Goal: Task Accomplishment & Management: Manage account settings

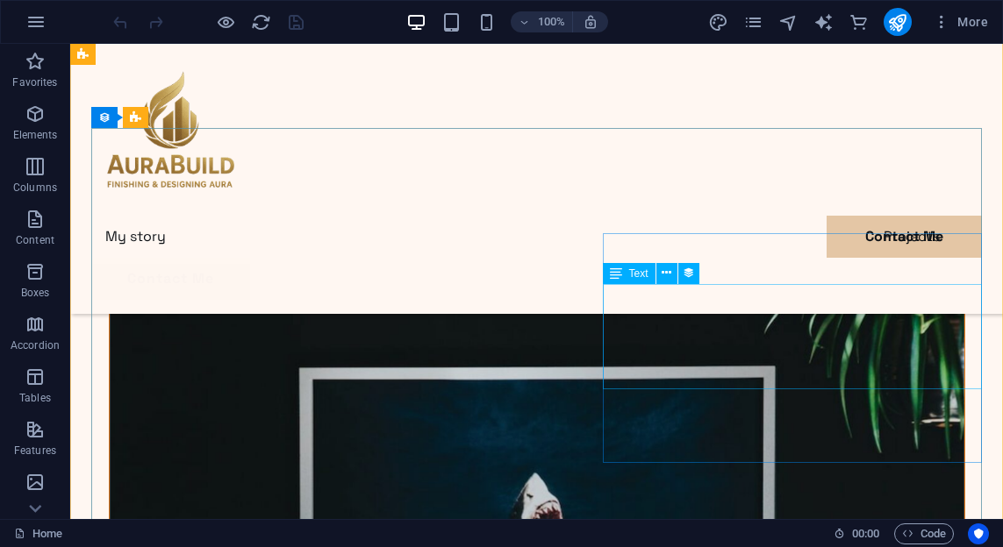
scroll to position [3488, 0]
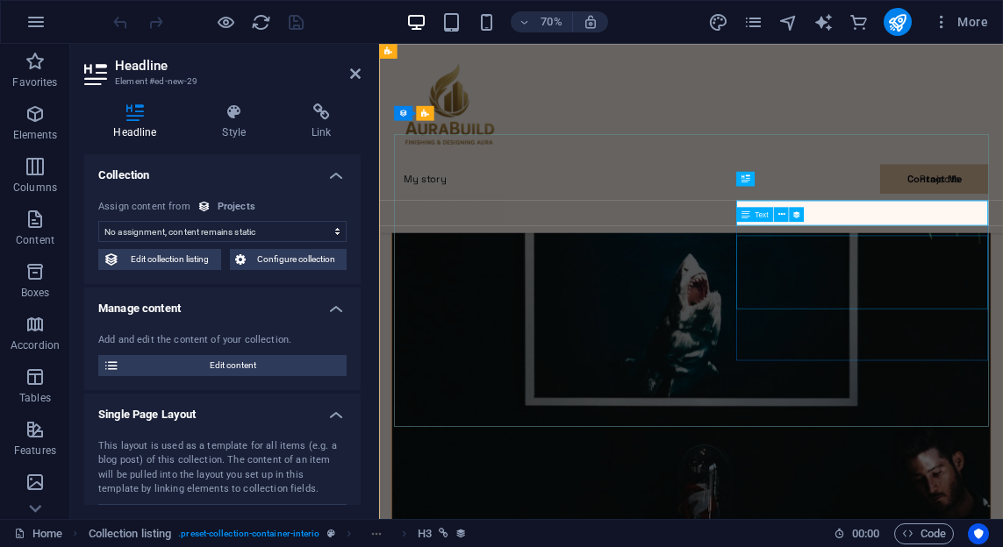
scroll to position [3457, 0]
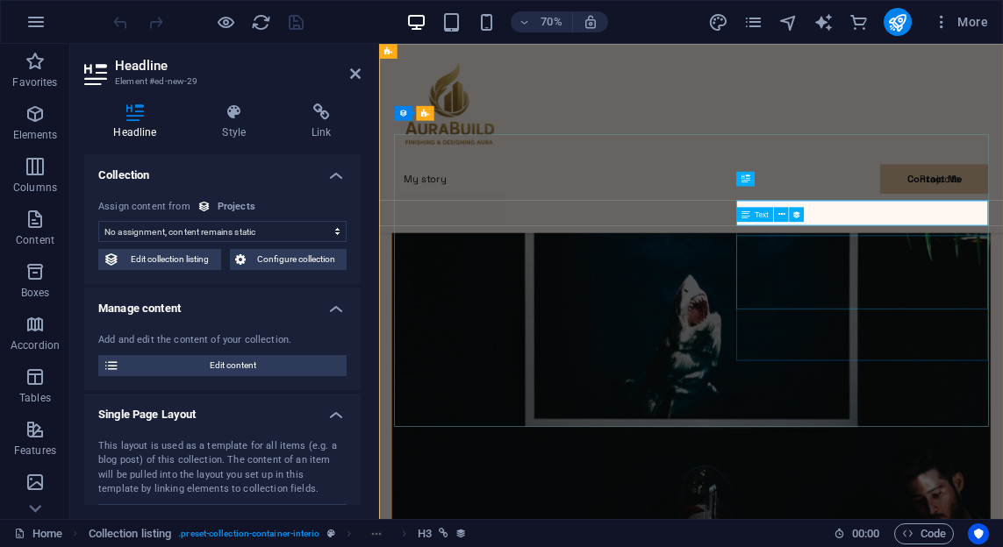
select select "name"
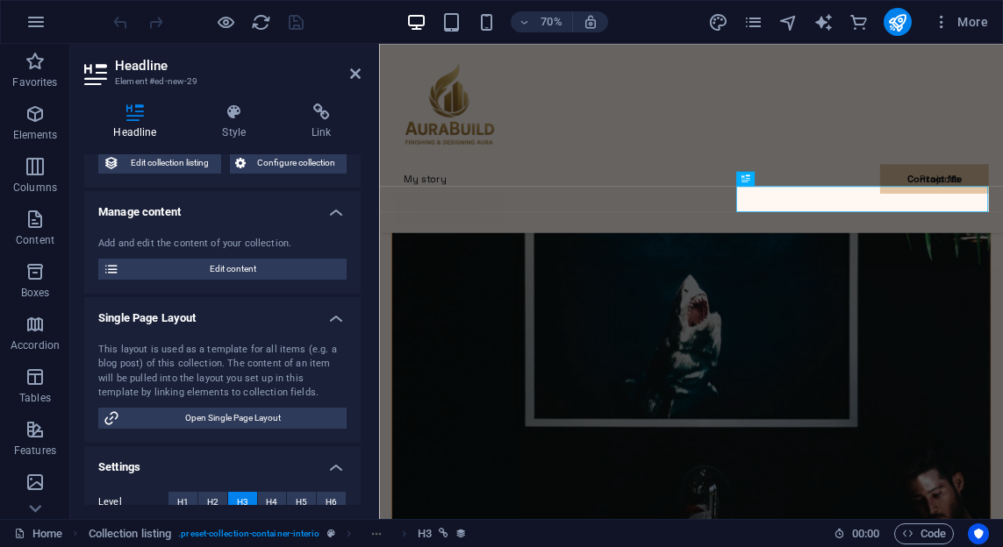
scroll to position [0, 0]
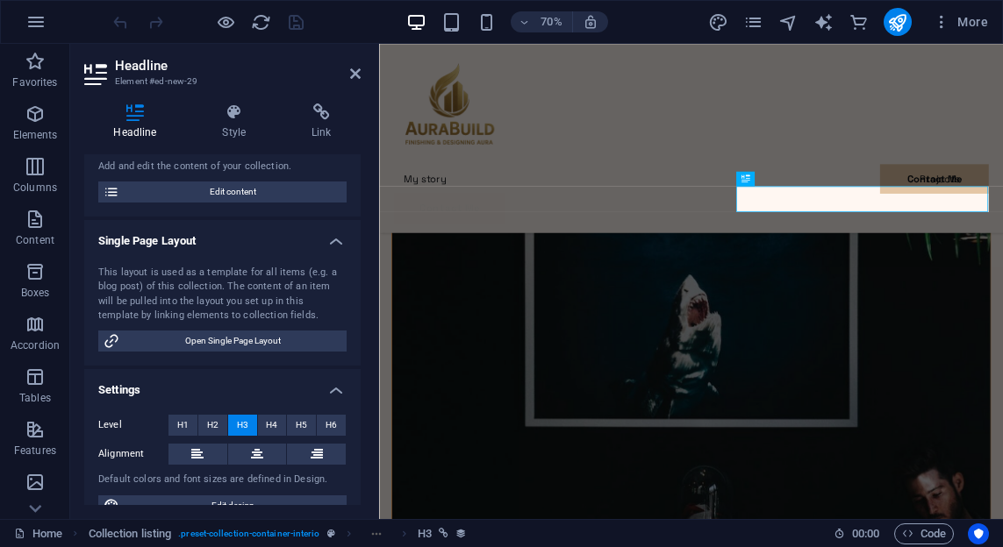
scroll to position [199, 0]
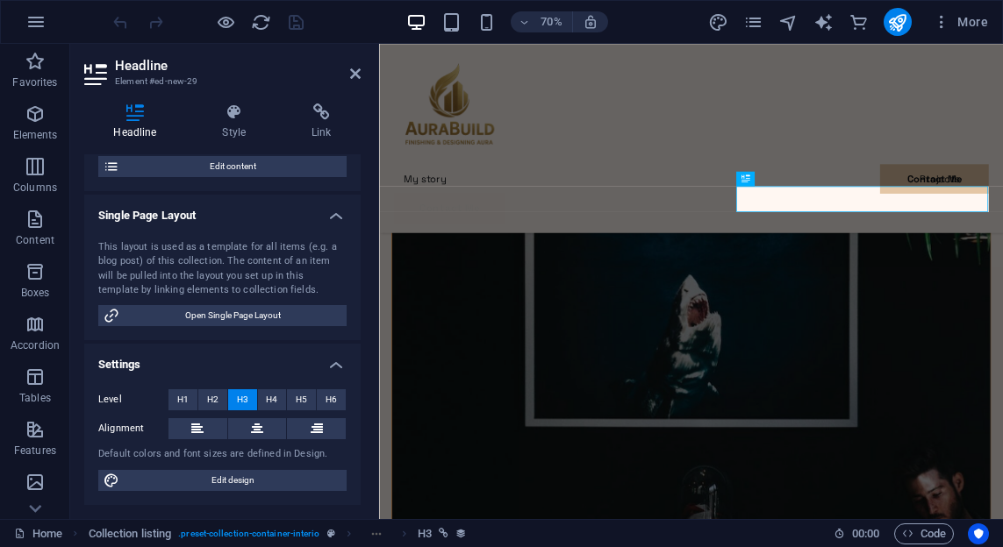
click at [191, 269] on div "This layout is used as a template for all items (e.g. a blog post) of this coll…" at bounding box center [222, 269] width 248 height 58
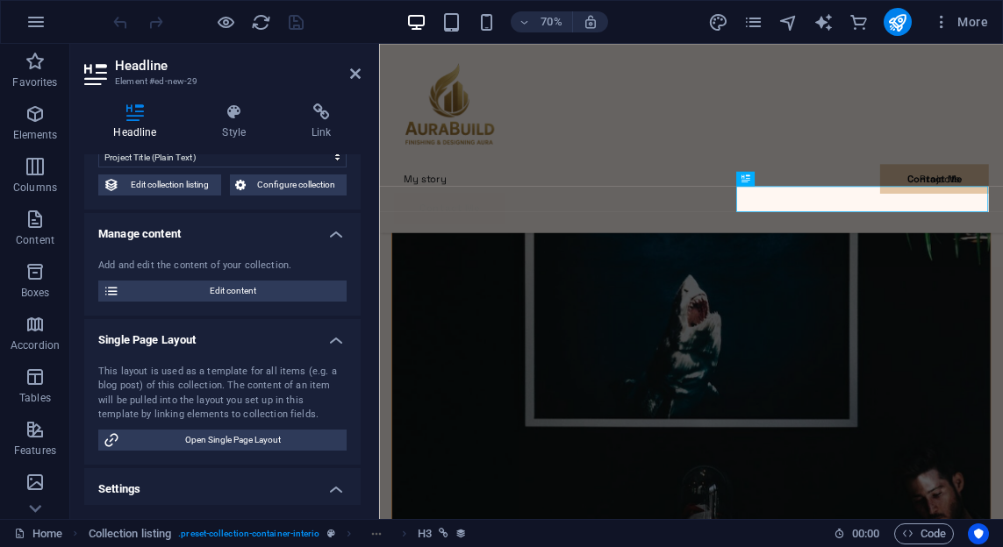
scroll to position [0, 0]
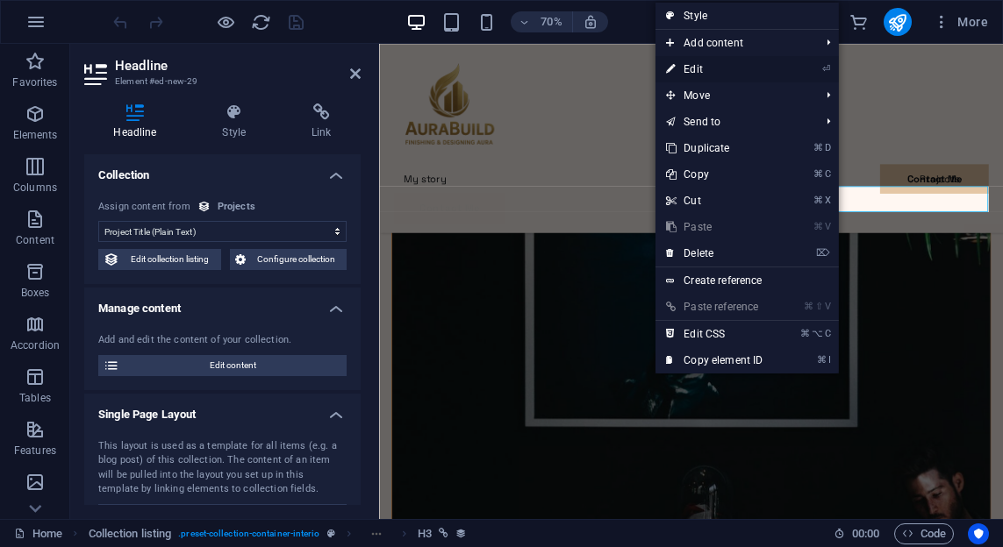
click at [697, 69] on link "⏎ Edit" at bounding box center [714, 69] width 118 height 26
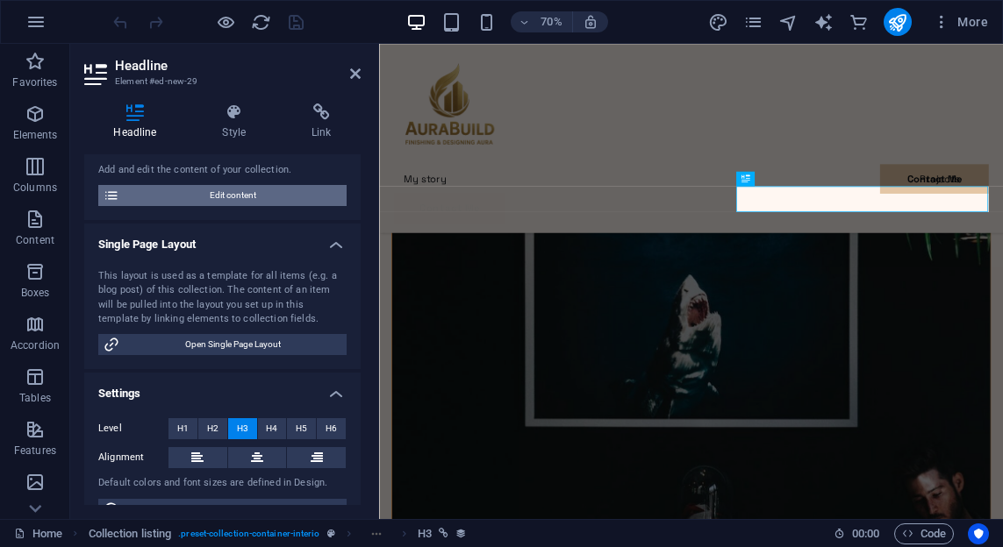
scroll to position [199, 0]
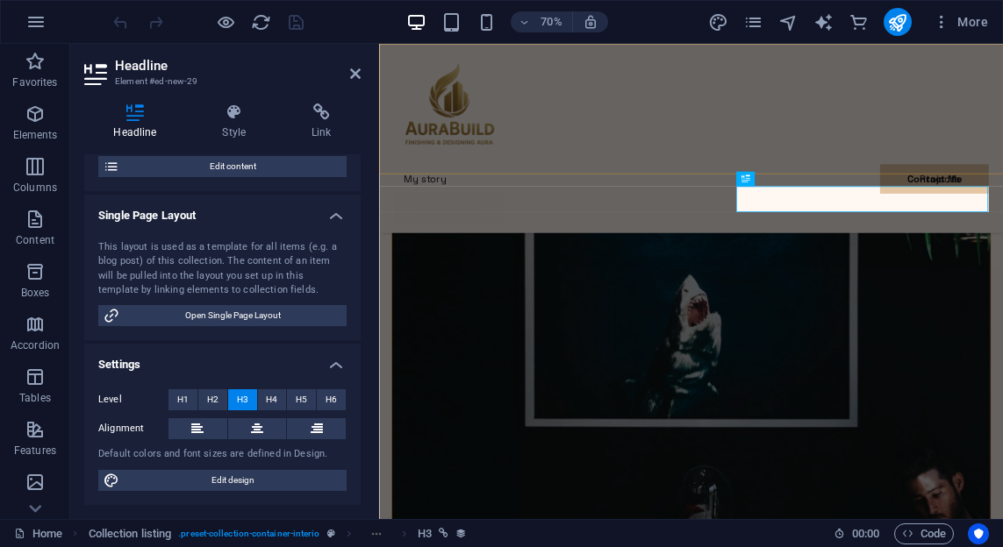
click at [1002, 165] on div "My story Projects Contact Me Contact Me" at bounding box center [824, 179] width 891 height 270
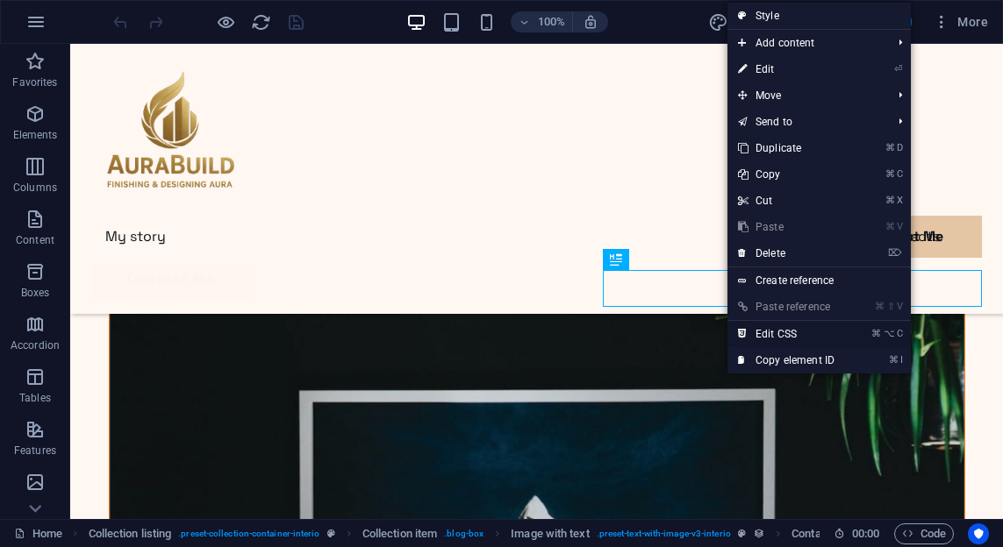
click at [788, 332] on link "⌘ ⌥ C Edit CSS" at bounding box center [786, 334] width 118 height 26
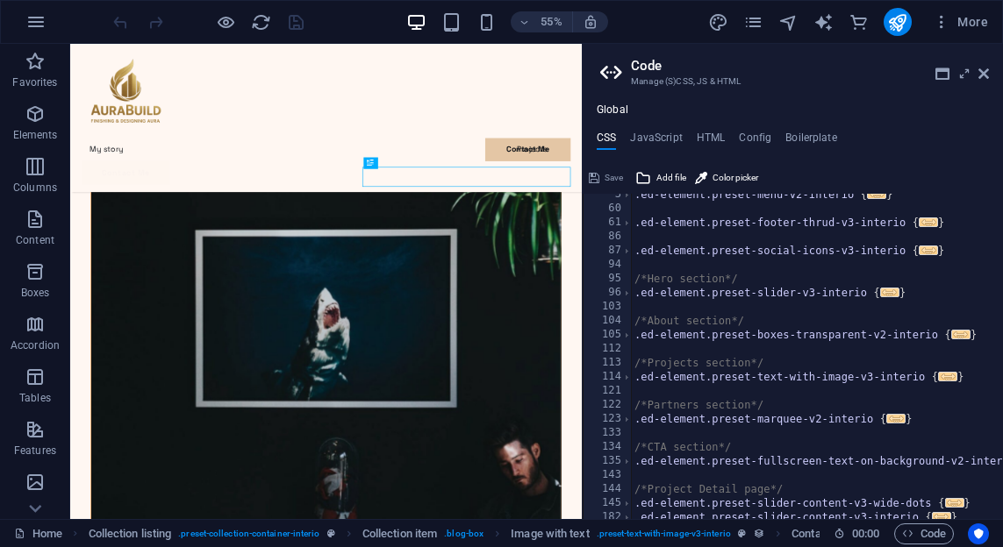
scroll to position [0, 0]
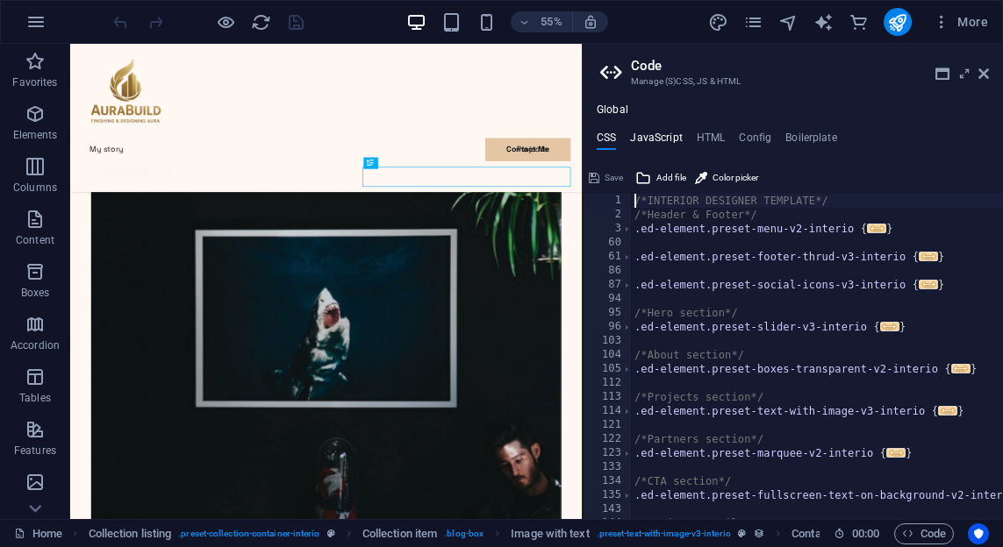
click at [654, 133] on h4 "JavaScript" at bounding box center [656, 141] width 52 height 19
type textarea "/* JS for preset "Menu V2" */"
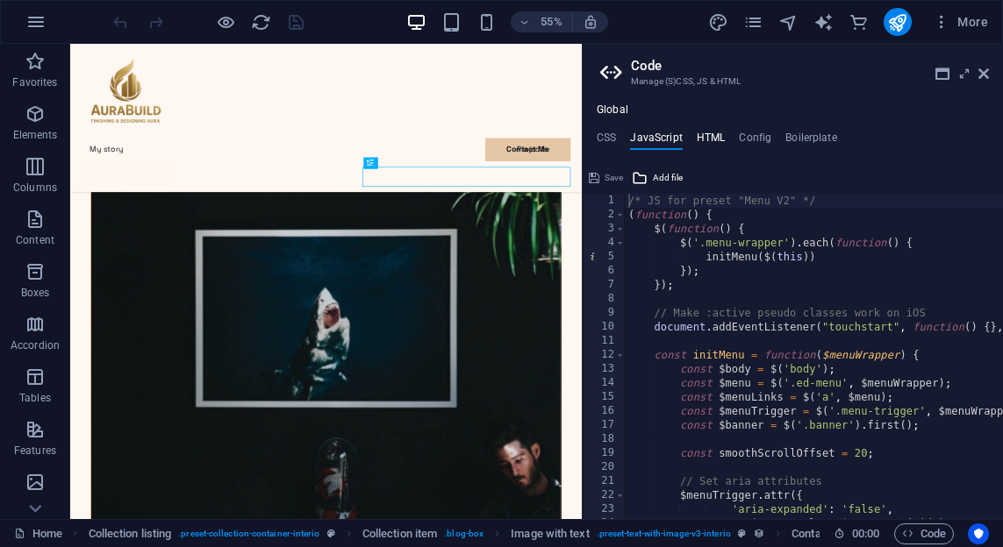
click at [707, 137] on h4 "HTML" at bounding box center [711, 141] width 29 height 19
type textarea "<a href="#main-content" class="wv-link-content button">Skip to main content</a>"
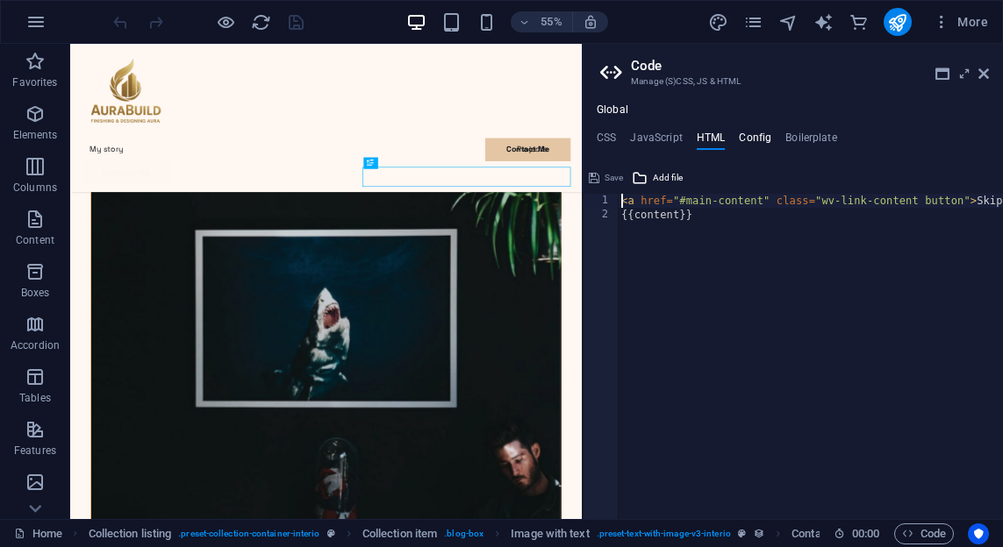
click at [740, 140] on h4 "Config" at bounding box center [755, 141] width 32 height 19
type textarea "$color-background: #fff7f2;"
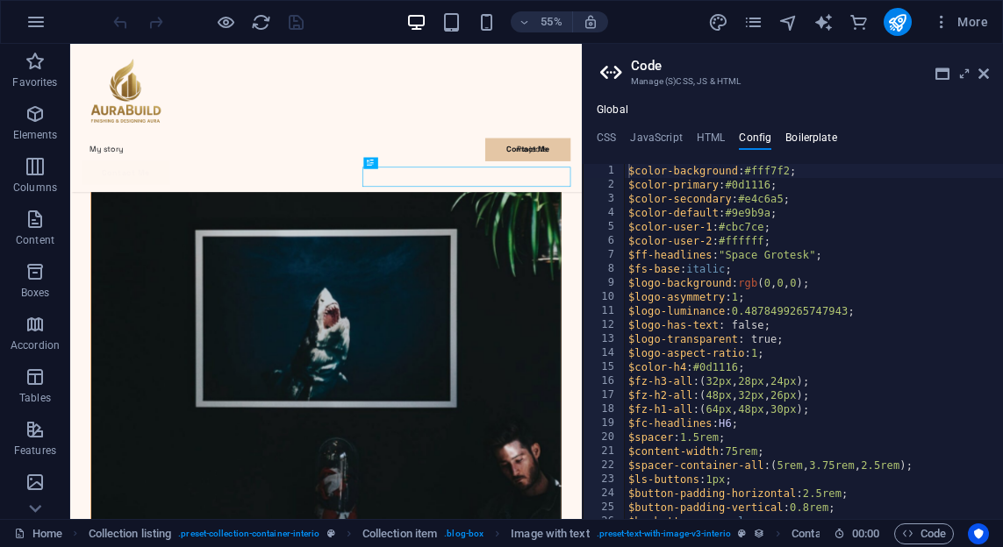
click at [811, 139] on h4 "Boilerplate" at bounding box center [811, 141] width 52 height 19
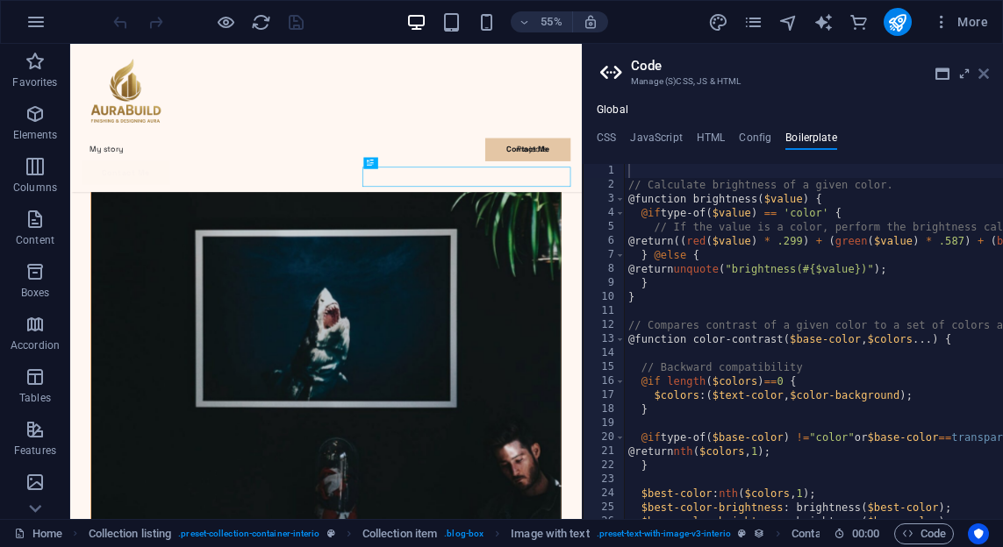
click at [988, 70] on icon at bounding box center [983, 74] width 11 height 14
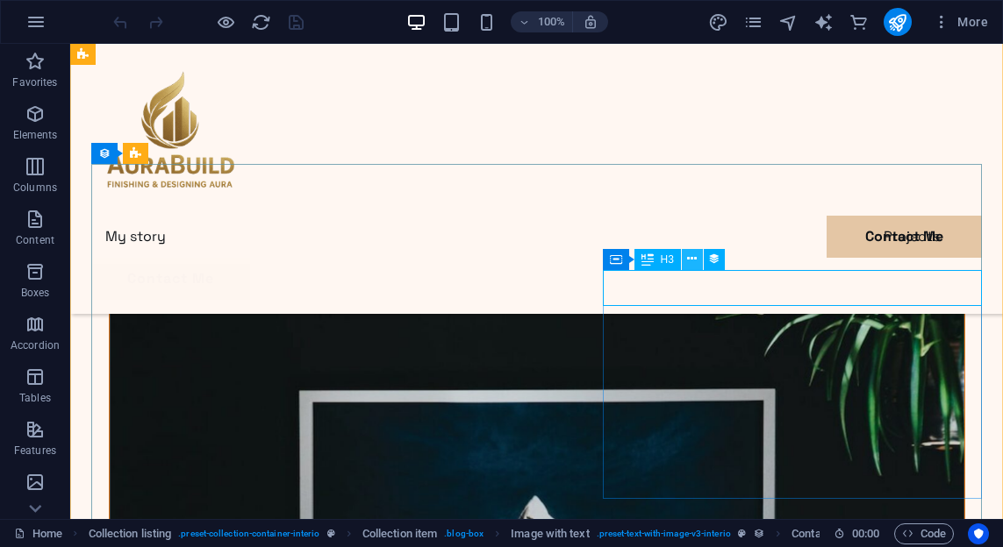
click at [699, 257] on button at bounding box center [692, 259] width 21 height 21
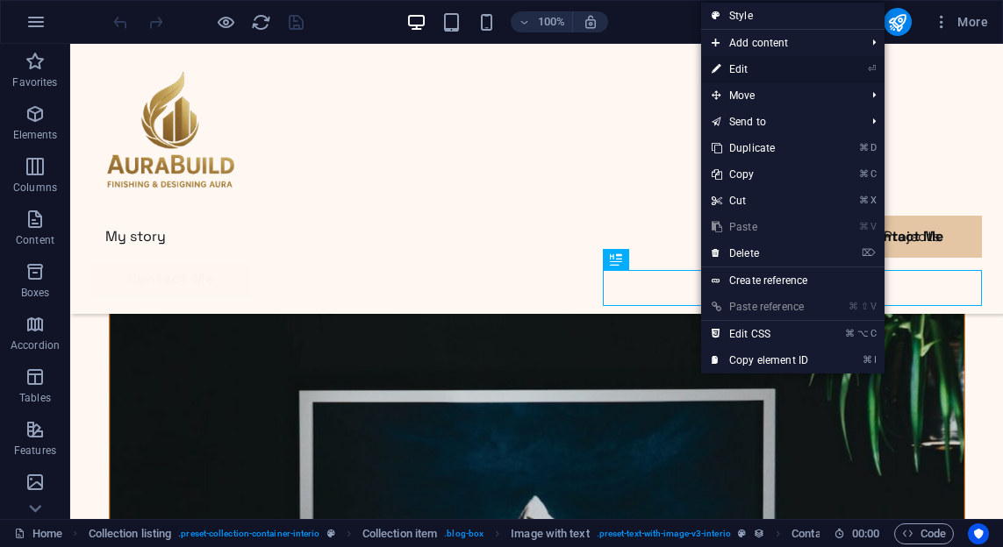
click at [744, 63] on link "⏎ Edit" at bounding box center [760, 69] width 118 height 26
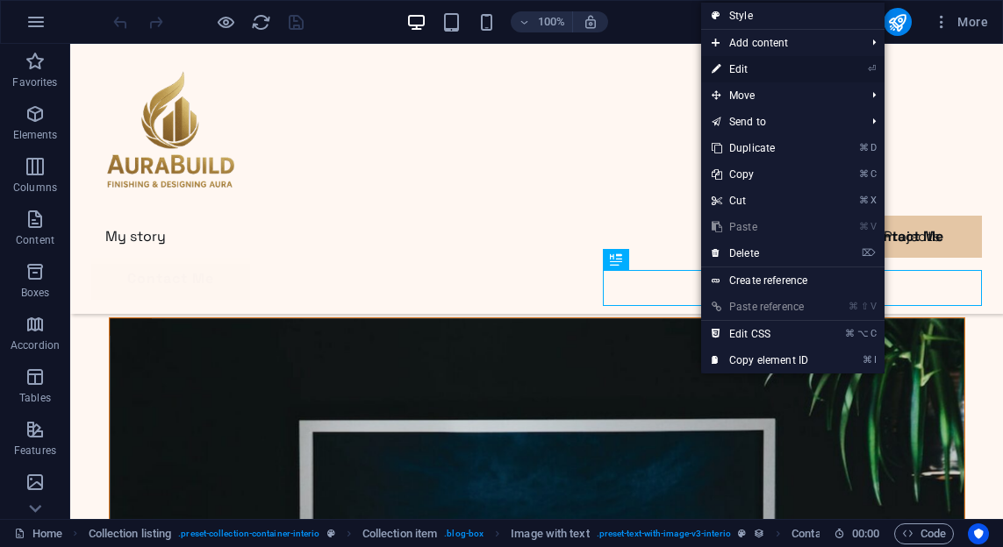
select select "name"
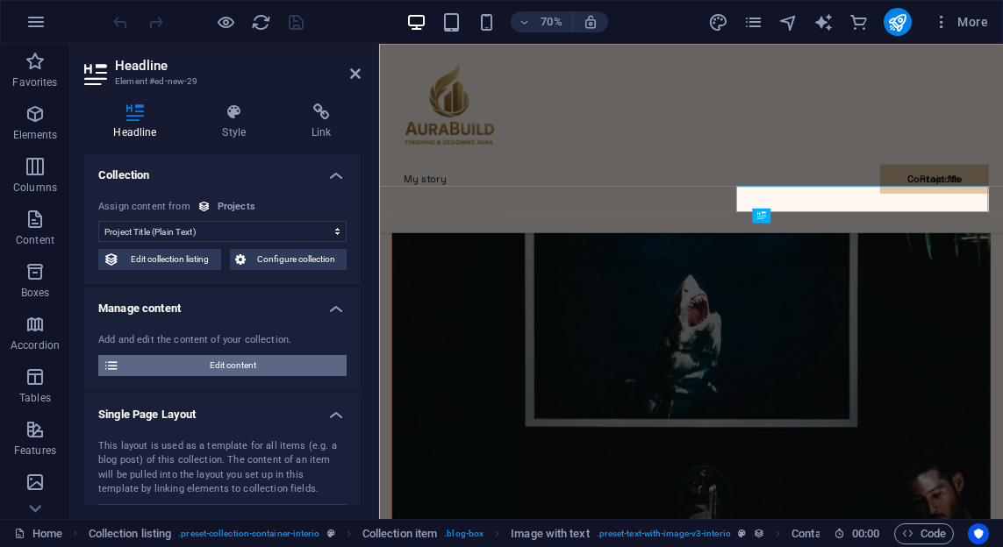
click at [169, 363] on span "Edit content" at bounding box center [233, 365] width 217 height 21
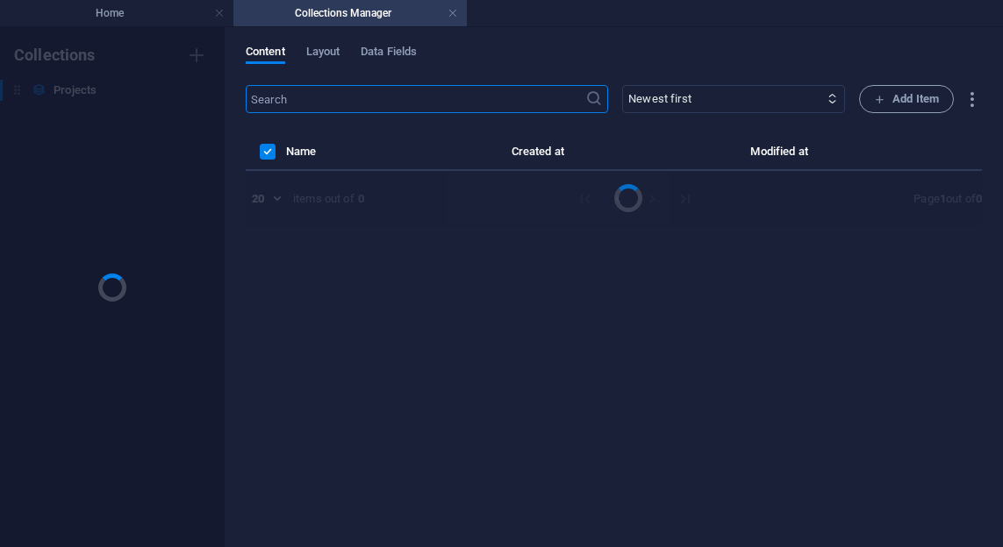
scroll to position [0, 0]
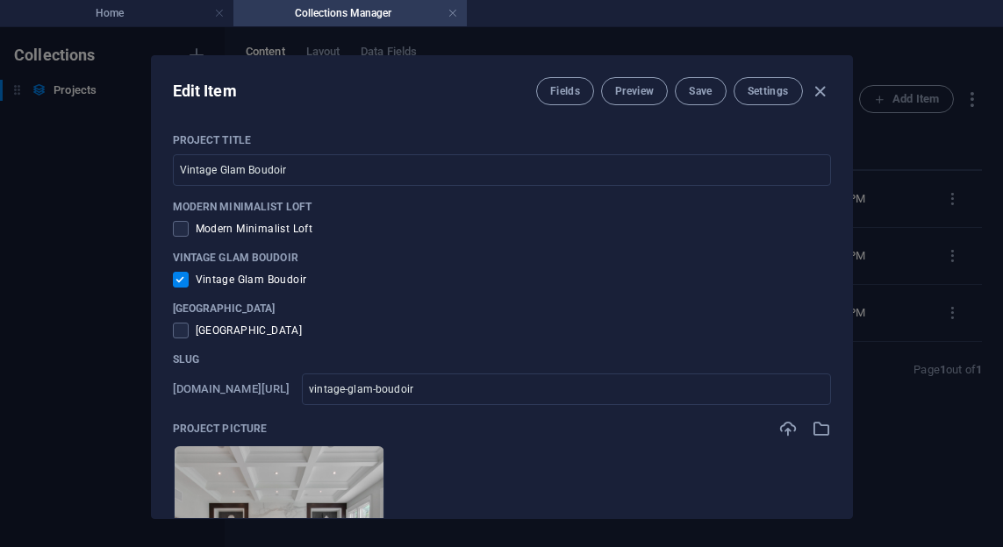
click at [303, 282] on span "Vintage Glam Boudoir" at bounding box center [251, 280] width 111 height 14
copy span "Vintage Glam Boudoir"
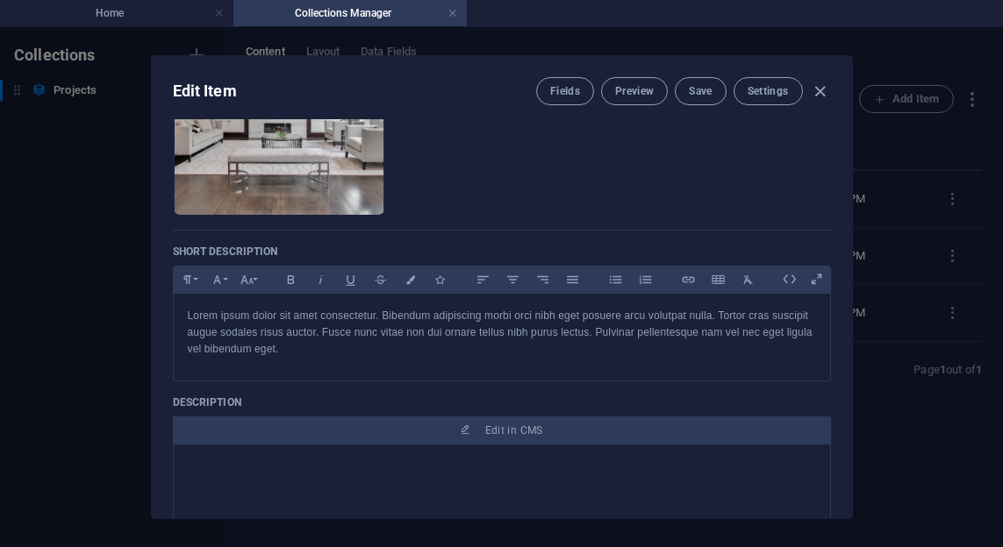
scroll to position [446, 0]
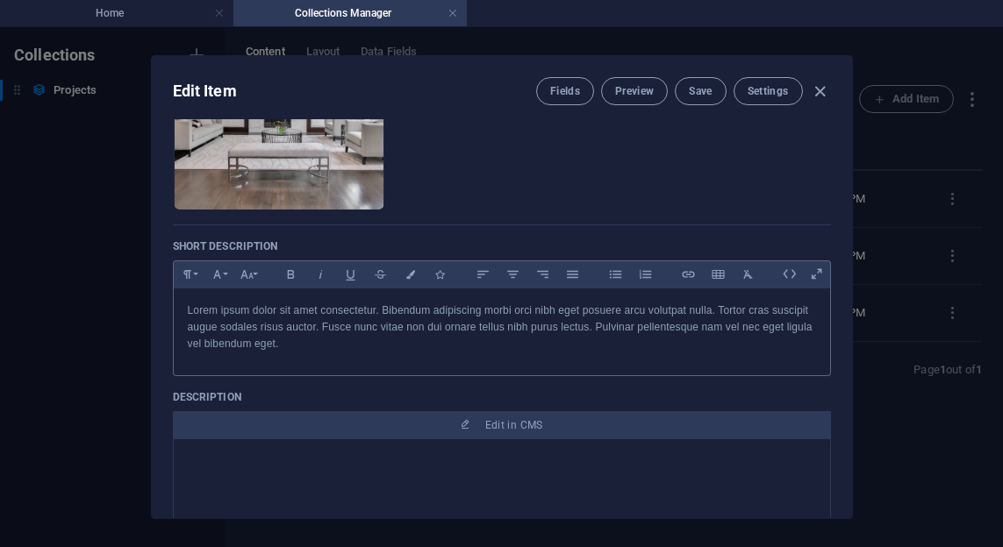
click at [539, 345] on p "Lorem ipsum dolor sit amet consectetur. Bibendum adipiscing morbi orci nibh ege…" at bounding box center [502, 328] width 628 height 51
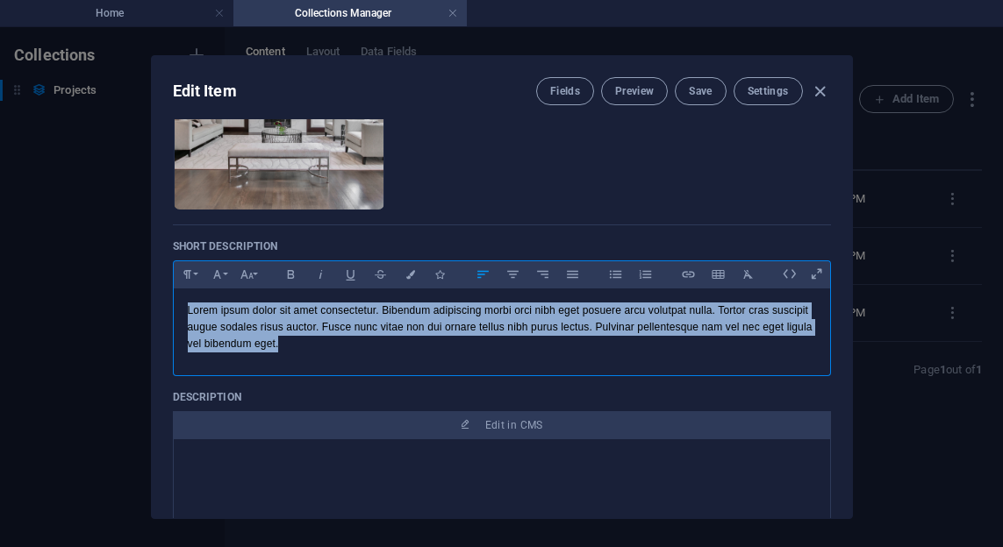
click at [539, 345] on p "Lorem ipsum dolor sit amet consectetur. Bibendum adipiscing morbi orci nibh ege…" at bounding box center [502, 328] width 628 height 51
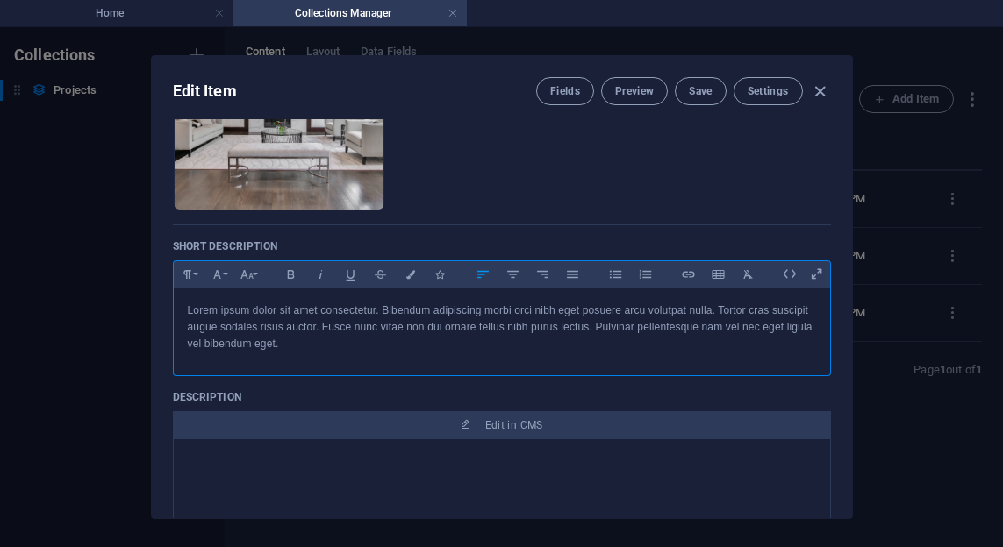
click at [363, 346] on p "Lorem ipsum dolor sit amet consectetur. Bibendum adipiscing morbi orci nibh ege…" at bounding box center [502, 328] width 628 height 51
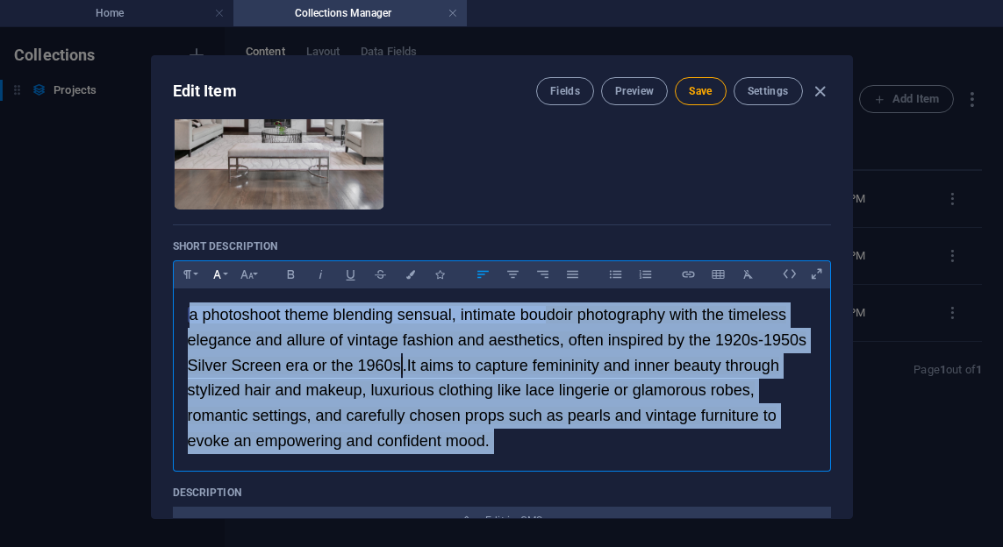
click at [224, 275] on icon "button" at bounding box center [217, 274] width 15 height 21
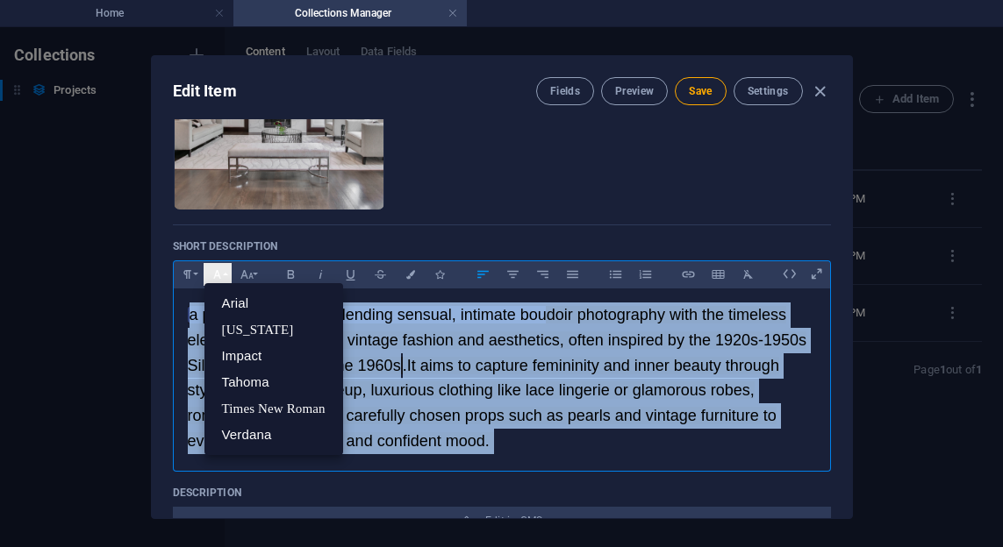
click at [224, 275] on icon "button" at bounding box center [217, 274] width 15 height 21
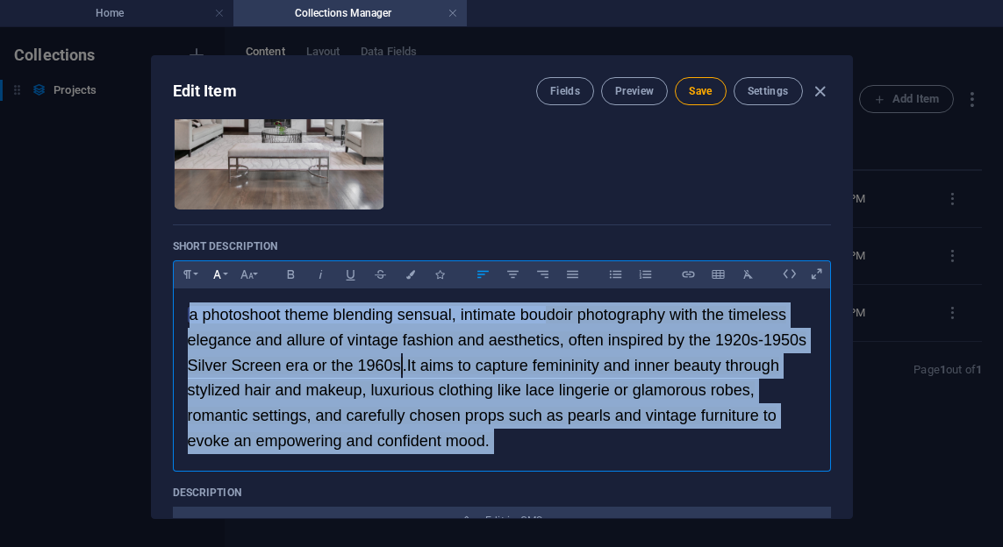
click at [224, 275] on icon "button" at bounding box center [217, 274] width 15 height 21
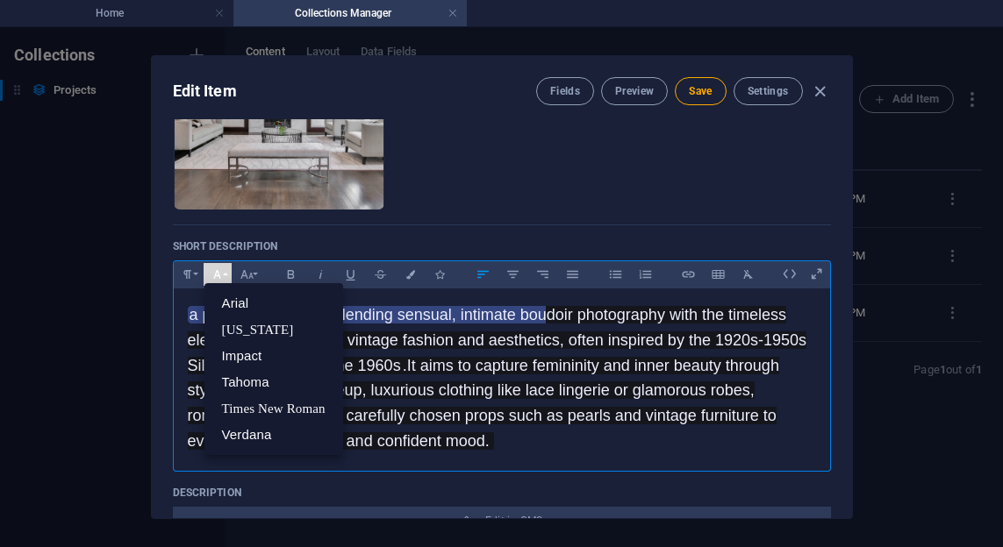
click at [601, 411] on span "It aims to capture femininity and inner beauty through stylized hair and makeup…" at bounding box center [483, 403] width 591 height 93
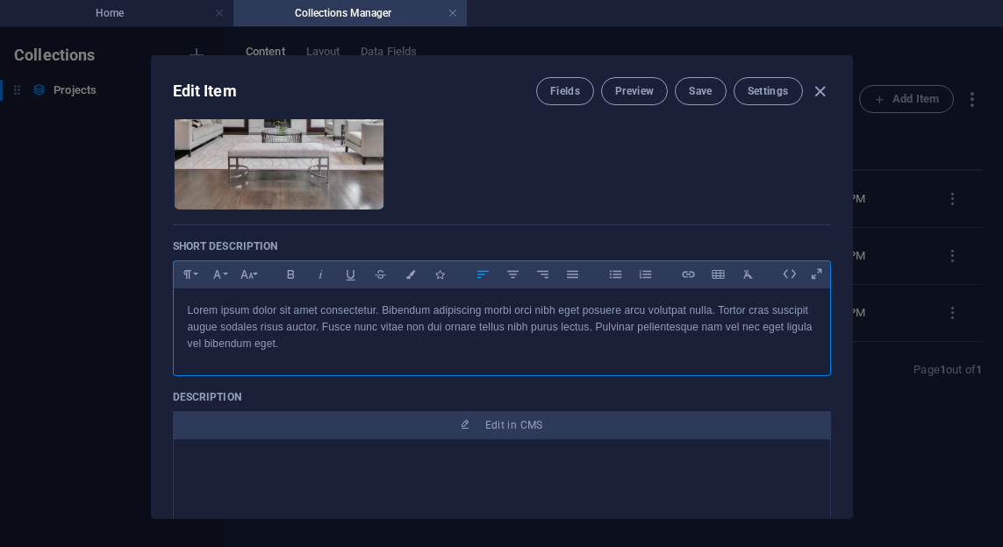
click at [361, 347] on p "Lorem ipsum dolor sit amet consectetur. Bibendum adipiscing morbi orci nibh ege…" at bounding box center [502, 328] width 628 height 51
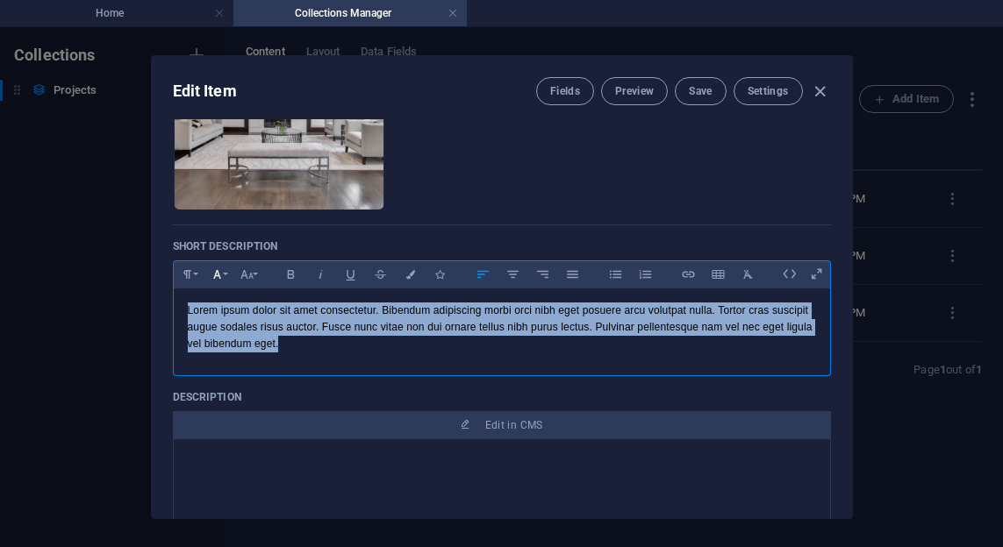
click at [230, 281] on button "Font Family" at bounding box center [218, 274] width 28 height 23
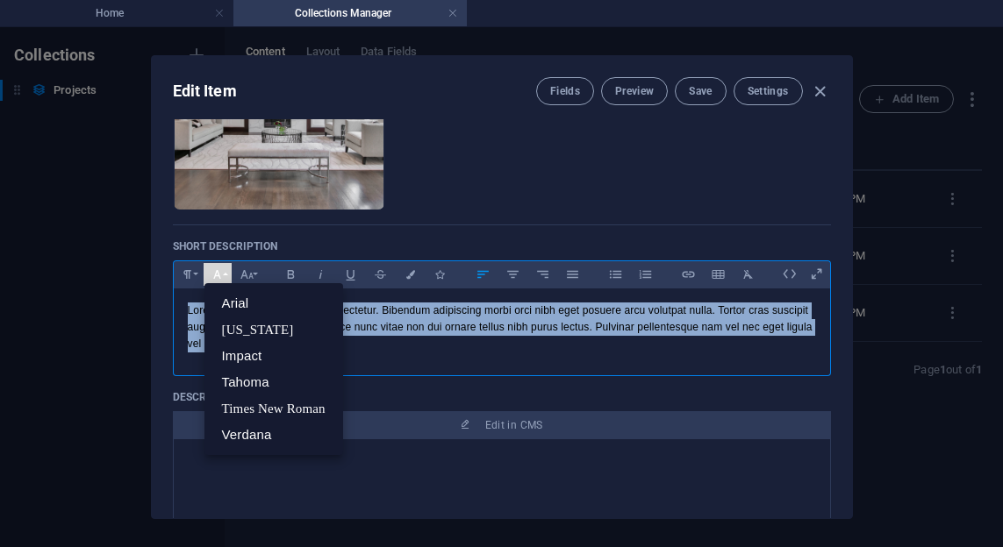
click at [392, 354] on div "Lorem ipsum dolor sit amet consectetur. Bibendum adipiscing morbi orci nibh ege…" at bounding box center [502, 328] width 656 height 79
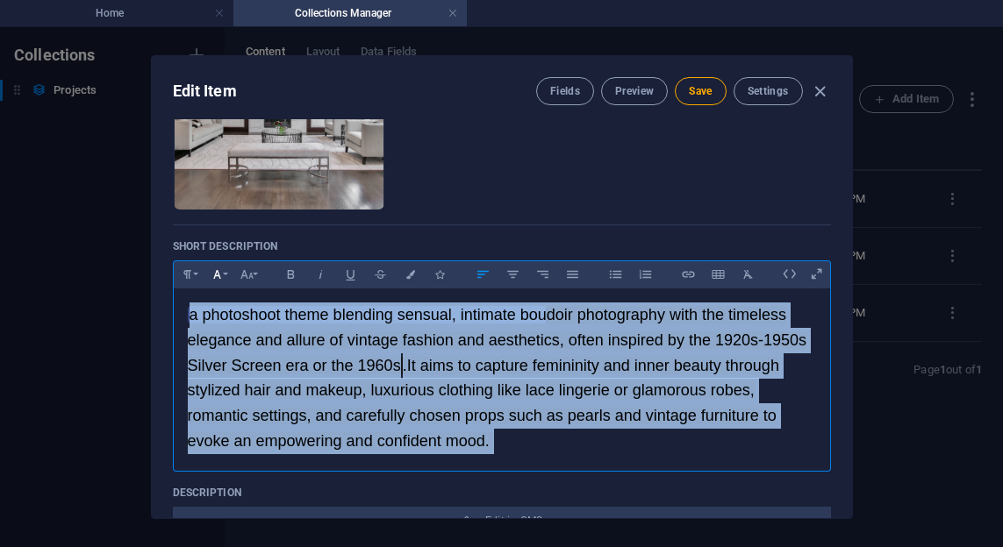
click at [226, 274] on button "Font Family" at bounding box center [218, 274] width 28 height 23
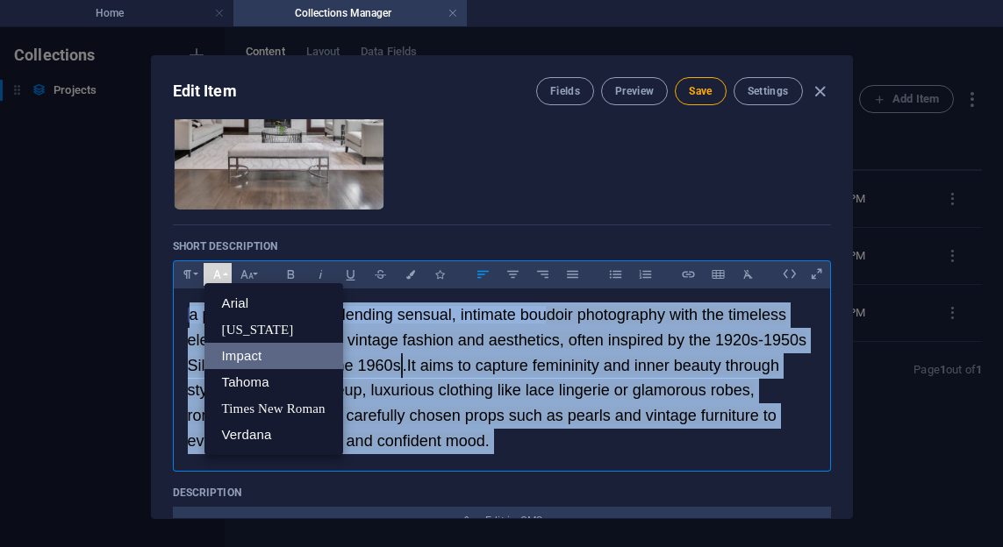
click at [256, 352] on link "Impact" at bounding box center [273, 356] width 139 height 26
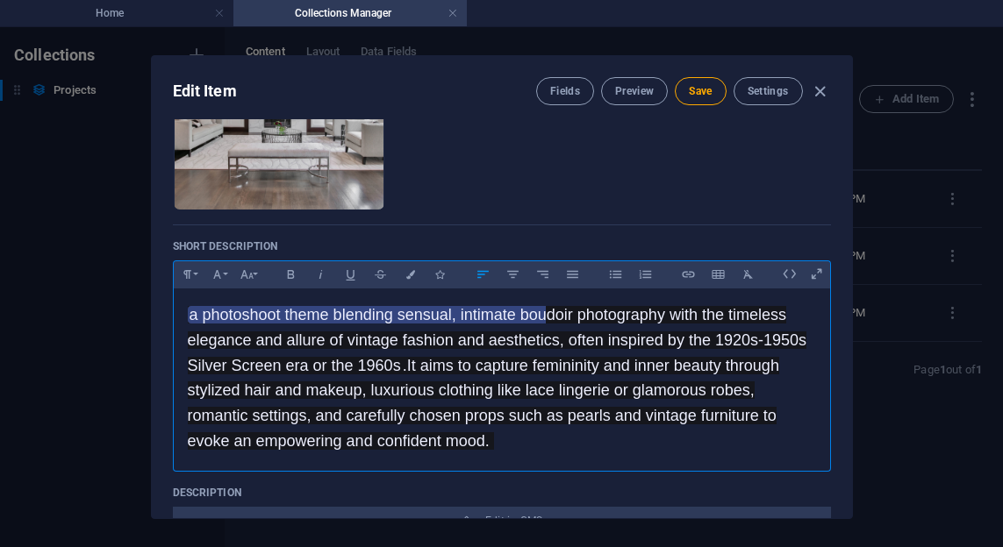
click at [358, 457] on div "​ a photoshoot theme blending sensual, intimate boudoir photography with the ti…" at bounding box center [502, 379] width 656 height 180
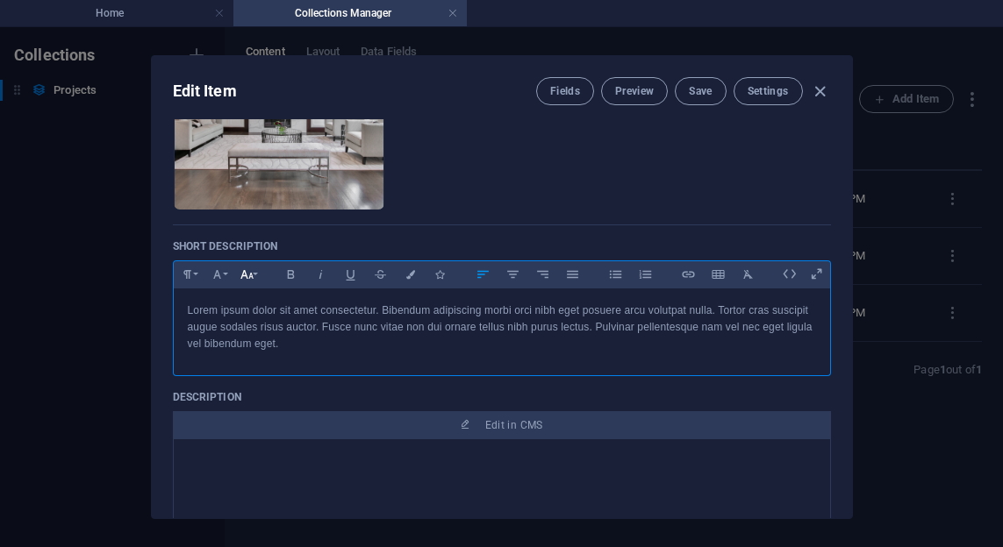
click at [259, 276] on button "Font Size" at bounding box center [247, 274] width 28 height 23
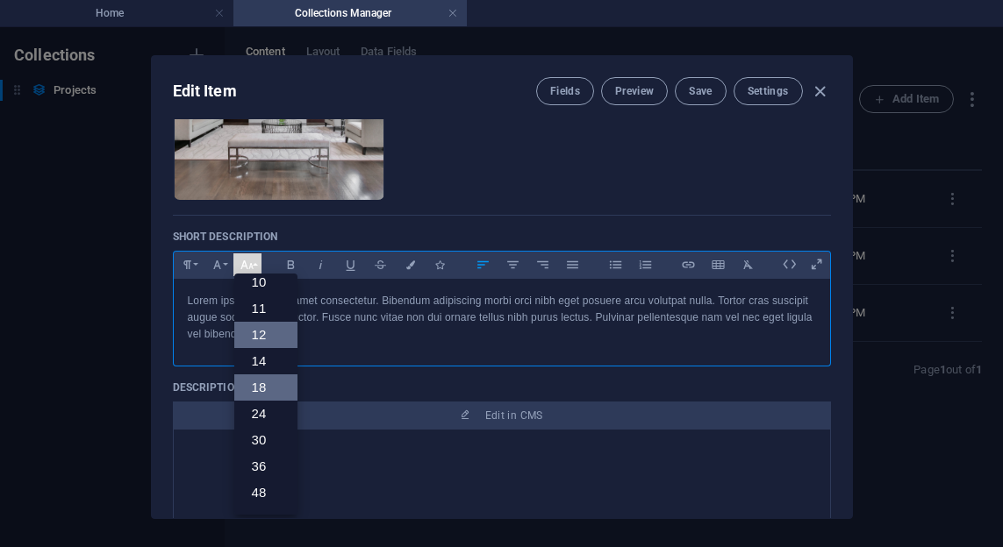
scroll to position [0, 0]
click at [381, 341] on p "Lorem ipsum dolor sit amet consectetur. Bibendum adipiscing morbi orci nibh ege…" at bounding box center [502, 318] width 628 height 51
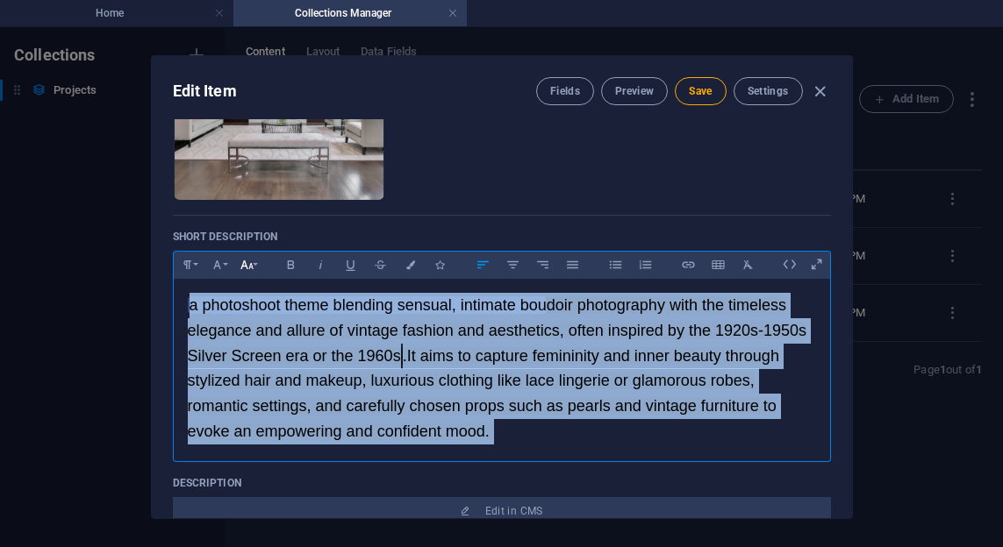
click at [259, 261] on button "Font Size" at bounding box center [247, 265] width 28 height 23
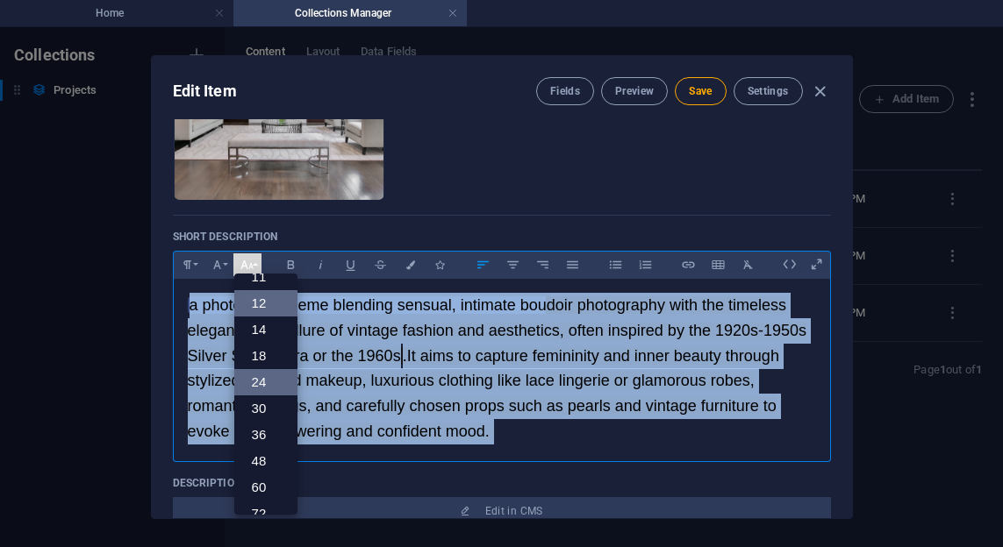
scroll to position [85, 0]
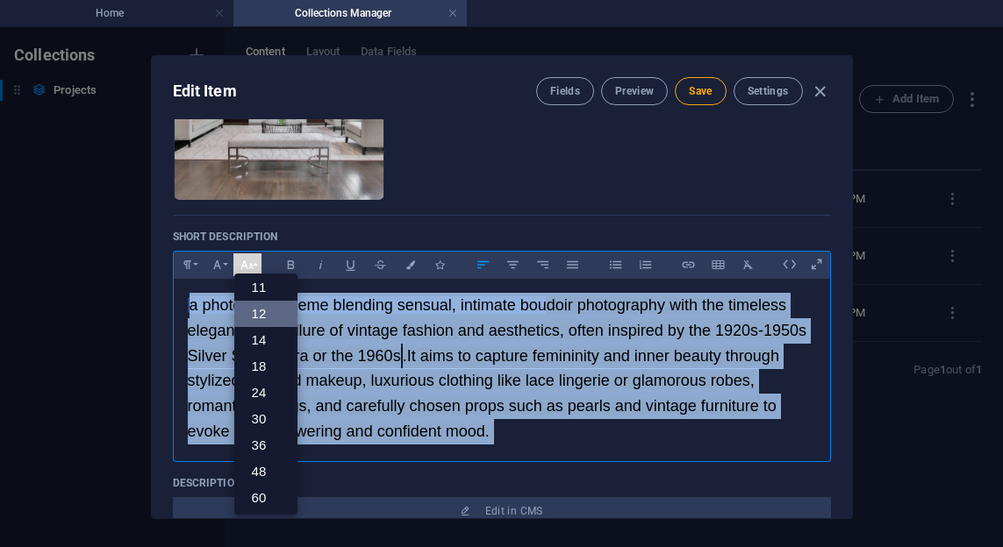
click at [260, 314] on link "12" at bounding box center [265, 314] width 63 height 26
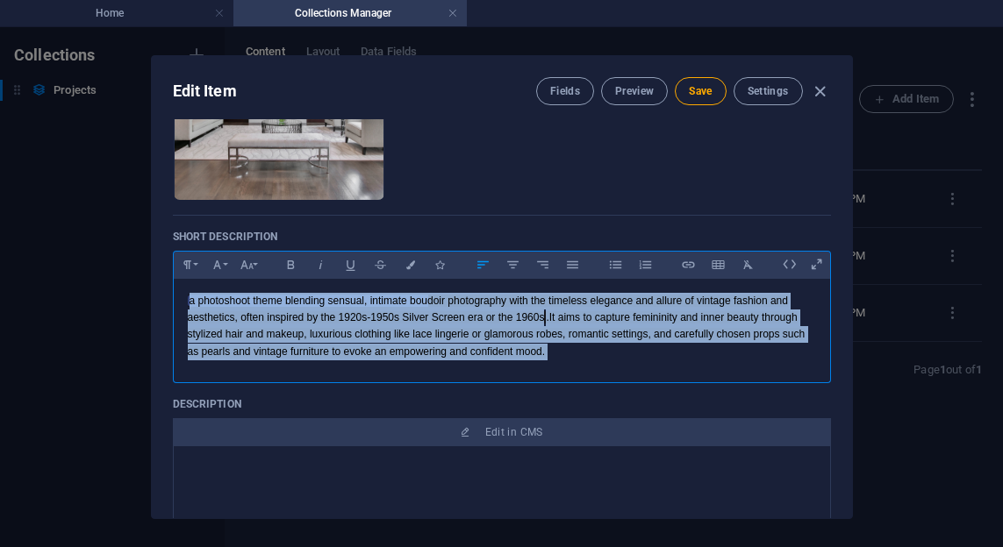
click at [604, 358] on p "​ a photoshoot theme blending sensual, intimate boudoir photography with the ti…" at bounding box center [502, 327] width 628 height 68
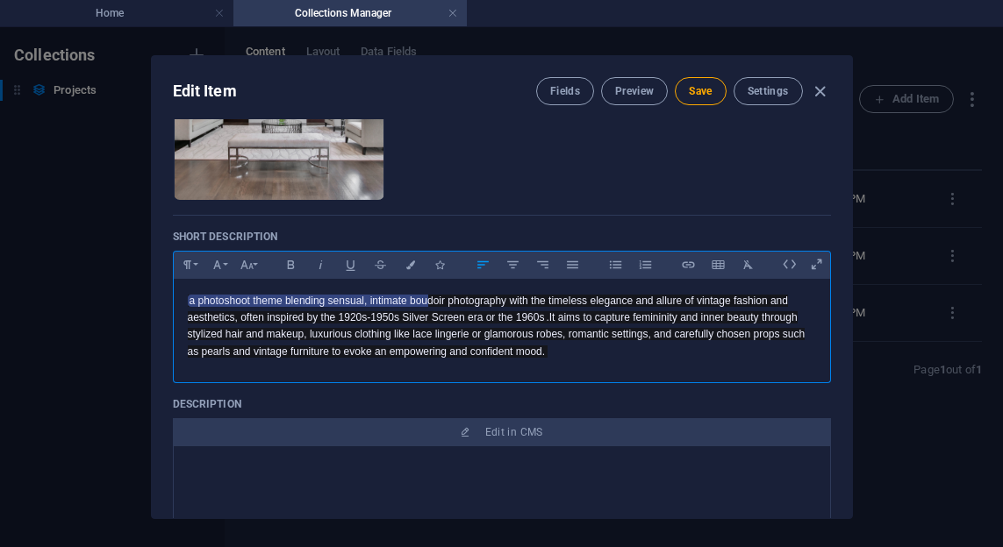
click at [545, 337] on span "It aims to capture femininity and inner beauty through stylized hair and makeup…" at bounding box center [497, 334] width 618 height 46
click at [456, 320] on mark "a photoshoot theme blending sensual, intimate boudoir photography with the time…" at bounding box center [488, 309] width 600 height 29
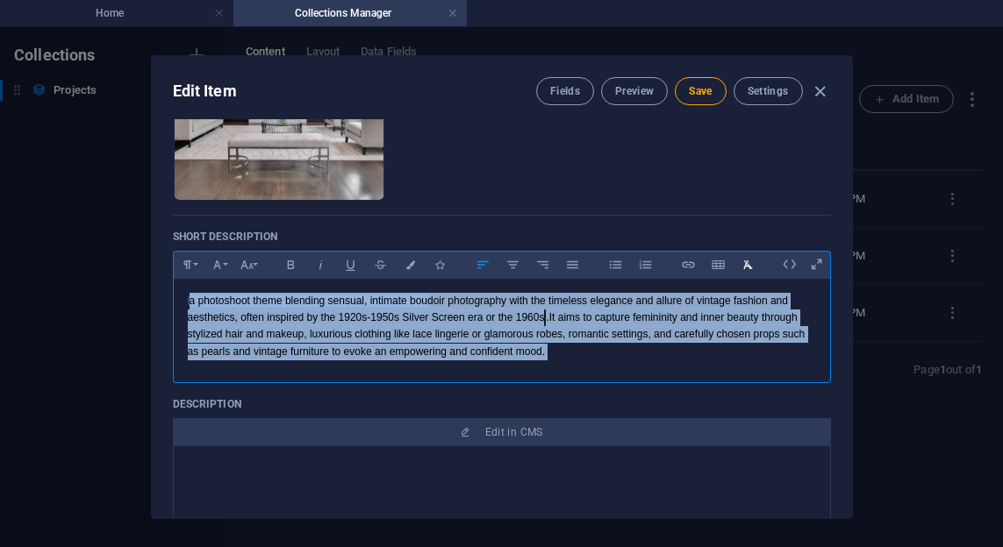
click at [747, 268] on icon "button" at bounding box center [747, 264] width 15 height 21
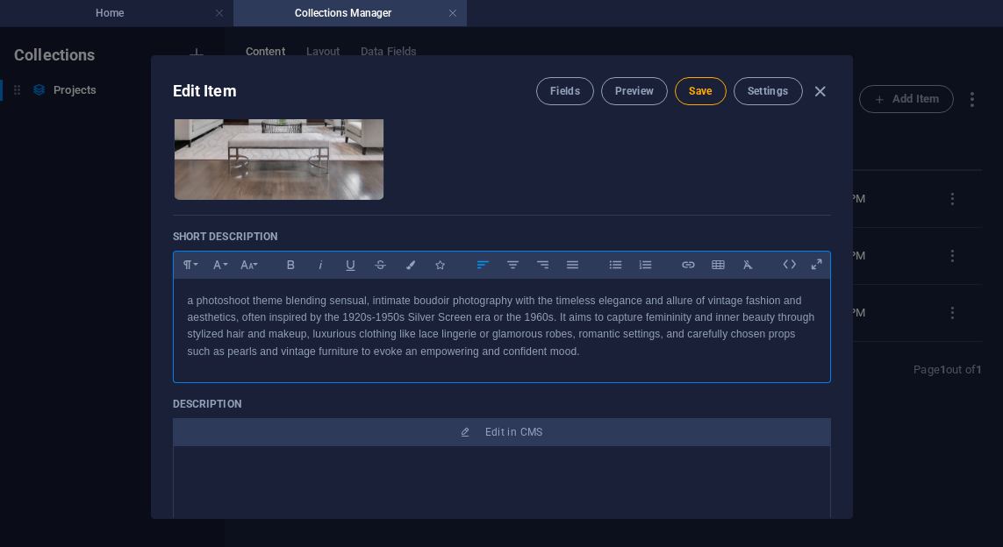
click at [716, 351] on p "​a photoshoot theme blending sensual, intimate boudoir photography with the tim…" at bounding box center [502, 327] width 628 height 68
click at [696, 98] on button "Save" at bounding box center [700, 91] width 51 height 28
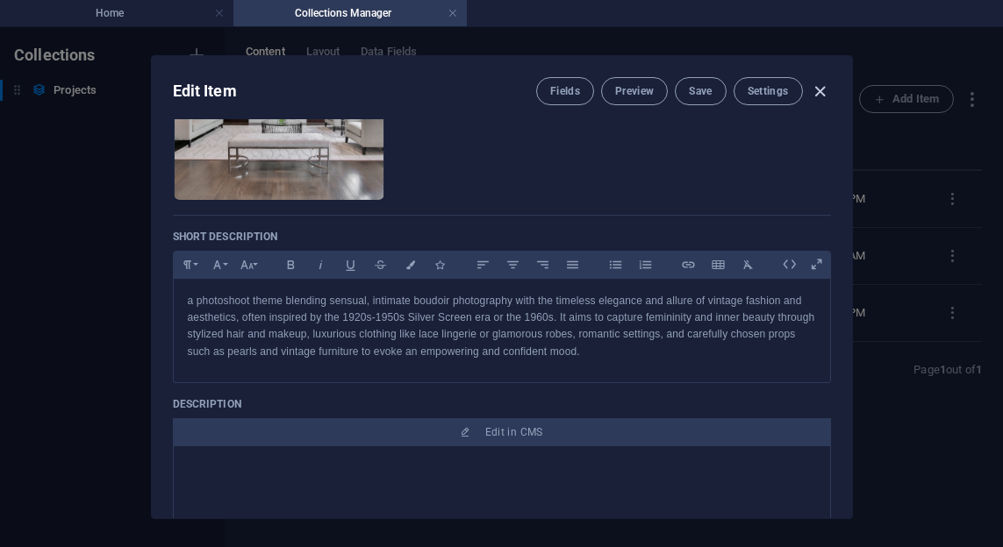
click at [813, 87] on icon "button" at bounding box center [820, 92] width 20 height 20
checkbox input "false"
type input "vintage-glam-boudoir"
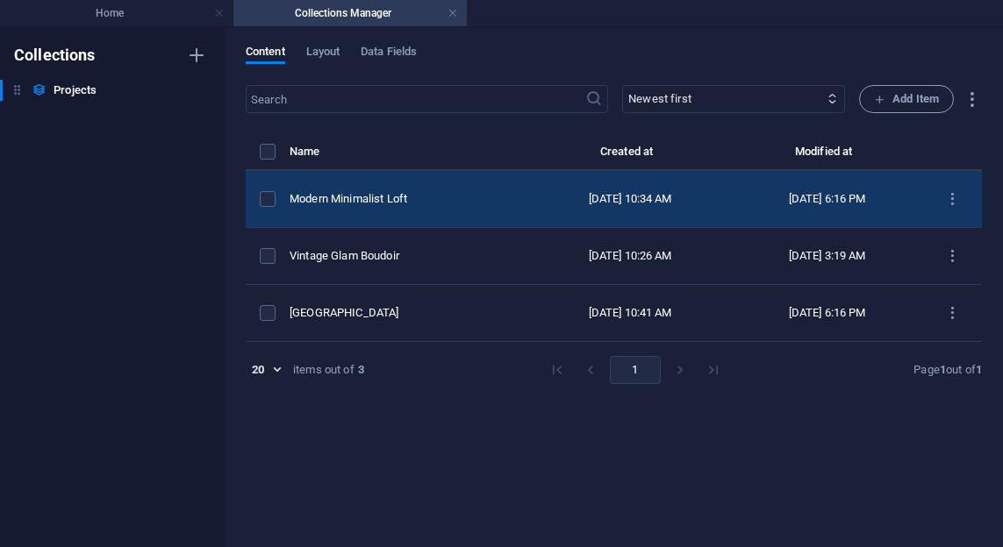
click at [458, 204] on div "Modern Minimalist Loft" at bounding box center [401, 199] width 225 height 16
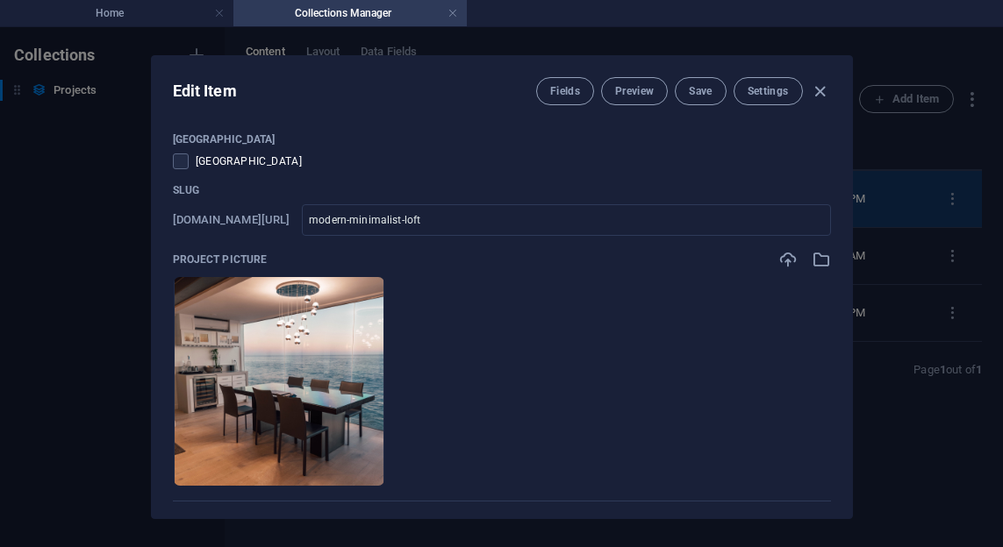
scroll to position [189, 0]
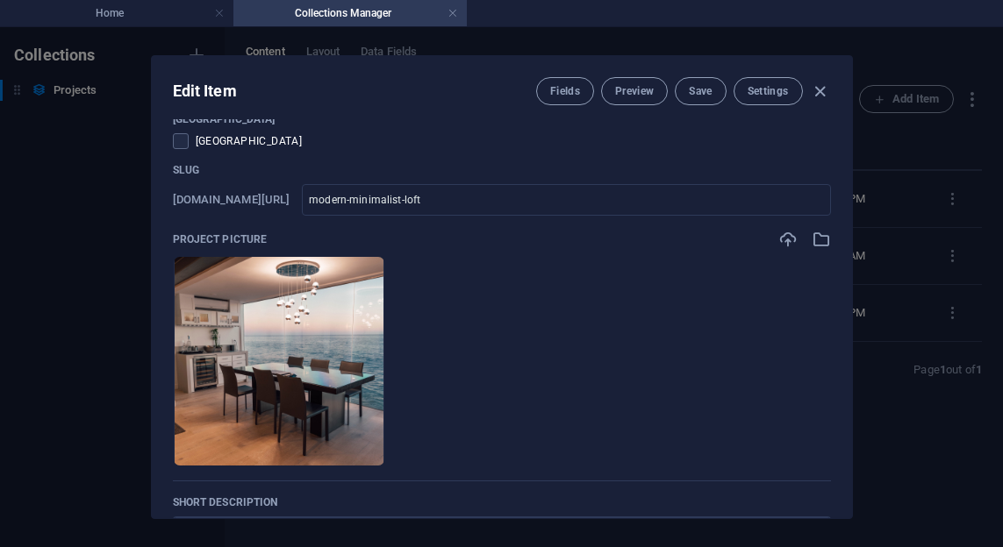
click at [563, 360] on ul "Drop files here to upload them instantly" at bounding box center [502, 361] width 658 height 211
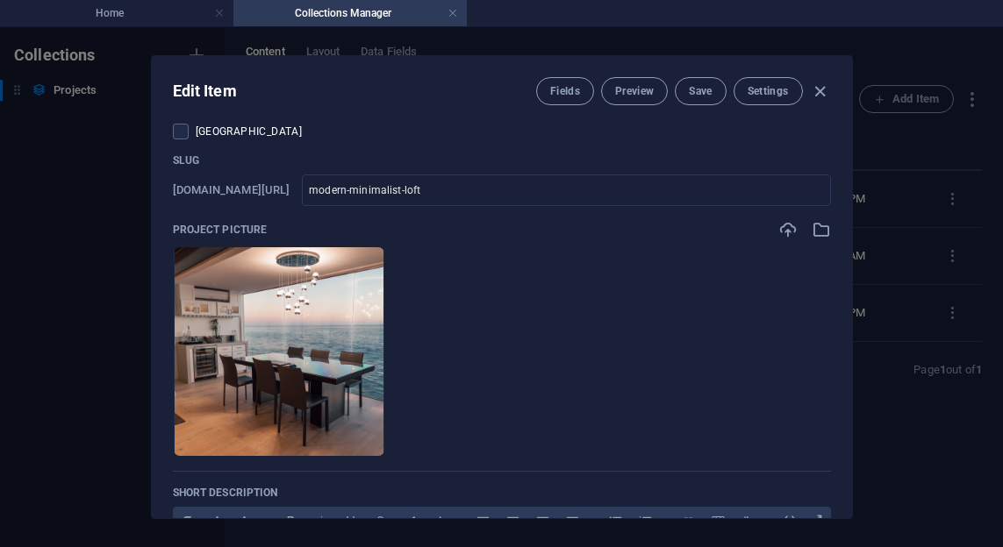
scroll to position [204, 0]
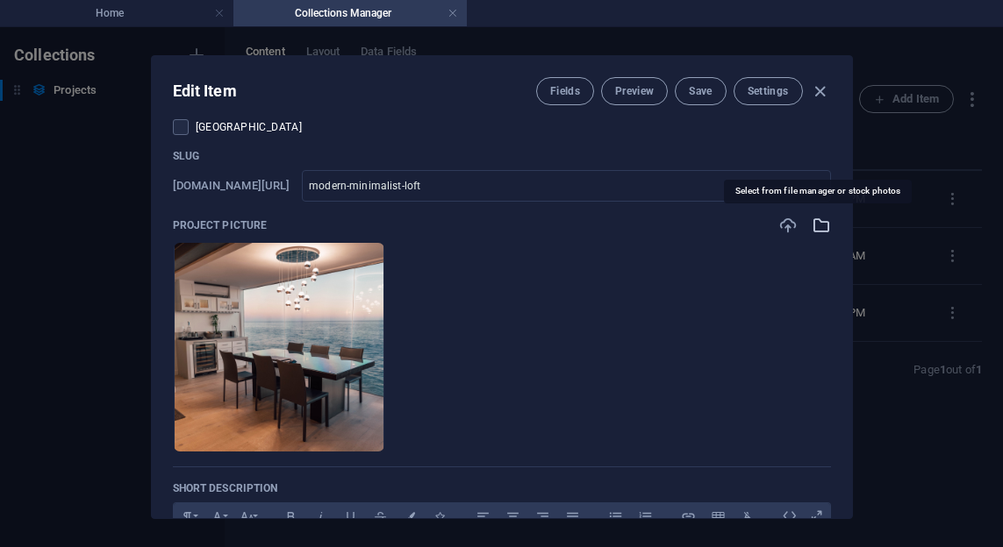
click at [821, 232] on icon "button" at bounding box center [820, 225] width 19 height 19
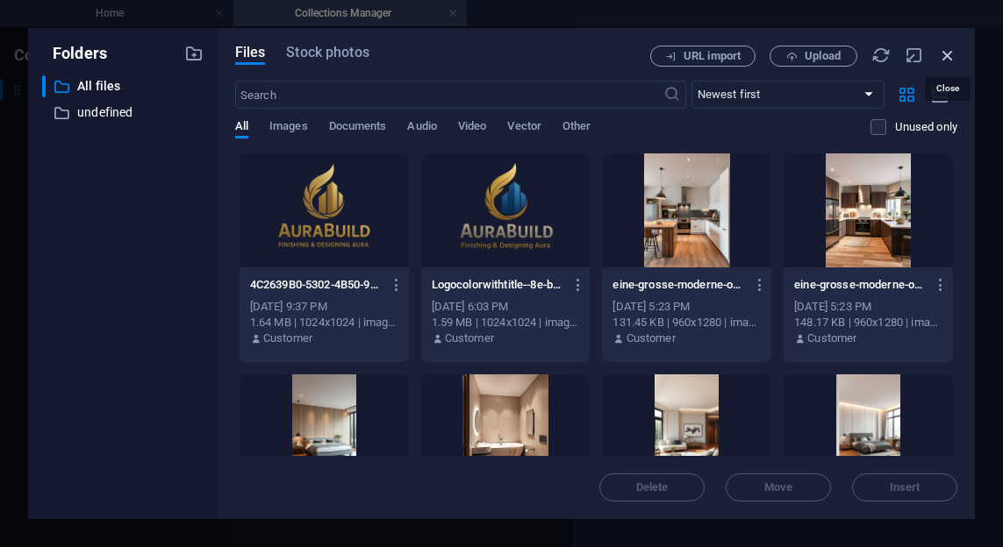
click at [941, 61] on icon "button" at bounding box center [947, 55] width 19 height 19
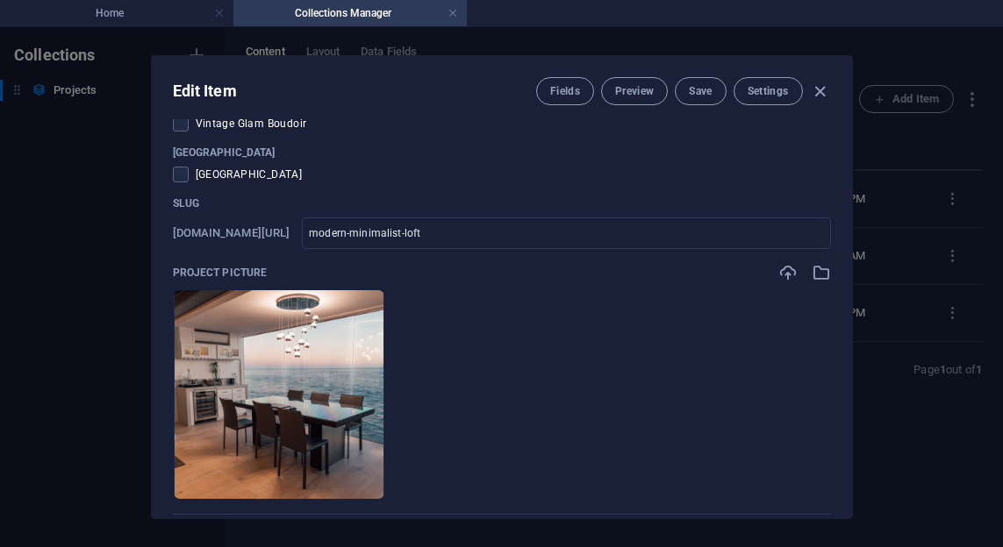
scroll to position [139, 0]
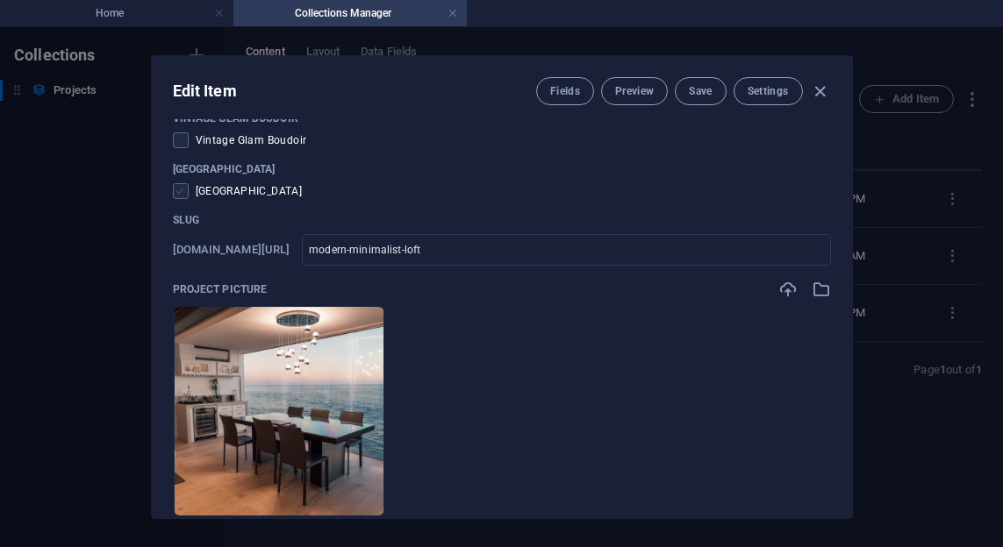
click at [180, 196] on span at bounding box center [181, 191] width 16 height 16
click at [180, 196] on input "checkbox" at bounding box center [184, 191] width 23 height 16
checkbox input "true"
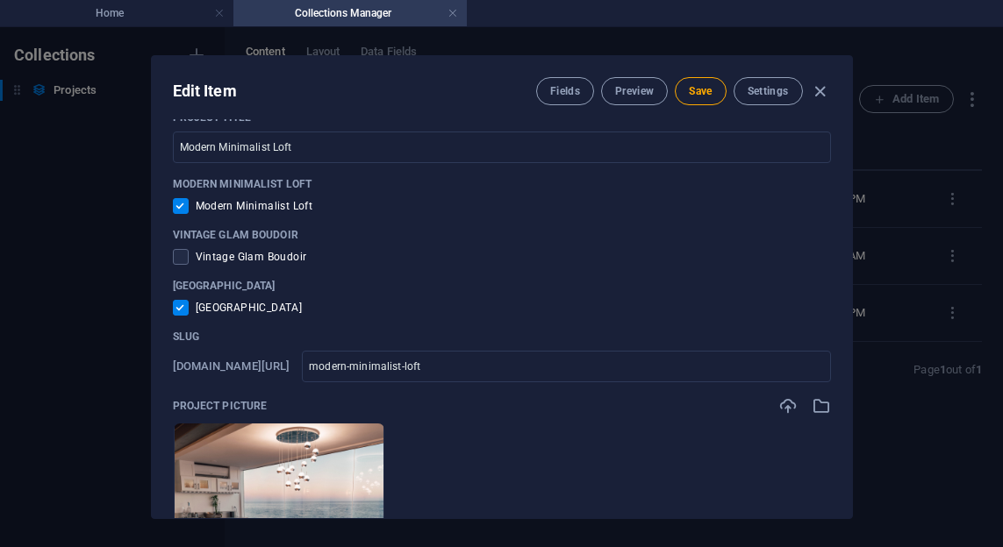
scroll to position [20, 0]
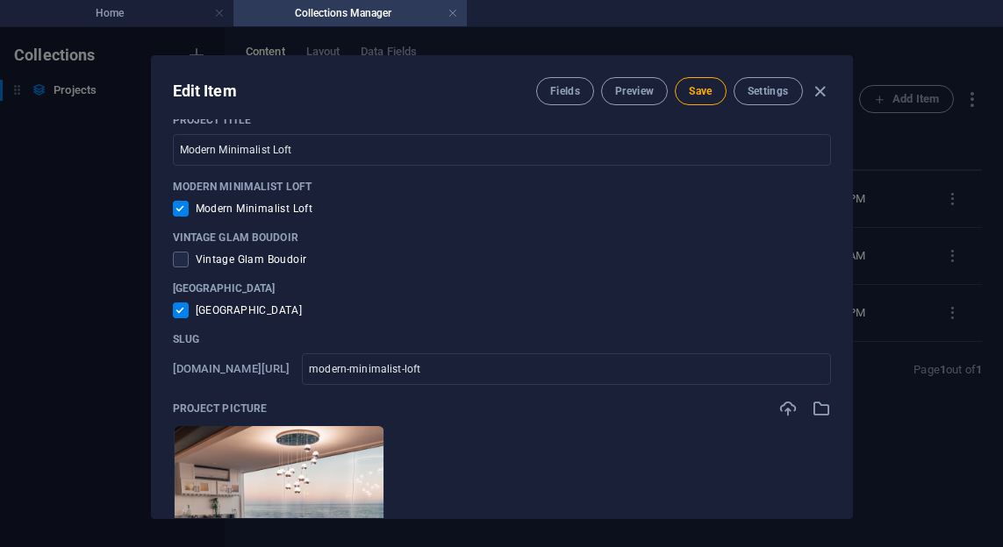
click at [183, 210] on input "checkbox" at bounding box center [184, 209] width 23 height 16
checkbox input "false"
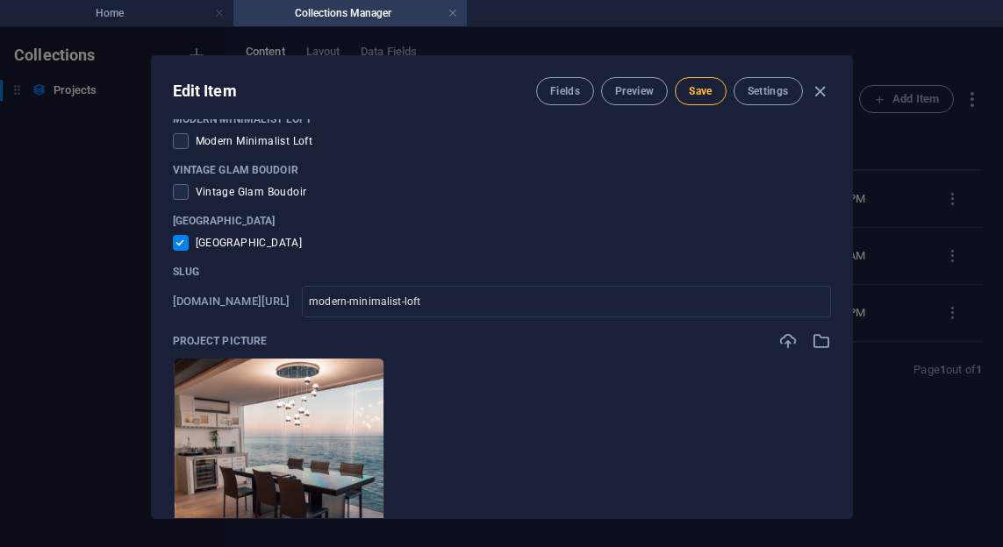
click at [714, 97] on button "Save" at bounding box center [700, 91] width 51 height 28
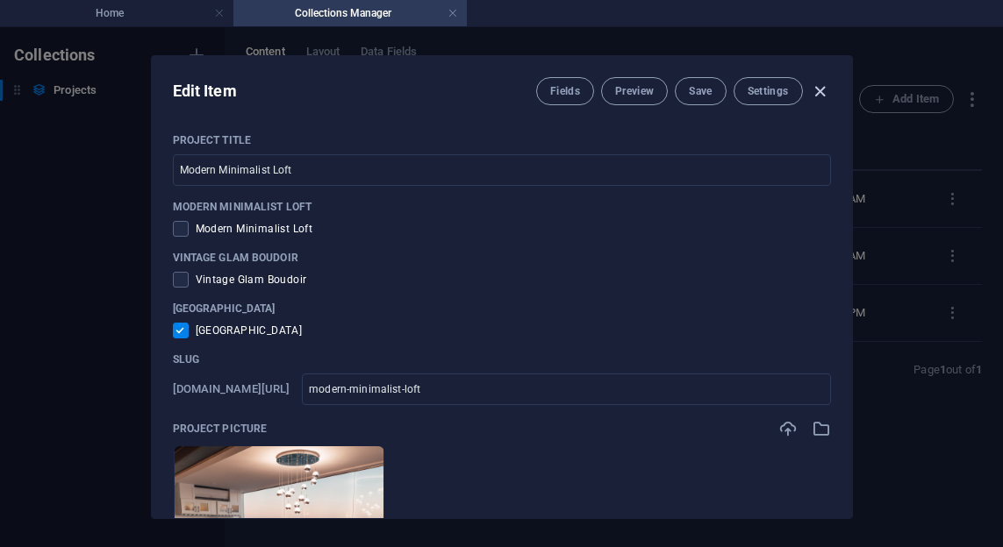
click at [826, 89] on icon "button" at bounding box center [820, 92] width 20 height 20
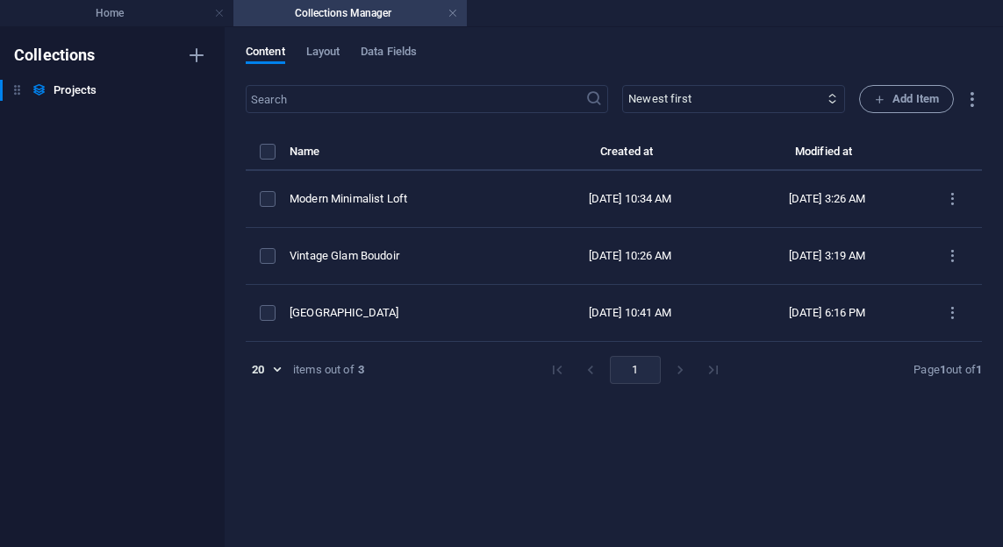
checkbox input "false"
type input "modern-minimalist-loft"
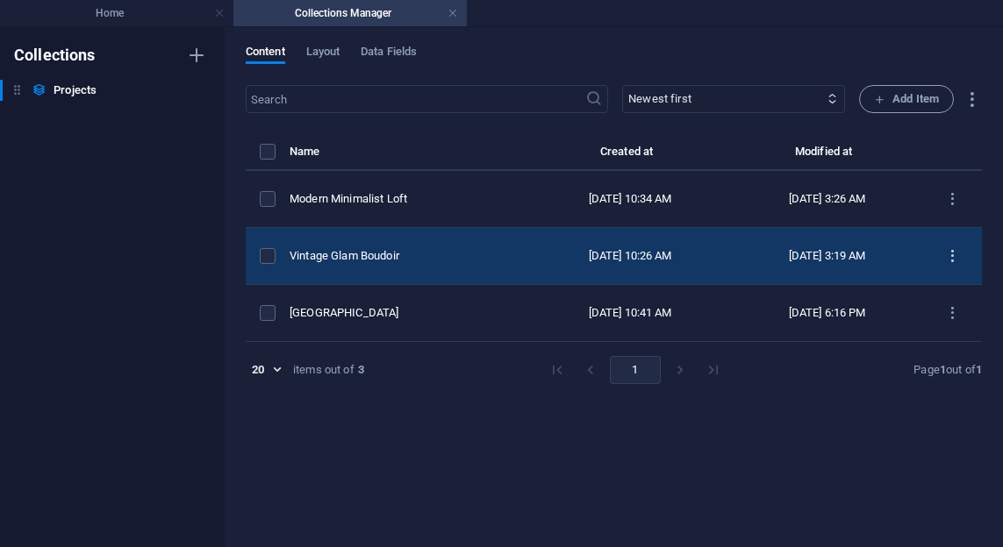
click at [953, 253] on icon "items list" at bounding box center [952, 256] width 17 height 17
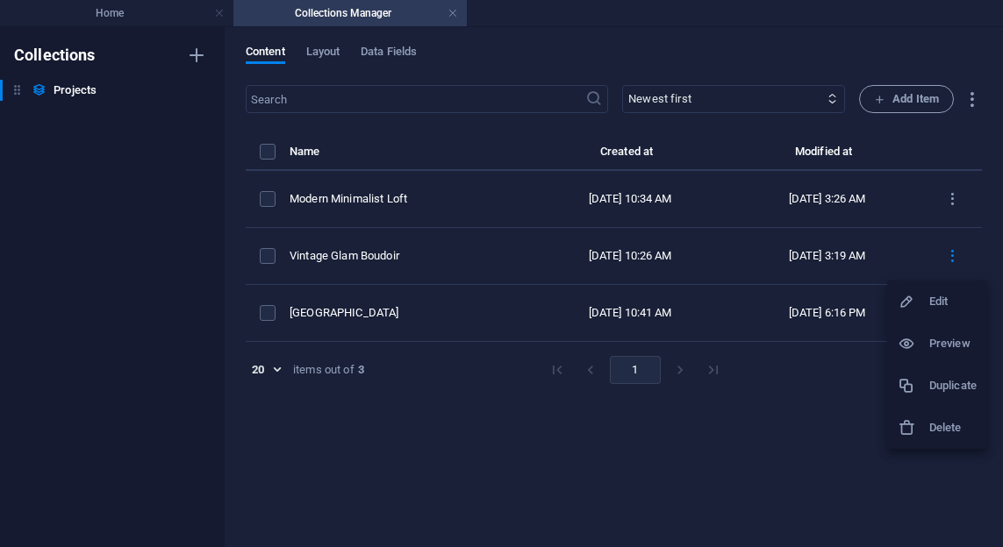
click at [942, 426] on h6 "Delete" at bounding box center [952, 428] width 47 height 21
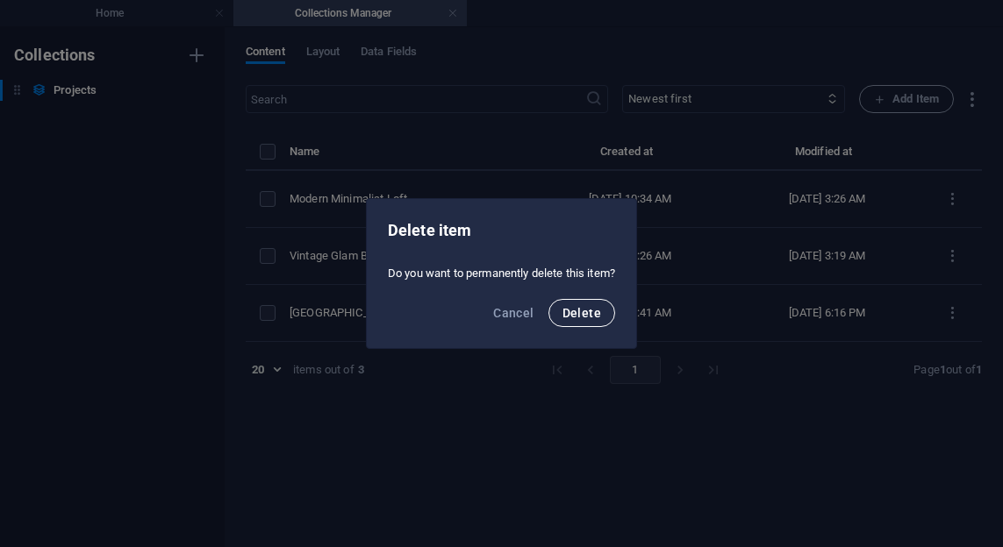
click at [600, 319] on span "Delete" at bounding box center [581, 313] width 39 height 14
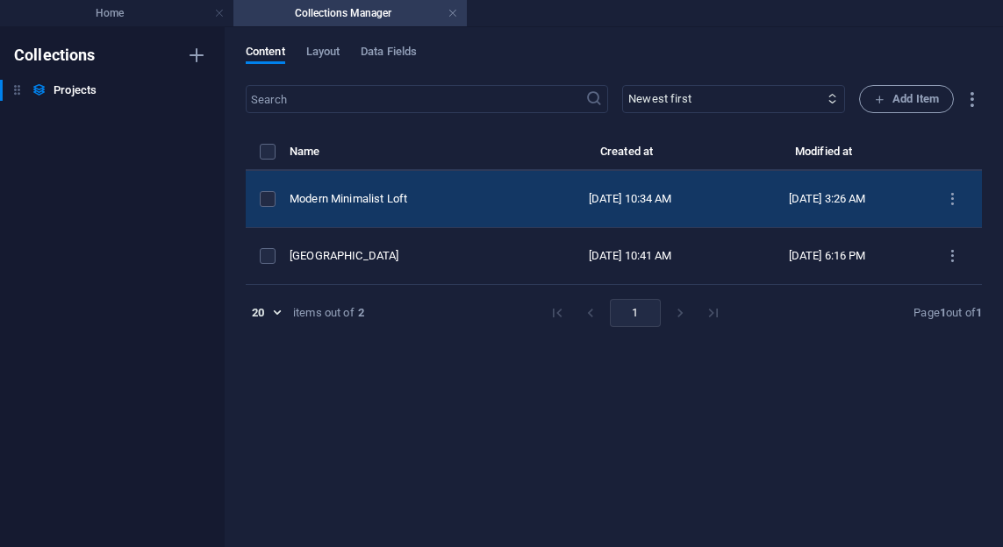
click at [854, 207] on td "[DATE] 3:26 AM" at bounding box center [827, 199] width 191 height 57
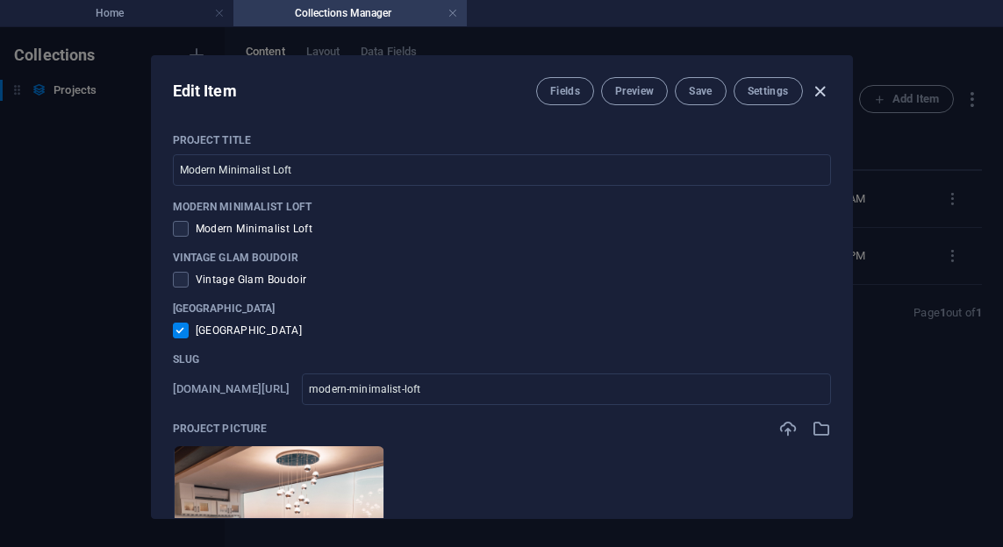
click at [817, 87] on icon "button" at bounding box center [820, 92] width 20 height 20
checkbox input "false"
type input "modern-minimalist-loft"
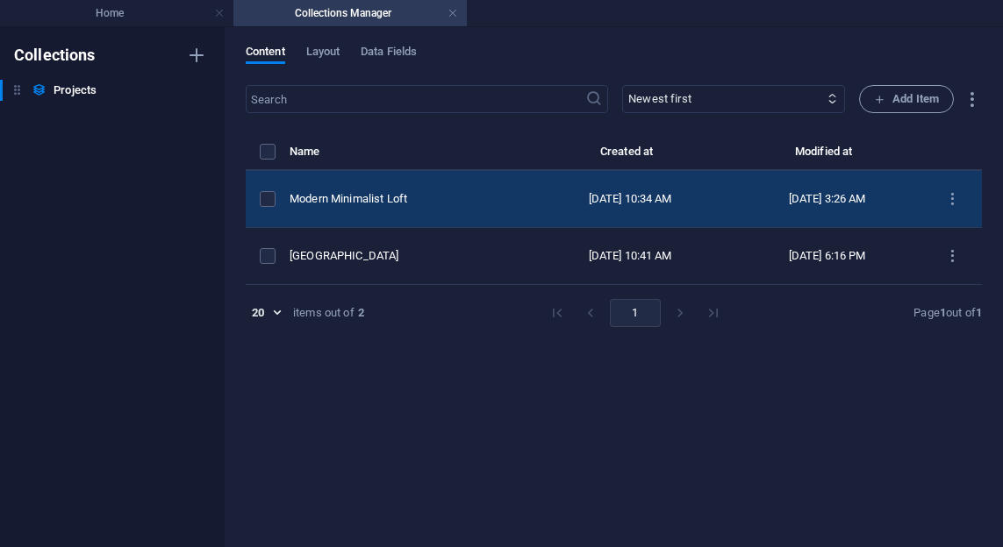
click at [355, 197] on div "Modern Minimalist Loft" at bounding box center [401, 199] width 225 height 16
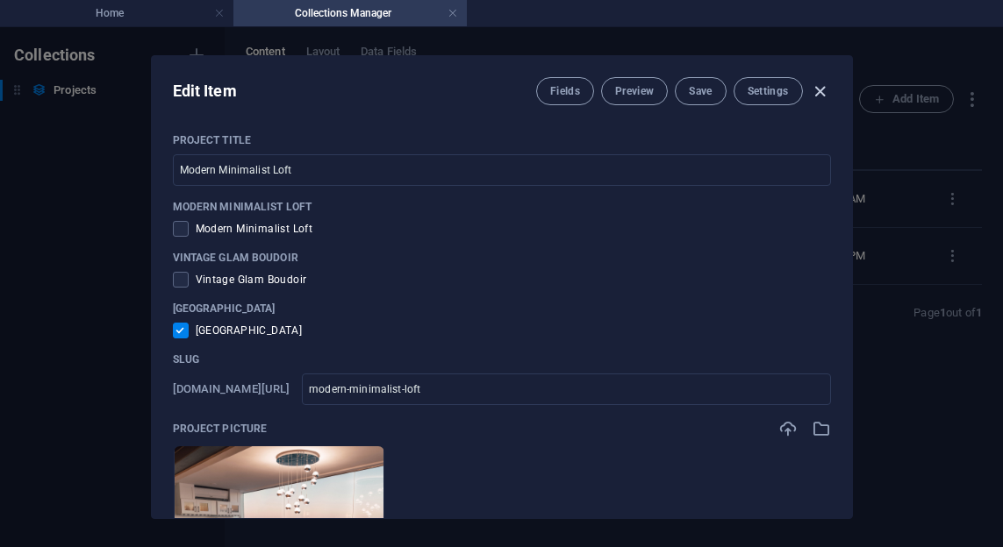
click at [825, 85] on icon "button" at bounding box center [820, 92] width 20 height 20
checkbox input "false"
type input "modern-minimalist-loft"
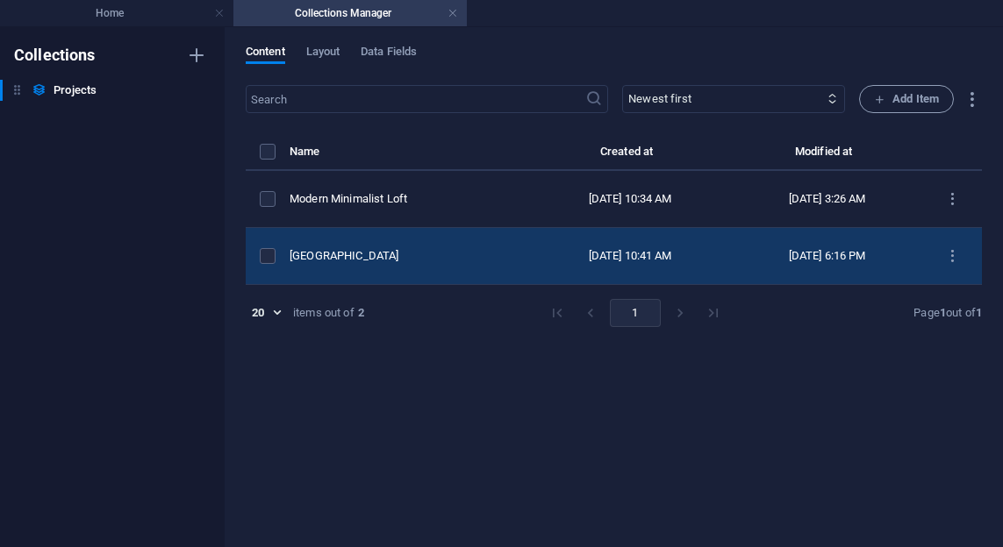
click at [395, 264] on td "[GEOGRAPHIC_DATA]" at bounding box center [408, 256] width 239 height 57
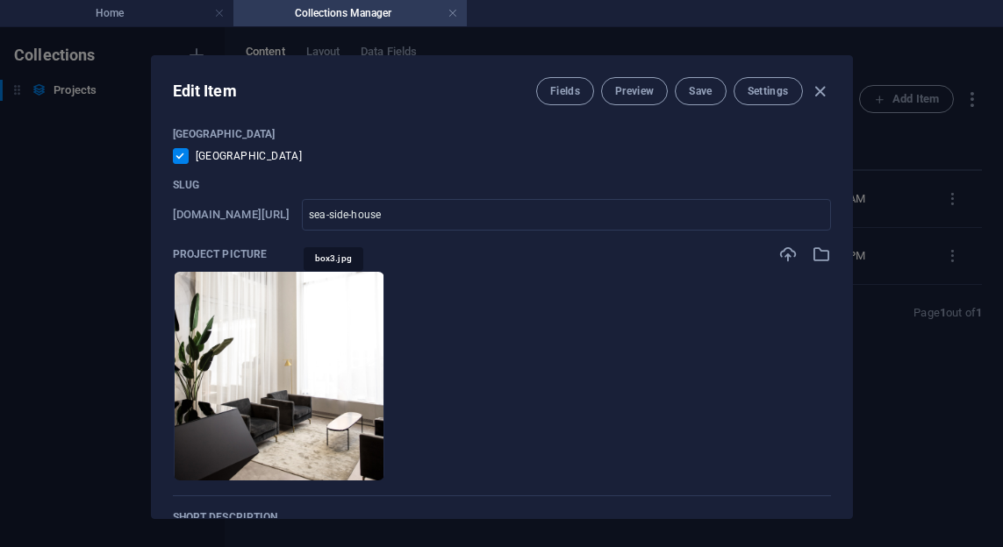
scroll to position [150, 0]
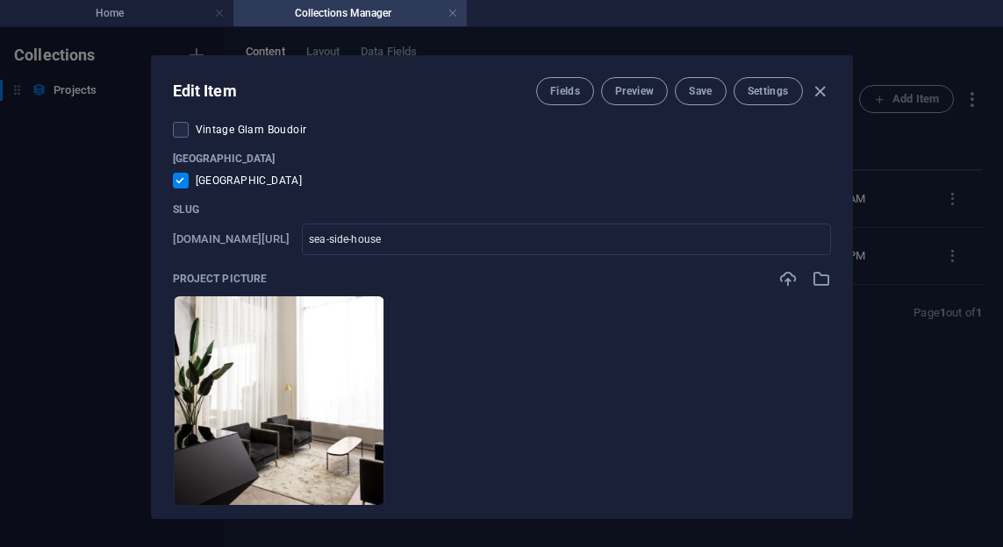
click at [182, 187] on input "checkbox" at bounding box center [184, 181] width 23 height 16
checkbox input "false"
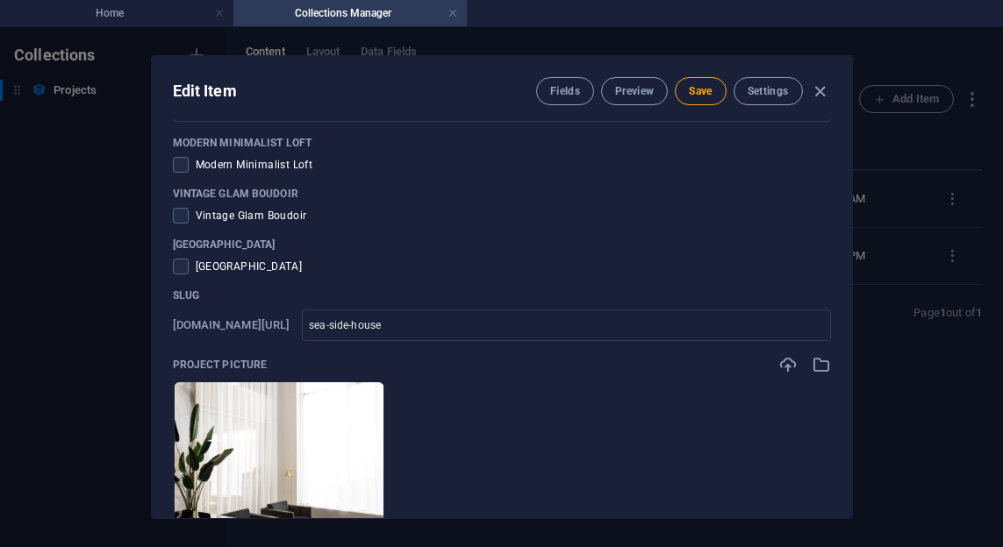
scroll to position [63, 0]
click at [185, 162] on span at bounding box center [181, 166] width 16 height 16
click at [185, 162] on input "checkbox" at bounding box center [184, 166] width 23 height 16
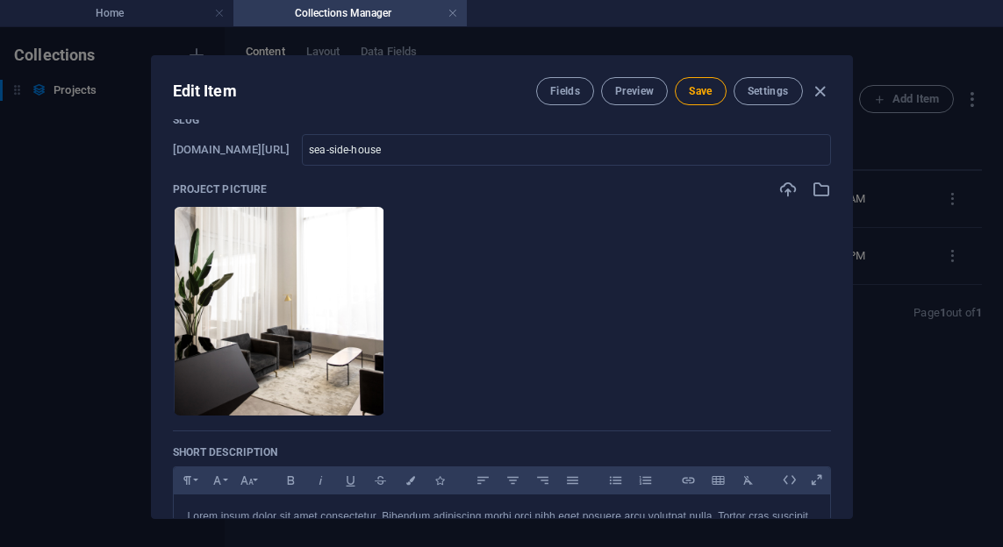
scroll to position [213, 0]
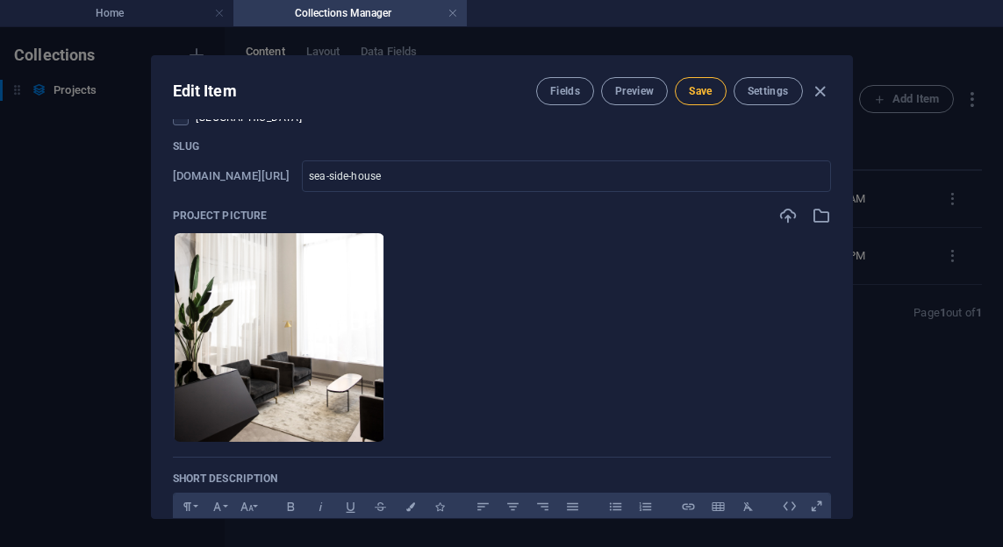
click at [695, 97] on span "Save" at bounding box center [700, 91] width 23 height 14
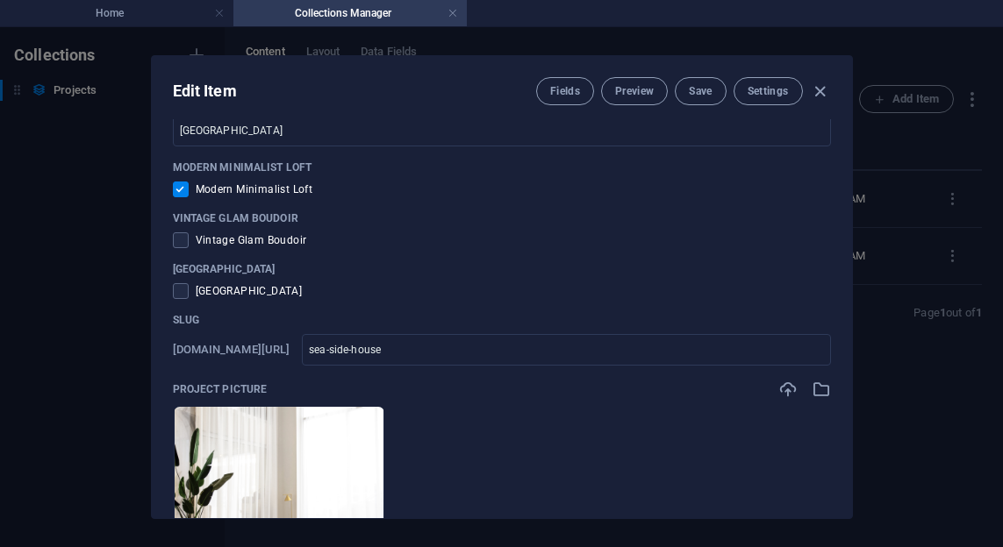
scroll to position [31, 0]
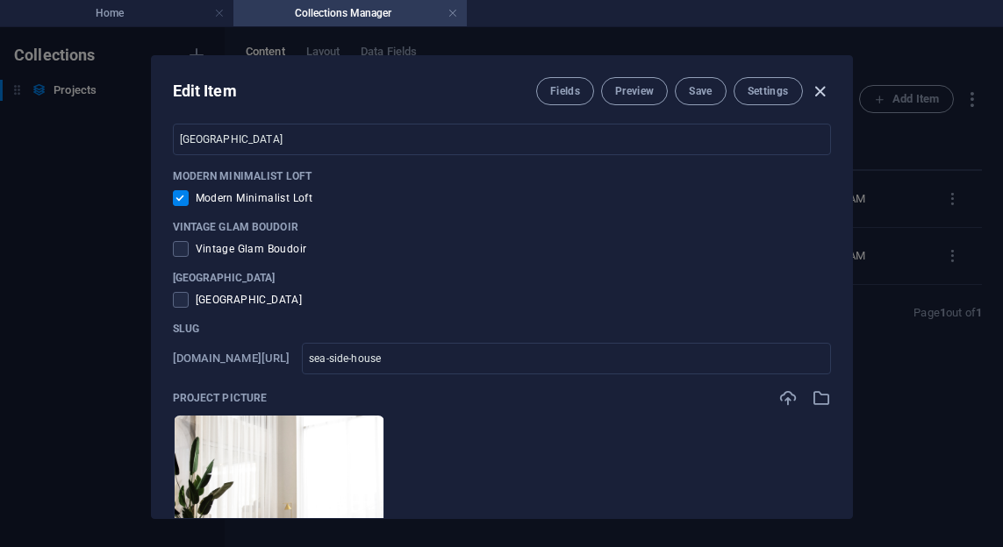
click at [823, 94] on icon "button" at bounding box center [820, 92] width 20 height 20
checkbox input "false"
type input "sea-side-house"
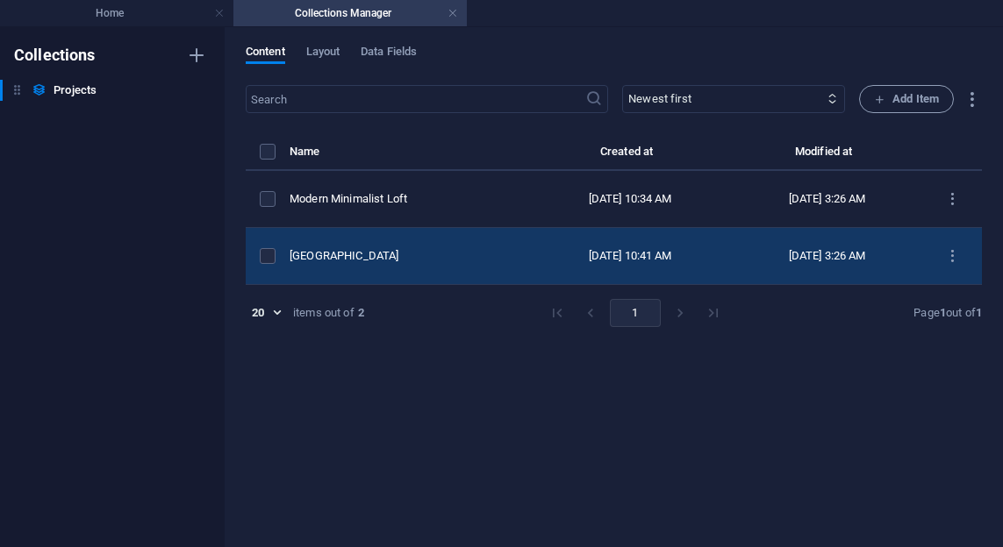
click at [416, 258] on div "[GEOGRAPHIC_DATA]" at bounding box center [401, 256] width 225 height 16
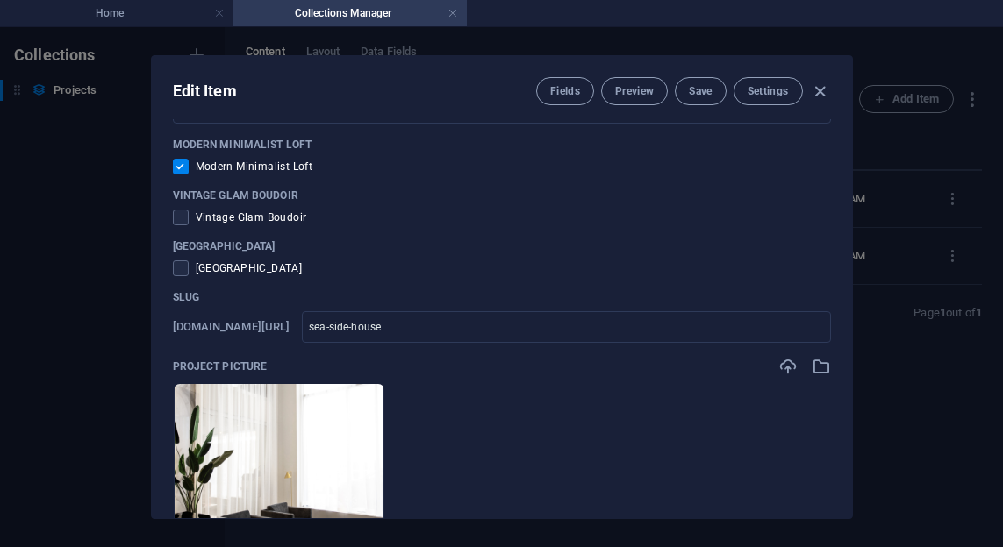
scroll to position [61, 0]
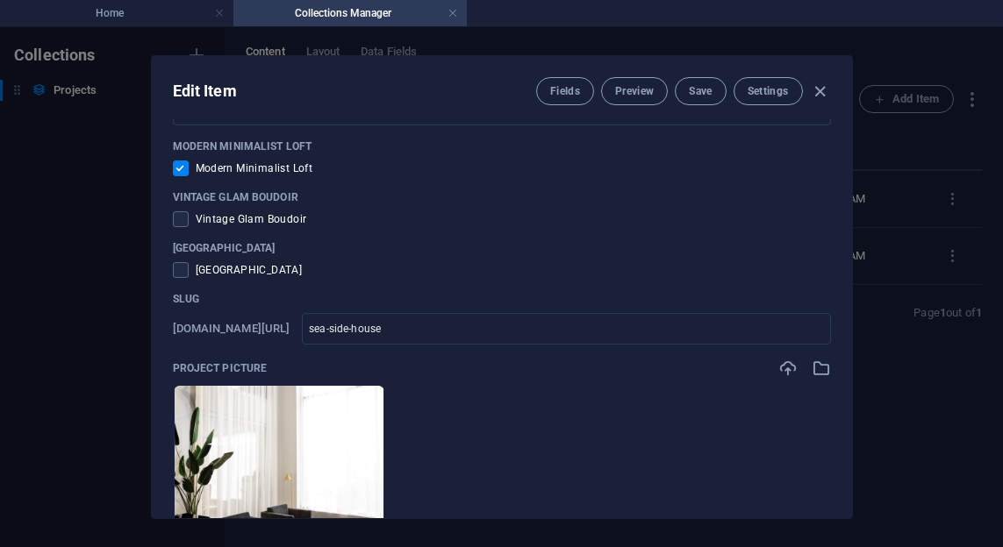
click at [180, 169] on input "checkbox" at bounding box center [184, 169] width 23 height 16
checkbox input "false"
click at [178, 269] on span at bounding box center [181, 270] width 16 height 16
click at [178, 269] on input "checkbox" at bounding box center [184, 270] width 23 height 16
checkbox input "true"
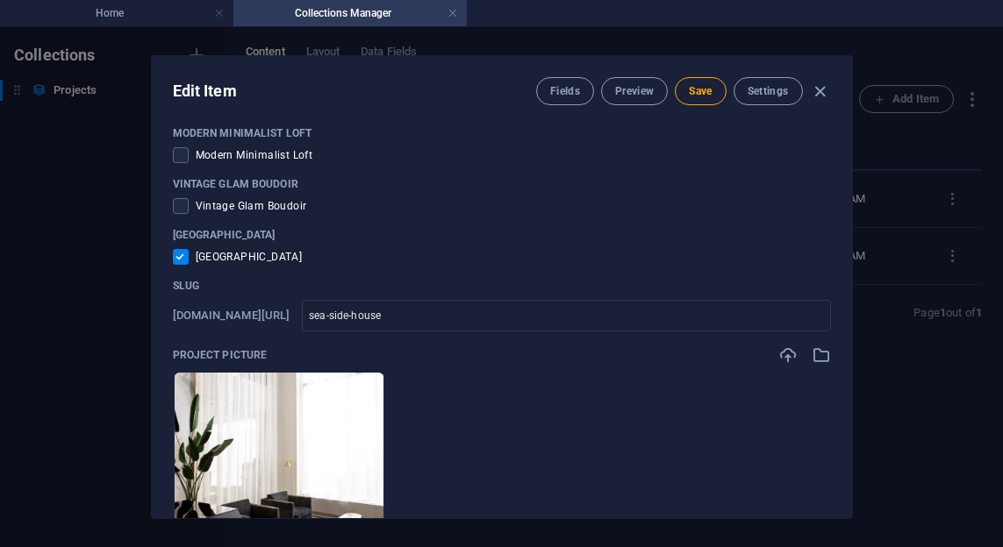
scroll to position [48, 0]
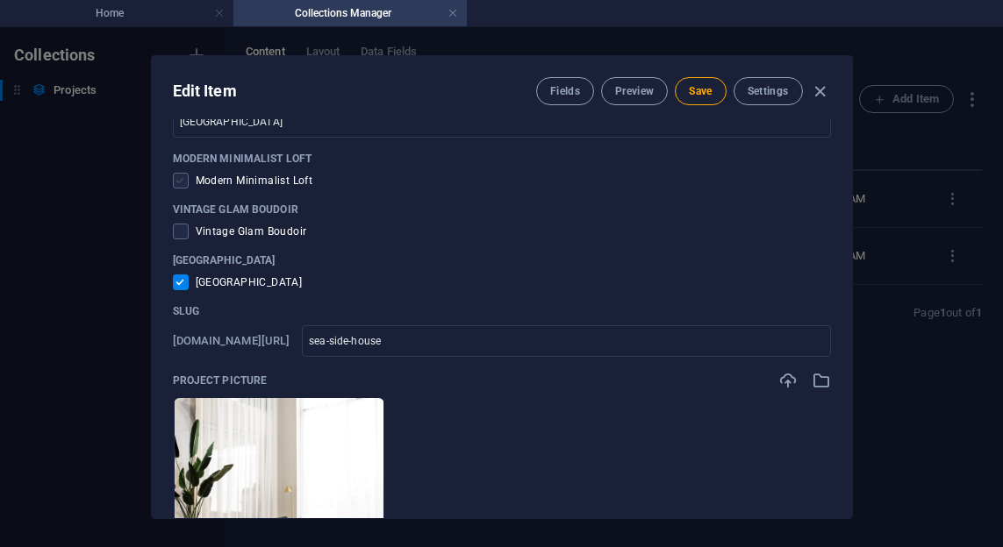
click at [180, 185] on span at bounding box center [181, 181] width 16 height 16
click at [180, 185] on input "checkbox" at bounding box center [184, 181] width 23 height 16
checkbox input "true"
click at [182, 285] on input "checkbox" at bounding box center [184, 283] width 23 height 16
checkbox input "false"
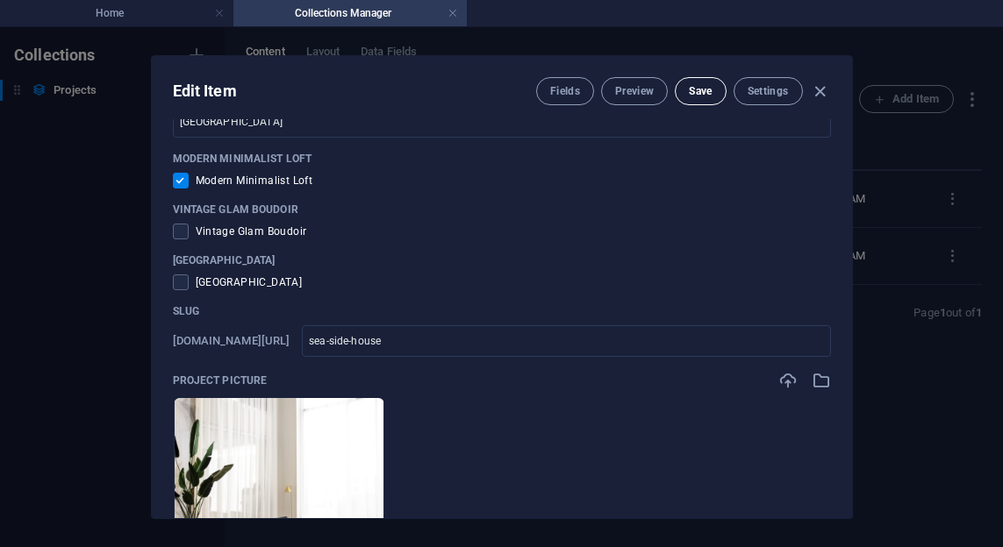
click at [694, 99] on button "Save" at bounding box center [700, 91] width 51 height 28
click at [825, 89] on icon "button" at bounding box center [820, 92] width 20 height 20
checkbox input "false"
type input "sea-side-house"
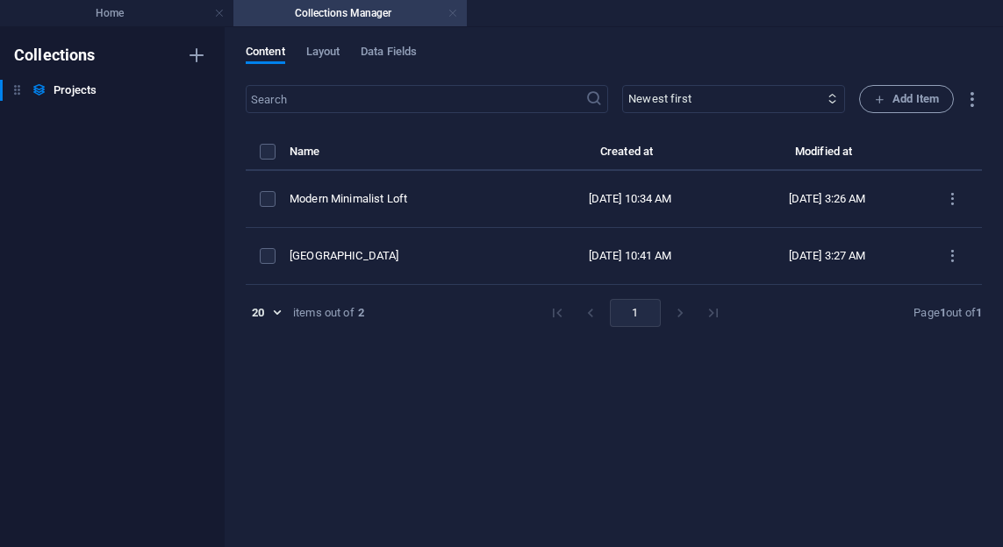
click at [453, 11] on link at bounding box center [452, 13] width 11 height 17
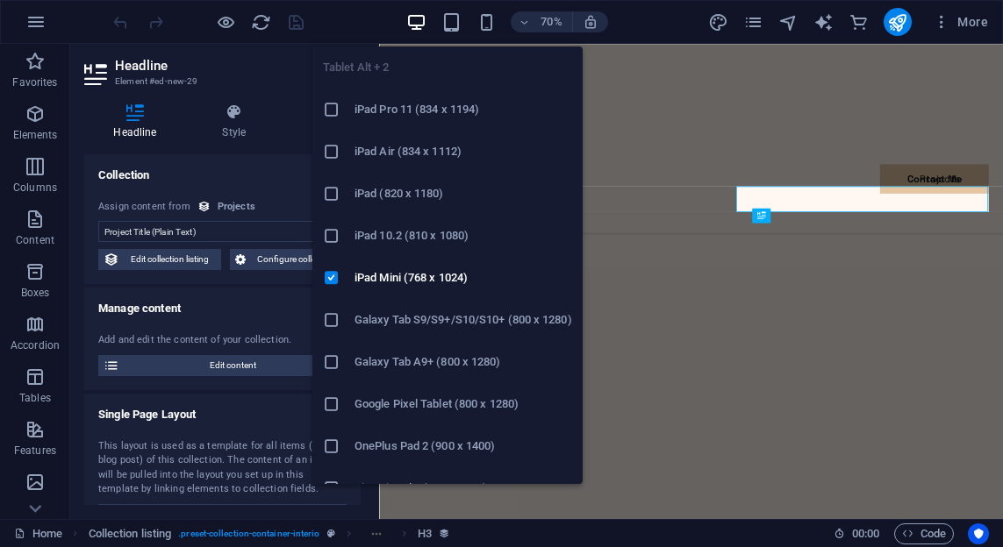
scroll to position [3458, 0]
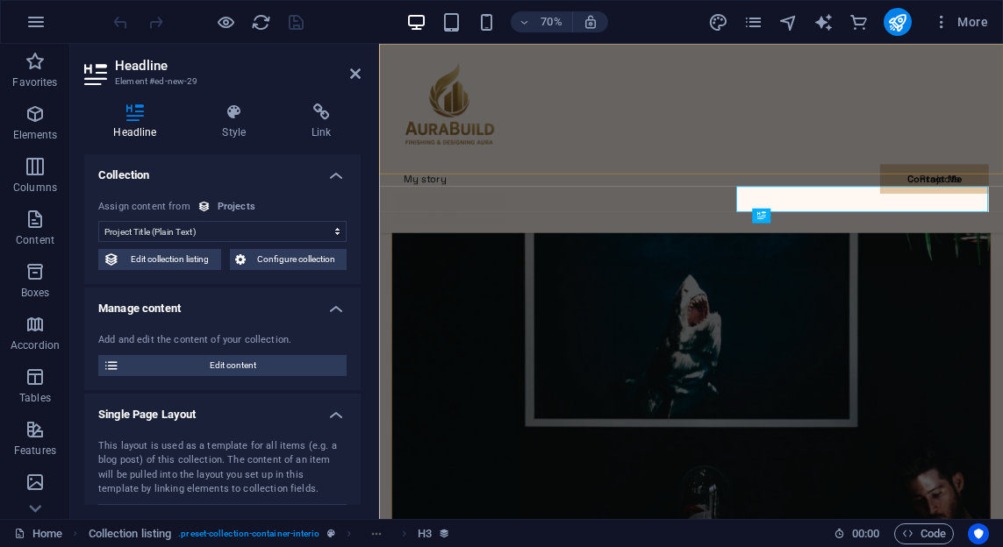
click at [904, 198] on div "My story Projects Contact Me Contact Me" at bounding box center [824, 179] width 891 height 270
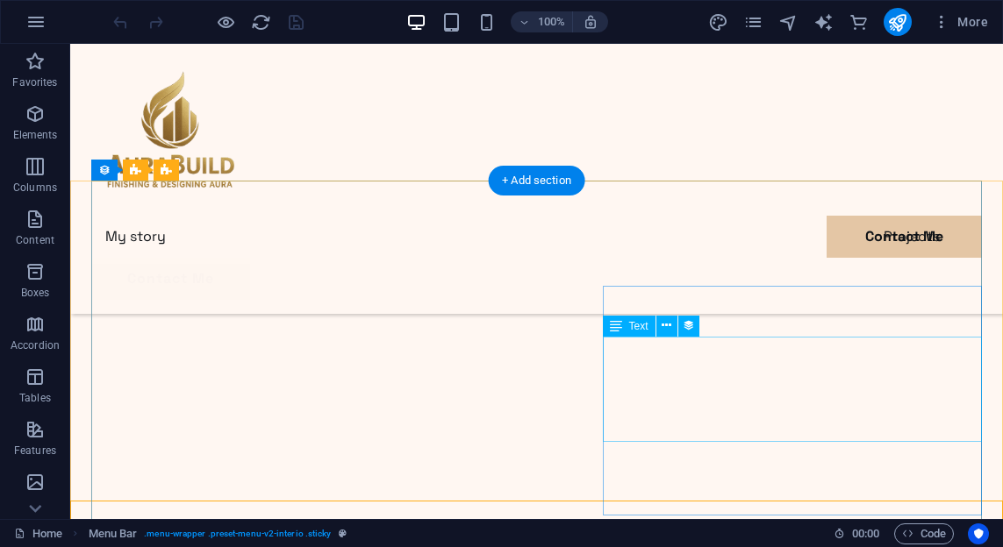
scroll to position [3051, 0]
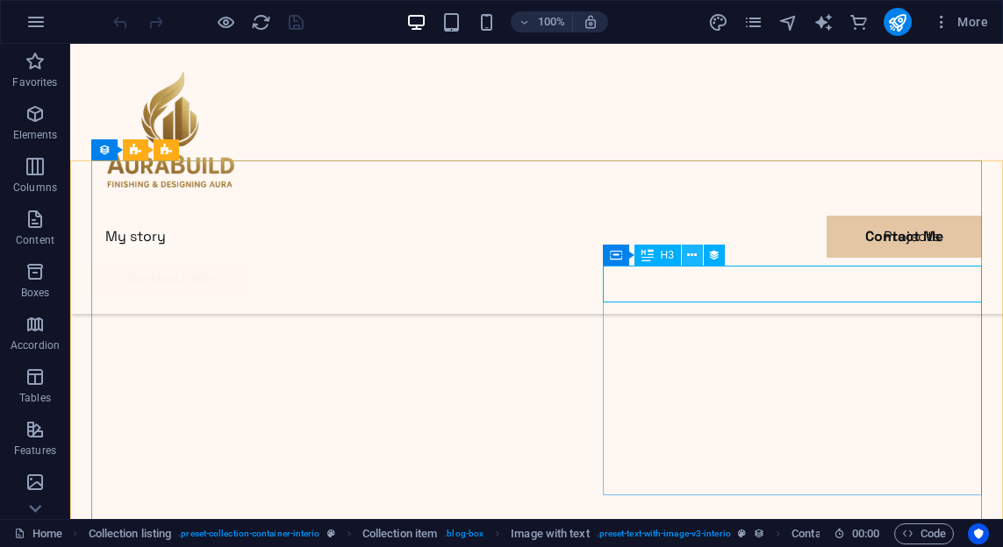
click at [692, 257] on icon at bounding box center [692, 256] width 10 height 18
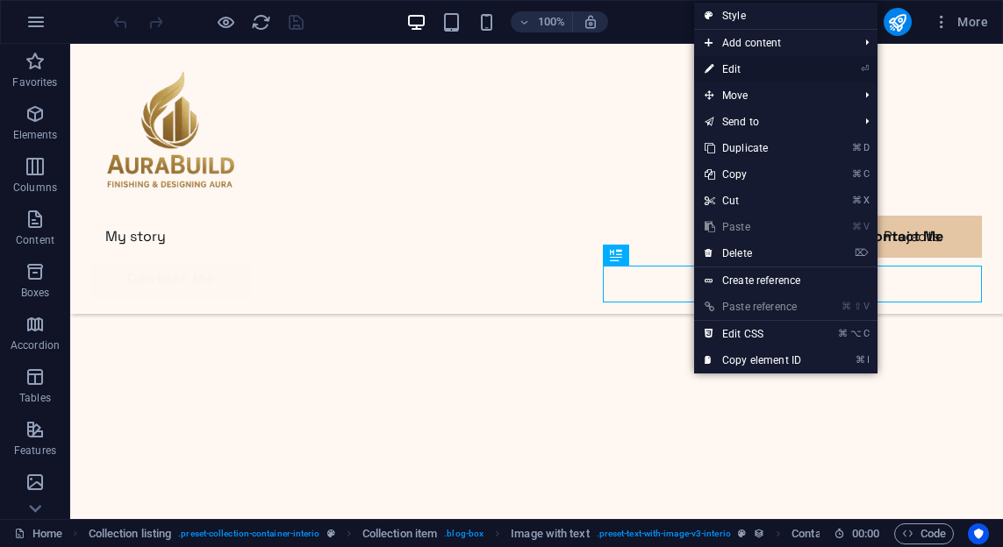
click at [728, 69] on link "⏎ Edit" at bounding box center [753, 69] width 118 height 26
select select "name"
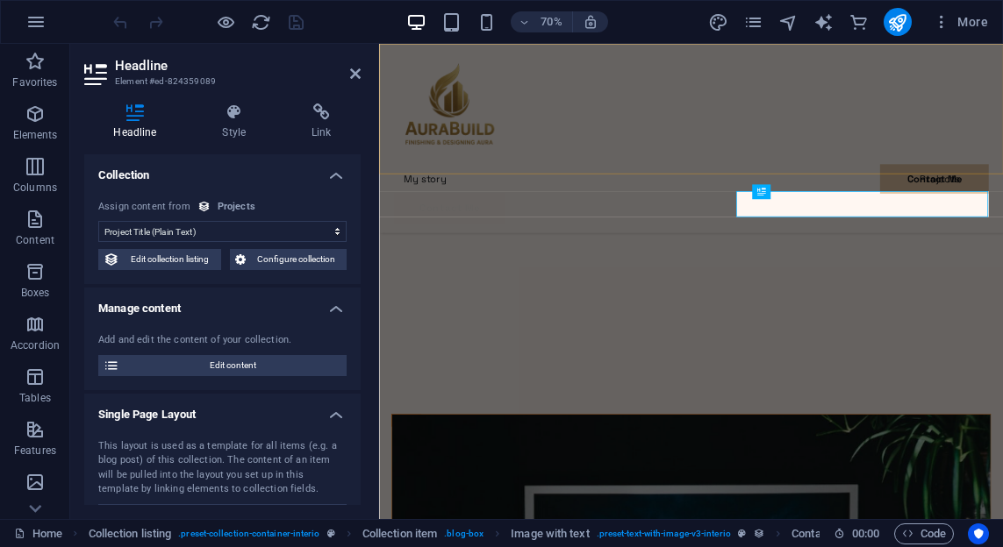
scroll to position [3032, 0]
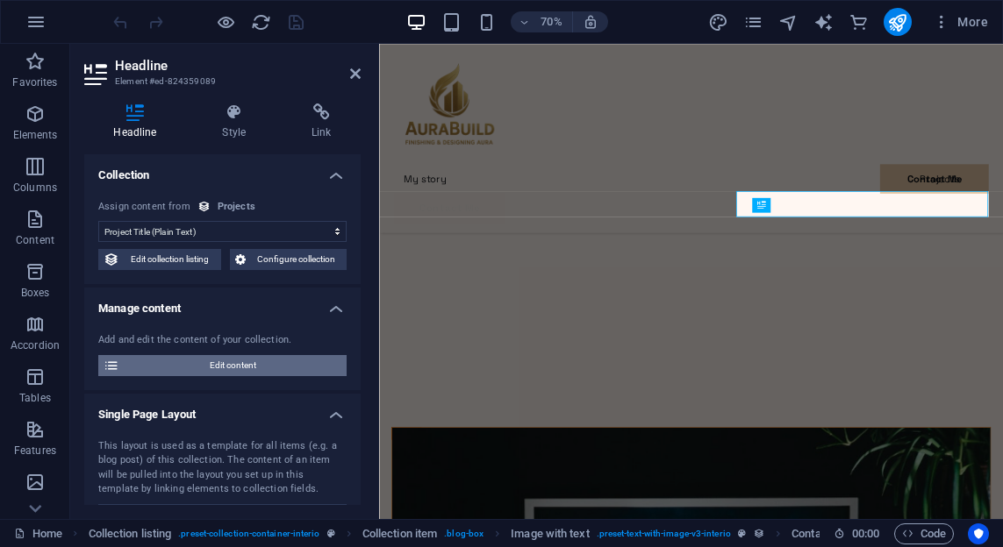
click at [286, 359] on span "Edit content" at bounding box center [233, 365] width 217 height 21
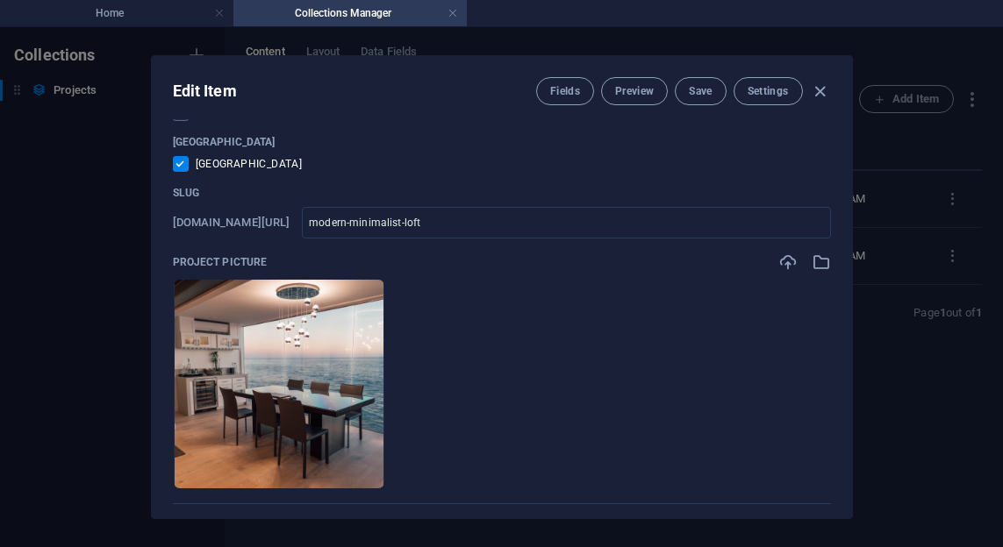
scroll to position [168, 0]
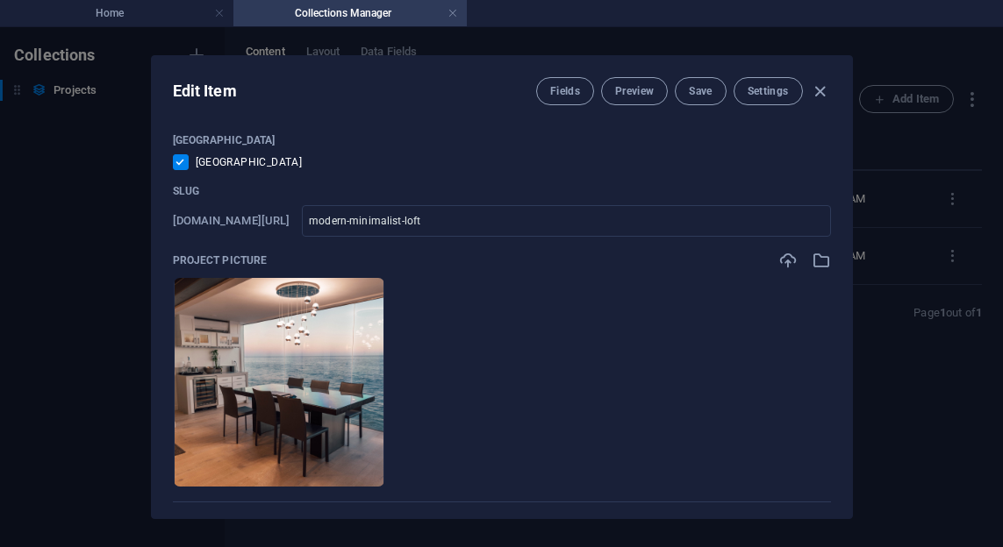
click at [183, 163] on input "checkbox" at bounding box center [184, 162] width 23 height 16
checkbox input "false"
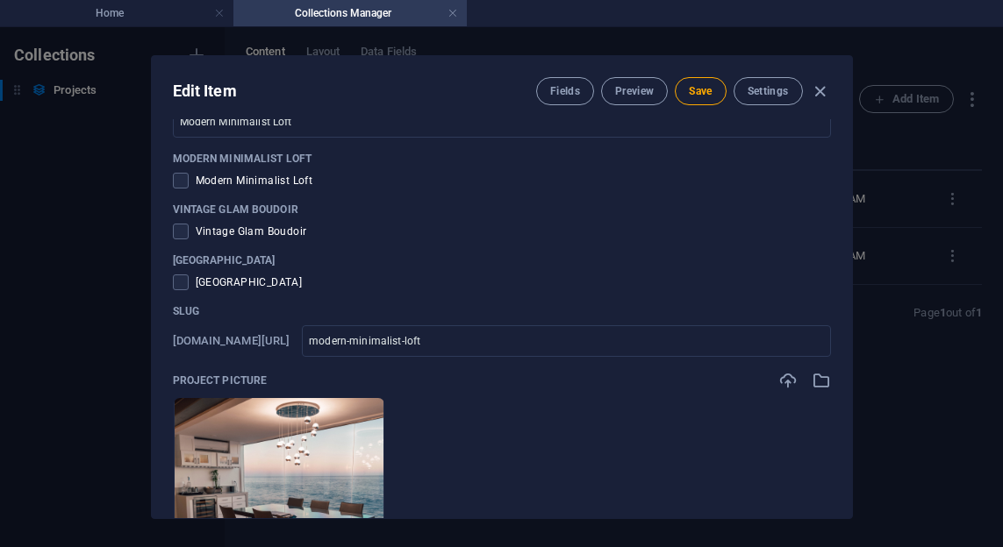
scroll to position [45, 0]
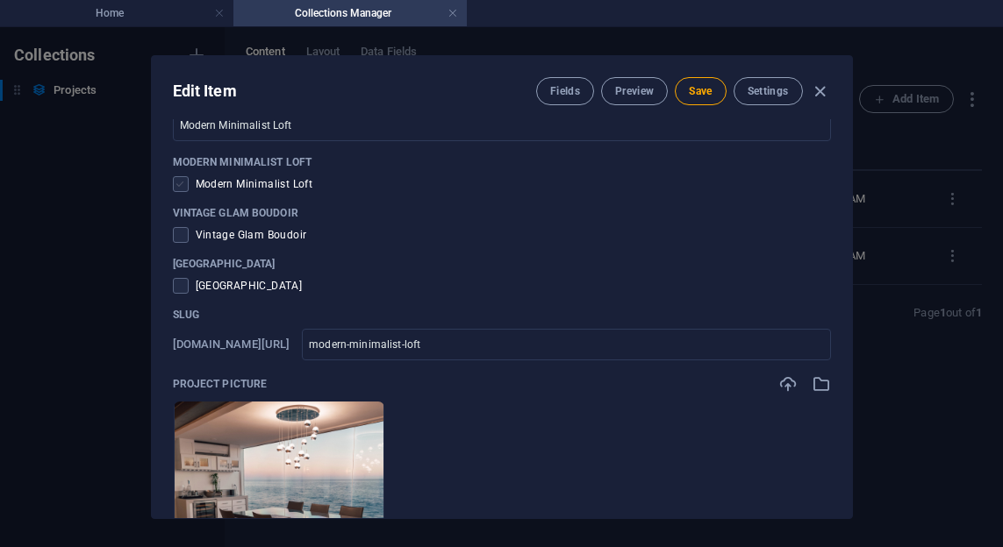
click at [185, 186] on span at bounding box center [181, 184] width 16 height 16
click at [185, 186] on input "checkbox" at bounding box center [184, 184] width 23 height 16
checkbox input "true"
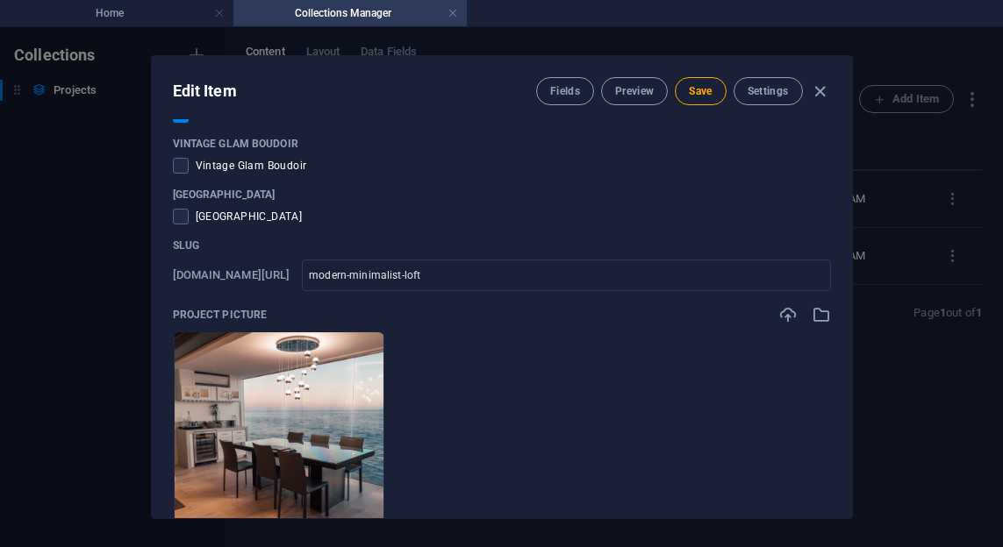
scroll to position [131, 0]
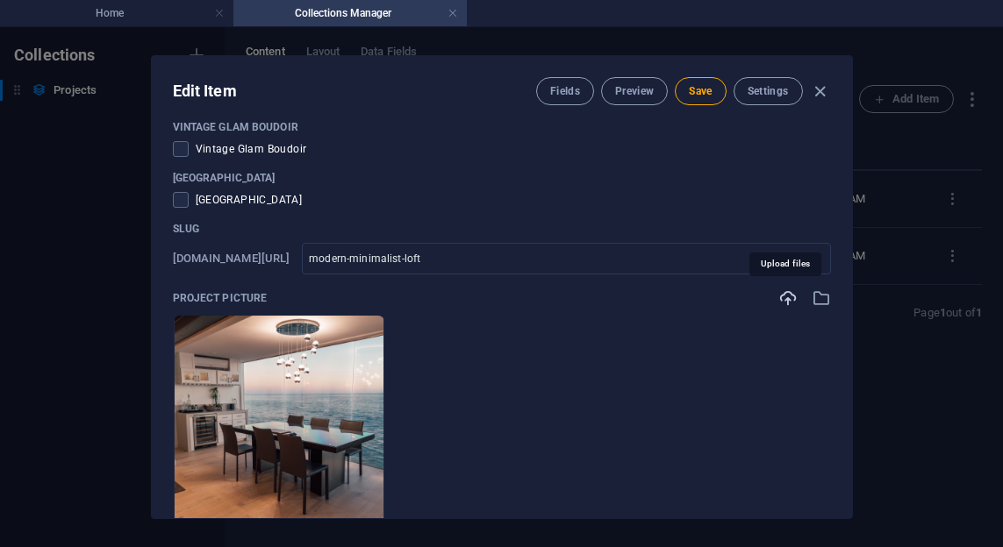
click at [783, 297] on icon "button" at bounding box center [787, 298] width 19 height 19
click at [816, 300] on icon "button" at bounding box center [820, 298] width 19 height 19
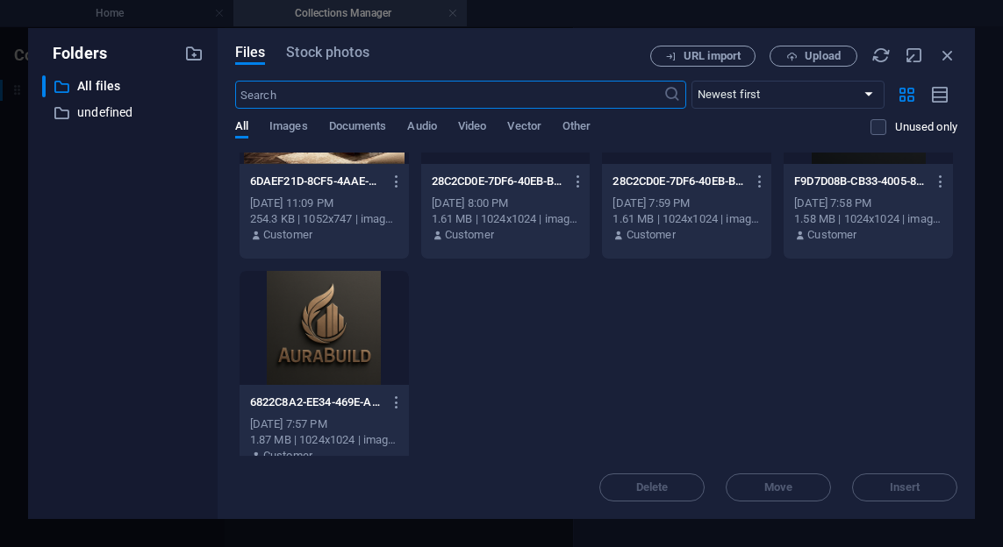
scroll to position [791, 0]
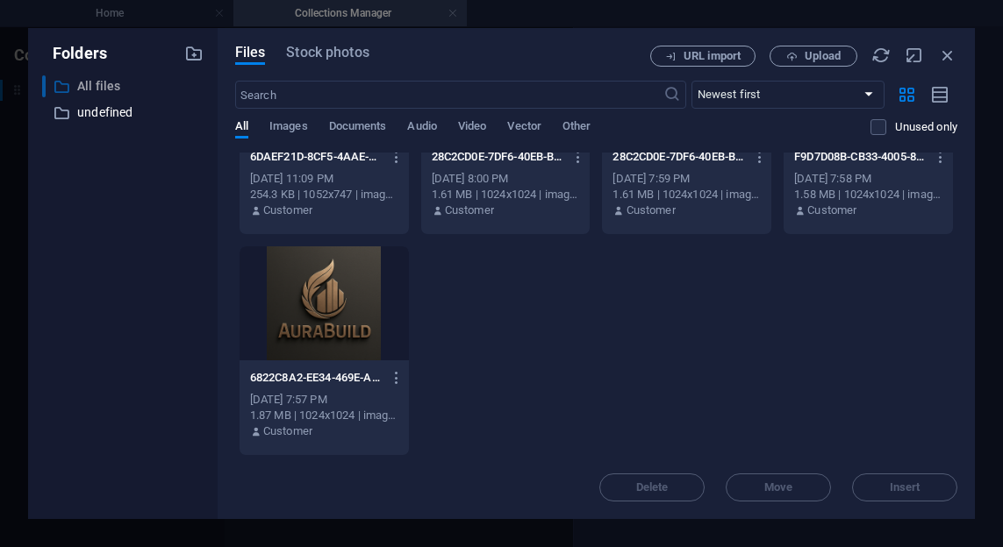
click at [111, 89] on p "All files" at bounding box center [124, 86] width 94 height 20
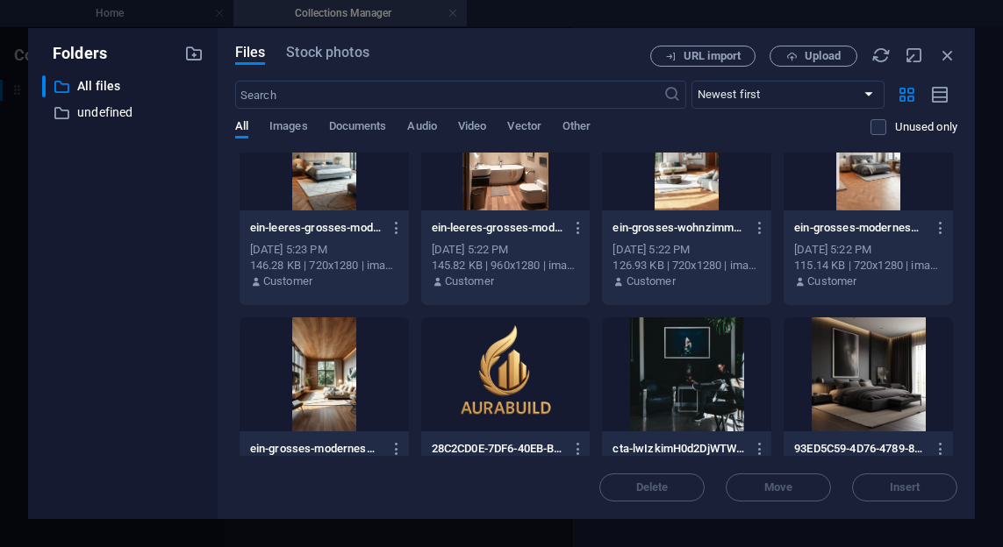
scroll to position [0, 0]
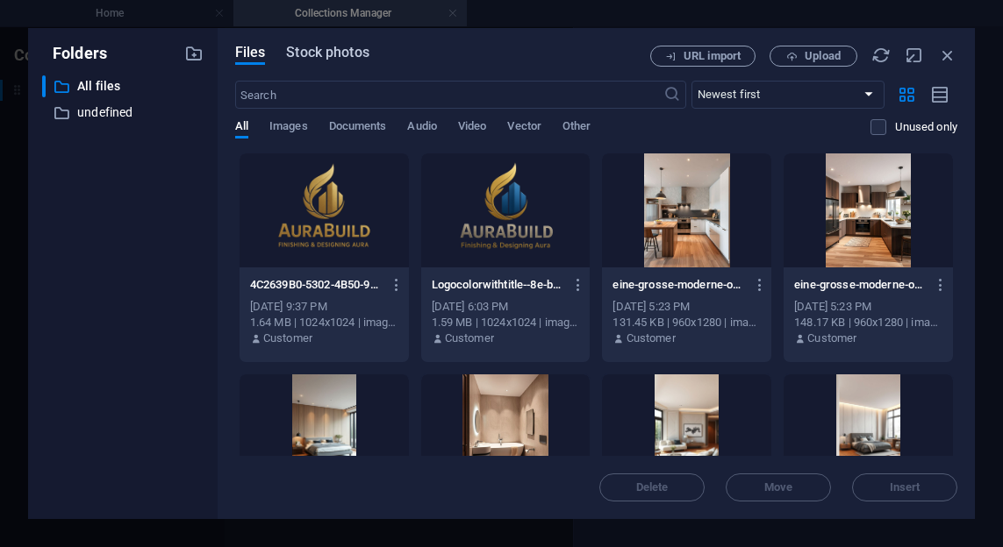
click at [321, 56] on span "Stock photos" at bounding box center [327, 52] width 82 height 21
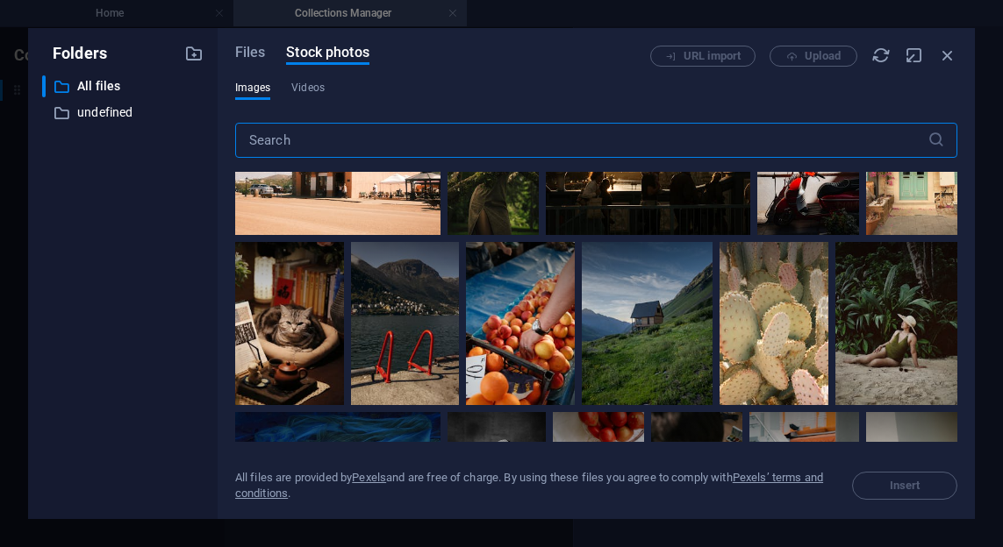
scroll to position [1362, 0]
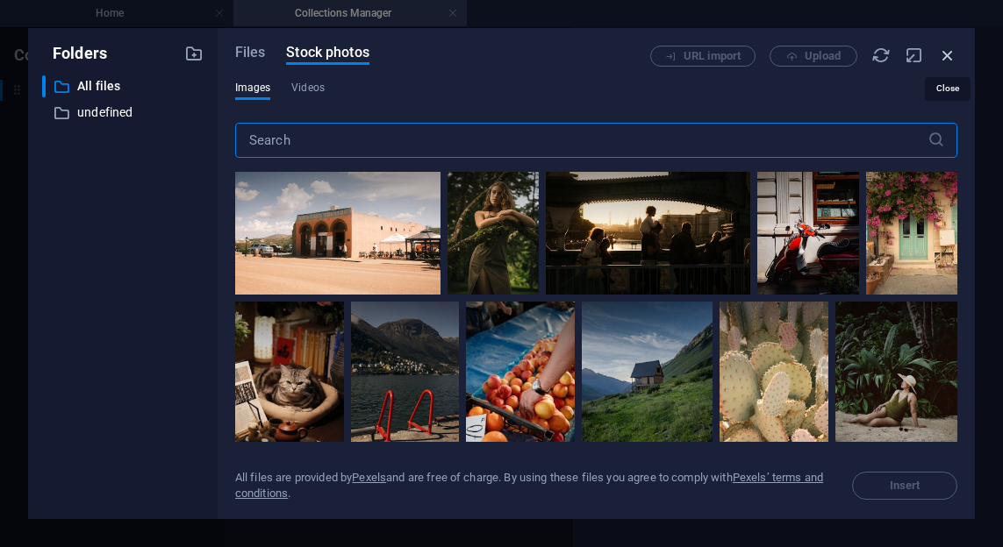
click at [942, 53] on icon "button" at bounding box center [947, 55] width 19 height 19
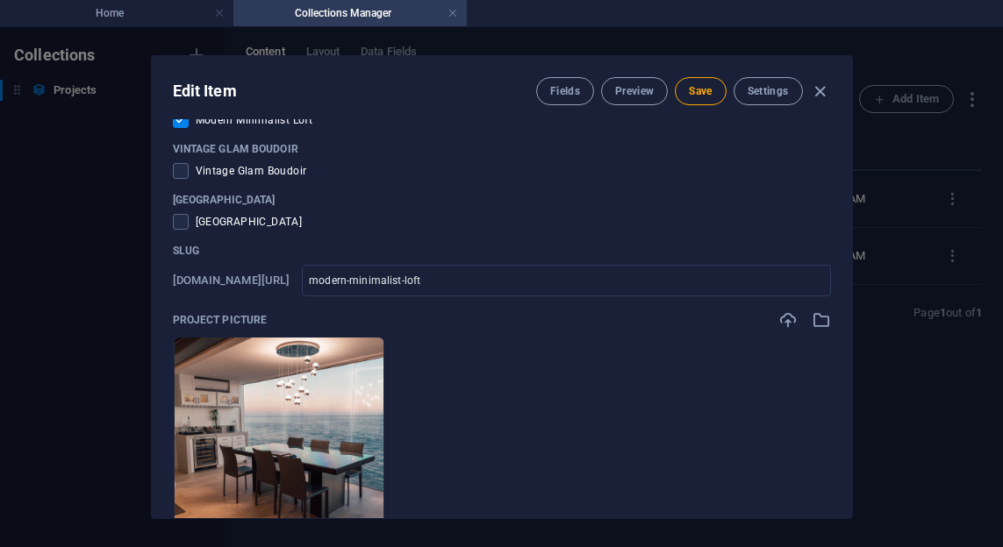
scroll to position [98, 0]
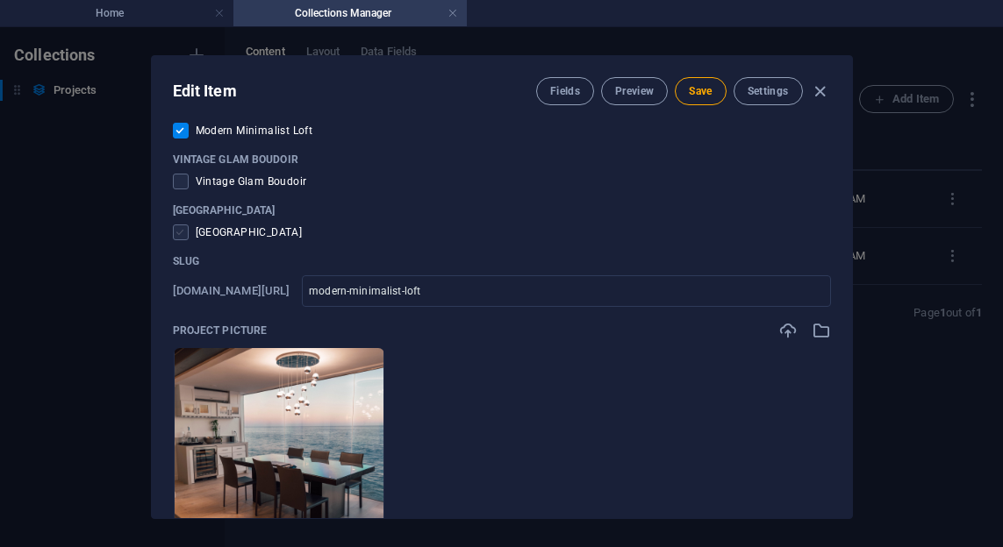
click at [187, 235] on span at bounding box center [181, 233] width 16 height 16
click at [187, 235] on input "checkbox" at bounding box center [184, 233] width 23 height 16
checkbox input "true"
click at [183, 126] on input "checkbox" at bounding box center [184, 131] width 23 height 16
checkbox input "false"
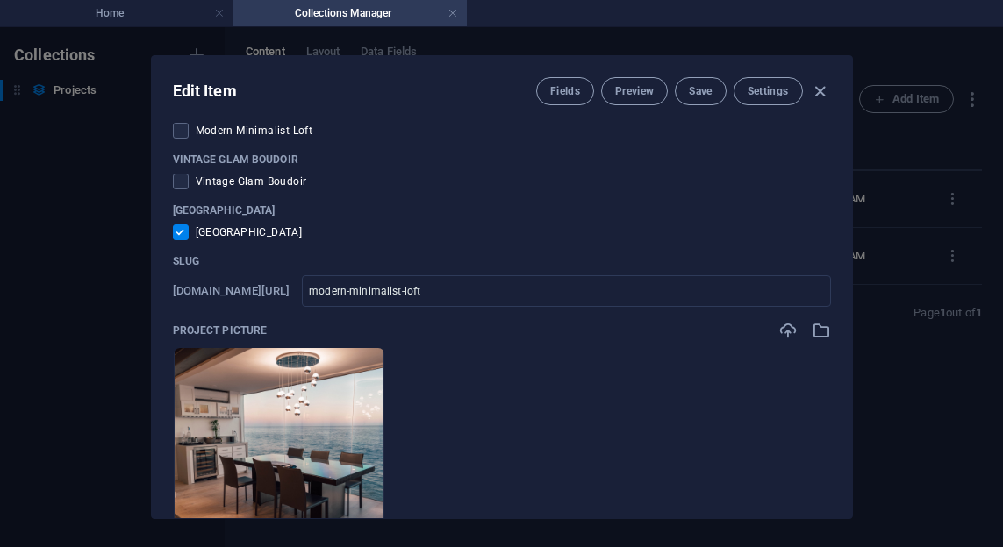
drag, startPoint x: 197, startPoint y: 236, endPoint x: 304, endPoint y: 241, distance: 107.2
click at [304, 241] on div "Project Title Modern Minimalist Loft ​ Modern Minimalist Loft Modern Minimalist…" at bounding box center [502, 553] width 658 height 1036
copy span "[GEOGRAPHIC_DATA]"
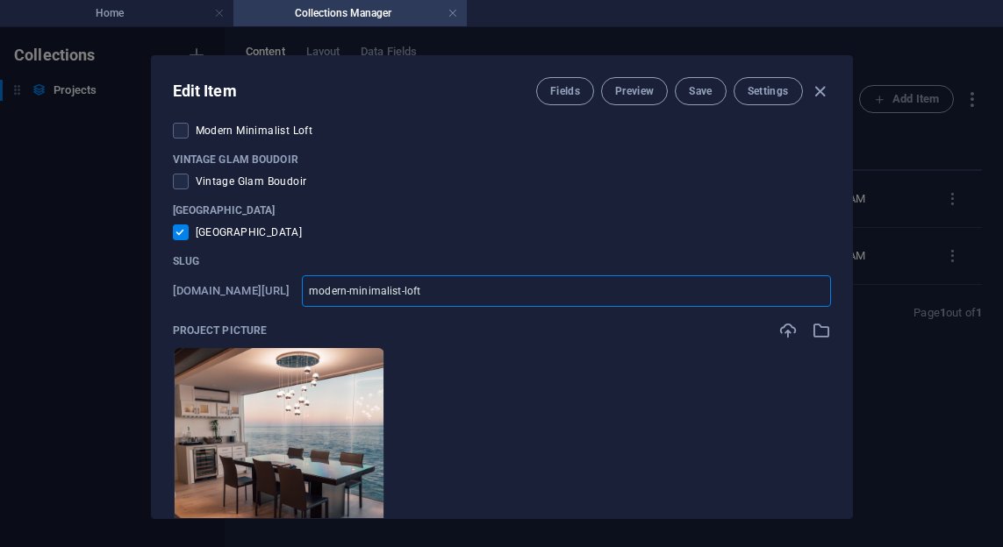
drag, startPoint x: 516, startPoint y: 294, endPoint x: 310, endPoint y: 292, distance: 206.2
click at [310, 292] on div "[DOMAIN_NAME][URL] modern-minimalist-loft ​" at bounding box center [502, 291] width 658 height 32
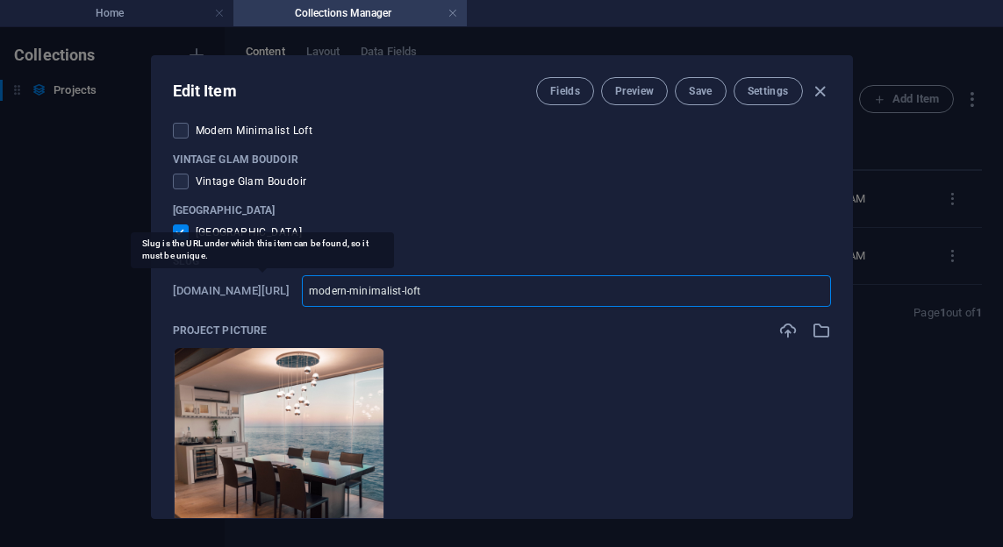
paste input "[GEOGRAPHIC_DATA]"
type input "[GEOGRAPHIC_DATA]"
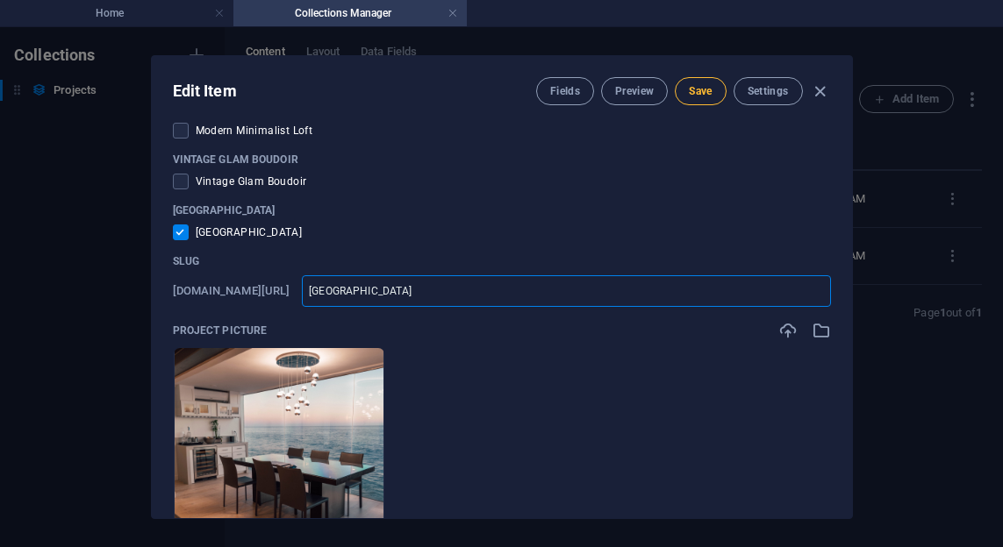
type input "sea-side-house"
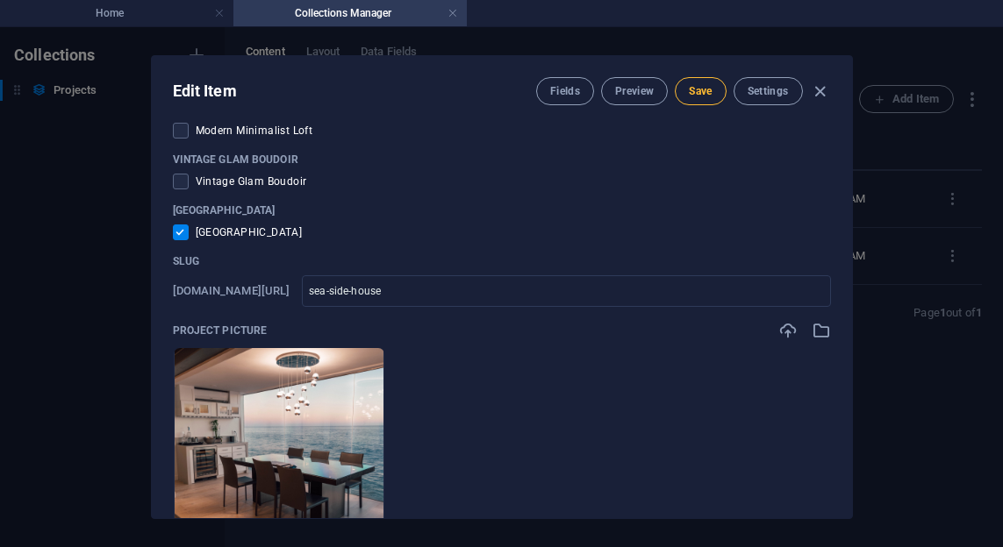
click at [684, 92] on button "Save" at bounding box center [700, 91] width 51 height 28
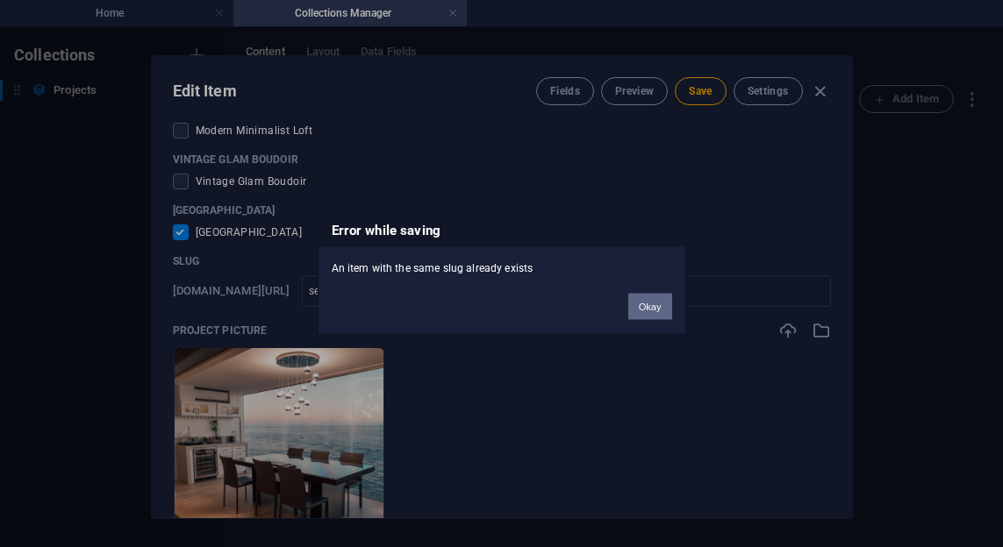
click at [652, 312] on button "Okay" at bounding box center [650, 307] width 44 height 26
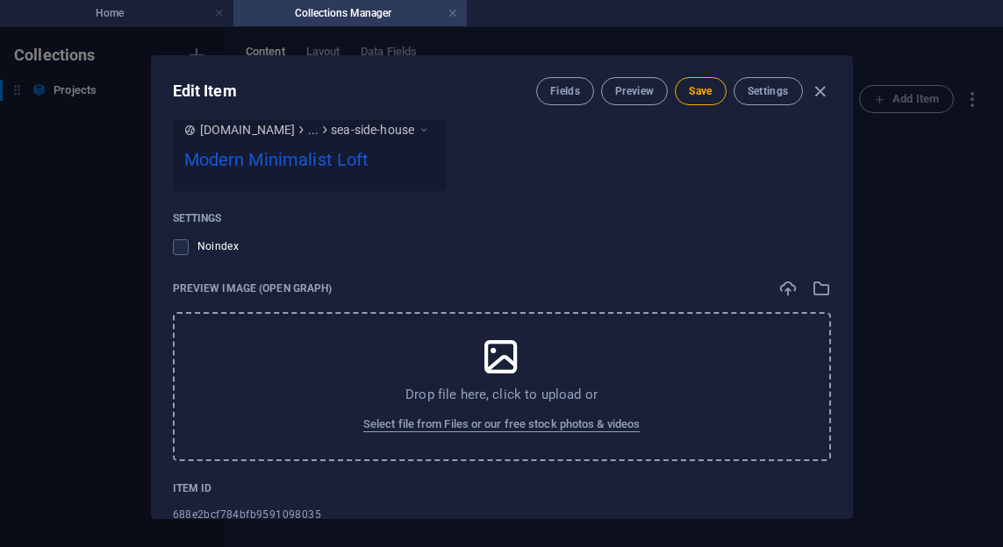
scroll to position [1639, 0]
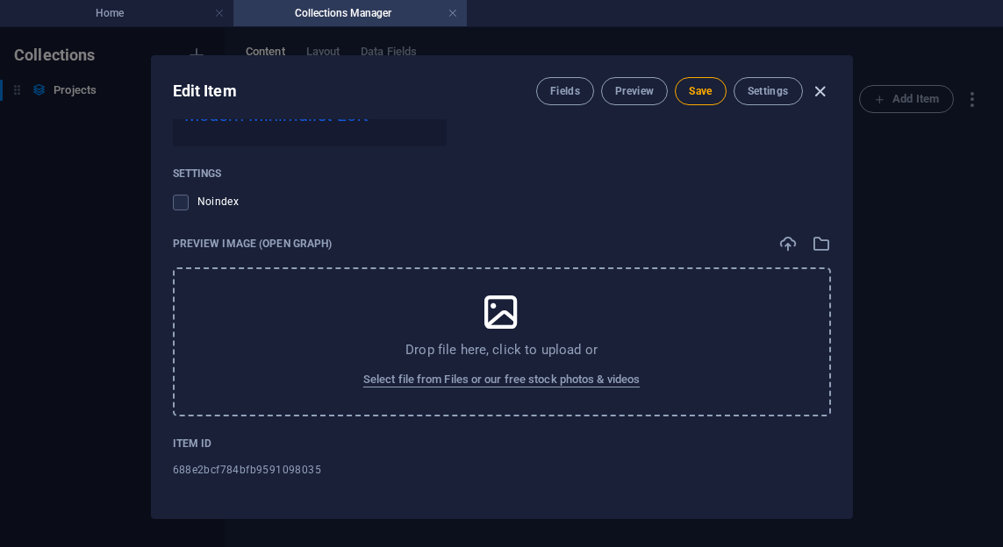
click at [814, 96] on icon "button" at bounding box center [820, 92] width 20 height 20
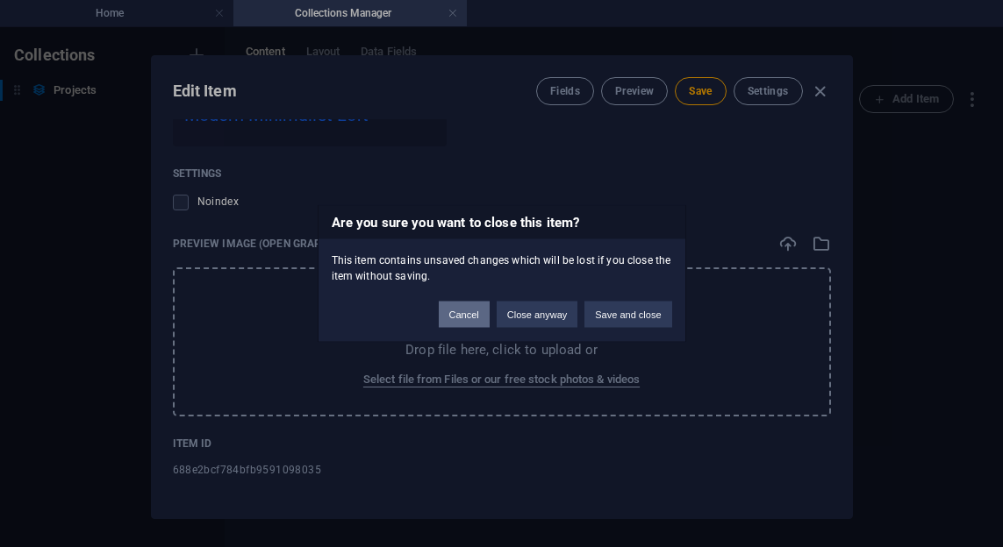
click at [475, 313] on button "Cancel" at bounding box center [464, 315] width 51 height 26
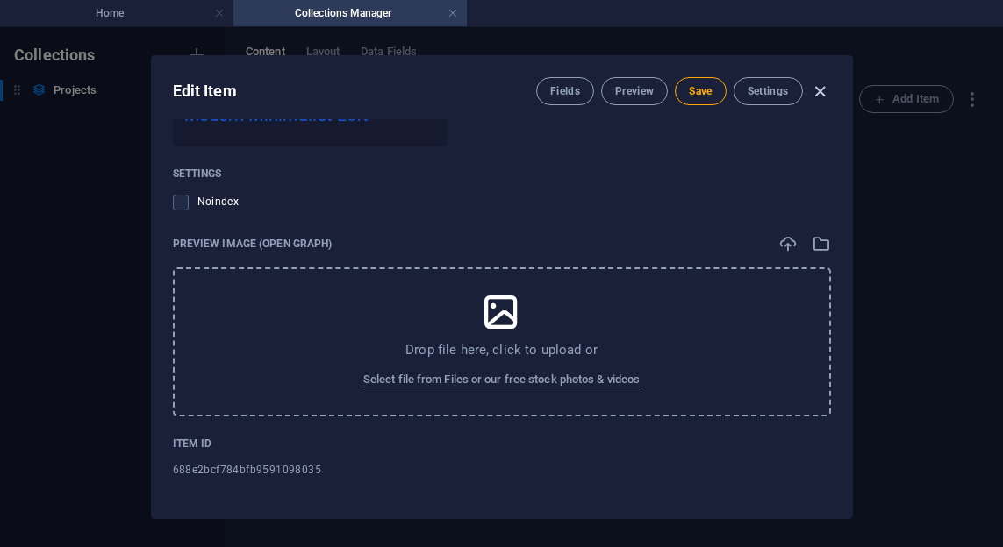
click at [812, 89] on icon "button" at bounding box center [820, 92] width 20 height 20
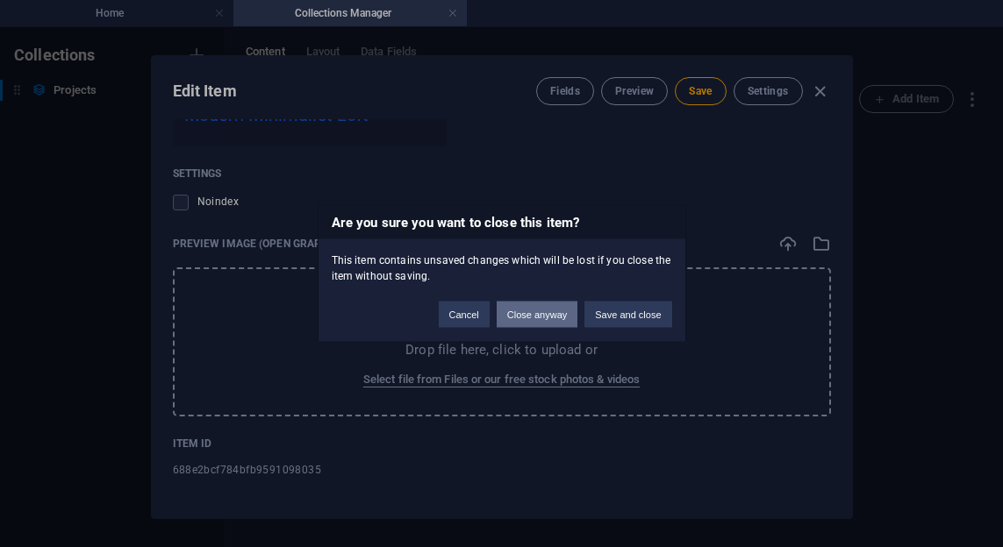
click at [549, 315] on button "Close anyway" at bounding box center [537, 315] width 81 height 26
type input "modern-minimalist-loft"
checkbox input "false"
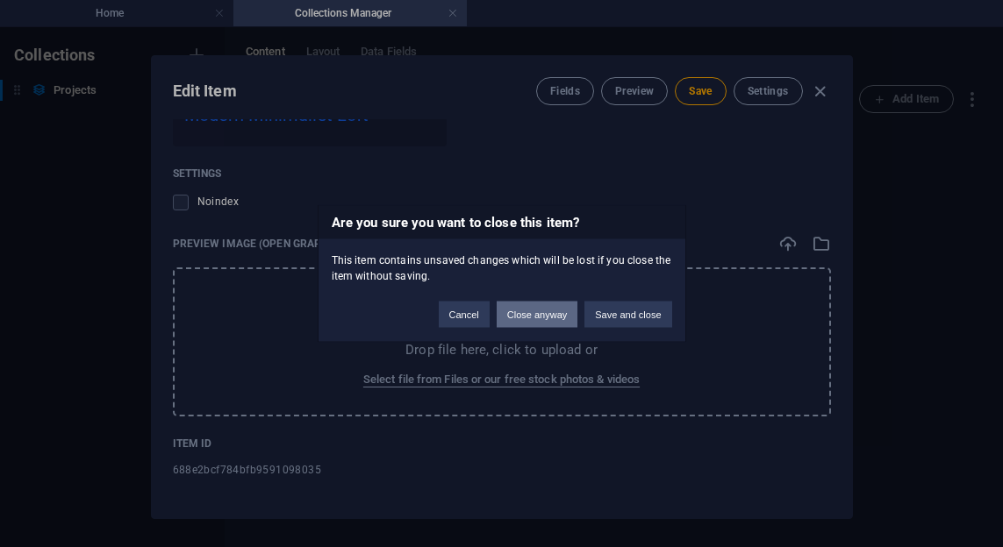
type input "modern-minimalist-loft"
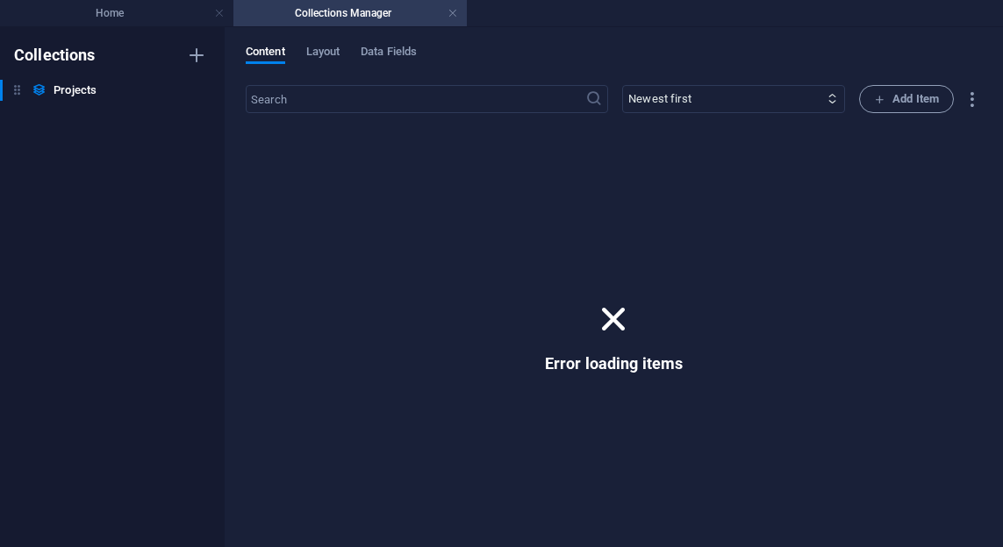
click at [612, 312] on icon at bounding box center [613, 320] width 46 height 46
click at [455, 12] on link at bounding box center [452, 13] width 11 height 17
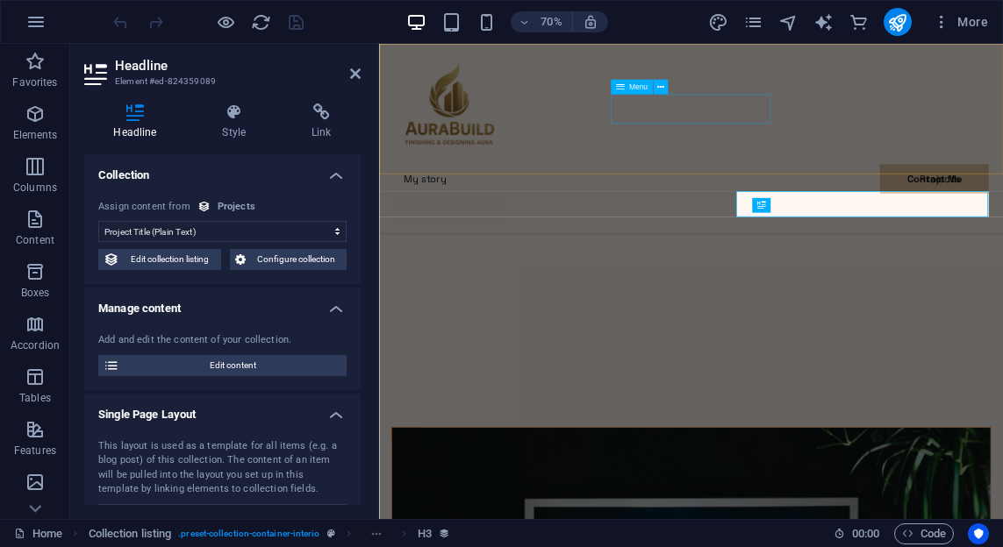
drag, startPoint x: 800, startPoint y: 148, endPoint x: 792, endPoint y: 163, distance: 16.9
click at [800, 216] on nav "My story Projects Contact Me" at bounding box center [824, 237] width 849 height 42
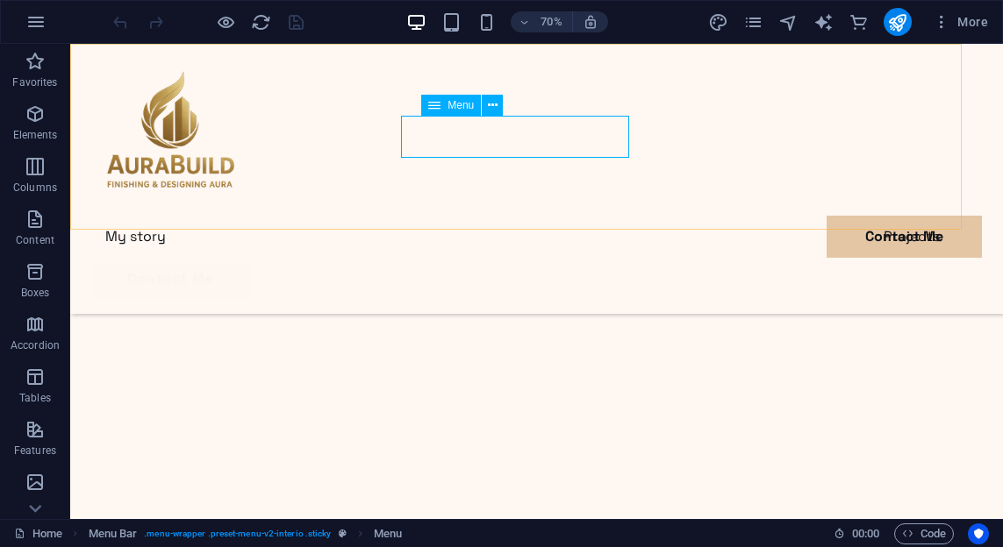
scroll to position [3051, 0]
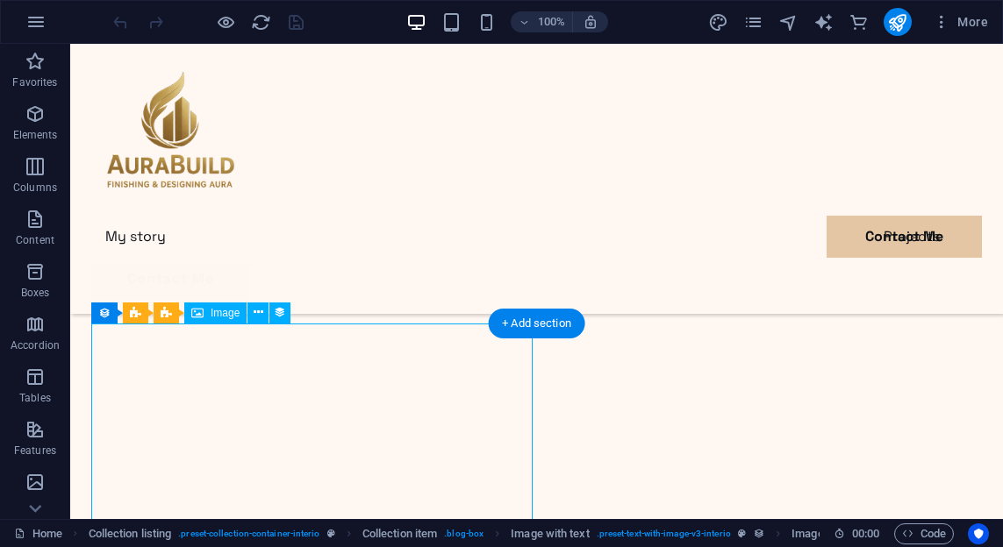
scroll to position [2883, 0]
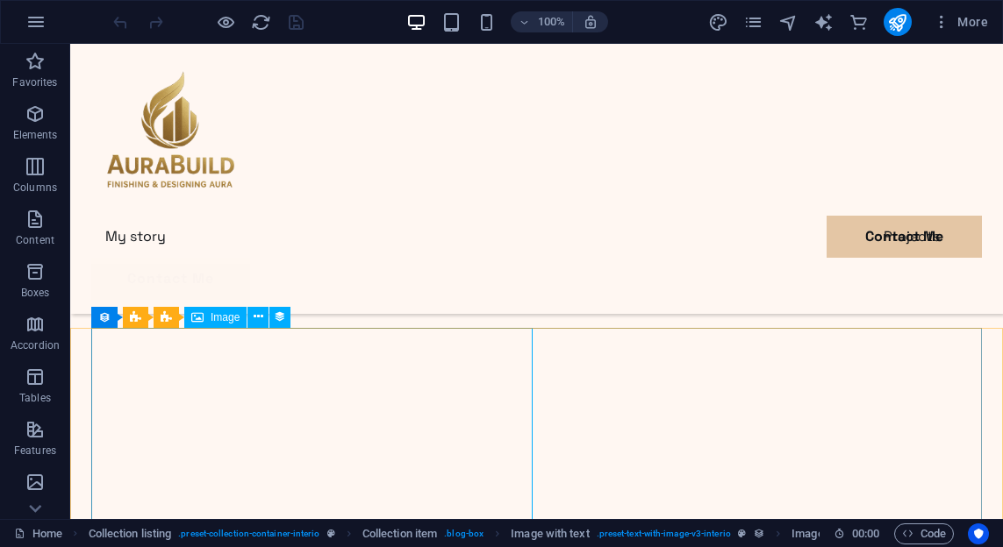
click at [235, 314] on span "Image" at bounding box center [225, 317] width 29 height 11
click at [204, 318] on div "Image" at bounding box center [215, 317] width 62 height 21
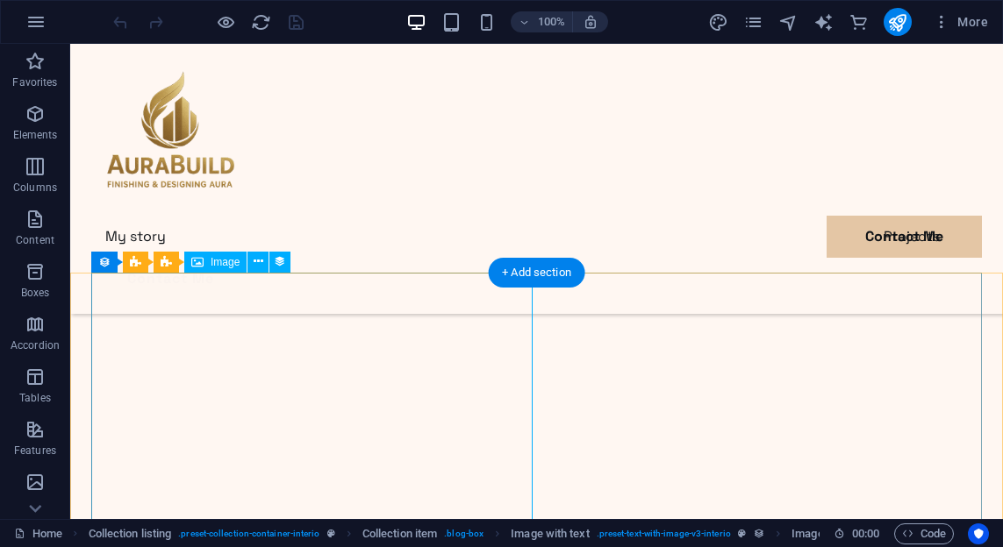
scroll to position [2971, 0]
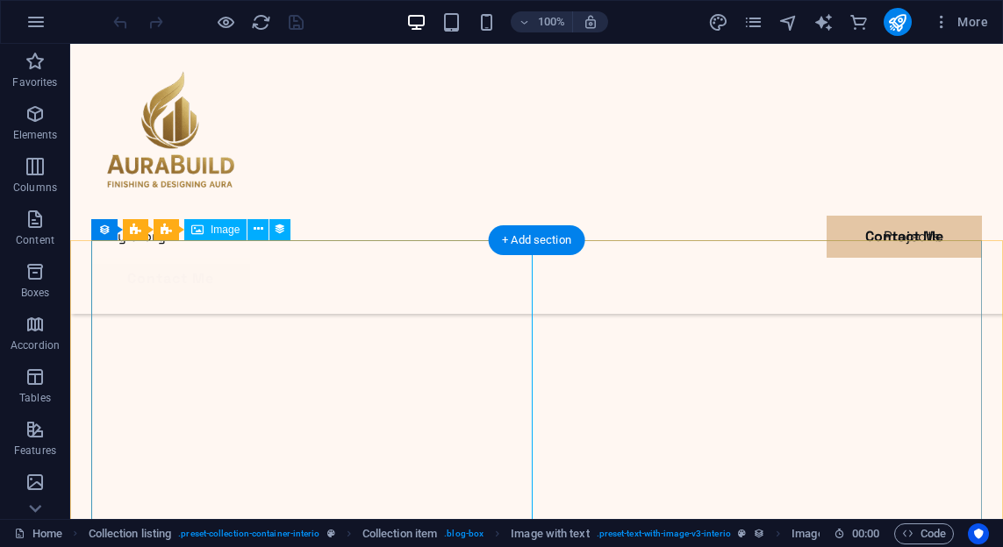
select select "project-picture"
select select "%"
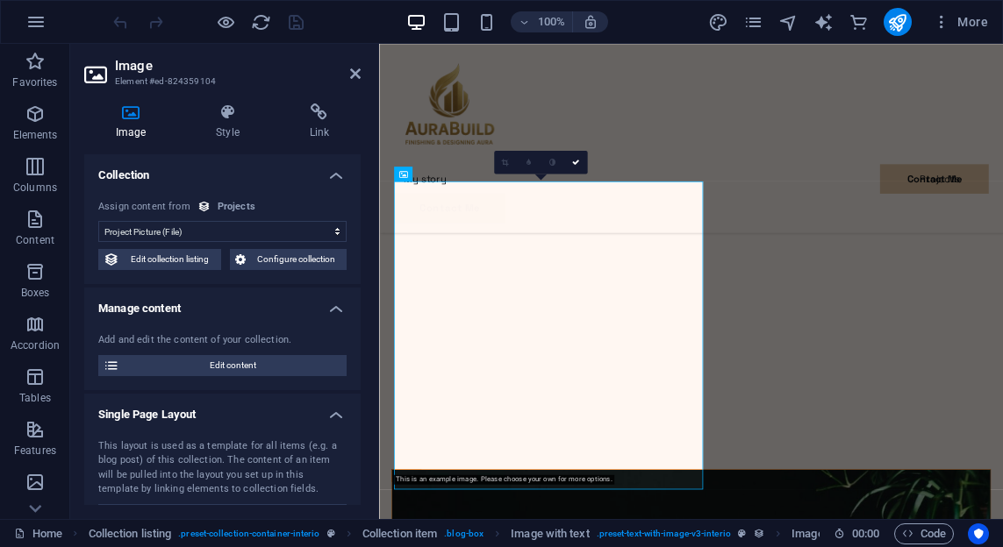
scroll to position [2952, 0]
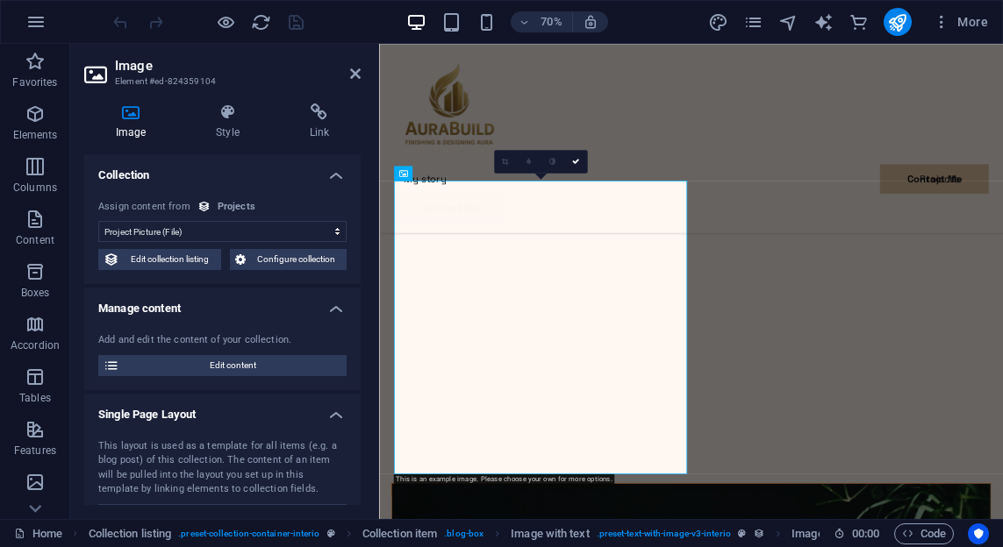
click at [242, 228] on select "No assignment, content remains static Created at (Date) Updated at (Date) Proje…" at bounding box center [222, 231] width 248 height 21
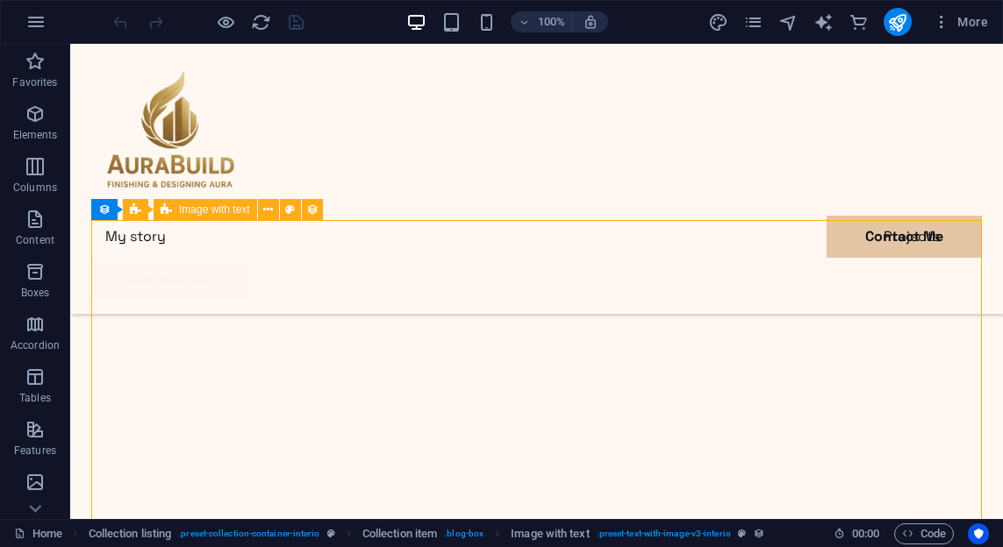
scroll to position [2971, 0]
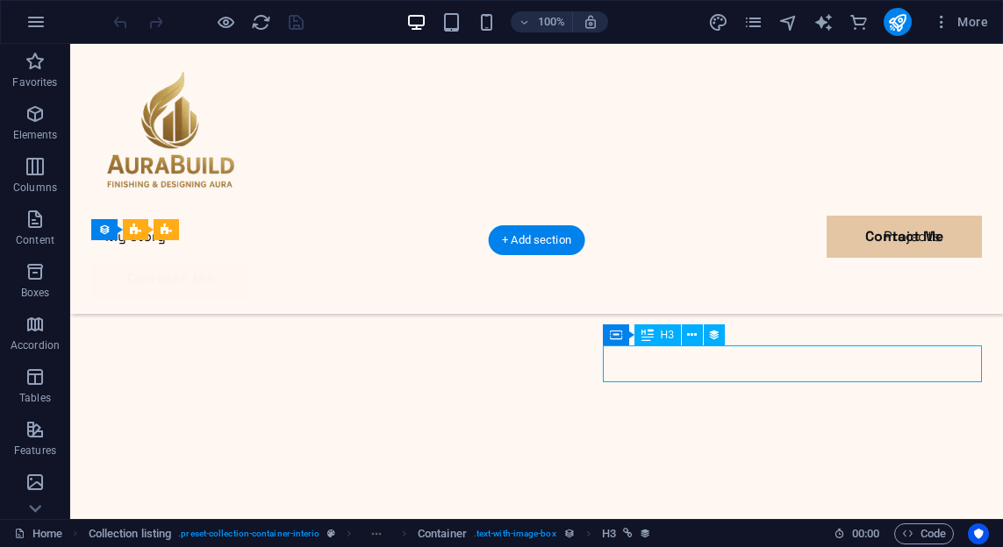
select select "name"
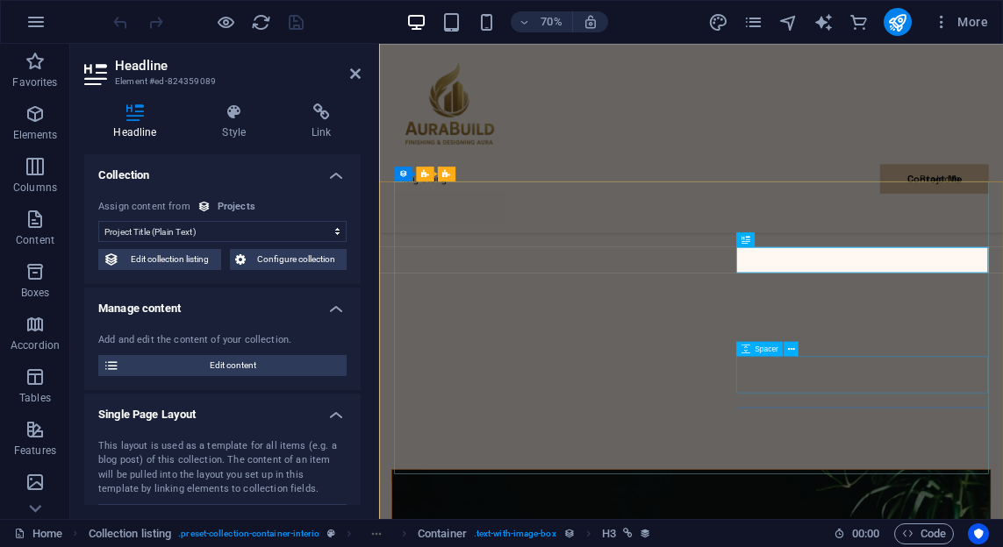
scroll to position [2952, 0]
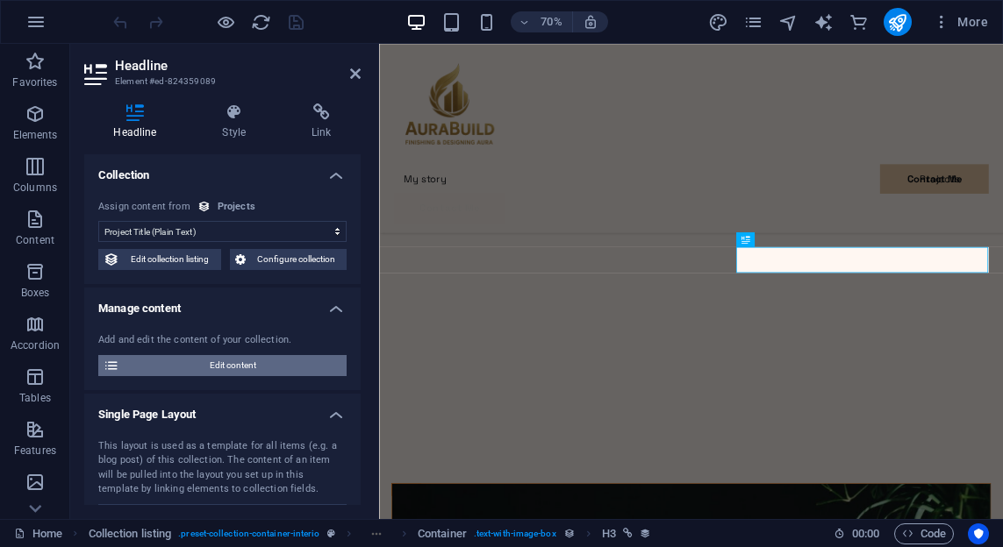
click at [232, 369] on span "Edit content" at bounding box center [233, 365] width 217 height 21
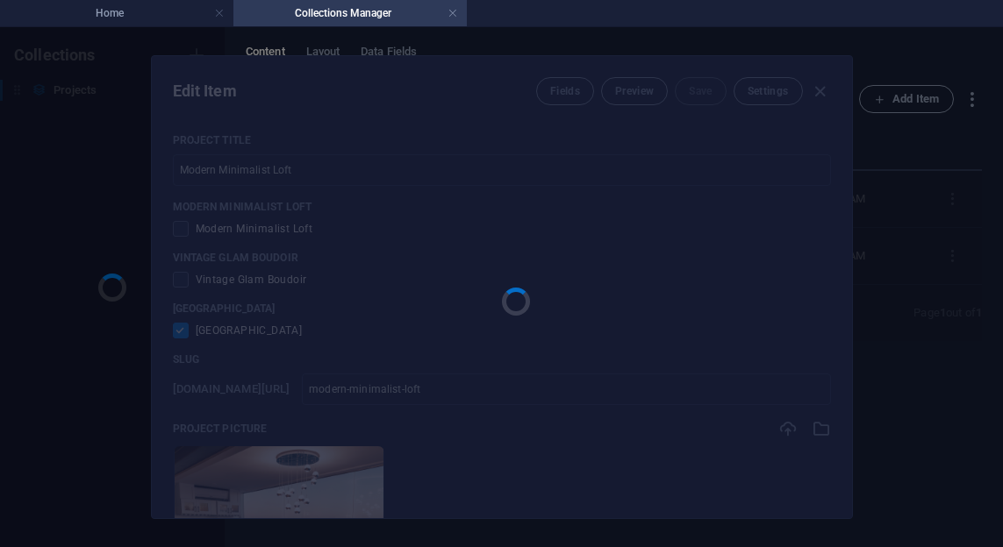
scroll to position [0, 0]
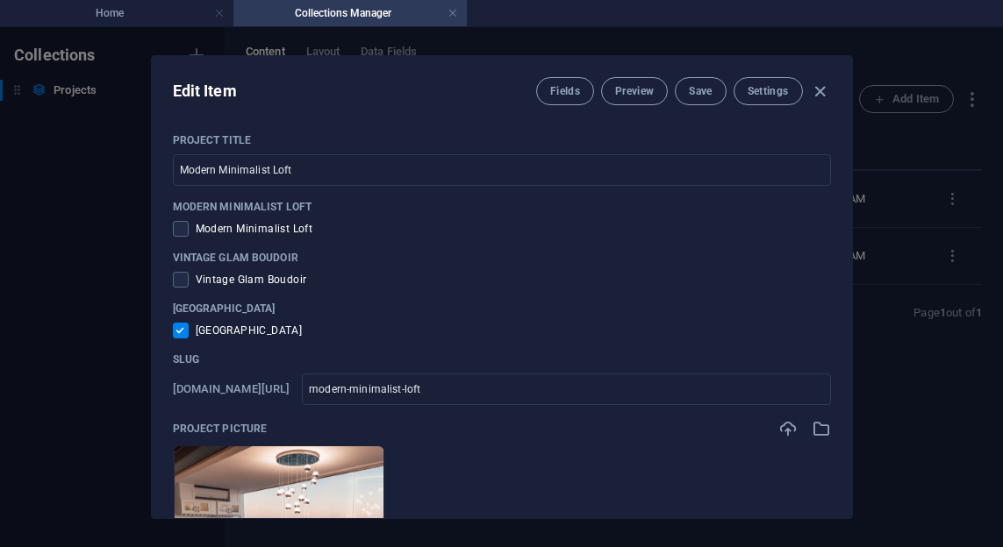
drag, startPoint x: 280, startPoint y: 335, endPoint x: 197, endPoint y: 336, distance: 83.3
click at [197, 336] on div "[GEOGRAPHIC_DATA]" at bounding box center [502, 331] width 658 height 16
copy span "[GEOGRAPHIC_DATA]"
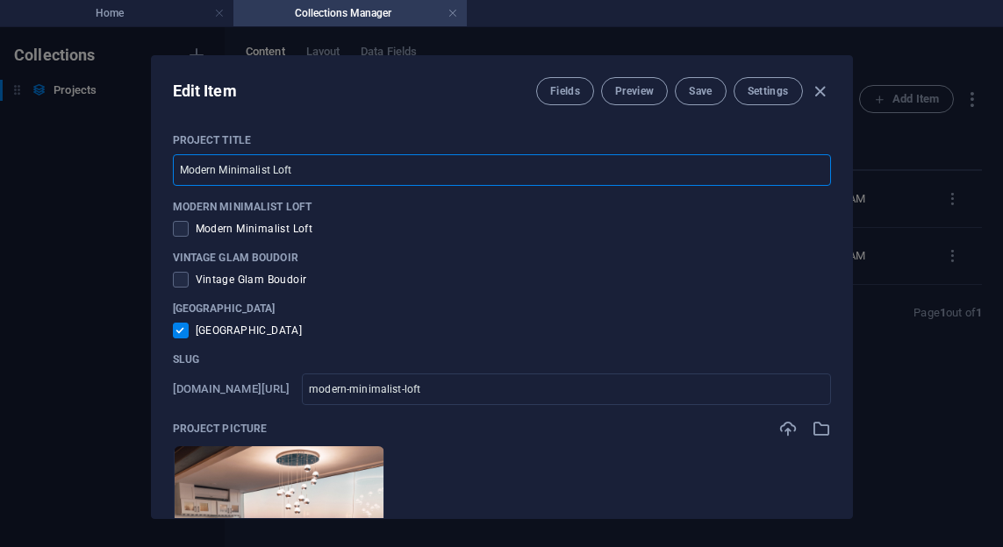
click at [335, 161] on input "Modern Minimalist Loft" at bounding box center [502, 170] width 658 height 32
paste input "[GEOGRAPHIC_DATA]"
type input "[GEOGRAPHIC_DATA]"
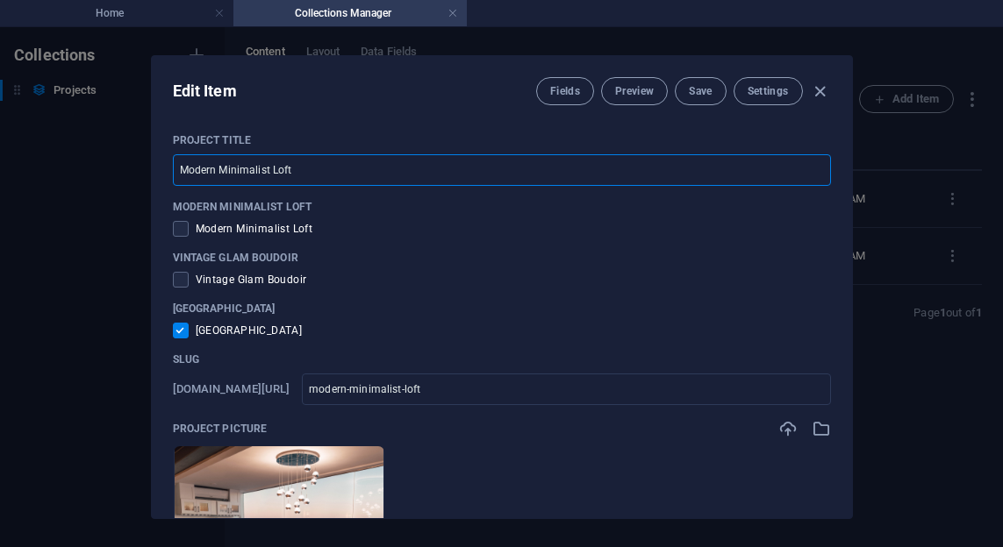
type input "sea-side-house"
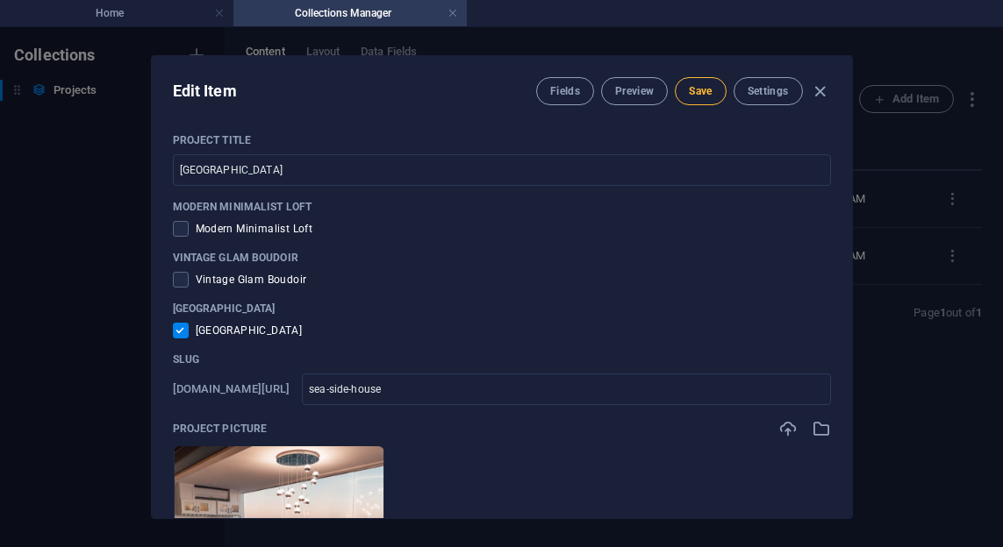
click at [703, 89] on span "Save" at bounding box center [700, 91] width 23 height 14
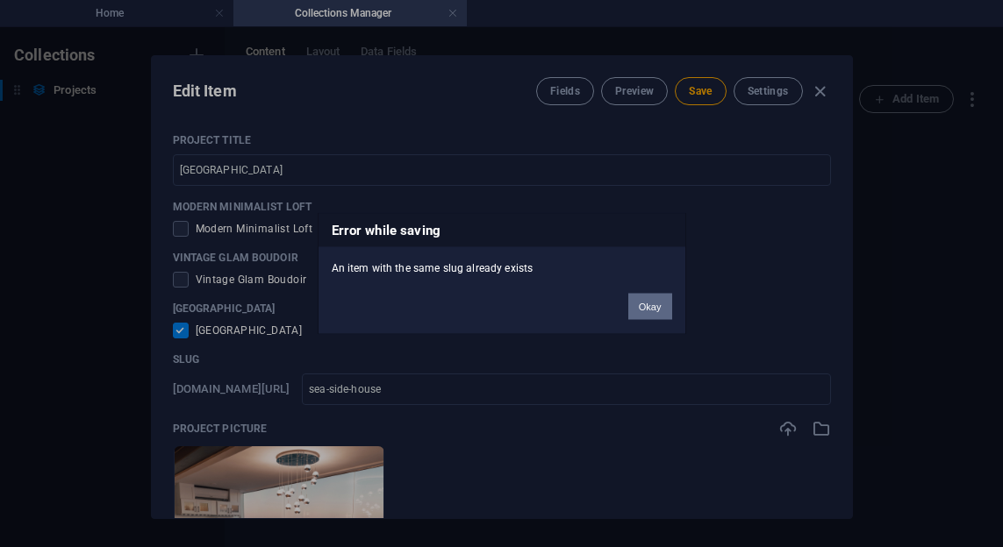
click at [654, 308] on button "Okay" at bounding box center [650, 307] width 44 height 26
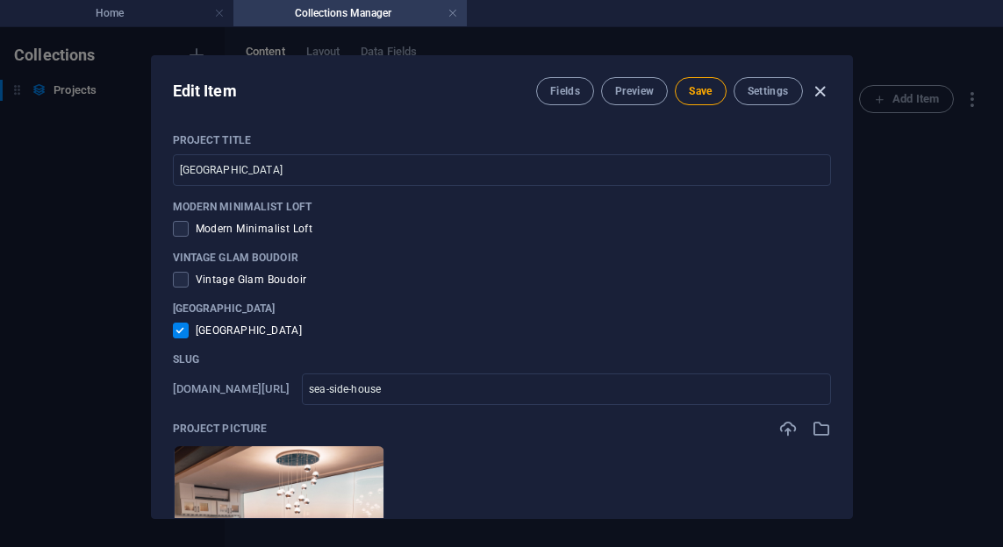
click at [818, 96] on icon "button" at bounding box center [820, 92] width 20 height 20
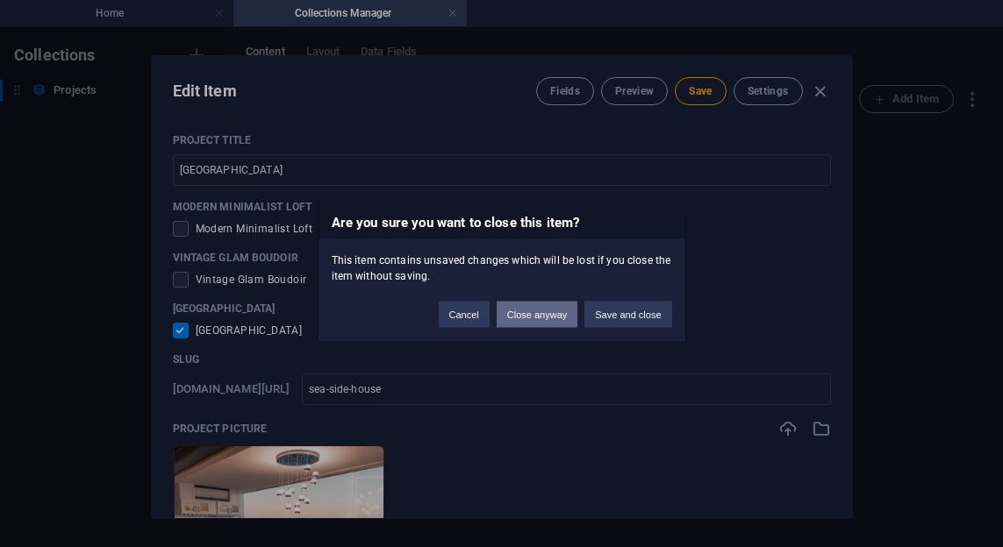
click at [526, 323] on button "Close anyway" at bounding box center [537, 315] width 81 height 26
type input "Modern Minimalist Loft"
type input "modern-minimalist-loft"
checkbox input "false"
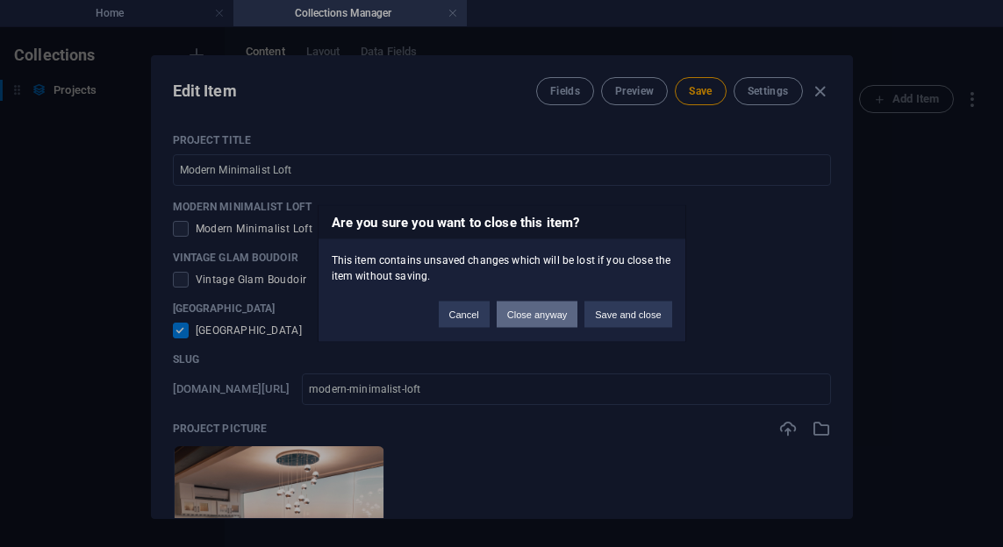
checkbox input "false"
type input "modern-minimalist-loft"
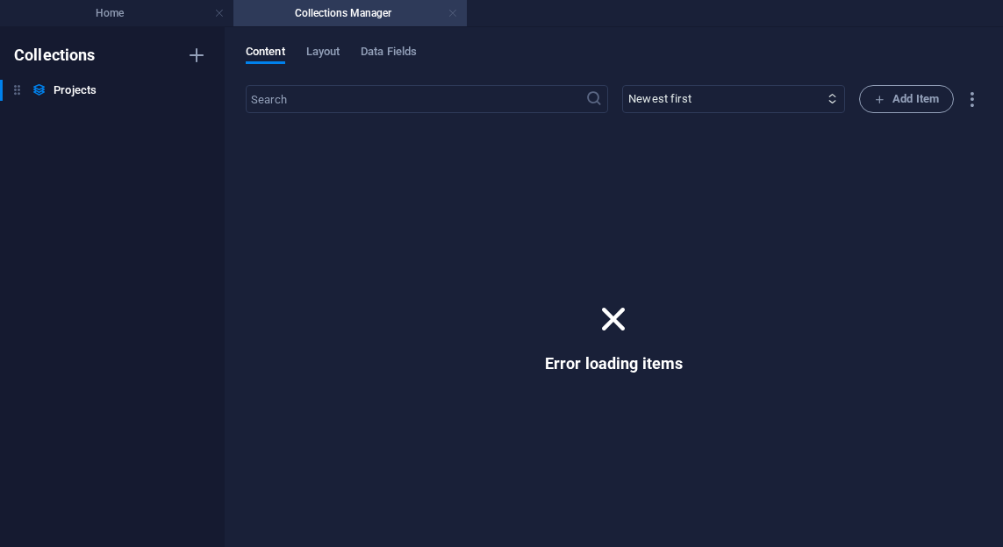
click at [455, 14] on link at bounding box center [452, 13] width 11 height 17
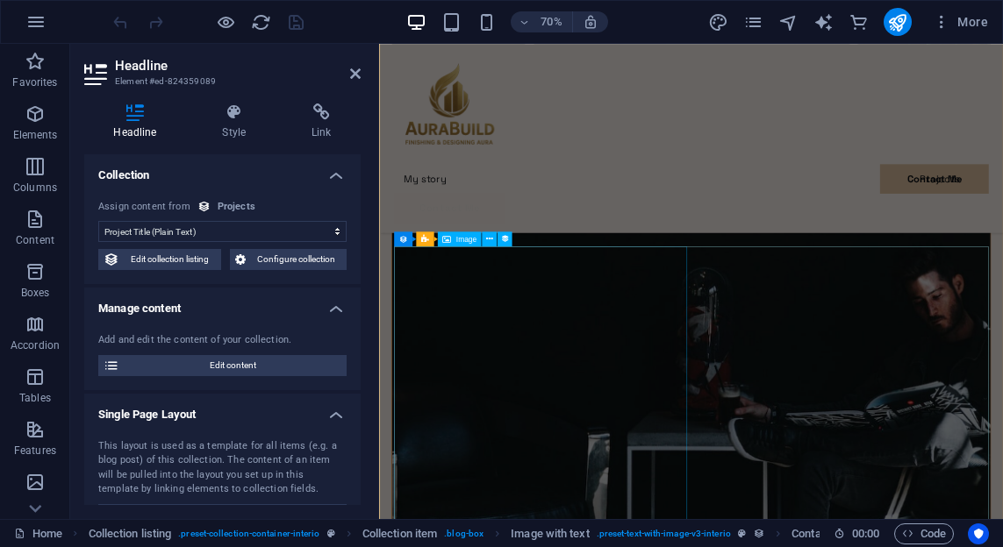
scroll to position [3748, 0]
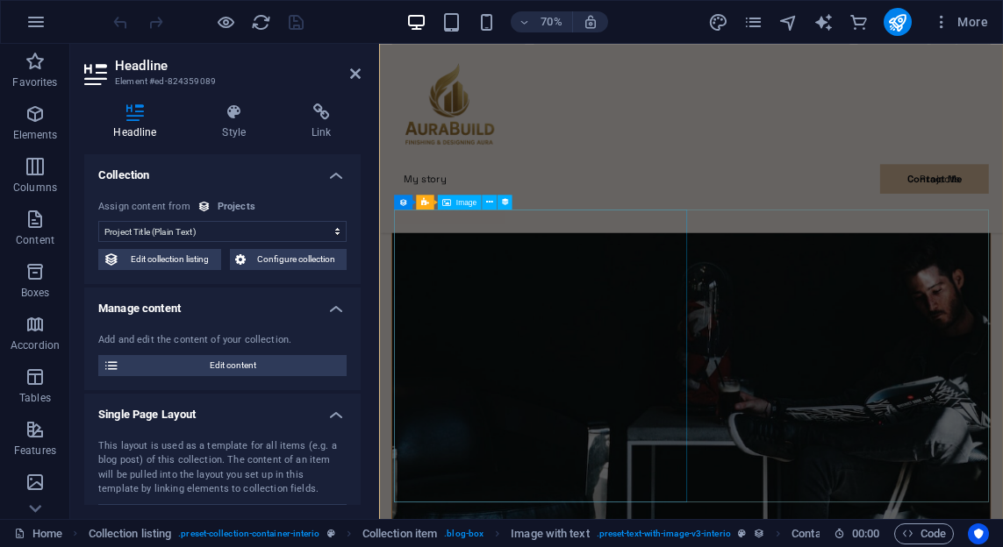
select select "project-picture"
select select "%"
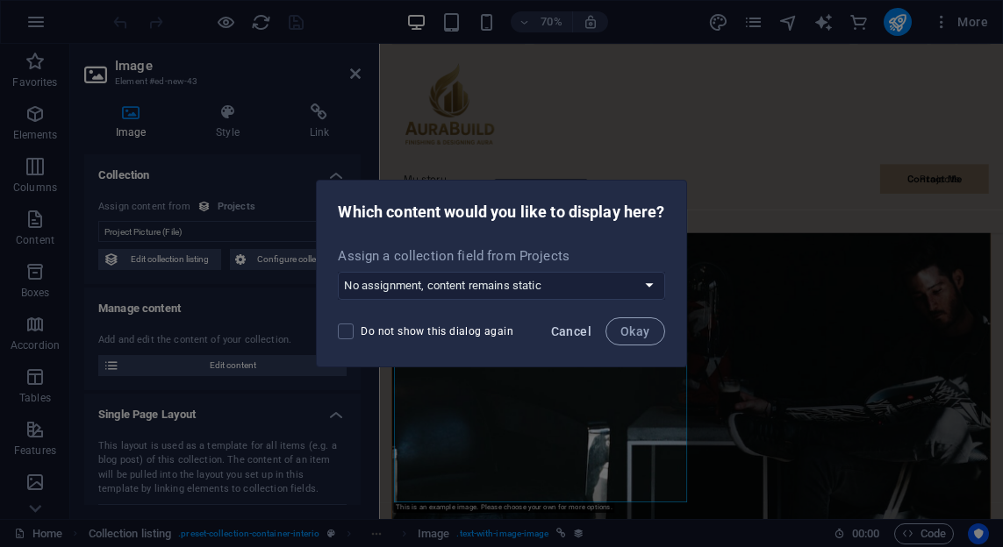
click at [588, 332] on span "Cancel" at bounding box center [571, 332] width 40 height 14
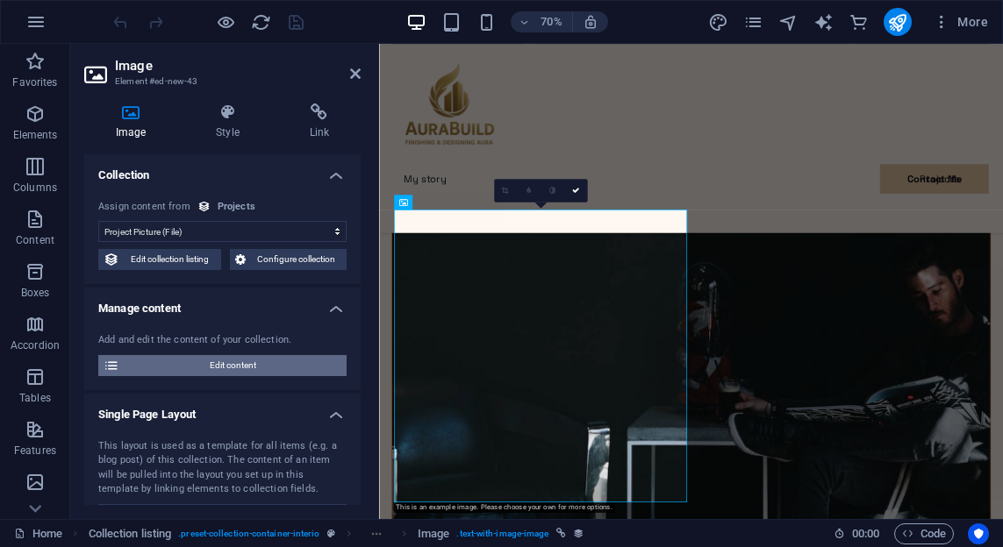
click at [240, 370] on span "Edit content" at bounding box center [233, 365] width 217 height 21
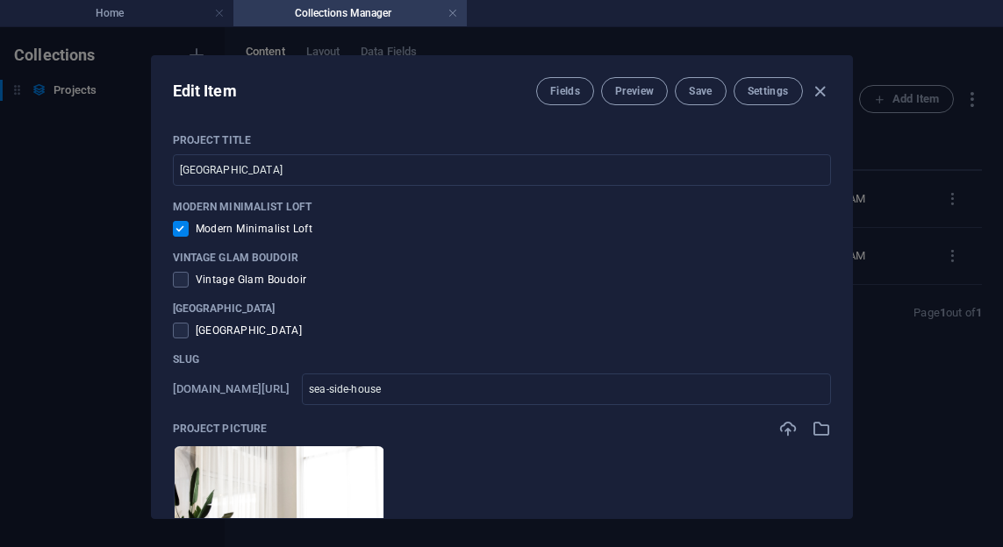
scroll to position [0, 0]
click at [182, 234] on input "checkbox" at bounding box center [184, 229] width 23 height 16
checkbox input "false"
click at [182, 331] on span at bounding box center [181, 331] width 16 height 16
click at [182, 331] on input "checkbox" at bounding box center [184, 331] width 23 height 16
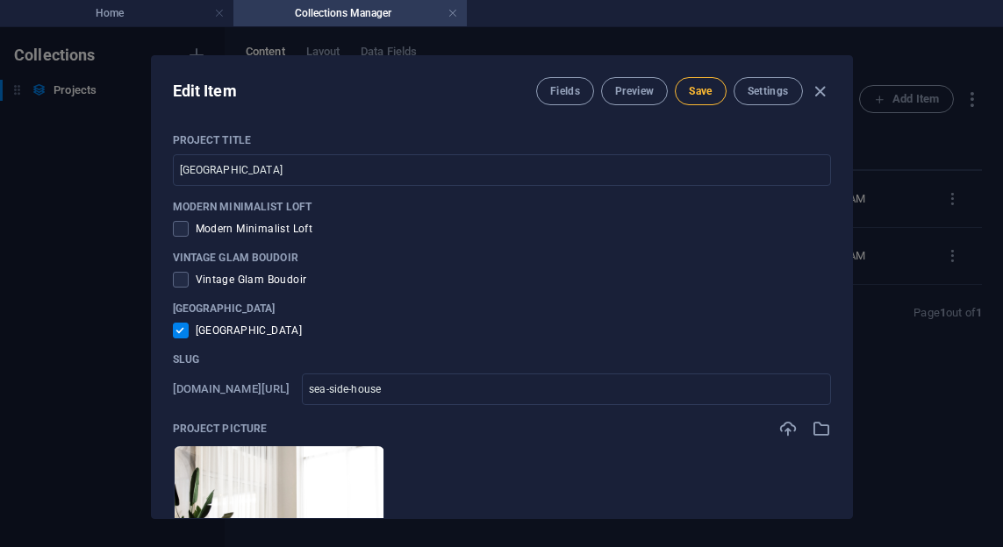
click at [690, 100] on button "Save" at bounding box center [700, 91] width 51 height 28
click at [824, 89] on icon "button" at bounding box center [820, 92] width 20 height 20
checkbox input "false"
type input "sea-side-house"
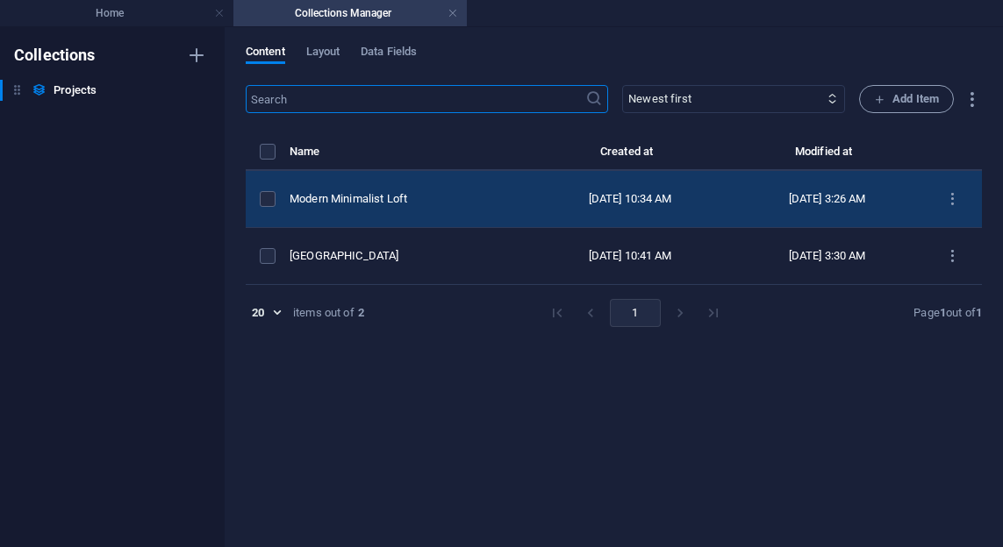
click at [423, 207] on td "Modern Minimalist Loft" at bounding box center [408, 199] width 239 height 57
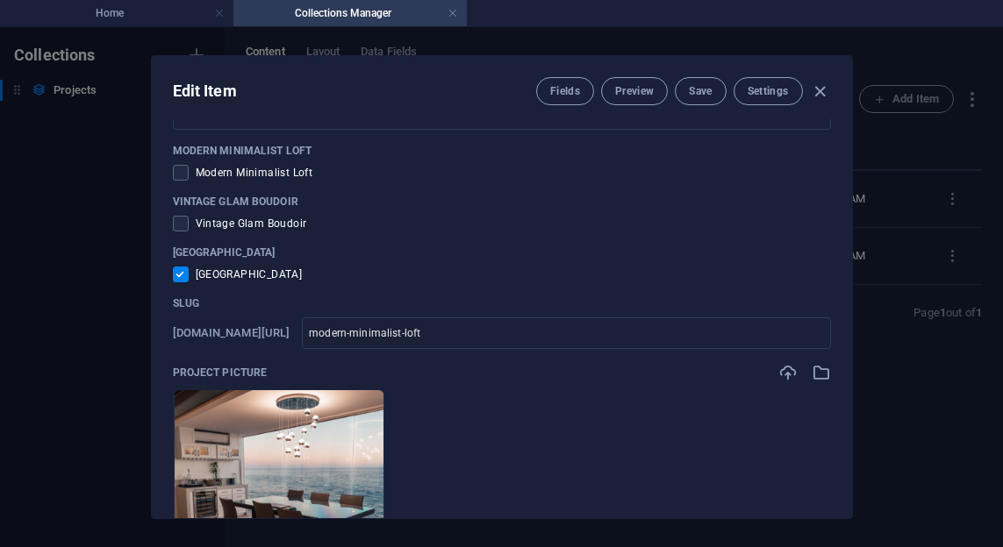
scroll to position [50, 0]
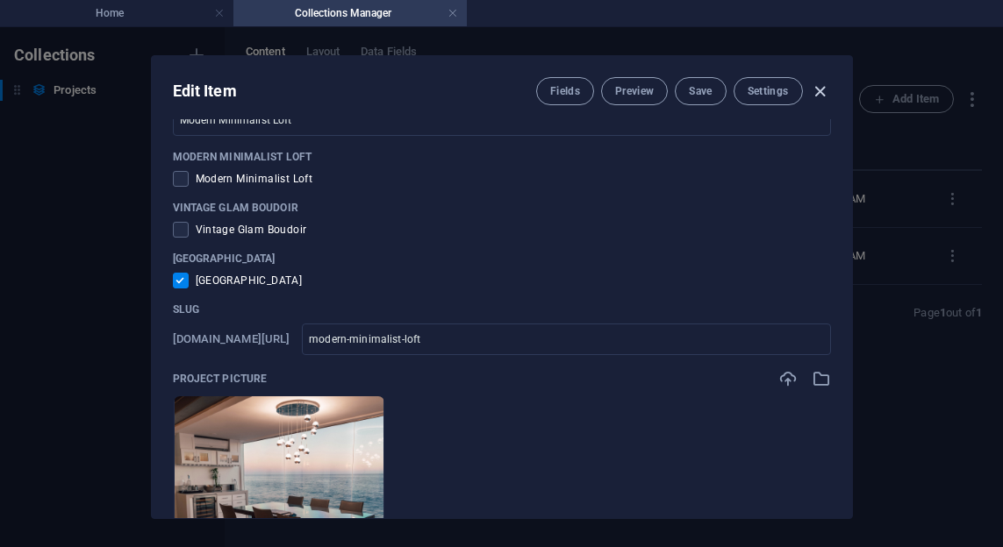
click at [814, 89] on icon "button" at bounding box center [820, 92] width 20 height 20
checkbox input "false"
type input "modern-minimalist-loft"
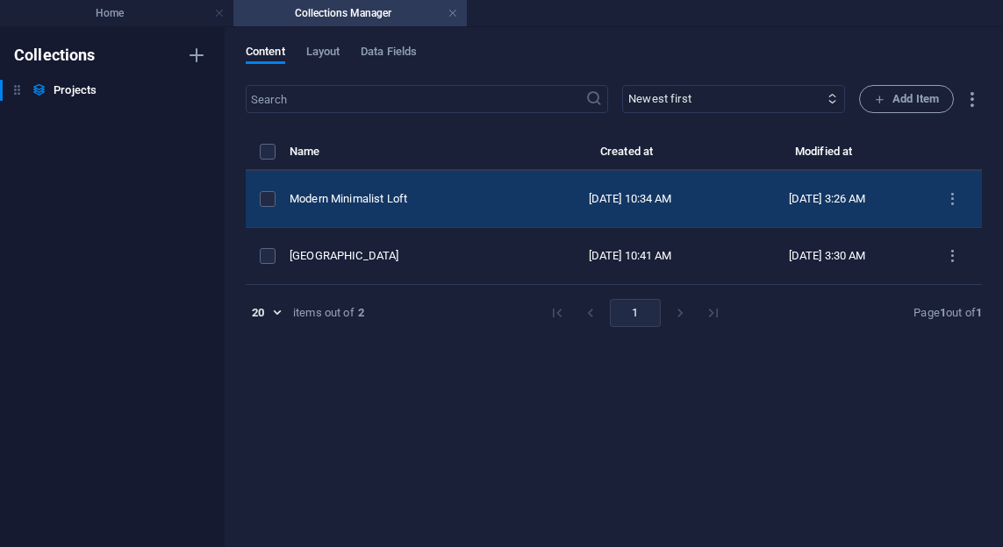
click at [421, 194] on div "Modern Minimalist Loft" at bounding box center [401, 199] width 225 height 16
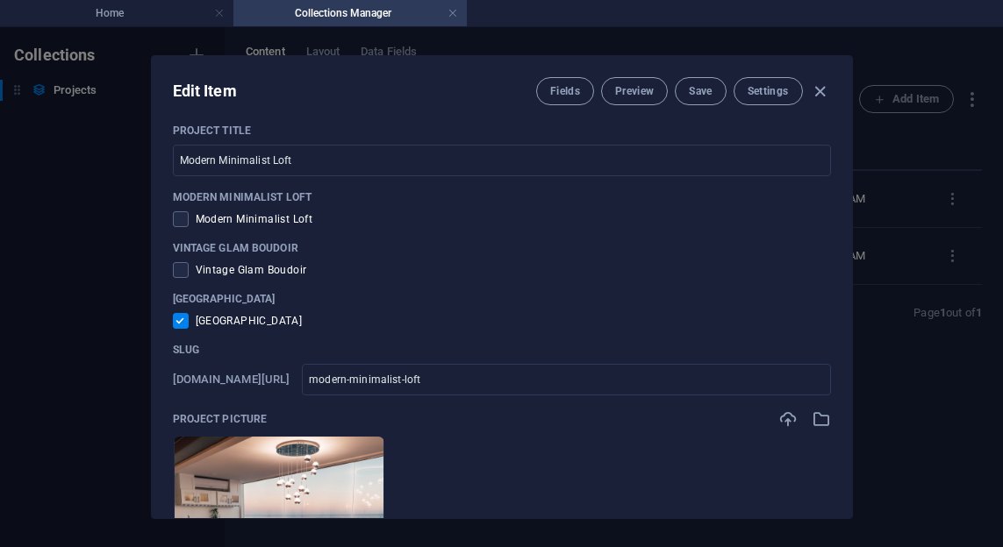
scroll to position [0, 0]
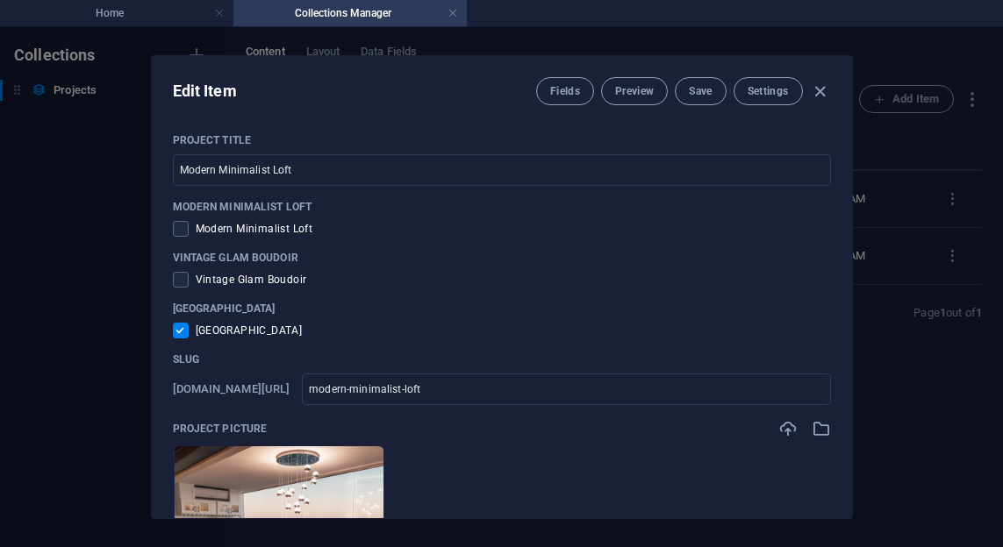
click at [229, 329] on span "[GEOGRAPHIC_DATA]" at bounding box center [249, 331] width 107 height 14
copy span "[GEOGRAPHIC_DATA]"
click at [301, 175] on input "Modern Minimalist Loft" at bounding box center [502, 170] width 658 height 32
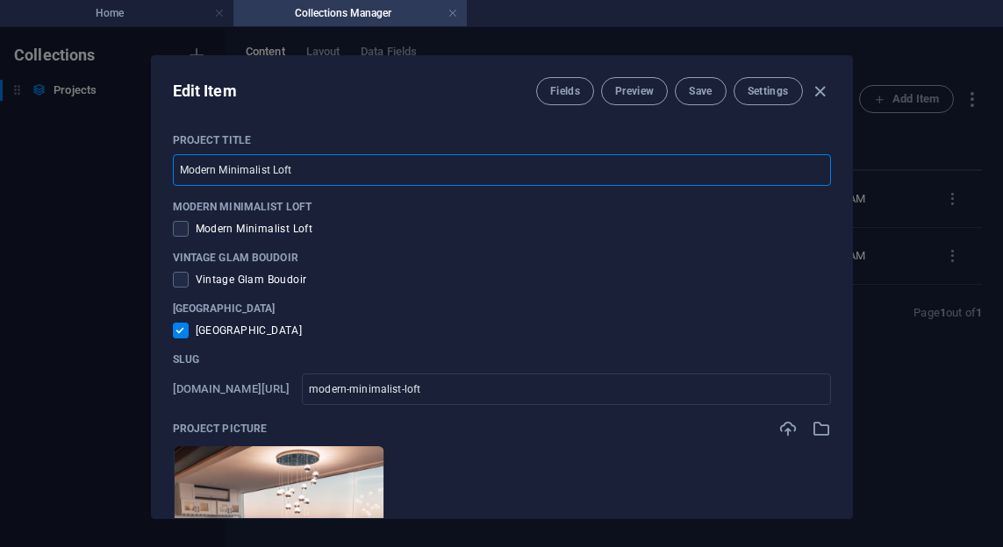
click at [301, 175] on input "Modern Minimalist Loft" at bounding box center [502, 170] width 658 height 32
paste input "[GEOGRAPHIC_DATA]"
type input "[GEOGRAPHIC_DATA]"
type input "sea-side-house"
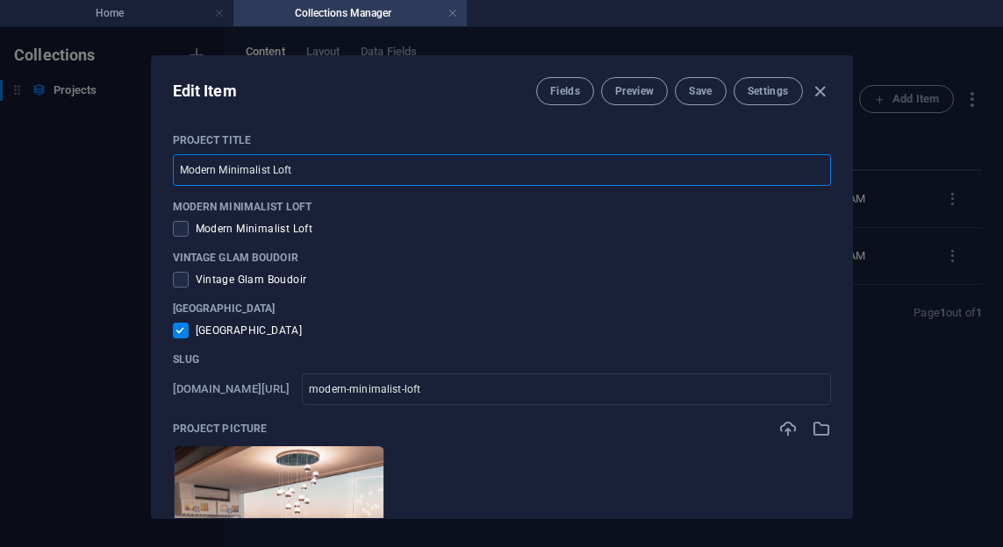
type input "sea-side-house"
click at [707, 94] on span "Save" at bounding box center [700, 91] width 23 height 14
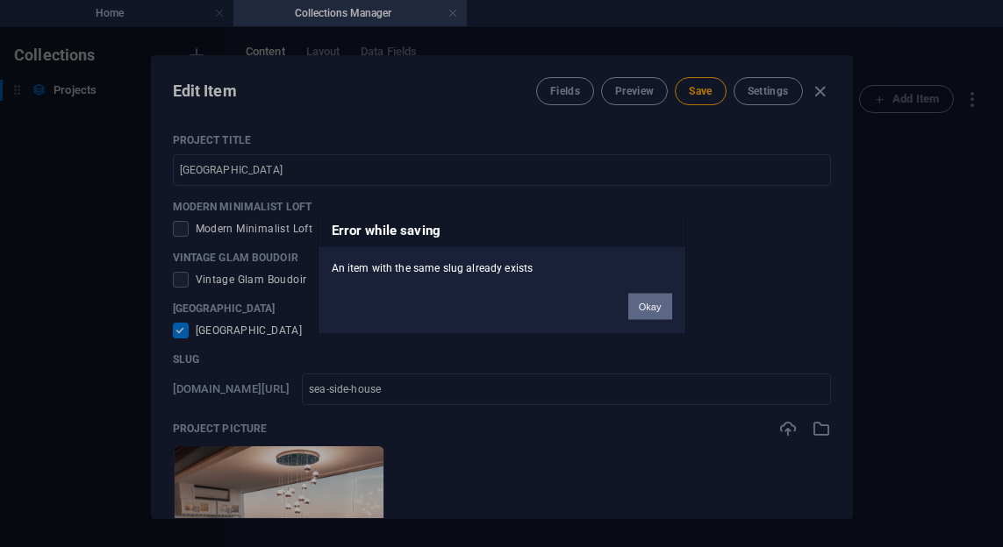
click at [647, 303] on button "Okay" at bounding box center [650, 307] width 44 height 26
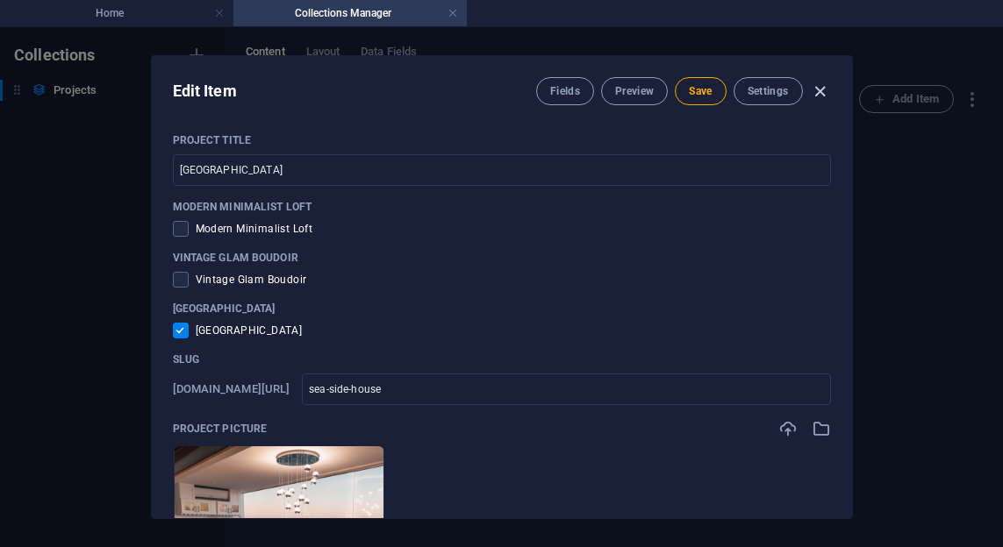
click at [819, 97] on icon "button" at bounding box center [820, 92] width 20 height 20
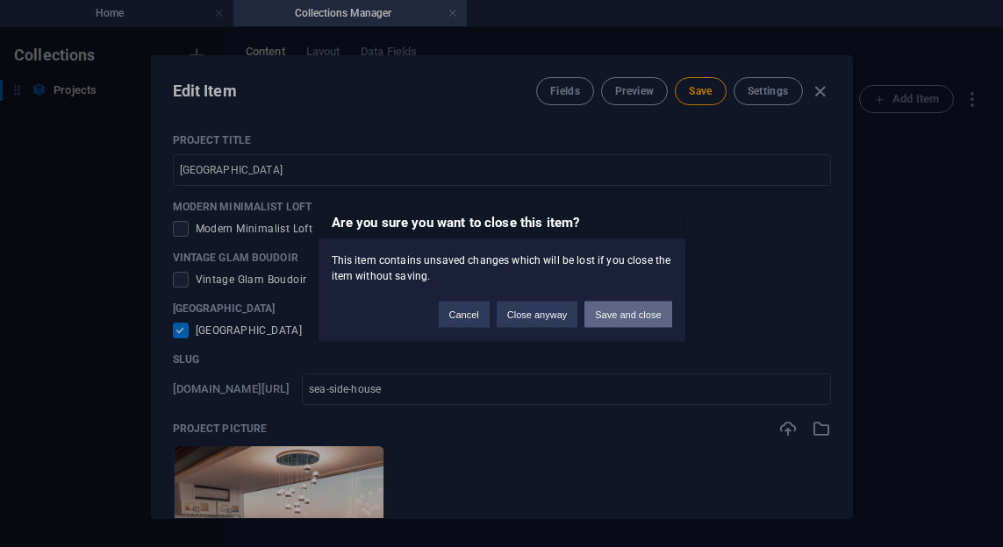
click at [632, 325] on button "Save and close" at bounding box center [627, 315] width 87 height 26
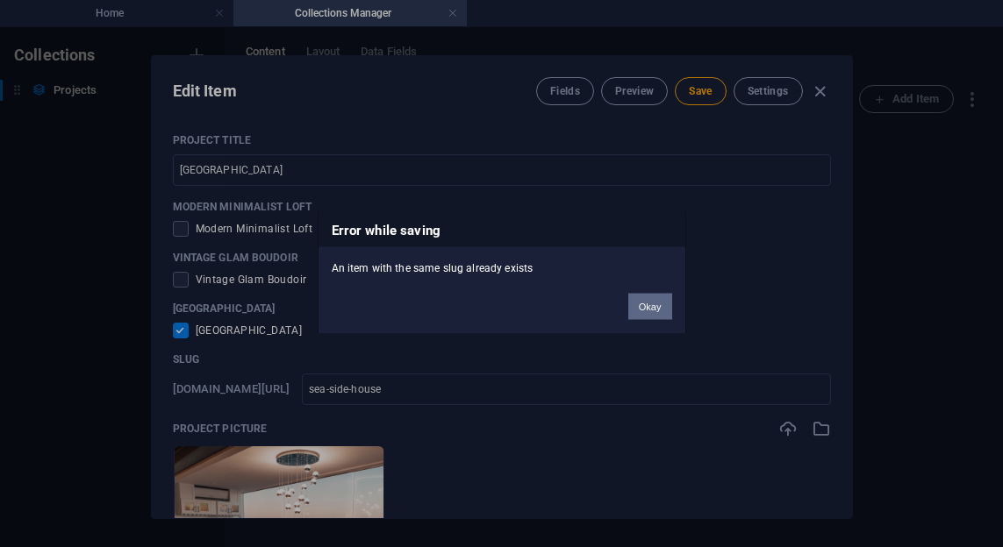
click at [652, 309] on button "Okay" at bounding box center [650, 307] width 44 height 26
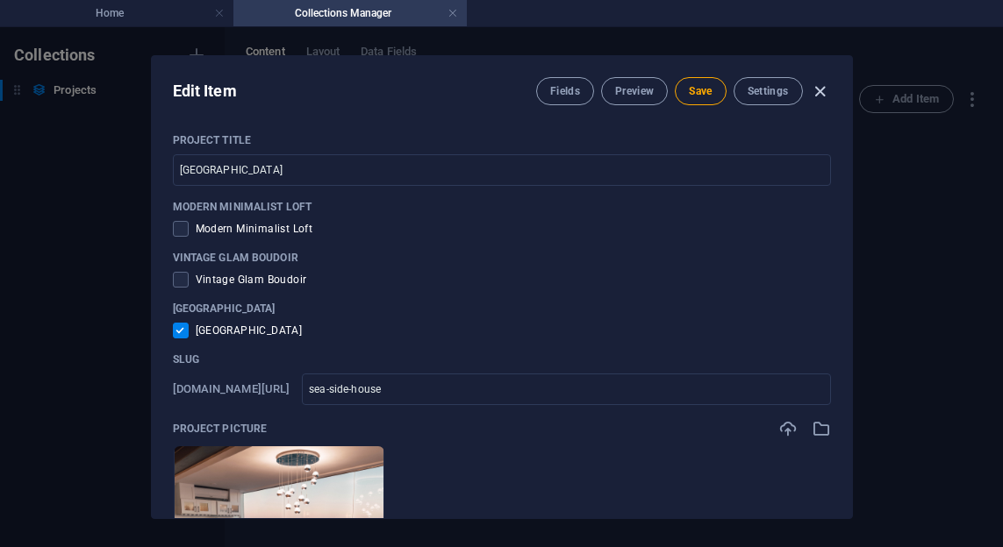
click at [823, 89] on icon "button" at bounding box center [820, 92] width 20 height 20
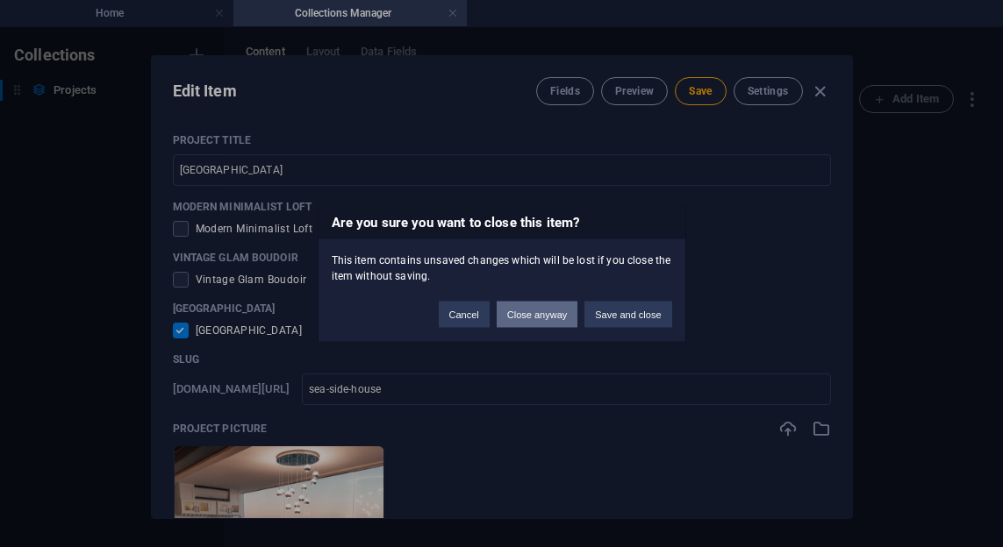
click at [516, 318] on button "Close anyway" at bounding box center [537, 315] width 81 height 26
type input "Modern Minimalist Loft"
type input "modern-minimalist-loft"
checkbox input "false"
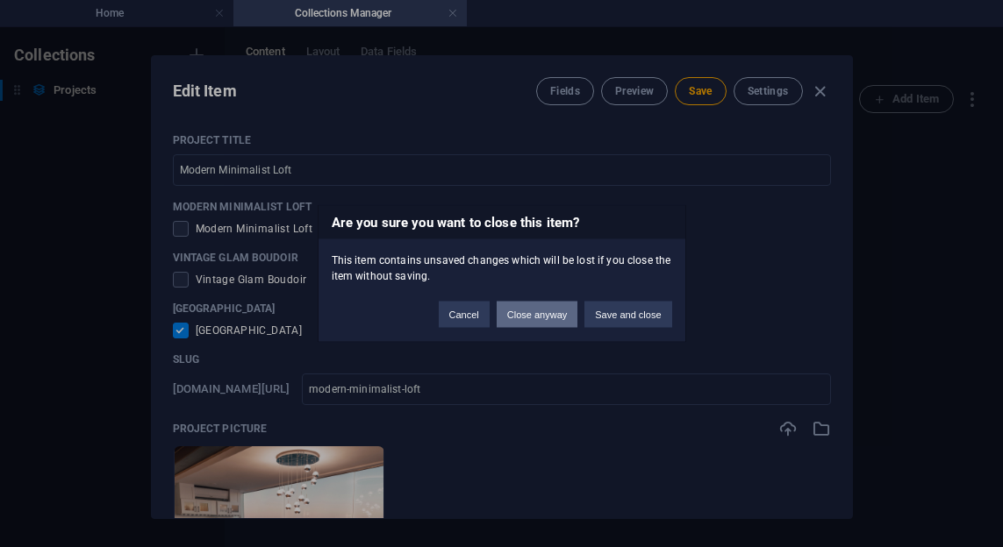
checkbox input "false"
type input "modern-minimalist-loft"
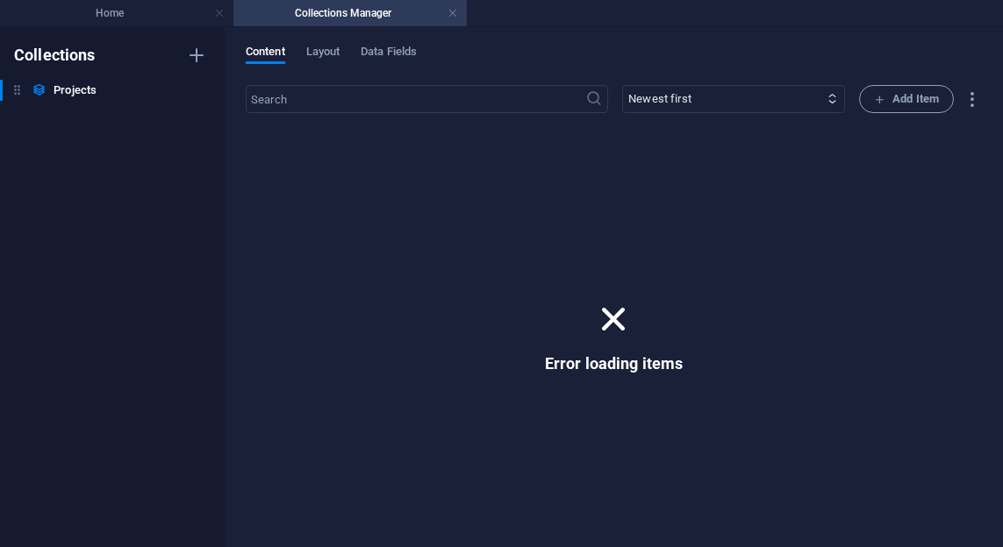
click at [447, 19] on h4 "Collections Manager" at bounding box center [349, 13] width 233 height 19
click at [451, 17] on link at bounding box center [452, 13] width 11 height 17
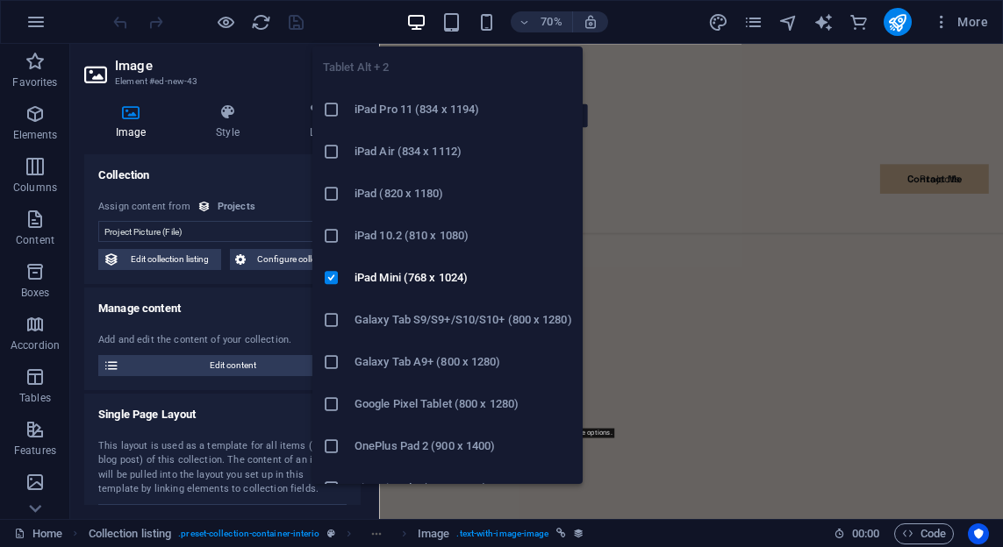
scroll to position [3748, 0]
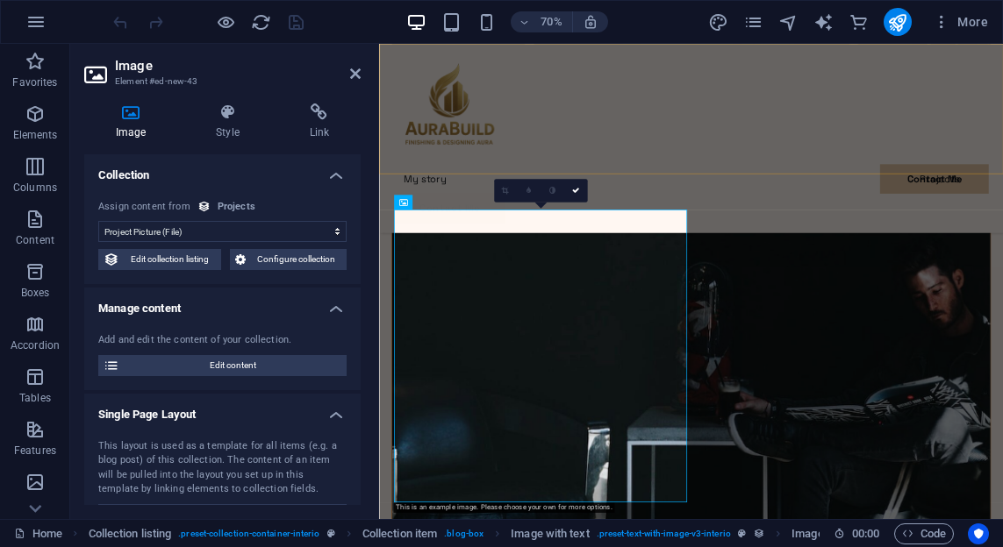
click at [925, 229] on div "My story Projects Contact Me Contact Me" at bounding box center [824, 179] width 891 height 270
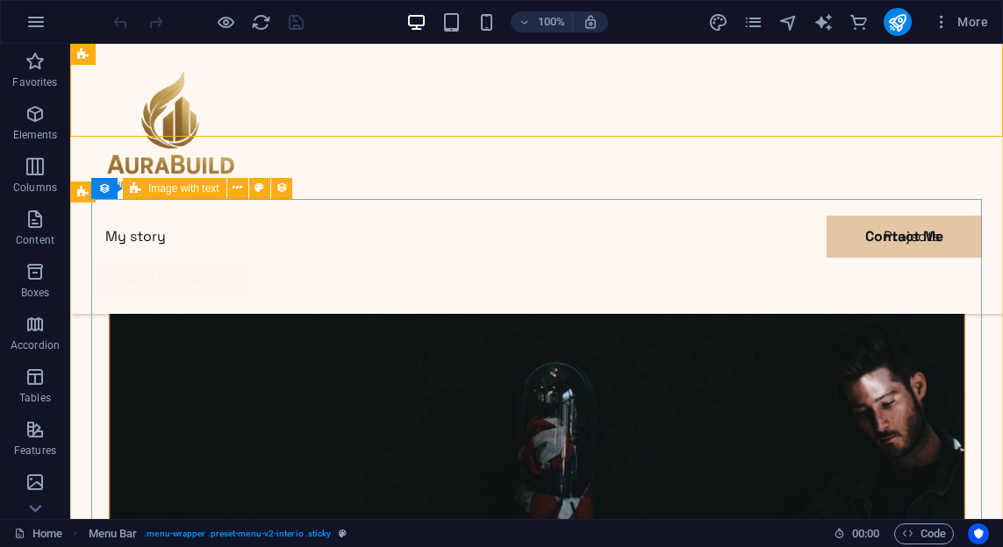
scroll to position [3893, 0]
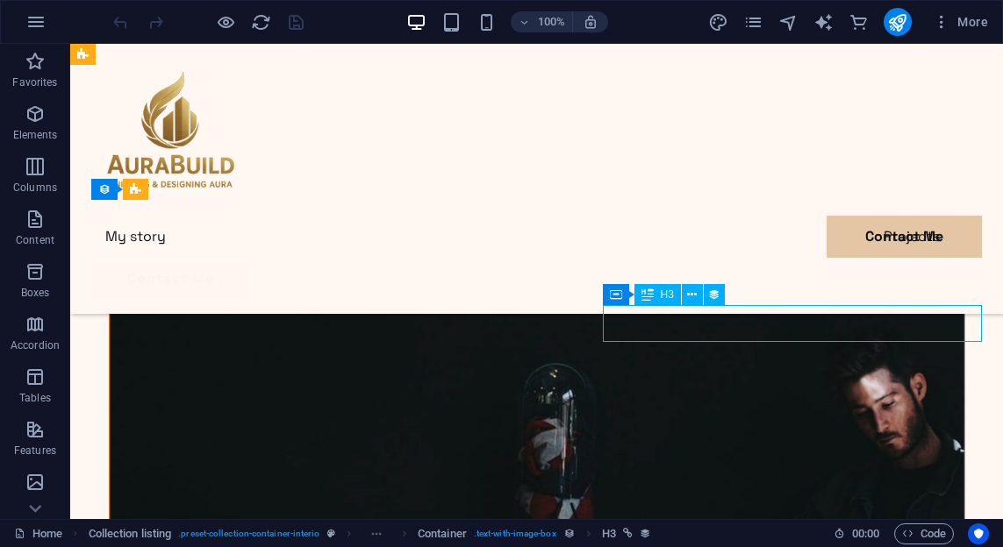
select select "name"
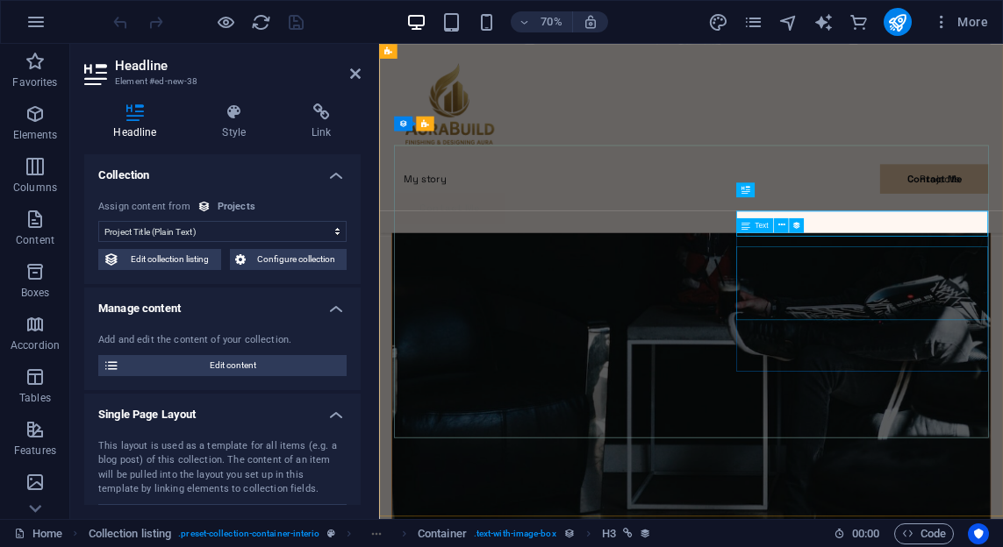
scroll to position [3841, 0]
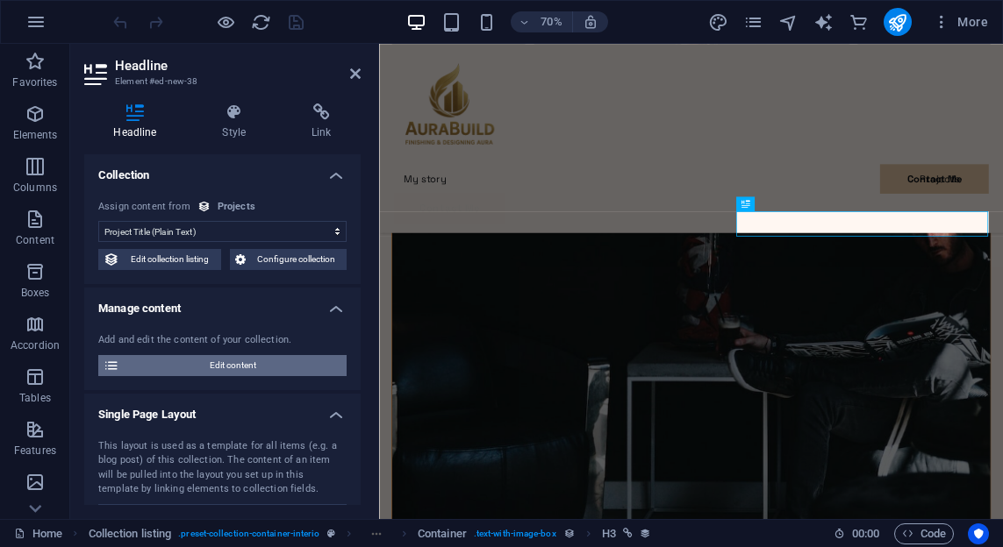
click at [192, 362] on span "Edit content" at bounding box center [233, 365] width 217 height 21
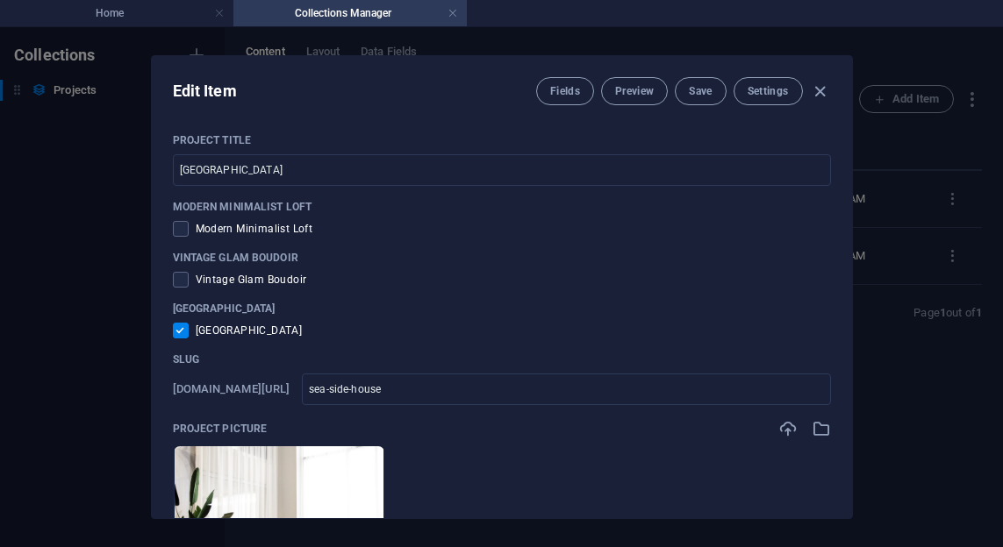
scroll to position [0, 0]
click at [264, 172] on input "[GEOGRAPHIC_DATA]" at bounding box center [502, 170] width 658 height 32
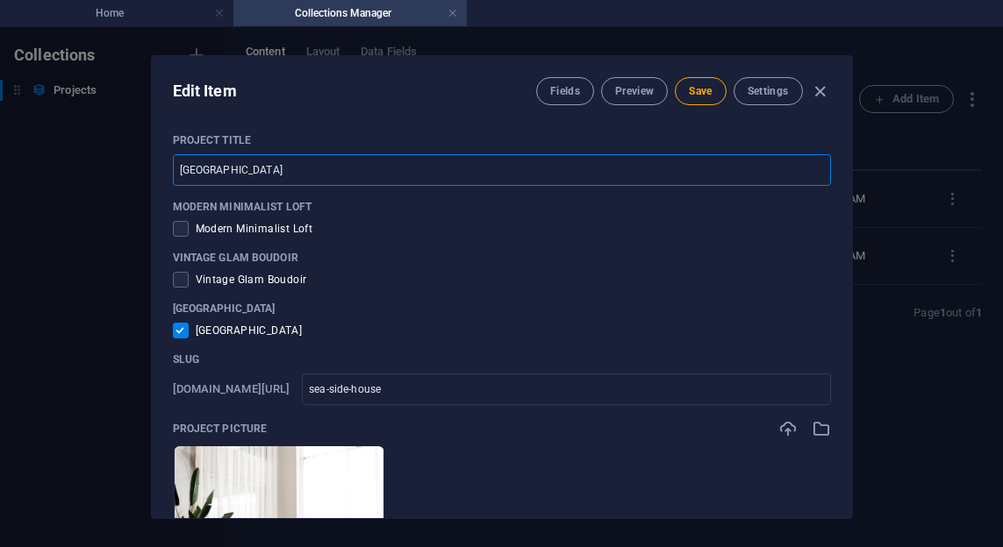
type input "Sea Side House 1"
type input "sea-side-house-1"
type input "Sea Side House 1"
click at [715, 84] on button "Save" at bounding box center [700, 91] width 51 height 28
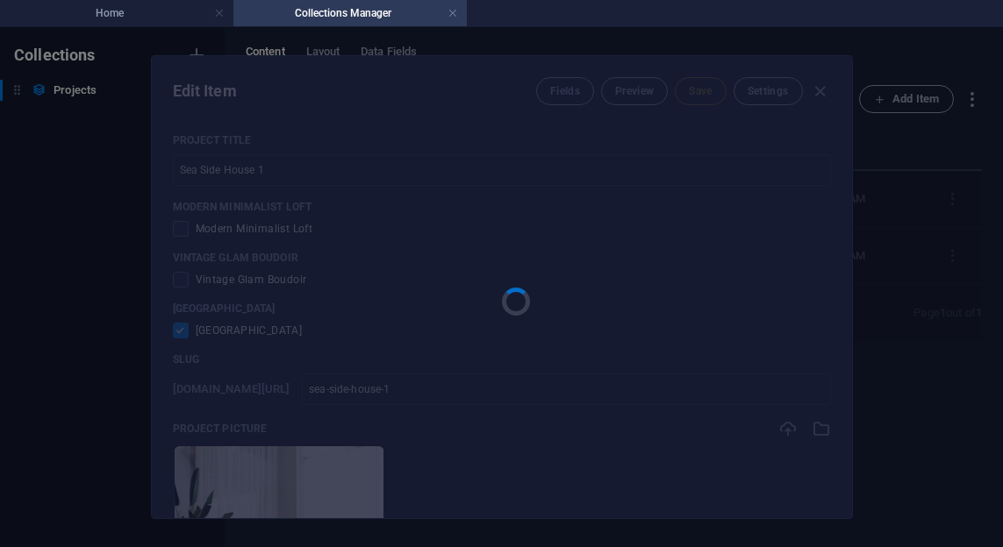
type input "sea-side-house-1"
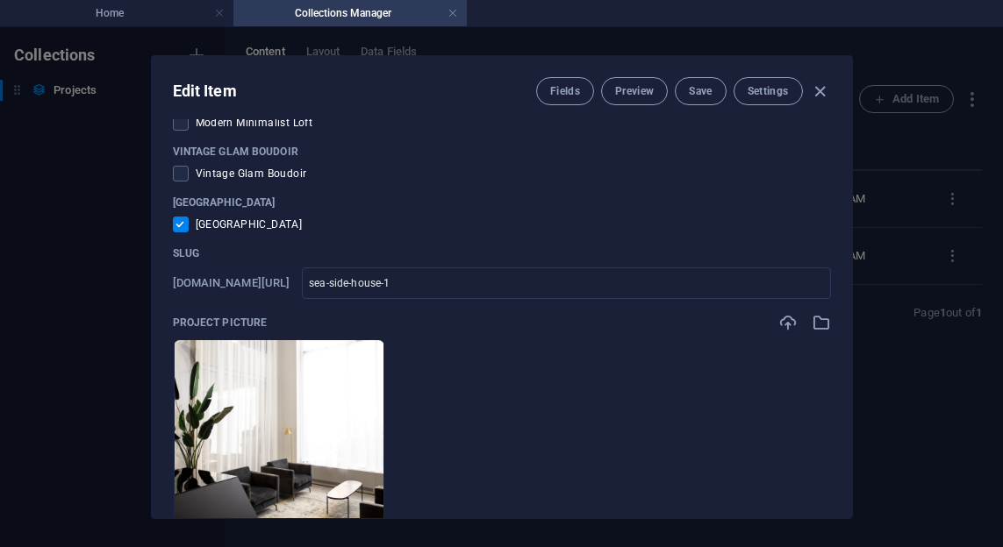
scroll to position [74, 0]
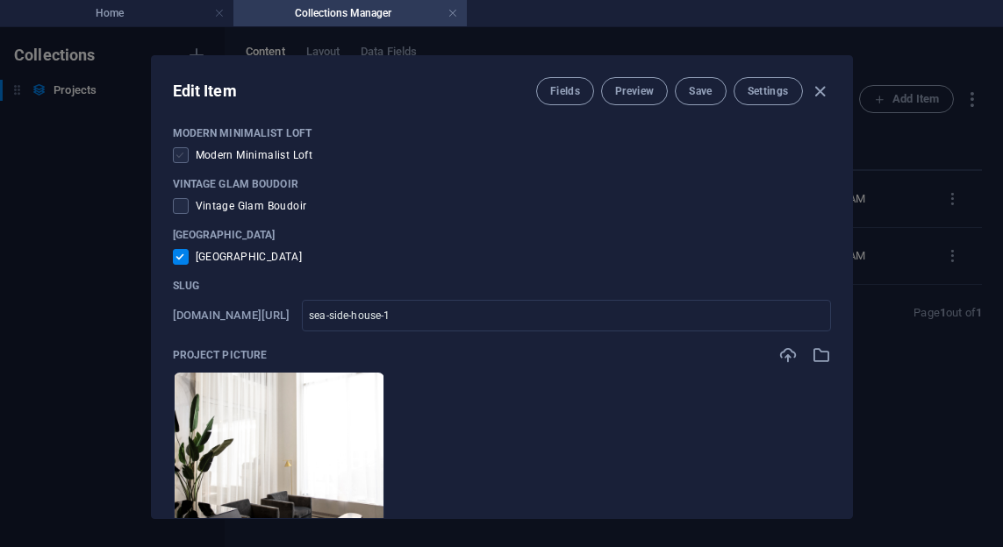
click at [181, 160] on span at bounding box center [181, 155] width 16 height 16
click at [181, 160] on input "checkbox" at bounding box center [184, 155] width 23 height 16
checkbox input "true"
click at [181, 261] on input "checkbox" at bounding box center [184, 257] width 23 height 16
checkbox input "false"
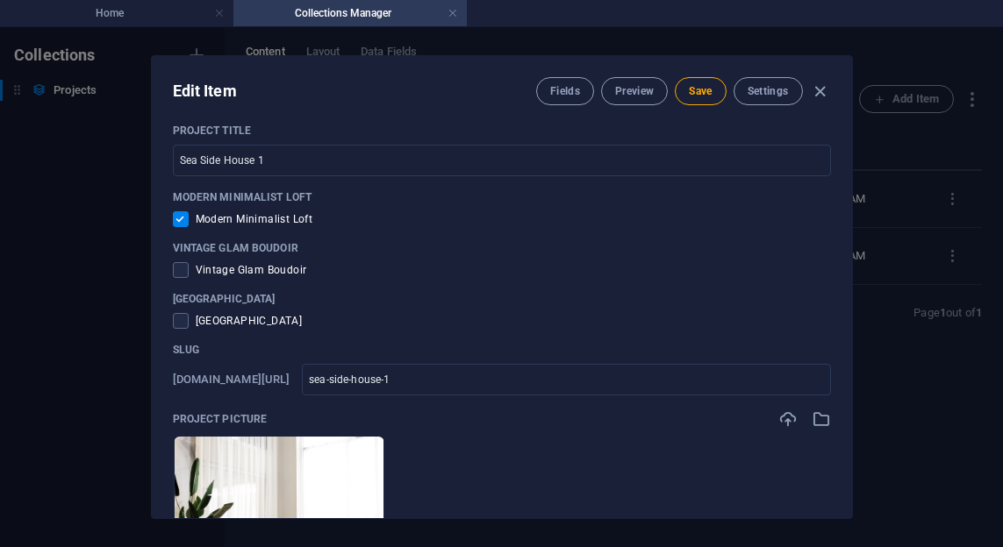
scroll to position [11, 0]
click at [239, 219] on span "Modern Minimalist Loft" at bounding box center [255, 218] width 118 height 14
copy span "Modern Minimalist Loft"
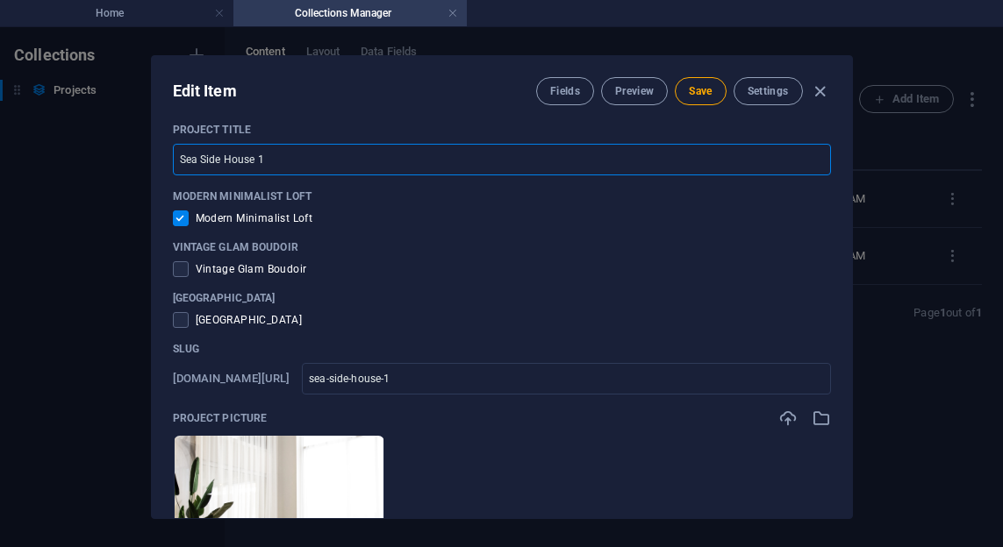
click at [275, 158] on input "Sea Side House 1" at bounding box center [502, 160] width 658 height 32
paste input "Modern Minimalist Loft"
type input "Modern Minimalist Loft"
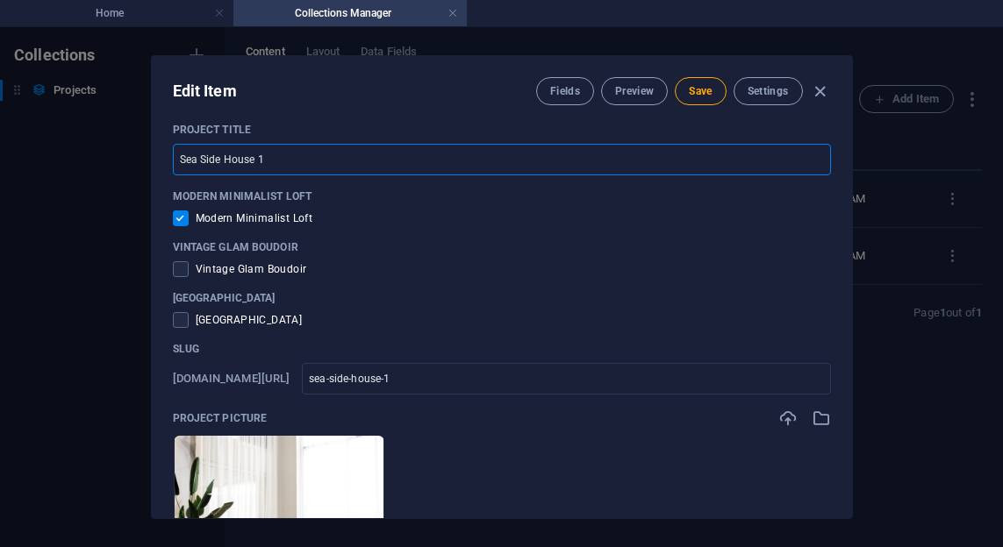
type input "modern-minimalist-loft"
type input "Modern Minimalist Loft 1"
type input "modern-minimalist-loft-1"
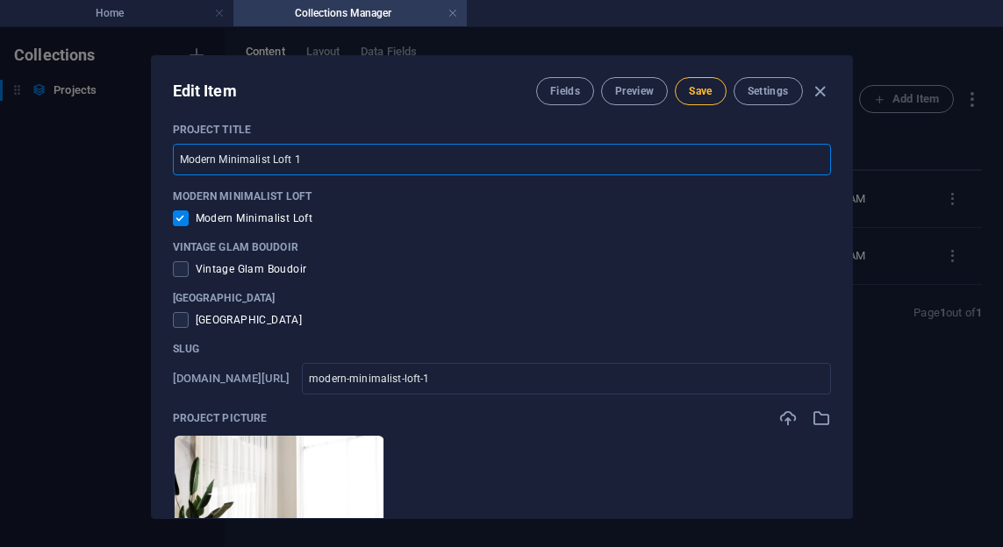
type input "Modern Minimalist Loft 1"
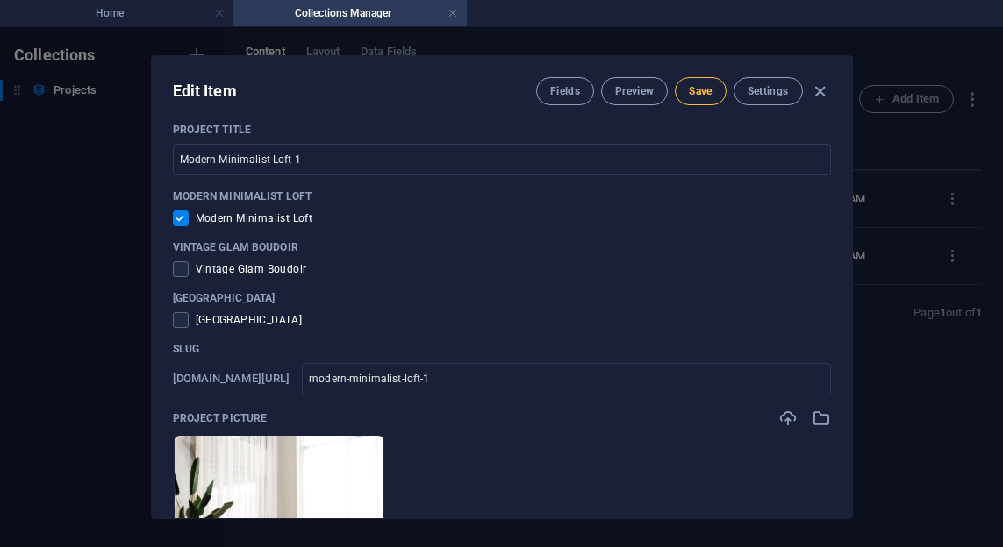
click at [718, 89] on button "Save" at bounding box center [700, 91] width 51 height 28
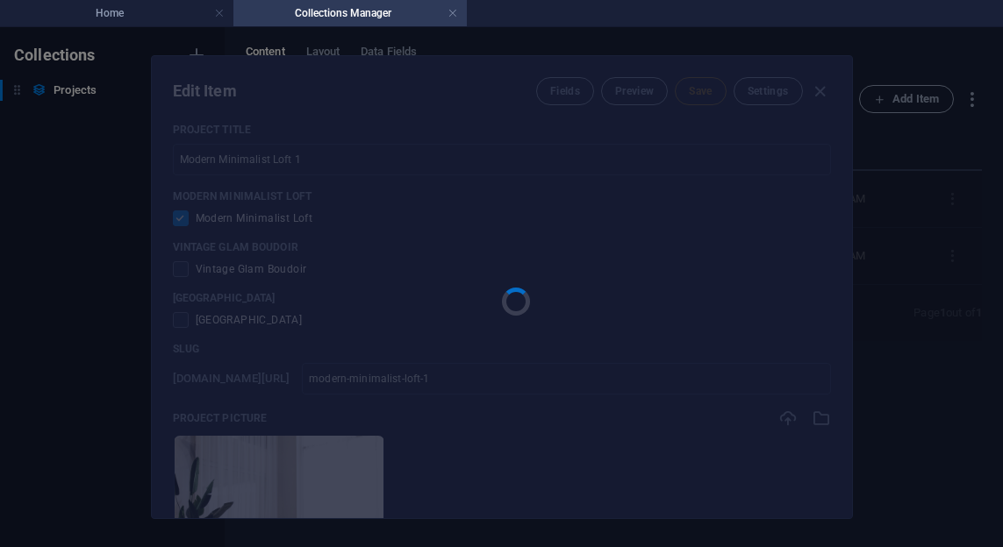
type input "modern-minimalist-loft-1"
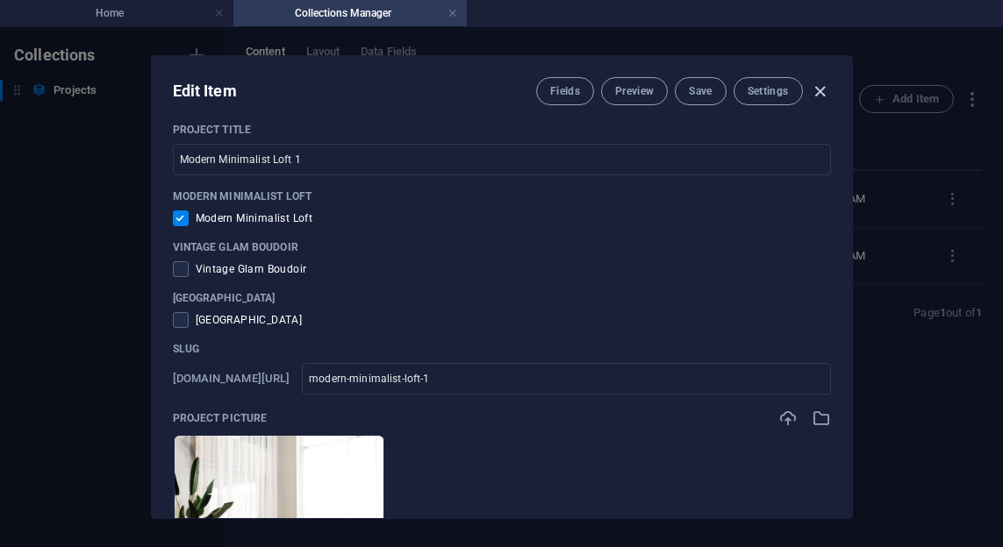
click at [823, 96] on icon "button" at bounding box center [820, 92] width 20 height 20
checkbox input "false"
type input "modern-minimalist-loft-1"
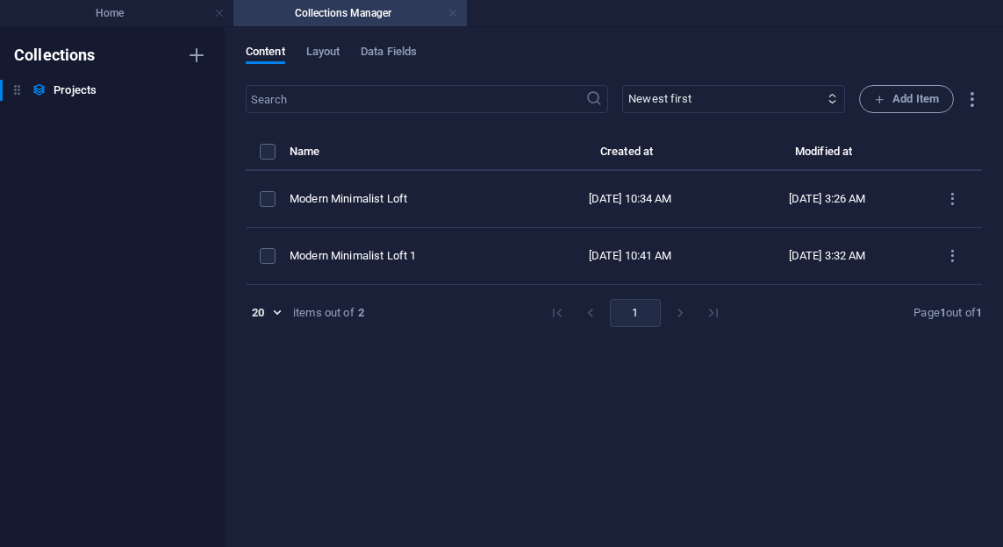
click at [447, 12] on link at bounding box center [452, 13] width 11 height 17
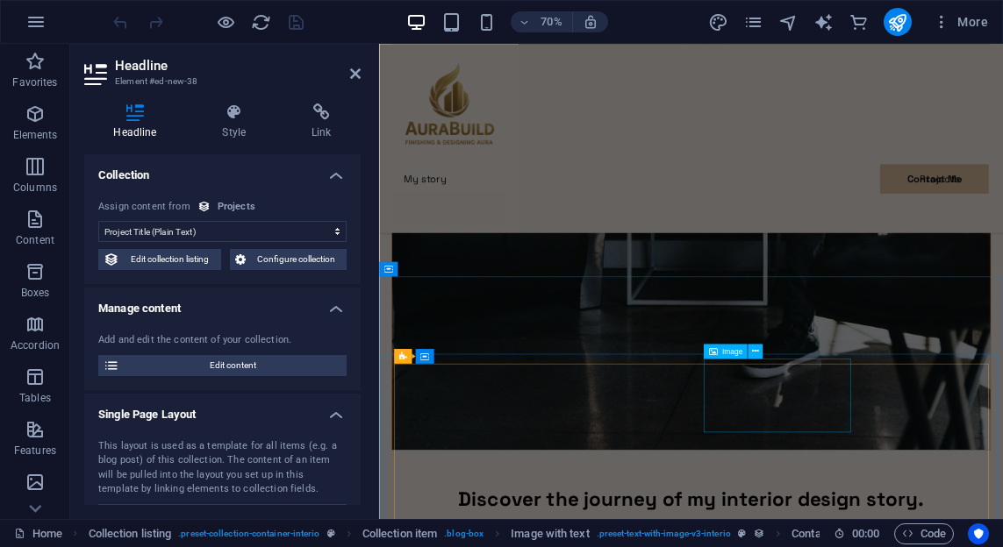
scroll to position [4184, 0]
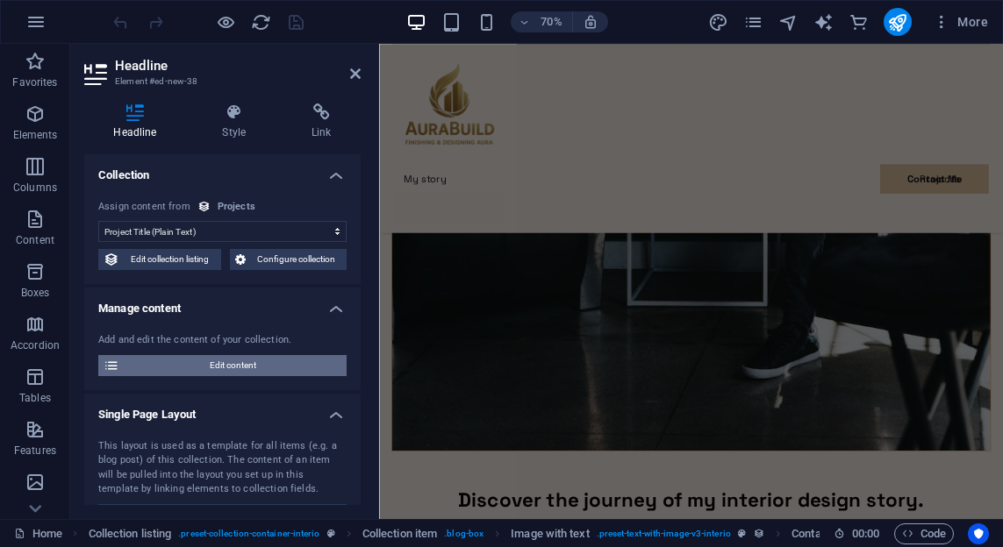
click at [218, 363] on span "Edit content" at bounding box center [233, 365] width 217 height 21
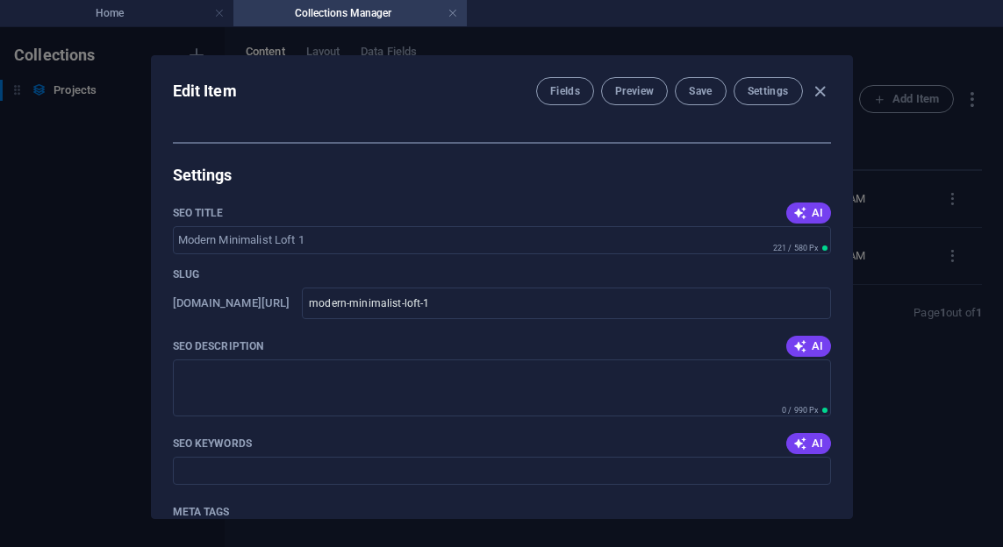
scroll to position [1033, 0]
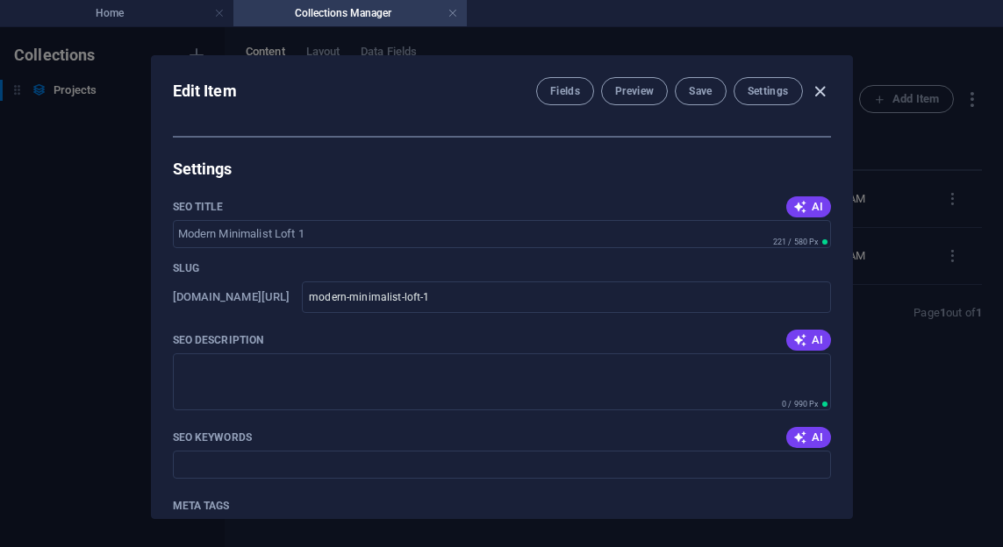
click at [822, 93] on icon "button" at bounding box center [820, 92] width 20 height 20
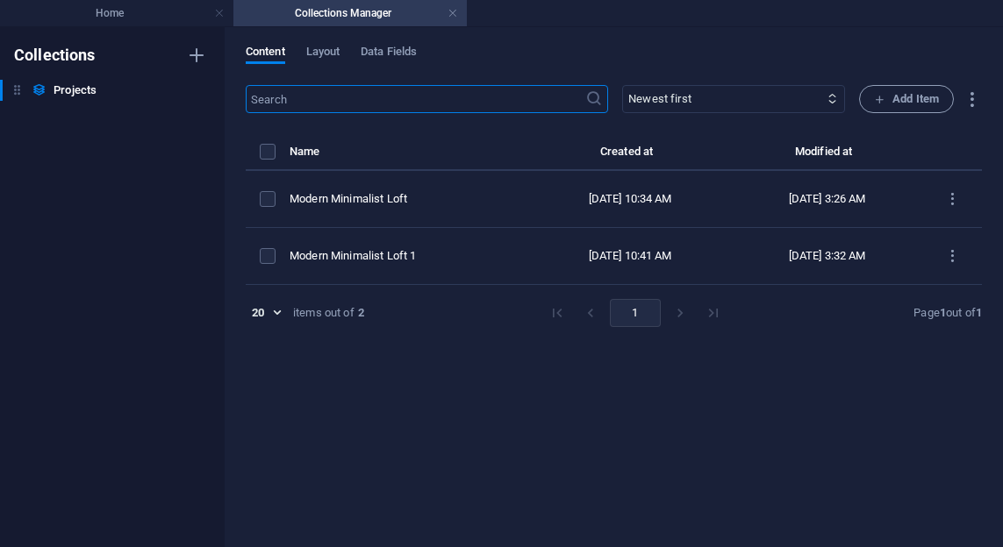
checkbox input "false"
type input "modern-minimalist-loft-1"
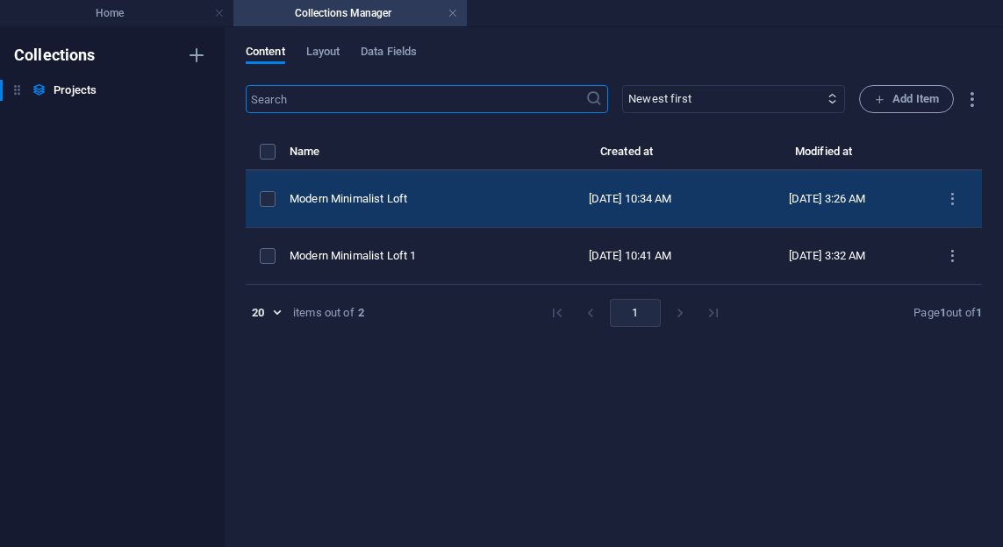
click at [438, 198] on div "Modern Minimalist Loft" at bounding box center [401, 199] width 225 height 16
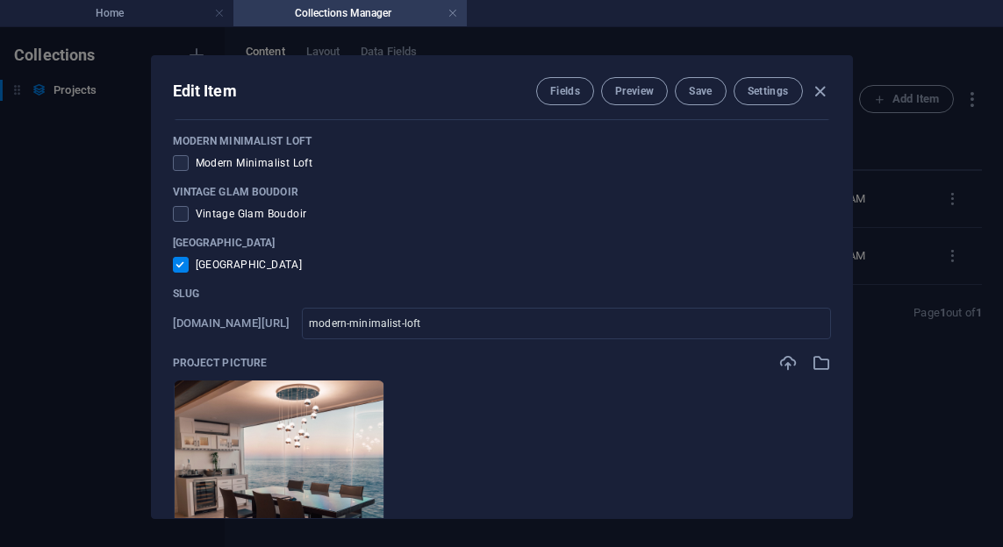
scroll to position [63, 0]
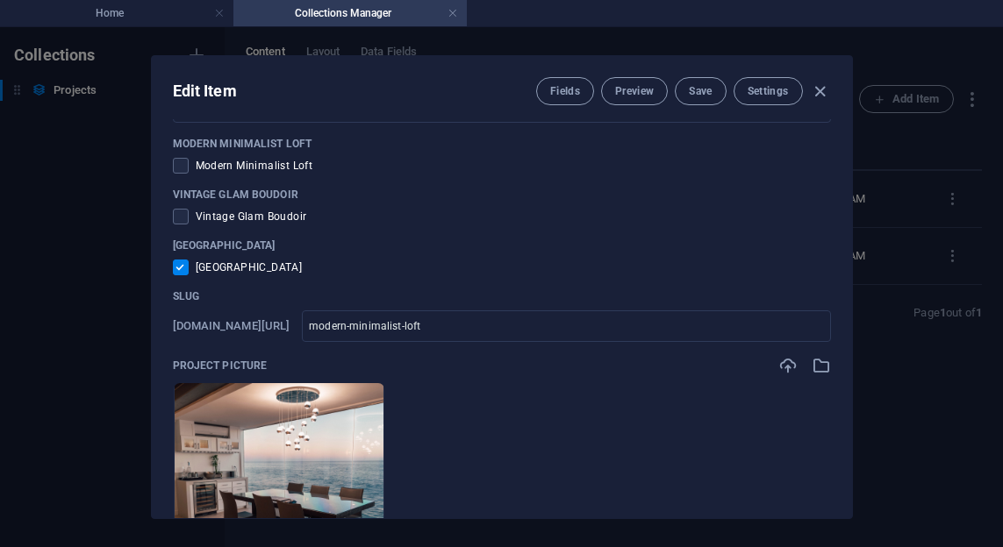
click at [218, 268] on span "[GEOGRAPHIC_DATA]" at bounding box center [249, 268] width 107 height 14
copy span "[GEOGRAPHIC_DATA]"
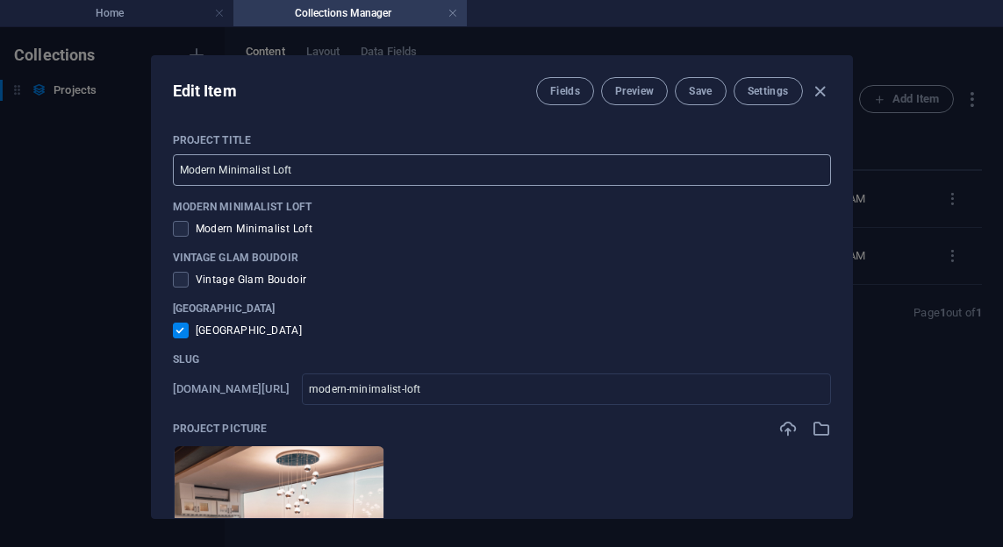
click at [235, 169] on input "Modern Minimalist Loft" at bounding box center [502, 170] width 658 height 32
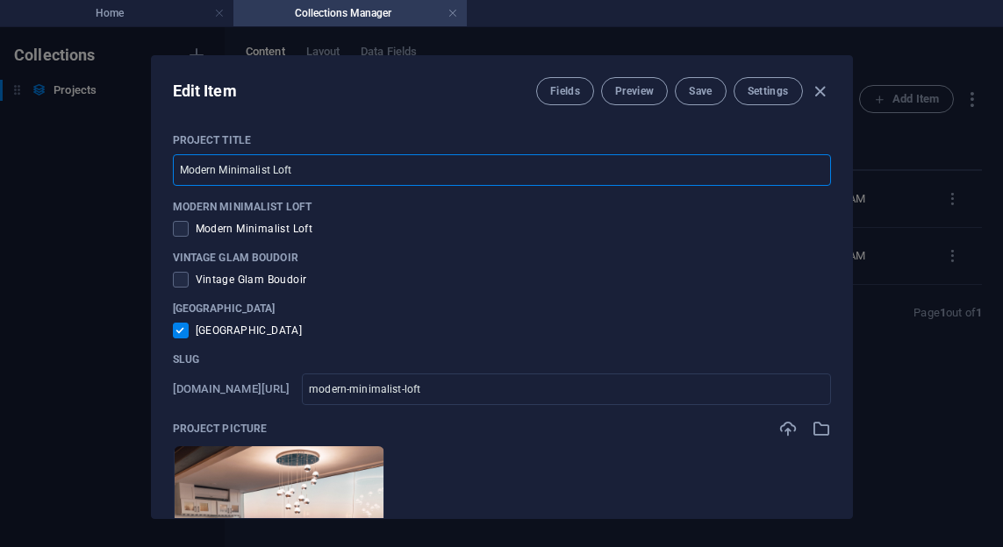
click at [235, 169] on input "Modern Minimalist Loft" at bounding box center [502, 170] width 658 height 32
paste input "[GEOGRAPHIC_DATA]"
type input "[GEOGRAPHIC_DATA]"
type input "sea-side-house"
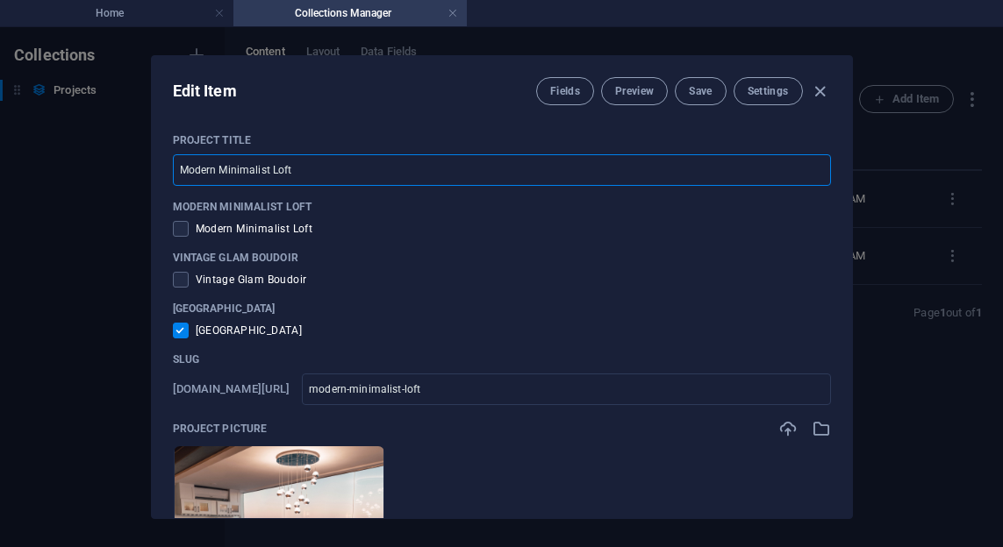
type input "sea-side-house"
type input "[GEOGRAPHIC_DATA]"
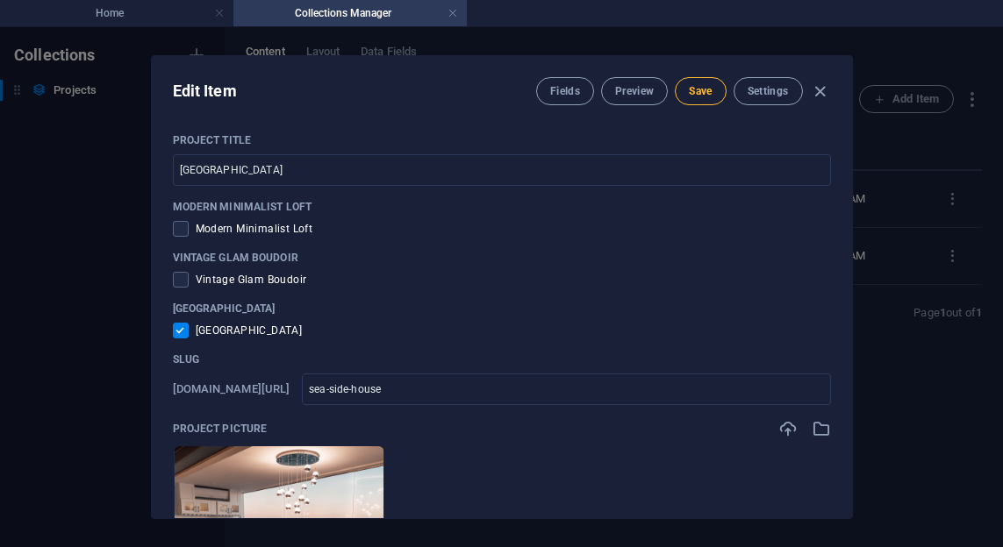
click at [693, 97] on span "Save" at bounding box center [700, 91] width 23 height 14
type input "sea-side-house"
click at [820, 97] on icon "button" at bounding box center [820, 92] width 20 height 20
checkbox input "false"
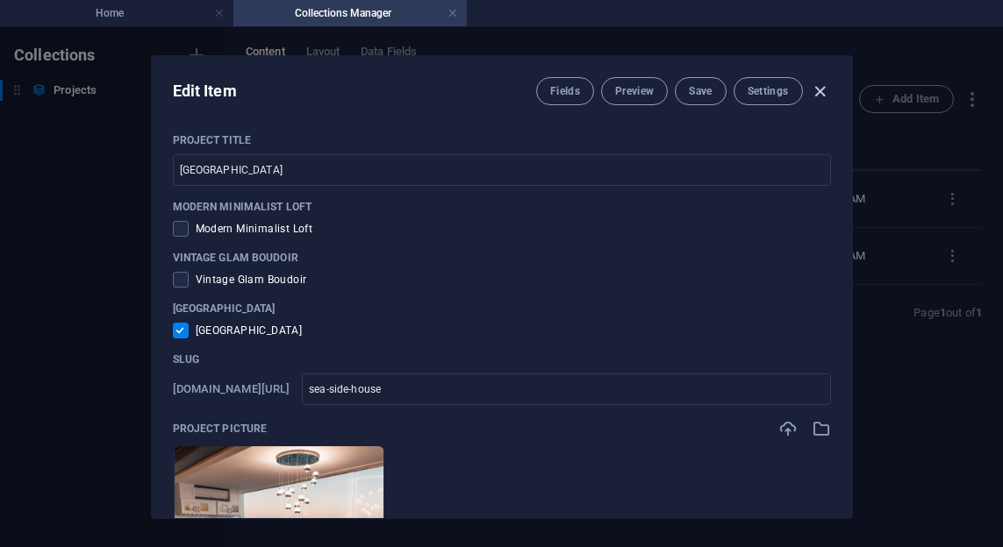
type input "sea-side-house"
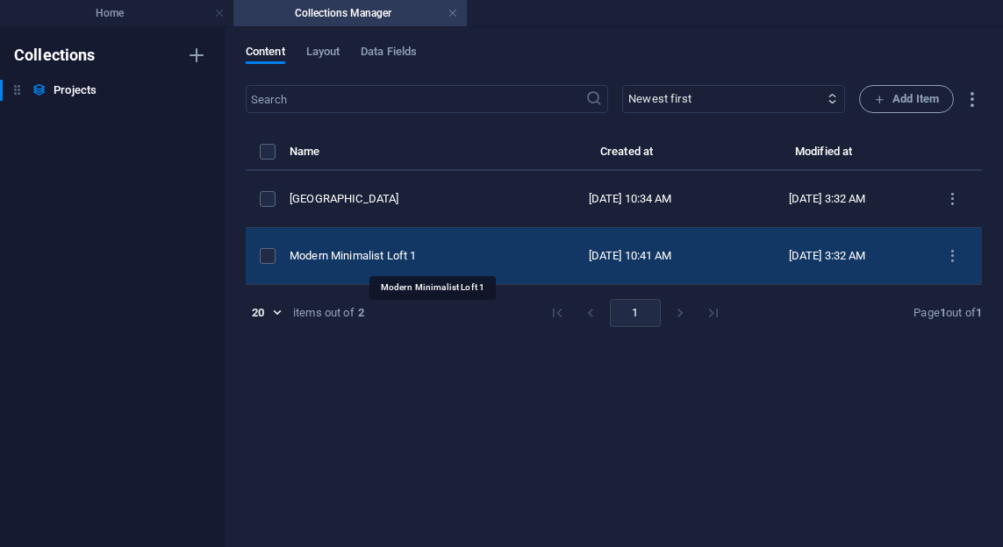
click at [446, 251] on div "Modern Minimalist Loft 1" at bounding box center [401, 256] width 225 height 16
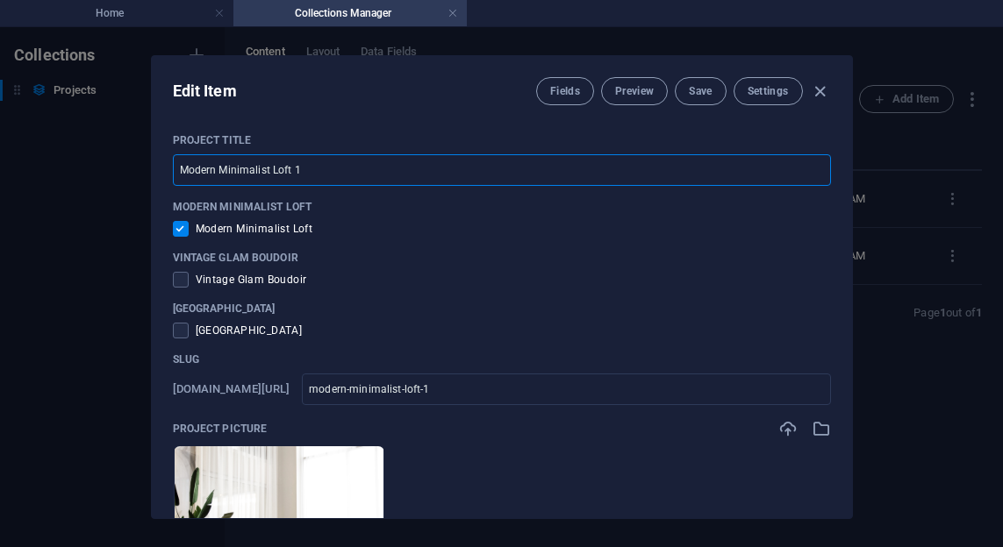
click at [339, 173] on input "Modern Minimalist Loft 1" at bounding box center [502, 170] width 658 height 32
type input "Modern Minimalist Loft"
type input "modern-minimalist-loft"
type input "Modern Minimalist Loft"
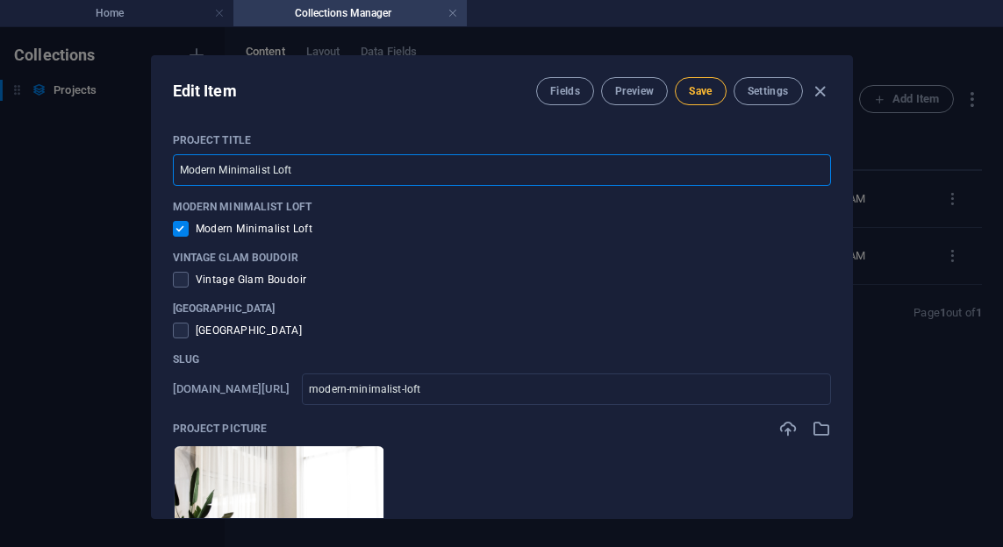
click at [691, 89] on span "Save" at bounding box center [700, 91] width 23 height 14
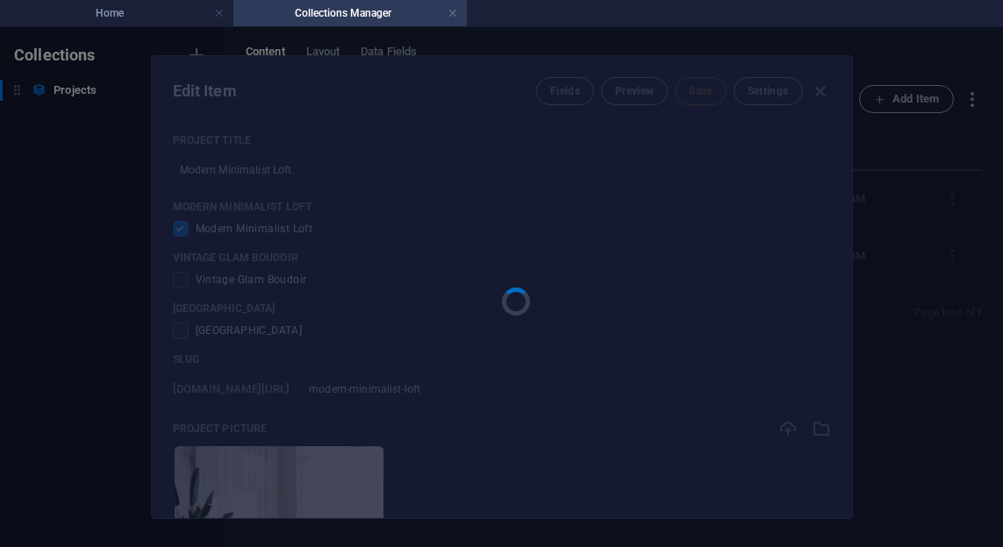
type input "modern-minimalist-loft"
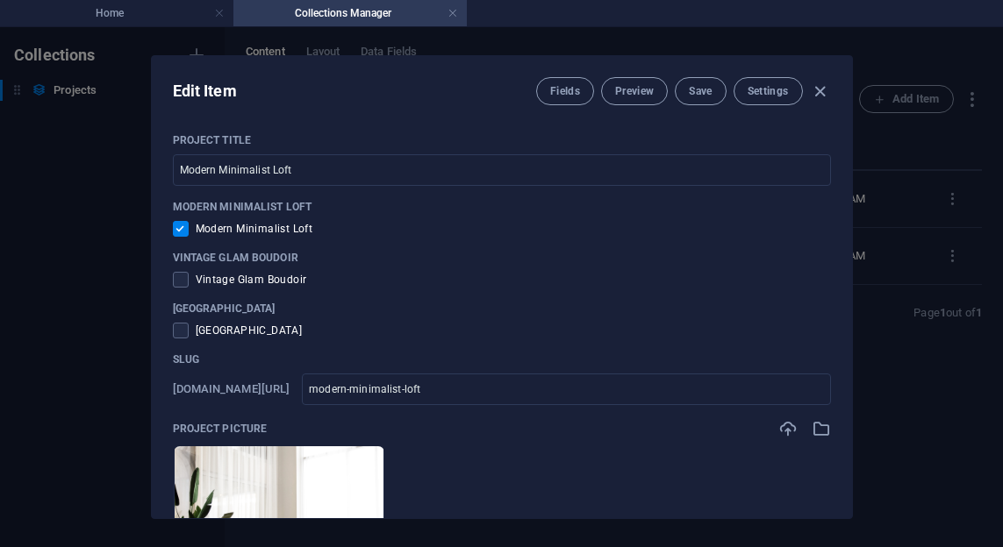
click at [833, 91] on div "Edit Item Fields Preview Save Settings" at bounding box center [502, 87] width 700 height 63
click at [829, 91] on icon "button" at bounding box center [820, 92] width 20 height 20
checkbox input "false"
type input "modern-minimalist-loft"
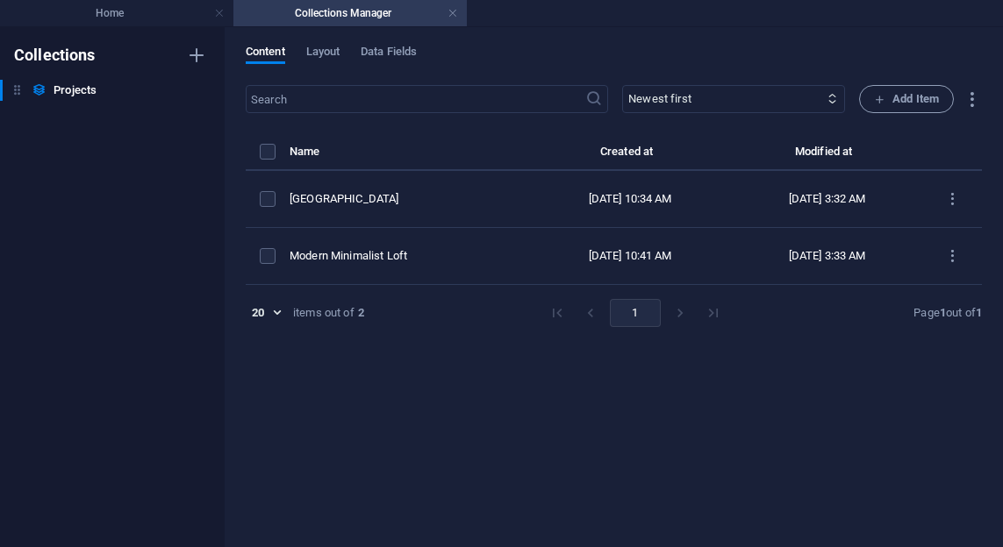
click at [447, 14] on h4 "Collections Manager" at bounding box center [349, 13] width 233 height 19
click at [451, 15] on link at bounding box center [452, 13] width 11 height 17
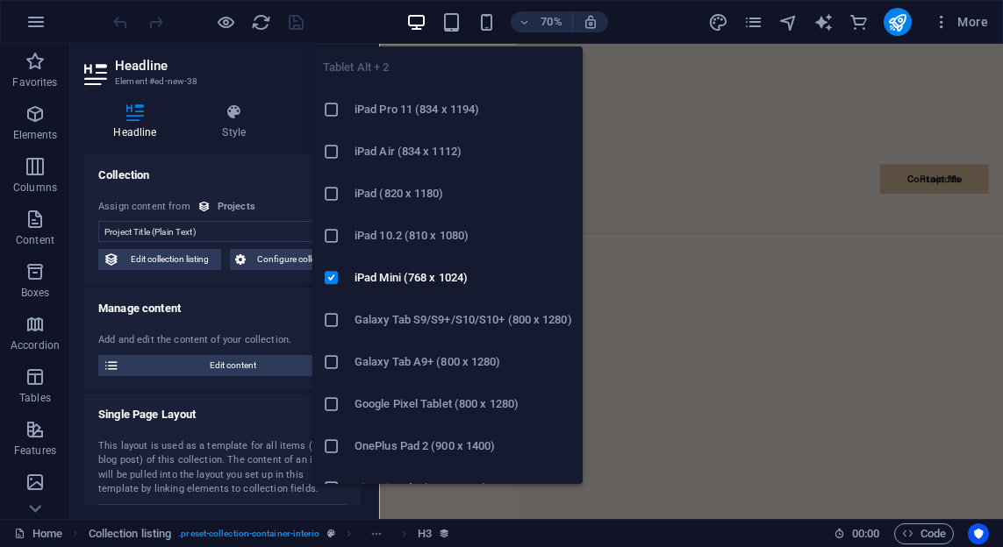
scroll to position [3759, 0]
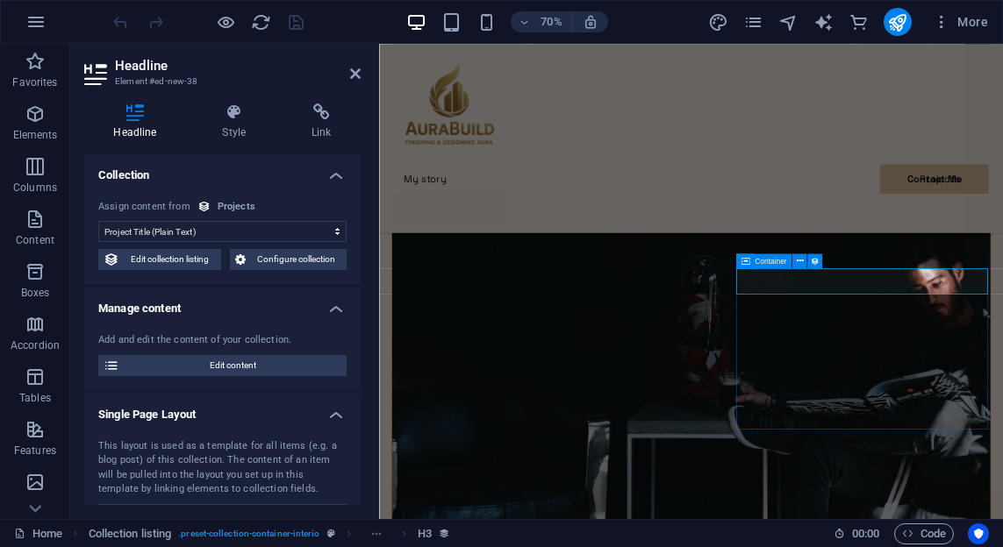
click at [0, 0] on div "70% More" at bounding box center [0, 0] width 0 height 0
click at [361, 74] on aside "Headline Element #ed-new-38 Headline Style Link Collection No assignment, conte…" at bounding box center [224, 281] width 309 height 475
click at [356, 74] on icon at bounding box center [355, 74] width 11 height 14
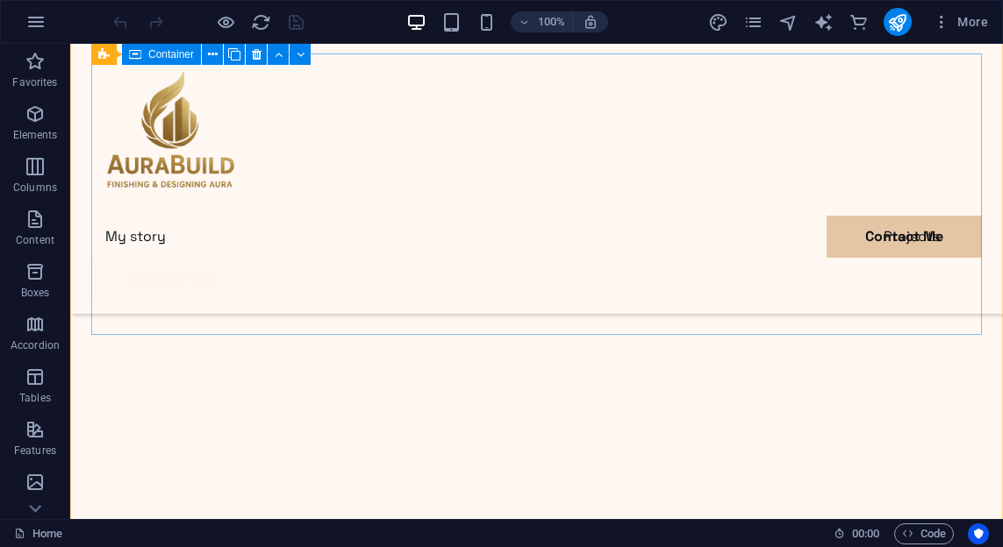
scroll to position [2235, 0]
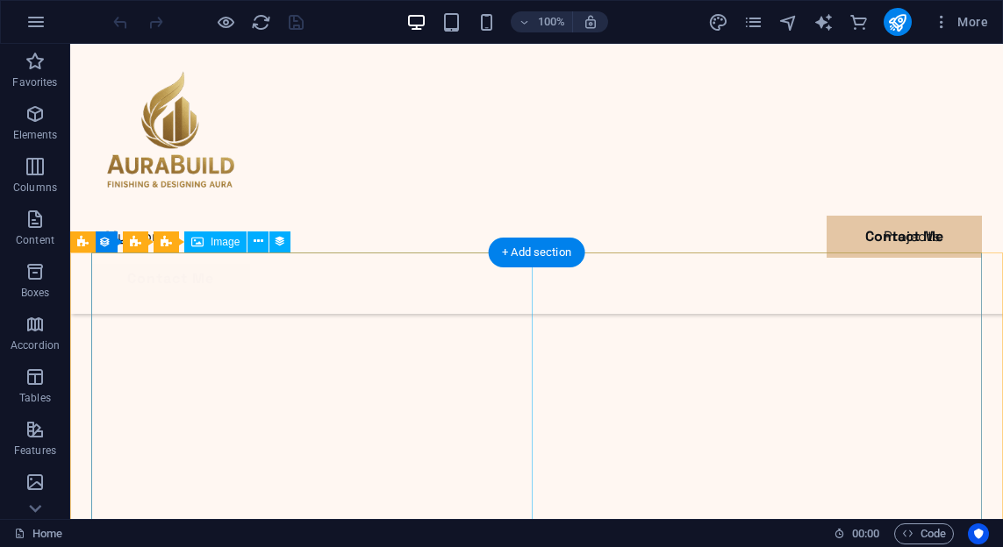
scroll to position [2960, 0]
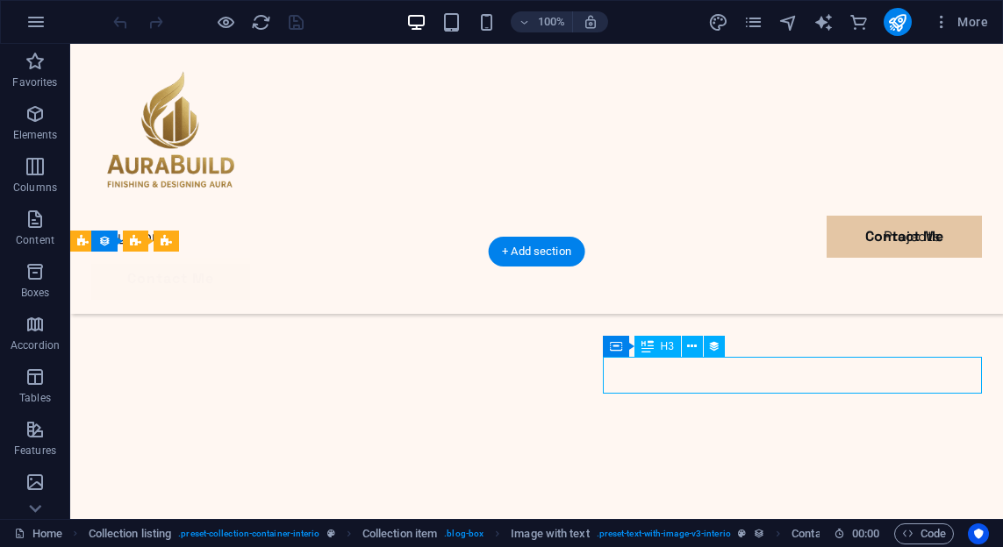
select select "name"
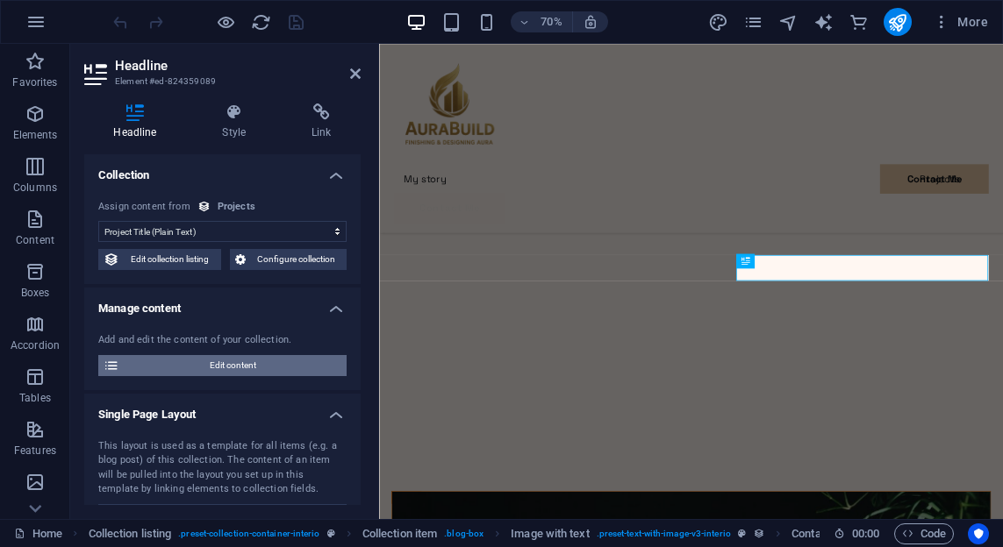
click at [220, 362] on span "Edit content" at bounding box center [233, 365] width 217 height 21
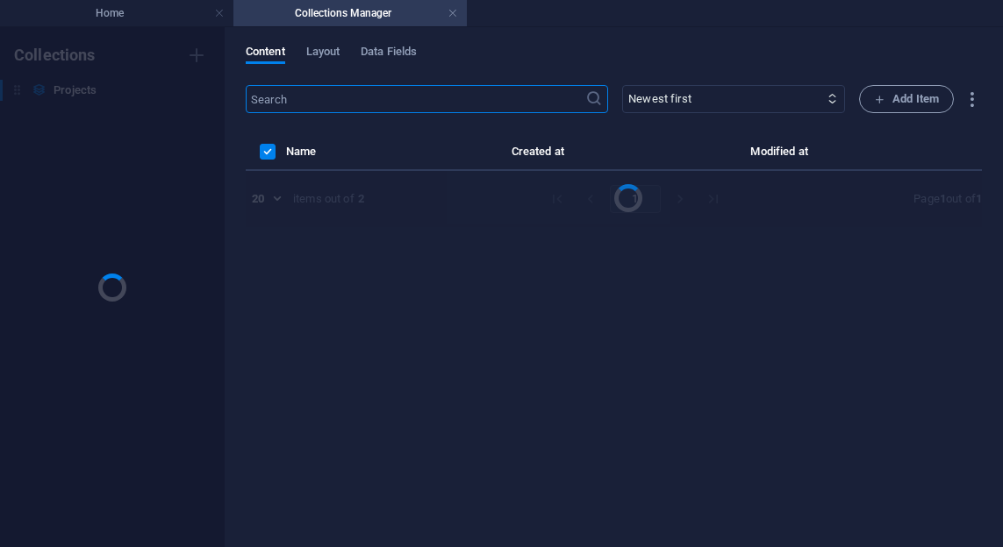
scroll to position [0, 0]
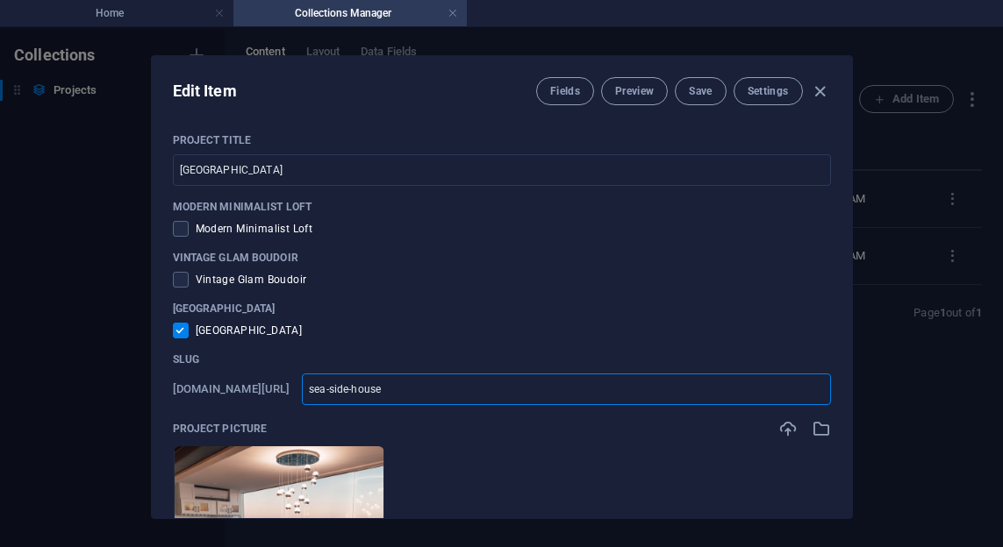
click at [398, 386] on input "sea-side-house" at bounding box center [566, 390] width 528 height 32
click at [238, 174] on input "[GEOGRAPHIC_DATA]" at bounding box center [502, 170] width 658 height 32
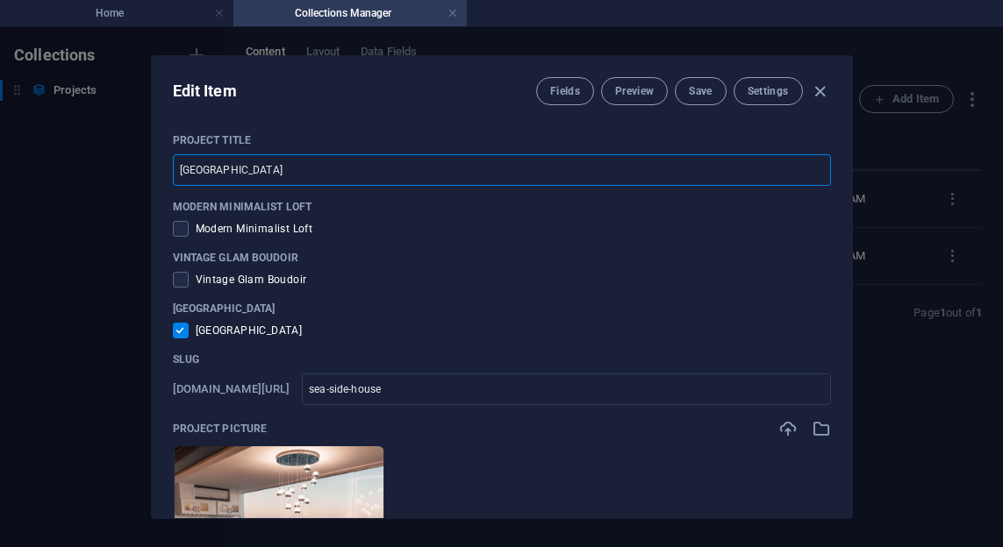
click at [238, 174] on input "[GEOGRAPHIC_DATA]" at bounding box center [502, 170] width 658 height 32
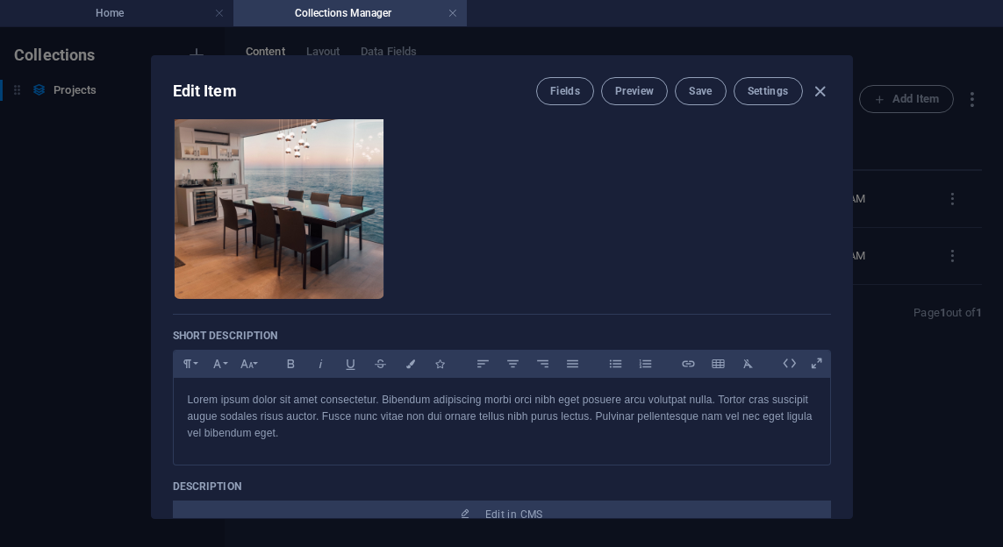
scroll to position [511, 0]
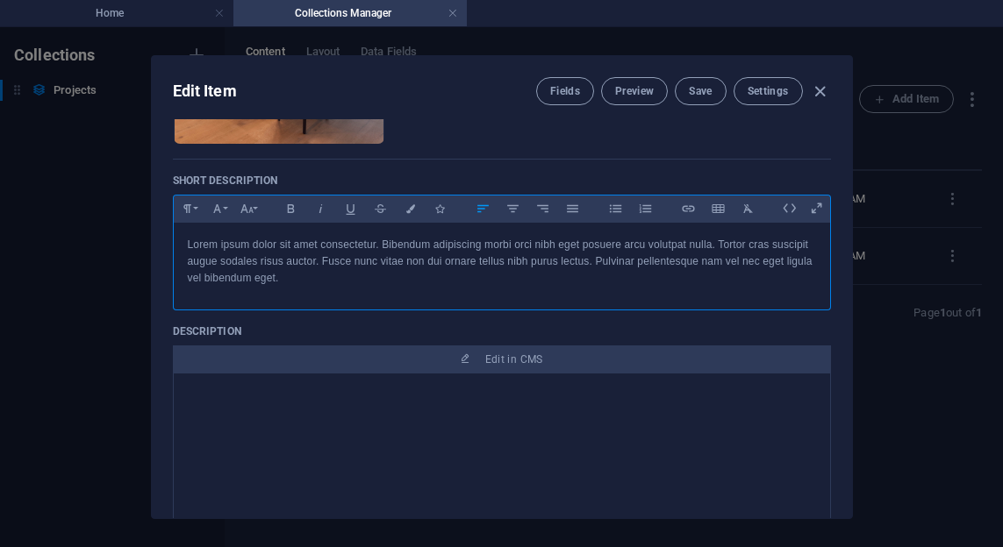
click at [411, 274] on p "Lorem ipsum dolor sit amet consectetur. Bibendum adipiscing morbi orci nibh ege…" at bounding box center [502, 262] width 628 height 51
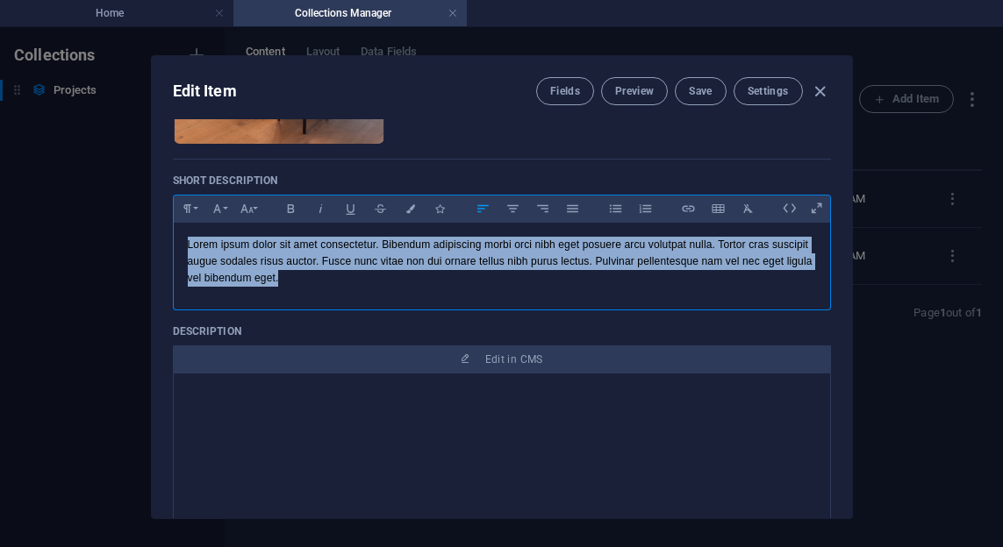
click at [411, 274] on p "Lorem ipsum dolor sit amet consectetur. Bibendum adipiscing morbi orci nibh ege…" at bounding box center [502, 262] width 628 height 51
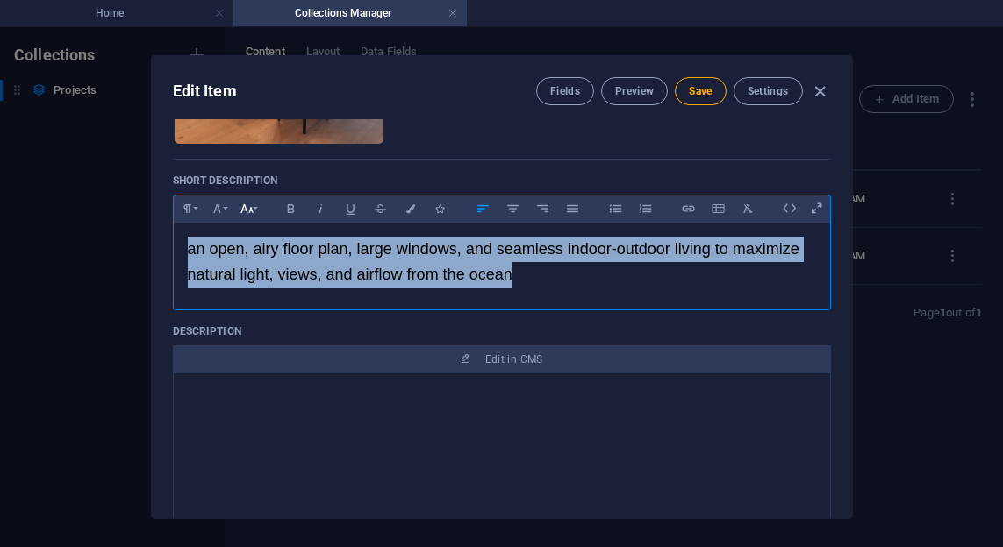
click at [258, 208] on button "Font Size" at bounding box center [247, 208] width 28 height 23
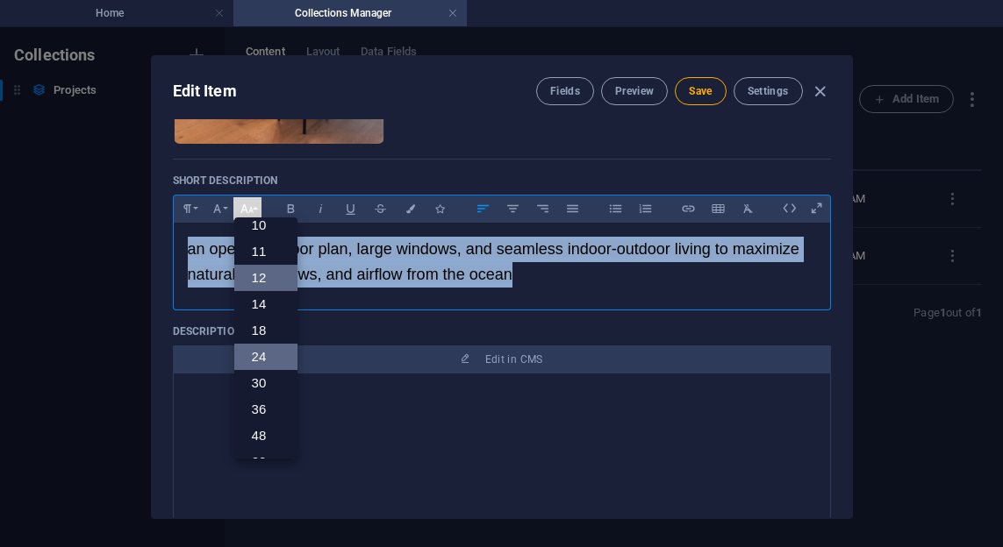
scroll to position [51, 0]
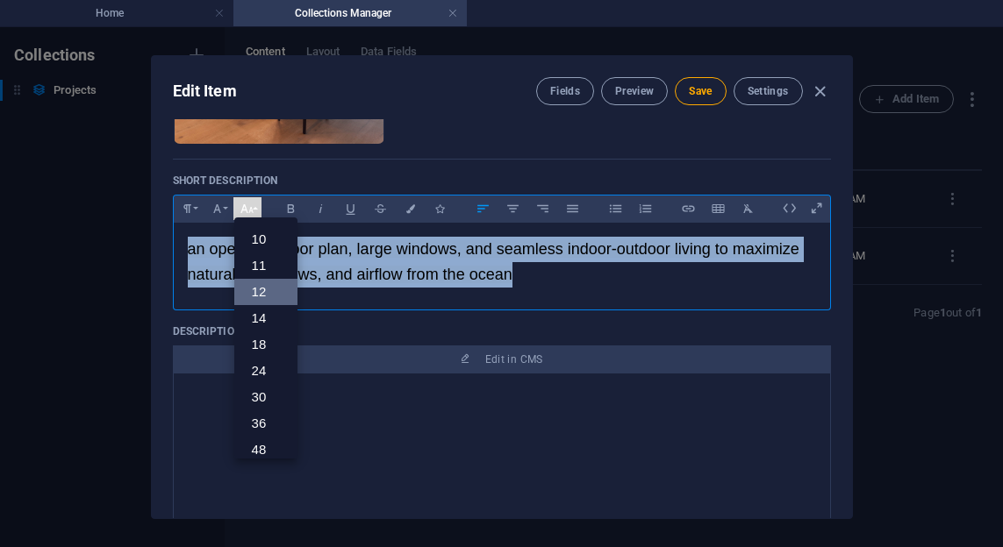
click at [260, 289] on link "12" at bounding box center [265, 292] width 63 height 26
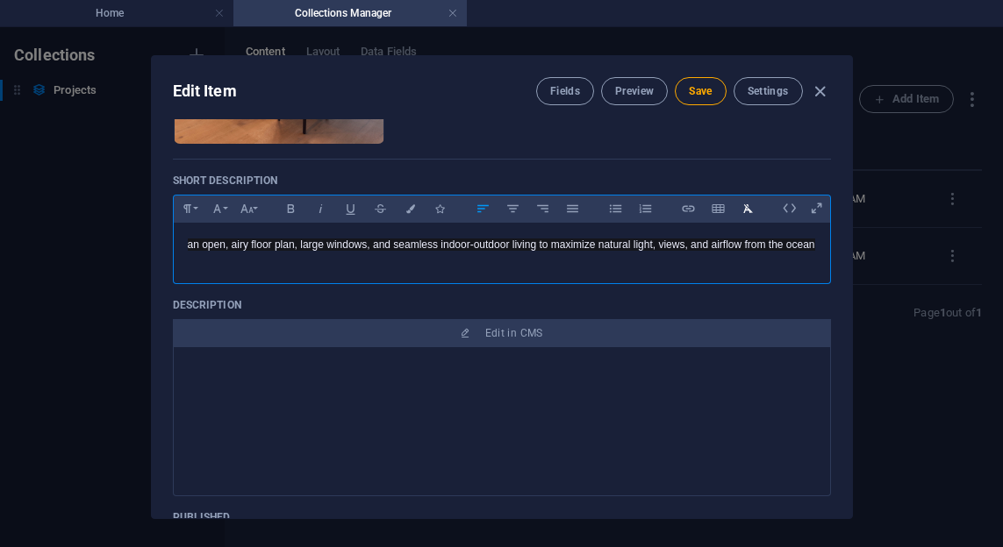
click at [749, 218] on icon "button" at bounding box center [747, 208] width 15 height 21
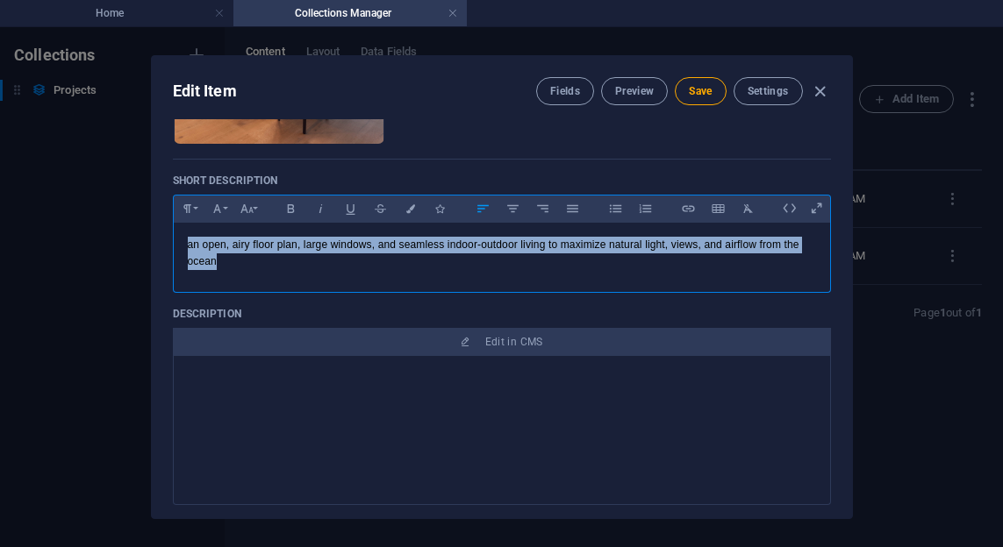
click at [662, 267] on p "​an open, airy floor plan, large windows, and seamless indoor-outdoor living to…" at bounding box center [502, 253] width 628 height 33
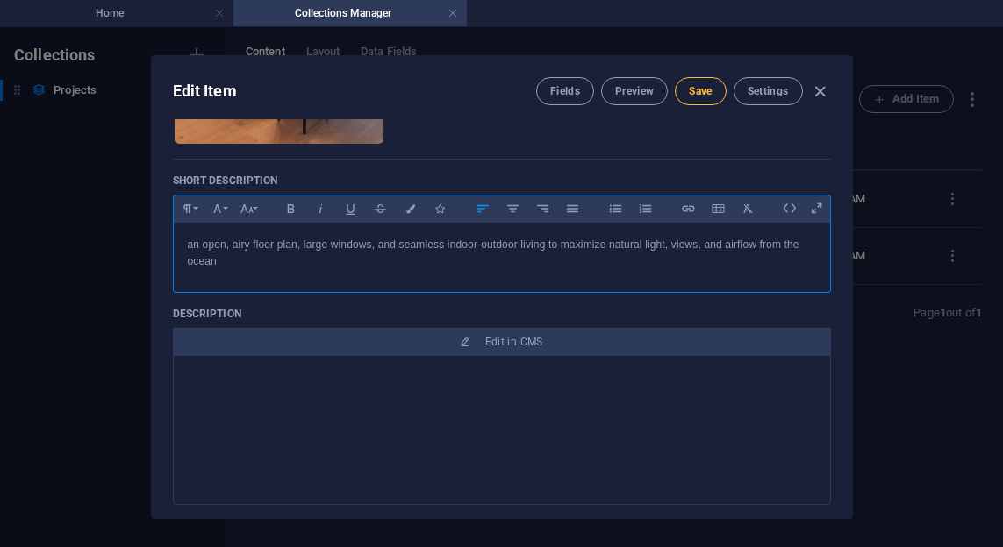
click at [699, 92] on span "Save" at bounding box center [700, 91] width 23 height 14
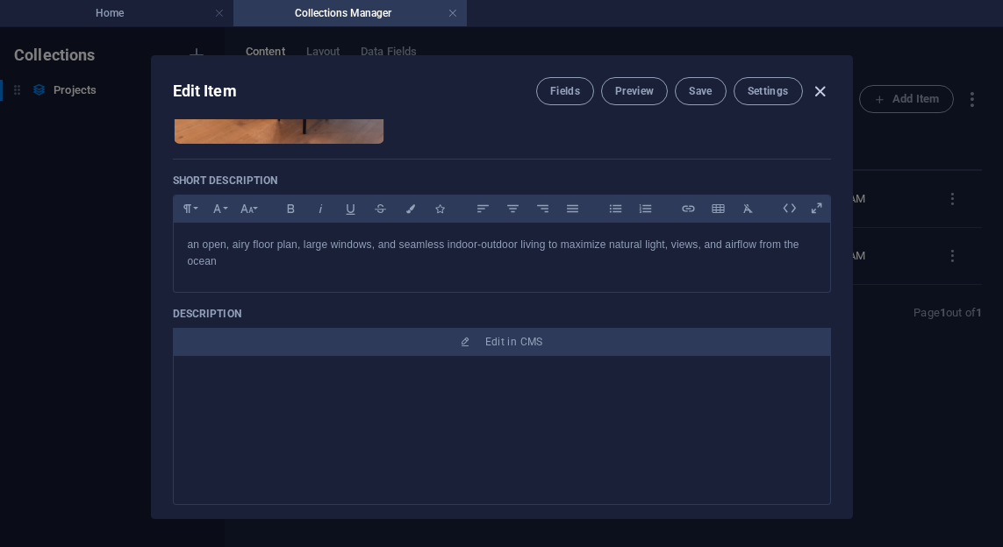
click at [819, 86] on icon "button" at bounding box center [820, 92] width 20 height 20
checkbox input "false"
type input "sea-side-house"
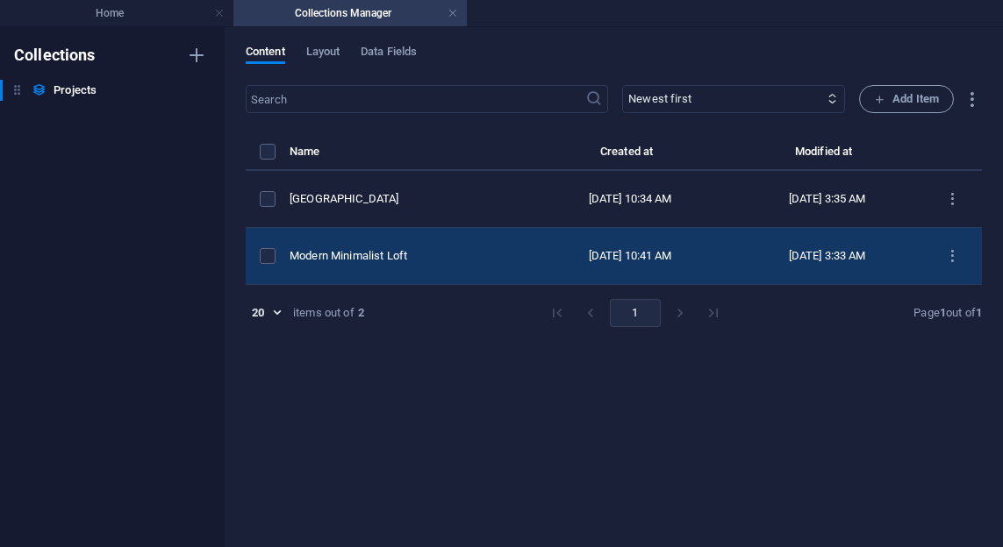
click at [423, 257] on div "Modern Minimalist Loft" at bounding box center [401, 256] width 225 height 16
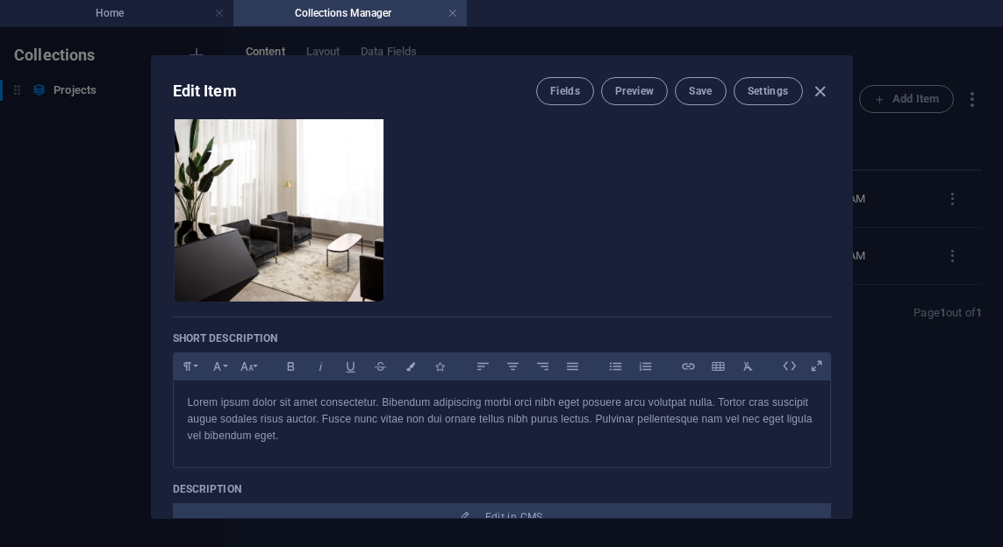
scroll to position [503, 0]
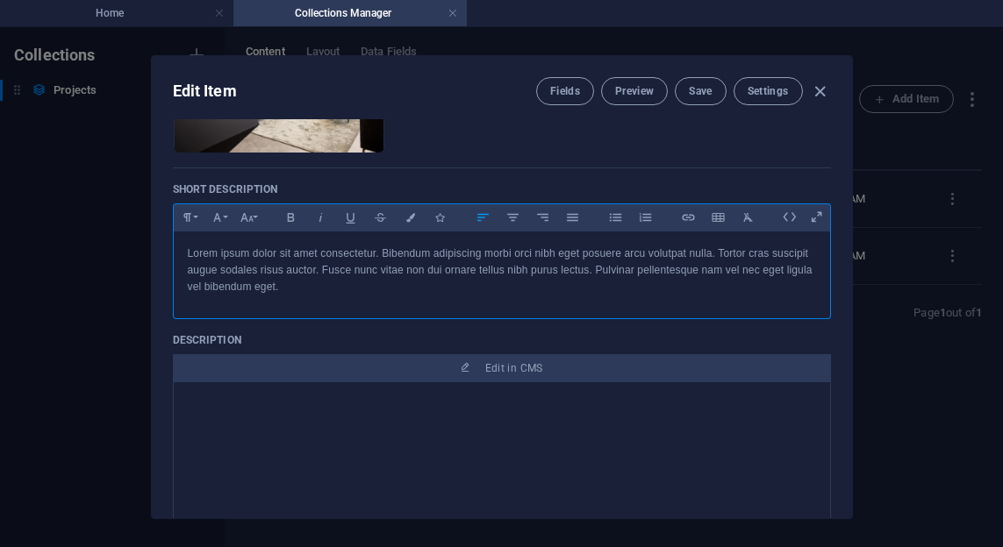
click at [386, 295] on p "Lorem ipsum dolor sit amet consectetur. Bibendum adipiscing morbi orci nibh ege…" at bounding box center [502, 271] width 628 height 51
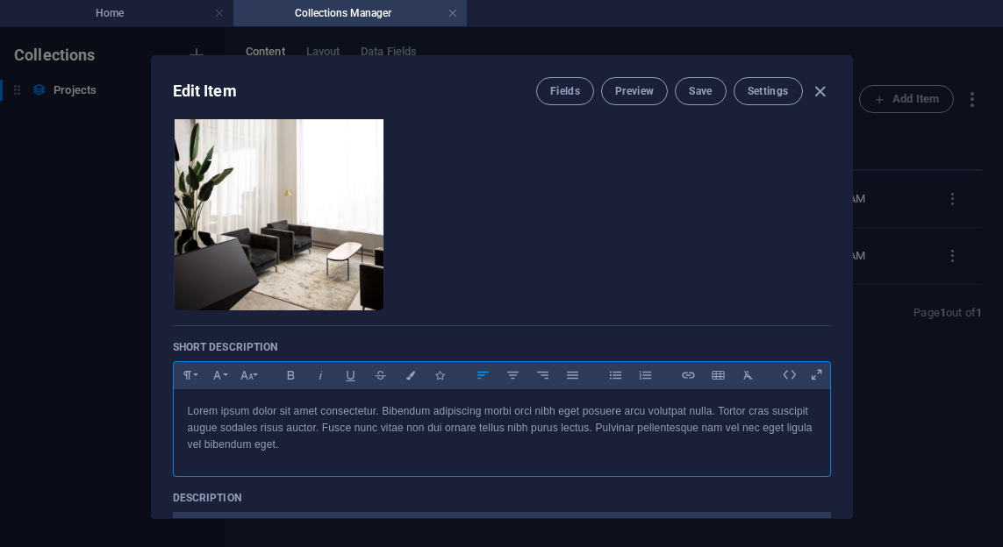
scroll to position [344, 0]
click at [824, 92] on icon "button" at bounding box center [820, 92] width 20 height 20
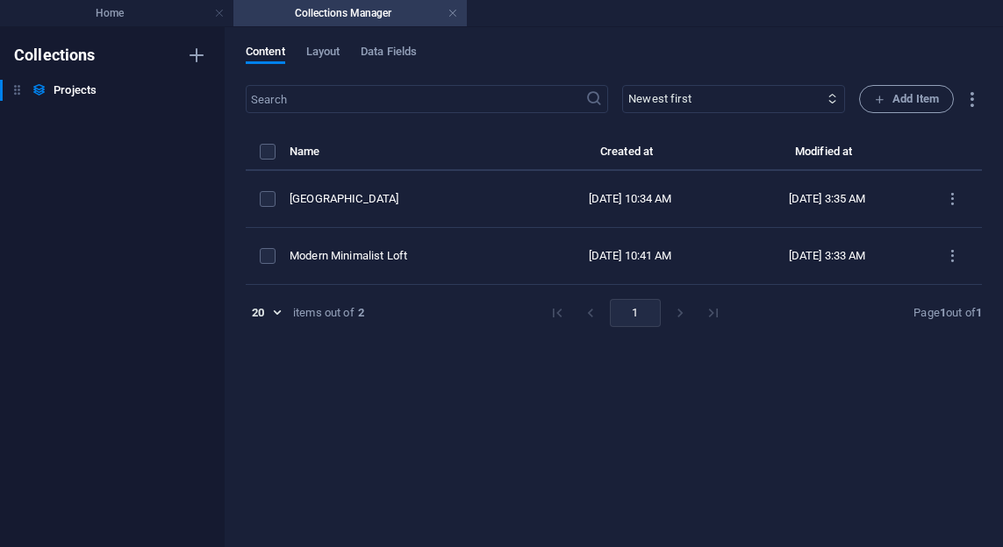
checkbox input "false"
type input "modern-minimalist-loft"
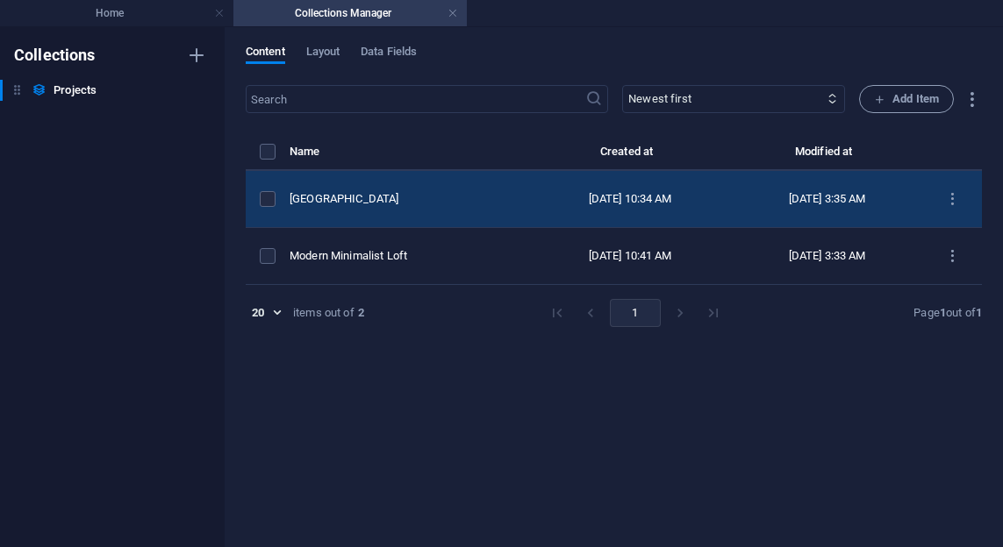
click at [394, 201] on div "[GEOGRAPHIC_DATA]" at bounding box center [401, 199] width 225 height 16
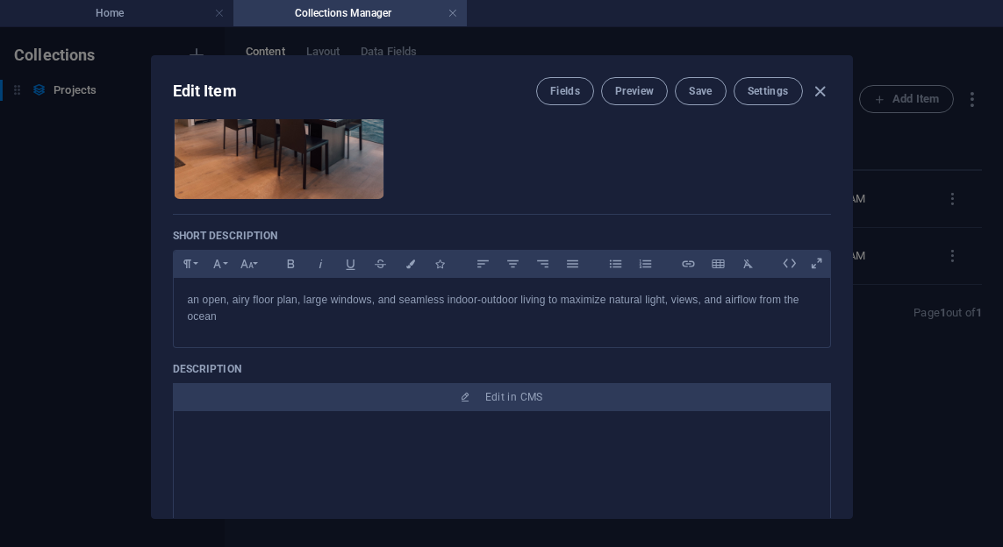
scroll to position [458, 0]
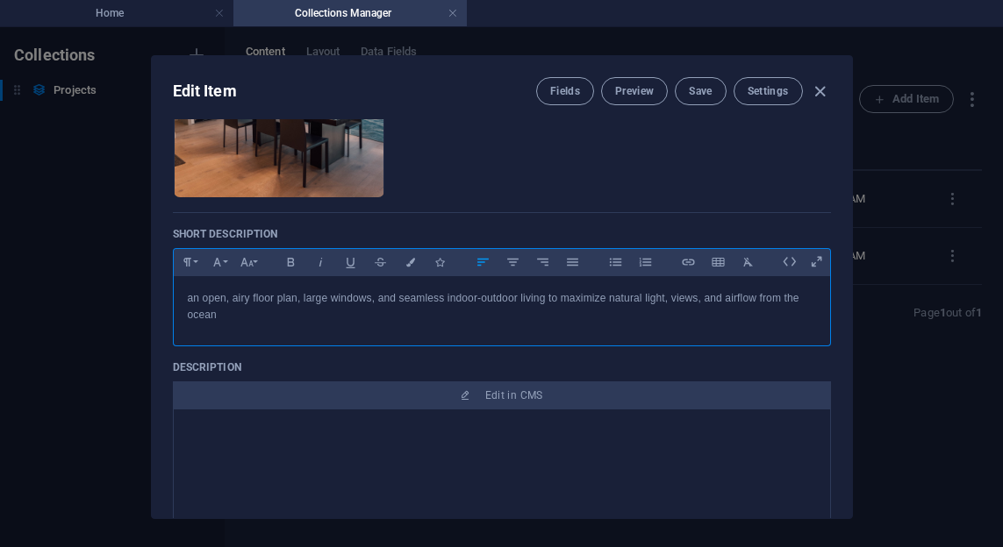
click at [406, 330] on div "an open, airy floor plan, large windows, and seamless indoor-outdoor living to …" at bounding box center [502, 306] width 656 height 61
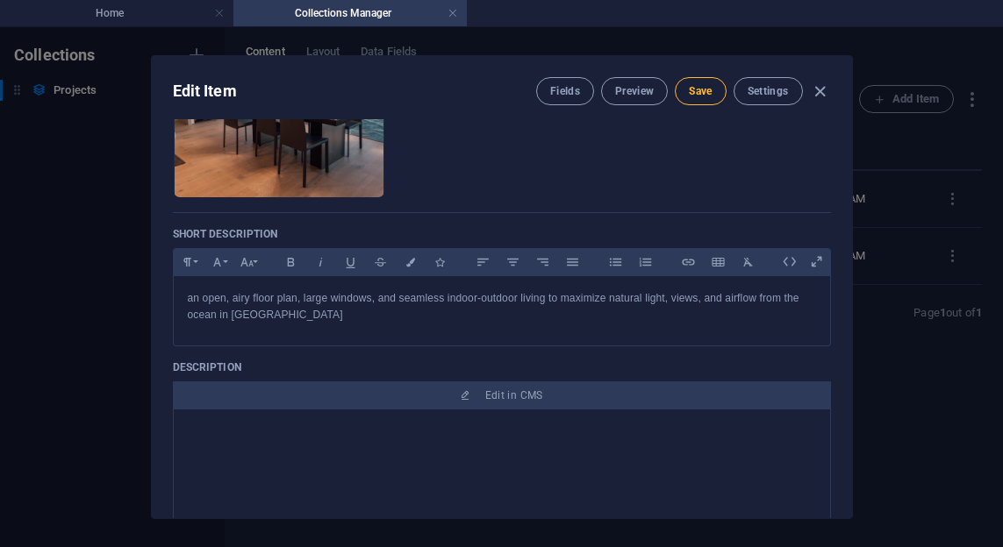
click at [703, 94] on span "Save" at bounding box center [700, 91] width 23 height 14
click at [717, 93] on button "Save" at bounding box center [700, 91] width 51 height 28
click at [818, 94] on icon "button" at bounding box center [820, 92] width 20 height 20
checkbox input "false"
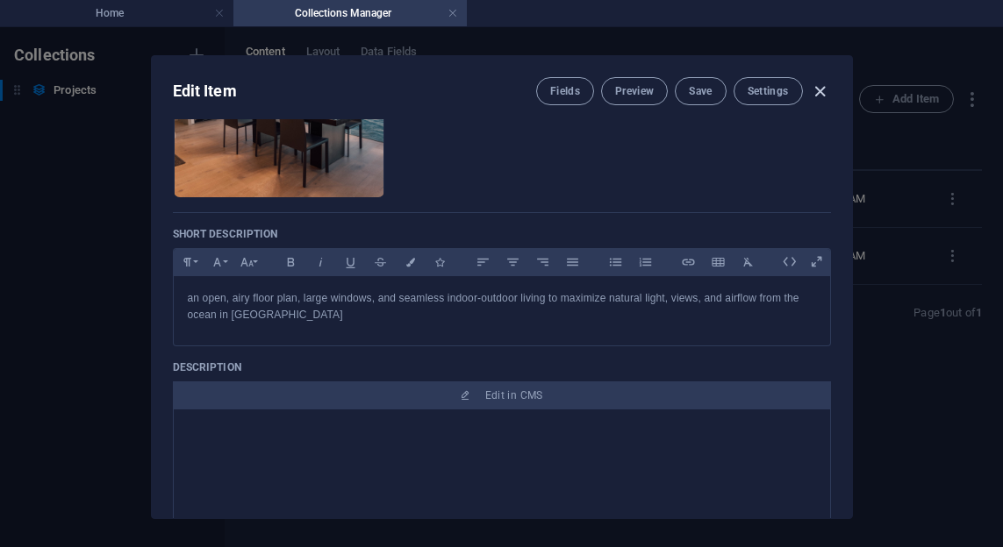
type input "sea-side-house"
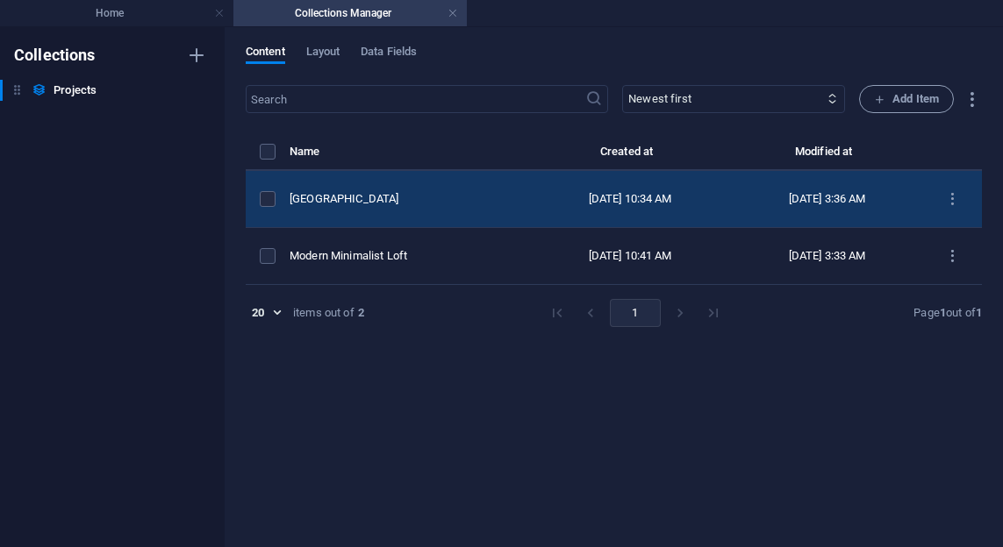
click at [425, 200] on div "[GEOGRAPHIC_DATA]" at bounding box center [401, 199] width 225 height 16
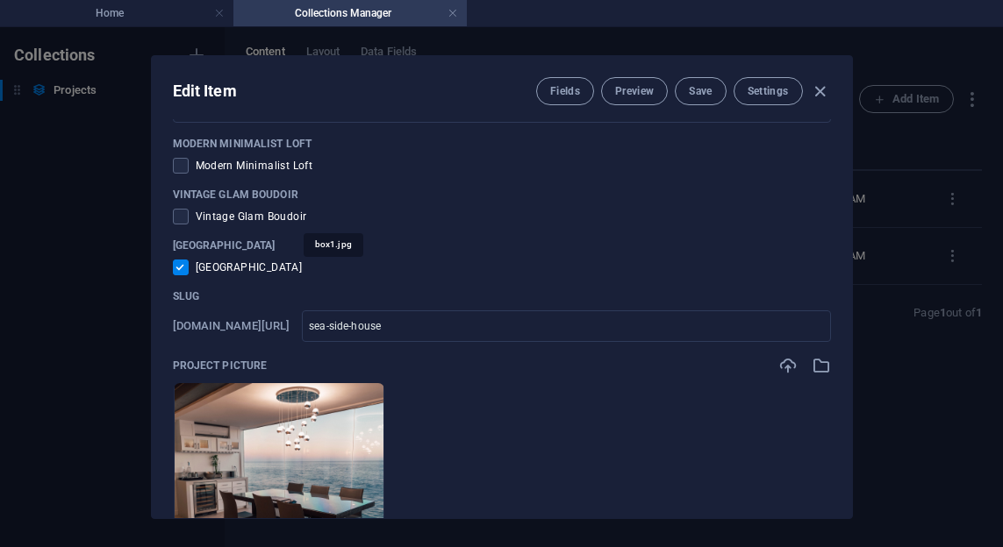
scroll to position [0, 0]
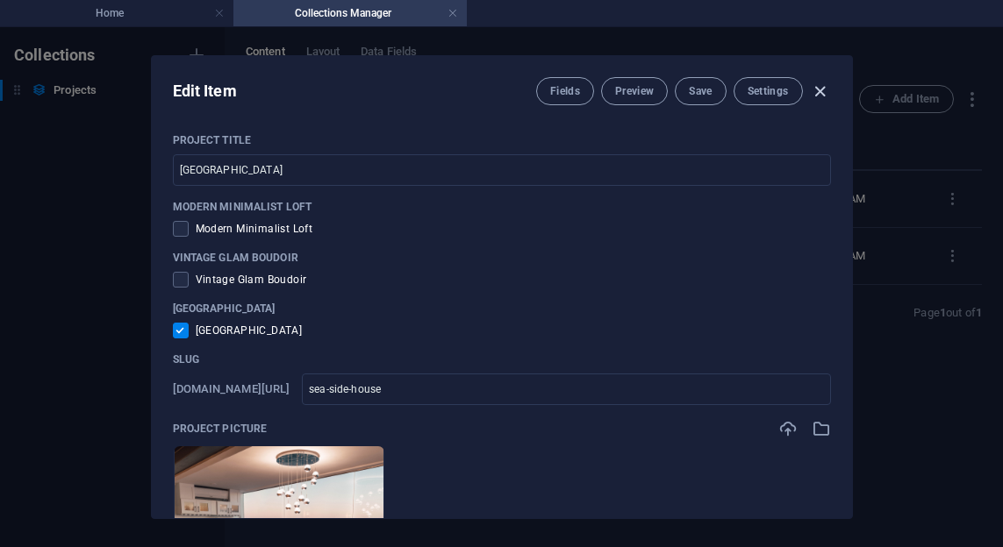
click at [822, 93] on icon "button" at bounding box center [820, 92] width 20 height 20
checkbox input "false"
type input "sea-side-house"
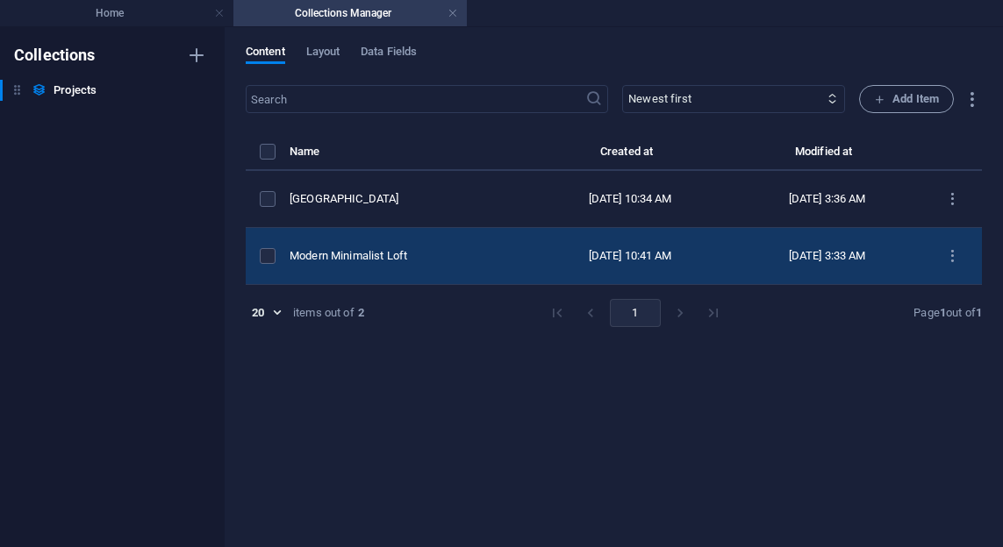
click at [467, 258] on div "Modern Minimalist Loft" at bounding box center [401, 256] width 225 height 16
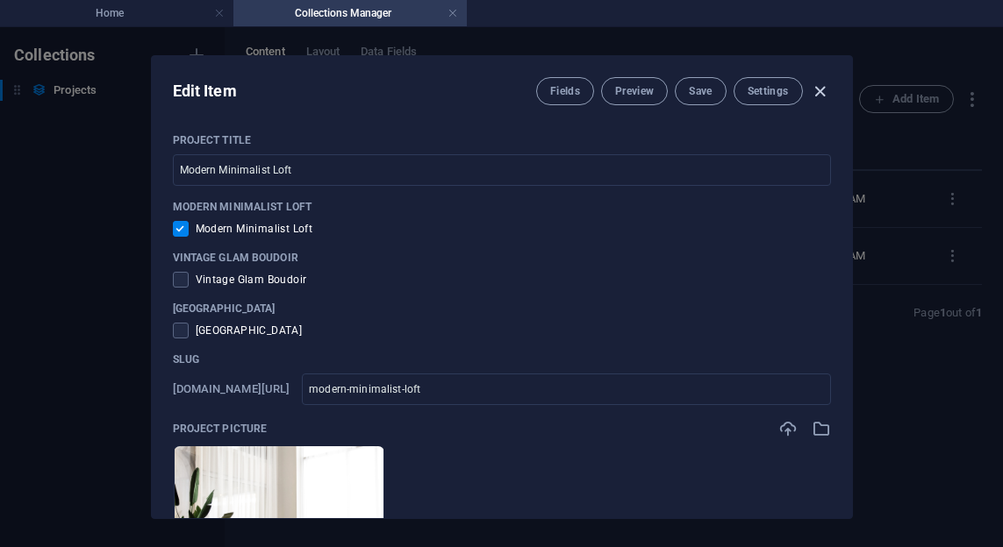
click at [818, 96] on icon "button" at bounding box center [820, 92] width 20 height 20
checkbox input "false"
type input "modern-minimalist-loft"
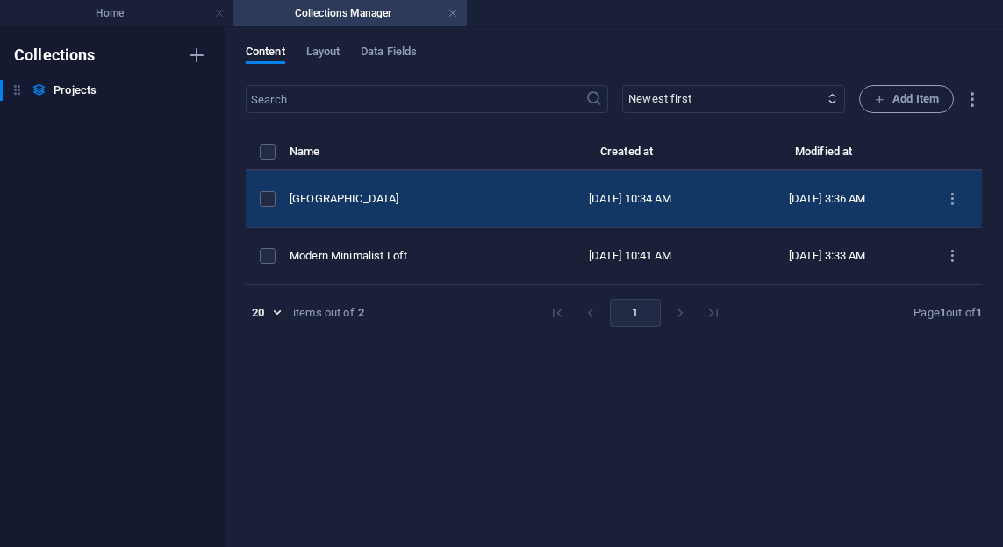
click at [401, 202] on div "[GEOGRAPHIC_DATA]" at bounding box center [401, 199] width 225 height 16
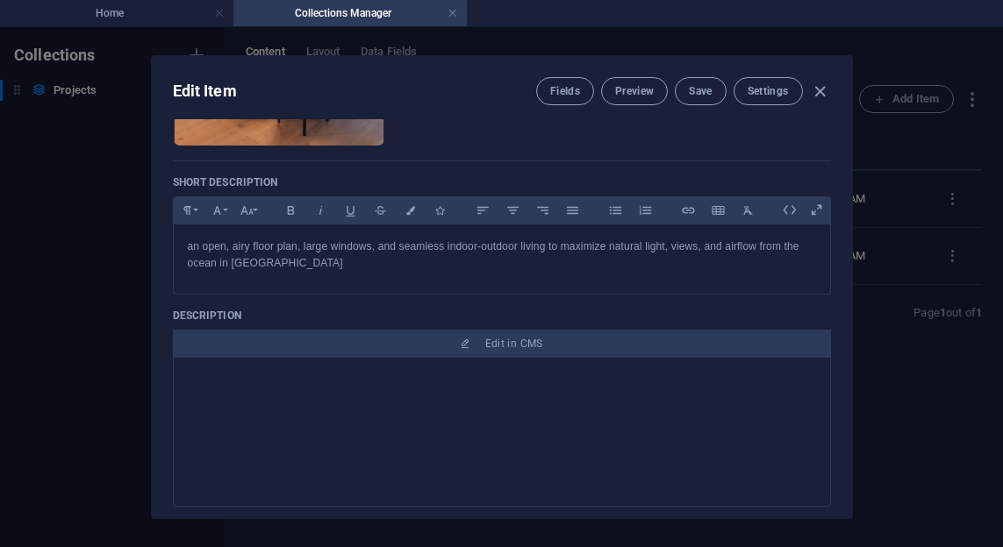
scroll to position [644, 0]
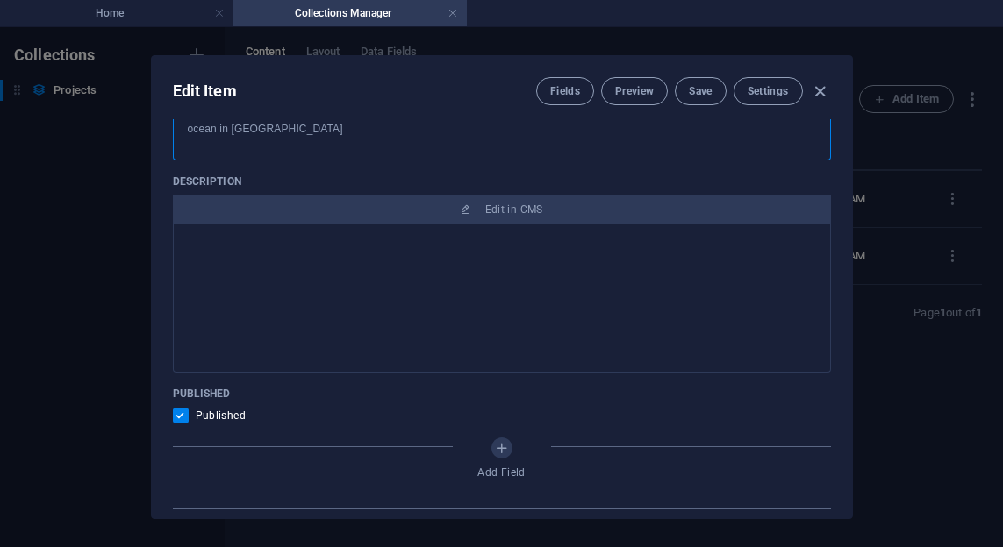
click at [231, 132] on p "an open, airy floor plan, large windows, and seamless indoor-outdoor living to …" at bounding box center [502, 120] width 628 height 33
click at [697, 103] on button "Save" at bounding box center [700, 91] width 51 height 28
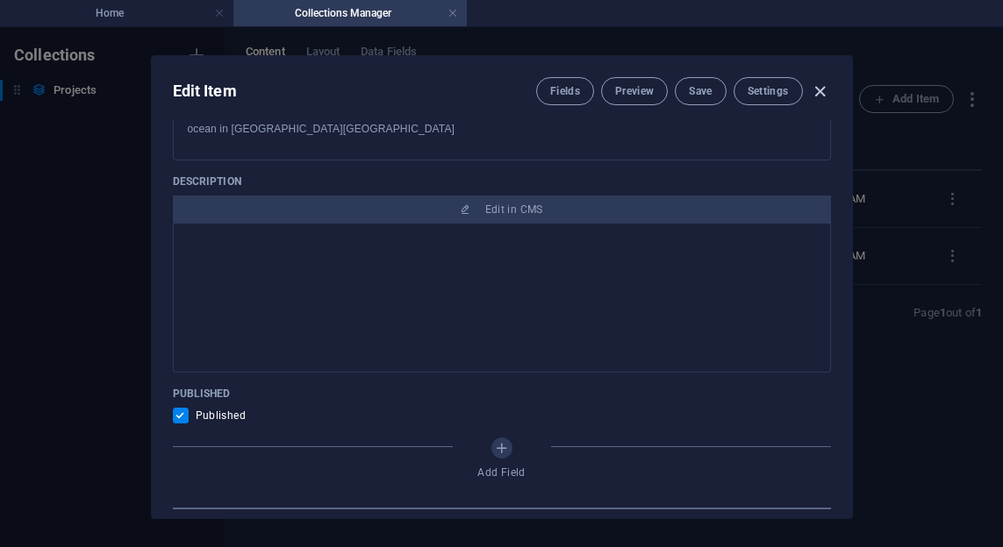
click at [818, 95] on icon "button" at bounding box center [820, 92] width 20 height 20
checkbox input "false"
type input "sea-side-house"
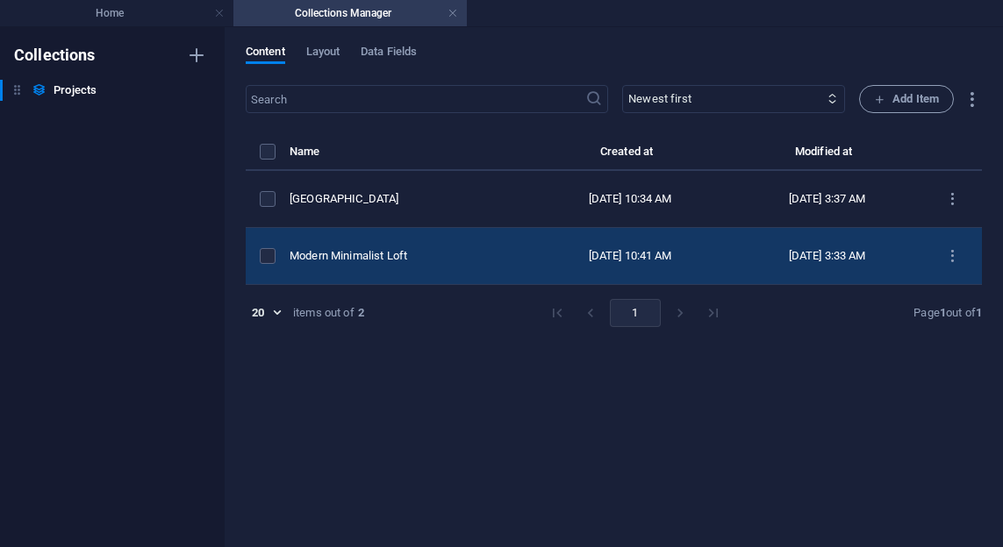
click at [428, 263] on div "Modern Minimalist Loft" at bounding box center [401, 256] width 225 height 16
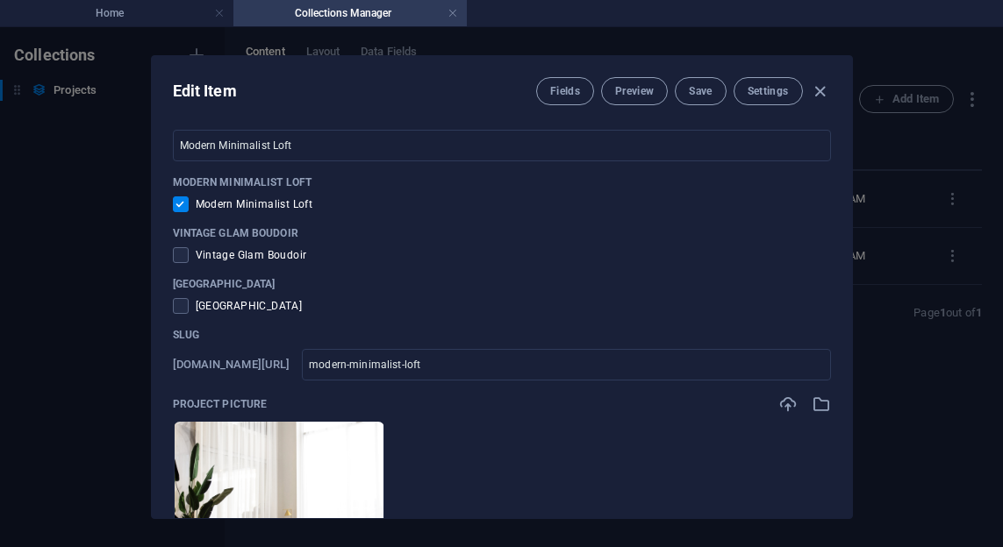
scroll to position [0, 0]
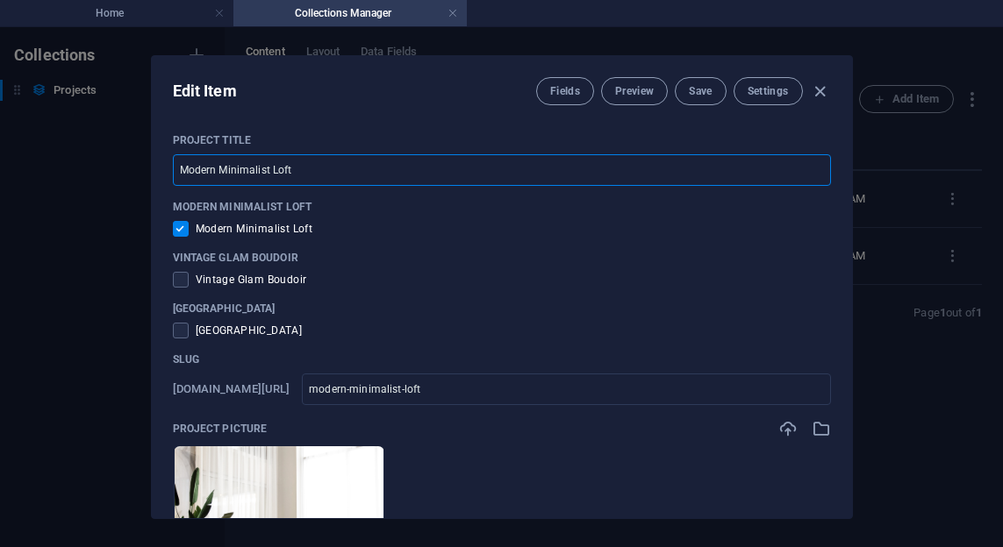
click at [243, 164] on input "Modern Minimalist Loft" at bounding box center [502, 170] width 658 height 32
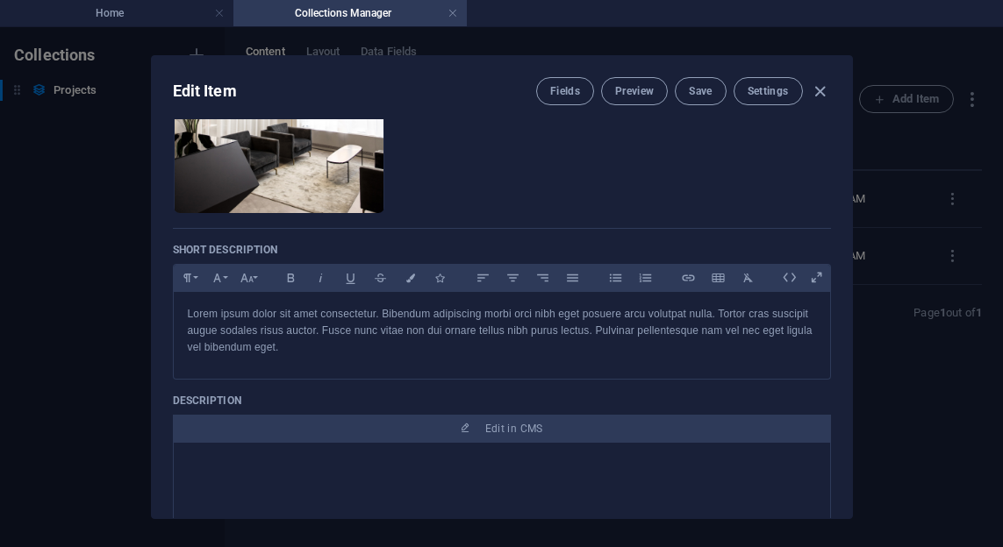
scroll to position [445, 0]
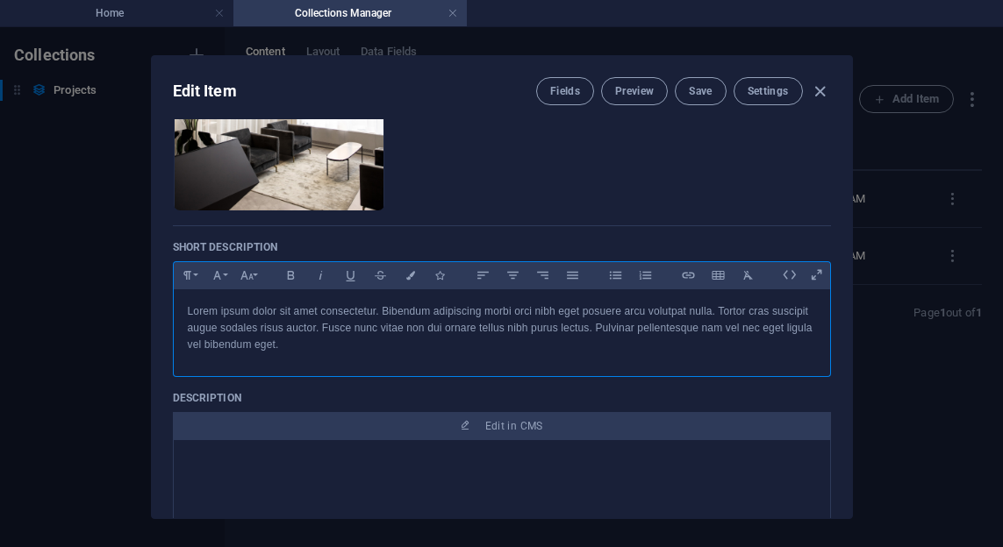
click at [370, 360] on div "Lorem ipsum dolor sit amet consectetur. Bibendum adipiscing morbi orci nibh ege…" at bounding box center [502, 328] width 656 height 79
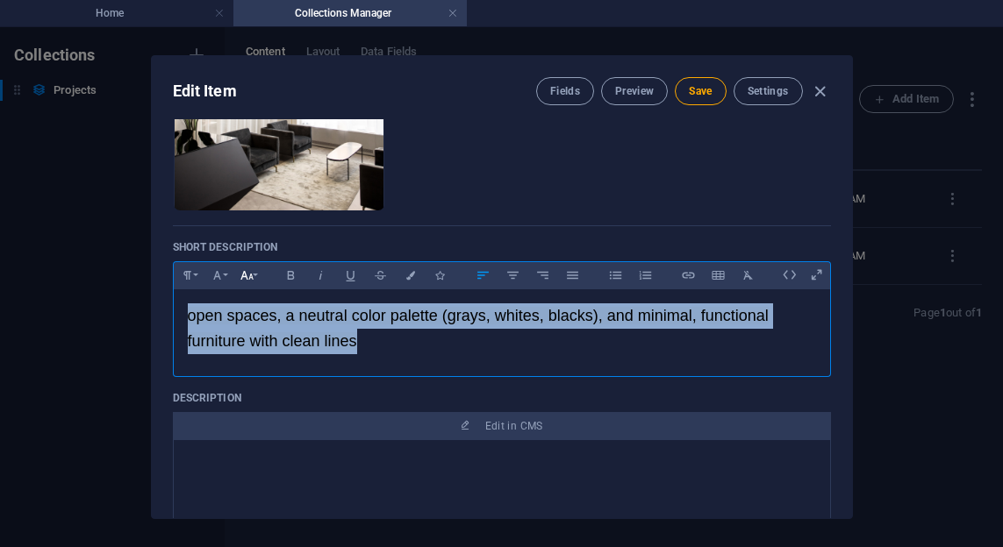
click at [258, 275] on button "Font Size" at bounding box center [247, 275] width 28 height 23
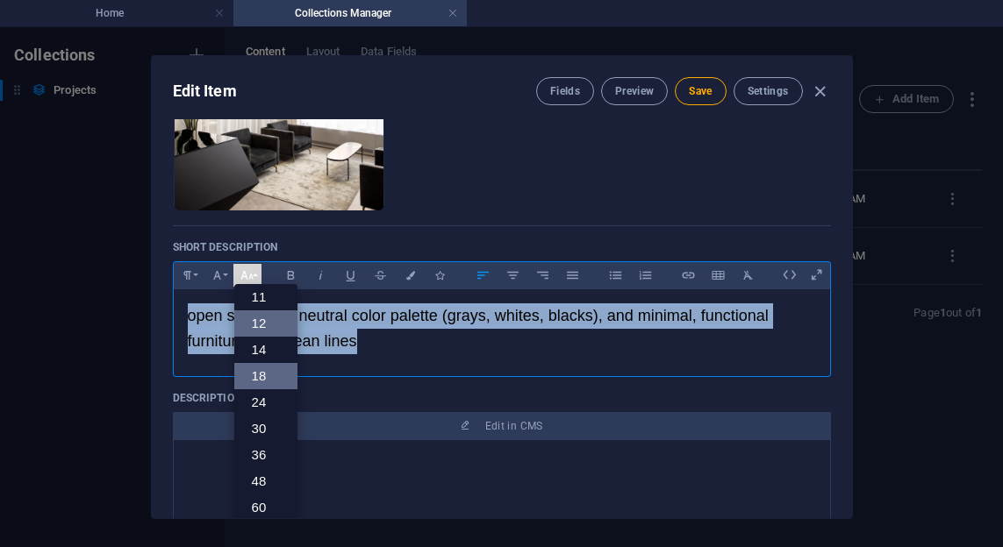
scroll to position [73, 0]
click at [268, 331] on link "12" at bounding box center [265, 337] width 63 height 26
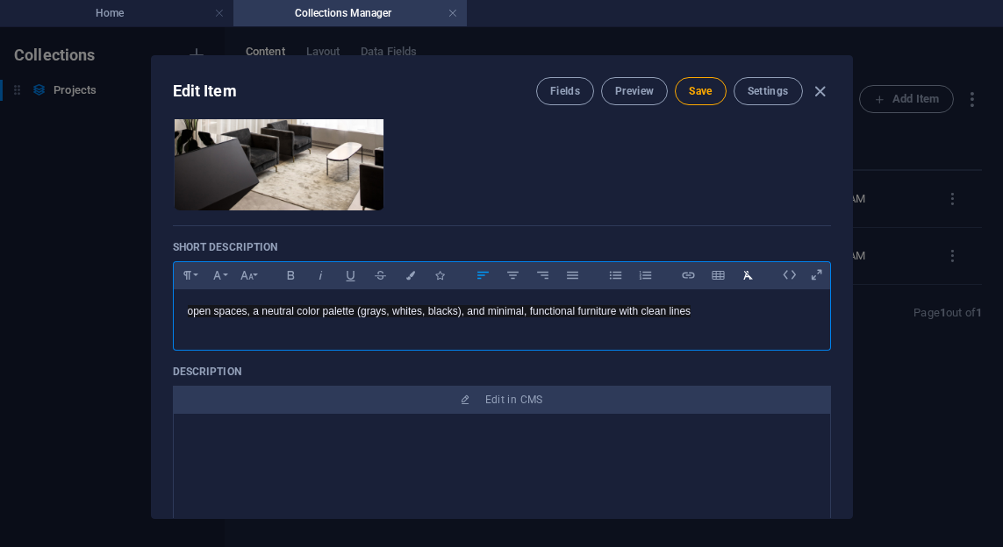
click at [744, 277] on icon "button" at bounding box center [747, 275] width 9 height 9
click at [739, 311] on p "​open spaces, a neutral color palette (grays, whites, blacks), and minimal, fun…" at bounding box center [502, 312] width 628 height 17
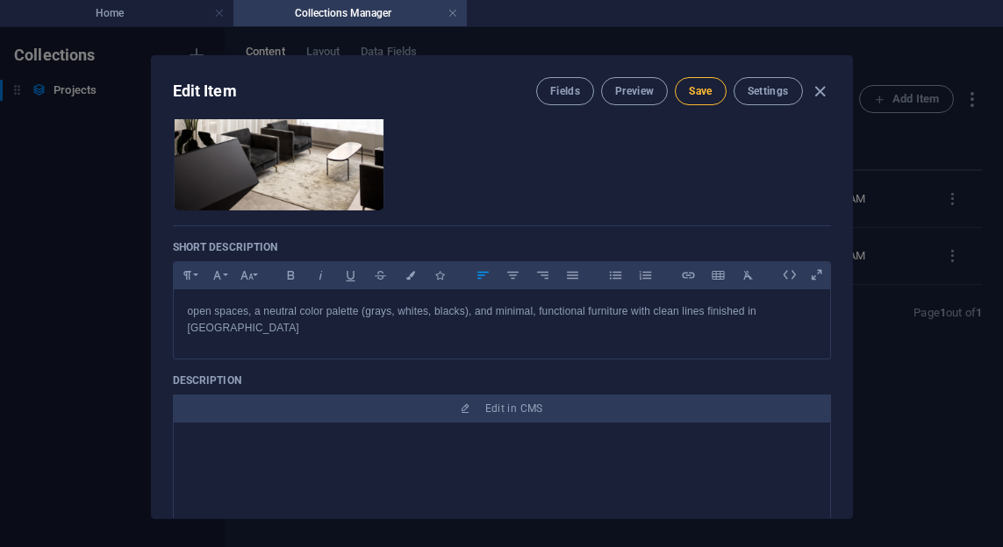
click at [700, 92] on span "Save" at bounding box center [700, 91] width 23 height 14
click at [825, 87] on icon "button" at bounding box center [820, 92] width 20 height 20
checkbox input "false"
type input "modern-minimalist-loft"
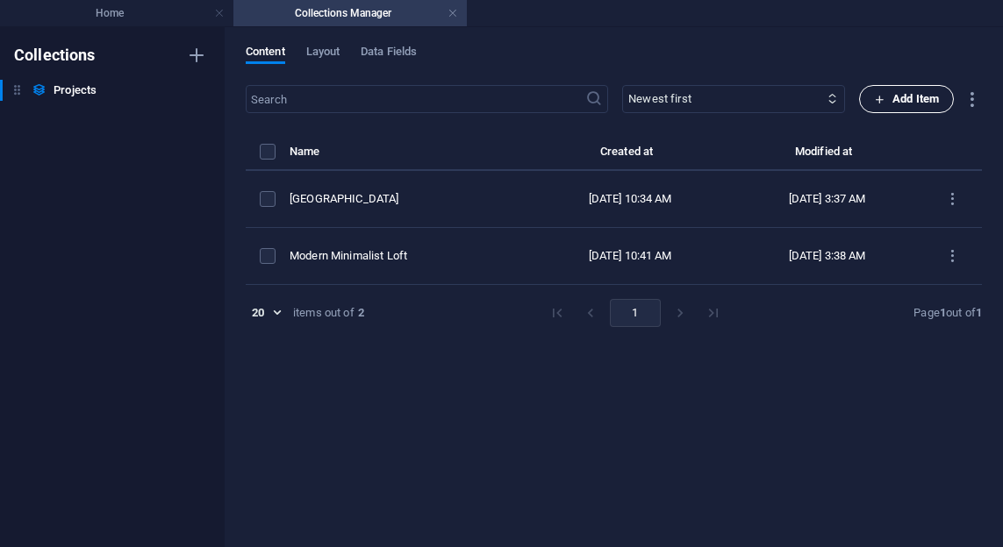
click at [911, 105] on span "Add Item" at bounding box center [906, 99] width 65 height 21
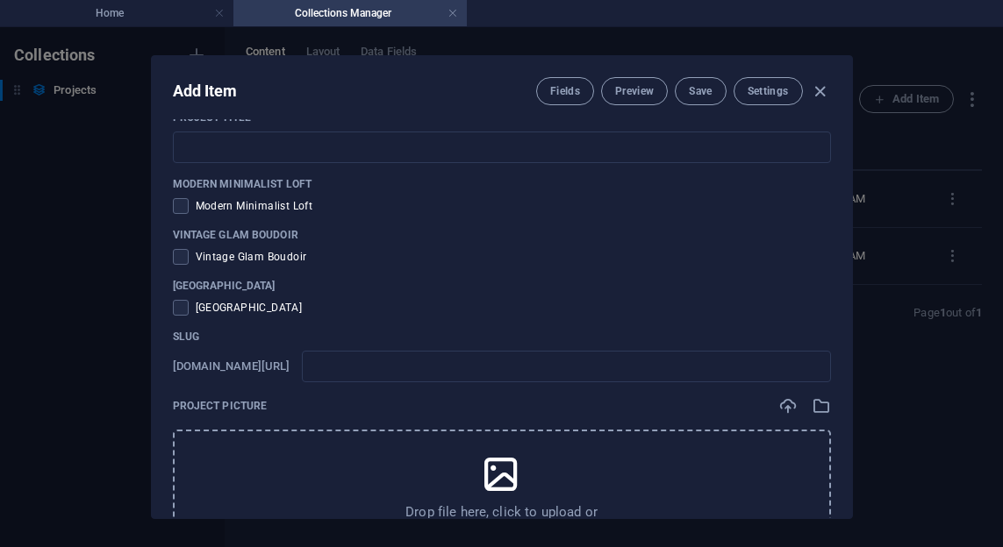
scroll to position [13, 0]
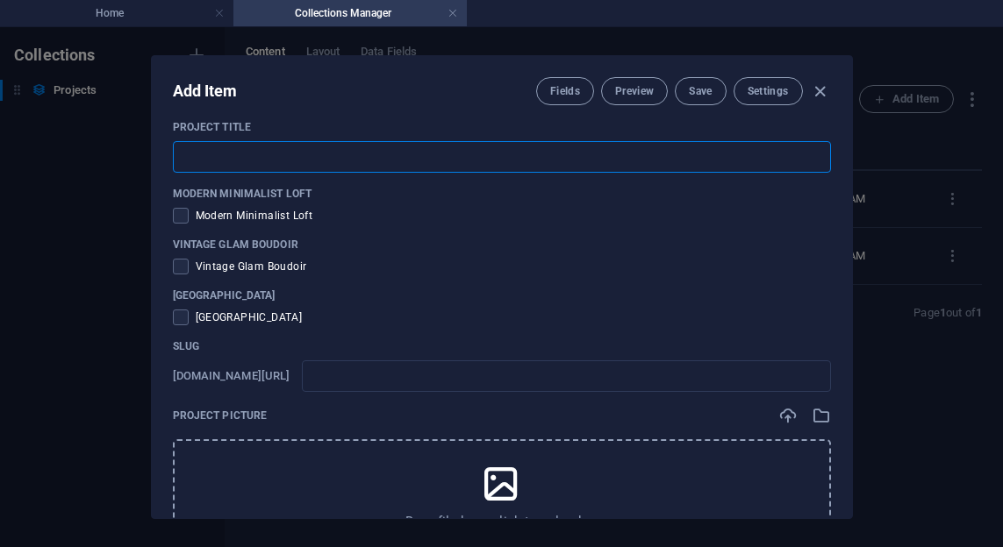
click at [239, 167] on input "text" at bounding box center [502, 157] width 658 height 32
type input "s"
type input "sc"
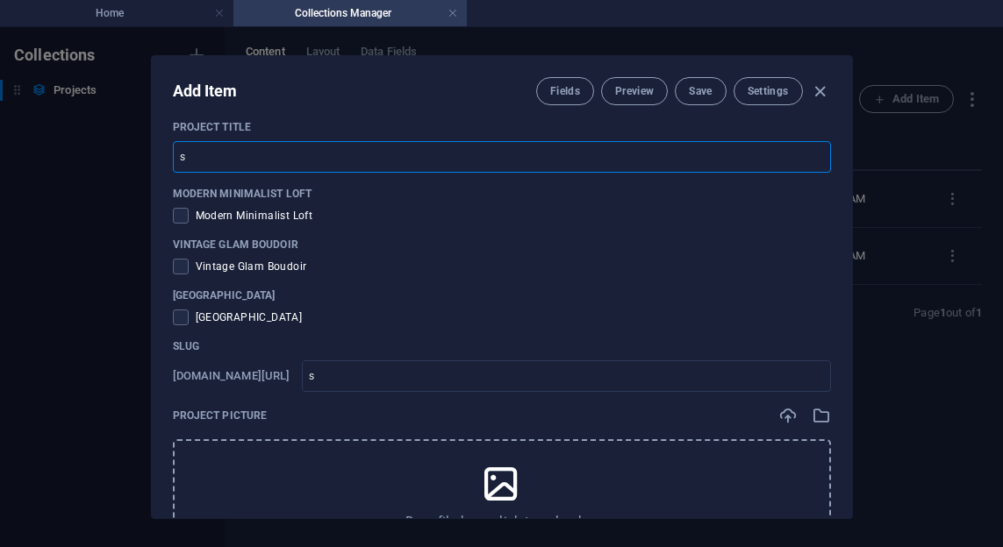
type input "sc"
type input "sca"
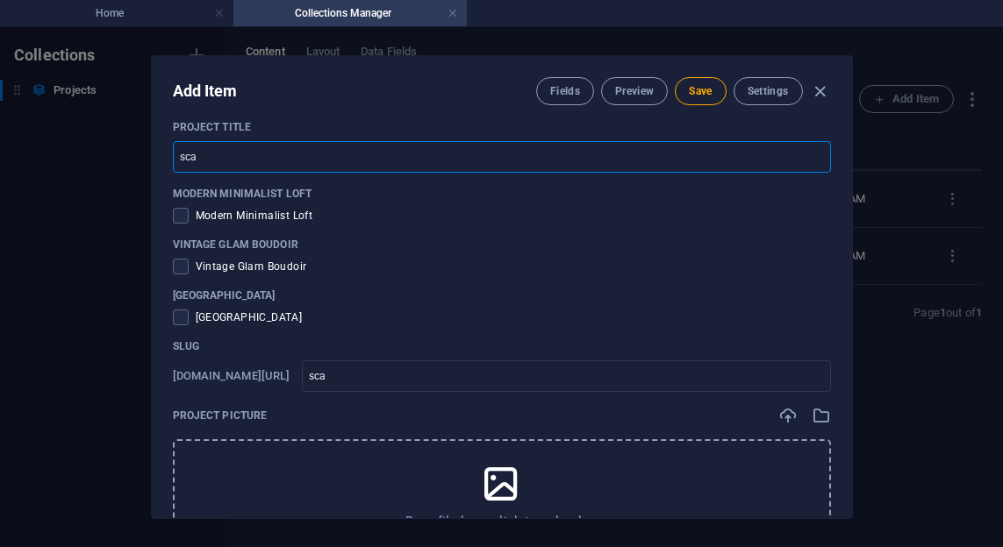
type input "scan"
type input "scand"
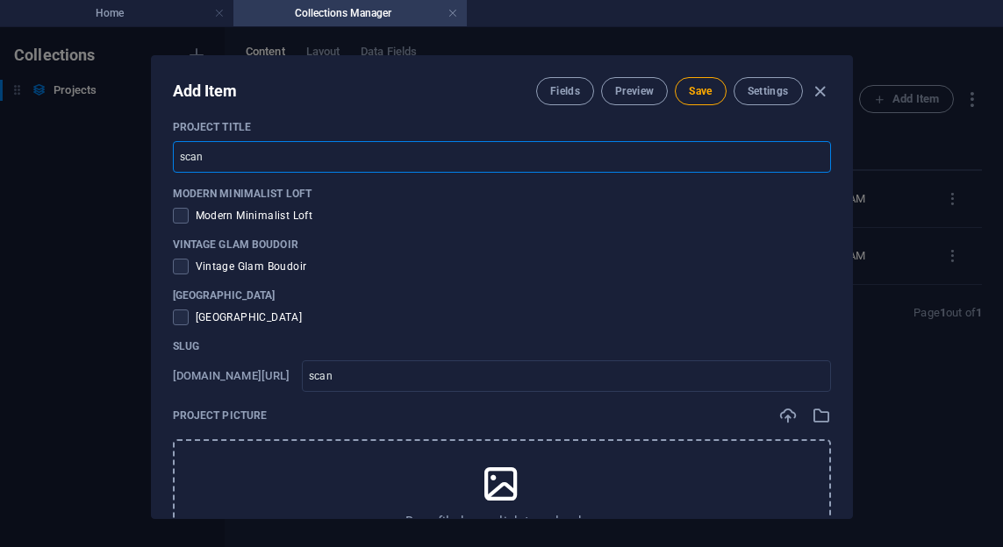
type input "scand"
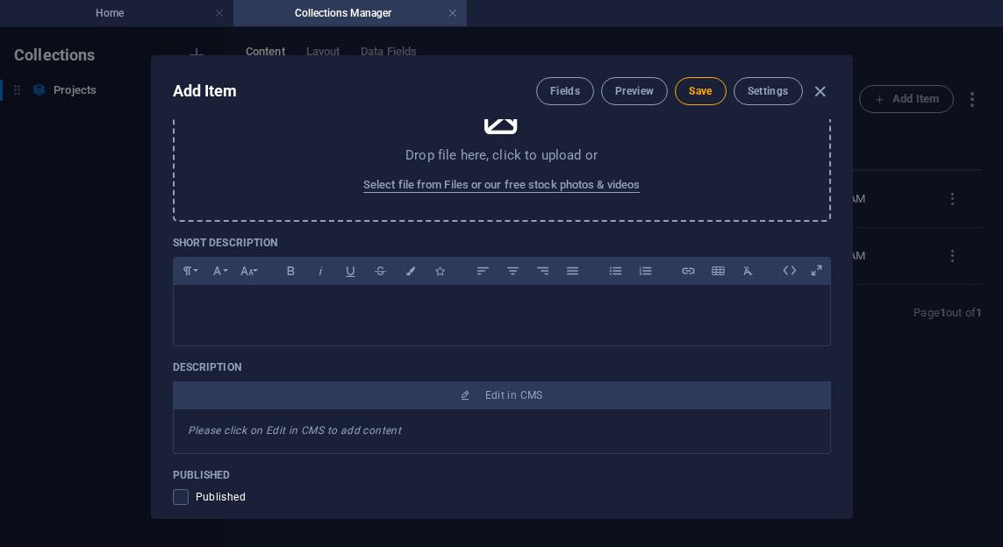
scroll to position [386, 0]
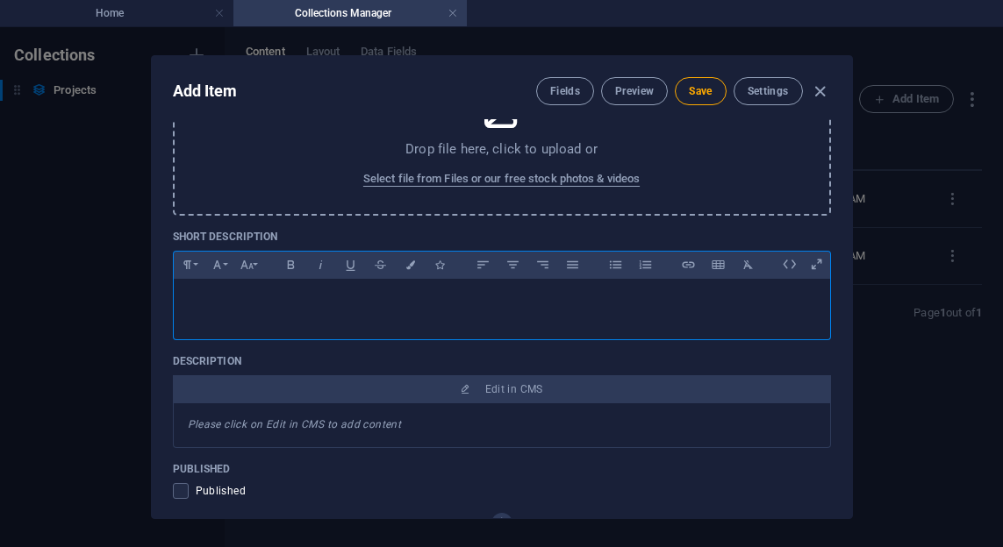
click at [387, 316] on div at bounding box center [502, 305] width 656 height 53
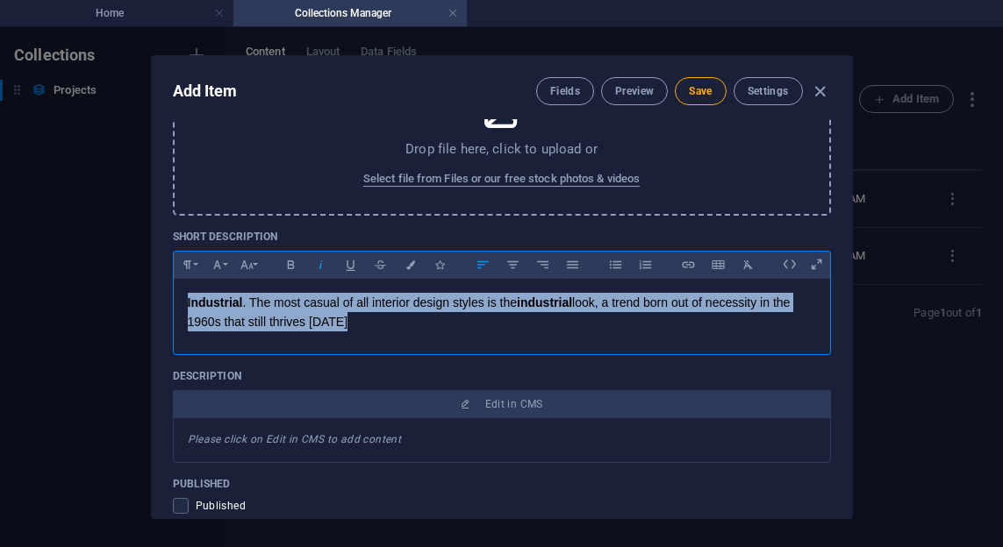
click at [261, 268] on div "Paragraph Format Normal Heading 1 Heading 2 Heading 3 Heading 4 Heading 5 Headi…" at bounding box center [218, 265] width 89 height 26
click at [258, 268] on button "Font Size" at bounding box center [247, 265] width 28 height 23
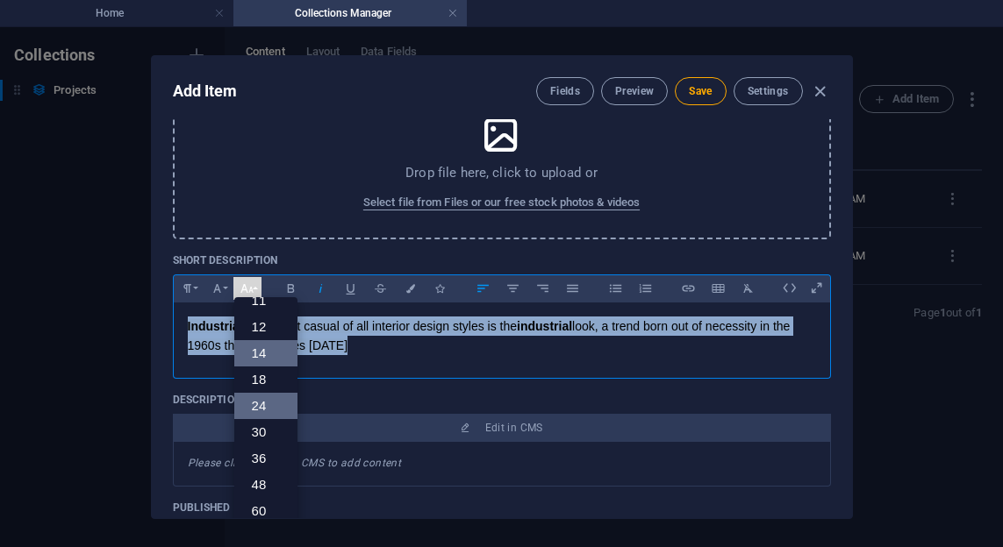
scroll to position [95, 0]
click at [259, 321] on link "12" at bounding box center [265, 328] width 63 height 26
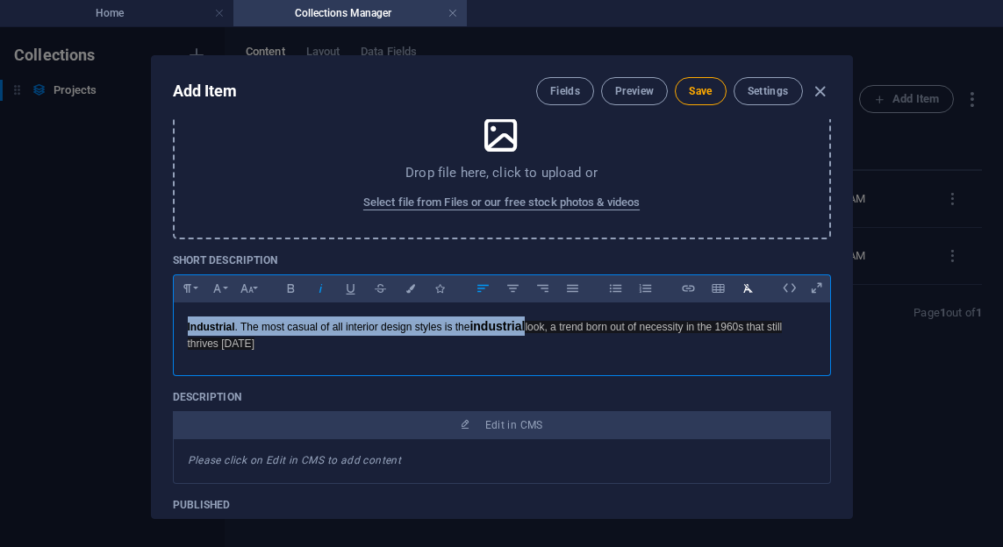
click at [748, 296] on icon "button" at bounding box center [747, 288] width 15 height 21
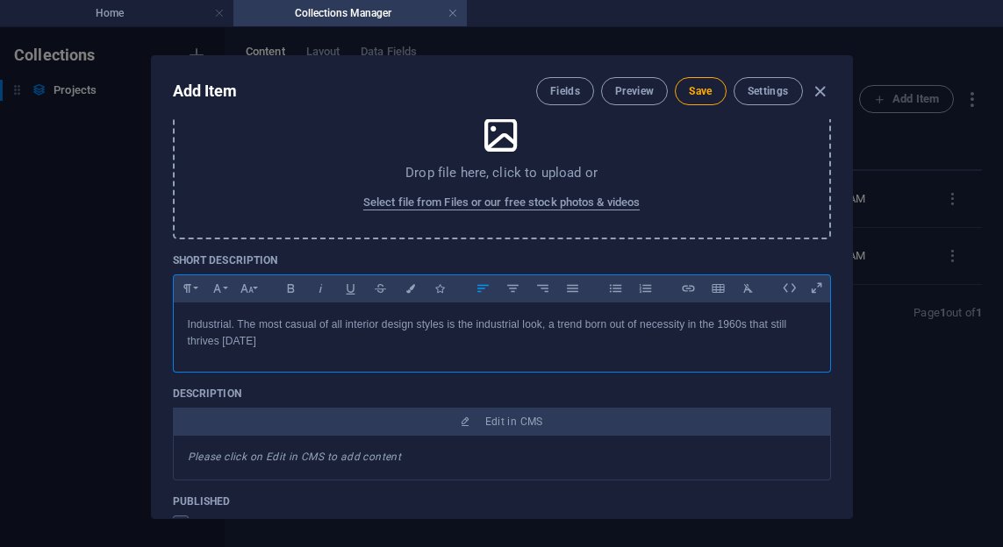
click at [210, 326] on p "Industrial. The most casual of all interior design styles is the industrial loo…" at bounding box center [502, 333] width 628 height 33
copy p "Industrial"
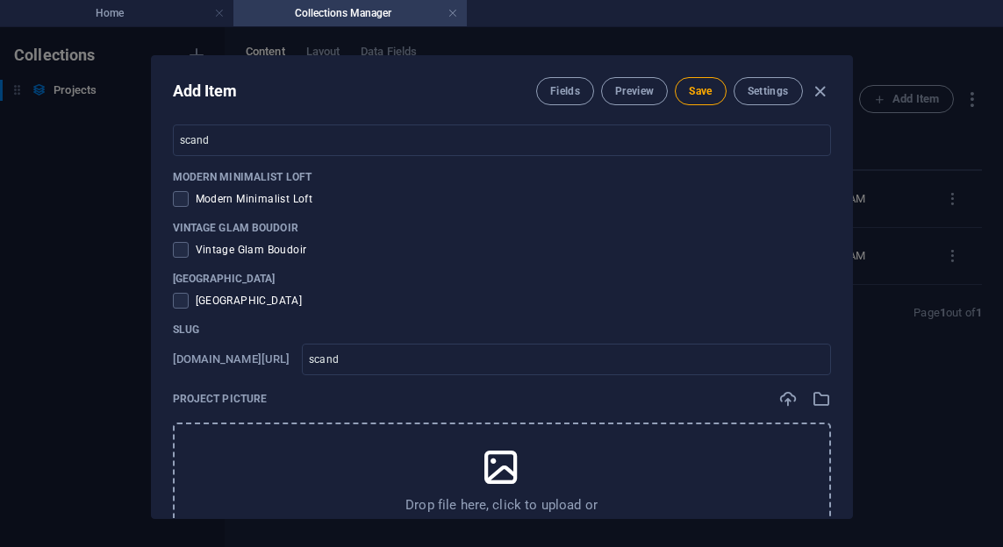
scroll to position [0, 0]
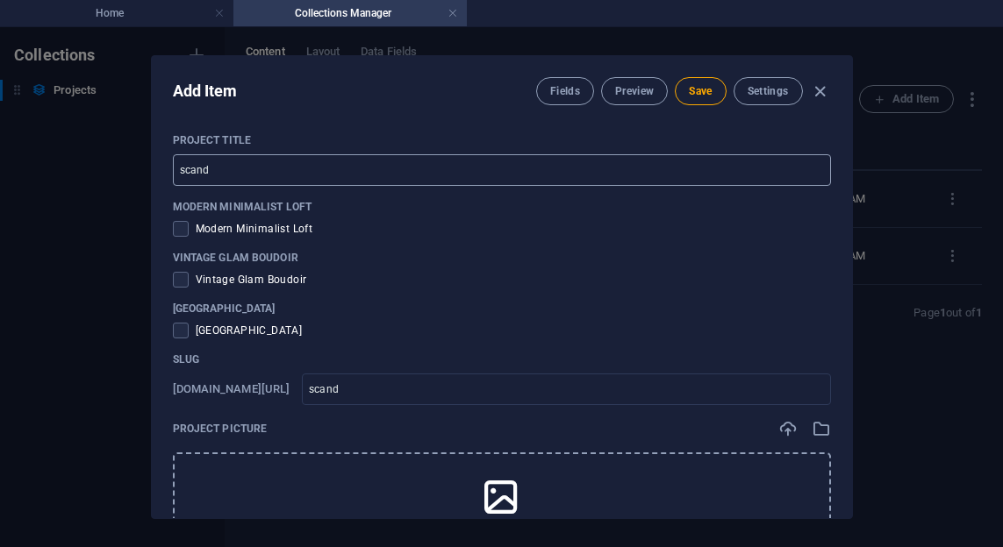
click at [229, 175] on input "scand" at bounding box center [502, 170] width 658 height 32
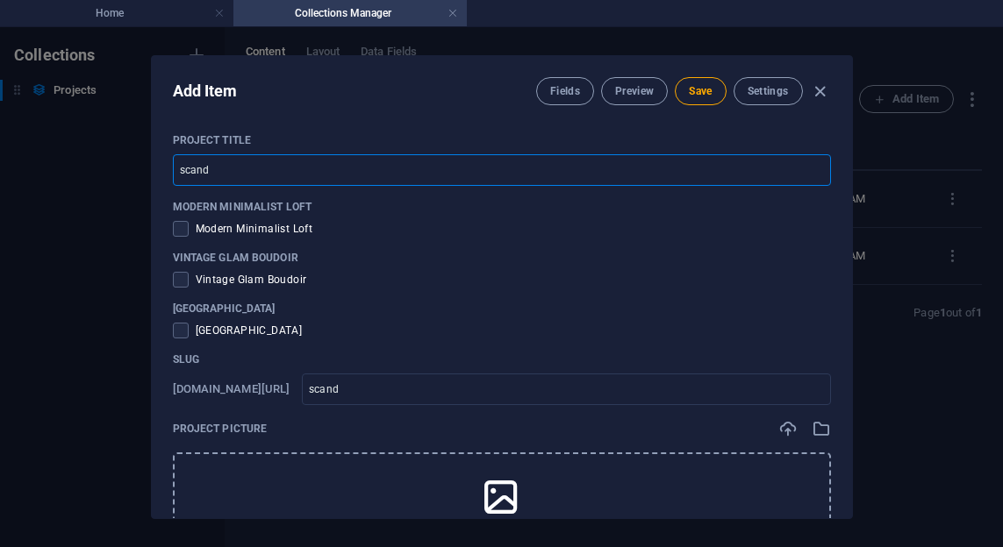
click at [229, 175] on input "scand" at bounding box center [502, 170] width 658 height 32
paste input "Industrial"
type input "Industrial"
type input "industrial"
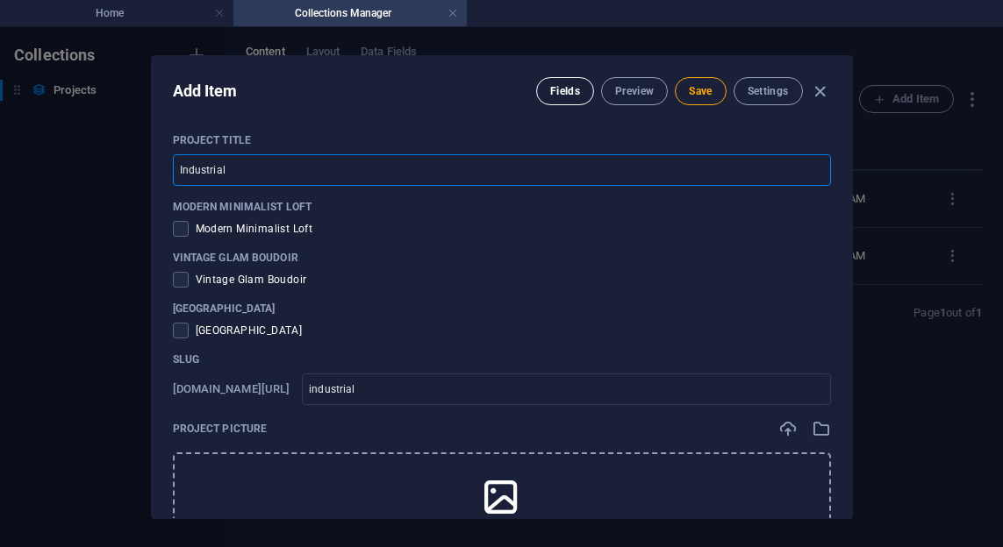
type input "Industrial"
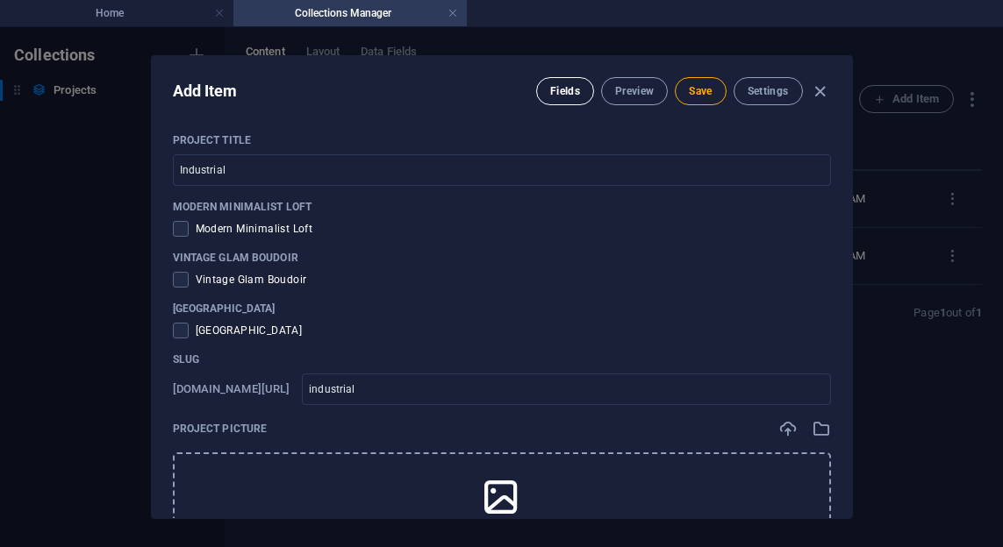
click at [558, 92] on span "Fields" at bounding box center [565, 91] width 30 height 14
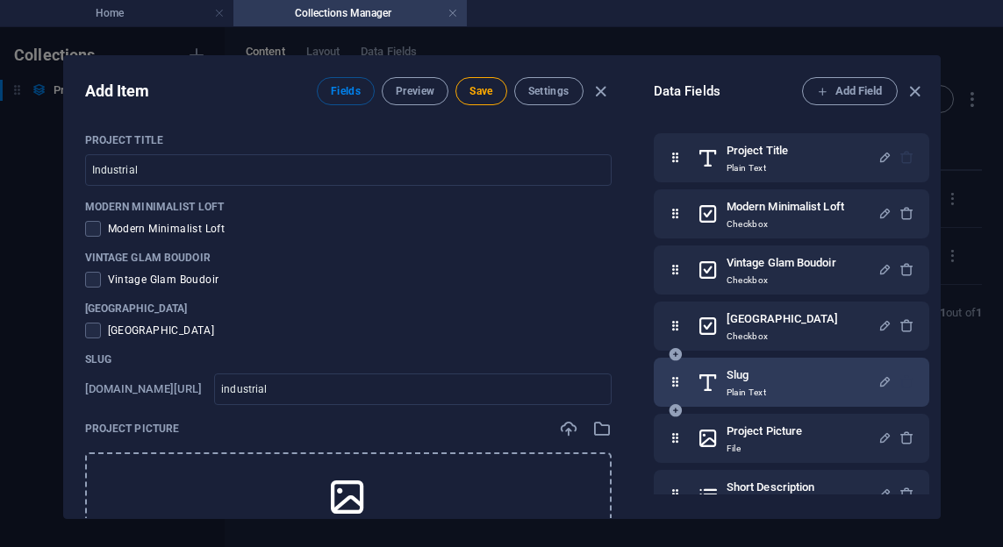
scroll to position [24, 0]
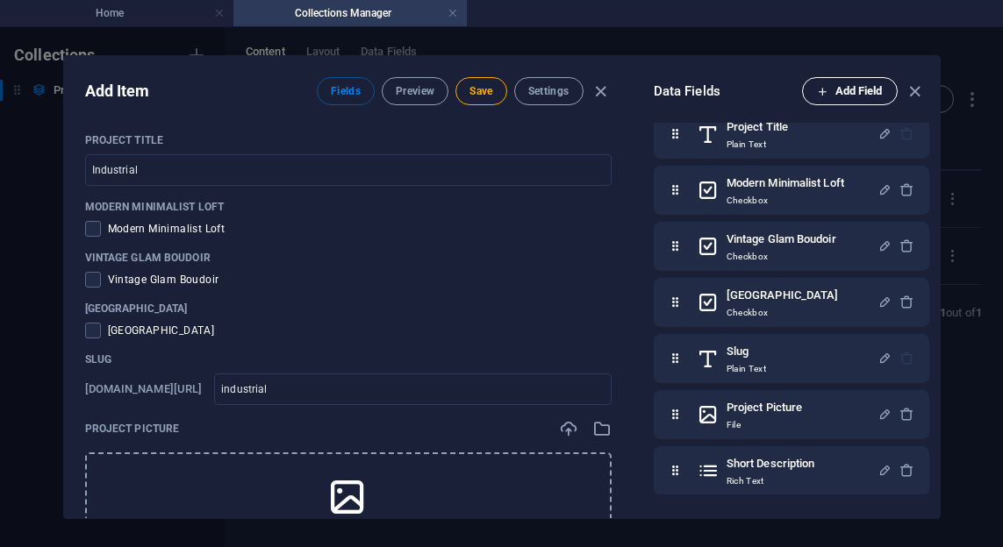
click at [847, 94] on span "Add Field" at bounding box center [850, 91] width 66 height 21
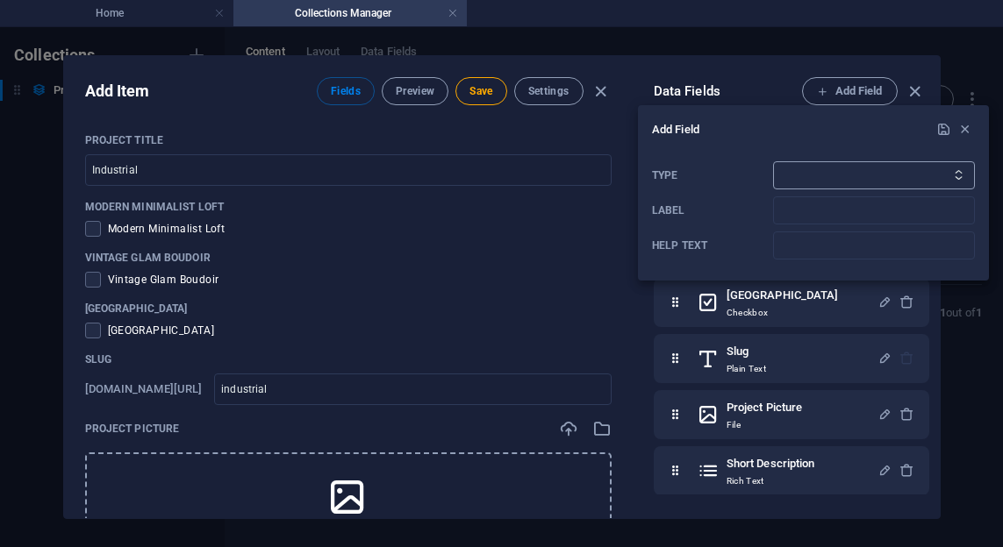
click at [822, 176] on select "Plain Text Link CMS Rich Text File Multiple Files Checkbox Choice Date Number" at bounding box center [874, 175] width 202 height 28
click at [624, 343] on div at bounding box center [501, 273] width 1003 height 547
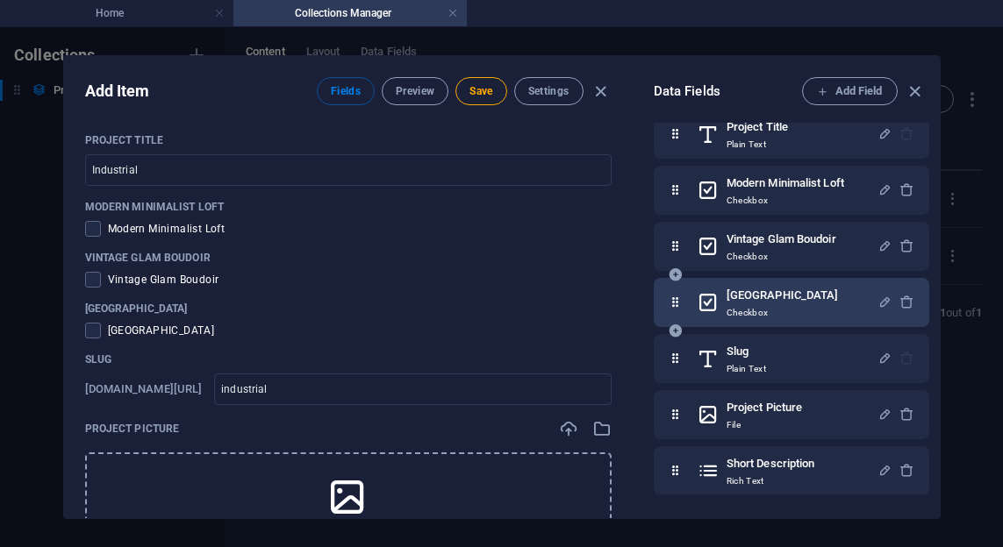
click at [672, 332] on icon at bounding box center [675, 331] width 15 height 15
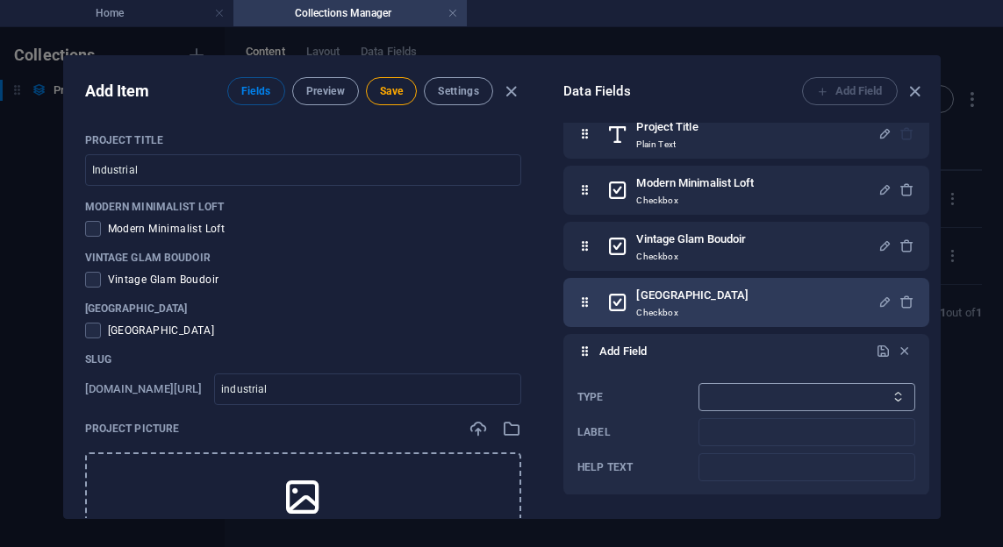
click at [810, 392] on select "Plain Text Link CMS Rich Text File Multiple Files Checkbox Choice Date Number" at bounding box center [806, 397] width 216 height 28
select select "text"
click at [699, 383] on select "Plain Text Link CMS Rich Text File Multiple Files Checkbox Choice Date Number" at bounding box center [806, 397] width 216 height 28
click at [807, 394] on select "Plain Text Link CMS Rich Text File Multiple Files Checkbox Choice Date Number" at bounding box center [806, 397] width 216 height 28
click at [900, 352] on icon "button" at bounding box center [904, 351] width 15 height 15
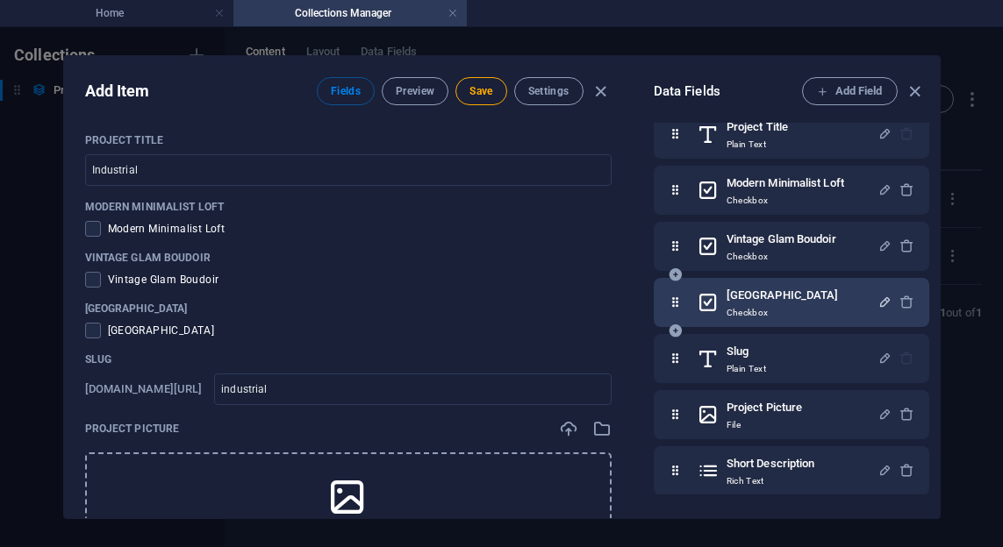
click at [879, 301] on icon "button" at bounding box center [884, 302] width 15 height 15
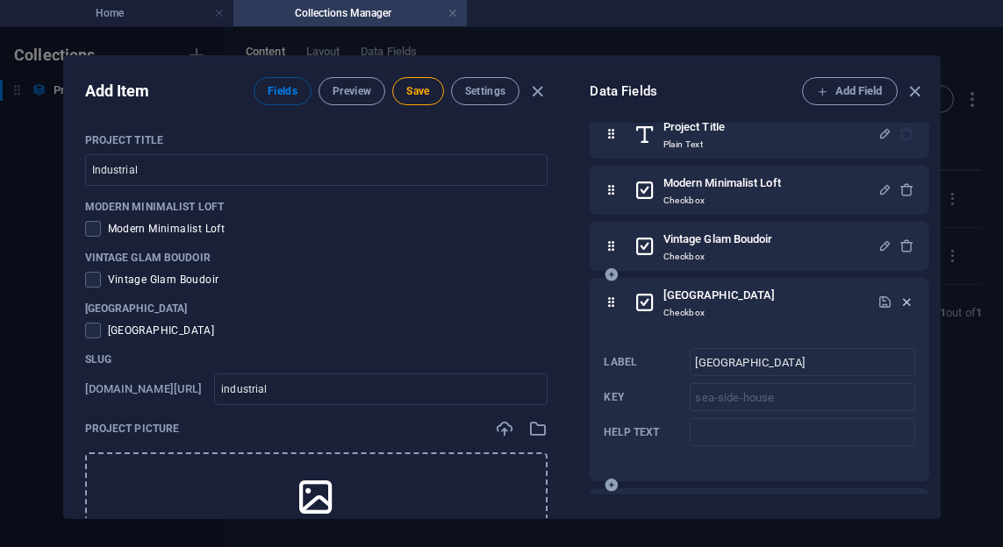
click at [905, 300] on icon "button" at bounding box center [906, 302] width 15 height 15
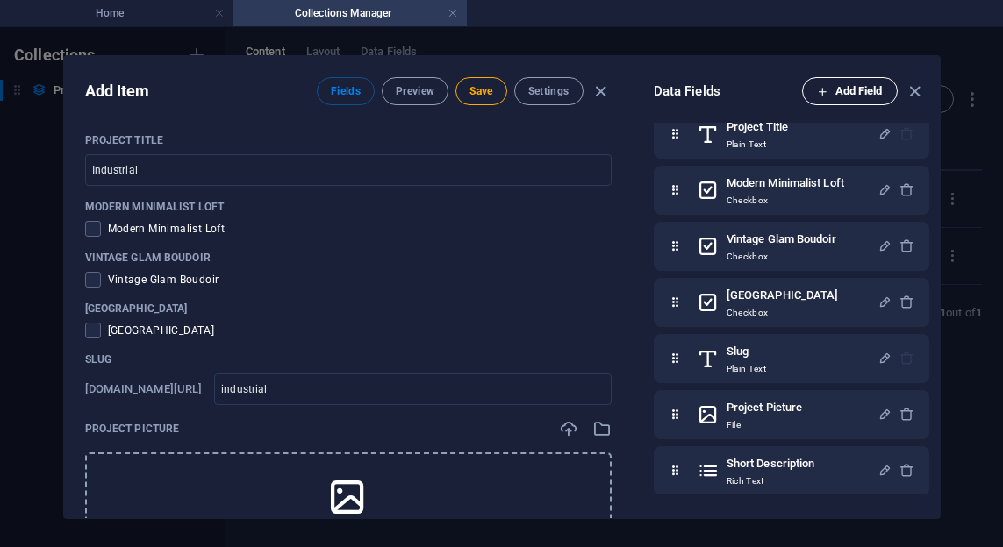
click at [863, 96] on span "Add Field" at bounding box center [850, 91] width 66 height 21
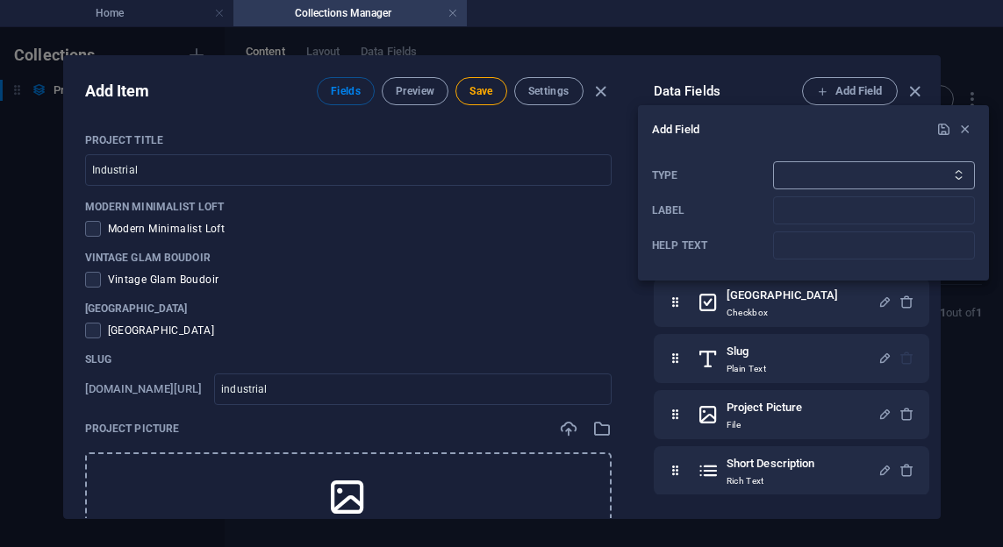
click at [842, 178] on select "Plain Text Link CMS Rich Text File Multiple Files Checkbox Choice Date Number" at bounding box center [874, 175] width 202 height 28
select select "checkbox"
click at [773, 161] on select "Plain Text Link CMS Rich Text File Multiple Files Checkbox Choice Date Number" at bounding box center [874, 175] width 202 height 28
click at [879, 208] on input "Label" at bounding box center [874, 211] width 202 height 28
paste input "Industrial"
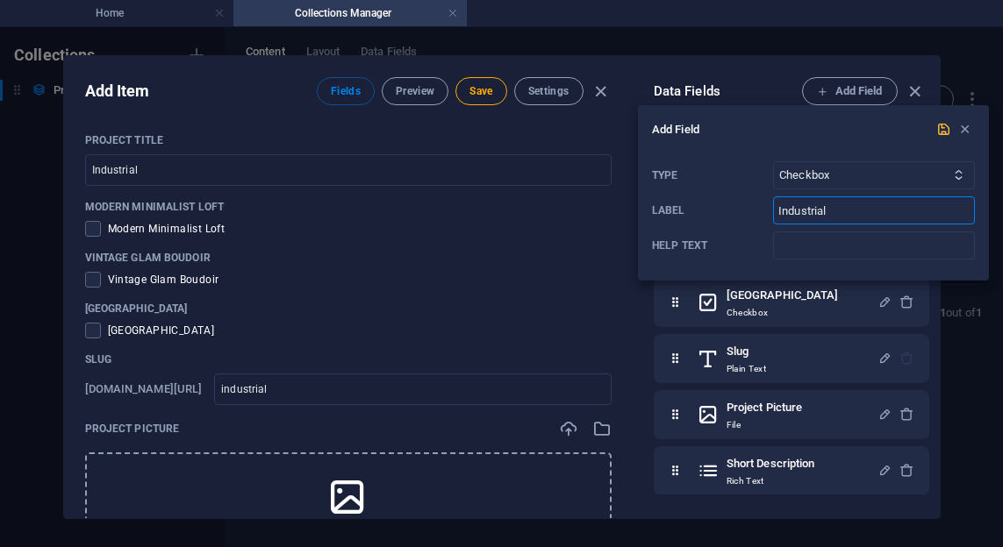
type input "Industrial"
click at [943, 136] on icon "submit" at bounding box center [943, 129] width 15 height 15
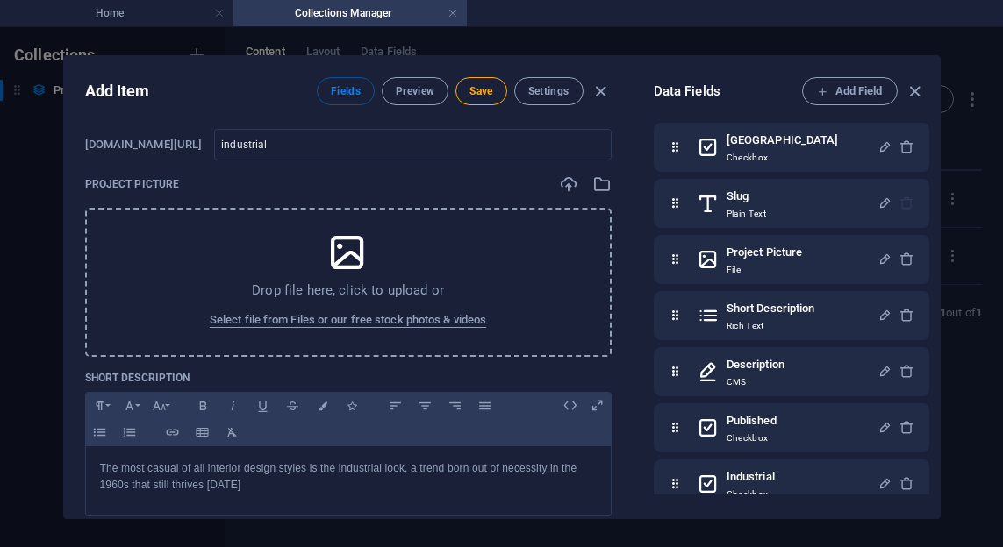
scroll to position [282, 0]
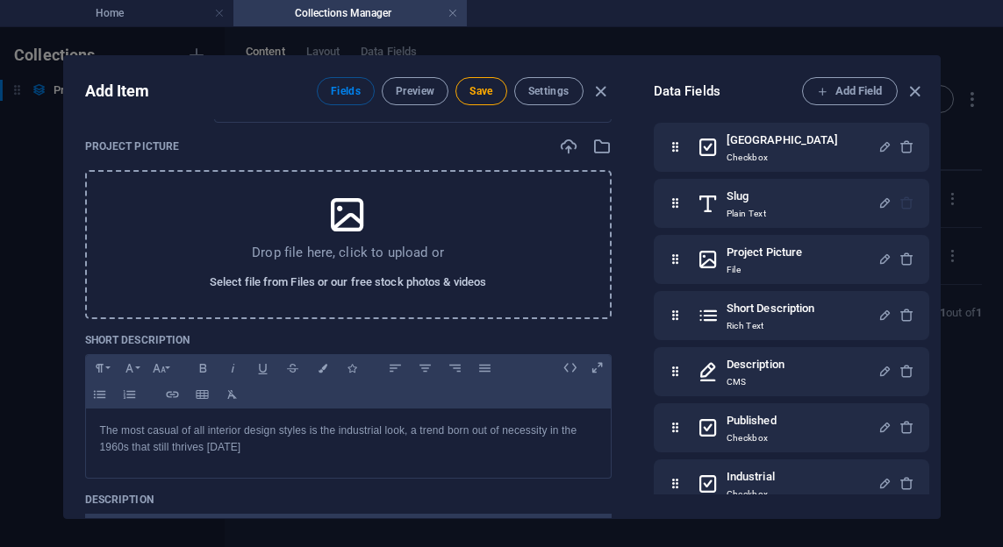
click at [339, 286] on span "Select file from Files or our free stock photos & videos" at bounding box center [348, 282] width 276 height 21
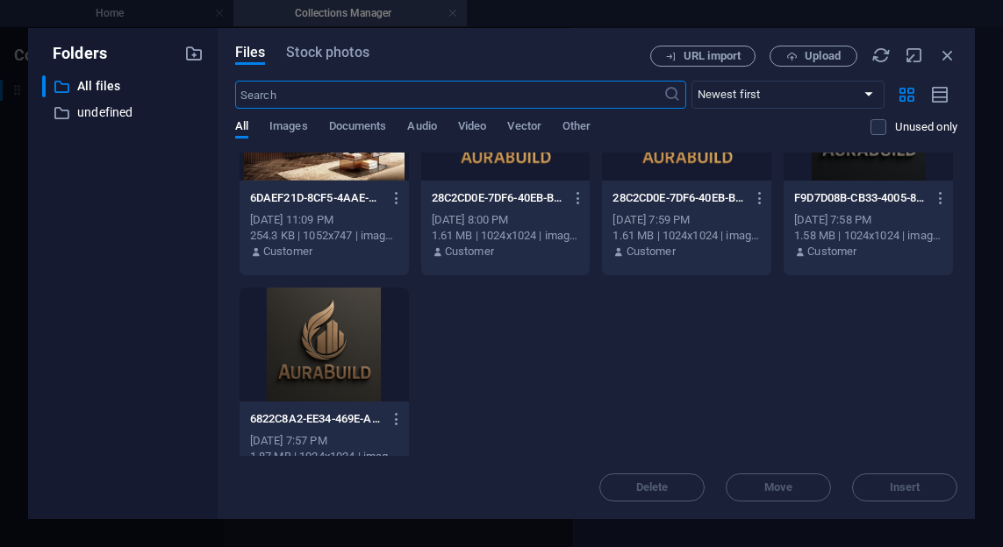
scroll to position [791, 0]
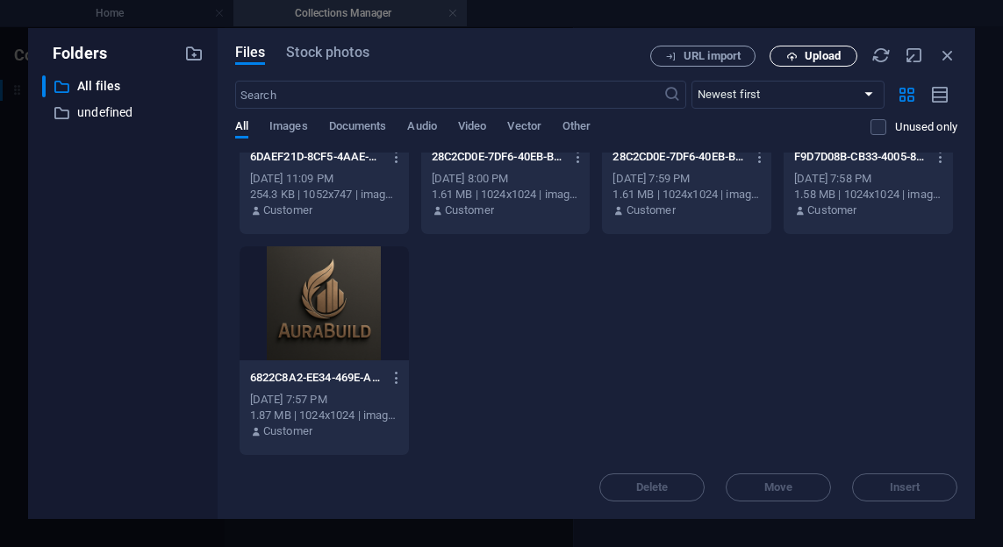
click at [794, 51] on icon "button" at bounding box center [791, 56] width 11 height 11
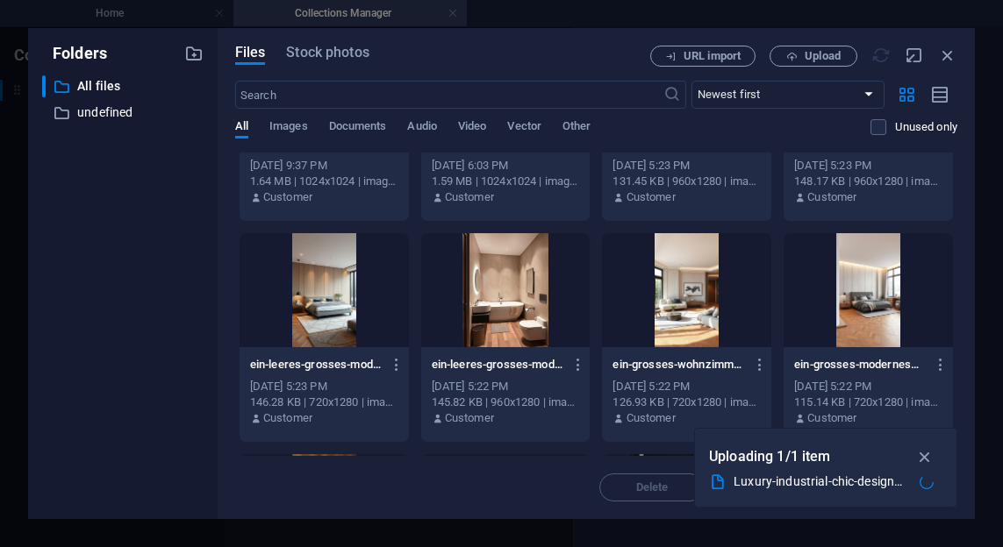
scroll to position [0, 0]
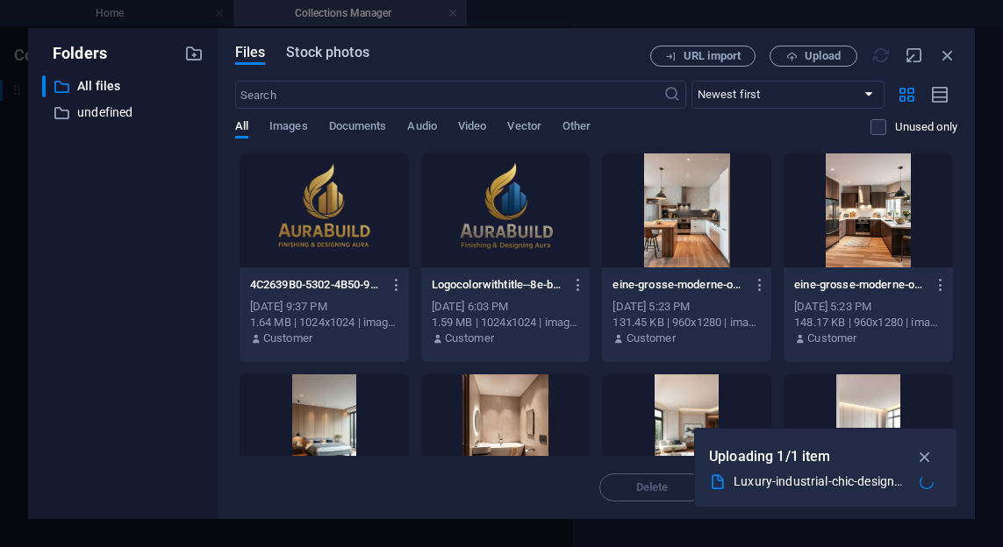
click at [332, 61] on span "Stock photos" at bounding box center [327, 52] width 82 height 21
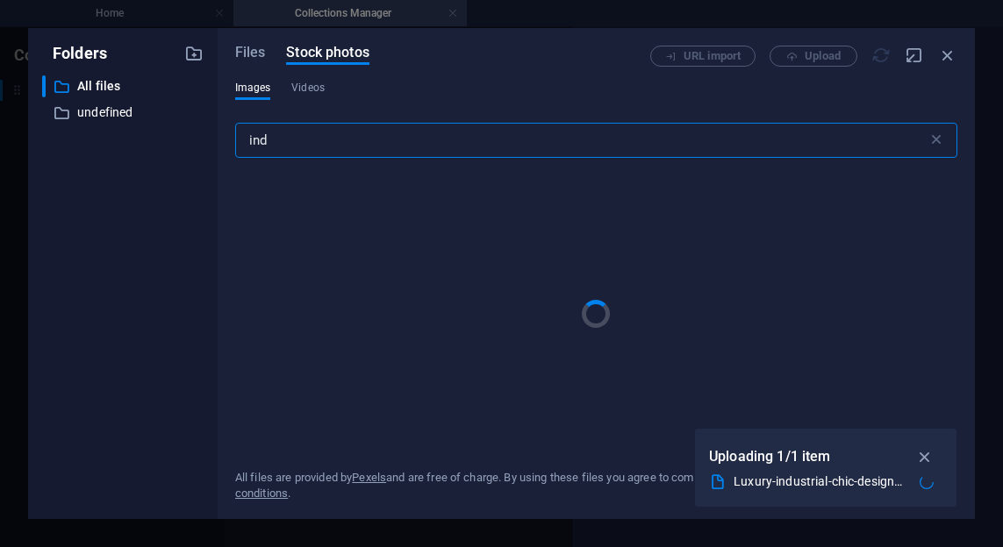
type input "inde"
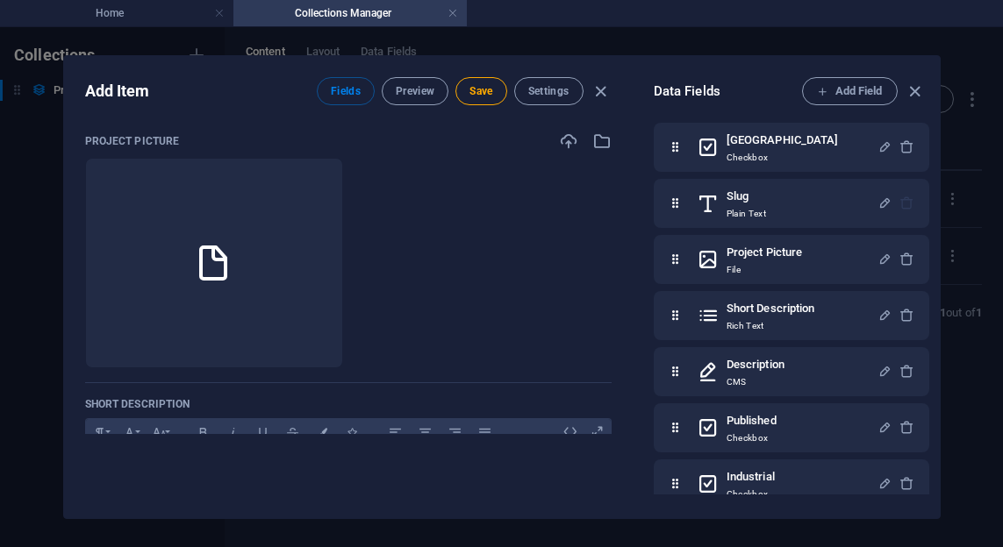
scroll to position [293, 0]
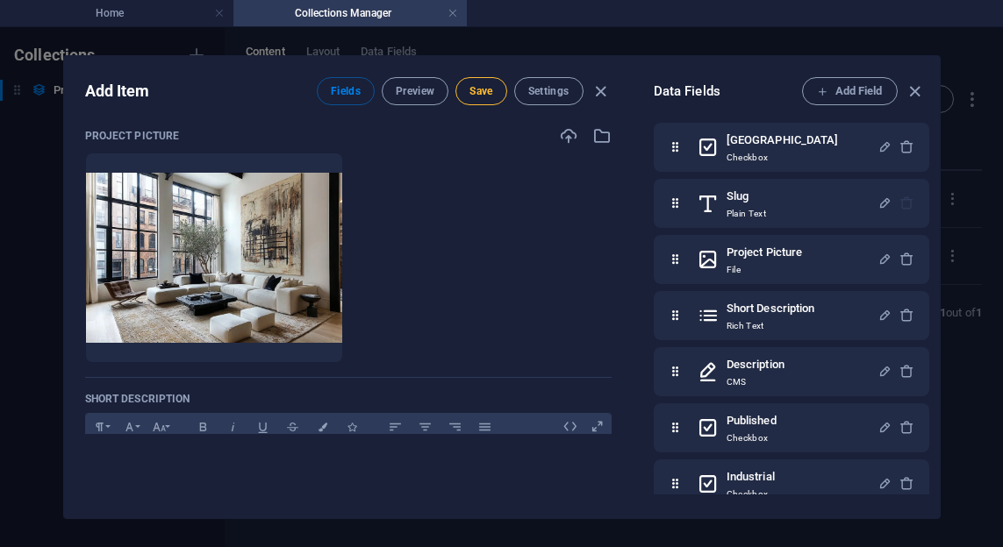
click at [480, 89] on span "Save" at bounding box center [480, 91] width 23 height 14
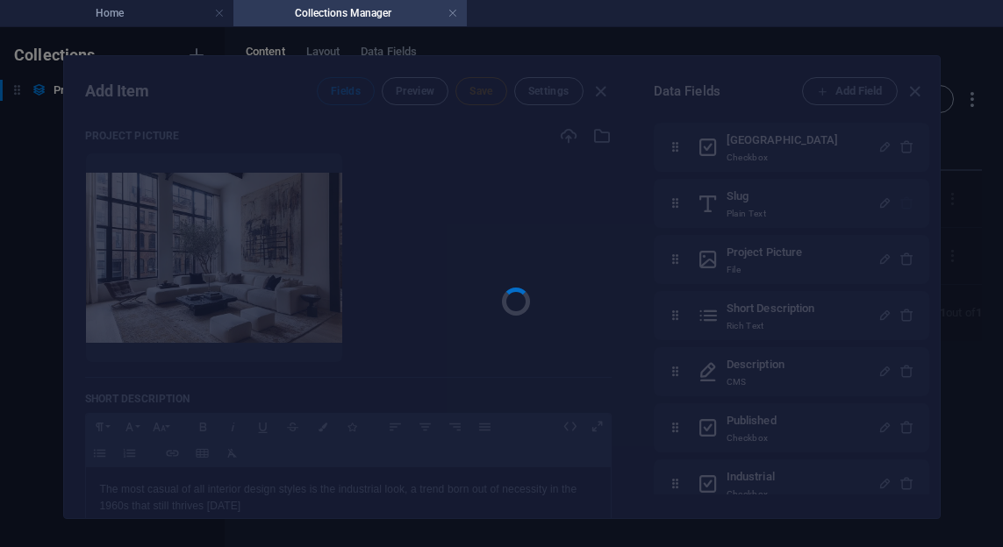
type input "industrial"
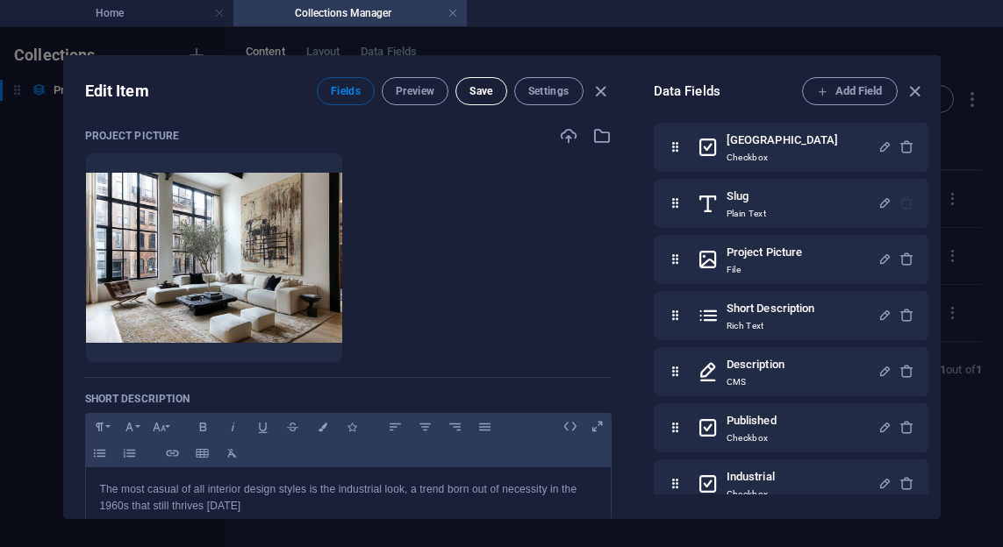
click at [481, 99] on button "Save" at bounding box center [480, 91] width 51 height 28
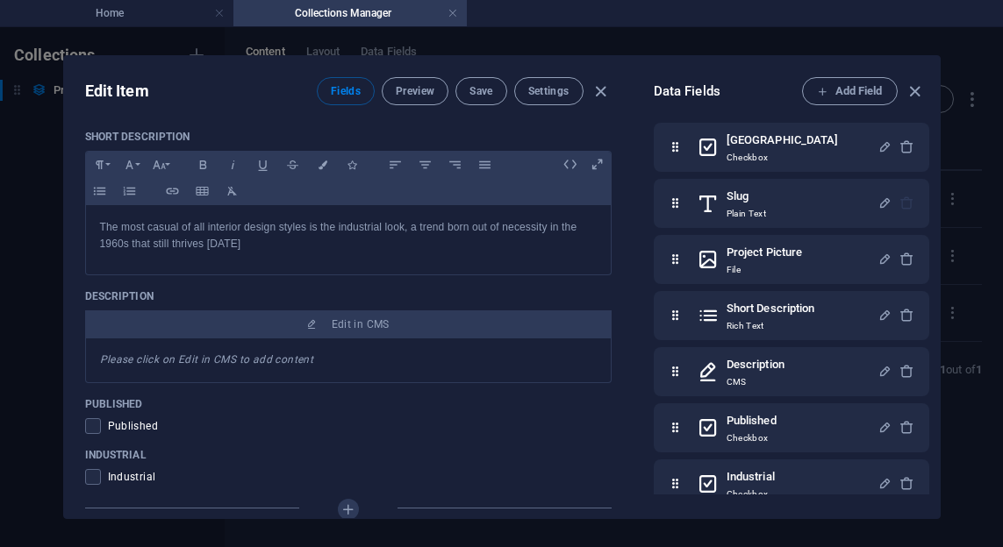
scroll to position [611, 0]
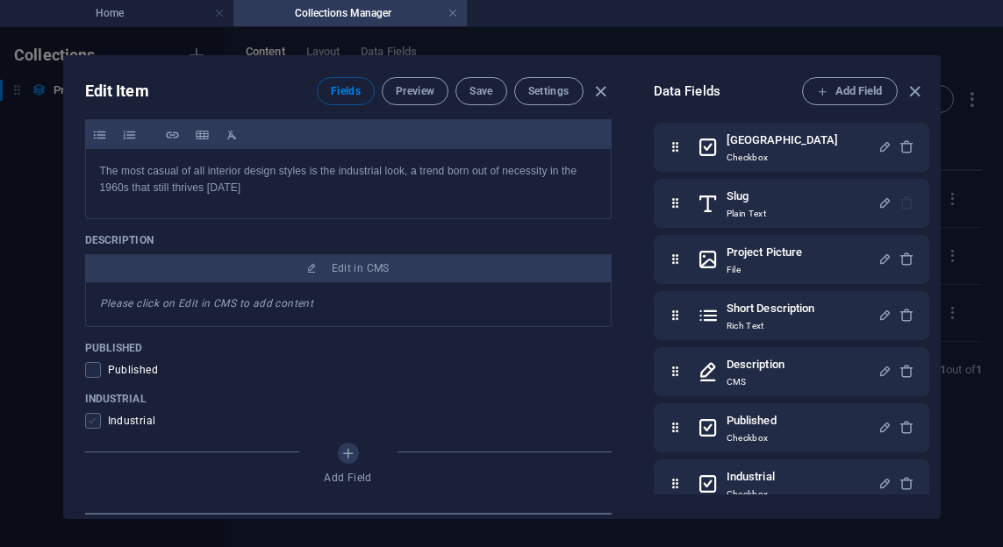
click at [87, 421] on span at bounding box center [93, 421] width 16 height 16
click at [87, 421] on input "checkbox" at bounding box center [96, 421] width 23 height 16
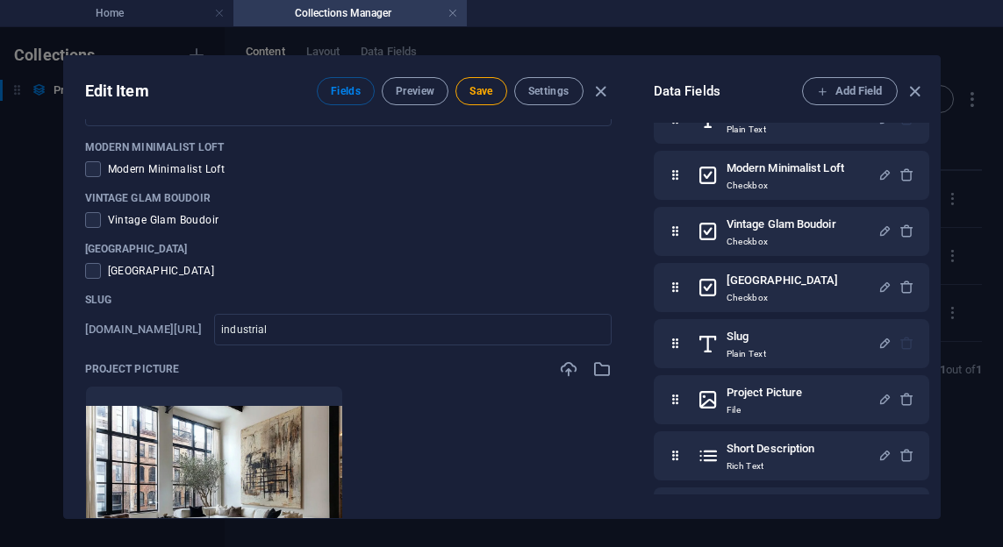
scroll to position [34, 0]
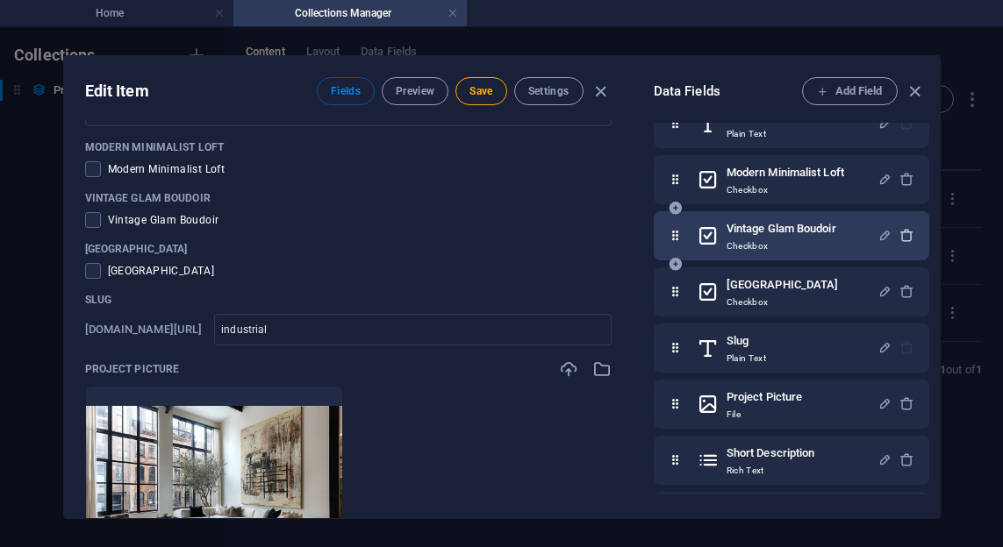
click at [910, 235] on icon "button" at bounding box center [906, 235] width 15 height 15
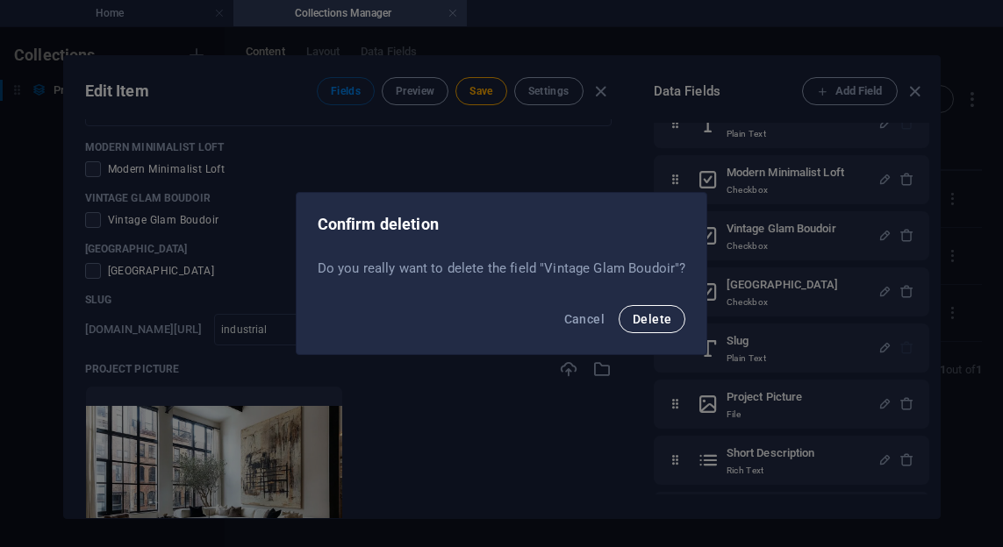
click at [662, 325] on span "Delete" at bounding box center [651, 319] width 39 height 14
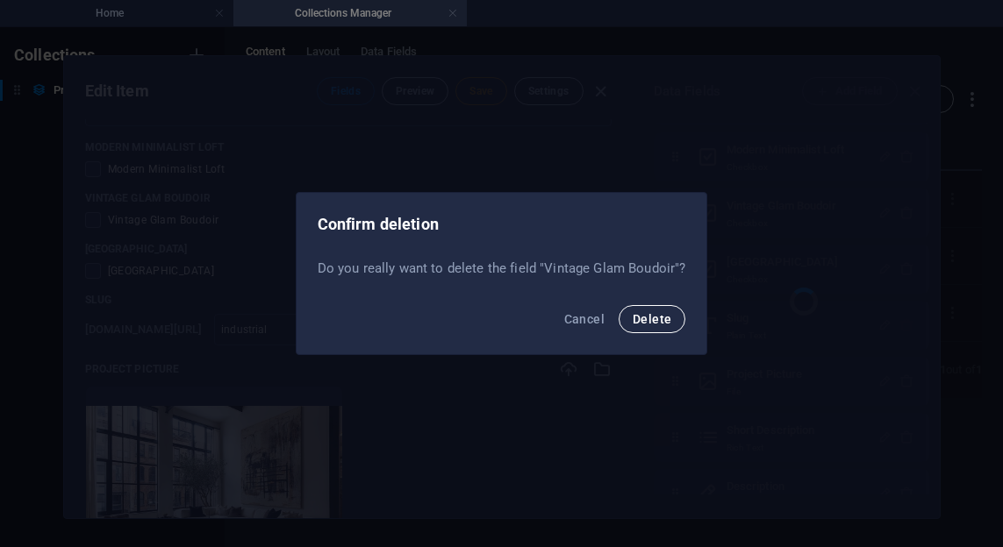
checkbox input "false"
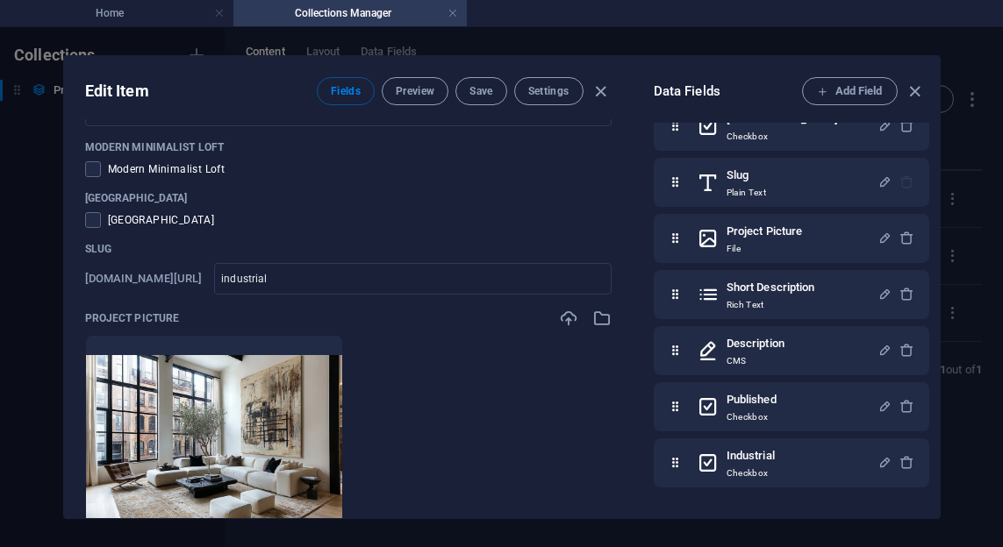
scroll to position [136, 0]
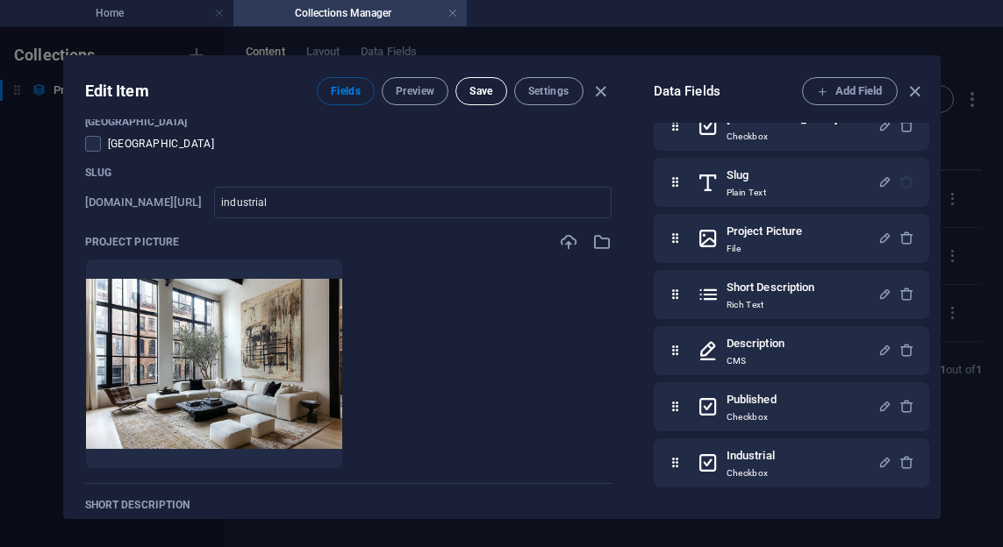
click at [467, 78] on button "Save" at bounding box center [480, 91] width 51 height 28
click at [913, 92] on icon "button" at bounding box center [914, 92] width 20 height 20
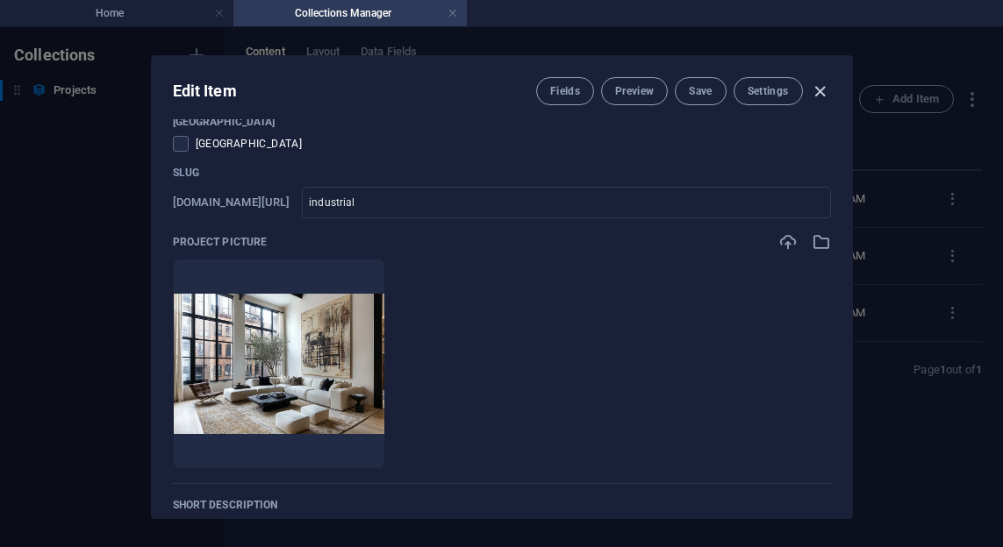
click at [813, 96] on icon "button" at bounding box center [820, 92] width 20 height 20
type input "industrial"
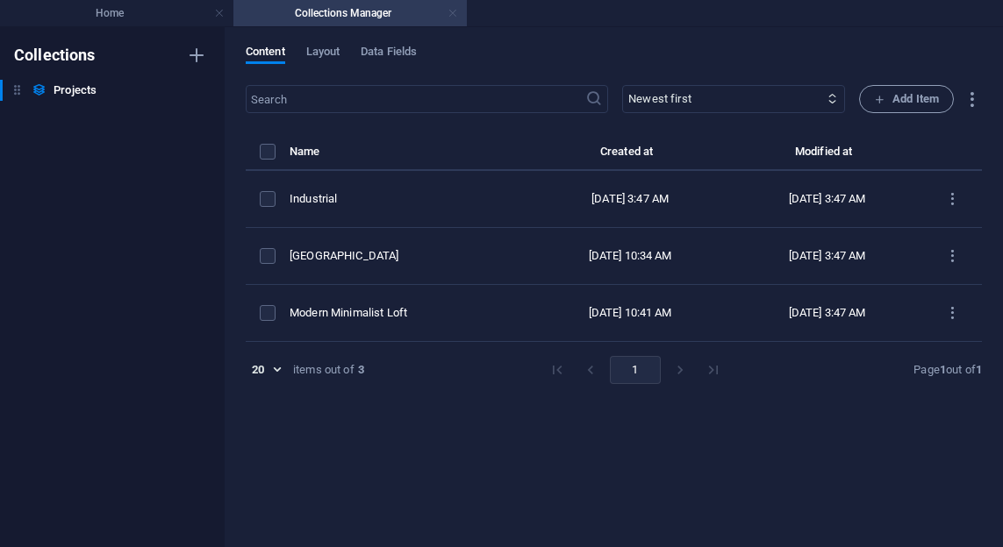
click at [449, 19] on link at bounding box center [452, 13] width 11 height 17
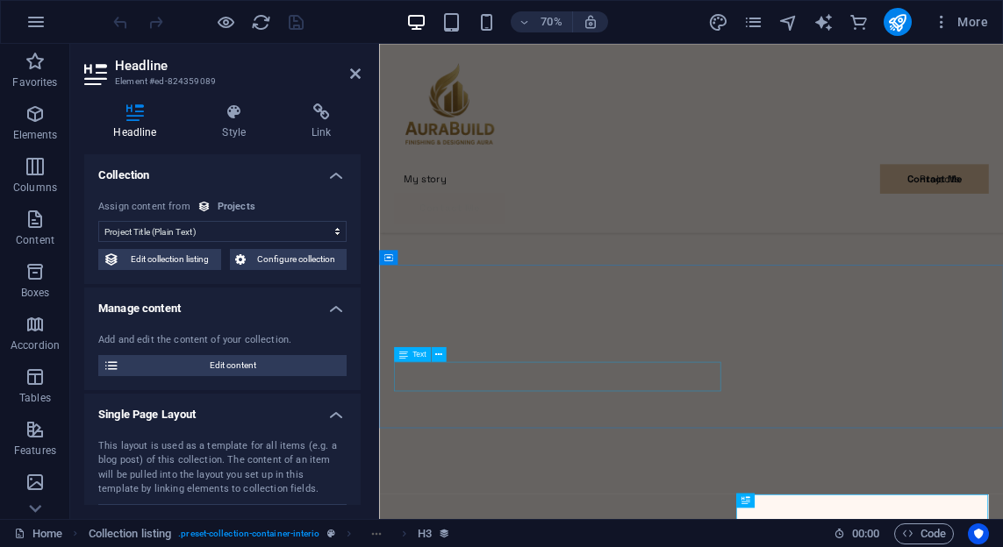
scroll to position [2598, 0]
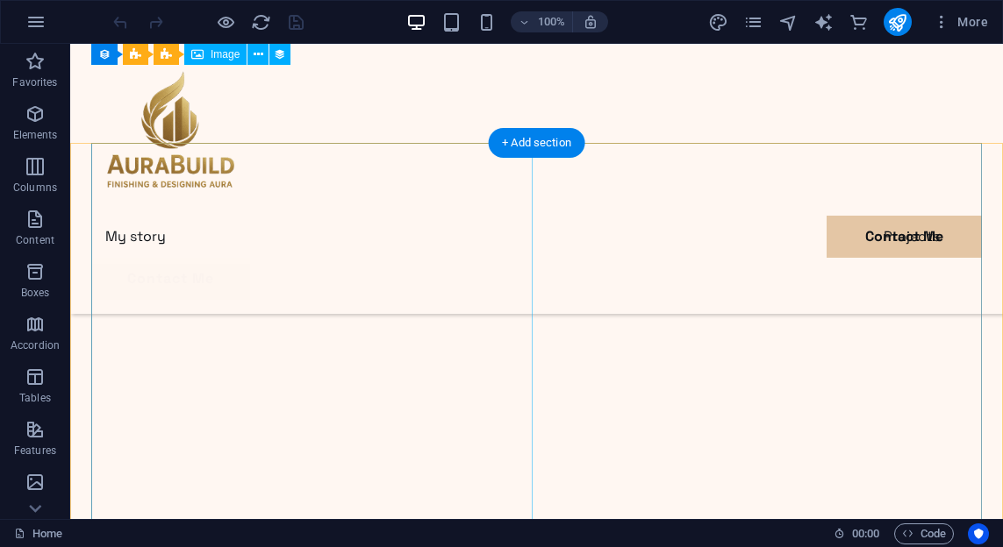
scroll to position [3038, 0]
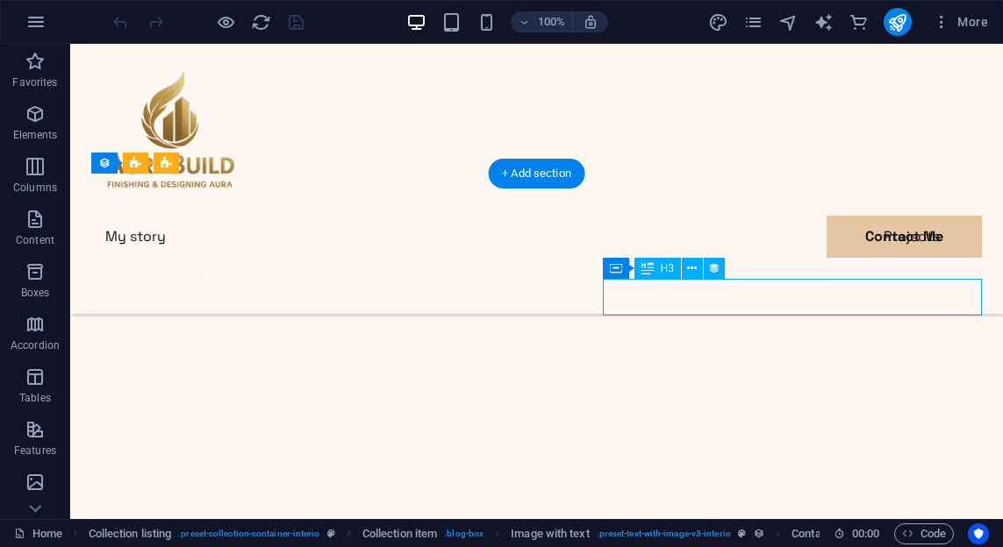
select select "name"
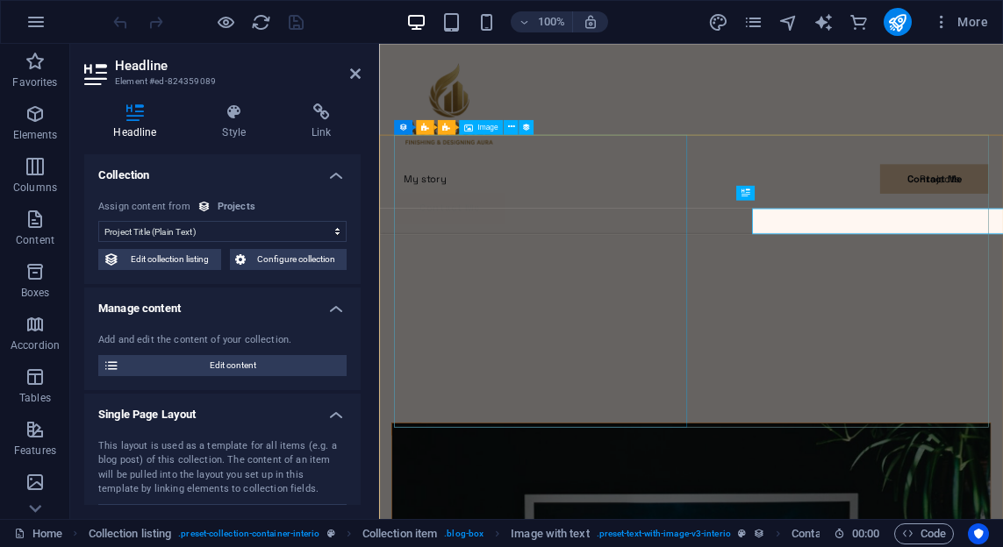
scroll to position [3019, 0]
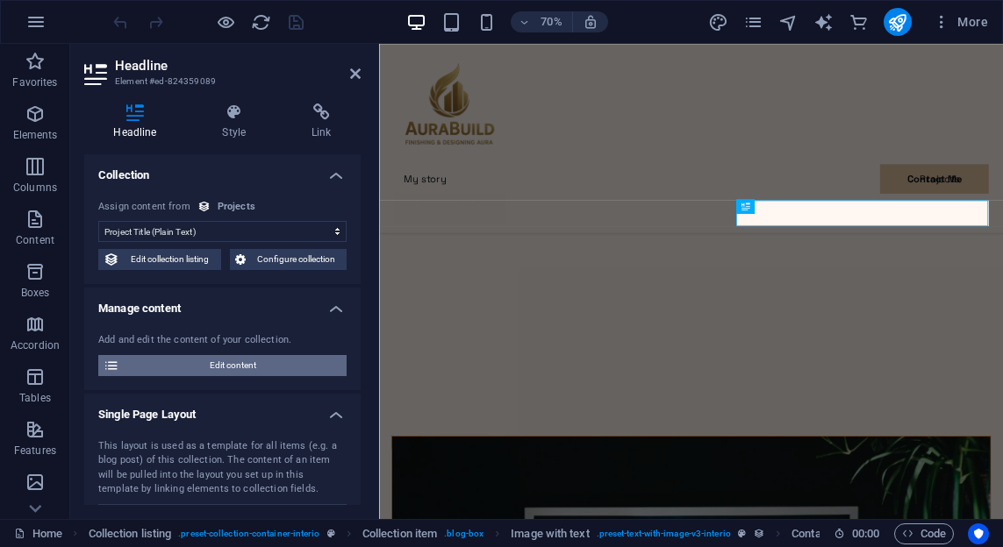
click at [239, 373] on span "Edit content" at bounding box center [233, 365] width 217 height 21
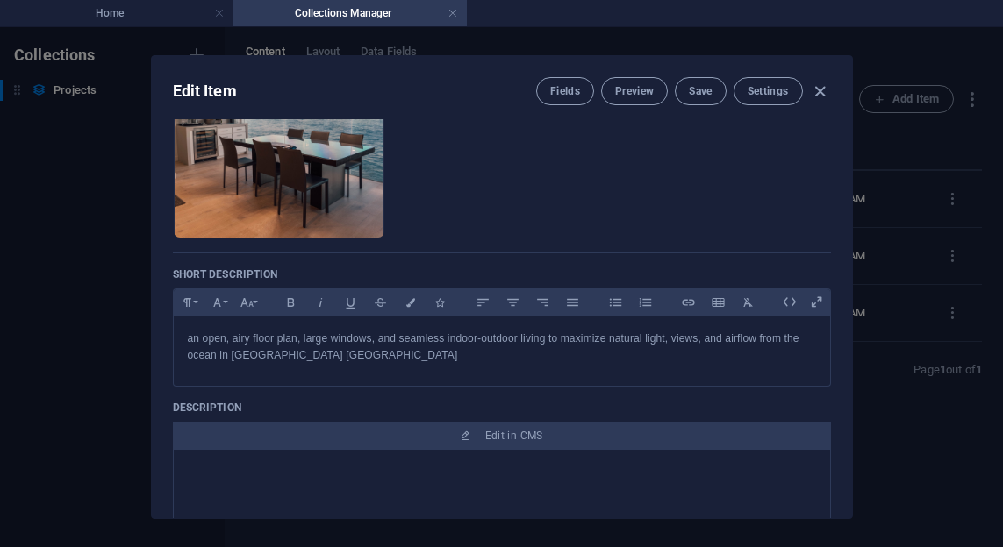
scroll to position [422, 0]
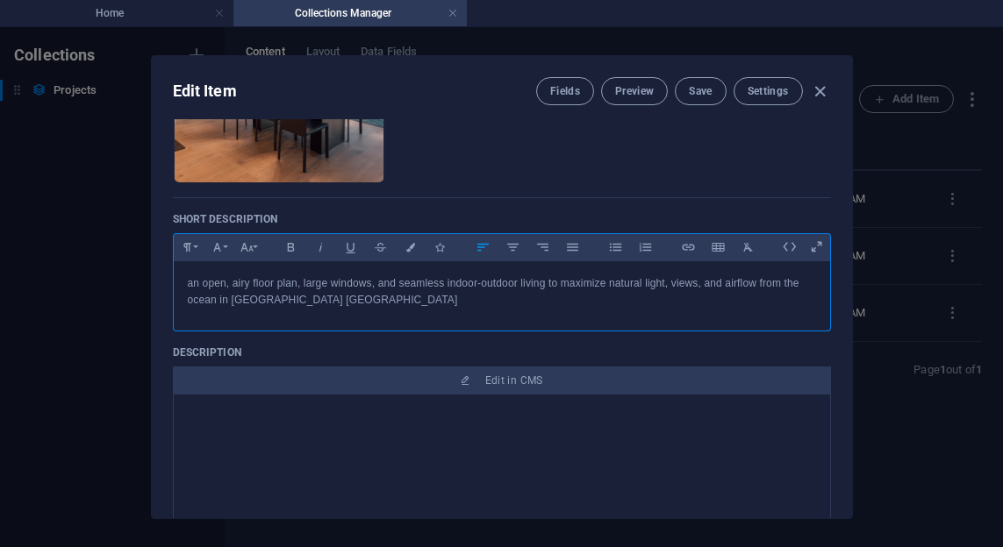
click at [350, 310] on div "an open, airy floor plan, large windows, and seamless indoor-outdoor living to …" at bounding box center [502, 291] width 656 height 61
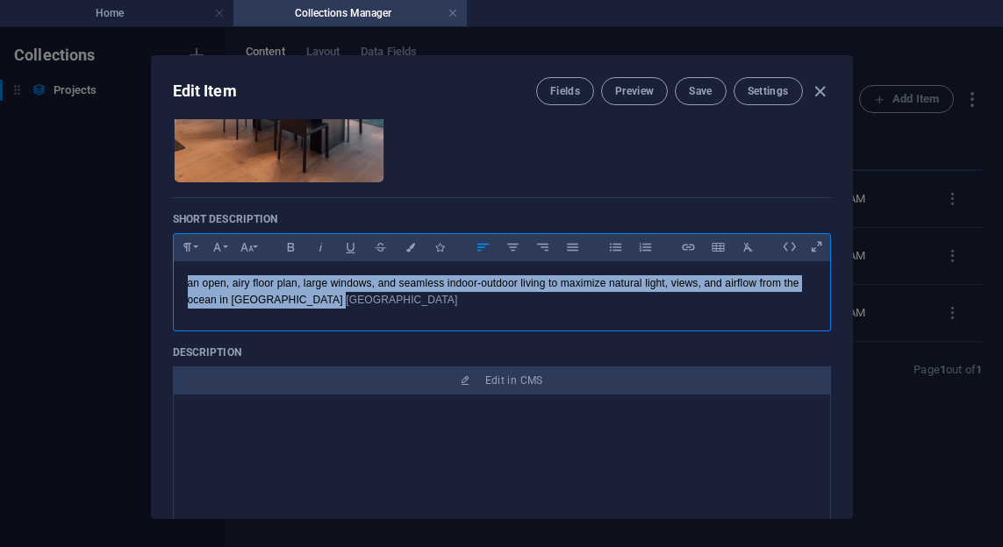
click at [350, 310] on div "an open, airy floor plan, large windows, and seamless indoor-outdoor living to …" at bounding box center [502, 291] width 656 height 61
copy p "an open, airy floor plan, large windows, and seamless indoor-outdoor living to …"
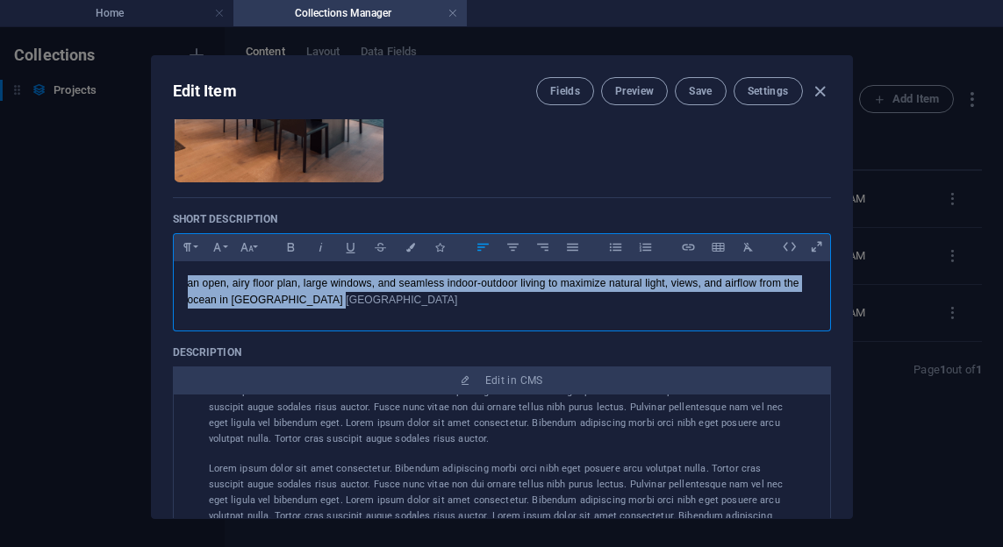
scroll to position [354, 0]
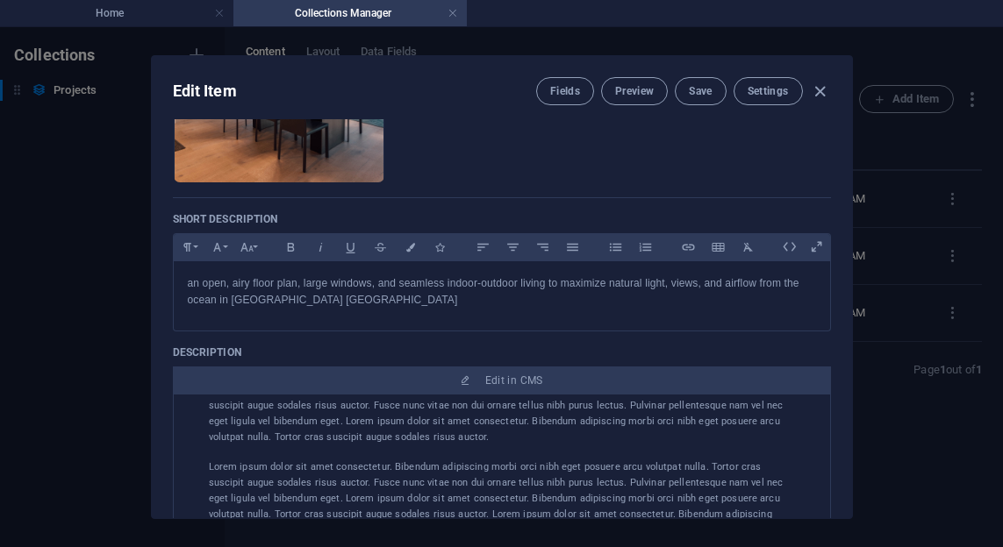
drag, startPoint x: 399, startPoint y: 452, endPoint x: 347, endPoint y: 468, distance: 55.2
click at [347, 468] on p "Lorem ipsum dolor sit amet consectetur. Bibendum adipiscing morbi orci nibh ege…" at bounding box center [502, 523] width 586 height 126
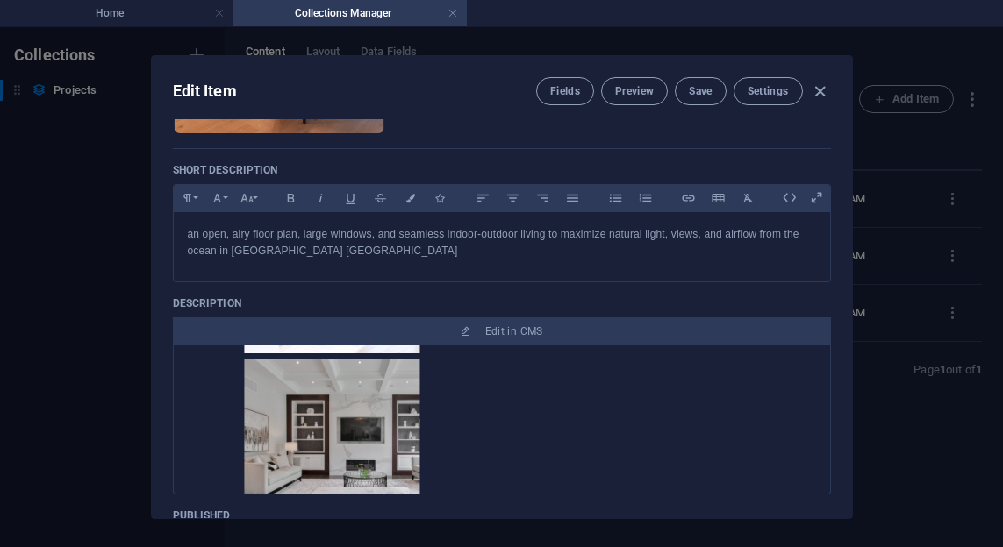
scroll to position [961, 0]
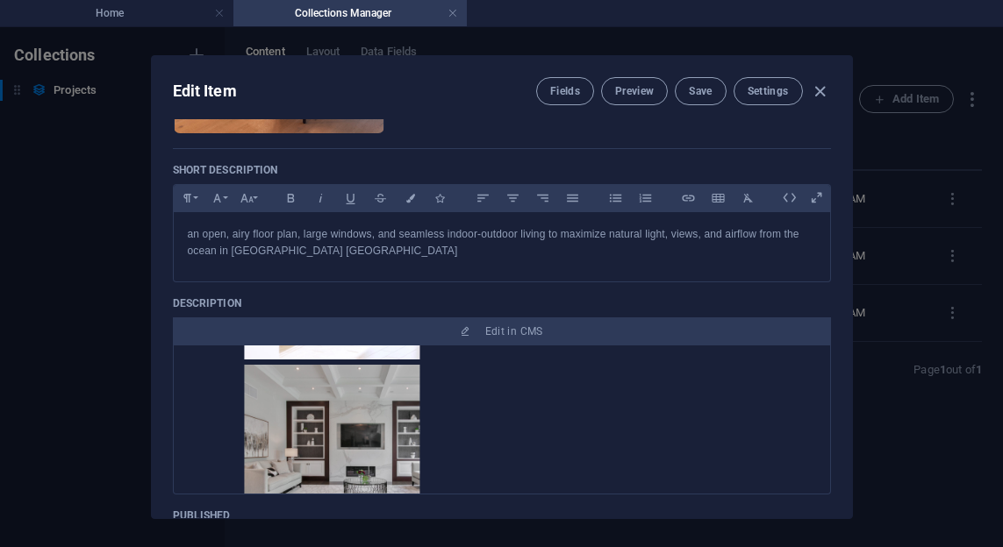
drag, startPoint x: 331, startPoint y: 447, endPoint x: 191, endPoint y: 430, distance: 140.6
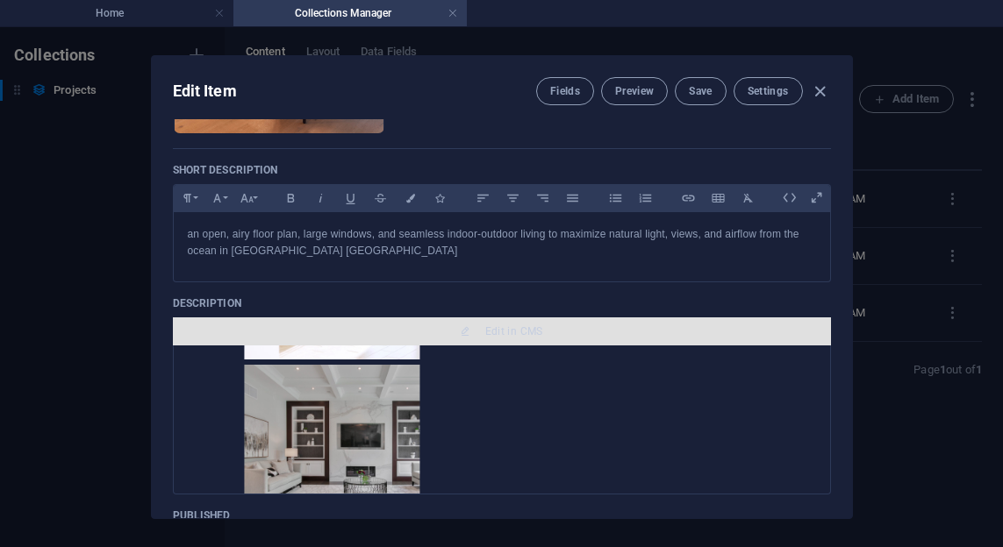
click at [503, 330] on span "Edit in CMS" at bounding box center [514, 332] width 58 height 14
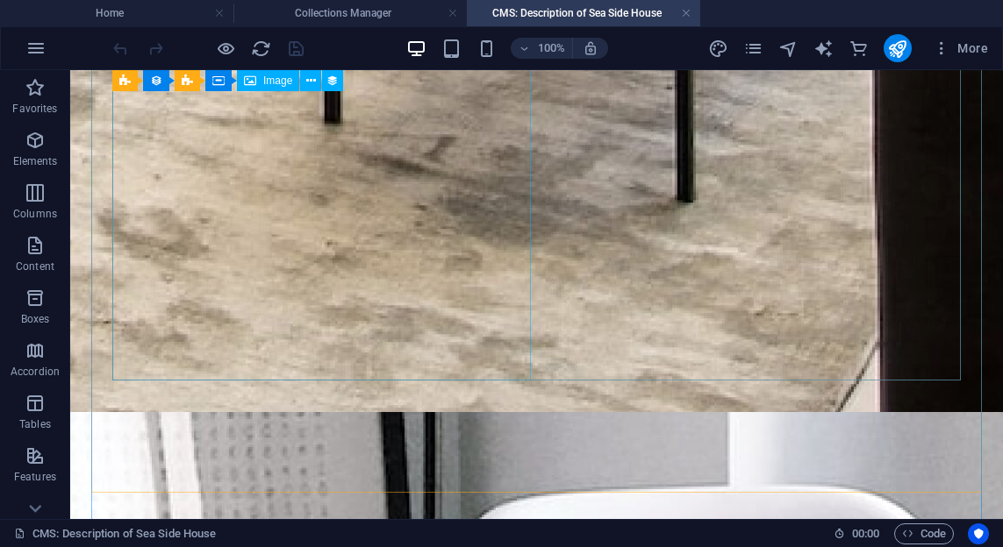
scroll to position [1444, 0]
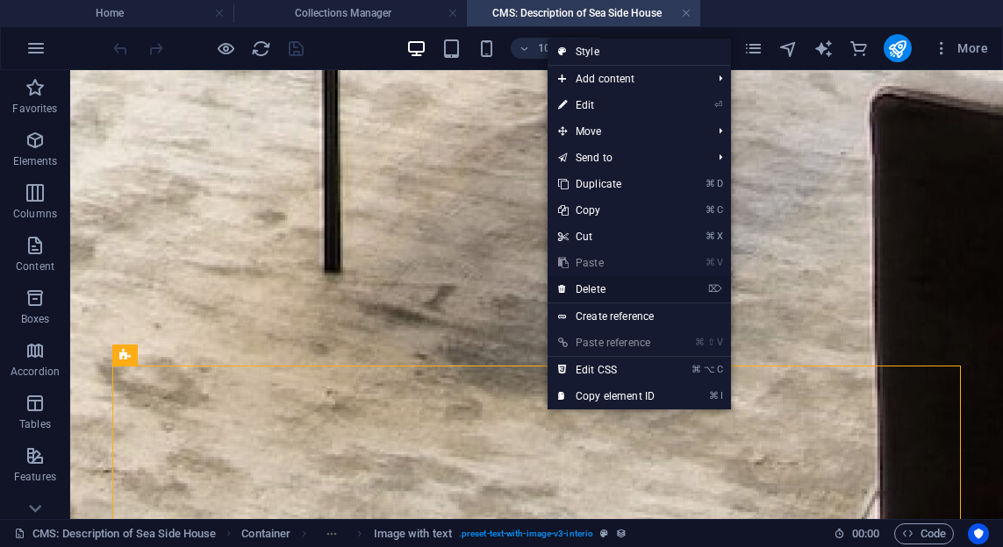
click at [591, 295] on link "⌦ Delete" at bounding box center [606, 289] width 118 height 26
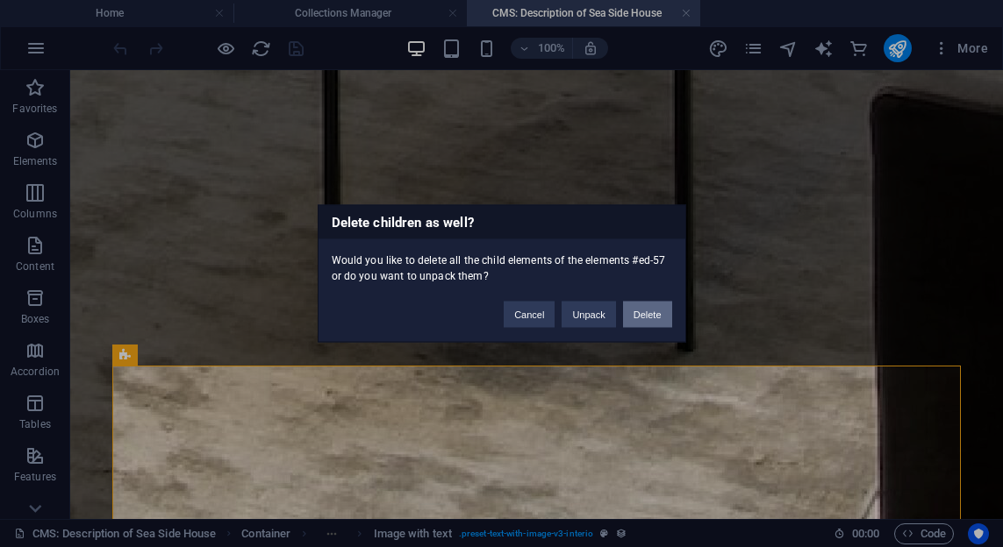
click at [631, 318] on button "Delete" at bounding box center [647, 315] width 49 height 26
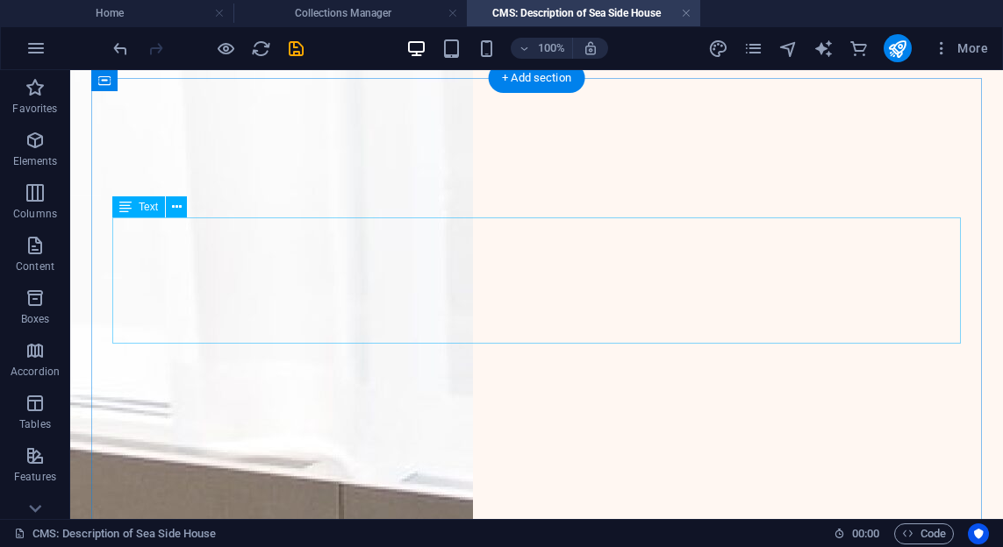
scroll to position [524, 0]
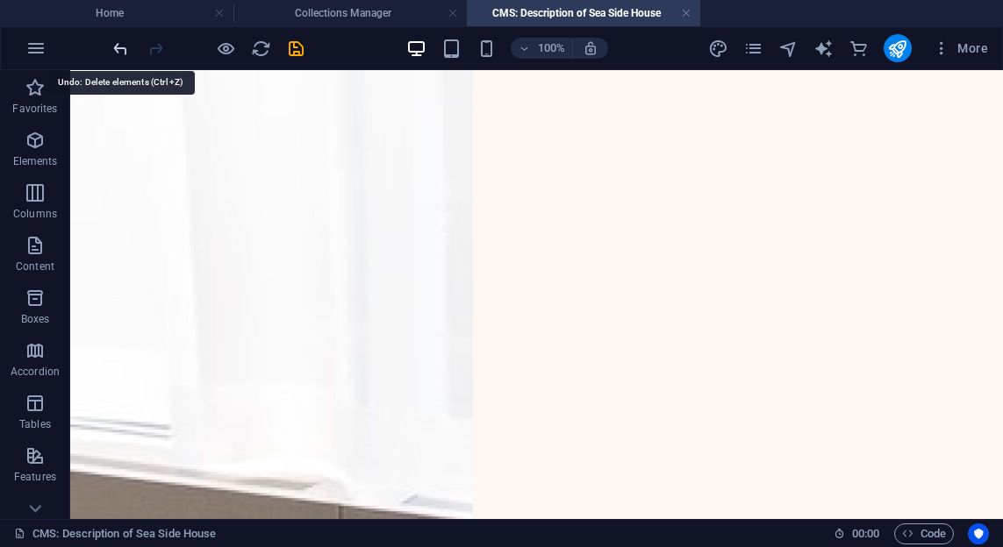
click at [113, 54] on icon "undo" at bounding box center [121, 49] width 20 height 20
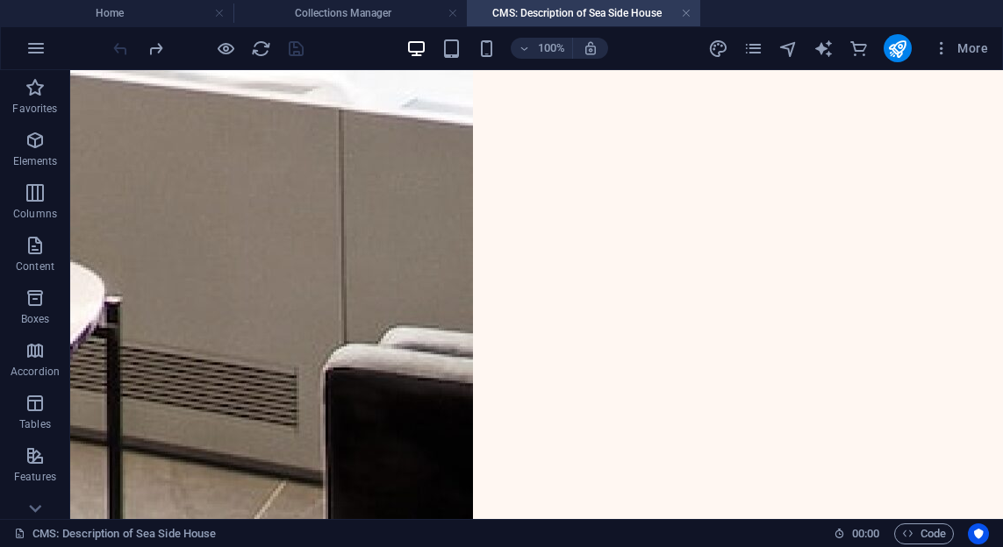
scroll to position [1724, 0]
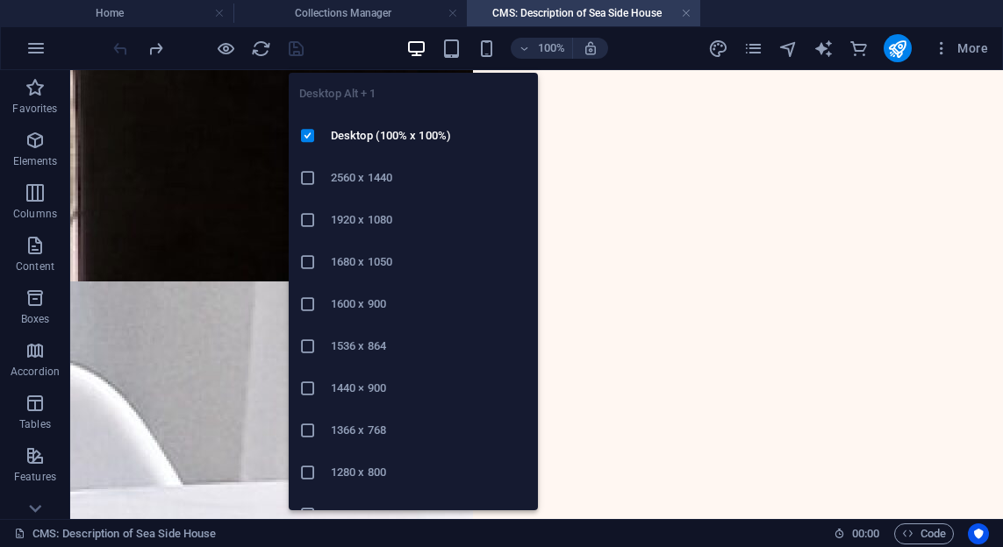
click at [408, 42] on icon "button" at bounding box center [416, 49] width 20 height 20
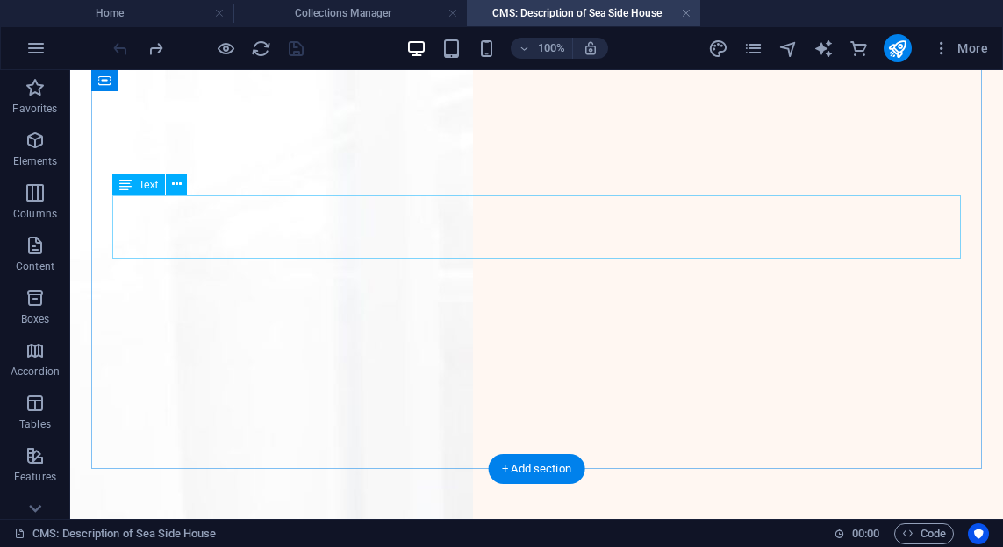
scroll to position [0, 0]
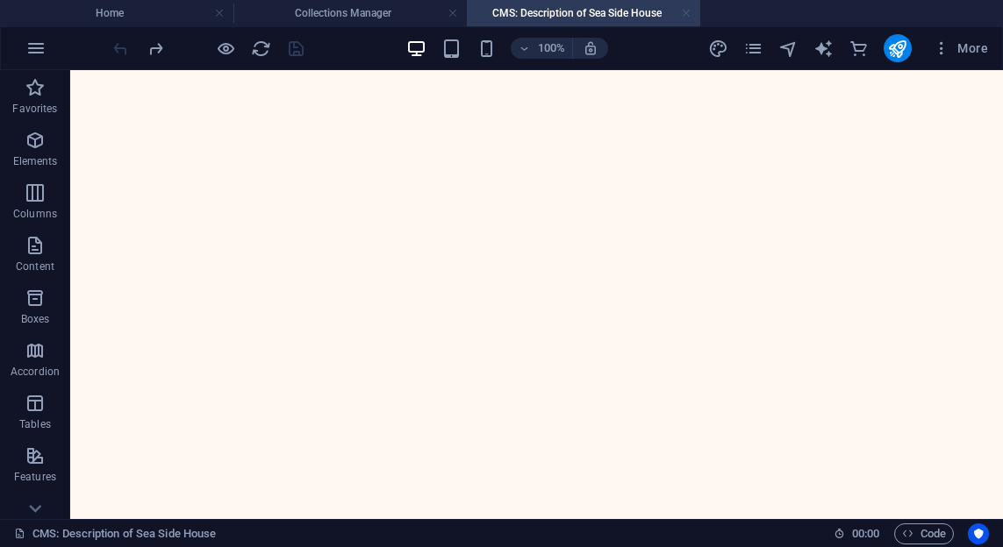
click at [688, 13] on link at bounding box center [686, 13] width 11 height 17
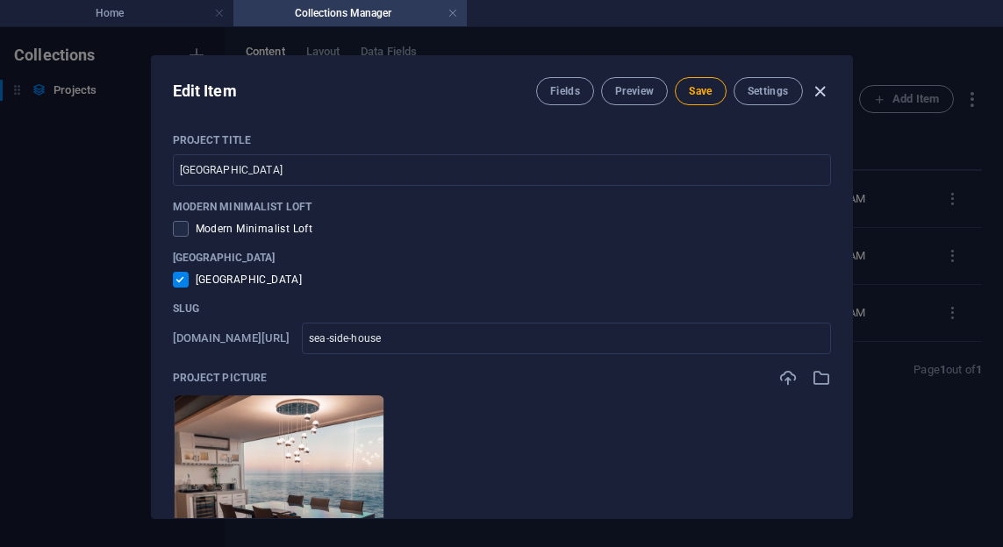
click at [830, 84] on span "button" at bounding box center [820, 92] width 21 height 20
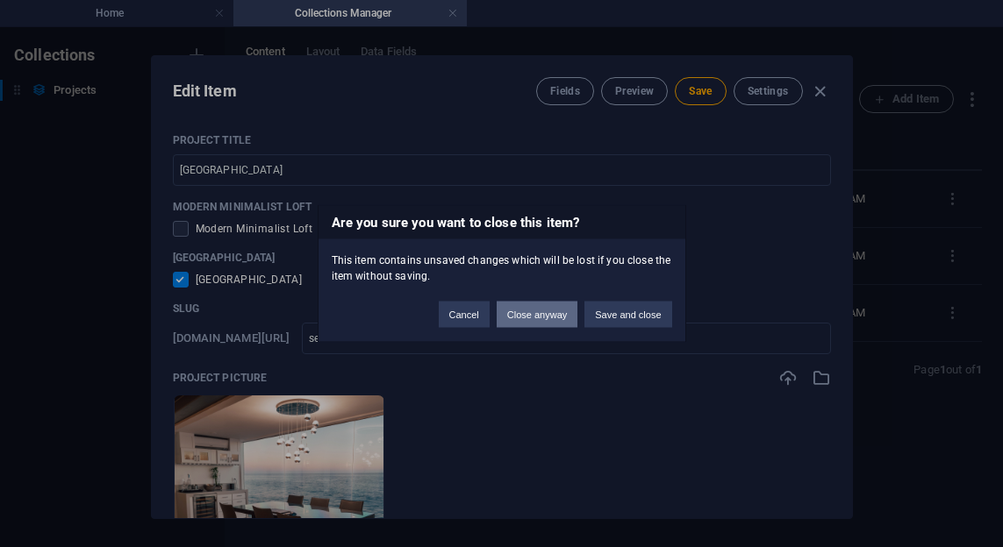
click at [556, 311] on button "Close anyway" at bounding box center [537, 315] width 81 height 26
checkbox input "false"
type input "sea-side-house"
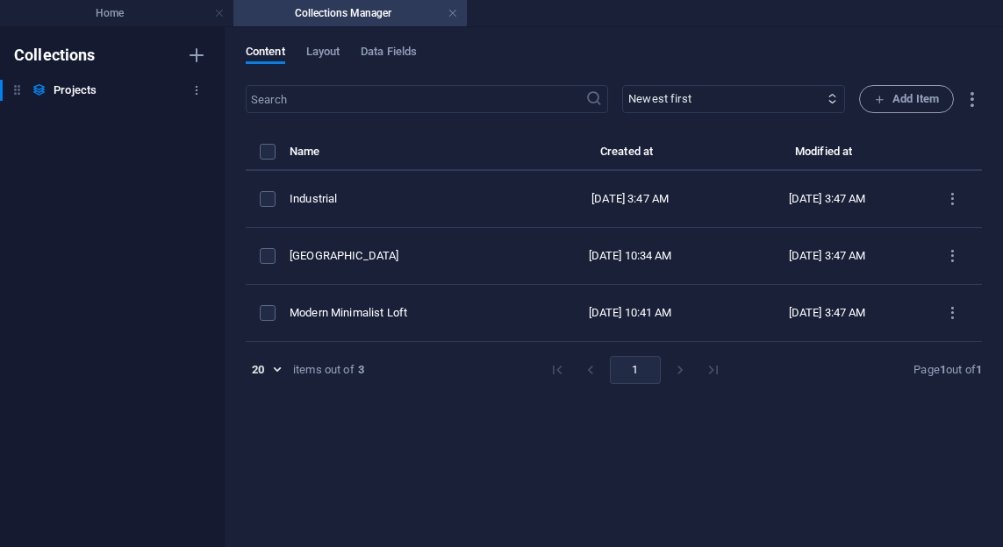
click at [47, 95] on div "Projects Projects" at bounding box center [103, 90] width 207 height 21
click at [330, 54] on span "Layout" at bounding box center [323, 53] width 34 height 25
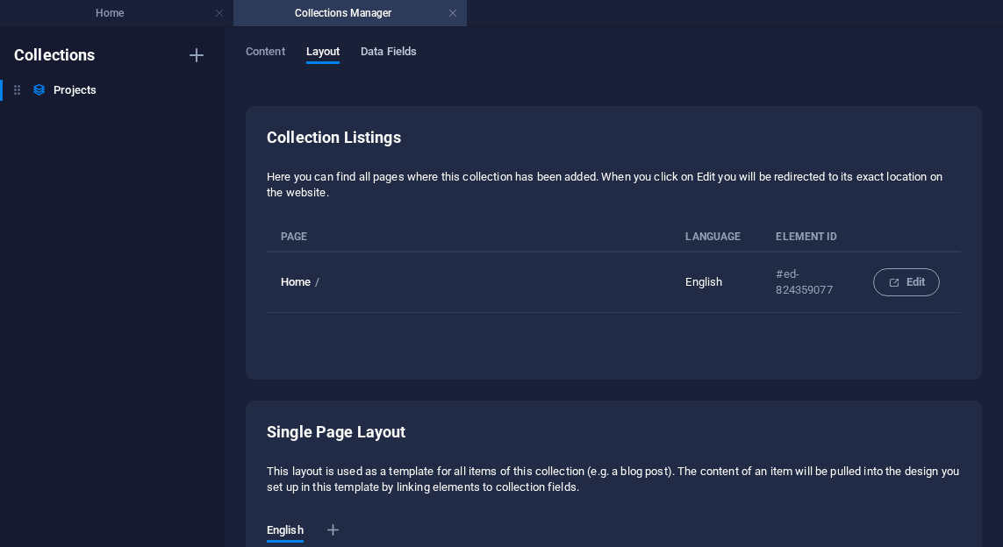
click at [389, 55] on span "Data Fields" at bounding box center [389, 53] width 56 height 25
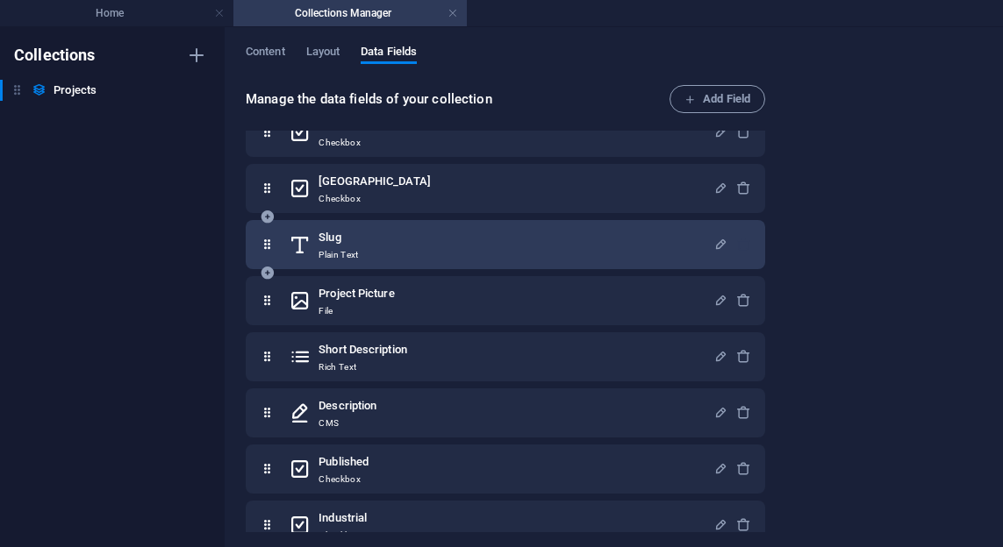
scroll to position [114, 0]
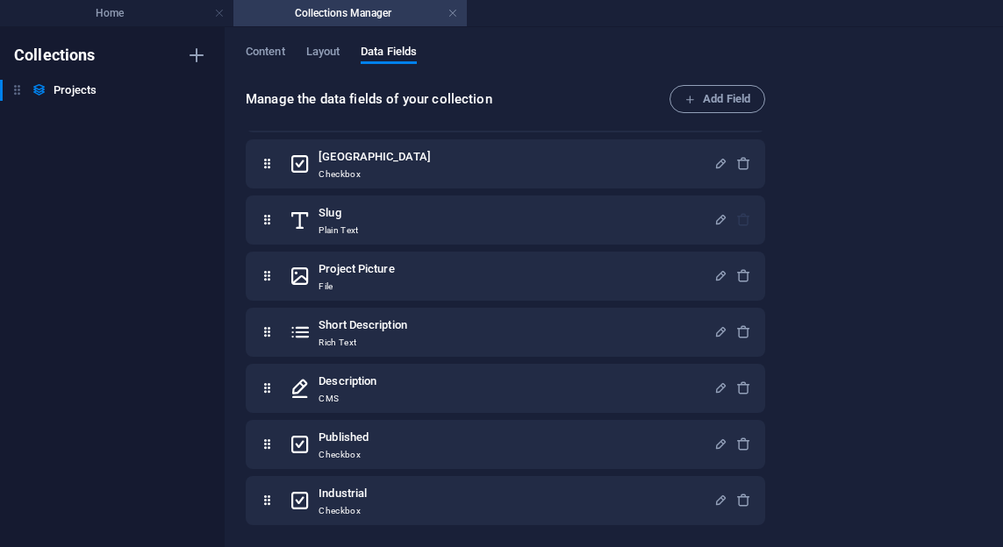
click at [836, 148] on div "Manage the data fields of your collection Add Field Project Title Plain Text Mo…" at bounding box center [614, 310] width 736 height 450
click at [456, 15] on link at bounding box center [452, 13] width 11 height 17
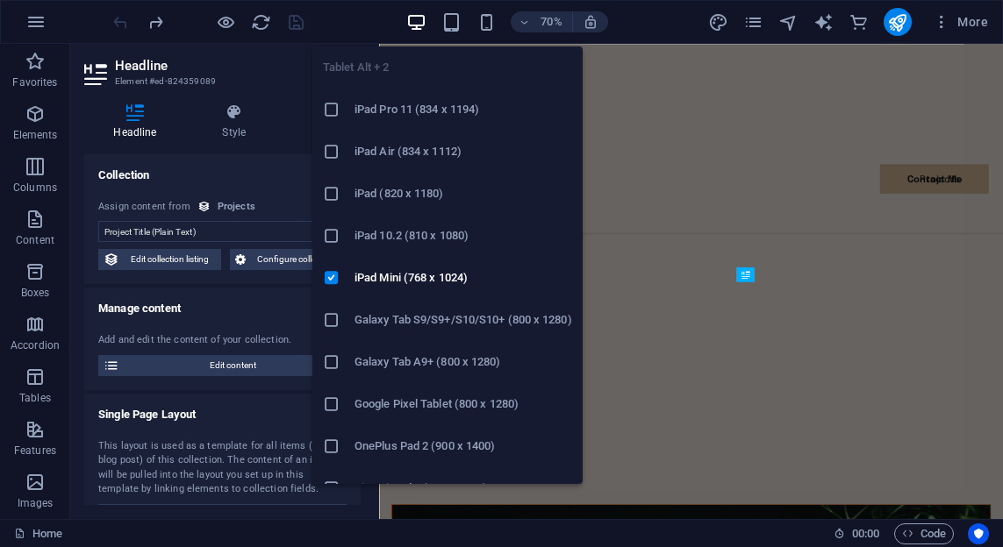
scroll to position [3019, 0]
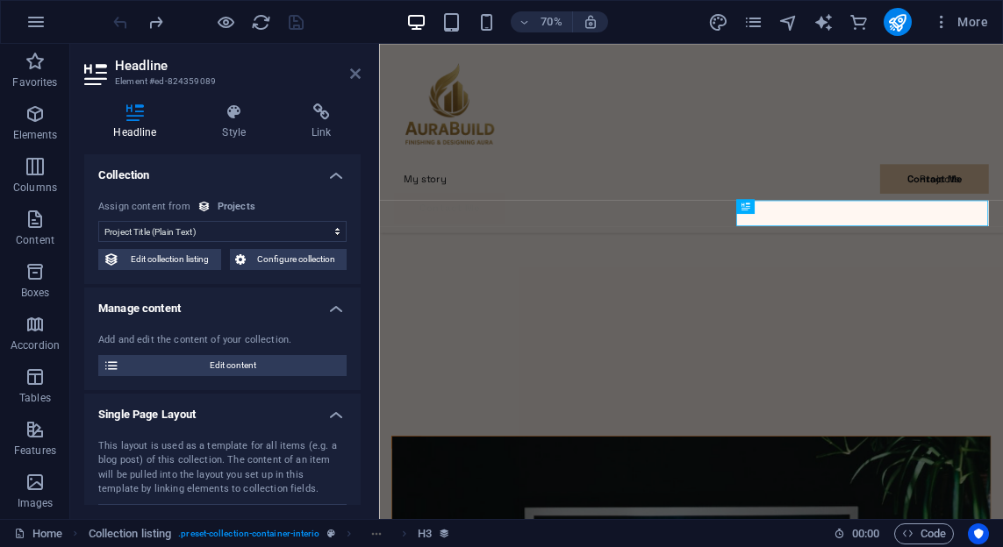
click at [360, 75] on icon at bounding box center [355, 74] width 11 height 14
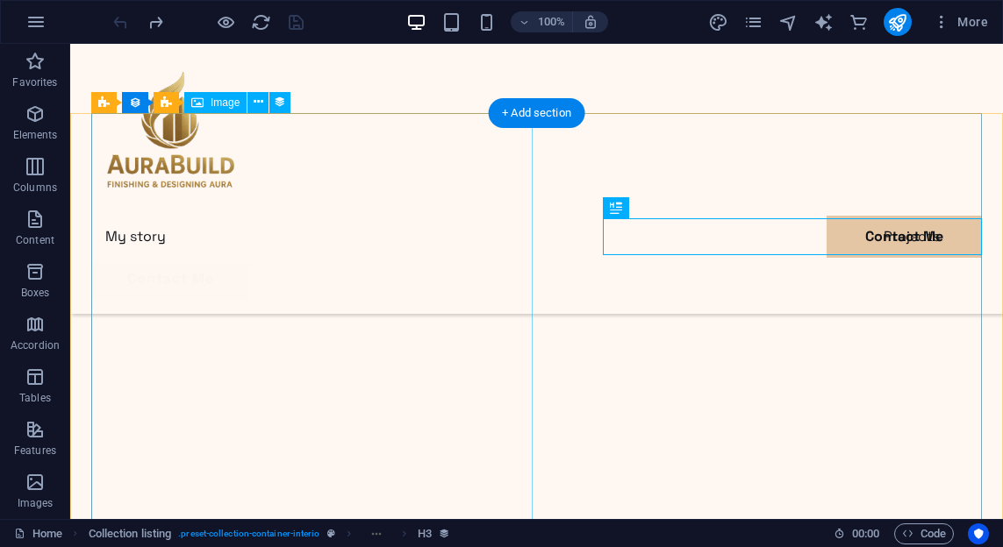
scroll to position [3121, 0]
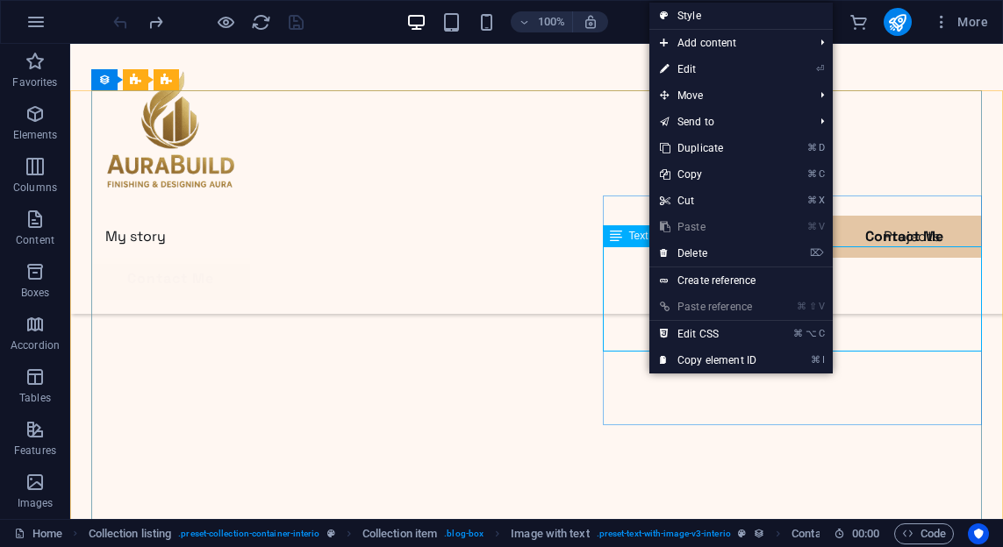
click at [634, 239] on span "Text" at bounding box center [638, 236] width 19 height 11
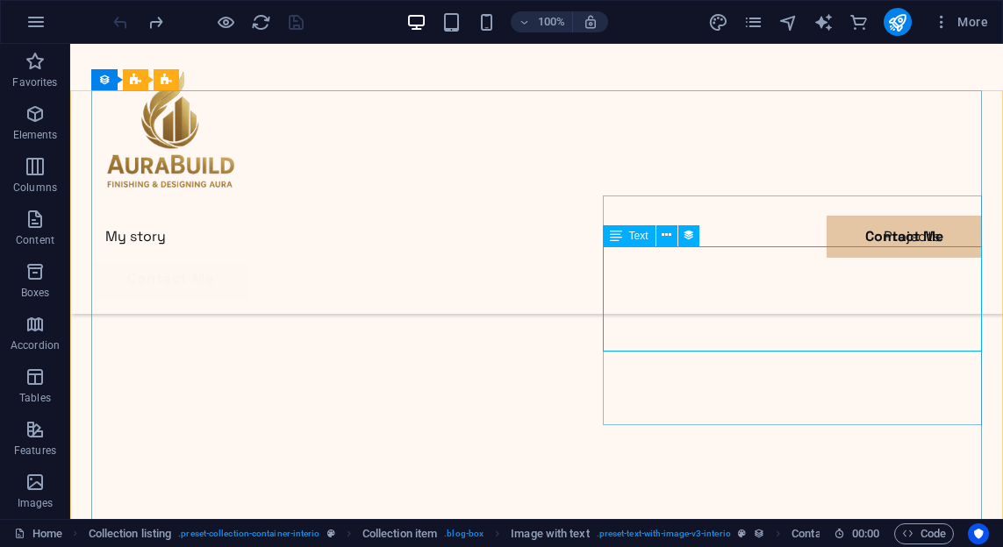
click at [640, 237] on span "Text" at bounding box center [638, 236] width 19 height 11
select select "short-description"
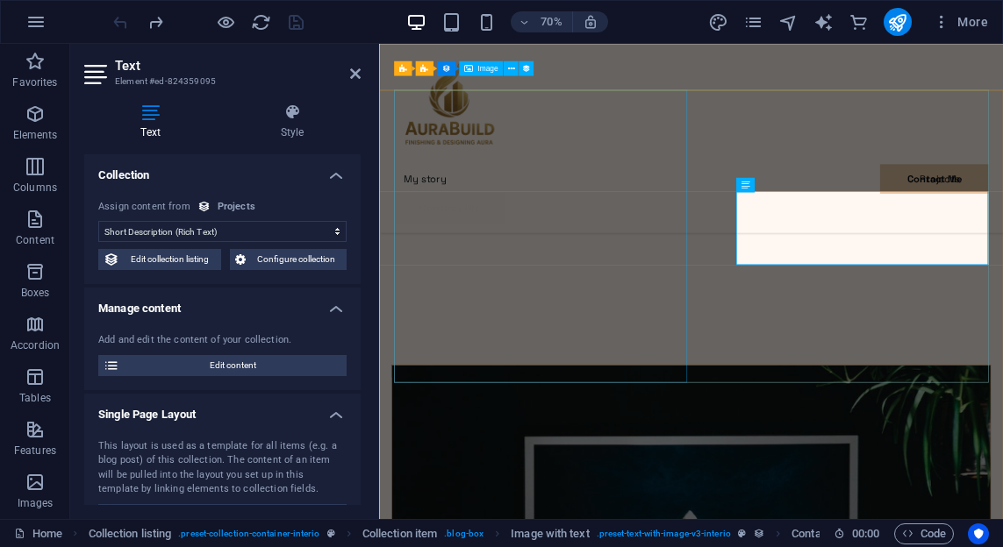
scroll to position [3102, 0]
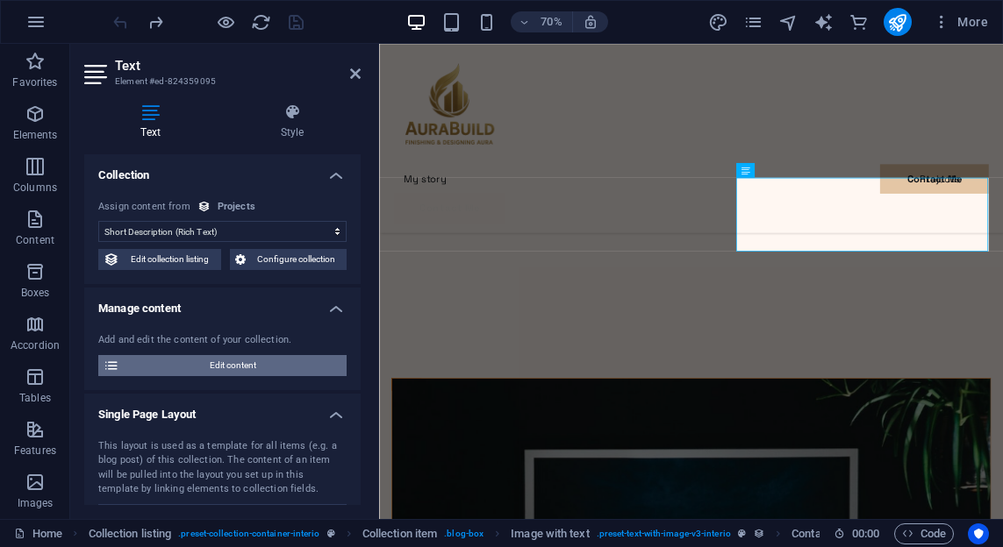
click at [237, 365] on span "Edit content" at bounding box center [233, 365] width 217 height 21
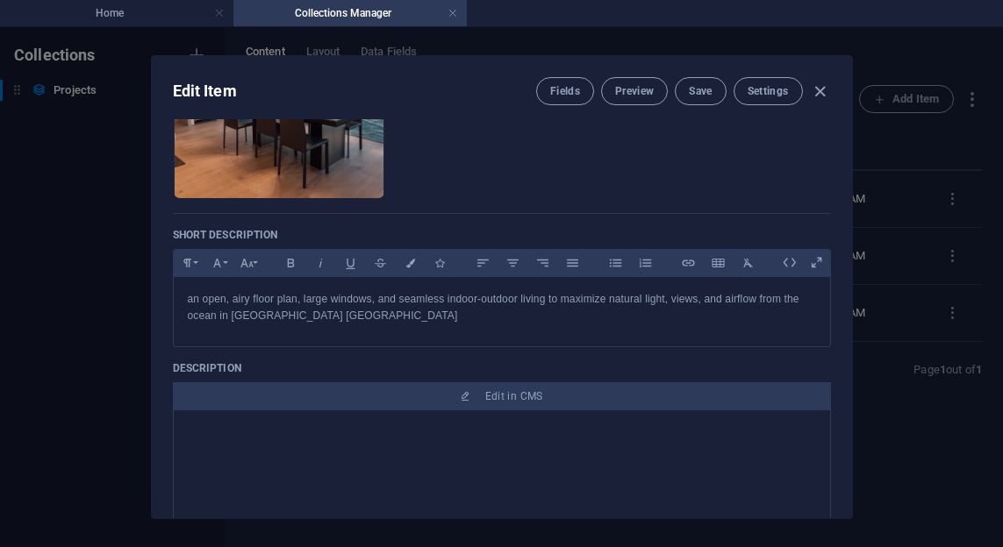
scroll to position [407, 0]
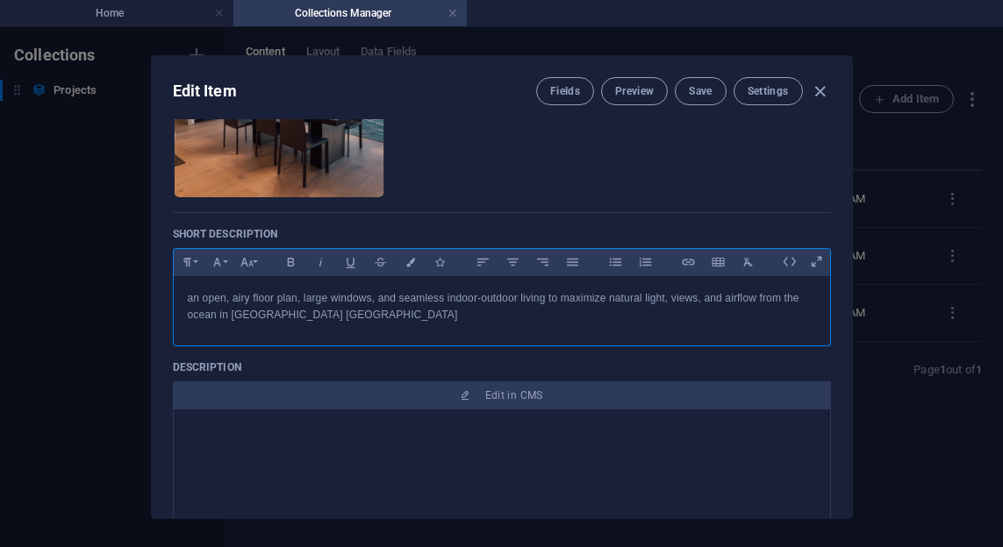
click at [316, 325] on div "an open, airy floor plan, large windows, and seamless indoor-outdoor living to …" at bounding box center [502, 306] width 656 height 61
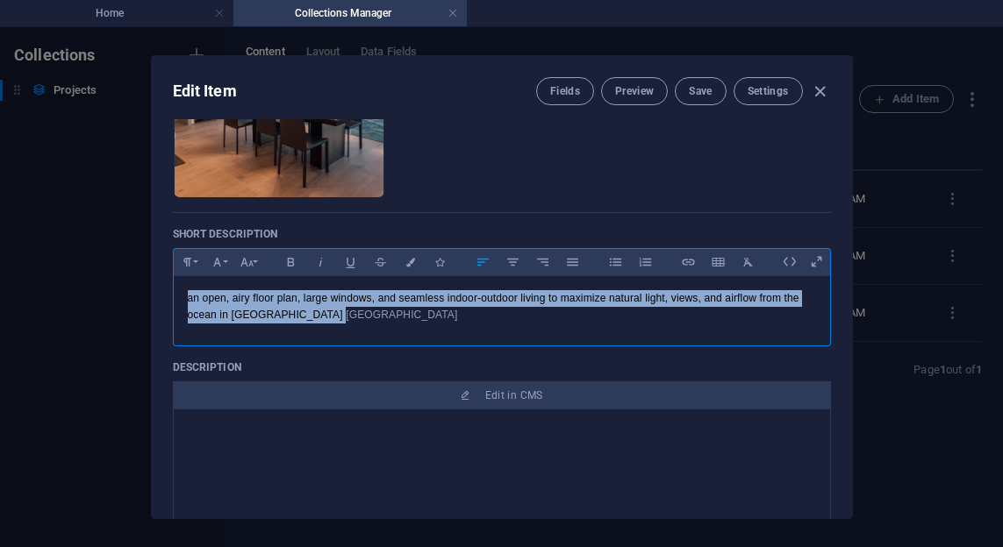
click at [316, 325] on div "an open, airy floor plan, large windows, and seamless indoor-outdoor living to …" at bounding box center [502, 306] width 656 height 61
copy p "an open, airy floor plan, large windows, and seamless indoor-outdoor living to …"
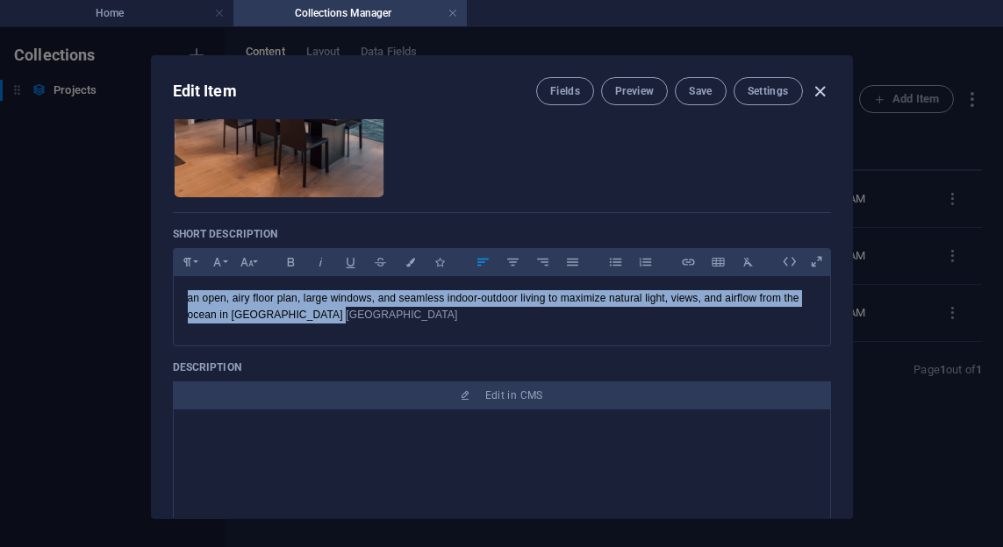
click at [818, 94] on icon "button" at bounding box center [820, 92] width 20 height 20
checkbox input "false"
type input "sea-side-house"
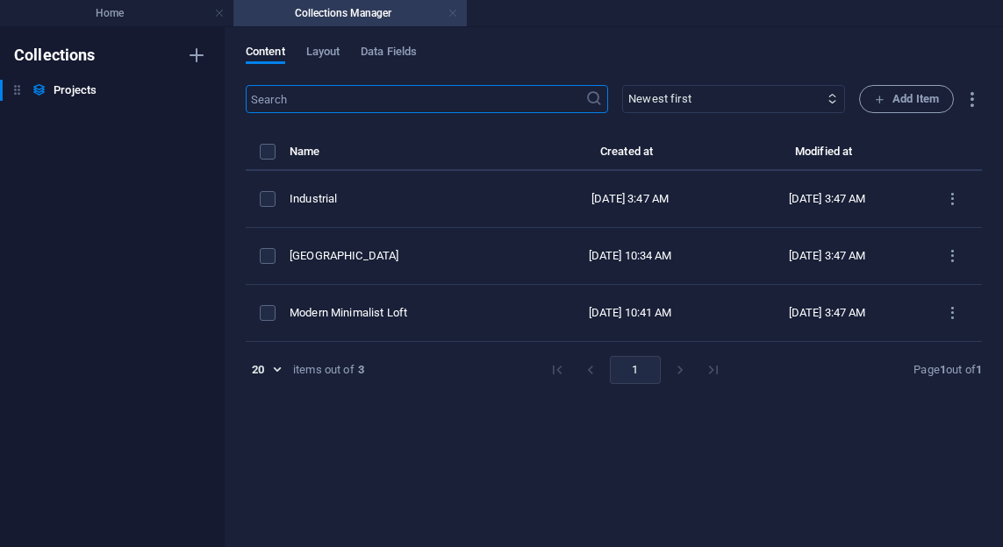
click at [447, 9] on link at bounding box center [452, 13] width 11 height 17
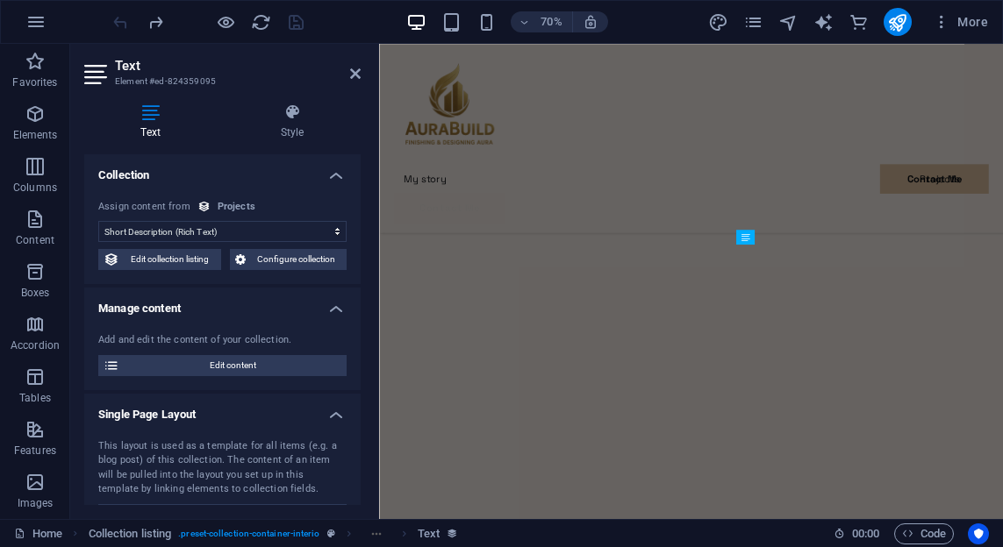
scroll to position [3102, 0]
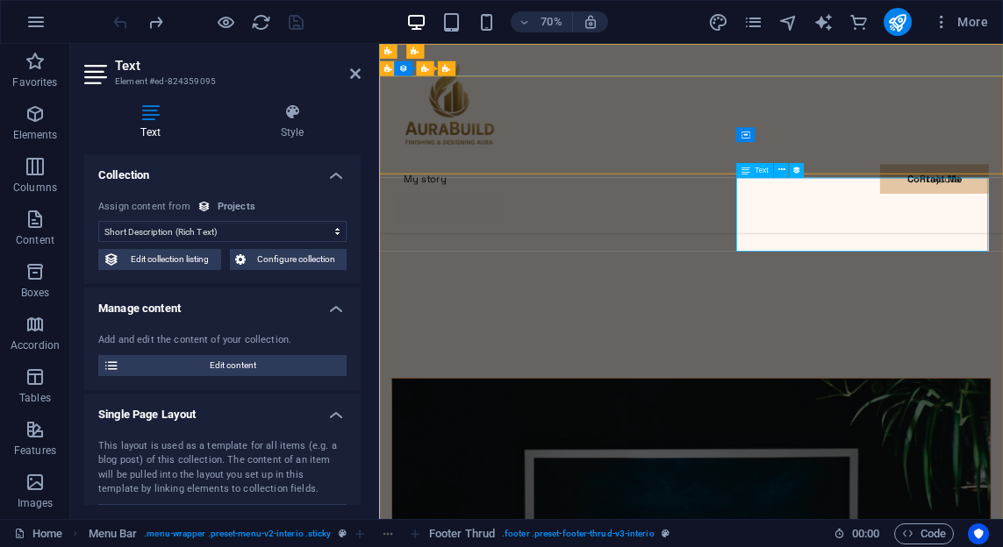
scroll to position [3121, 0]
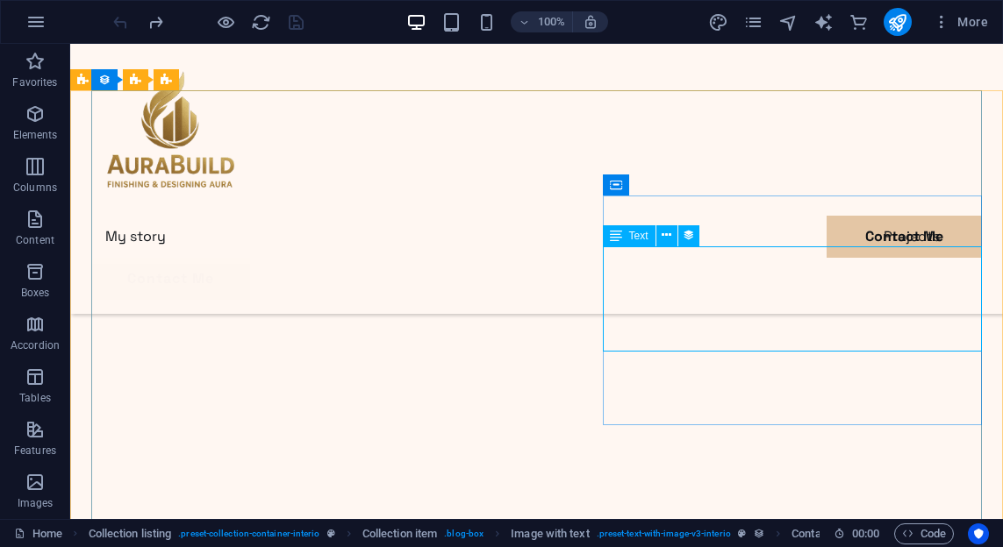
click at [643, 236] on span "Text" at bounding box center [638, 236] width 19 height 11
select select "short-description"
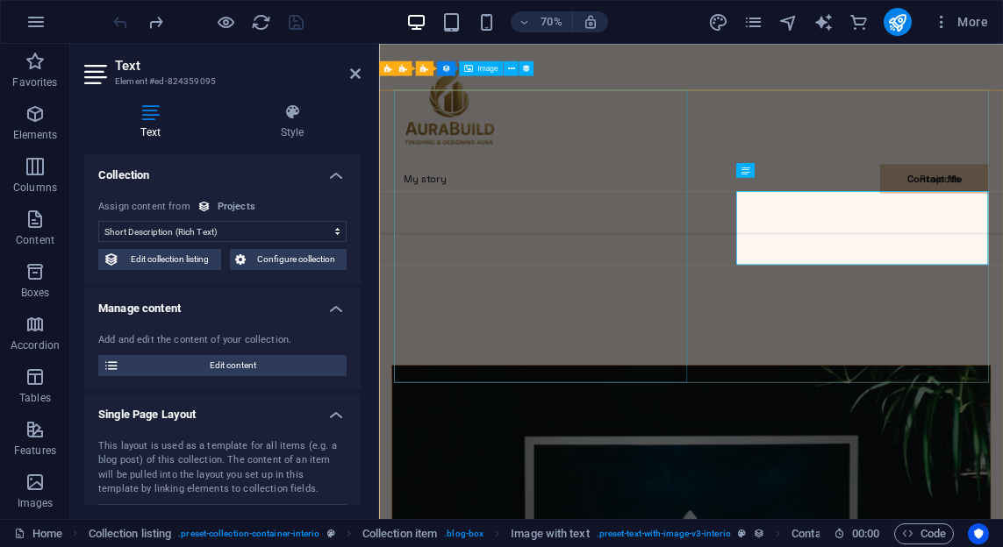
scroll to position [3102, 0]
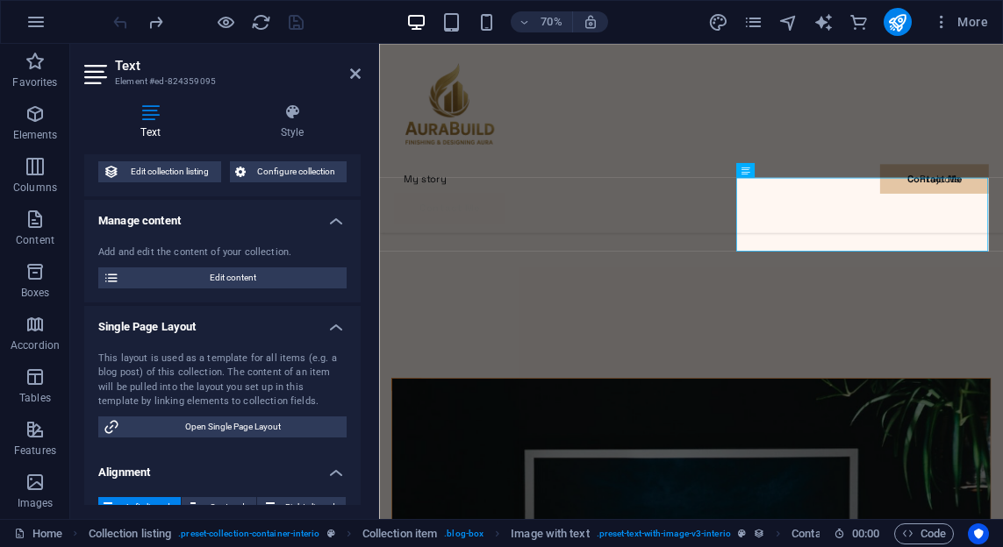
scroll to position [115, 0]
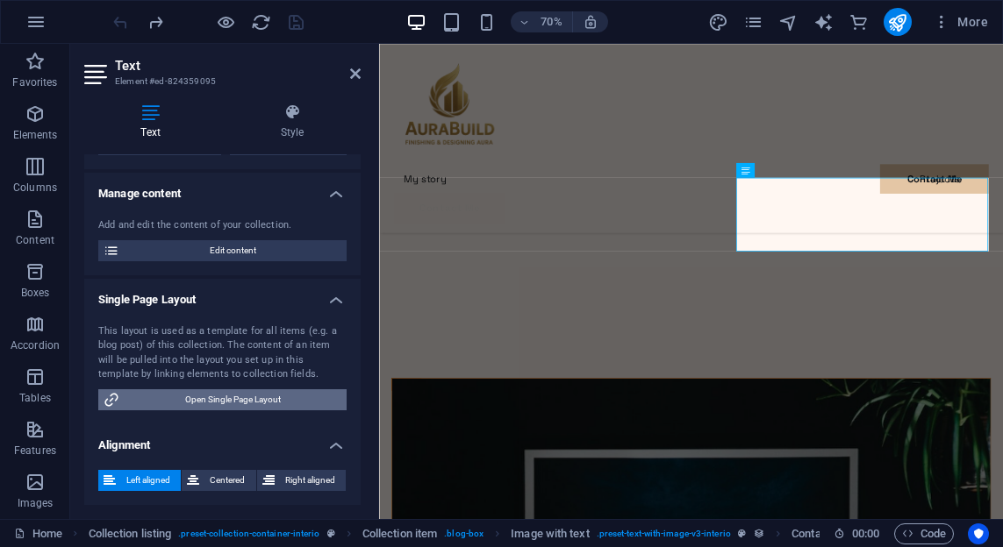
click at [218, 403] on span "Open Single Page Layout" at bounding box center [233, 399] width 217 height 21
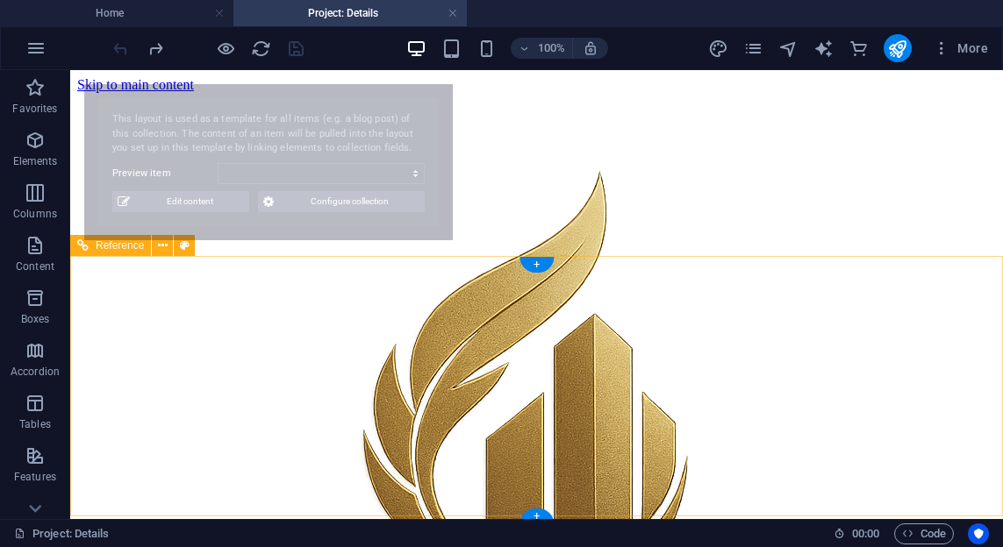
scroll to position [0, 0]
select select "68b8e1a06dfc528e3b0ca53a"
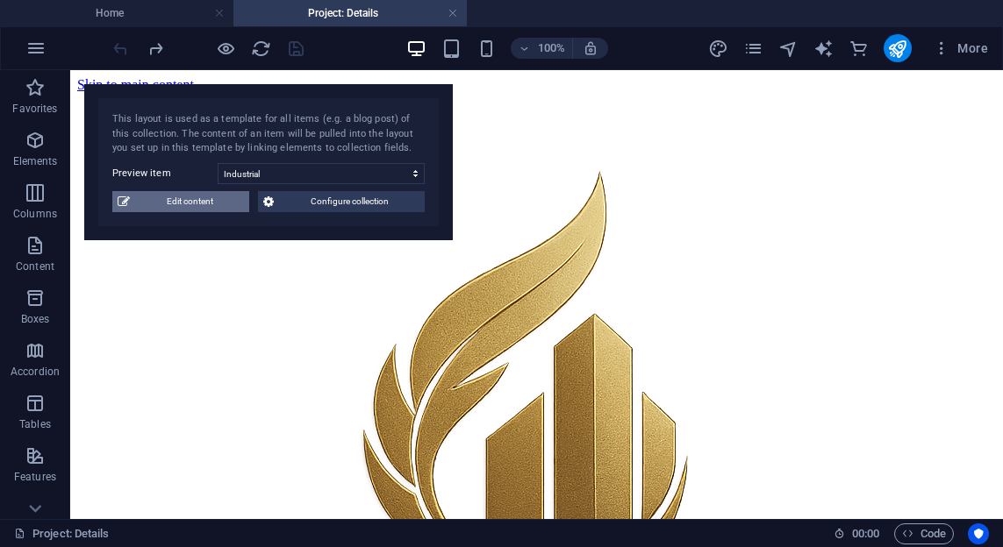
click at [203, 204] on span "Edit content" at bounding box center [189, 201] width 109 height 21
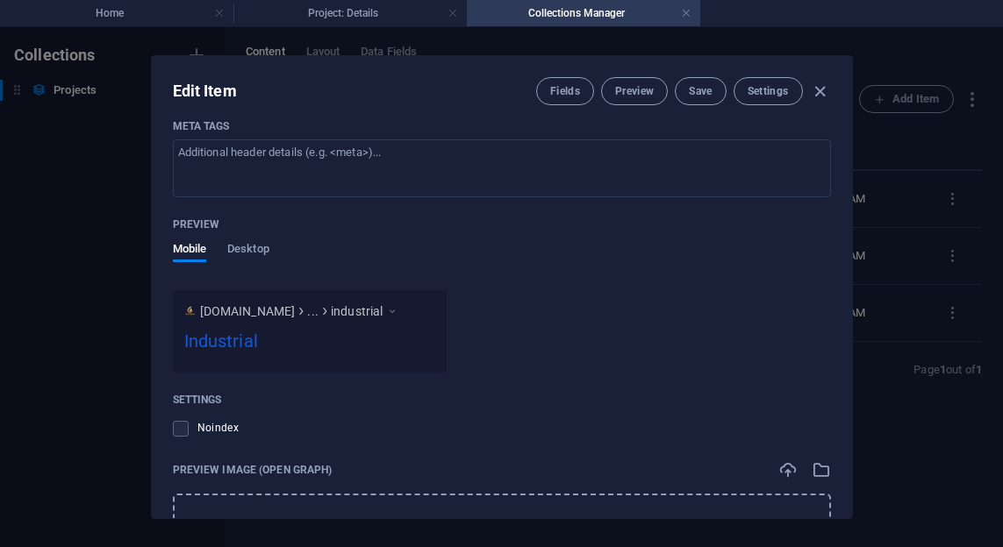
scroll to position [1509, 0]
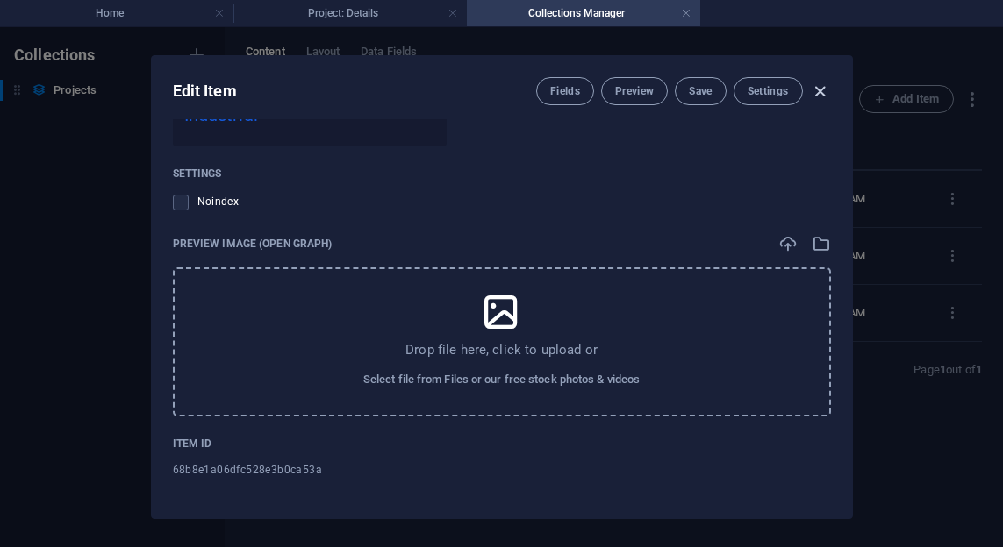
click at [817, 95] on icon "button" at bounding box center [820, 92] width 20 height 20
type input "industrial"
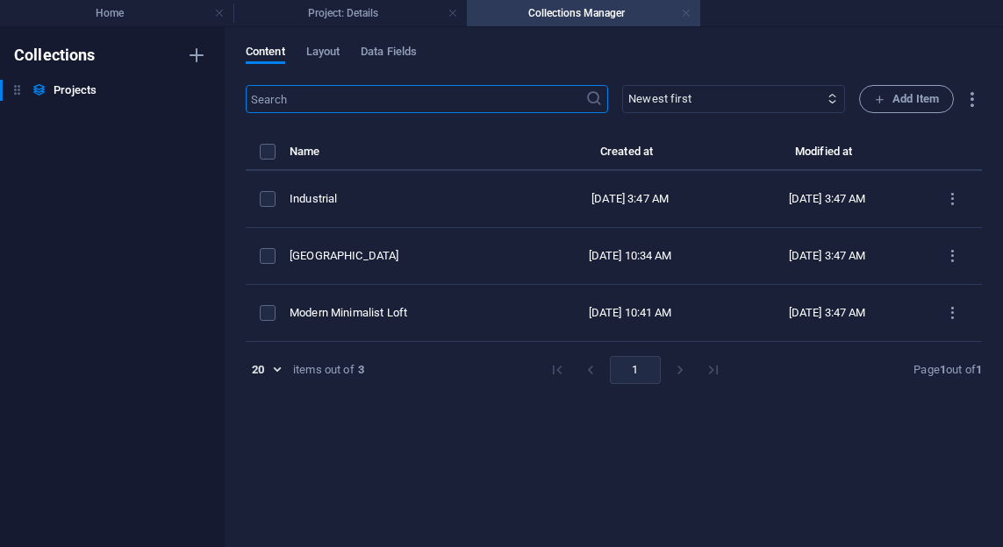
click at [689, 17] on link at bounding box center [686, 13] width 11 height 17
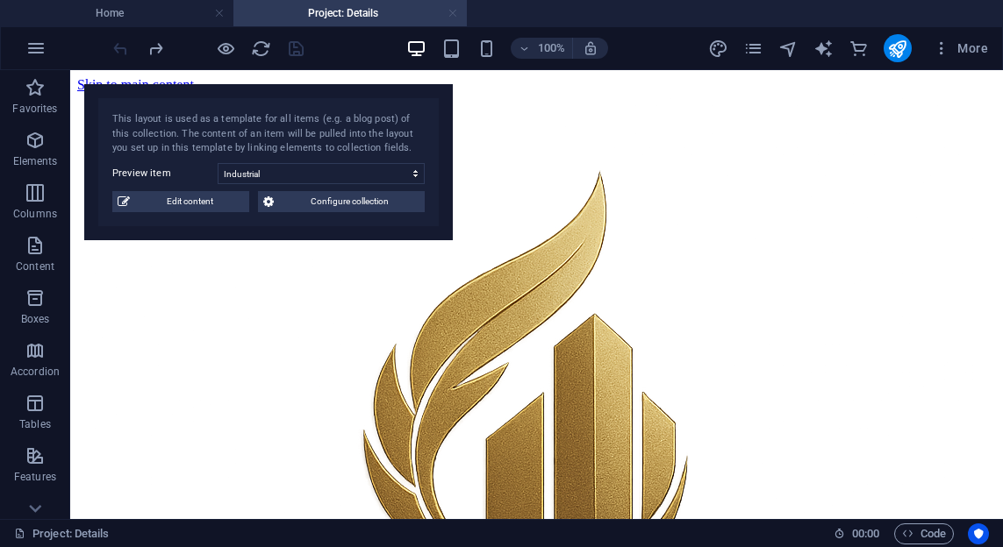
click at [451, 16] on link at bounding box center [452, 13] width 11 height 17
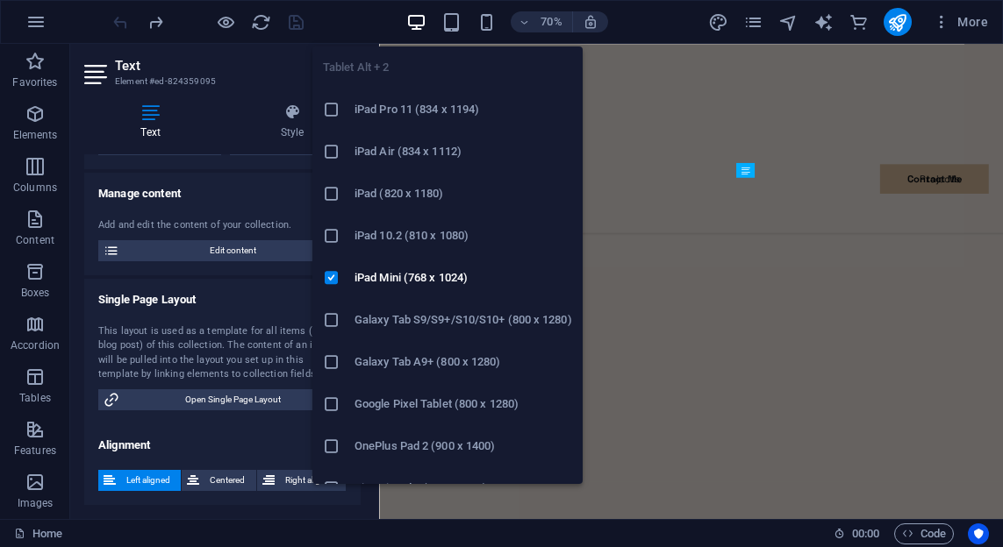
scroll to position [3102, 0]
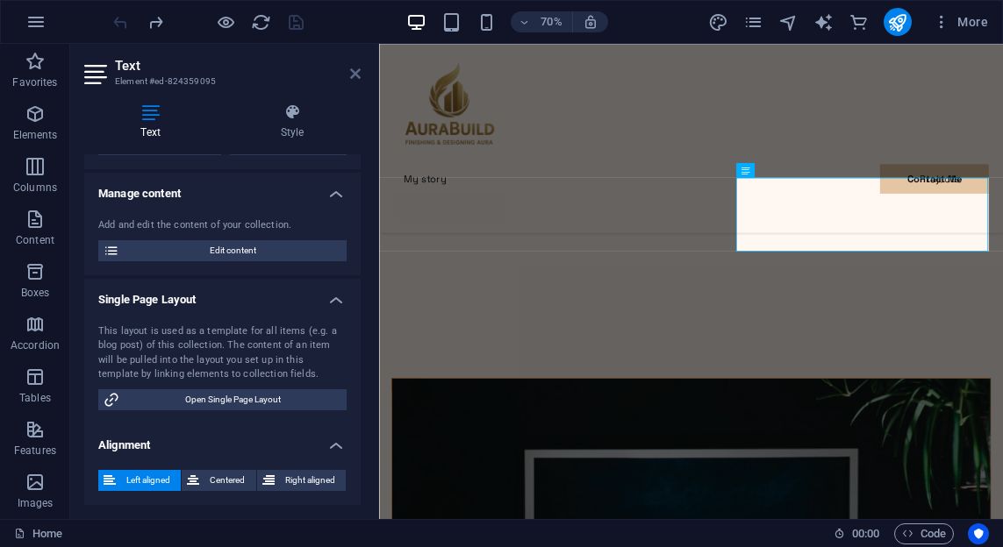
click at [360, 74] on icon at bounding box center [355, 74] width 11 height 14
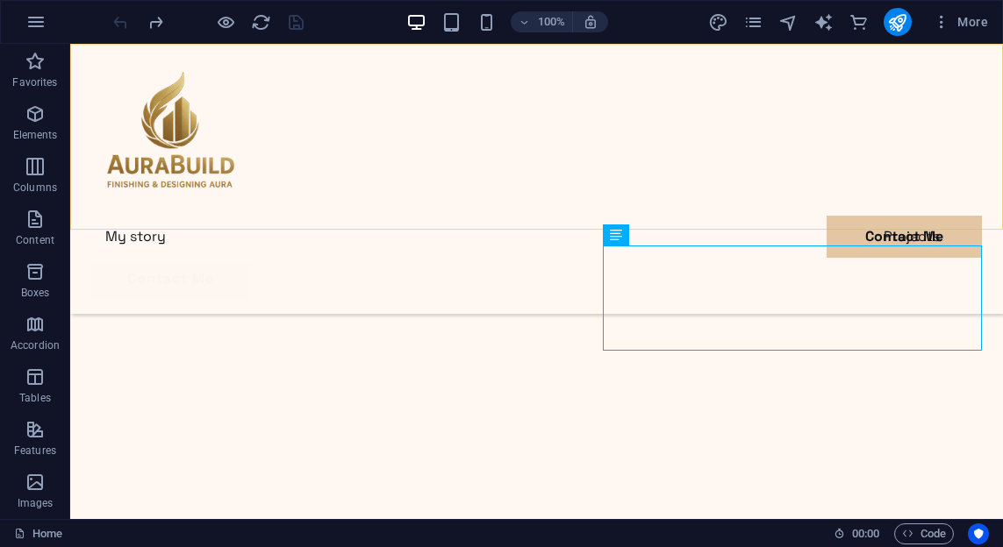
scroll to position [3121, 0]
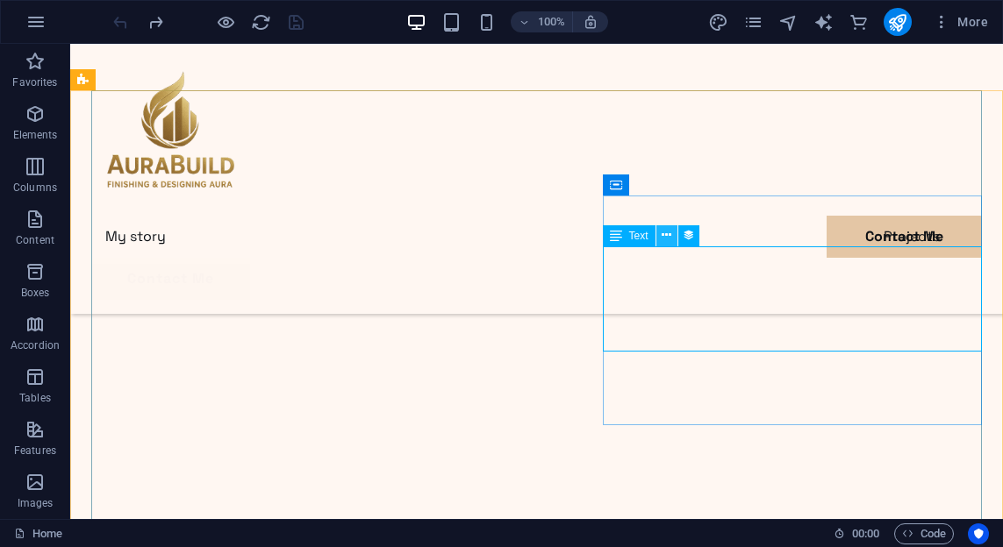
click at [665, 235] on icon at bounding box center [666, 235] width 10 height 18
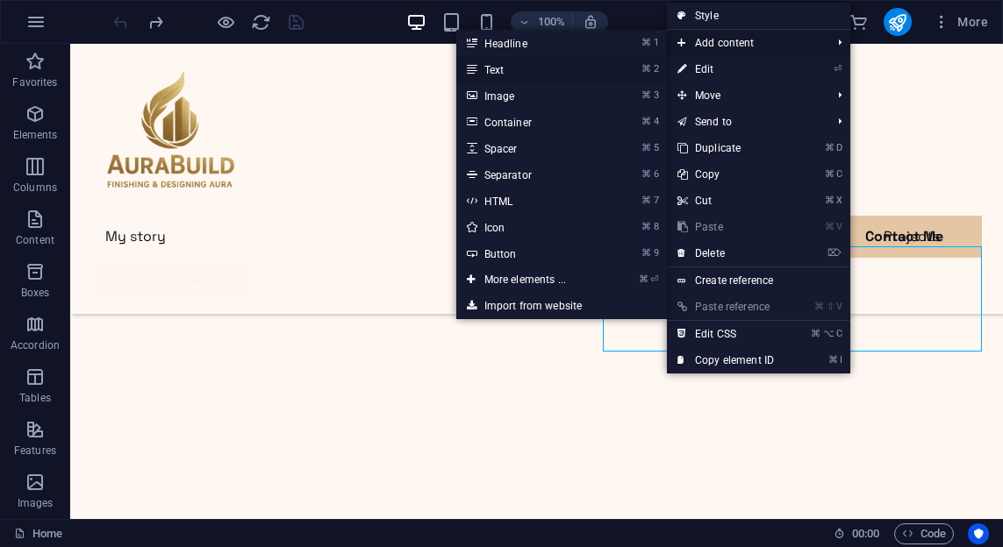
click at [497, 68] on link "⌘ 2 Text" at bounding box center [528, 69] width 145 height 26
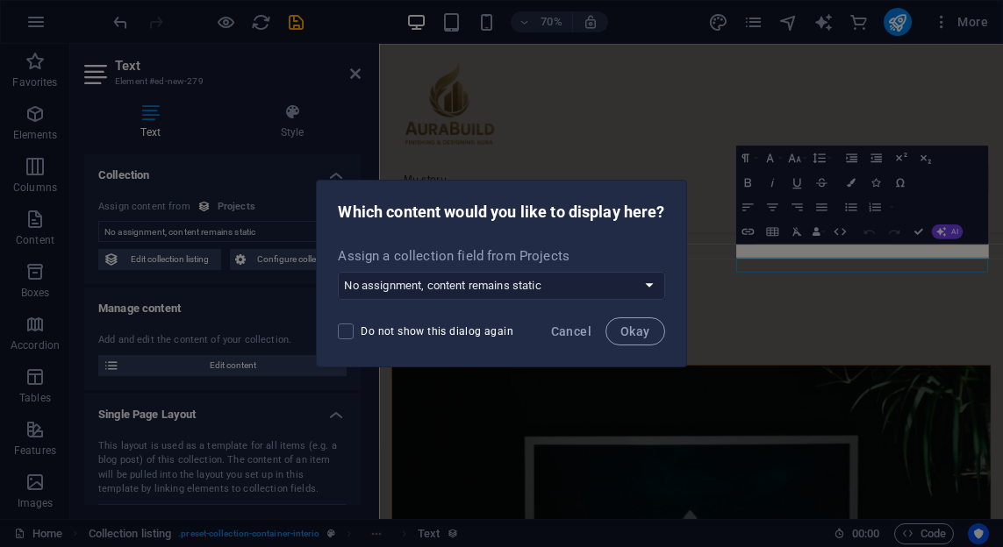
scroll to position [3102, 0]
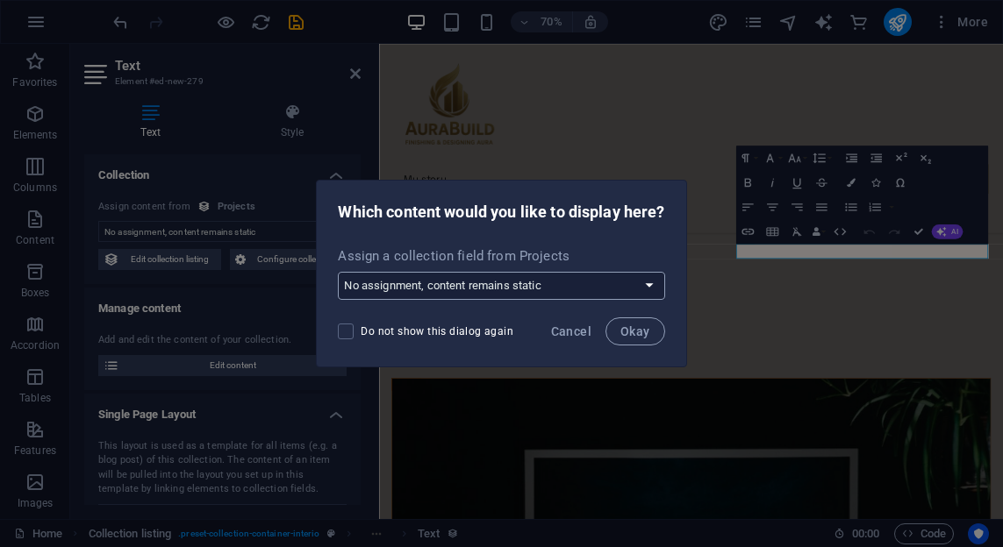
click at [645, 288] on select "No assignment, content remains static Create a new field Created at (Date) Upda…" at bounding box center [501, 286] width 326 height 28
click at [338, 272] on select "No assignment, content remains static Create a new field Created at (Date) Upda…" at bounding box center [501, 286] width 326 height 28
click at [590, 332] on span "Cancel" at bounding box center [571, 332] width 40 height 14
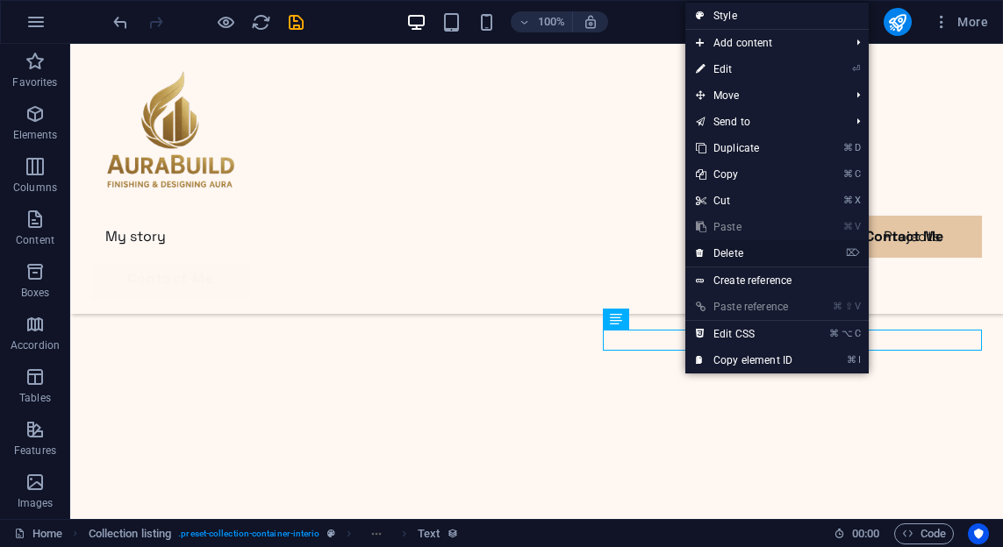
click at [739, 252] on link "⌦ Delete" at bounding box center [744, 253] width 118 height 26
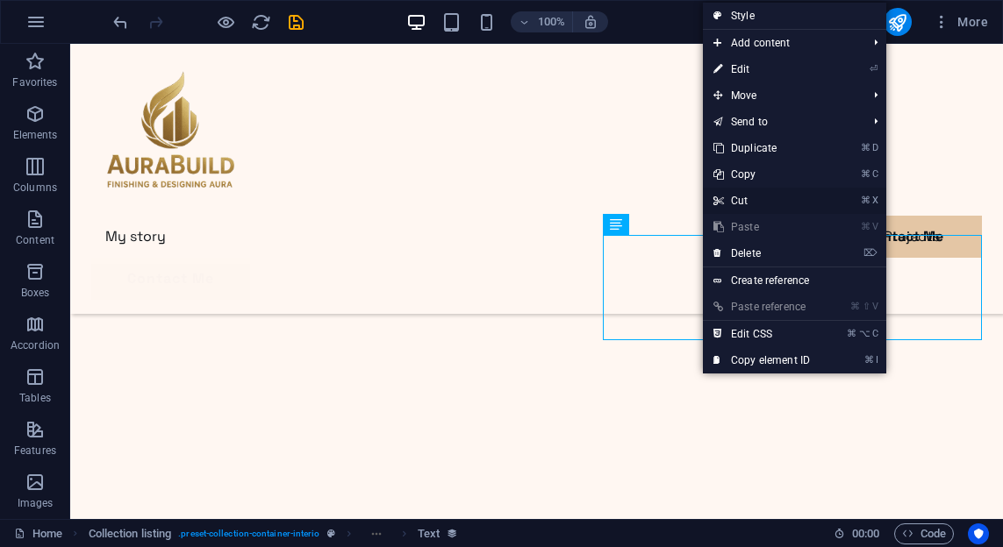
click at [766, 197] on link "⌘ X Cut" at bounding box center [762, 201] width 118 height 26
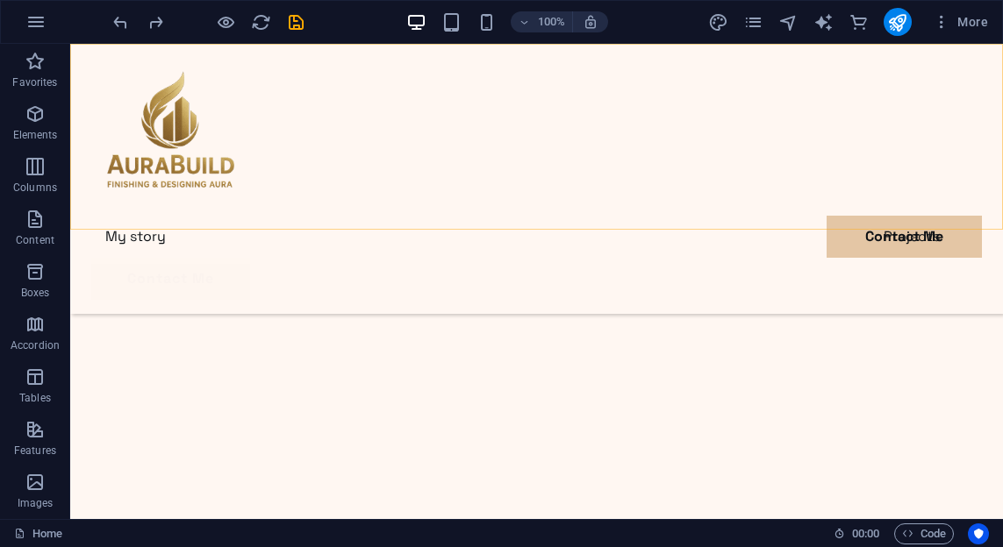
click at [763, 216] on div "My story Projects Contact Me Contact Me" at bounding box center [536, 179] width 932 height 270
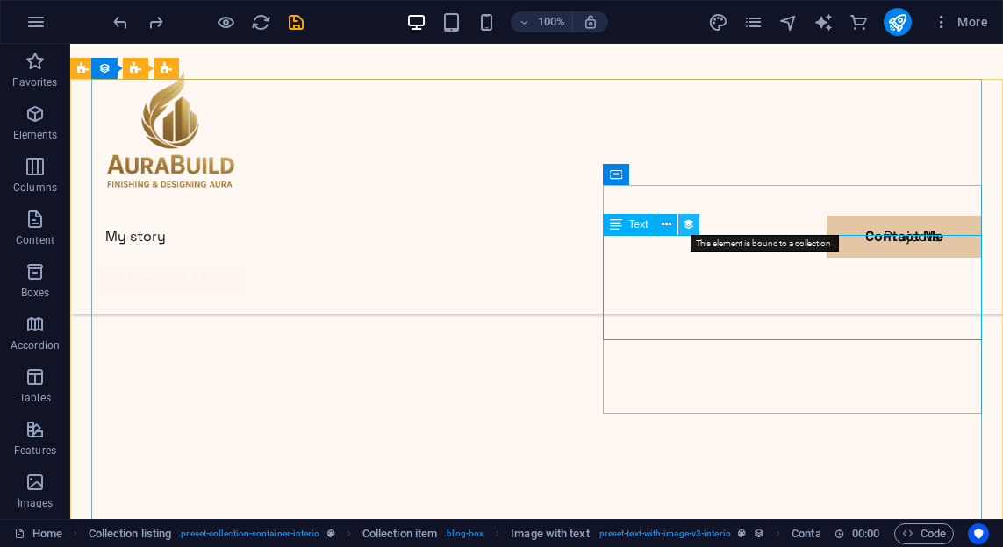
click at [691, 221] on icon at bounding box center [688, 225] width 12 height 18
select select "short-description"
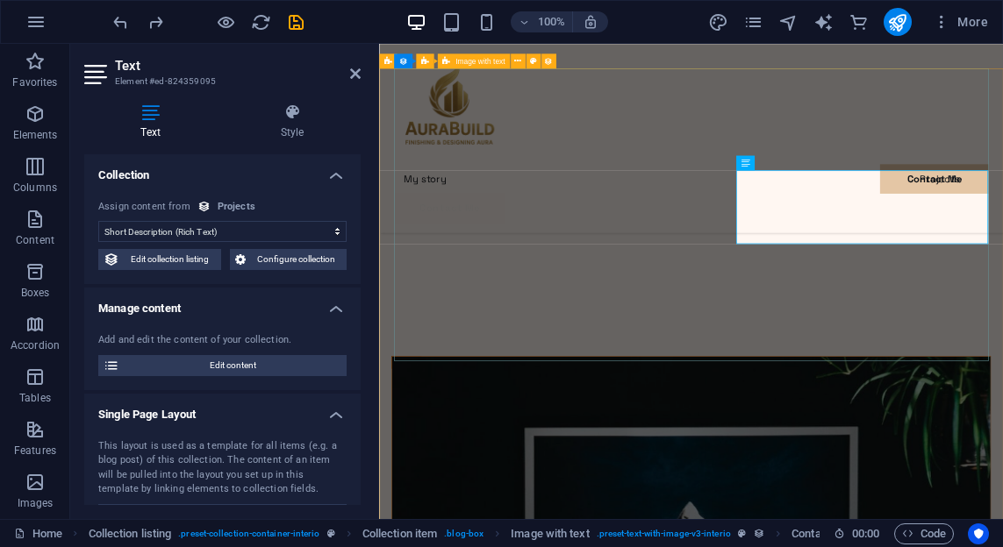
scroll to position [3113, 0]
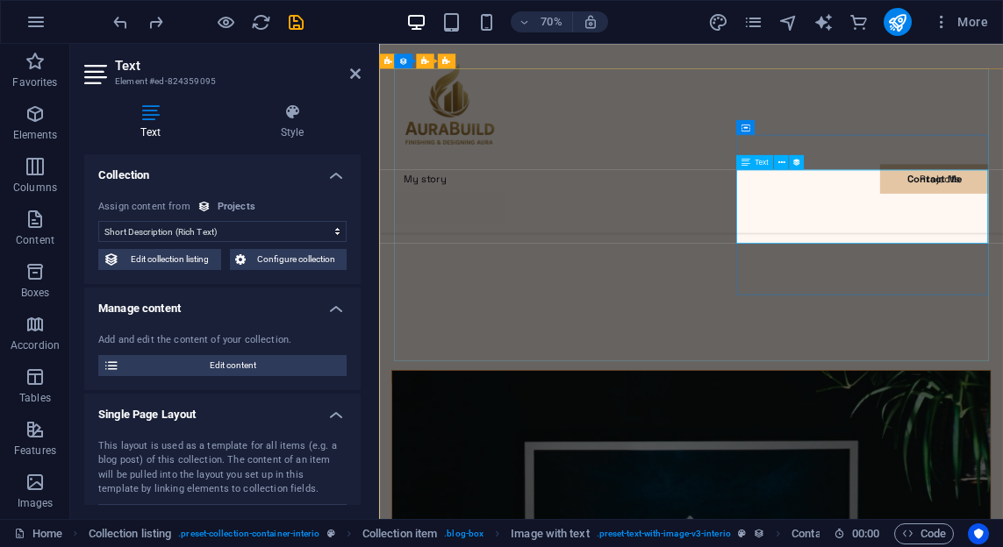
click at [759, 166] on span "Text" at bounding box center [760, 162] width 13 height 7
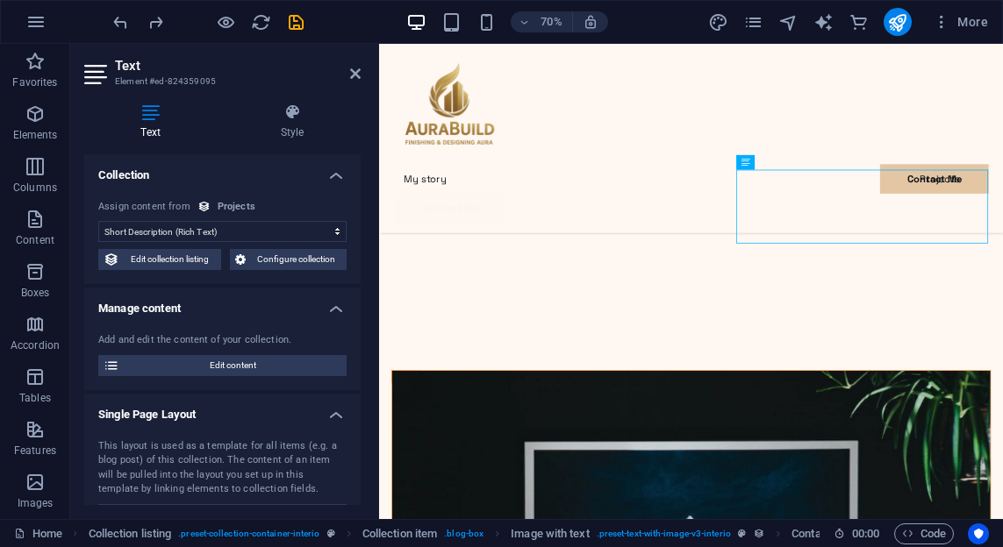
drag, startPoint x: 1138, startPoint y: 210, endPoint x: 923, endPoint y: 242, distance: 217.4
click at [744, 167] on icon at bounding box center [744, 162] width 9 height 15
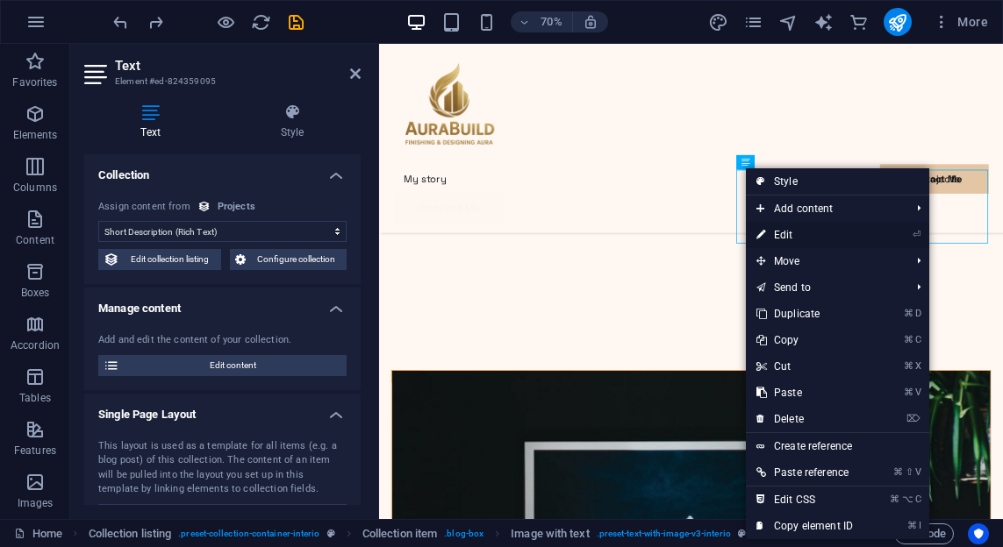
click at [770, 239] on link "⏎ Edit" at bounding box center [805, 235] width 118 height 26
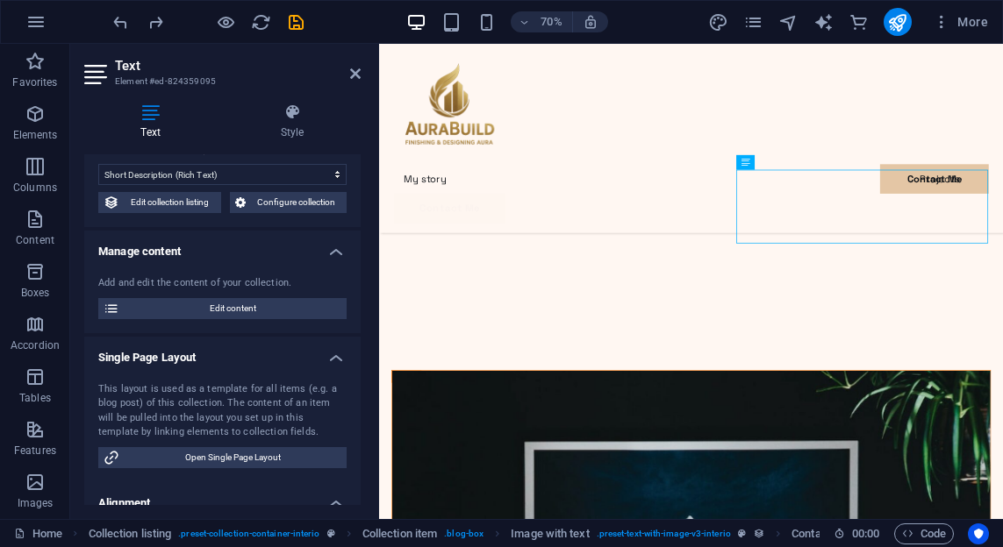
scroll to position [0, 0]
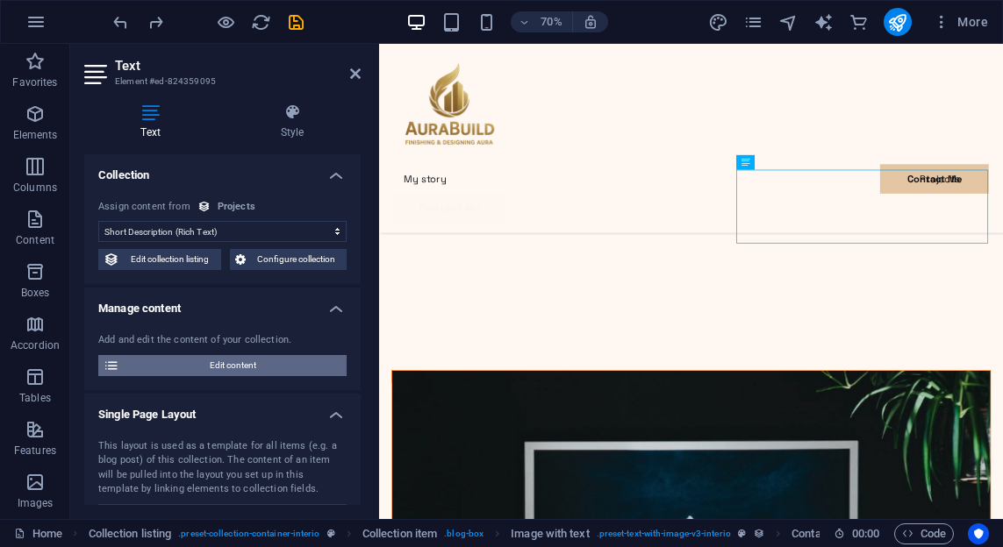
click at [266, 365] on span "Edit content" at bounding box center [233, 365] width 217 height 21
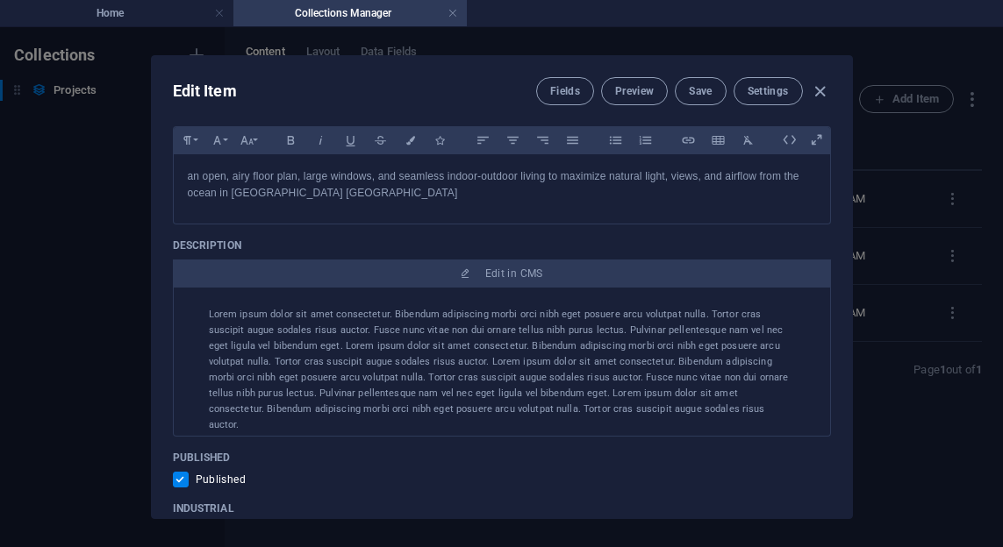
scroll to position [186, 0]
click at [288, 335] on p "Lorem ipsum dolor sit amet consectetur. Bibendum adipiscing morbi orci nibh ege…" at bounding box center [502, 367] width 586 height 126
click at [288, 334] on p "Lorem ipsum dolor sit amet consectetur. Bibendum adipiscing morbi orci nibh ege…" at bounding box center [502, 367] width 586 height 126
drag, startPoint x: 205, startPoint y: 315, endPoint x: 286, endPoint y: 370, distance: 97.8
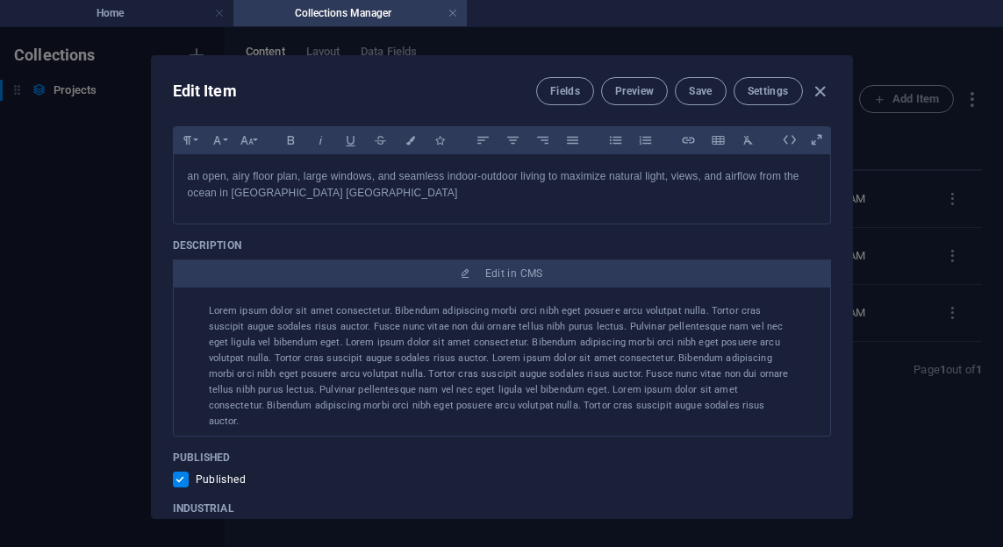
click at [286, 370] on div "Modern Minimalist Loft Lorem ipsum dolor sit amet consectetur. Bibendum adipisc…" at bounding box center [502, 469] width 628 height 497
click at [374, 353] on p "Lorem ipsum dolor sit amet consectetur. Bibendum adipiscing morbi orci nibh ege…" at bounding box center [502, 367] width 586 height 126
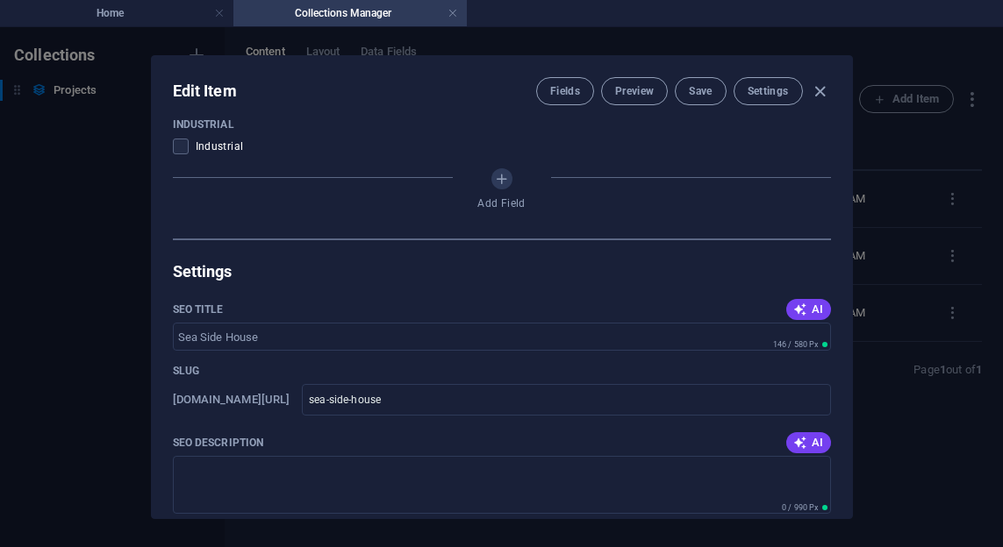
scroll to position [1008, 0]
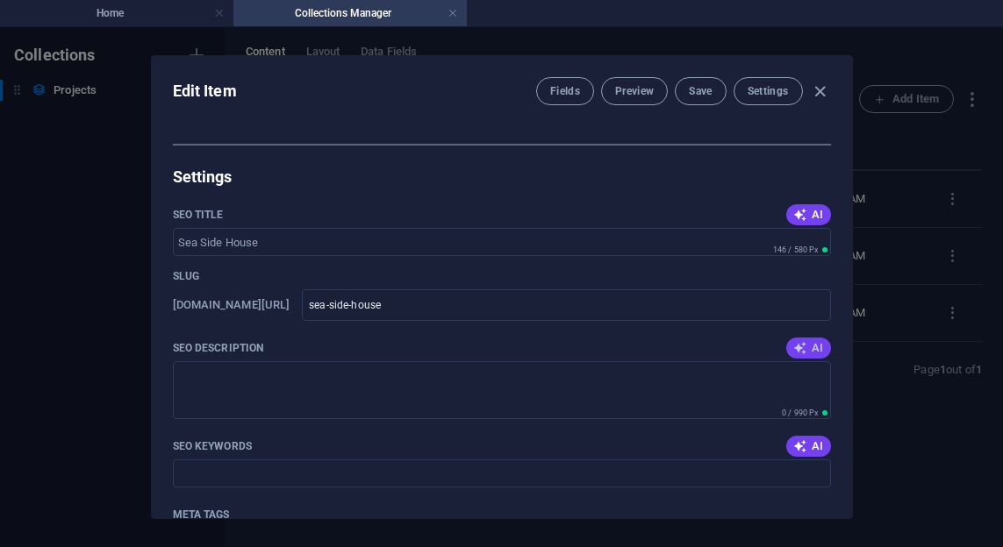
click at [804, 353] on span "AI" at bounding box center [808, 348] width 30 height 14
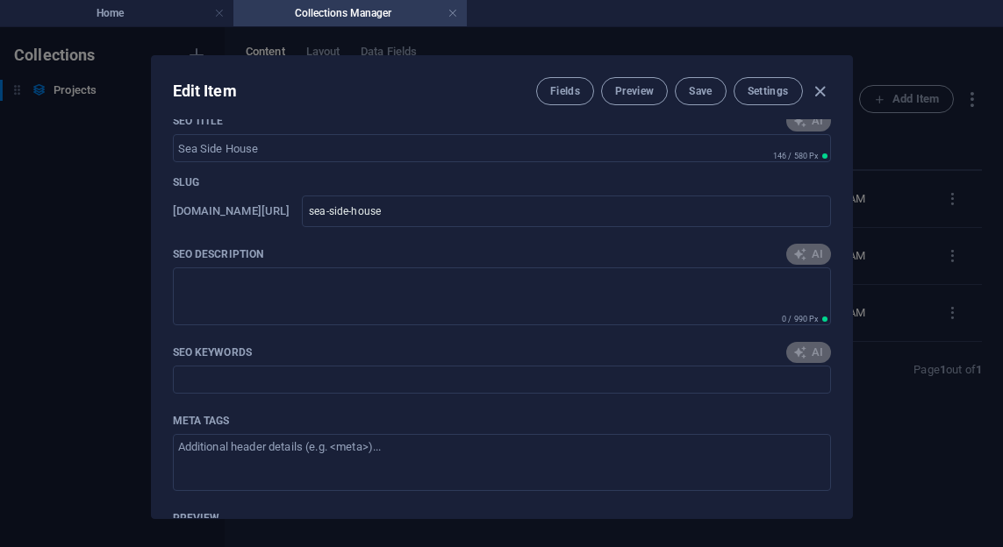
type textarea "Experience seamless indoor-outdoor living at Sea Side House in Zurich, featurin…"
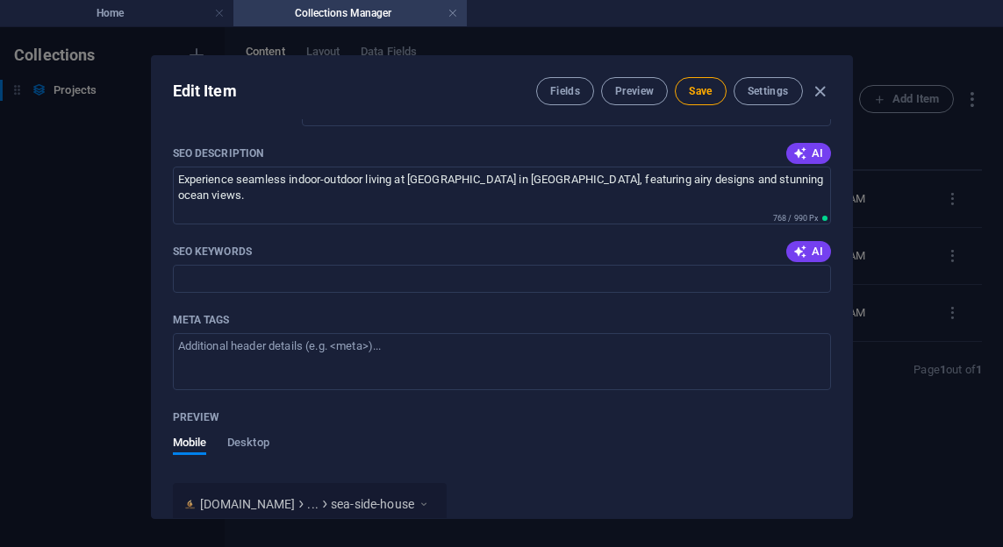
scroll to position [1204, 0]
click at [799, 259] on button "AI" at bounding box center [808, 250] width 44 height 21
type input "Sea Side House, open airy floor plan, indoor-outdoor living, Zurich Switzerland…"
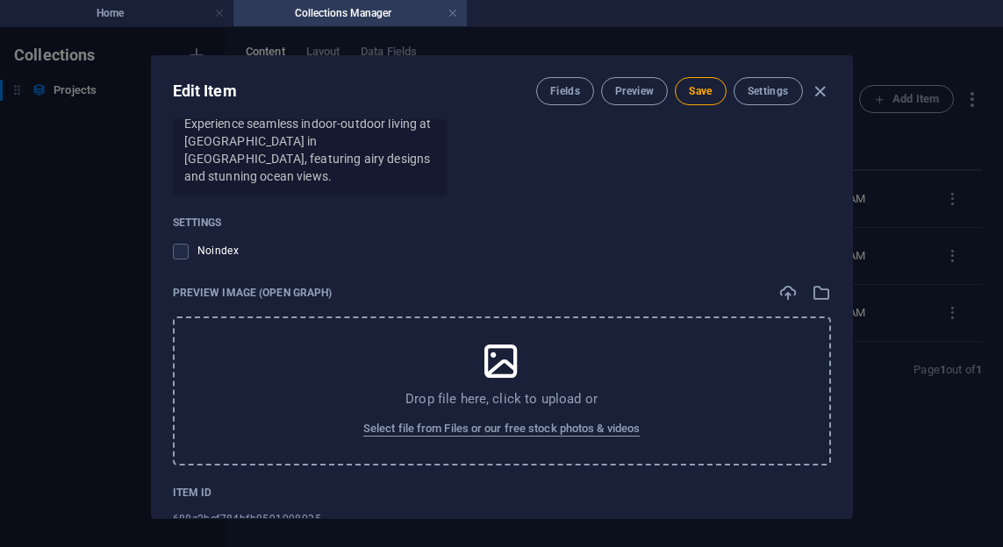
scroll to position [1675, 0]
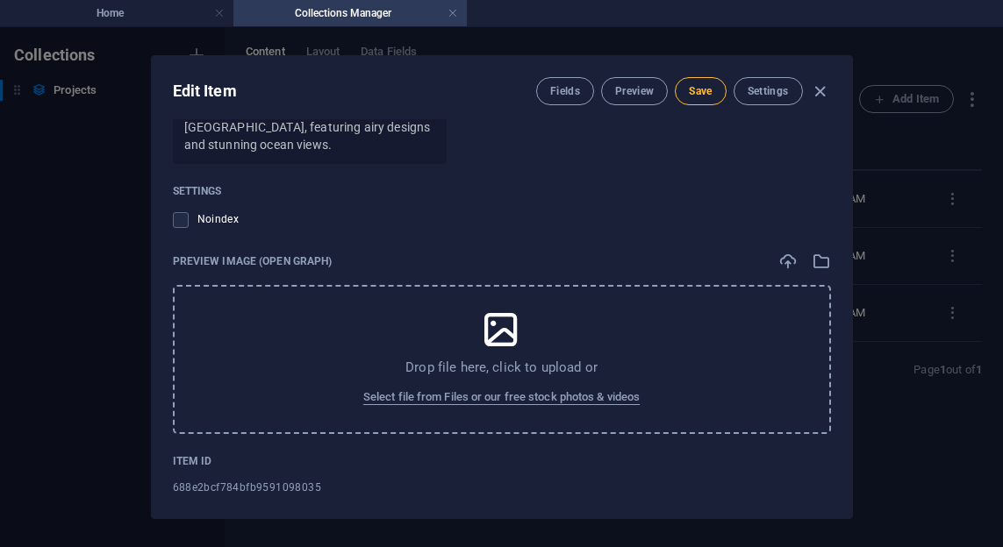
click at [697, 81] on button "Save" at bounding box center [700, 91] width 51 height 28
click at [821, 89] on icon "button" at bounding box center [820, 92] width 20 height 20
checkbox input "false"
type input "sea-side-house"
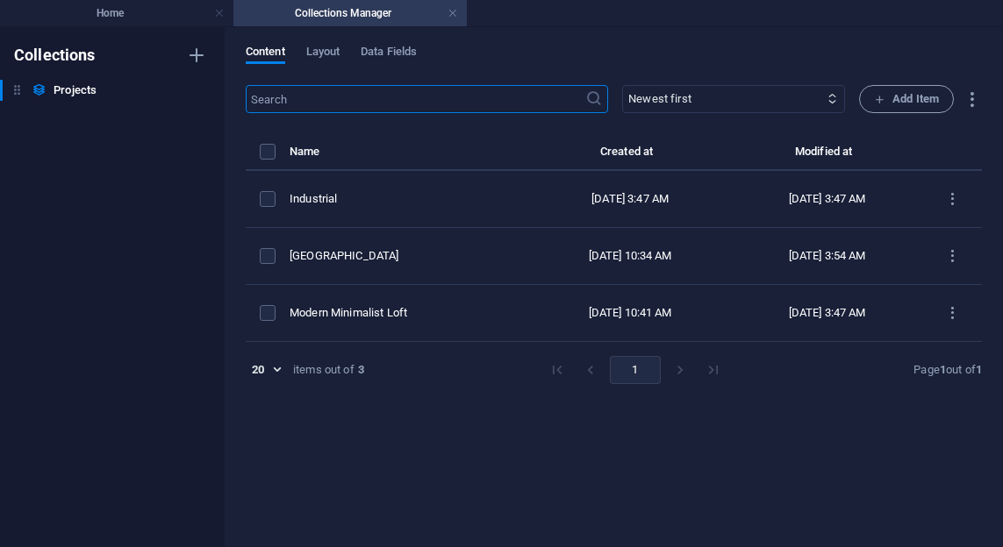
scroll to position [1357, 0]
click at [375, 54] on span "Data Fields" at bounding box center [389, 53] width 56 height 25
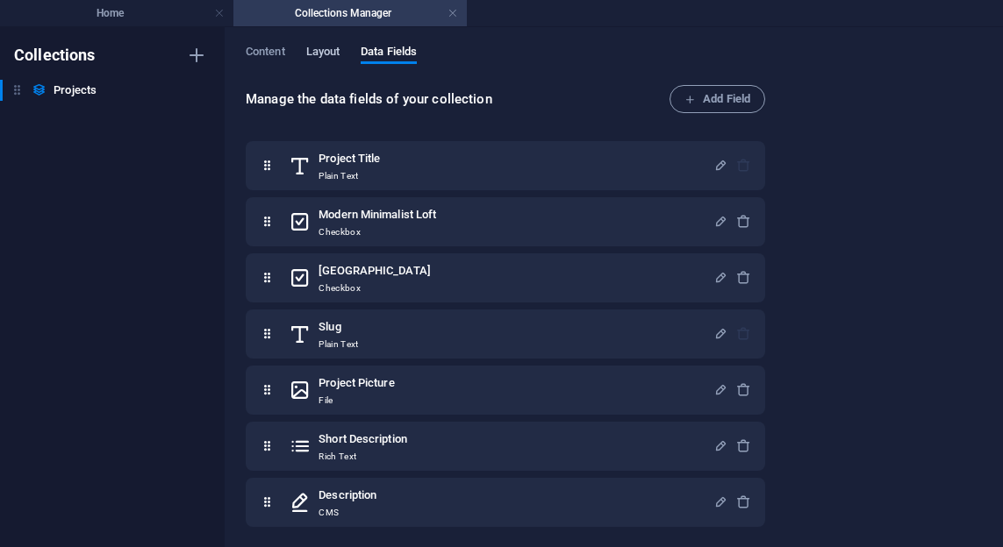
click at [325, 54] on span "Layout" at bounding box center [323, 53] width 34 height 25
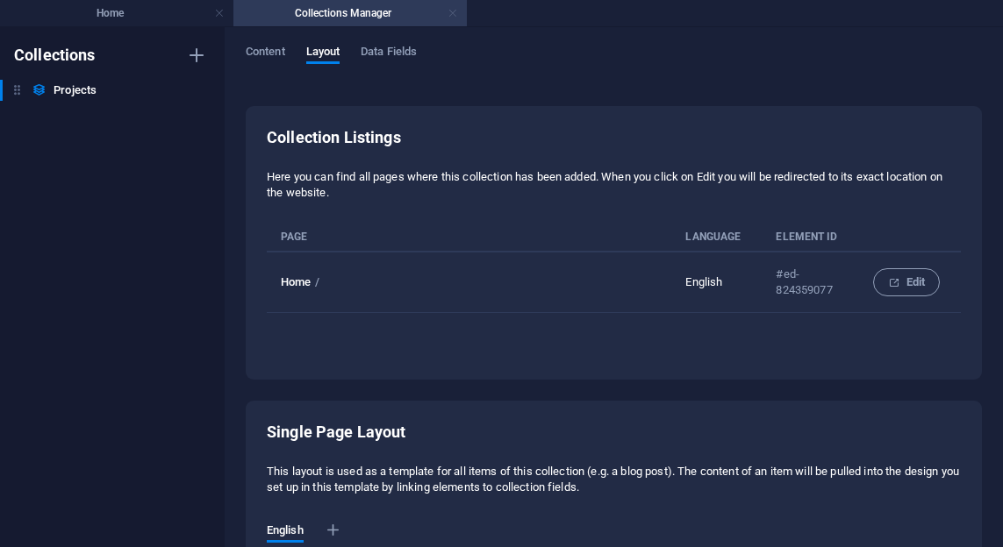
click at [449, 15] on link at bounding box center [452, 13] width 11 height 17
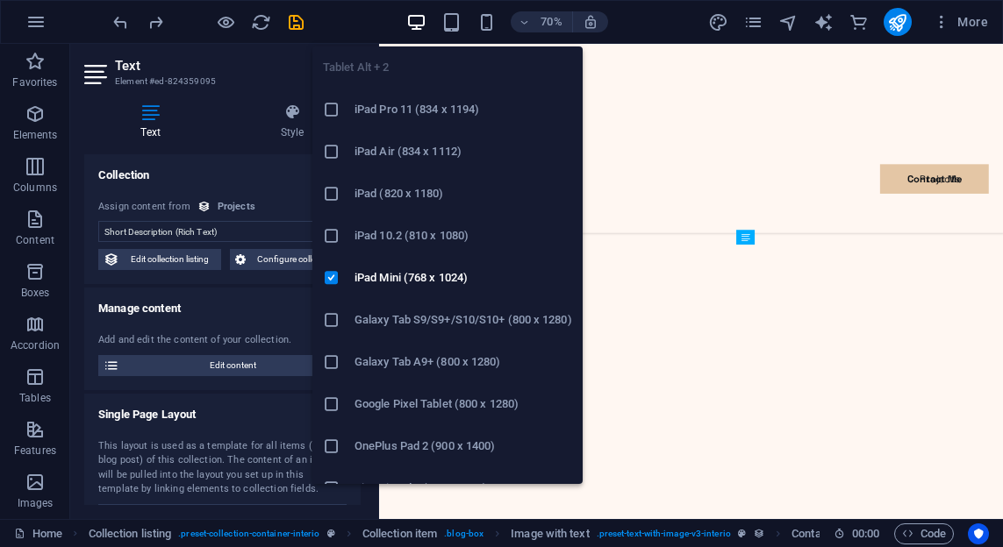
scroll to position [3113, 0]
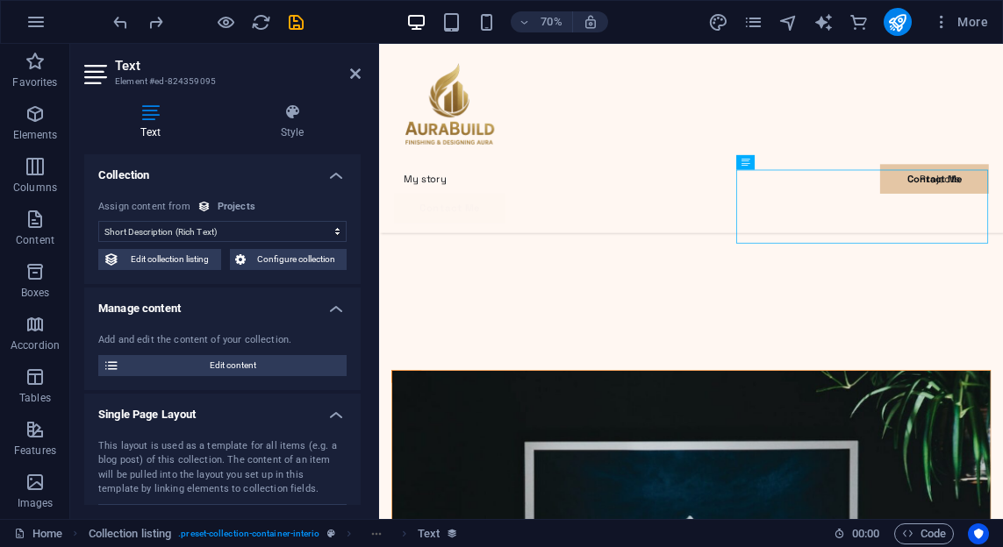
click at [358, 81] on header "Text Element #ed-824359095" at bounding box center [222, 67] width 276 height 46
click at [355, 78] on icon at bounding box center [355, 74] width 11 height 14
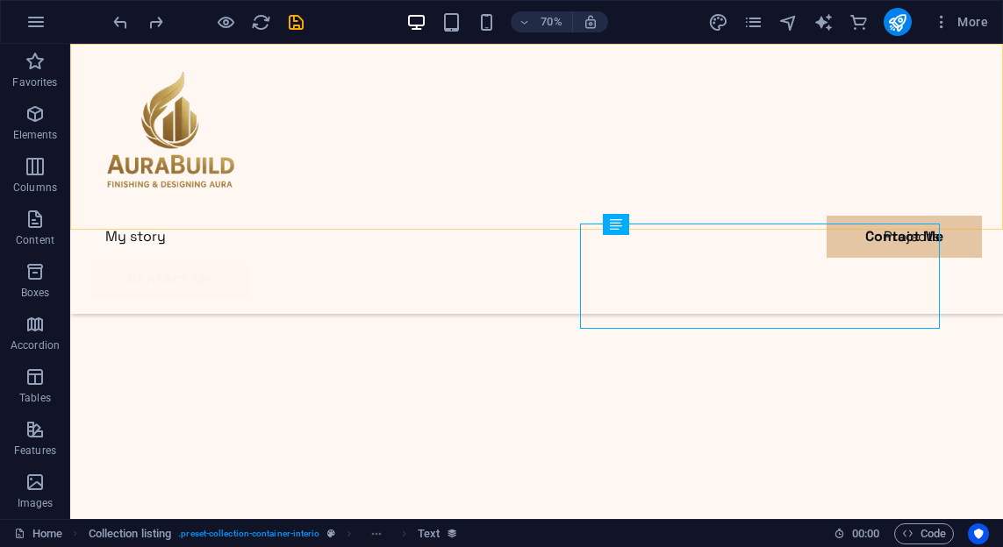
scroll to position [3133, 0]
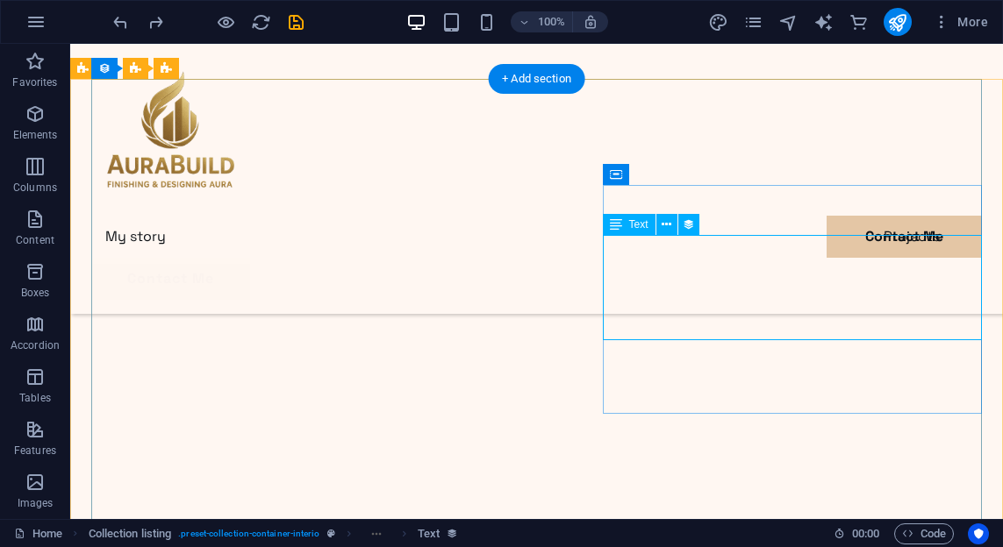
click at [658, 230] on button at bounding box center [666, 224] width 21 height 21
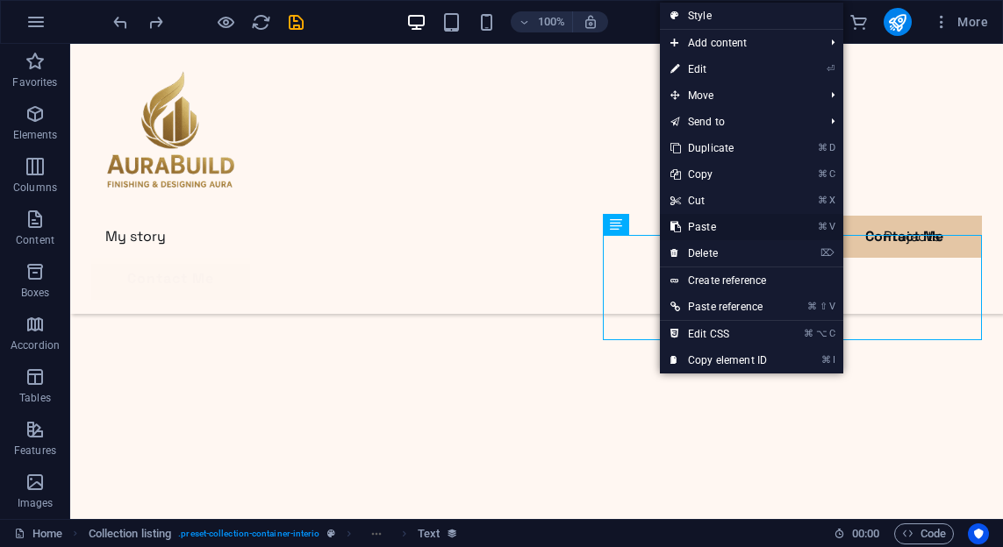
click at [720, 227] on link "⌘ V Paste" at bounding box center [719, 227] width 118 height 26
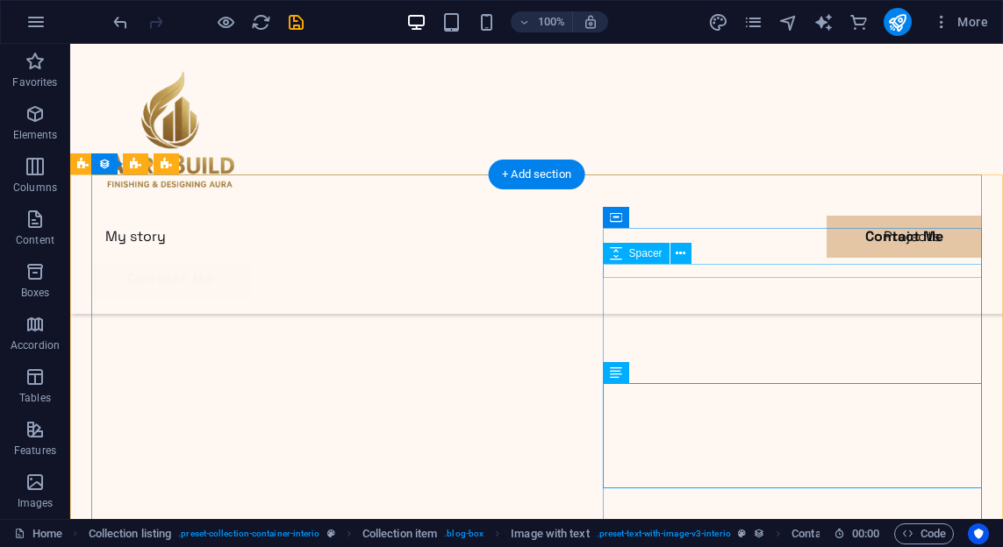
scroll to position [3013, 0]
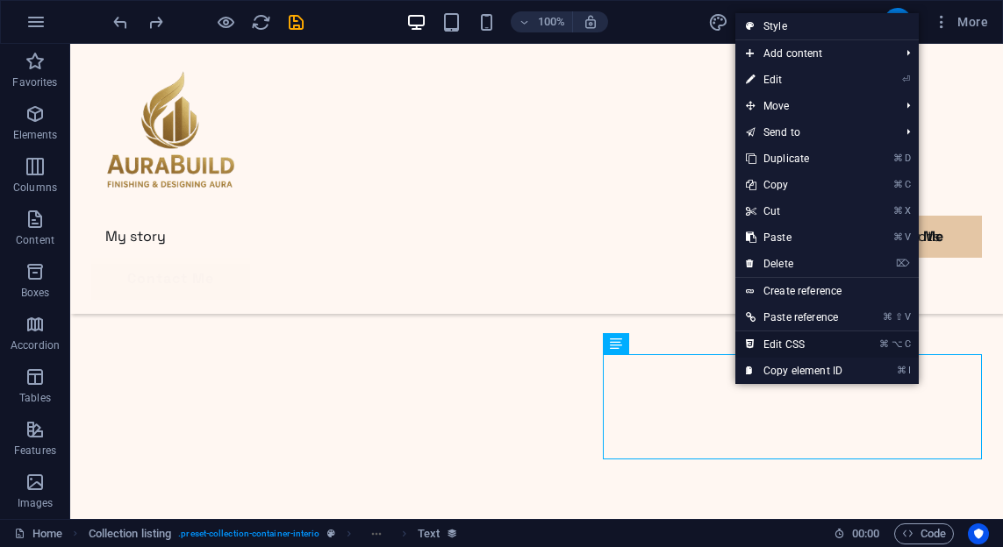
click at [805, 344] on link "⌘ ⌥ C Edit CSS" at bounding box center [794, 345] width 118 height 26
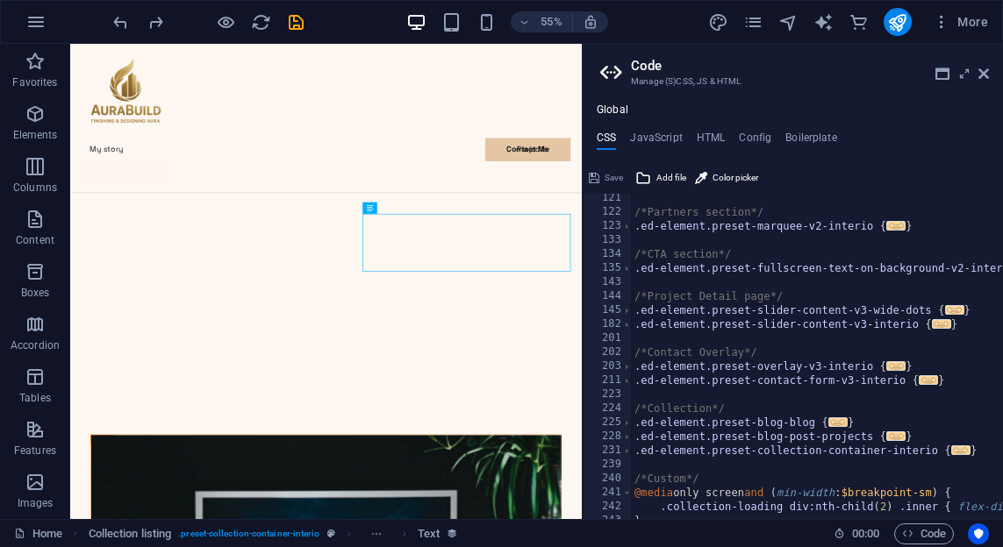
scroll to position [236, 0]
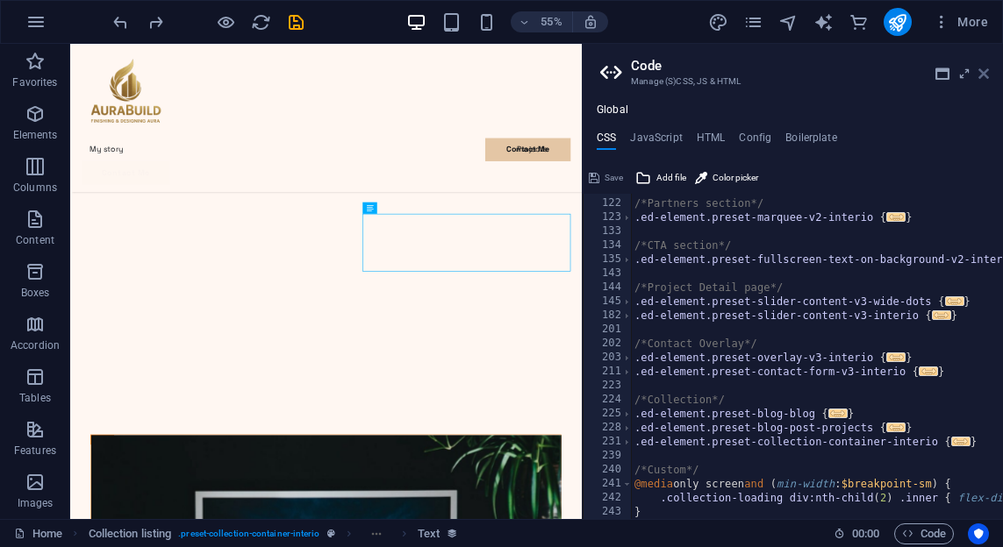
click at [985, 72] on icon at bounding box center [983, 74] width 11 height 14
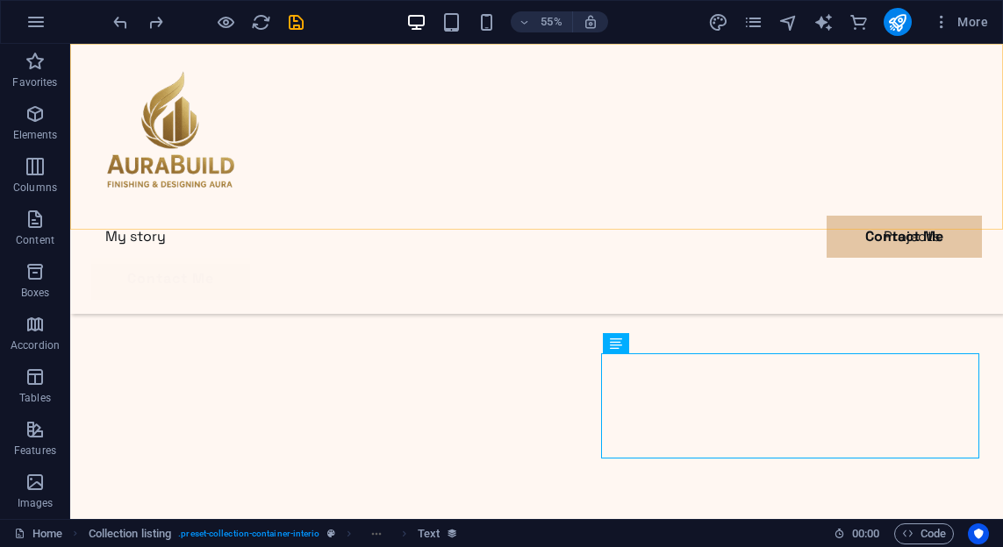
scroll to position [3013, 0]
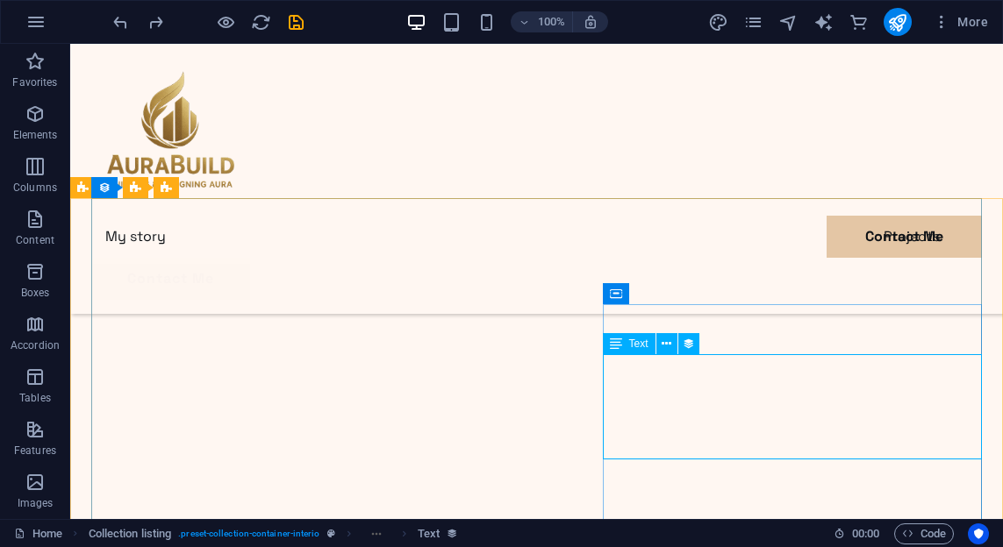
click at [627, 342] on div "Text" at bounding box center [629, 343] width 53 height 21
click at [643, 344] on span "Text" at bounding box center [638, 344] width 19 height 11
select select "short-description"
click at [647, 350] on div "Text" at bounding box center [629, 343] width 53 height 21
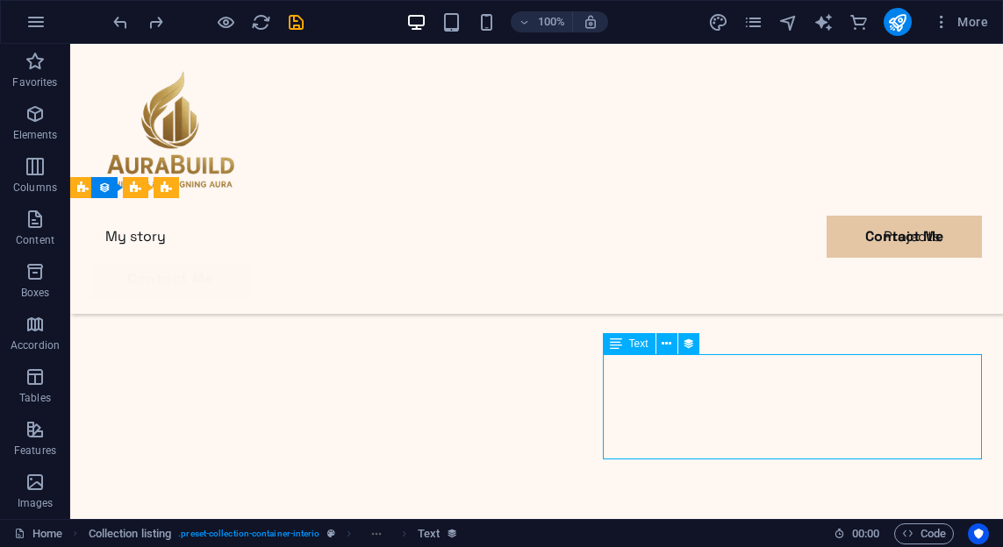
select select "short-description"
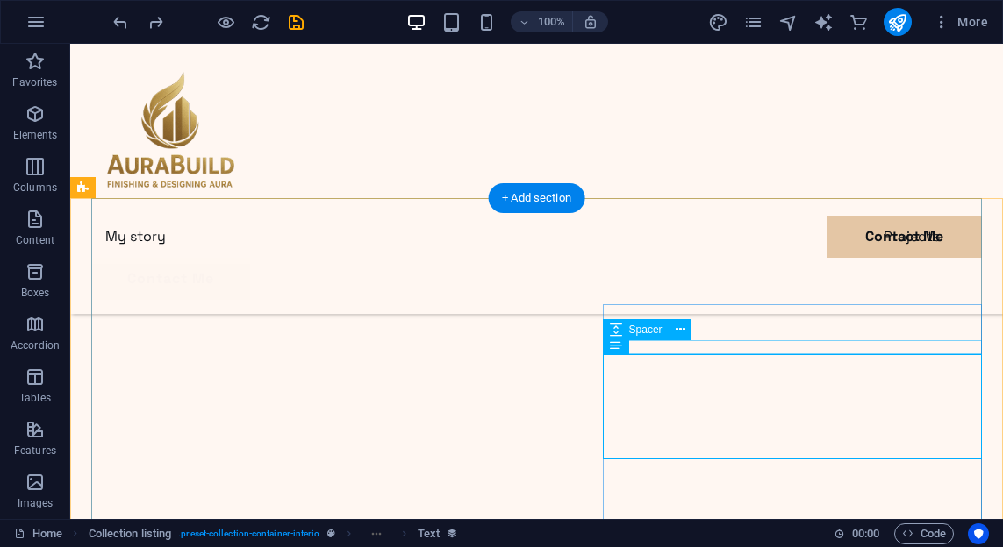
scroll to position [2994, 0]
select select "short-description"
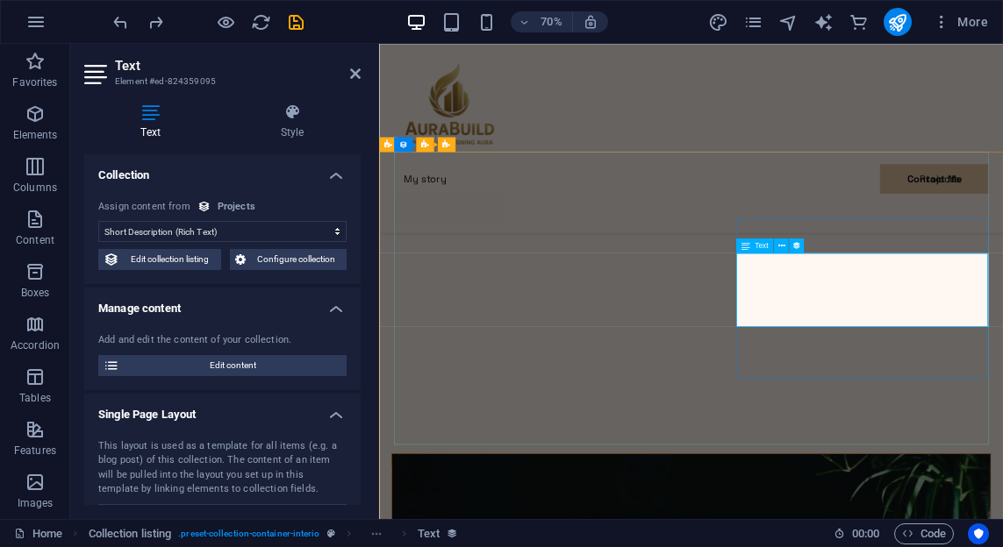
click at [327, 313] on h4 "Manage content" at bounding box center [222, 304] width 276 height 32
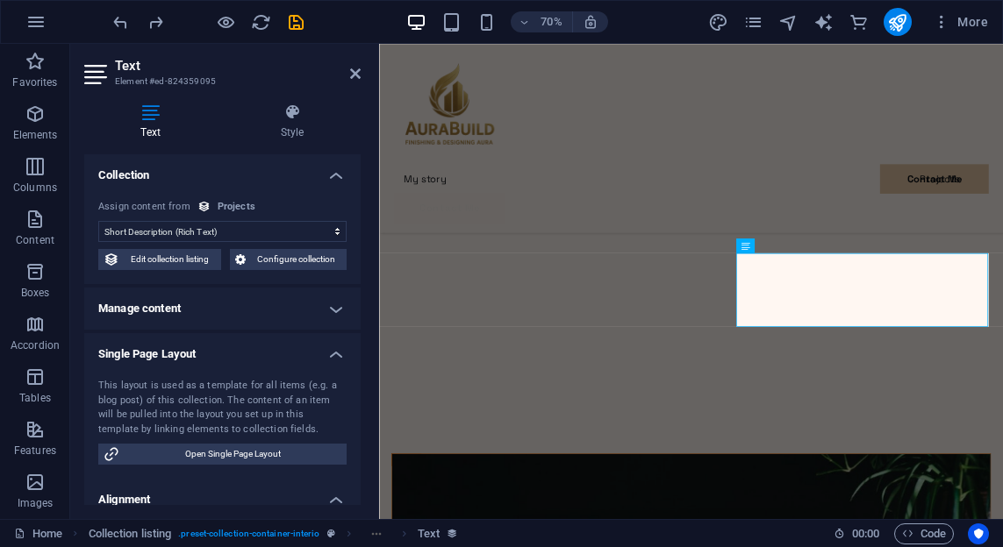
click at [331, 312] on h4 "Manage content" at bounding box center [222, 309] width 276 height 42
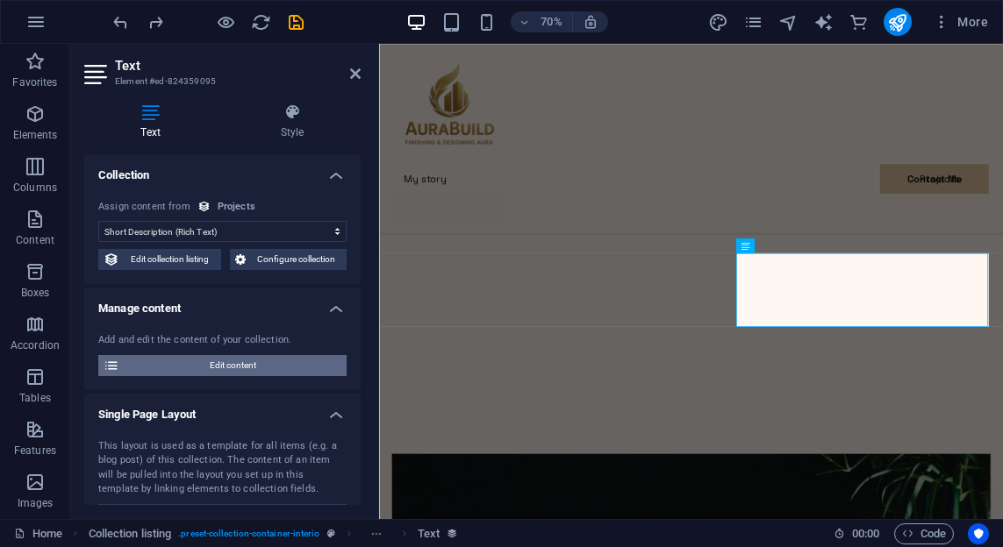
click at [264, 368] on span "Edit content" at bounding box center [233, 365] width 217 height 21
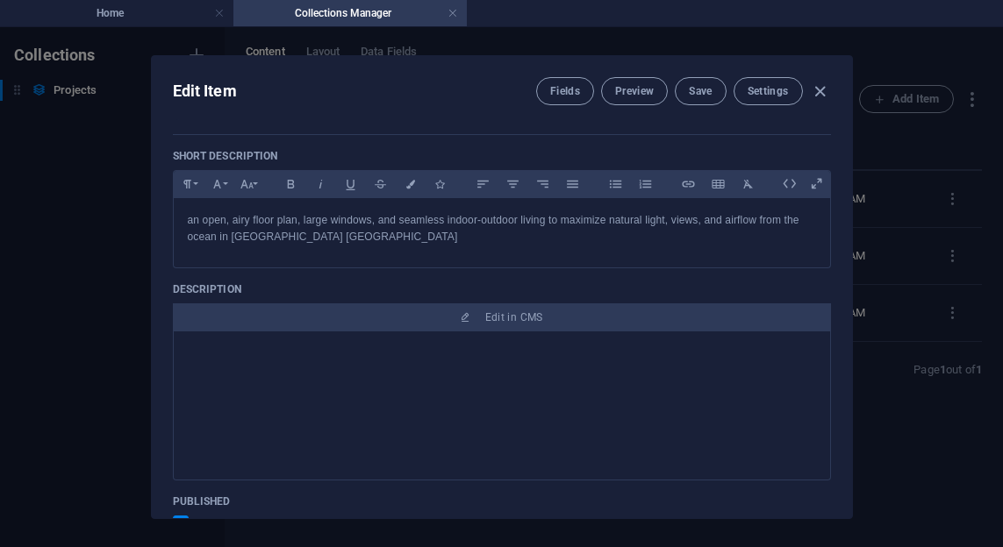
scroll to position [457, 0]
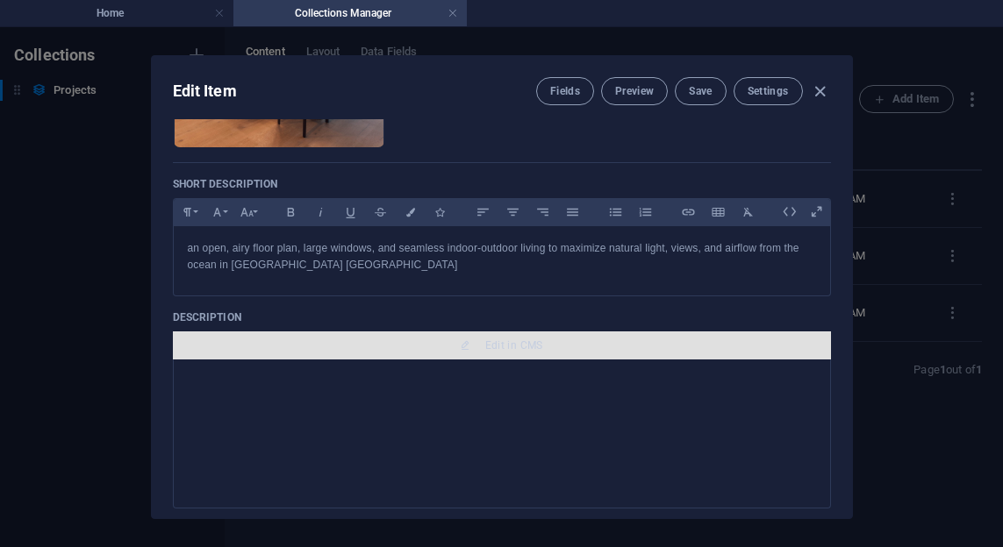
click at [462, 355] on button "Edit in CMS" at bounding box center [502, 346] width 658 height 28
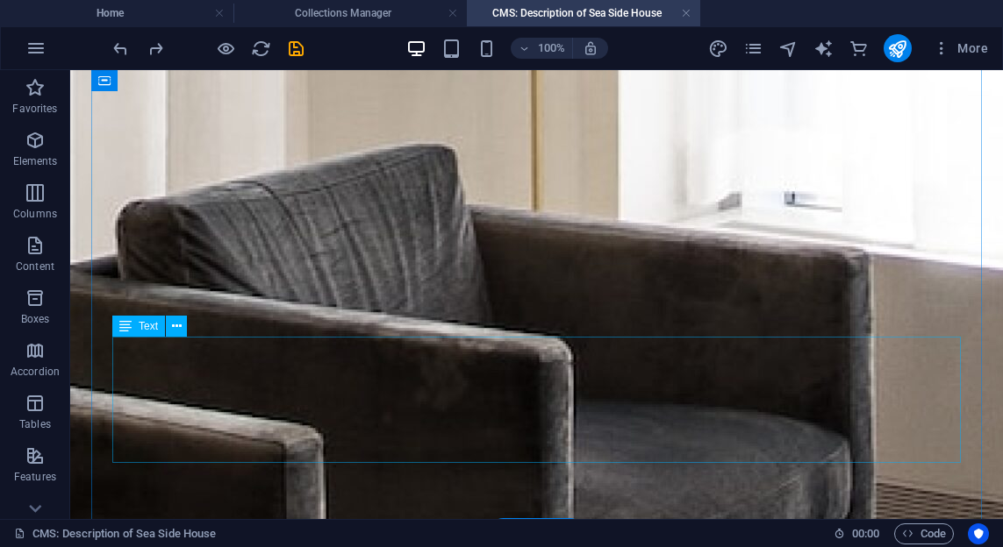
scroll to position [639, 0]
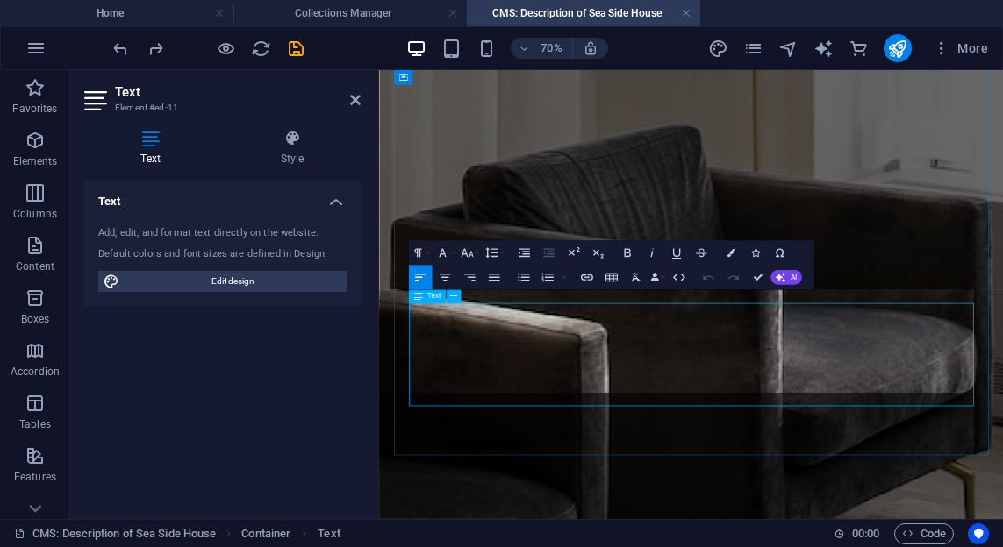
scroll to position [619, 0]
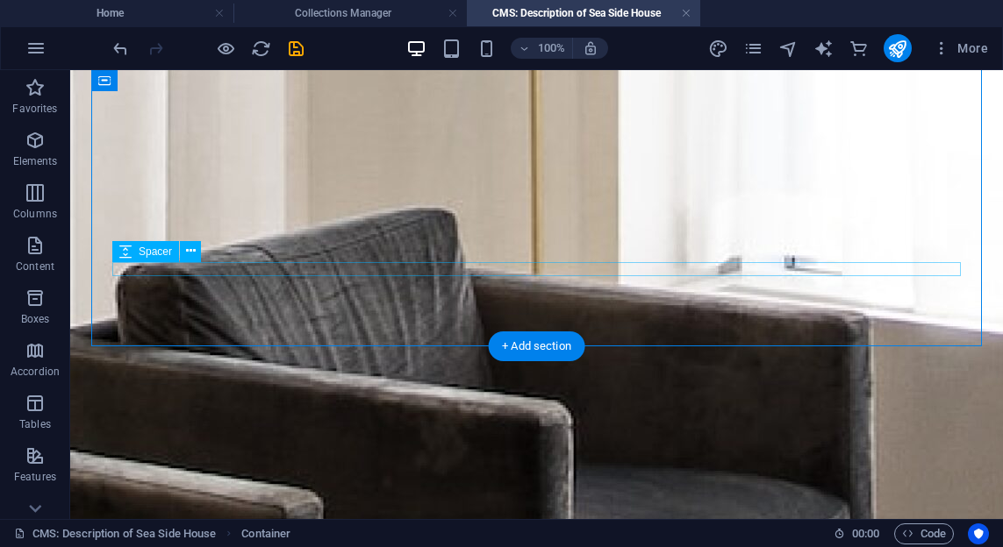
scroll to position [578, 0]
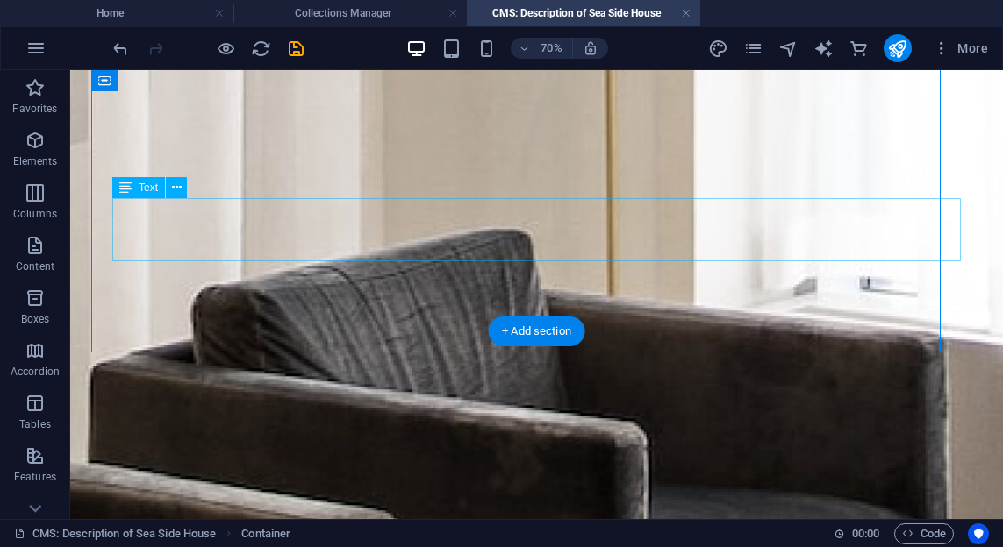
scroll to position [579, 0]
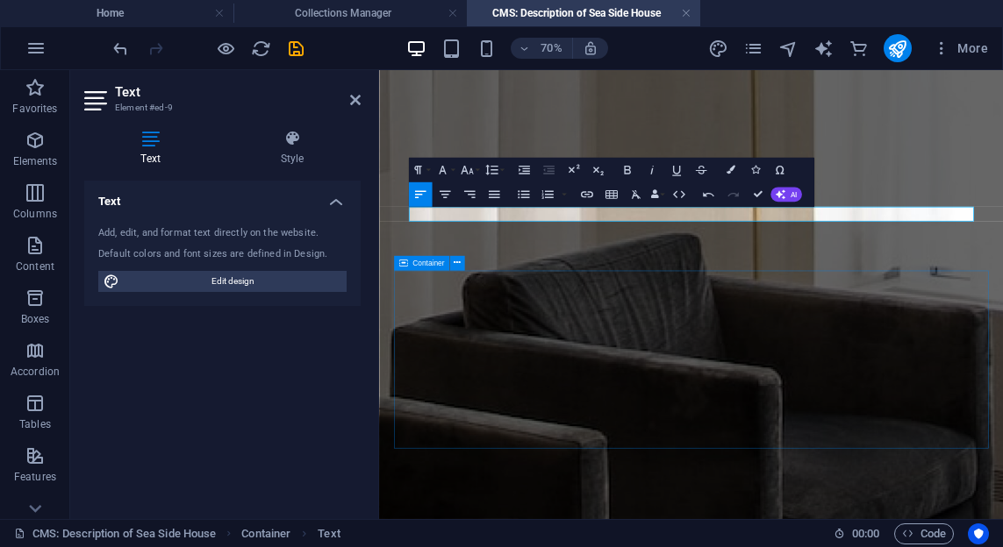
scroll to position [468, 0]
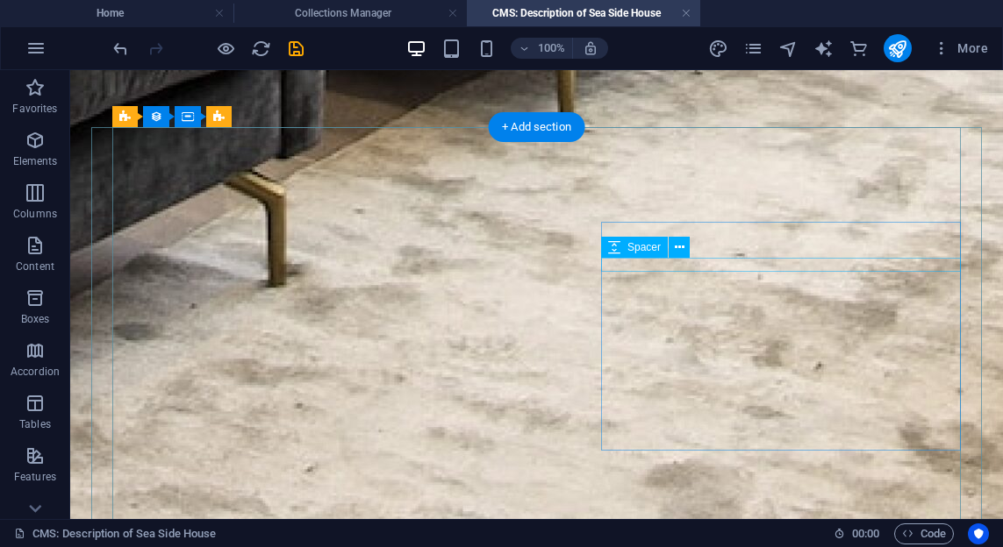
scroll to position [1419, 0]
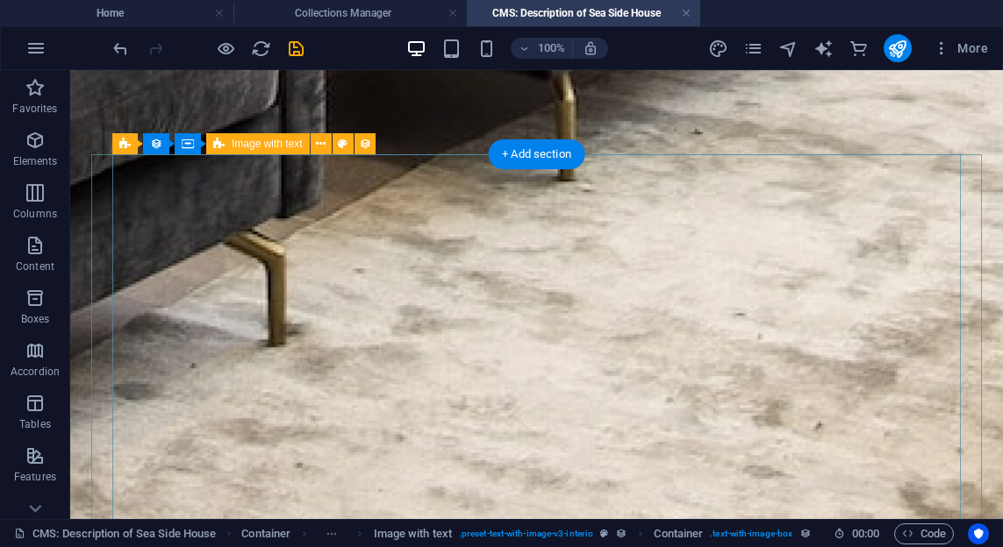
scroll to position [1318, 0]
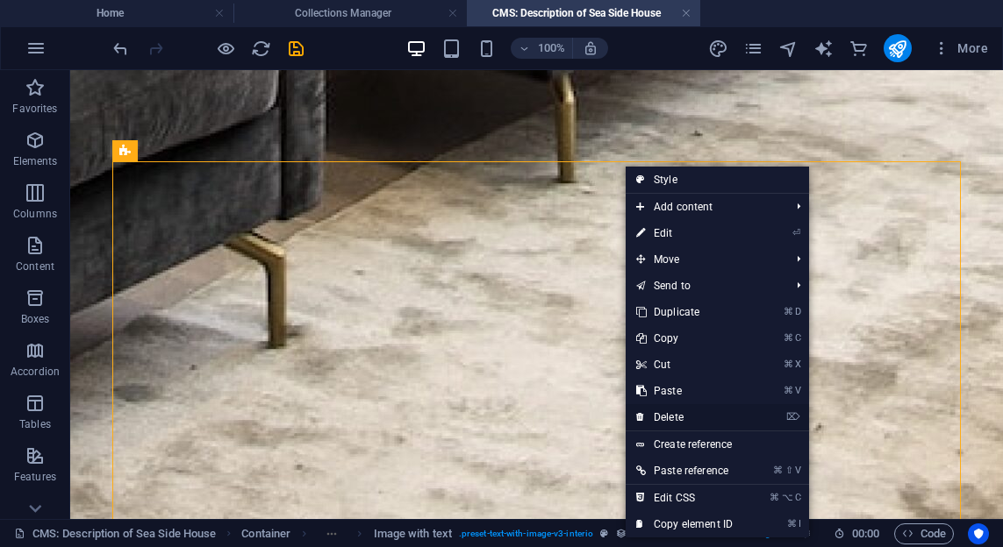
click at [676, 417] on link "⌦ Delete" at bounding box center [684, 417] width 118 height 26
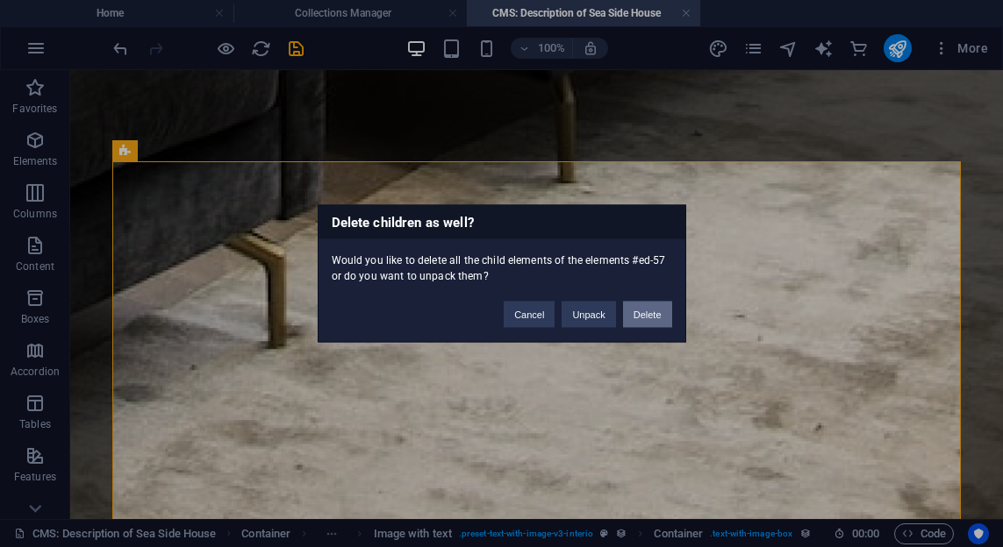
click at [635, 314] on button "Delete" at bounding box center [647, 315] width 49 height 26
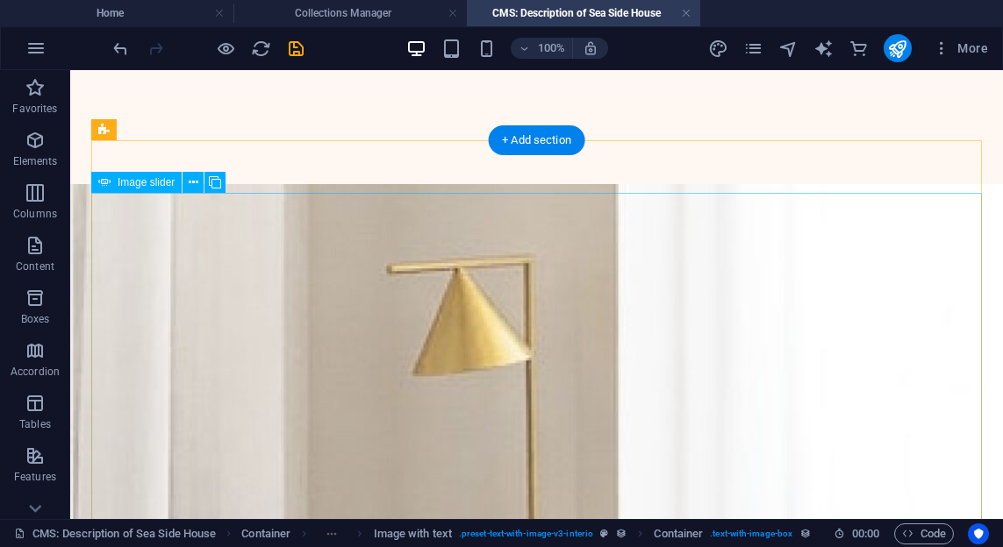
scroll to position [0, 0]
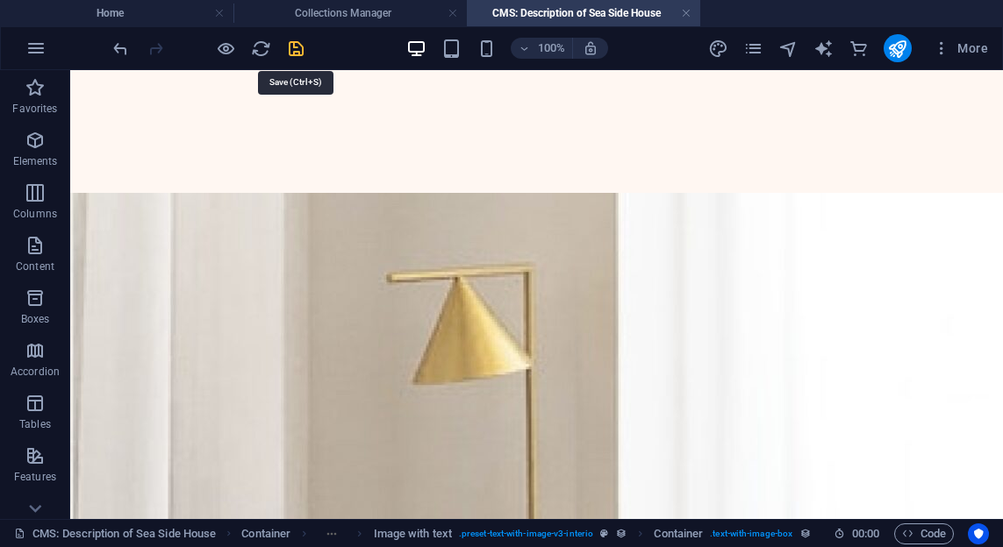
click at [302, 48] on icon "save" at bounding box center [296, 49] width 20 height 20
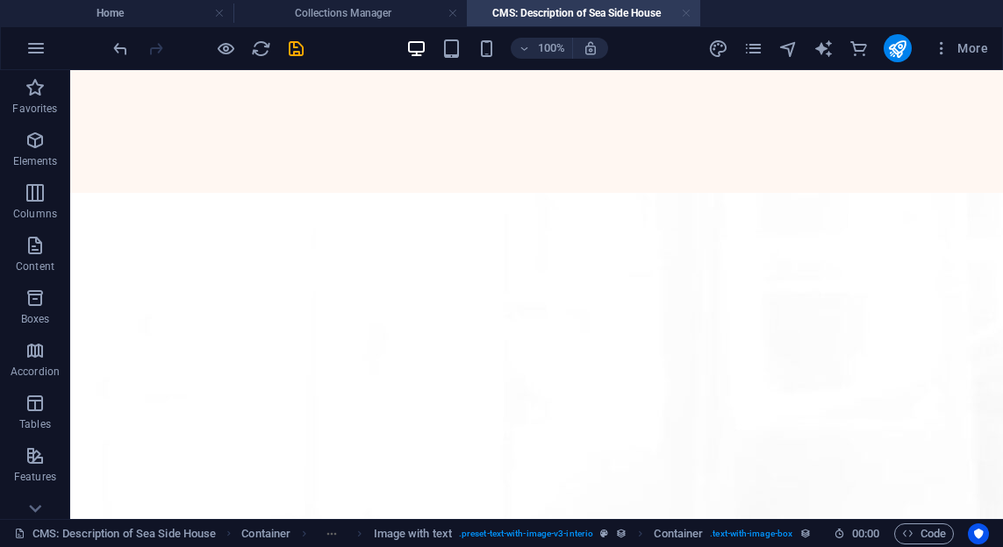
click at [683, 15] on link at bounding box center [686, 13] width 11 height 17
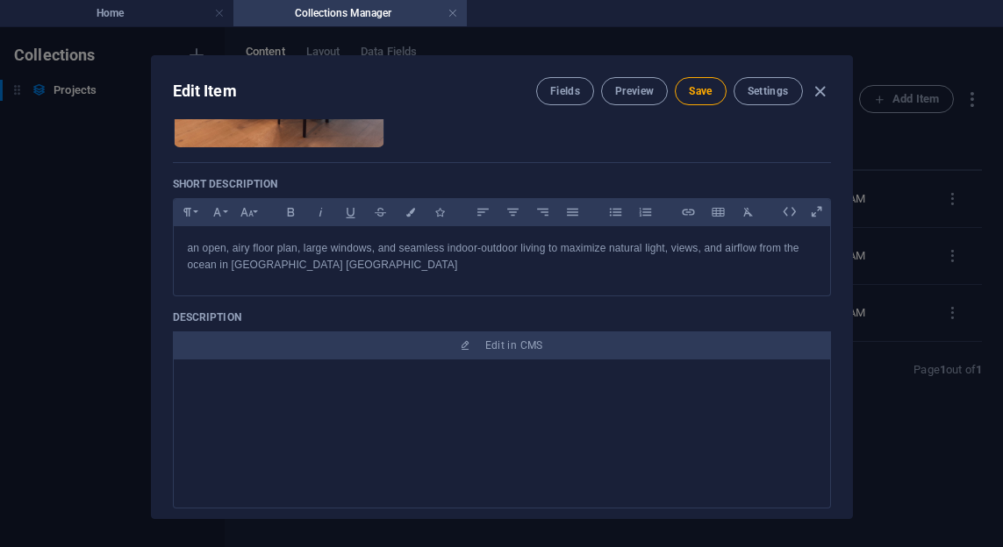
click at [446, 14] on h4 "Collections Manager" at bounding box center [349, 13] width 233 height 19
click at [454, 12] on link at bounding box center [452, 13] width 11 height 17
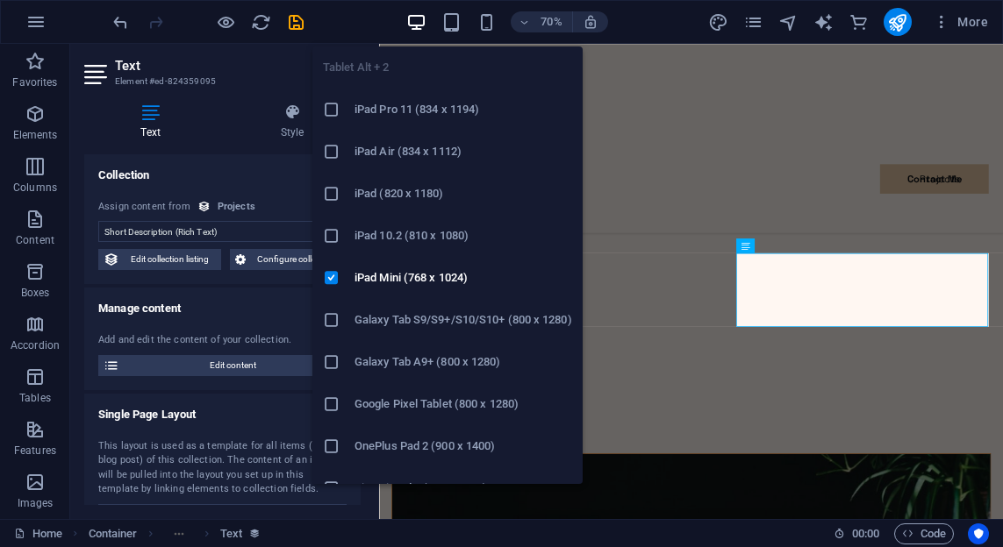
click at [454, 12] on icon "button" at bounding box center [451, 22] width 20 height 20
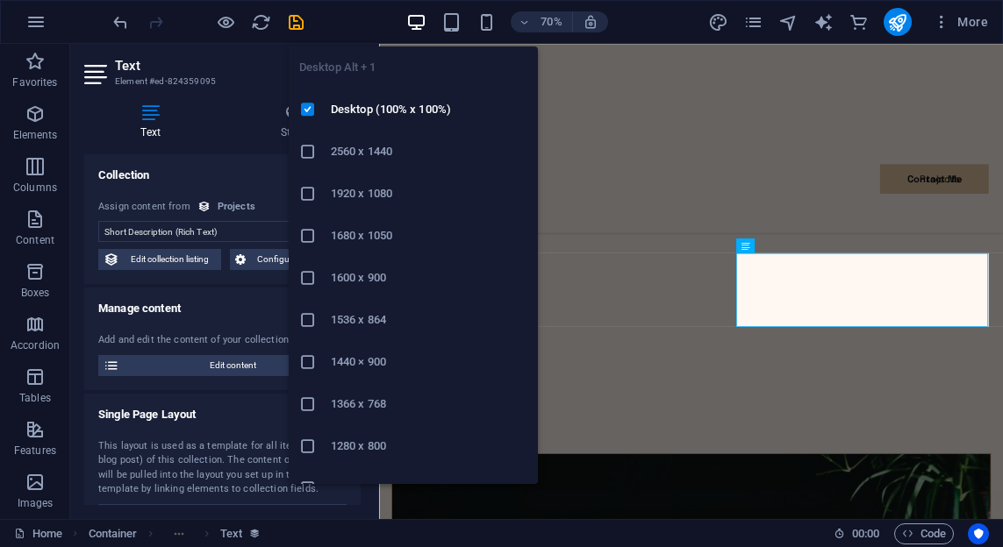
click at [410, 25] on icon "button" at bounding box center [416, 22] width 20 height 20
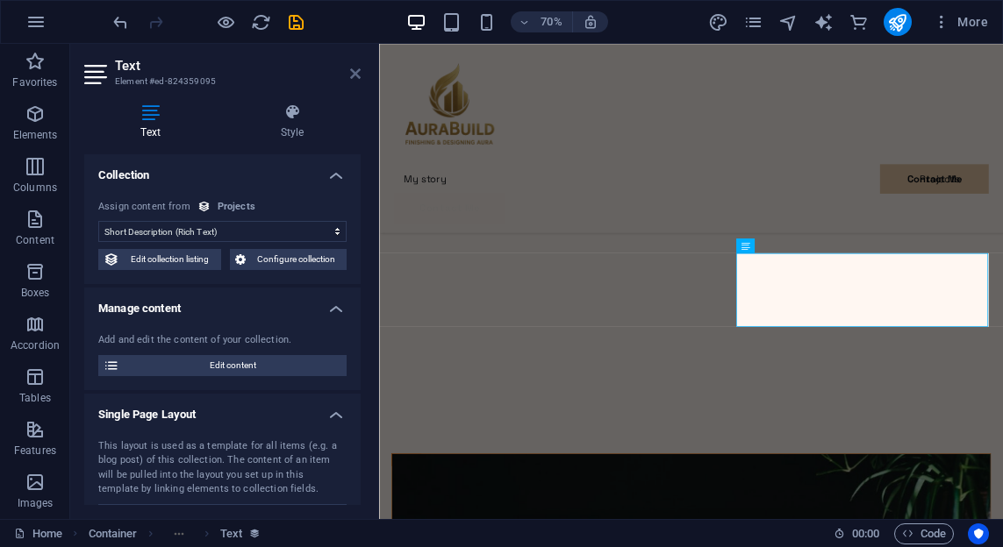
click at [350, 76] on icon at bounding box center [355, 74] width 11 height 14
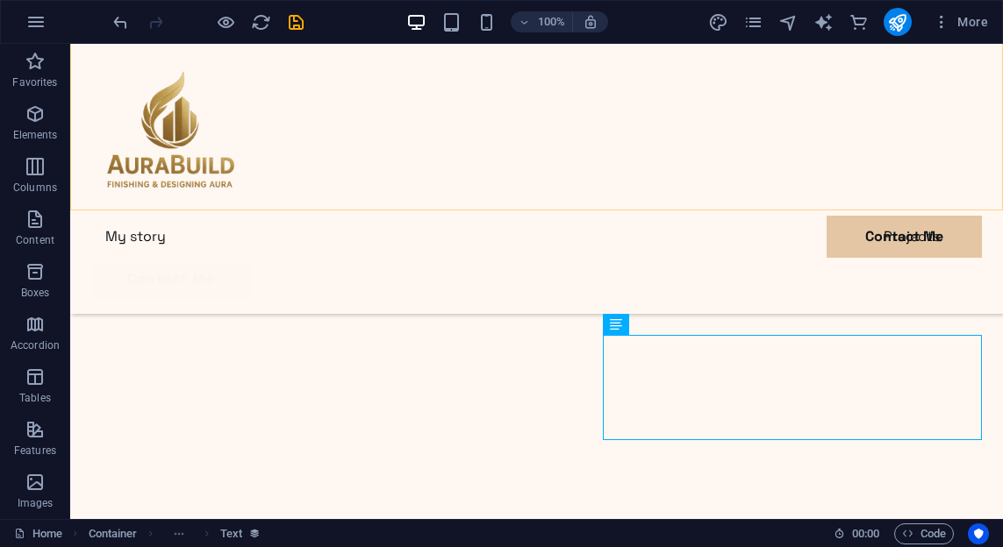
scroll to position [3013, 0]
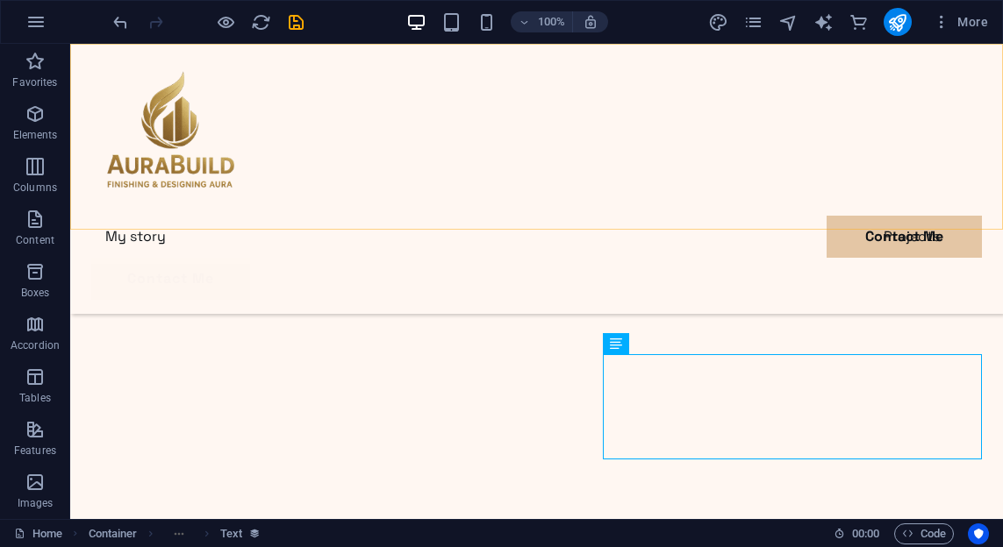
click at [633, 158] on div "My story Projects Contact Me Contact Me" at bounding box center [536, 179] width 932 height 270
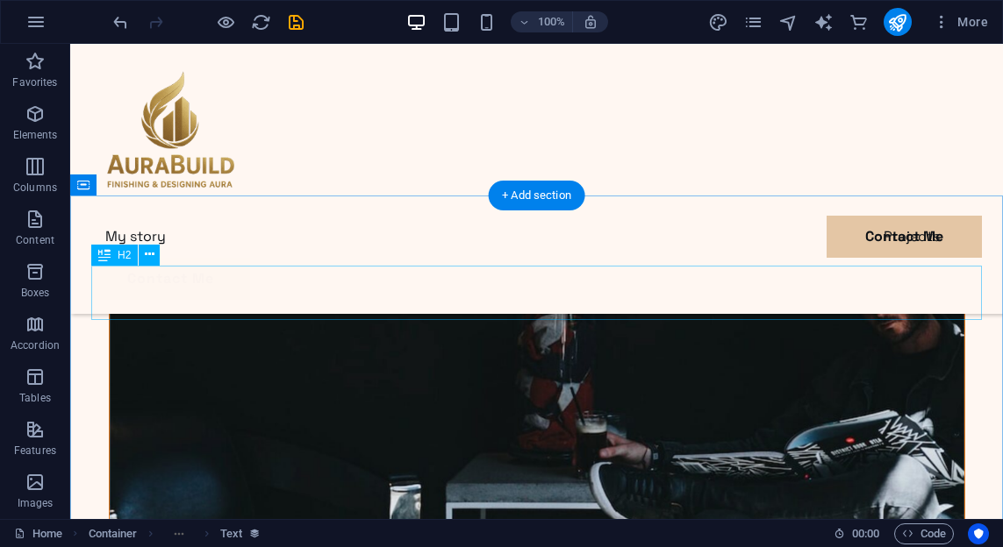
scroll to position [4011, 0]
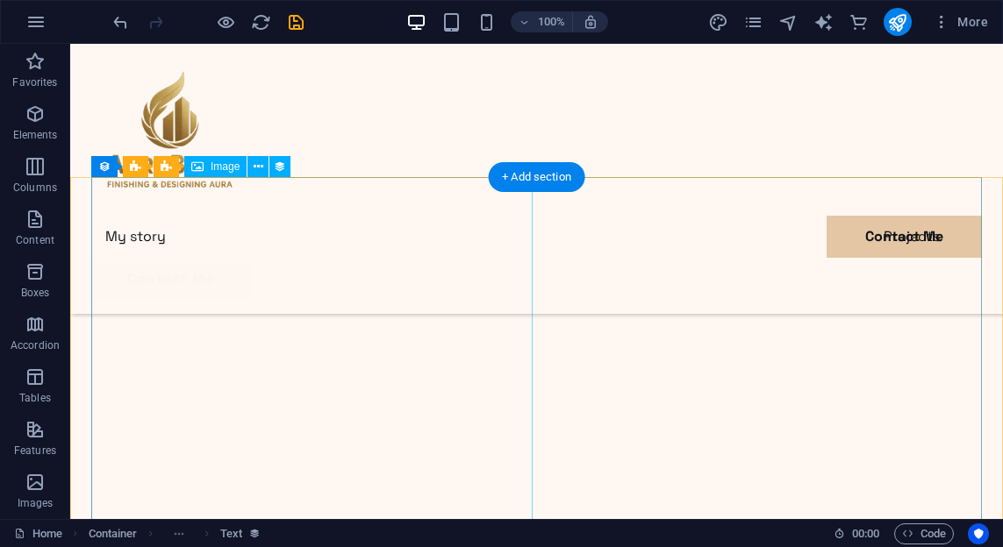
scroll to position [3037, 0]
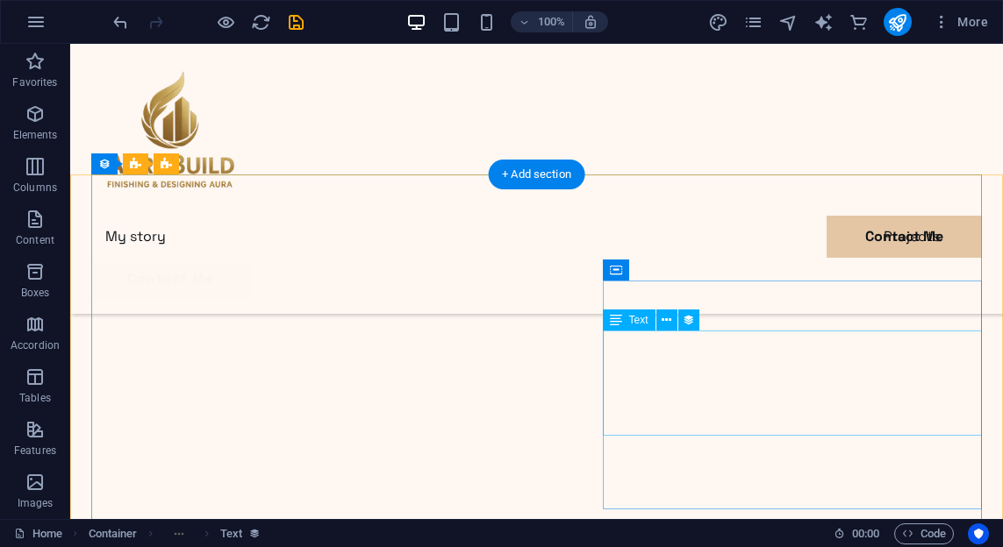
click at [664, 325] on icon at bounding box center [666, 320] width 10 height 18
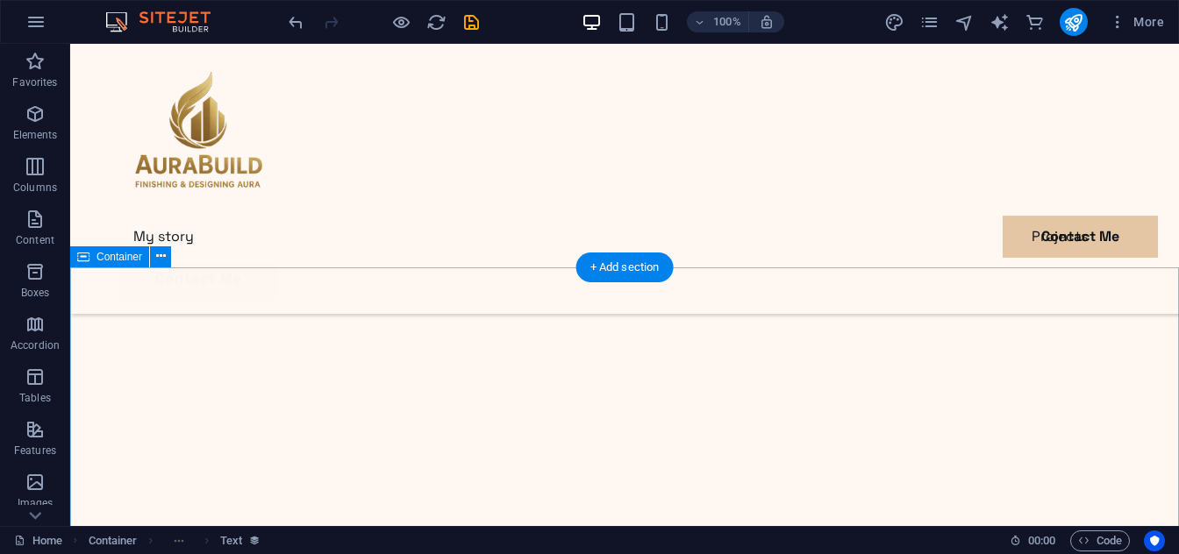
scroll to position [1138, 0]
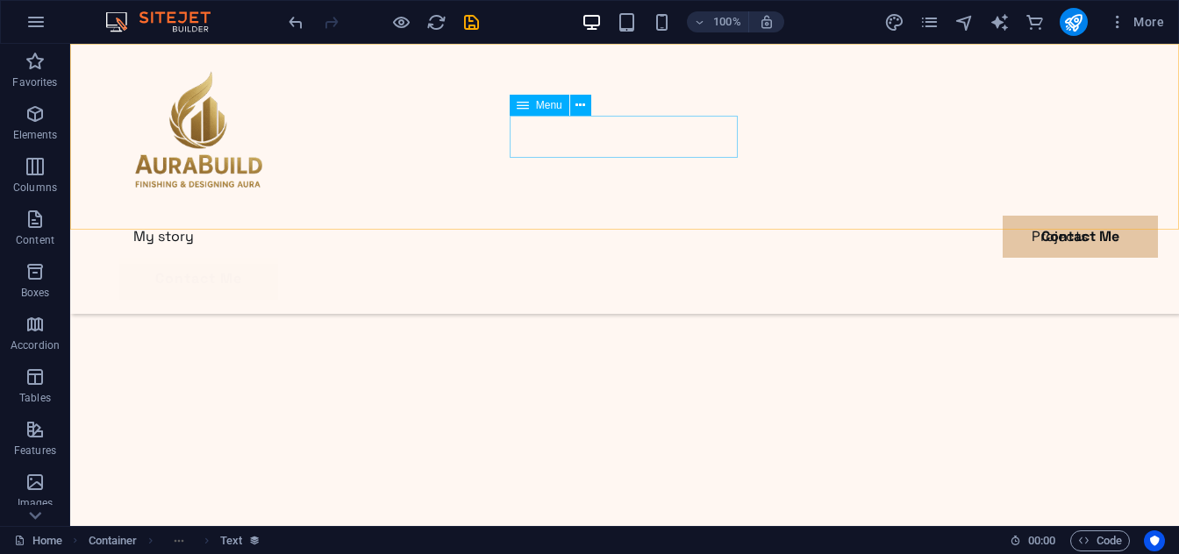
click at [682, 216] on nav "My story Projects Contact Me" at bounding box center [624, 237] width 1011 height 42
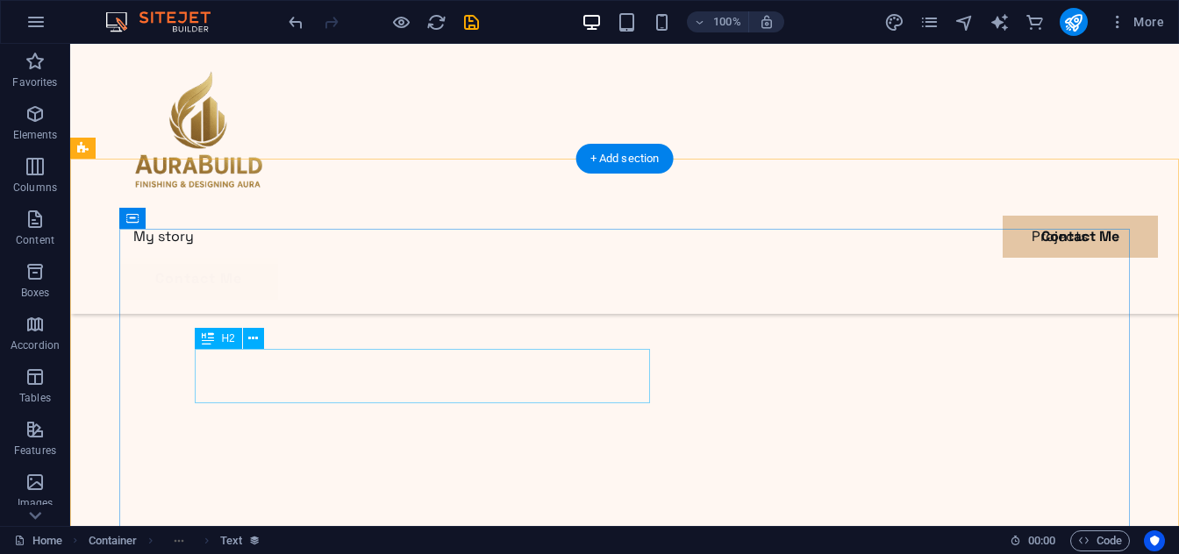
scroll to position [1714, 0]
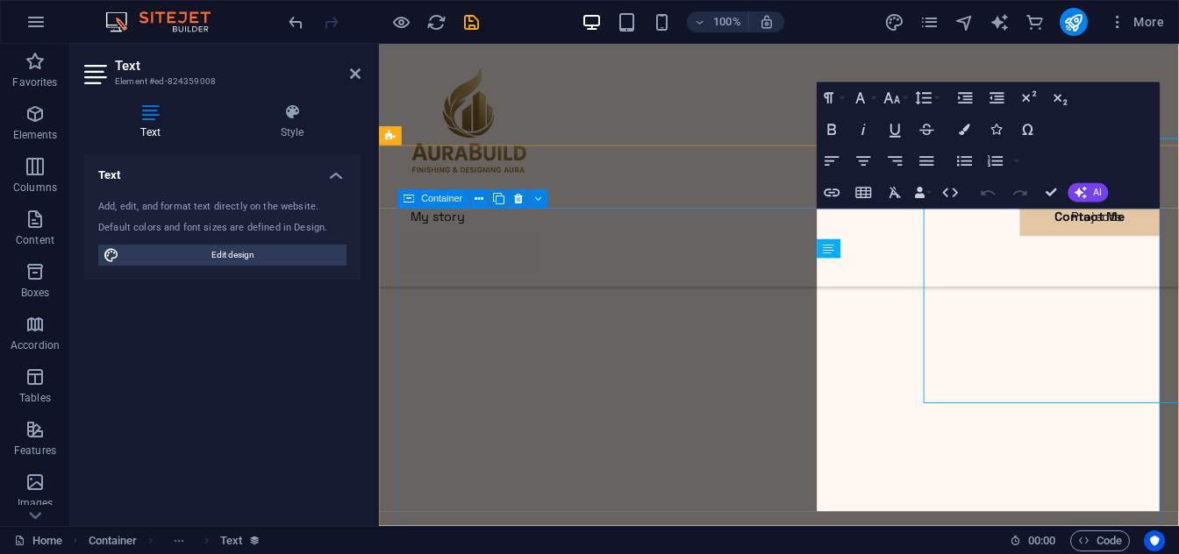
scroll to position [1690, 0]
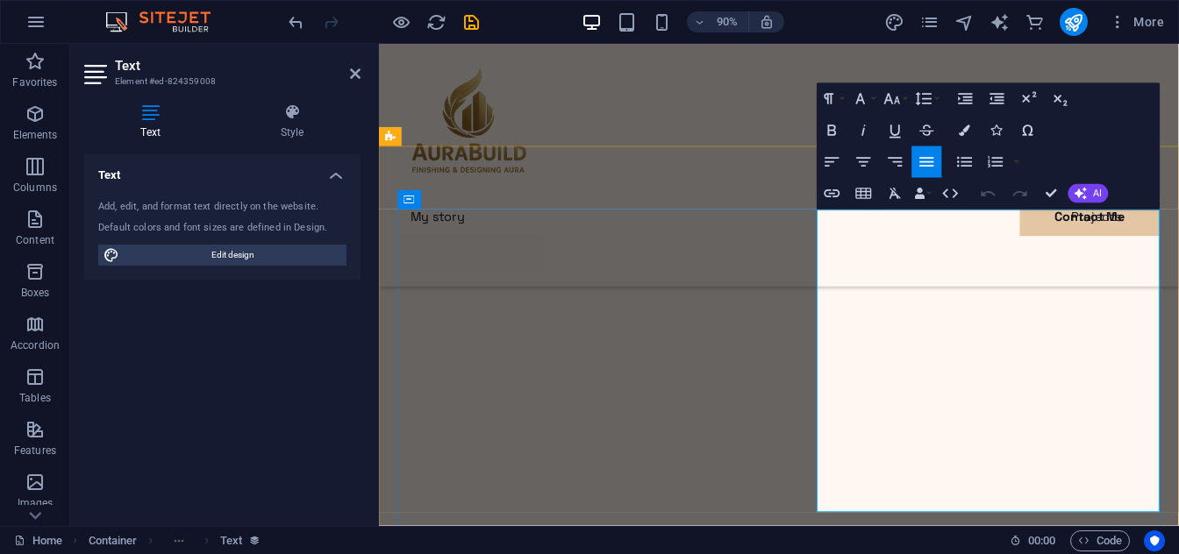
click at [896, 194] on icon "button" at bounding box center [895, 193] width 11 height 11
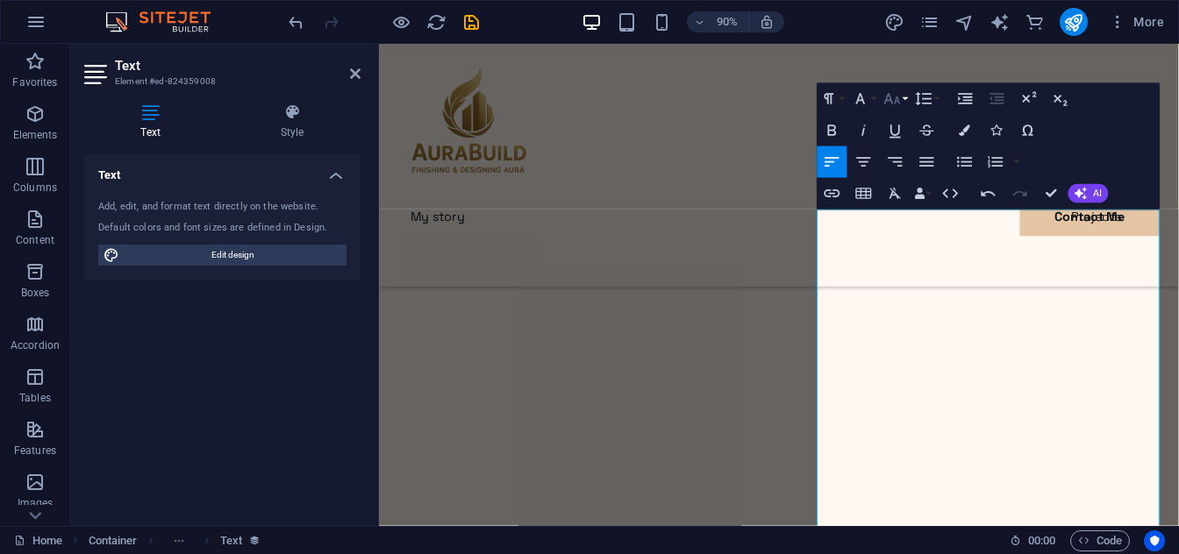
click at [897, 96] on icon "button" at bounding box center [891, 98] width 19 height 19
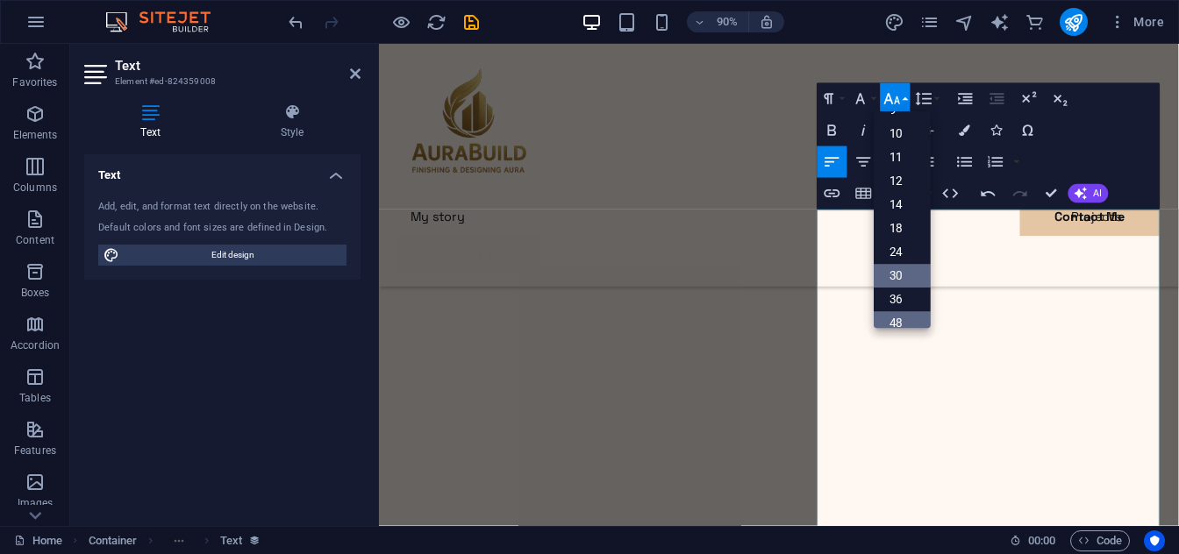
scroll to position [32, 0]
click at [898, 192] on link "12" at bounding box center [902, 196] width 57 height 24
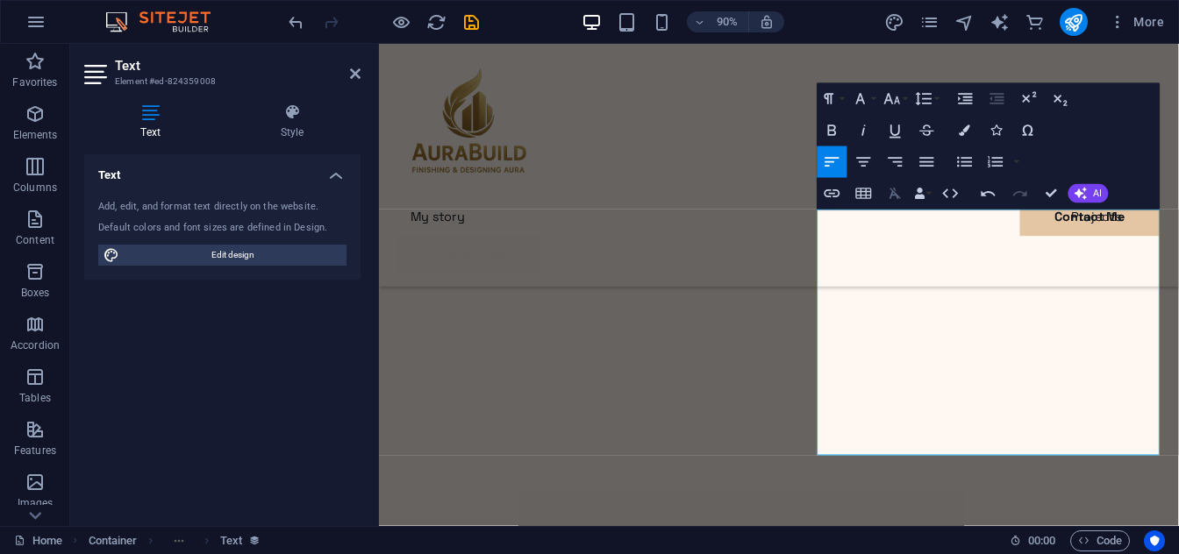
click at [899, 194] on icon "button" at bounding box center [895, 193] width 19 height 19
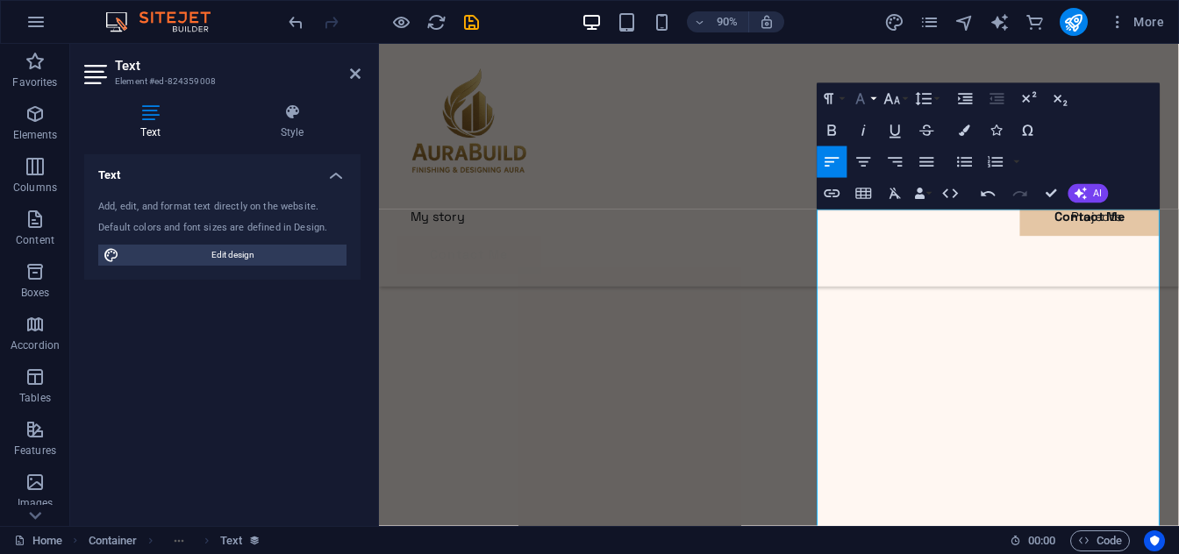
click at [875, 98] on button "Font Family" at bounding box center [864, 99] width 30 height 32
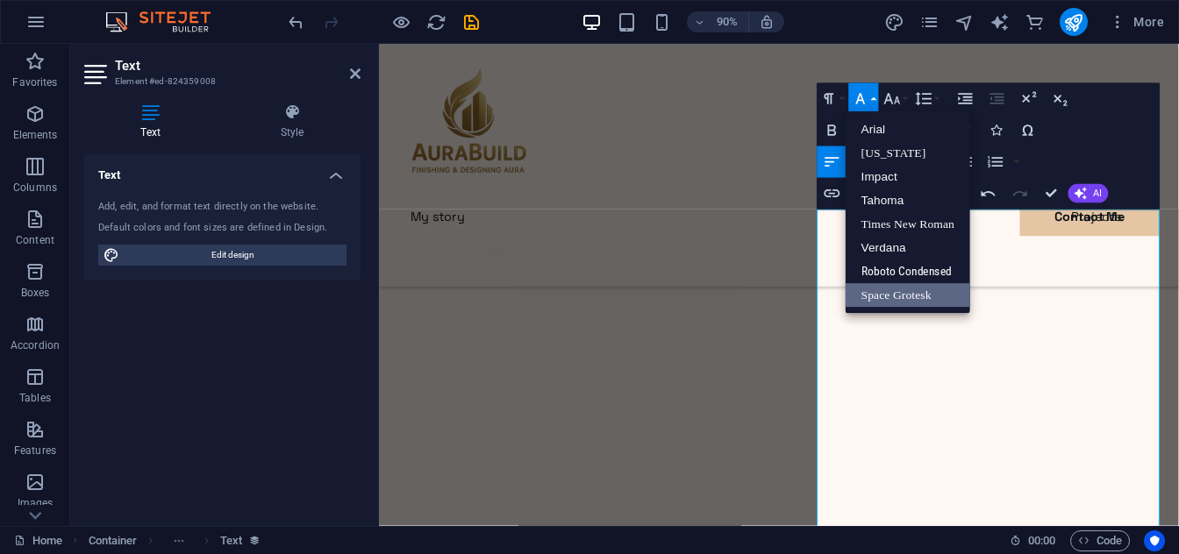
scroll to position [0, 0]
click at [886, 128] on link "Arial" at bounding box center [908, 130] width 125 height 24
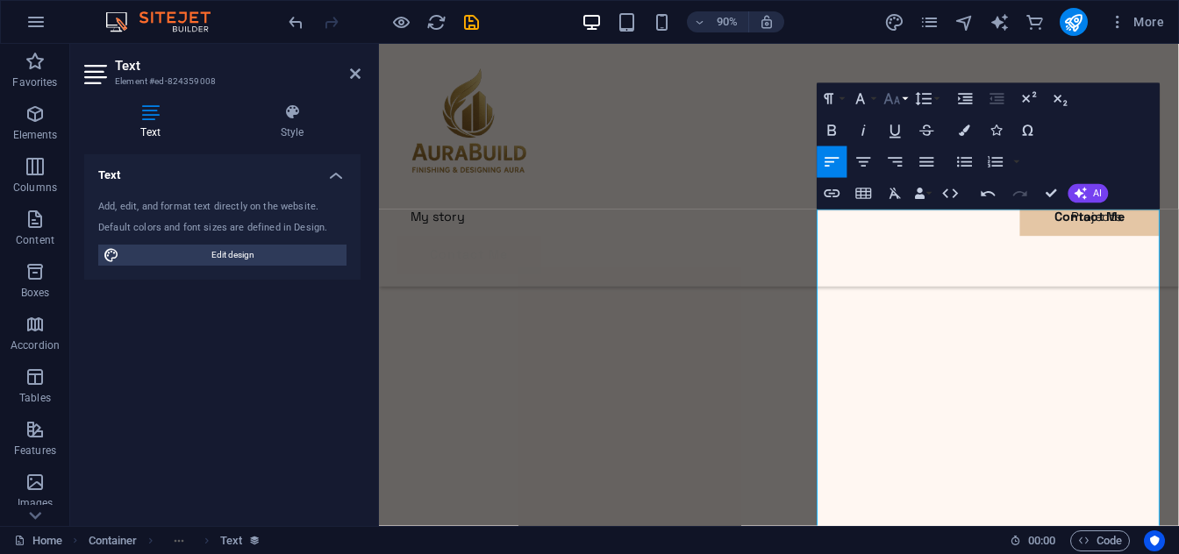
click at [909, 105] on button "Font Size" at bounding box center [896, 99] width 30 height 32
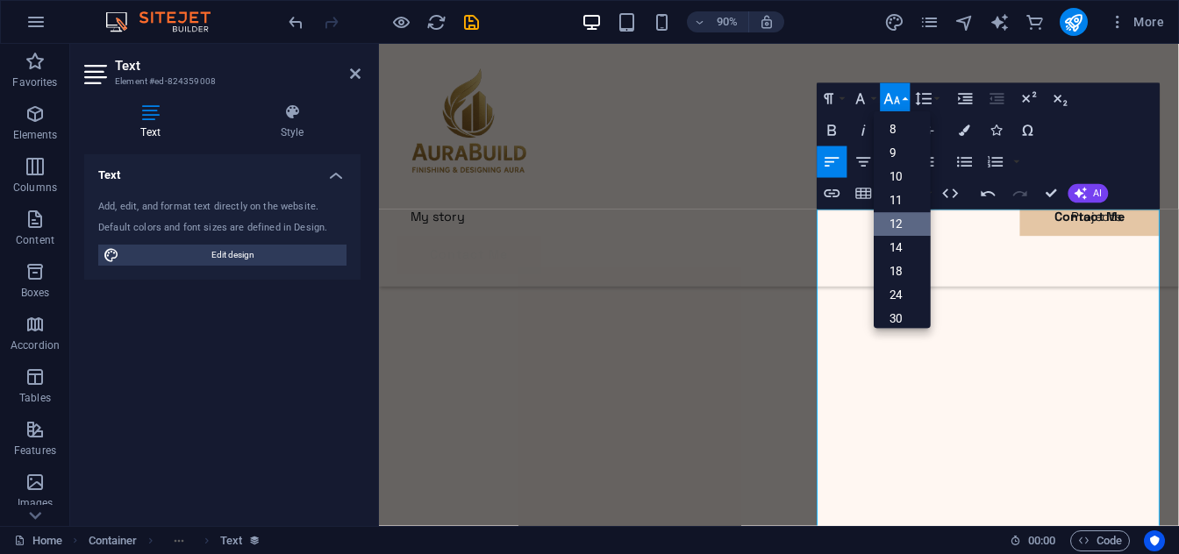
click at [902, 224] on link "12" at bounding box center [902, 224] width 57 height 24
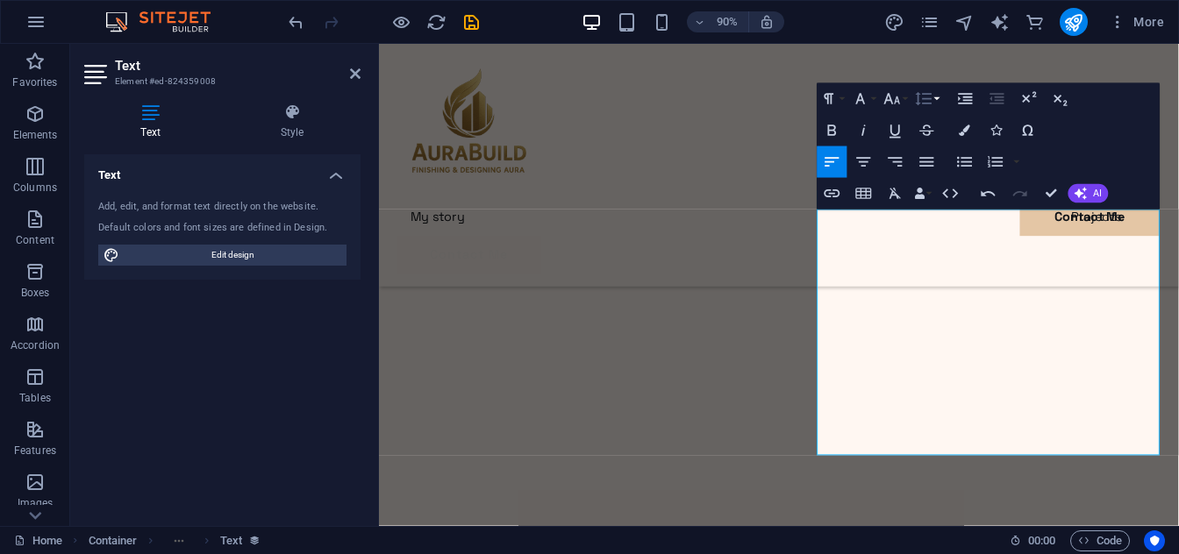
click at [931, 98] on icon "button" at bounding box center [924, 98] width 16 height 13
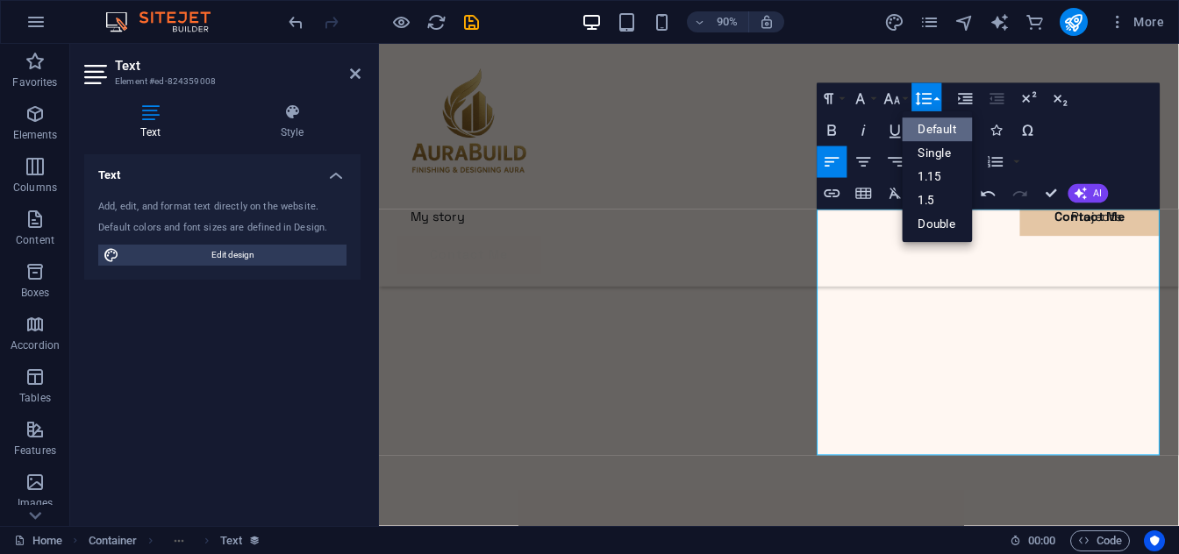
click at [936, 128] on link "Default" at bounding box center [938, 130] width 70 height 24
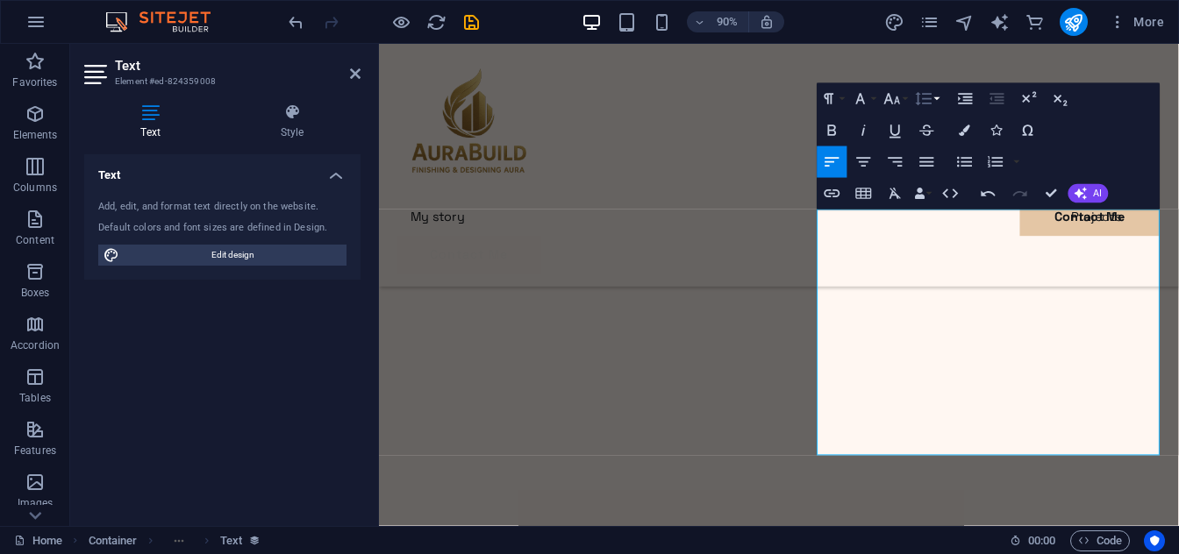
click at [938, 92] on button "Line Height" at bounding box center [927, 99] width 30 height 32
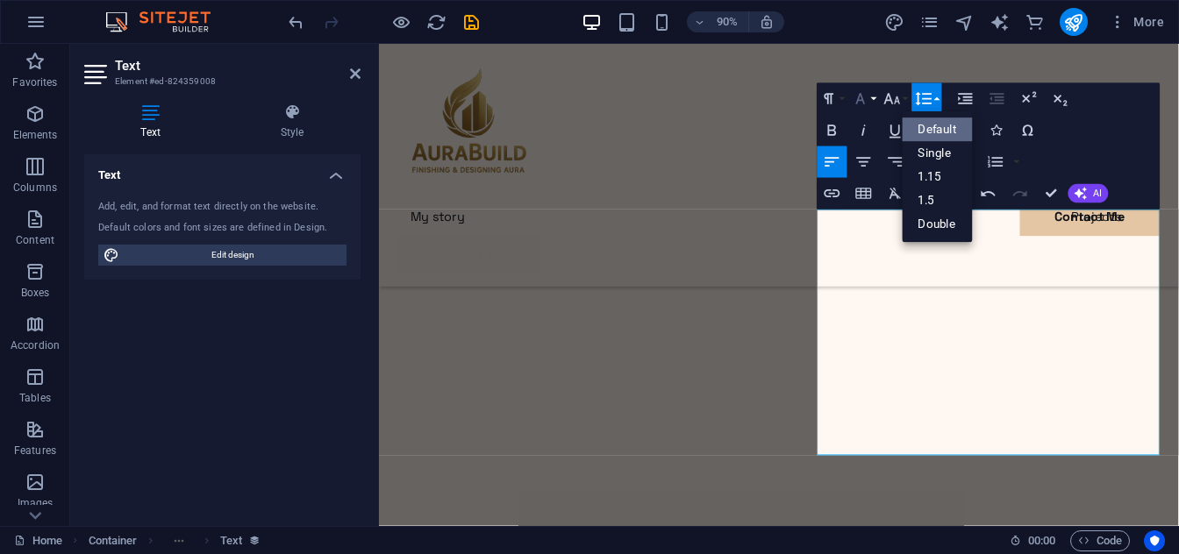
click at [877, 103] on button "Font Family" at bounding box center [864, 99] width 30 height 32
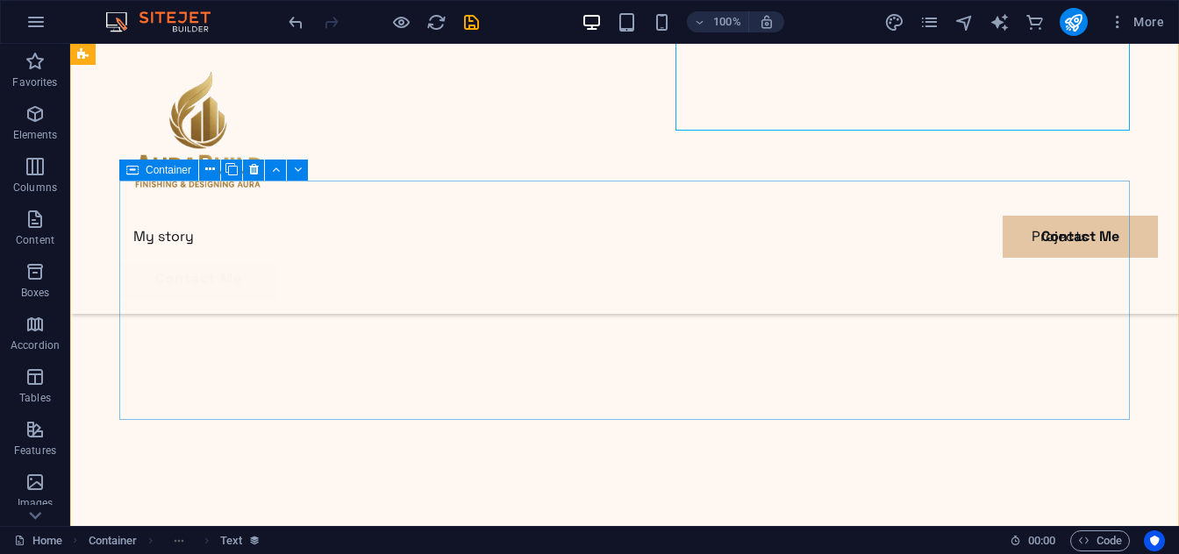
scroll to position [2085, 0]
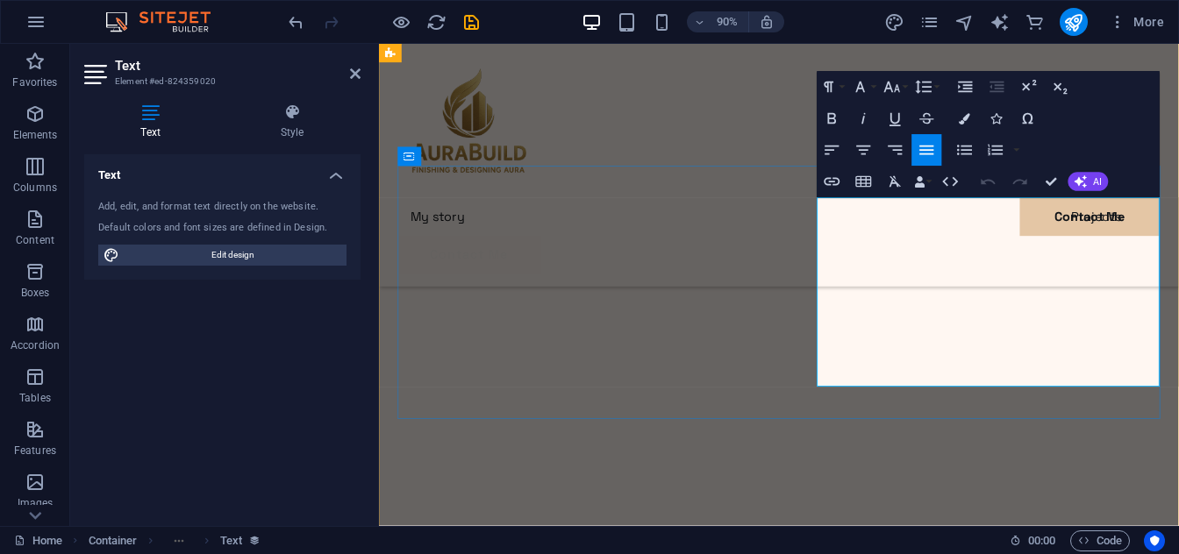
click at [895, 192] on button "Clear Formatting" at bounding box center [896, 182] width 30 height 32
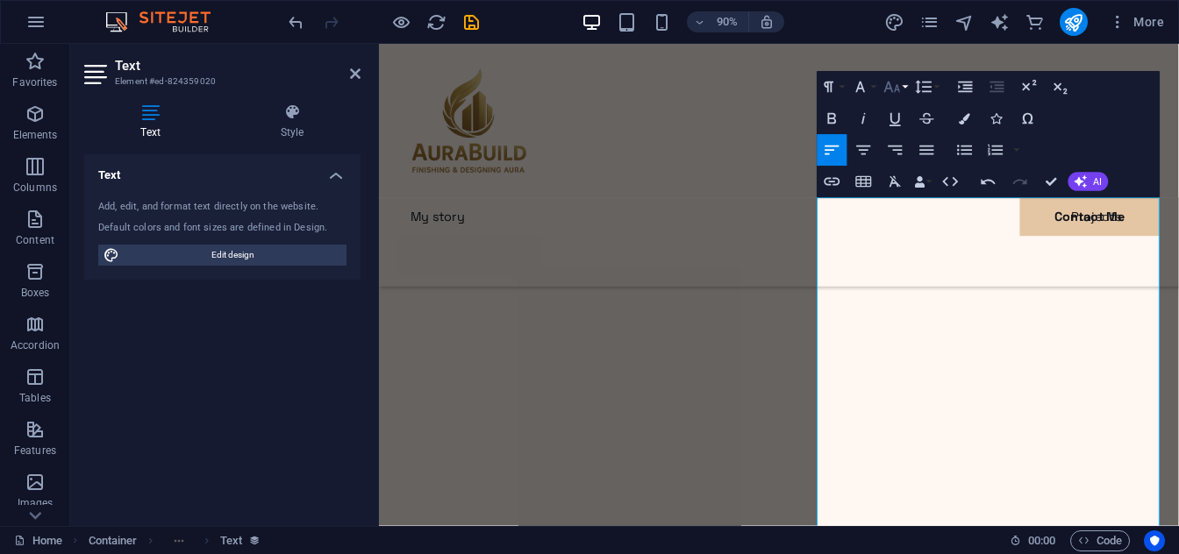
click at [896, 91] on icon "button" at bounding box center [891, 86] width 19 height 19
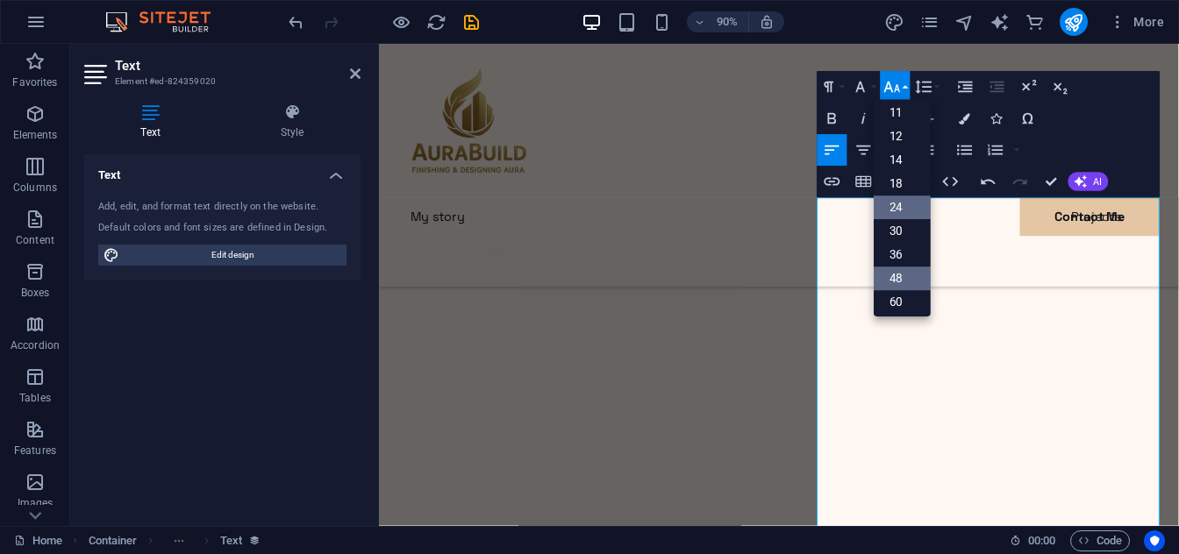
scroll to position [82, 0]
click at [898, 137] on link "12" at bounding box center [902, 138] width 57 height 24
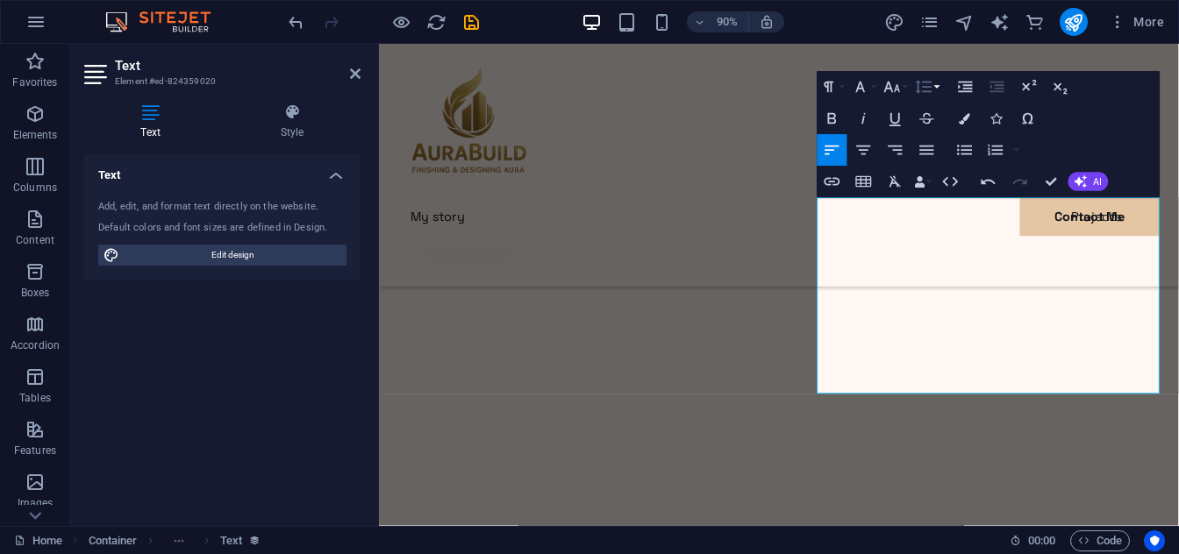
click at [932, 87] on icon "button" at bounding box center [923, 86] width 19 height 19
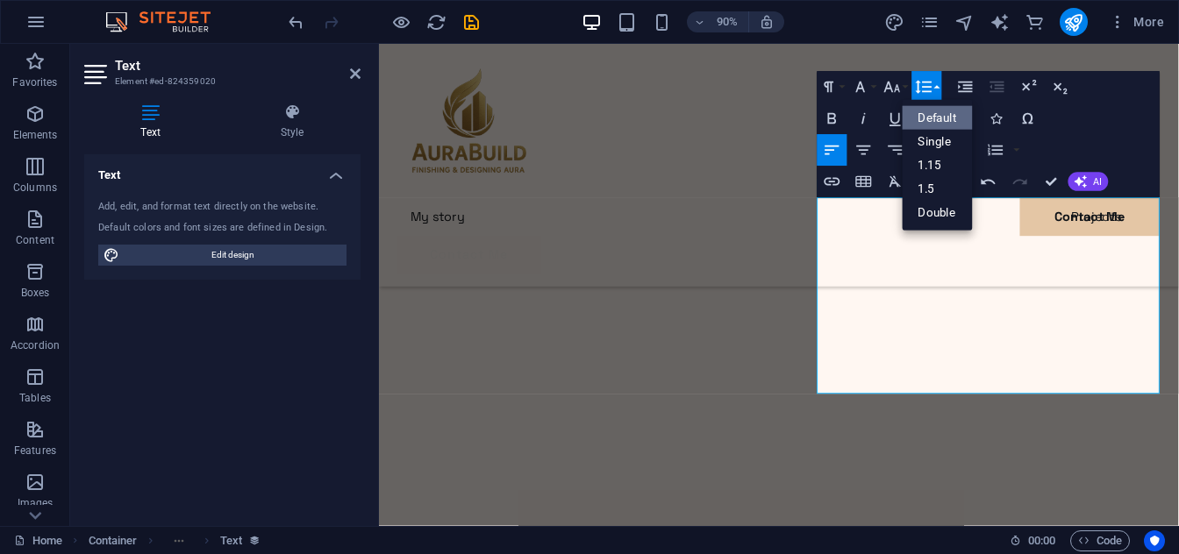
scroll to position [0, 0]
click at [932, 114] on link "Default" at bounding box center [938, 118] width 70 height 24
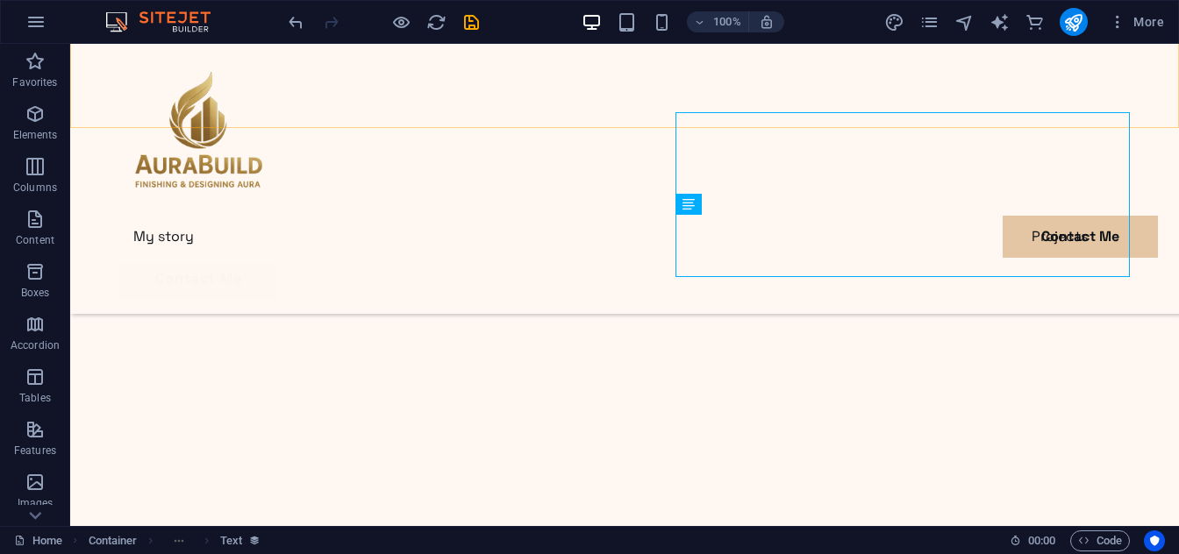
scroll to position [2085, 0]
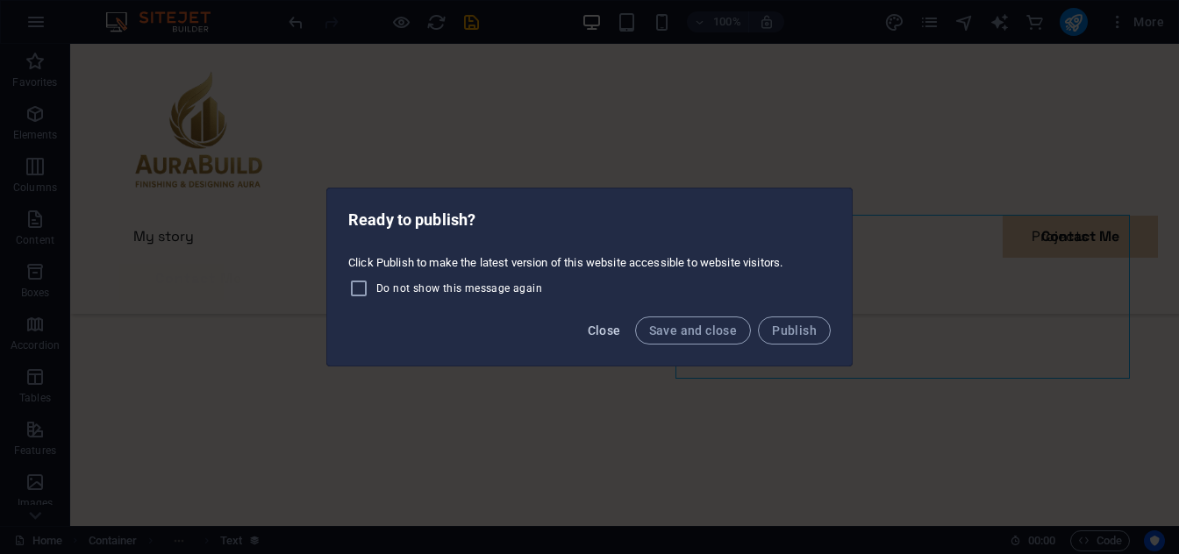
click at [612, 329] on span "Close" at bounding box center [604, 331] width 33 height 14
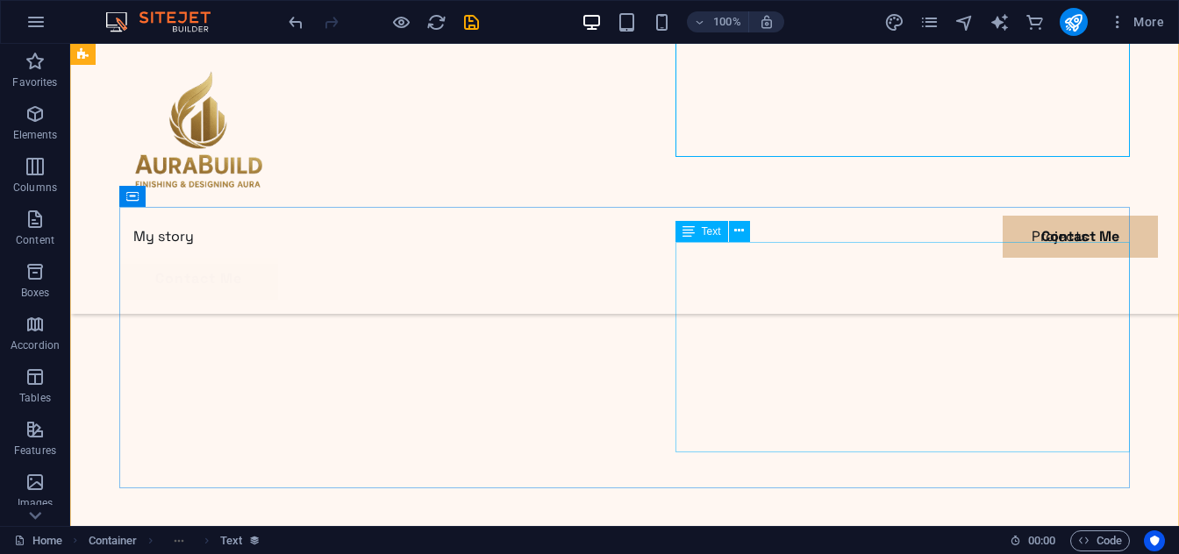
scroll to position [2323, 0]
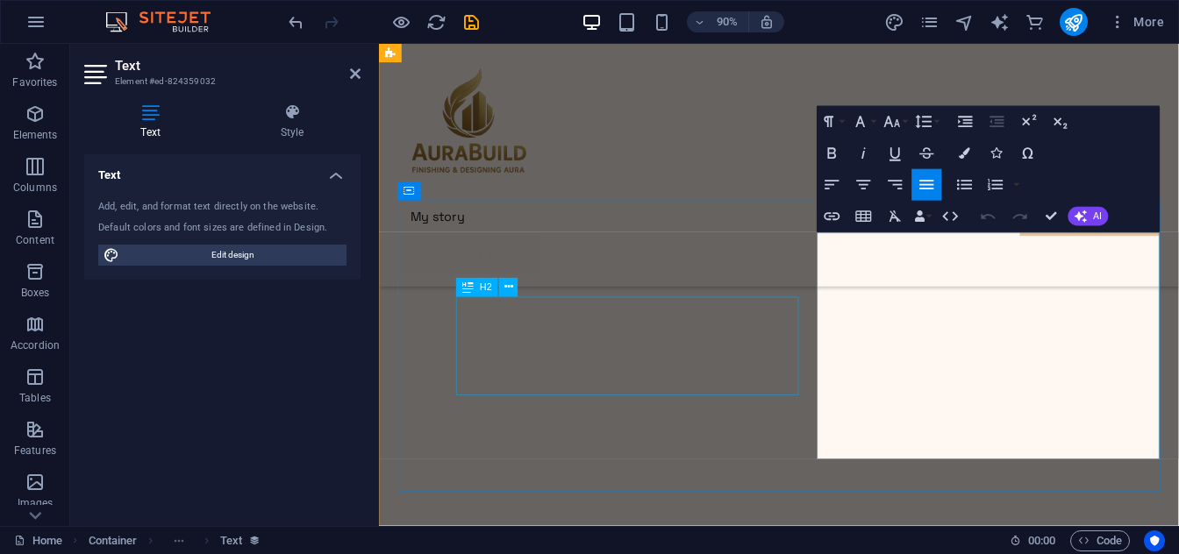
scroll to position [2327, 0]
click at [898, 218] on icon "button" at bounding box center [895, 216] width 19 height 19
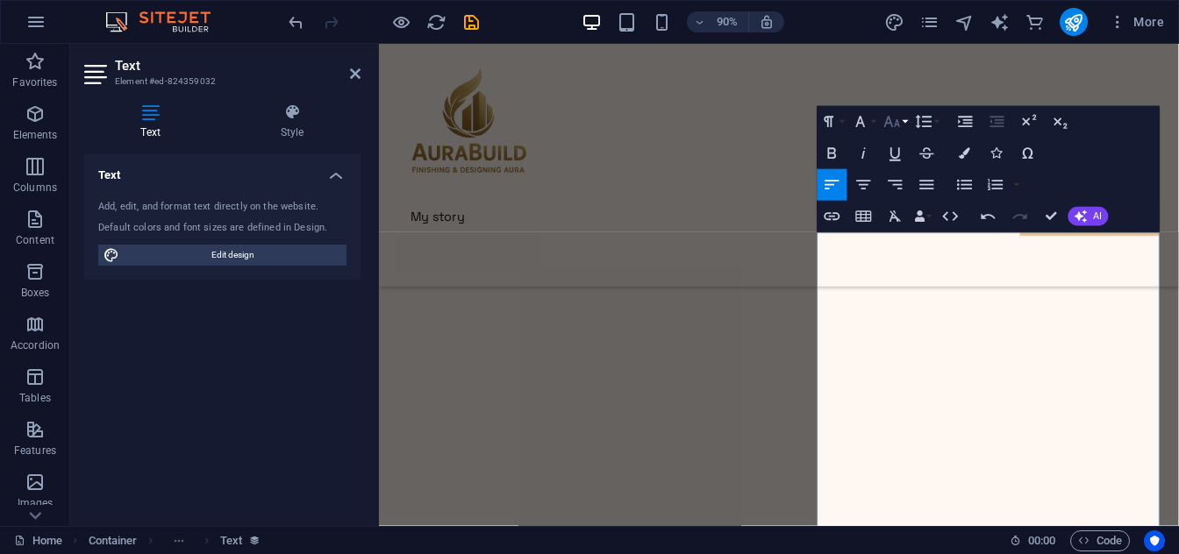
click at [904, 121] on button "Font Size" at bounding box center [896, 122] width 30 height 32
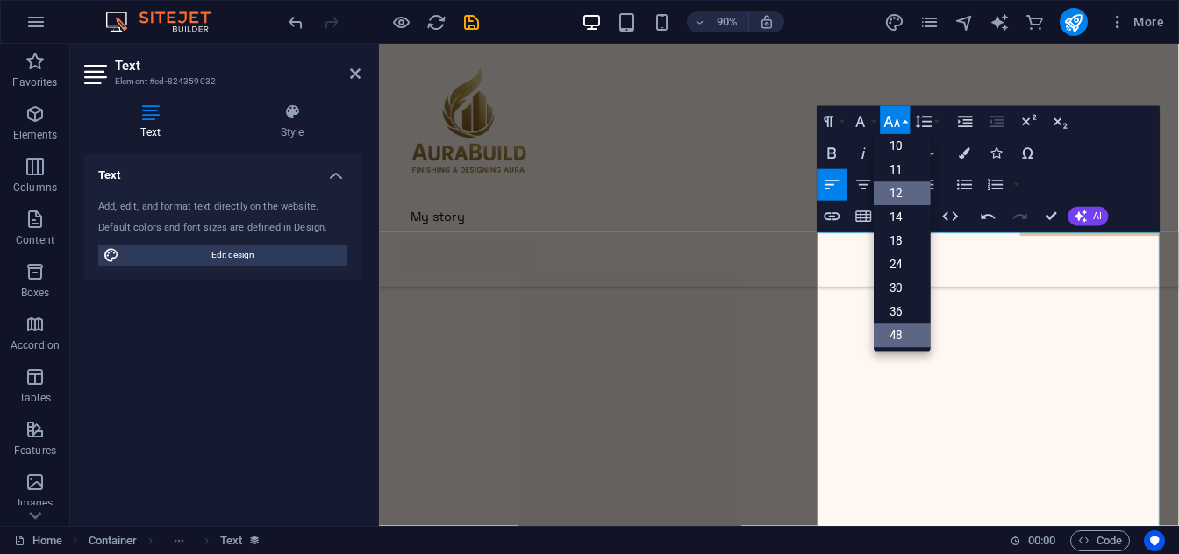
scroll to position [59, 0]
click at [903, 192] on link "12" at bounding box center [902, 195] width 57 height 24
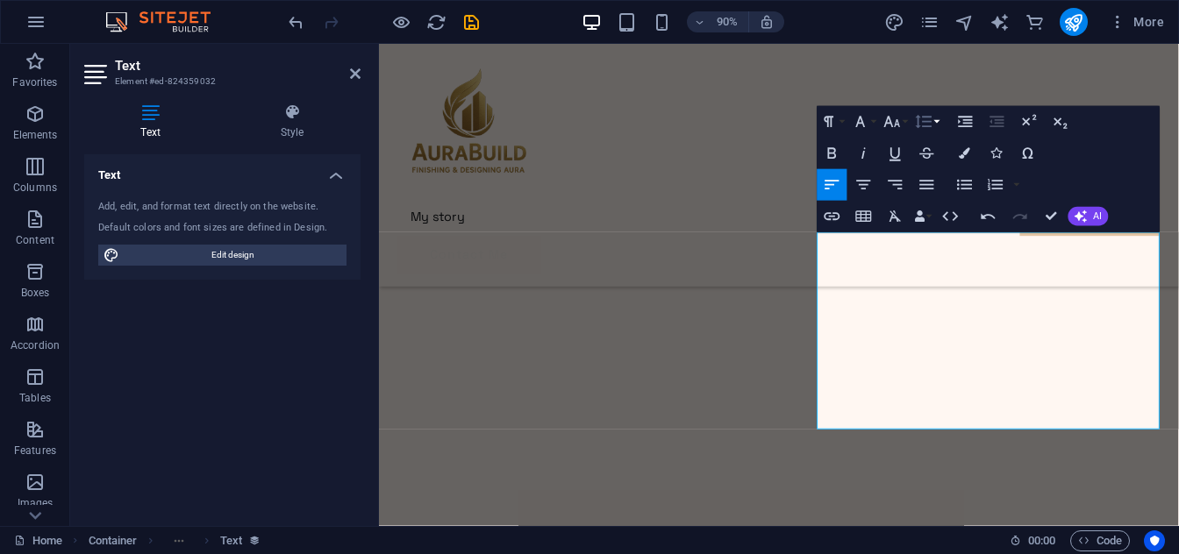
click at [940, 125] on button "Line Height" at bounding box center [927, 122] width 30 height 32
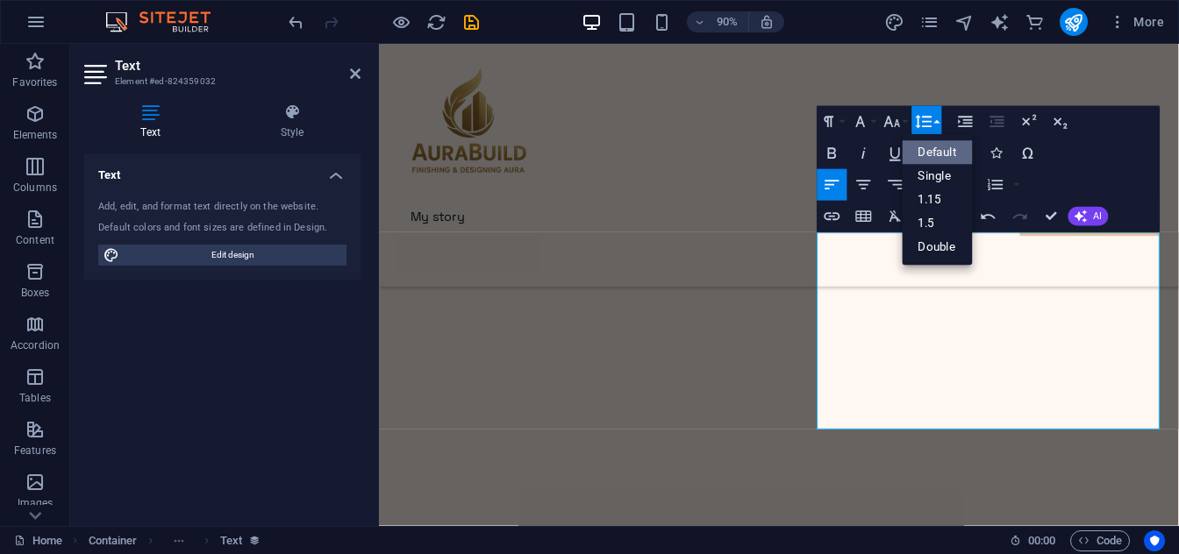
scroll to position [0, 0]
click at [941, 145] on link "Default" at bounding box center [938, 153] width 70 height 24
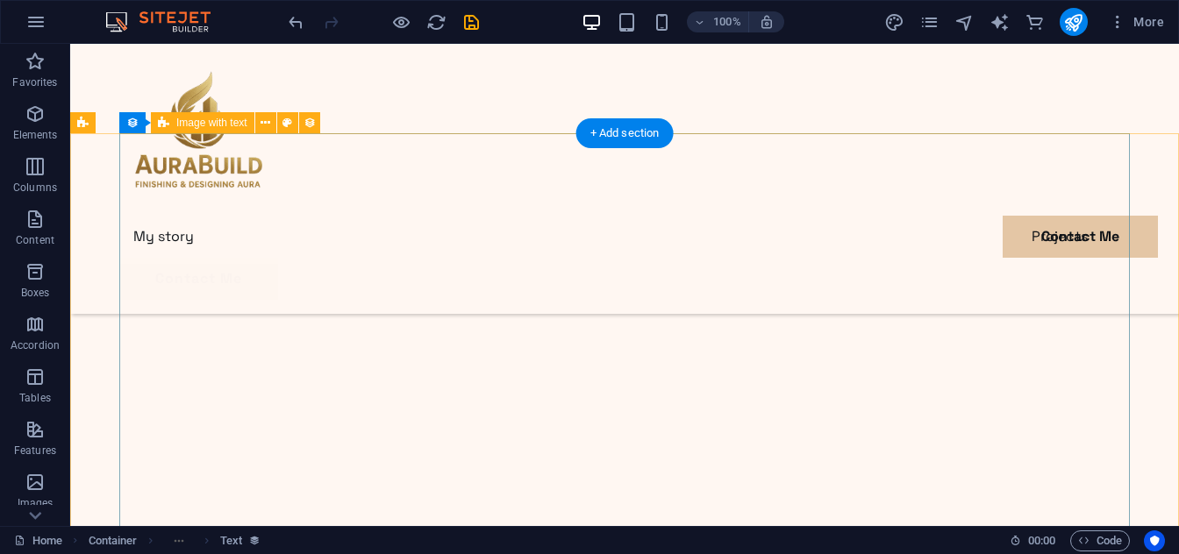
scroll to position [2923, 0]
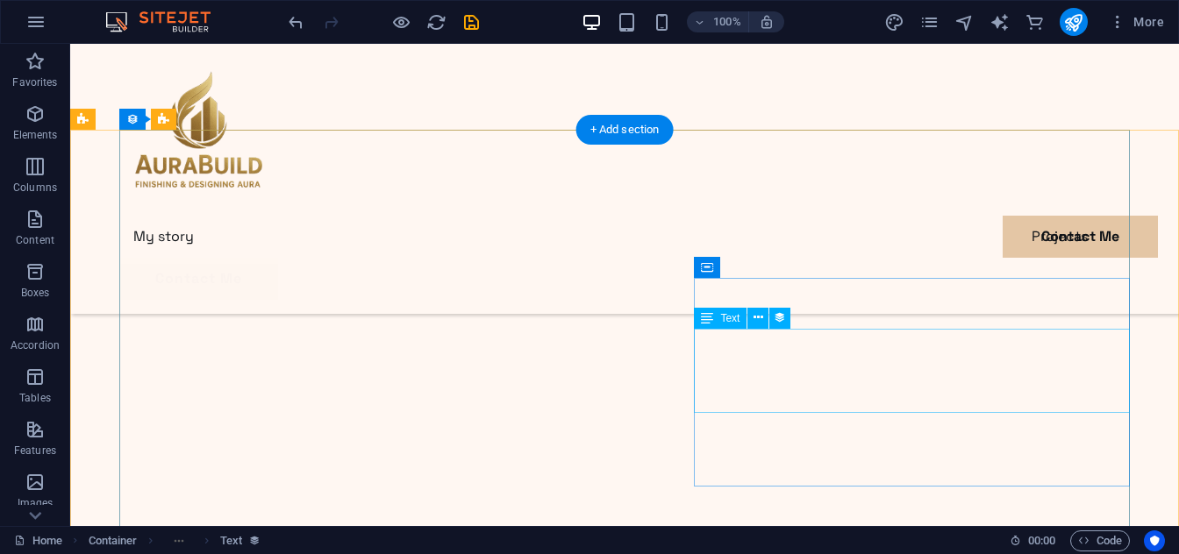
select select "short-description"
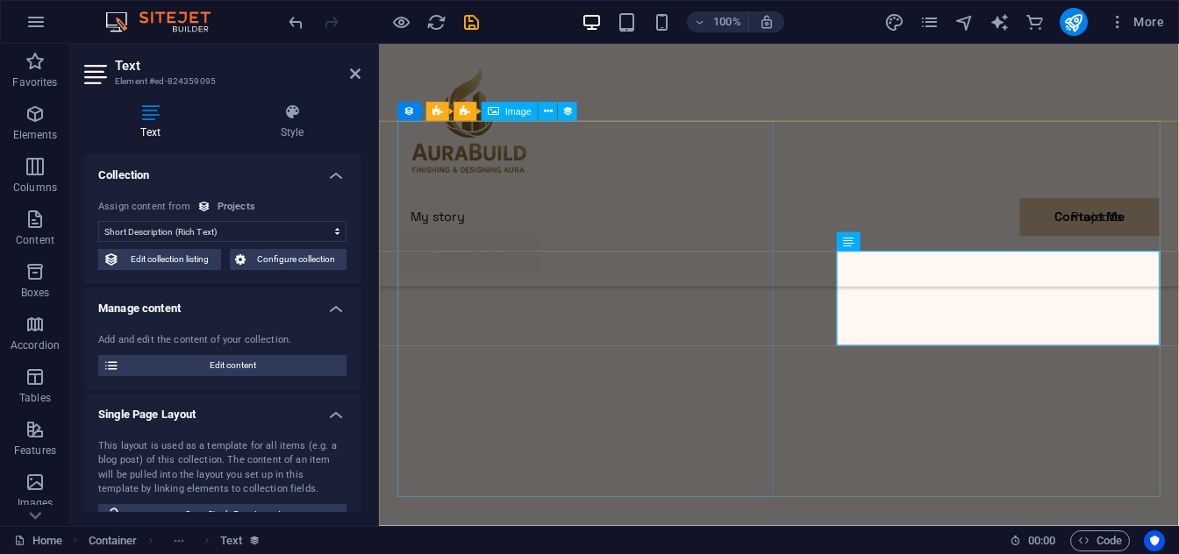
scroll to position [3009, 0]
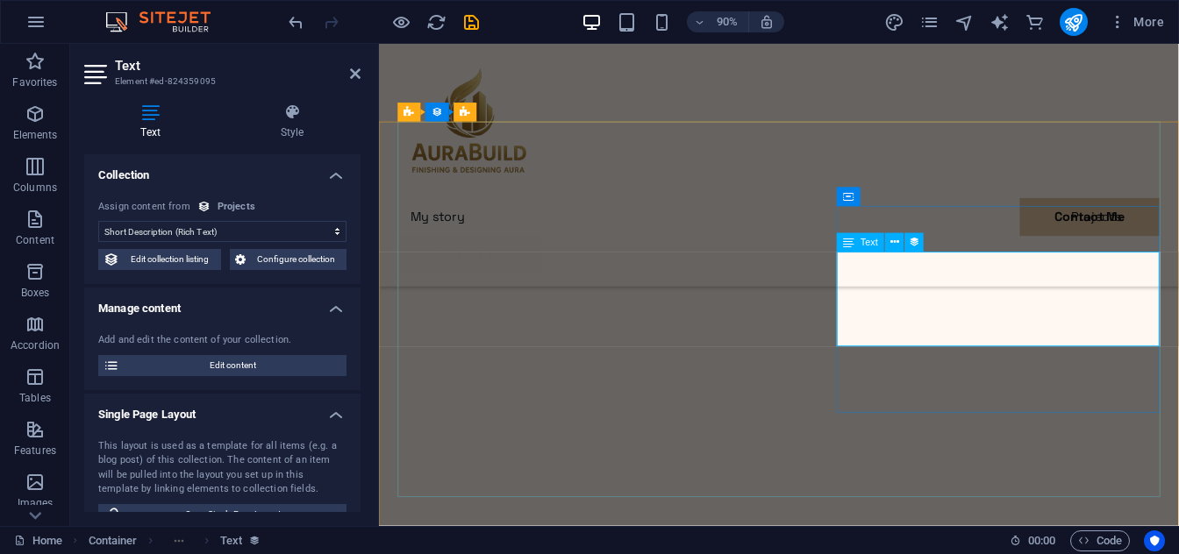
click at [0, 0] on icon at bounding box center [0, 0] width 0 height 0
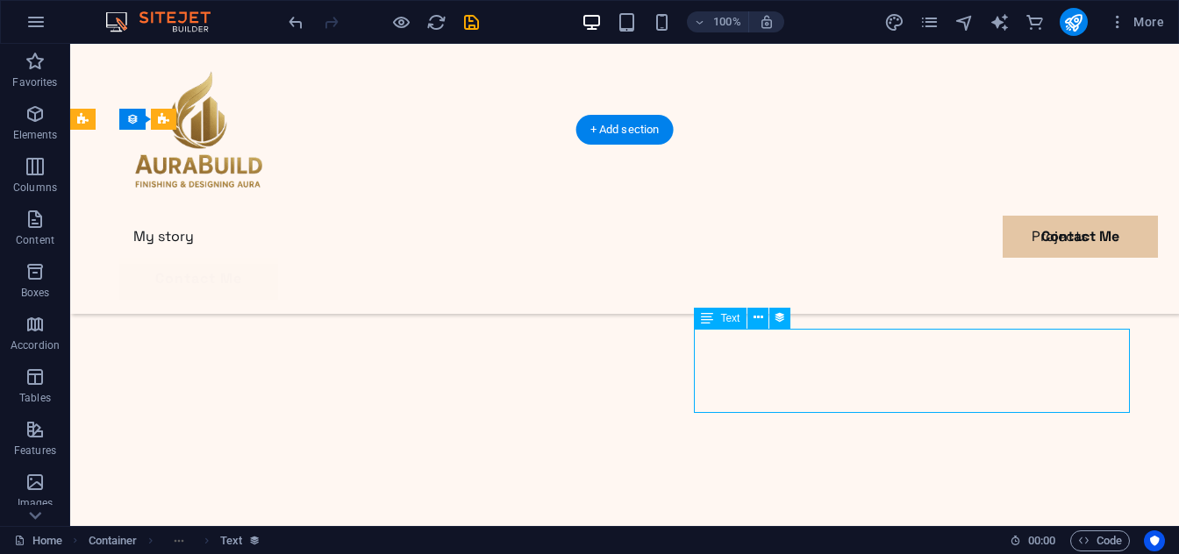
select select "short-description"
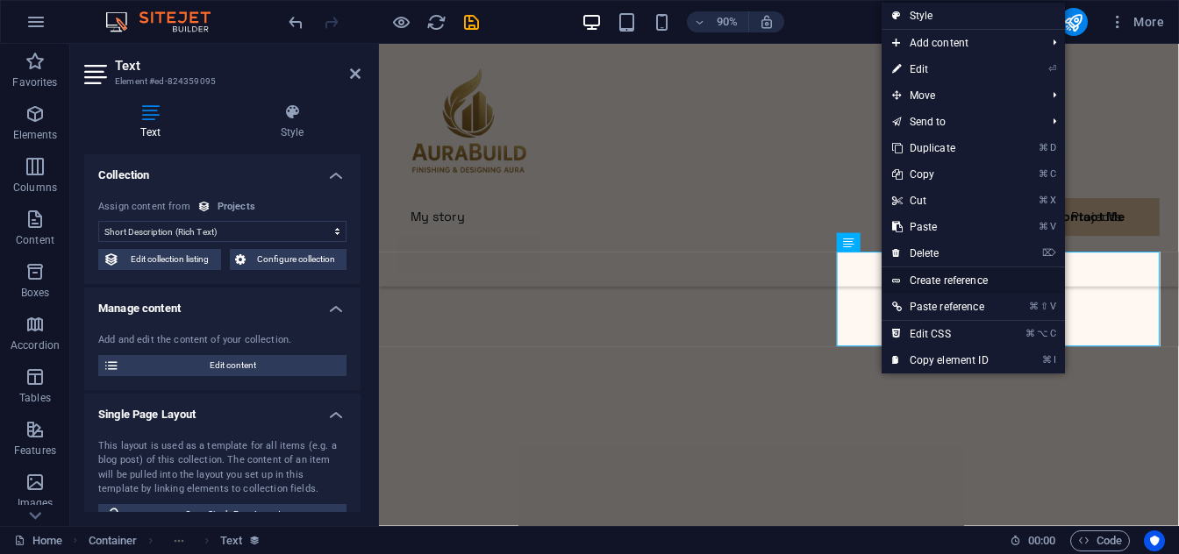
click at [940, 278] on link "Create reference" at bounding box center [973, 281] width 183 height 26
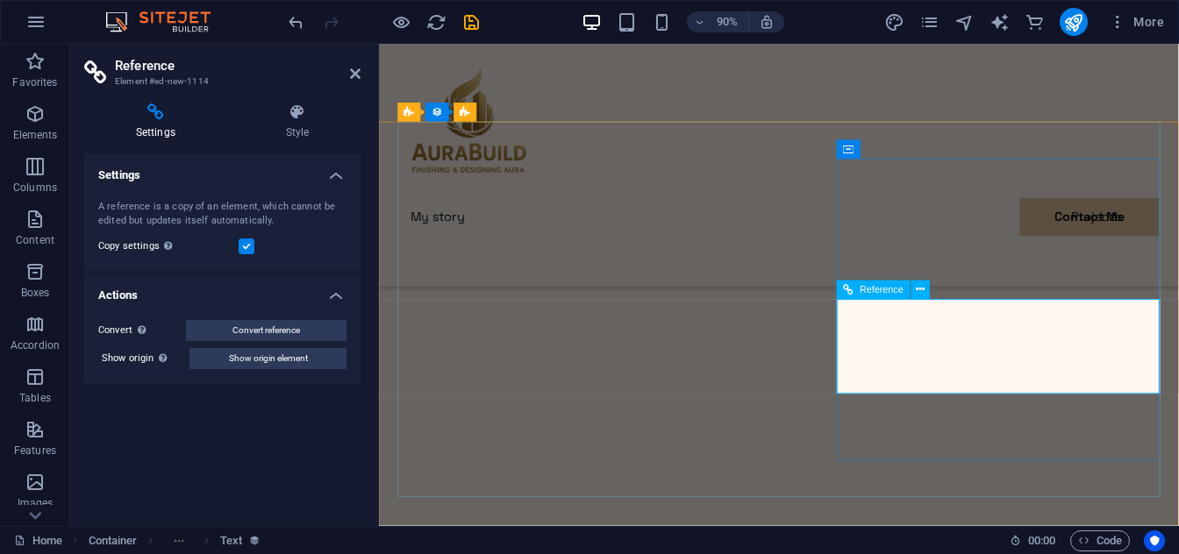
click at [297, 26] on icon "undo" at bounding box center [296, 22] width 20 height 20
click at [297, 25] on icon "undo" at bounding box center [296, 22] width 20 height 20
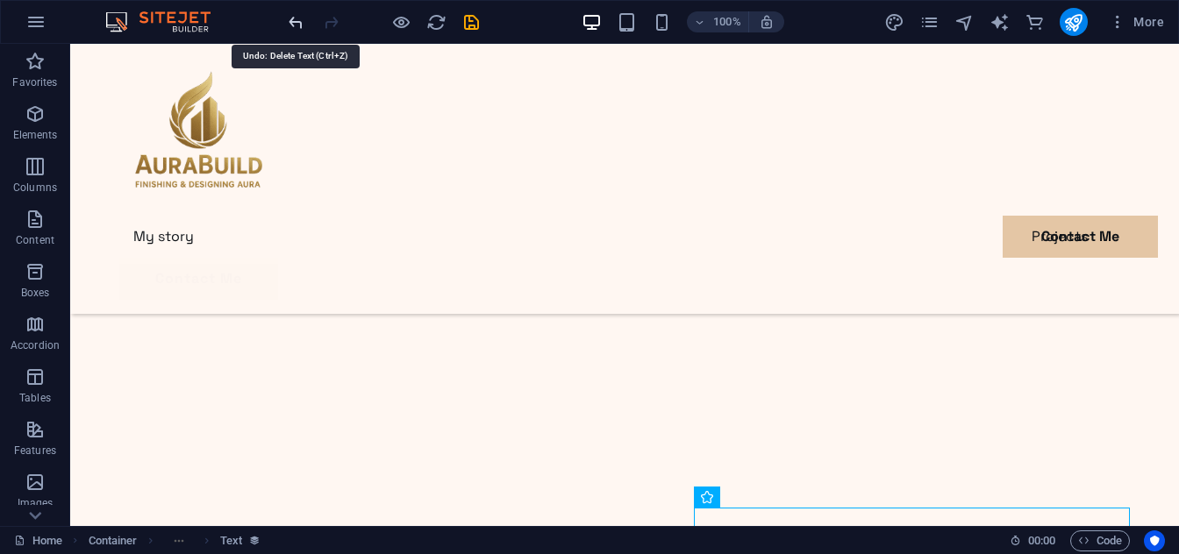
click at [295, 24] on icon "undo" at bounding box center [296, 22] width 20 height 20
click at [298, 25] on icon "undo" at bounding box center [296, 22] width 20 height 20
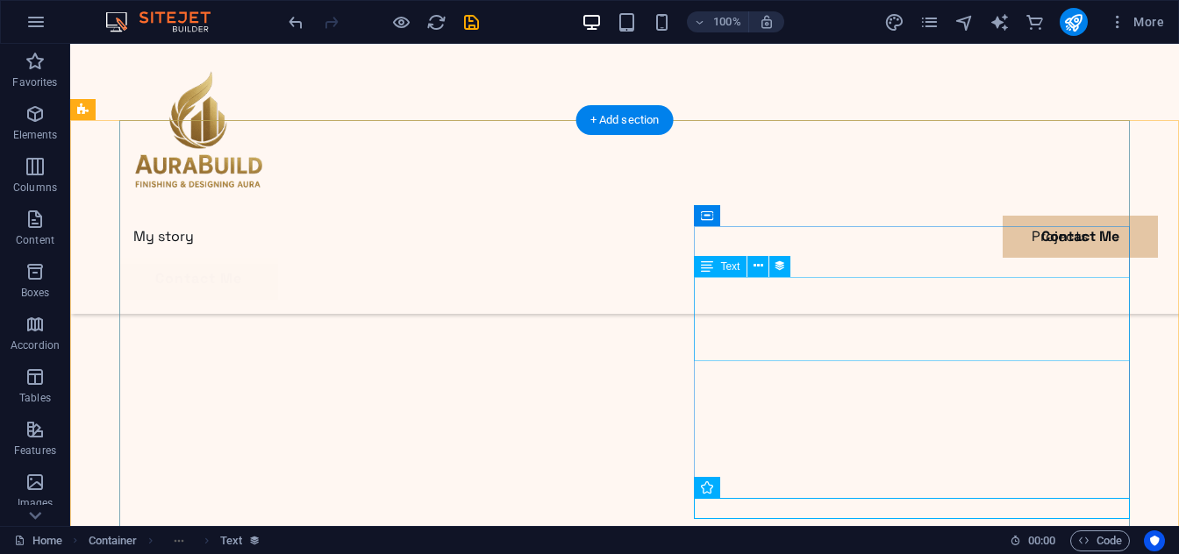
scroll to position [2931, 0]
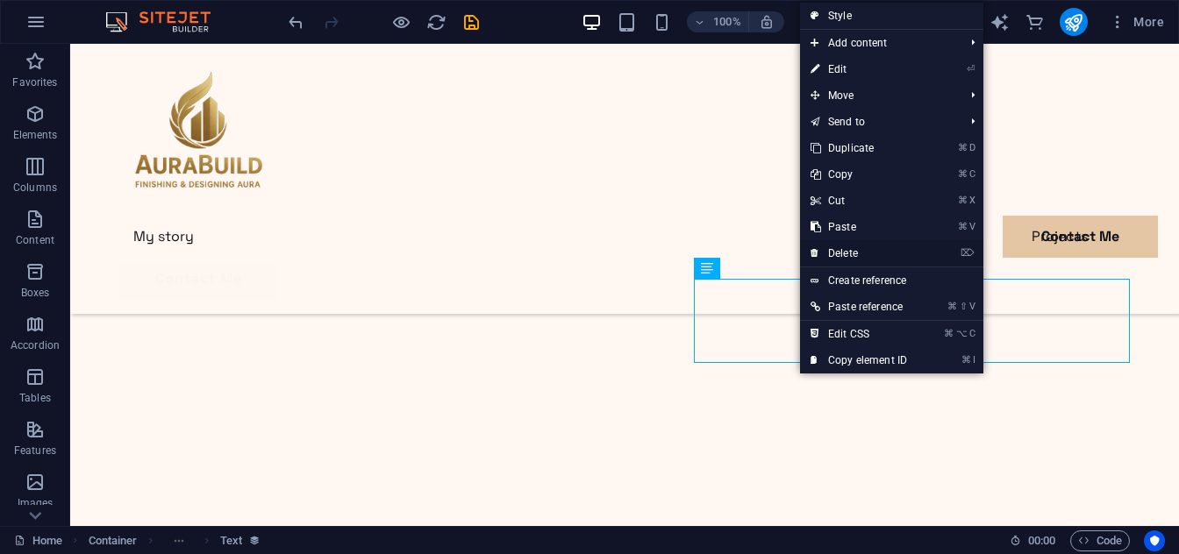
click at [833, 254] on link "⌦ Delete" at bounding box center [859, 253] width 118 height 26
click at [853, 251] on link "⌦ Delete" at bounding box center [859, 253] width 118 height 26
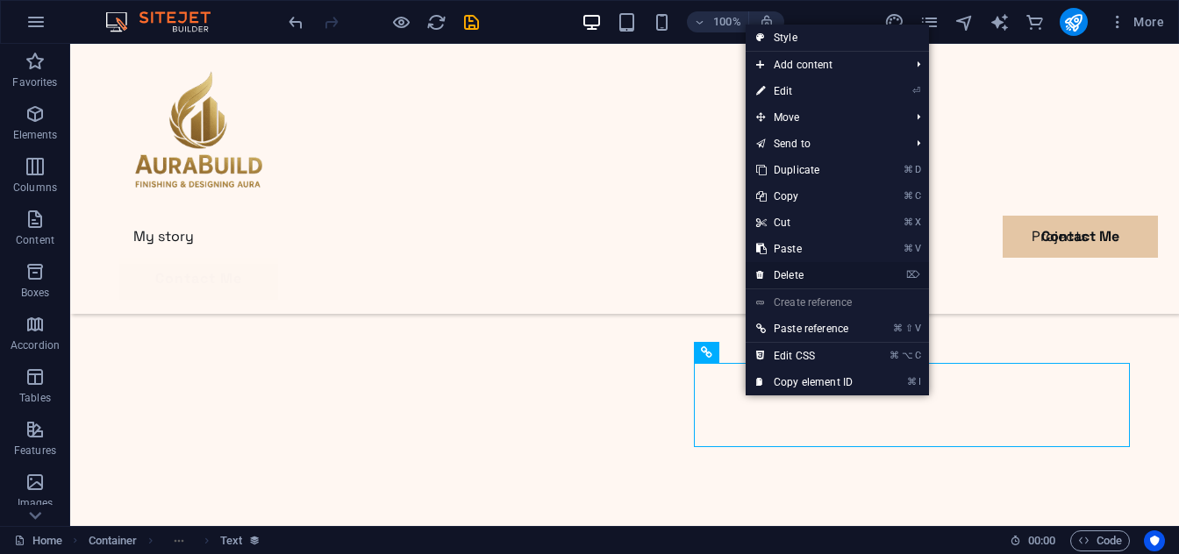
click at [789, 266] on link "⌦ Delete" at bounding box center [805, 275] width 118 height 26
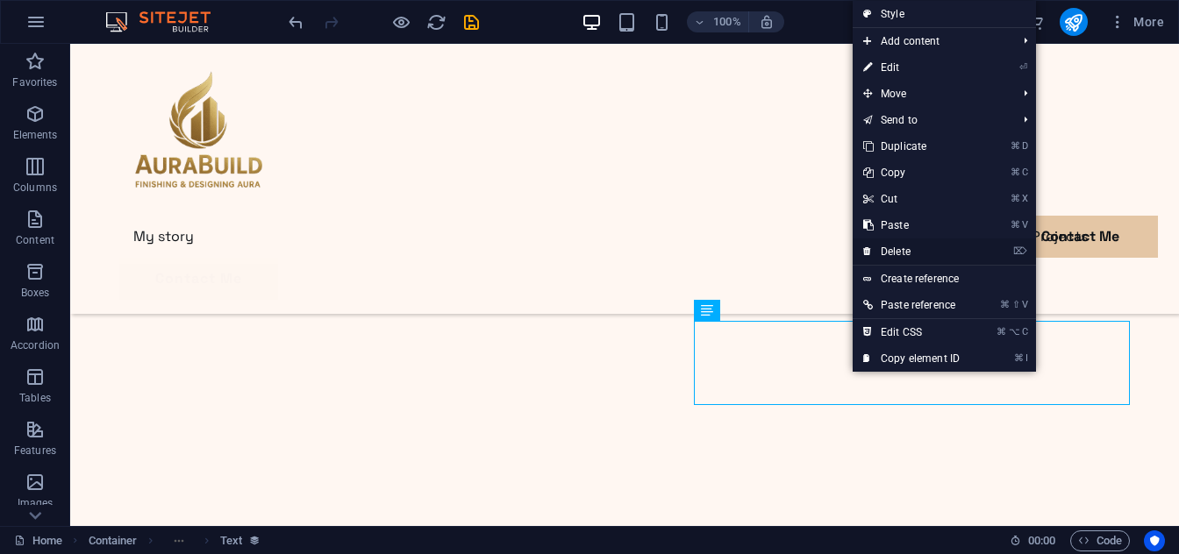
click at [897, 252] on link "⌦ Delete" at bounding box center [912, 252] width 118 height 26
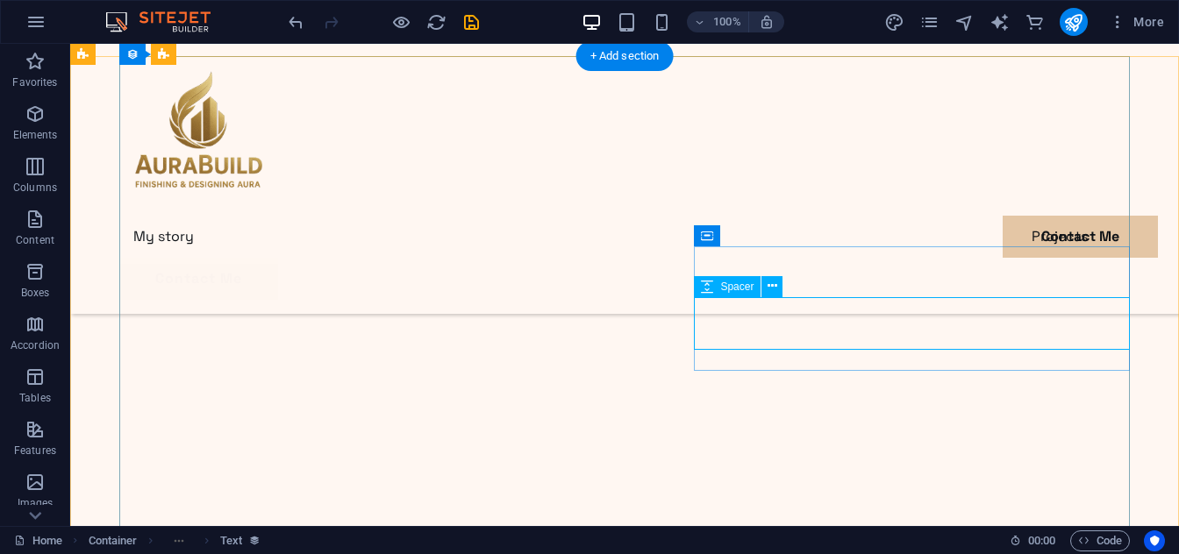
scroll to position [2955, 0]
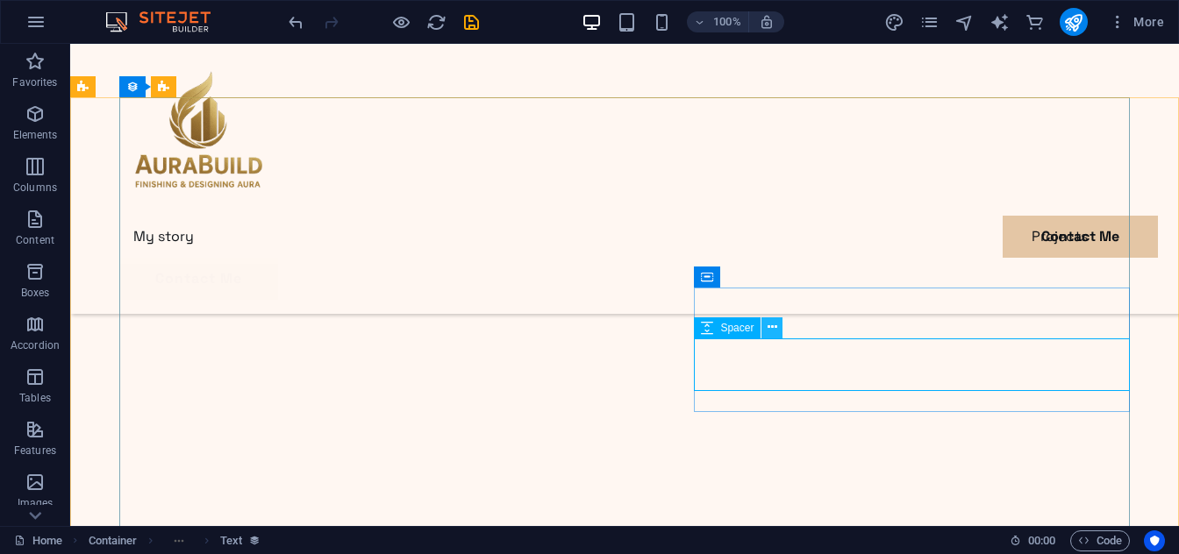
click at [774, 328] on icon at bounding box center [773, 327] width 10 height 18
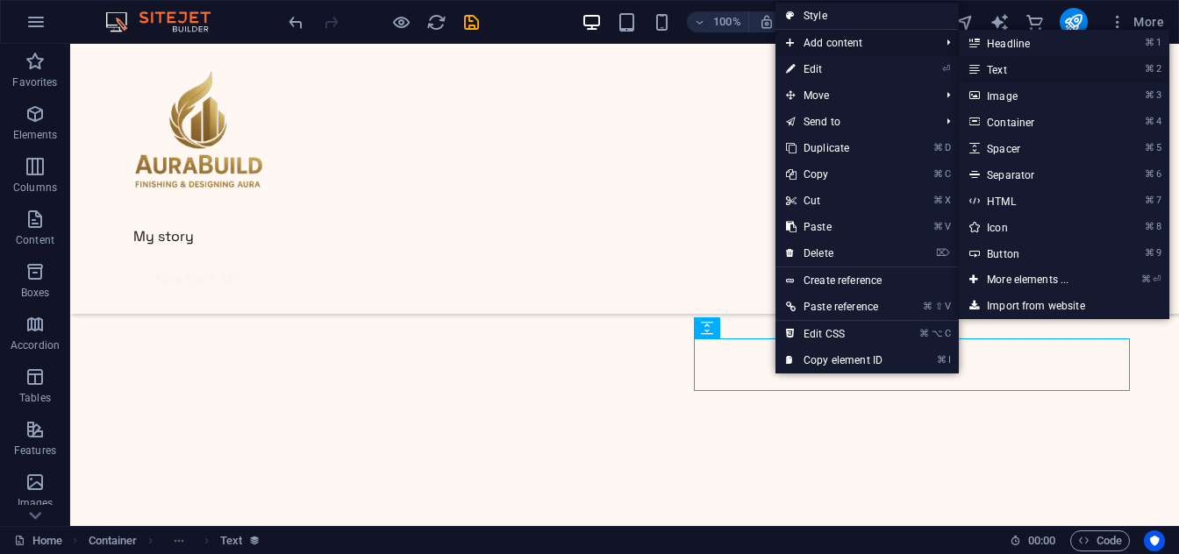
click at [990, 72] on link "⌘ 2 Text" at bounding box center [1031, 69] width 145 height 26
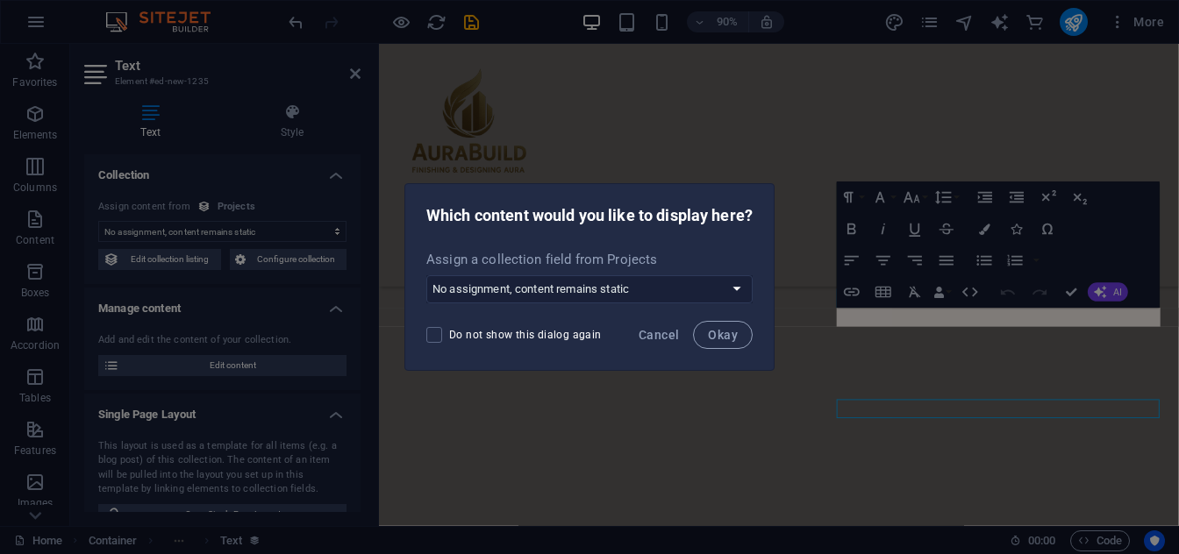
scroll to position [3041, 0]
click at [497, 338] on span "Do not show this dialog again" at bounding box center [525, 335] width 153 height 14
click at [449, 338] on input "Do not show this dialog again" at bounding box center [437, 335] width 23 height 16
click at [435, 335] on span at bounding box center [434, 335] width 16 height 16
click at [435, 335] on input "Do not show this dialog again" at bounding box center [437, 335] width 23 height 16
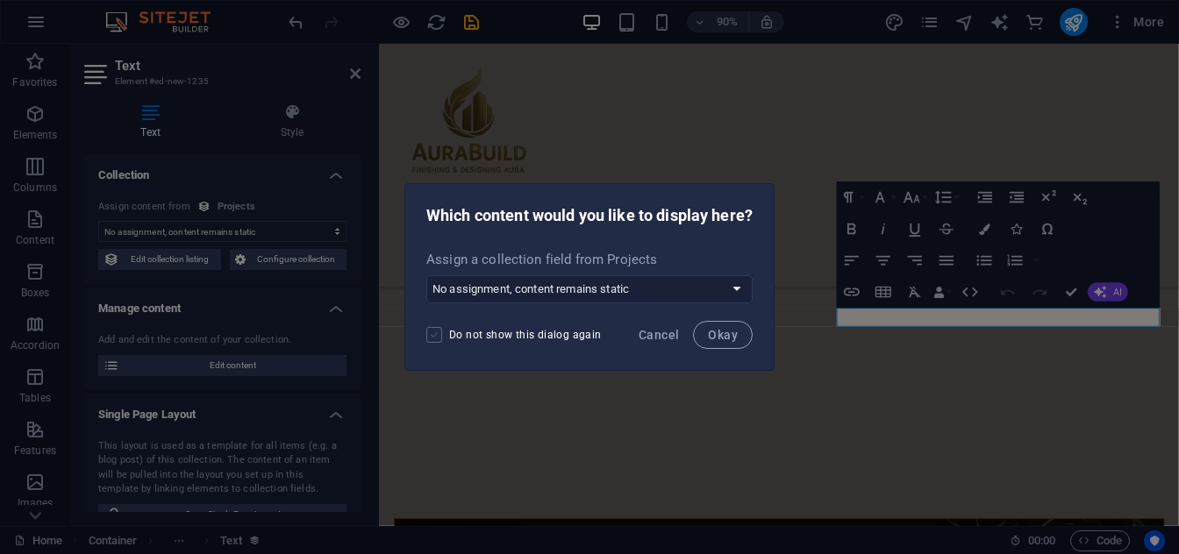
click at [434, 335] on span at bounding box center [434, 335] width 16 height 16
click at [434, 335] on input "Do not show this dialog again" at bounding box center [437, 335] width 23 height 16
checkbox input "false"
click at [725, 333] on span "Okay" at bounding box center [723, 335] width 30 height 14
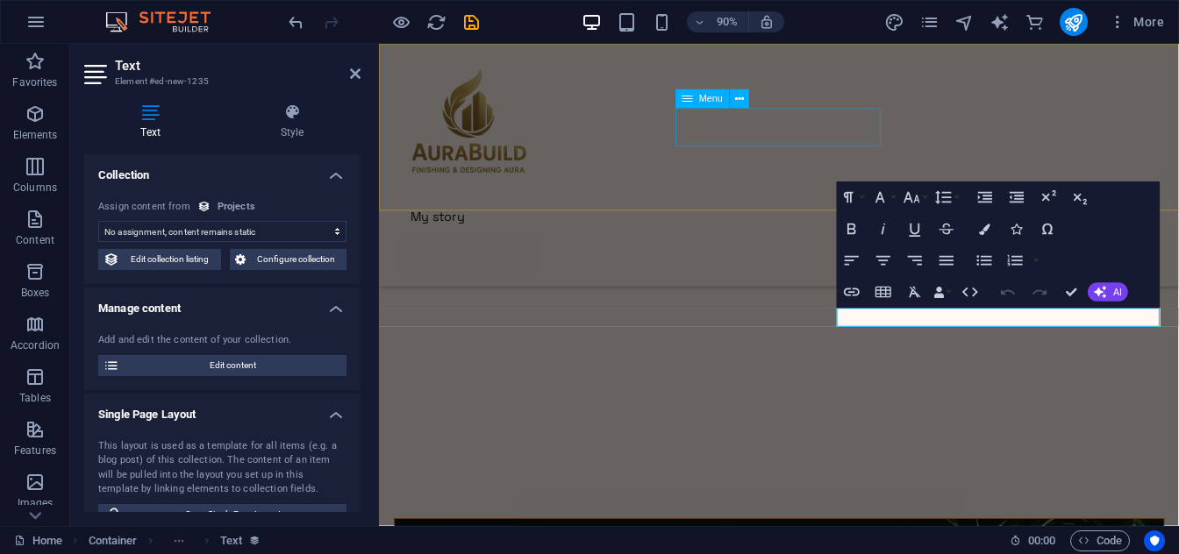
click at [802, 216] on nav "My story Projects Contact Me" at bounding box center [823, 237] width 847 height 42
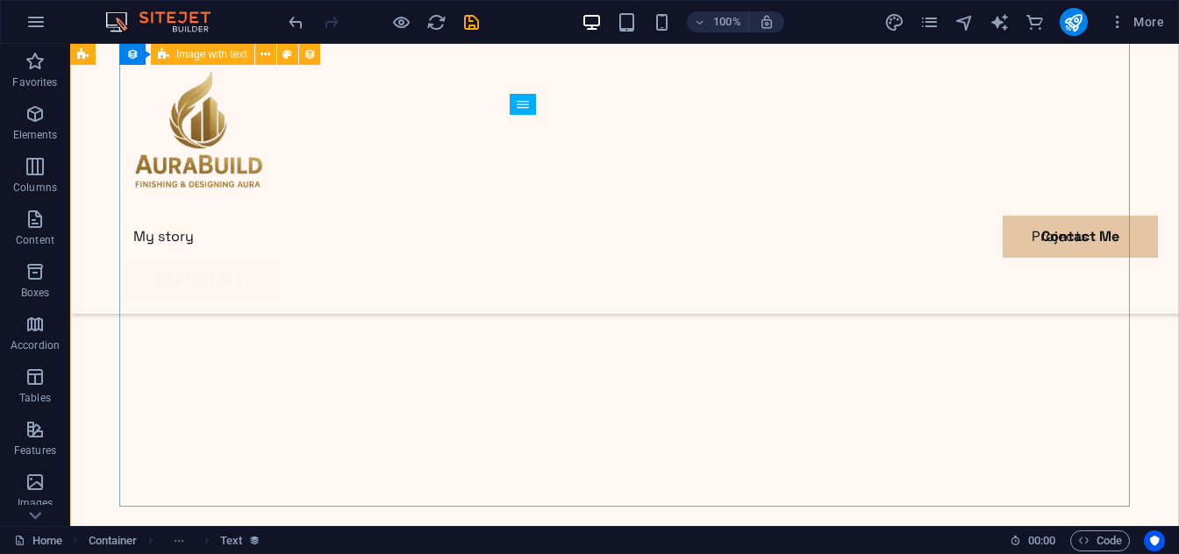
scroll to position [3555, 0]
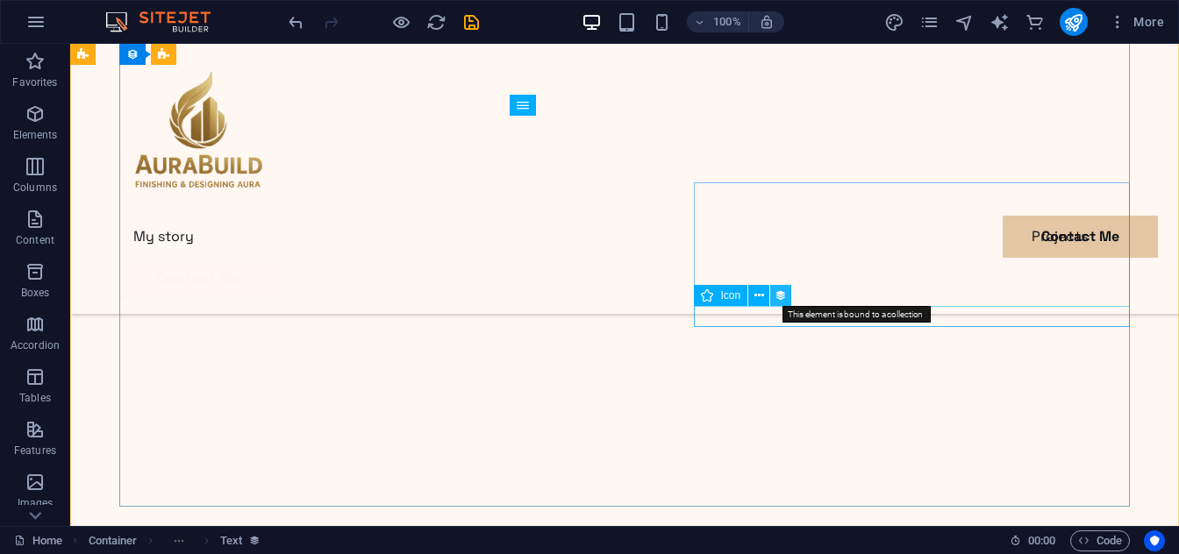
click at [772, 286] on button at bounding box center [780, 295] width 21 height 21
select select "xMidYMid"
select select "px"
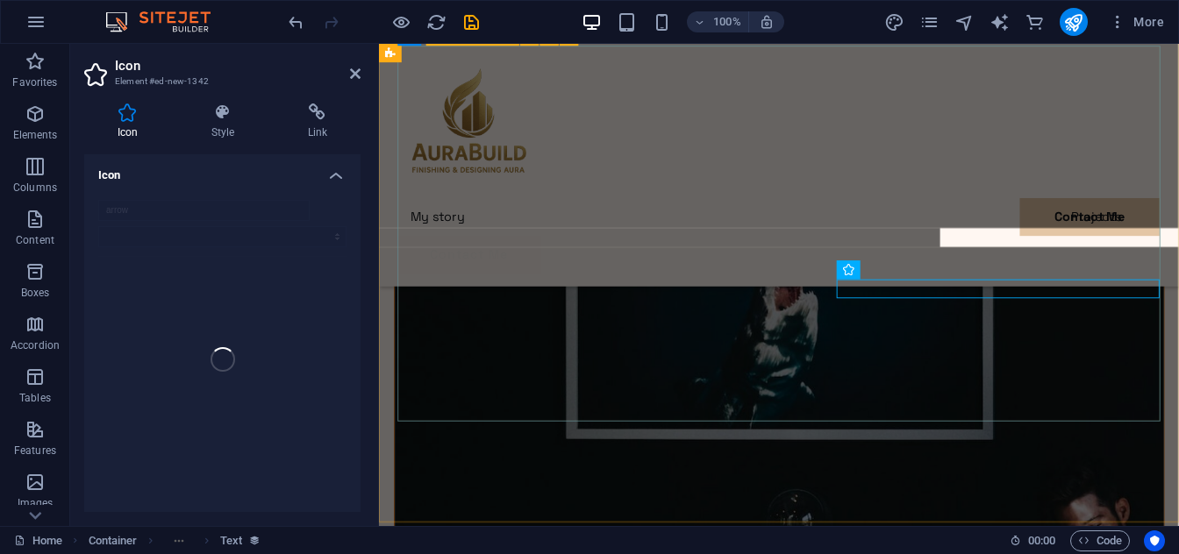
scroll to position [3511, 0]
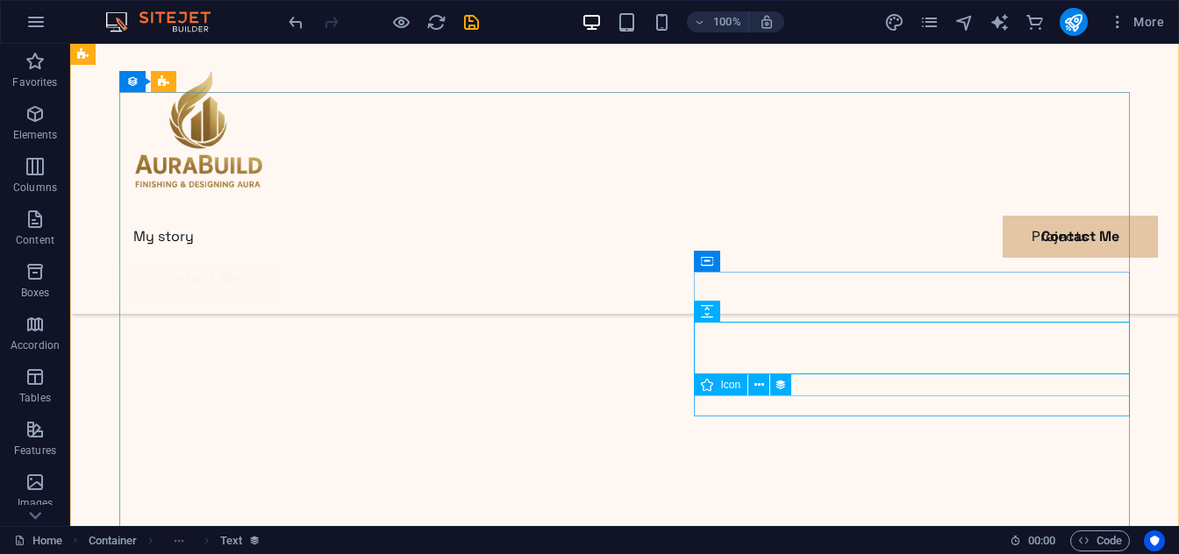
scroll to position [3466, 0]
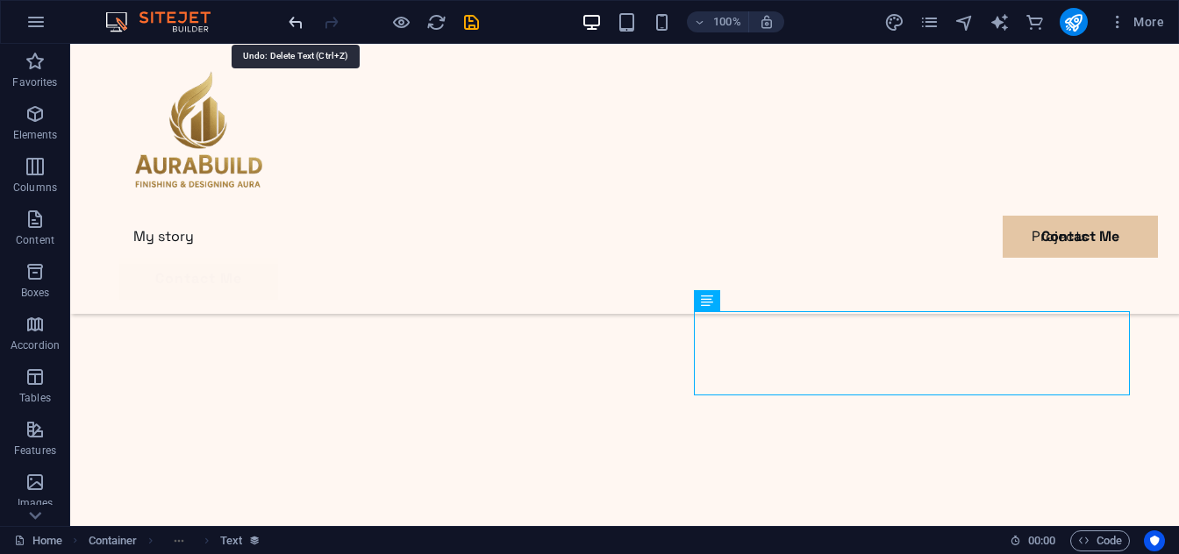
click at [302, 21] on icon "undo" at bounding box center [296, 22] width 20 height 20
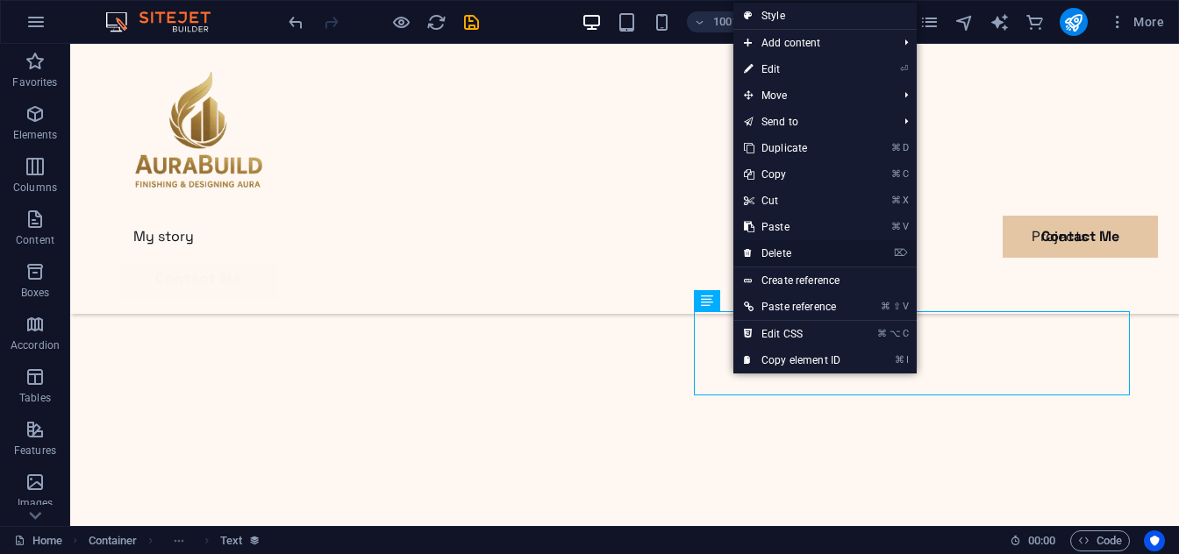
click at [784, 253] on link "⌦ Delete" at bounding box center [792, 253] width 118 height 26
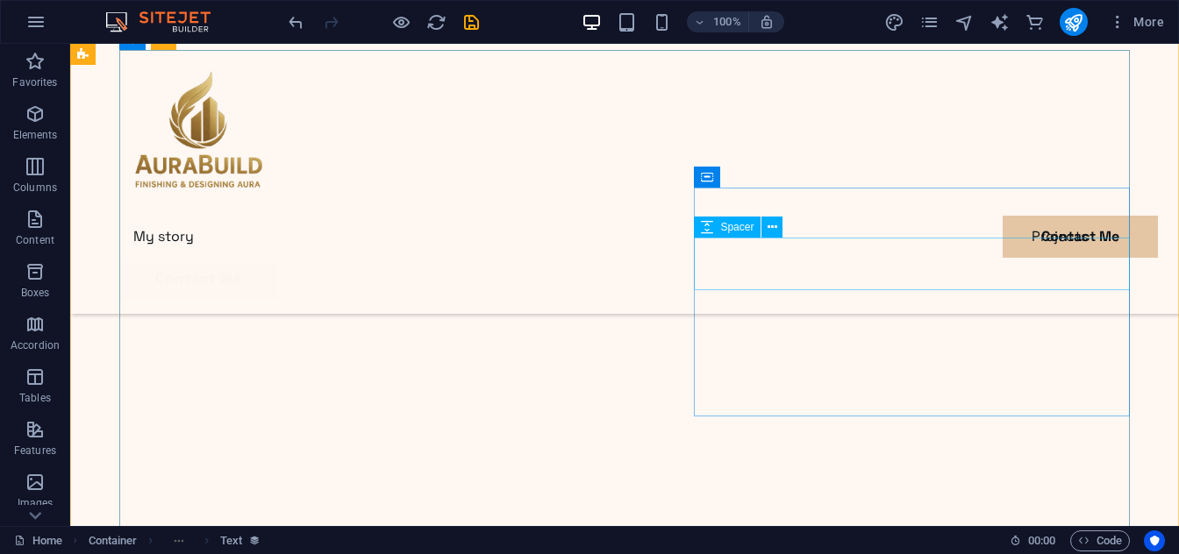
scroll to position [3508, 0]
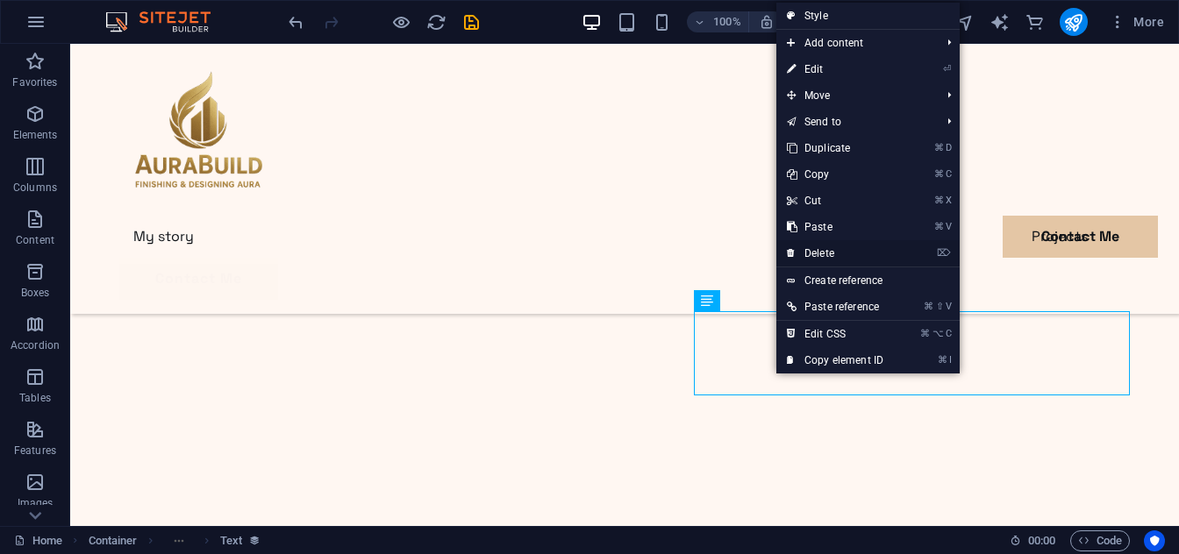
click at [811, 249] on link "⌦ Delete" at bounding box center [835, 253] width 118 height 26
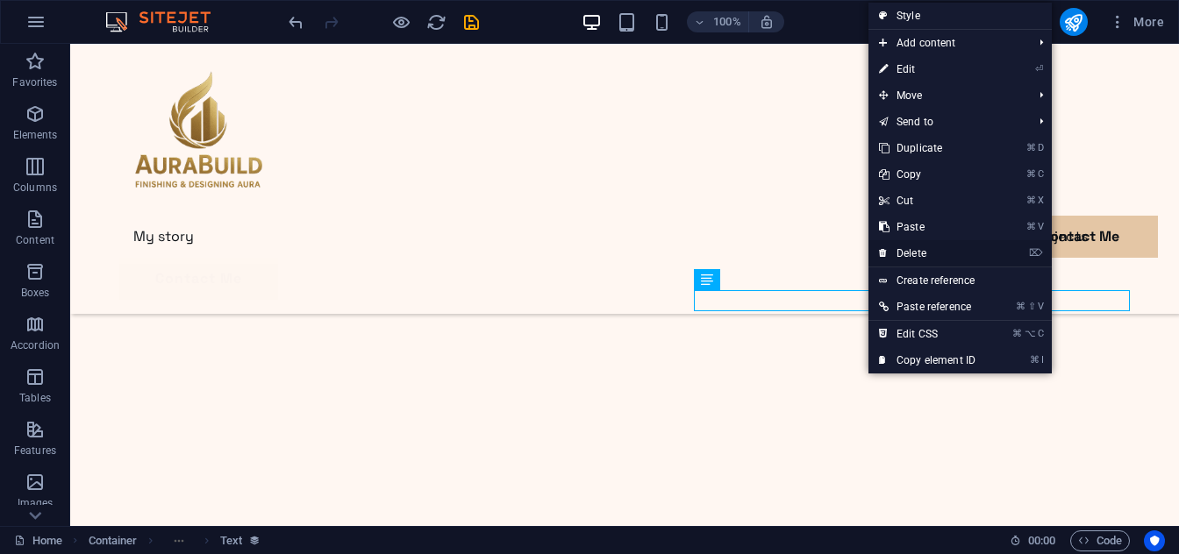
click at [906, 252] on link "⌦ Delete" at bounding box center [927, 253] width 118 height 26
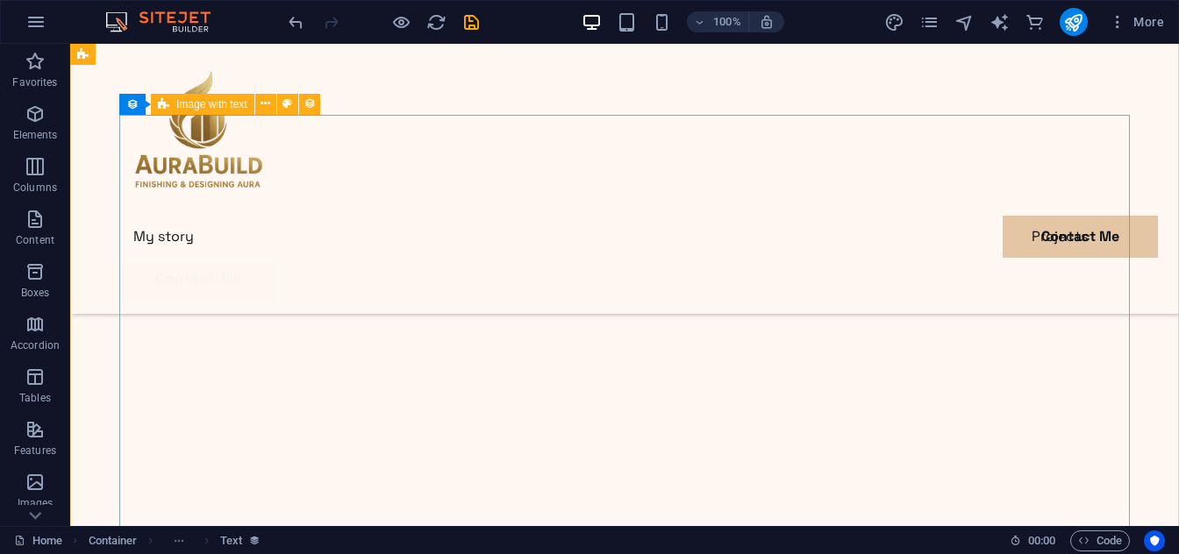
scroll to position [3443, 0]
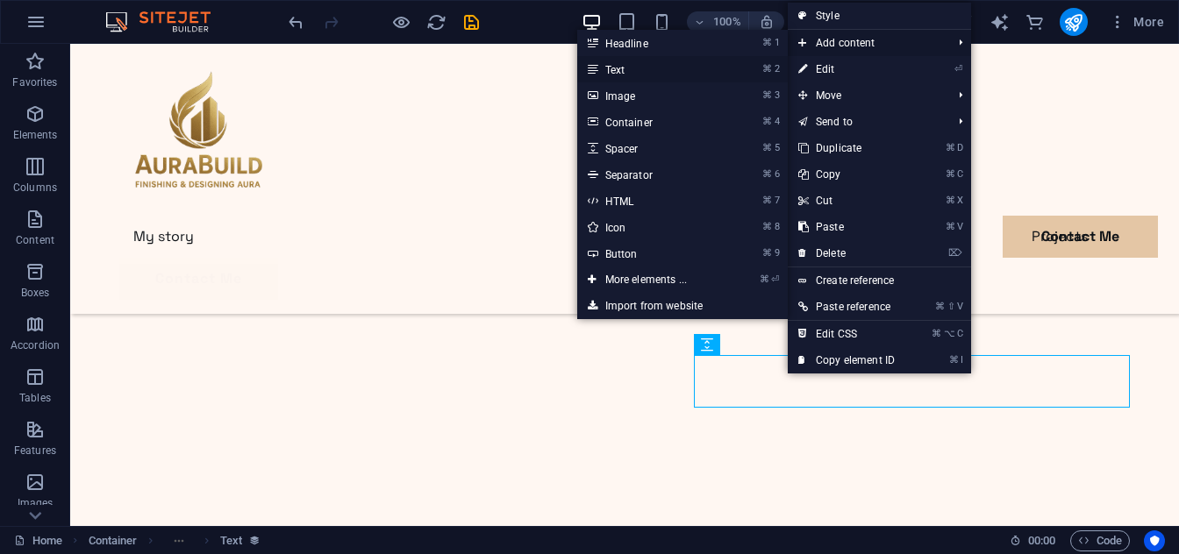
click at [729, 70] on li "⌘ 2 Text" at bounding box center [682, 69] width 211 height 26
click at [611, 71] on link "⌘ 2 Text" at bounding box center [649, 69] width 145 height 26
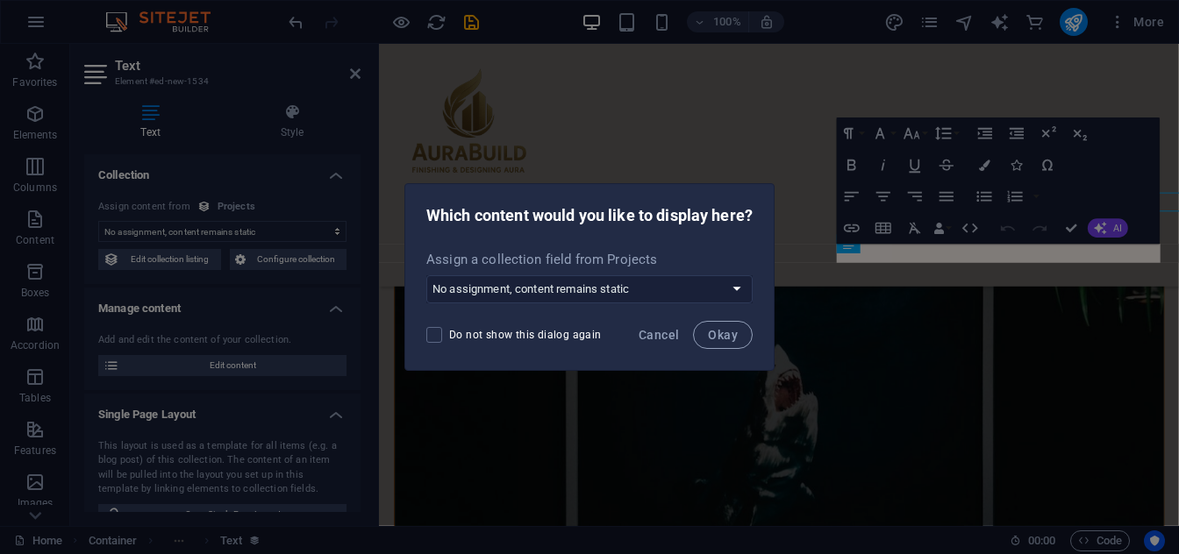
scroll to position [3529, 0]
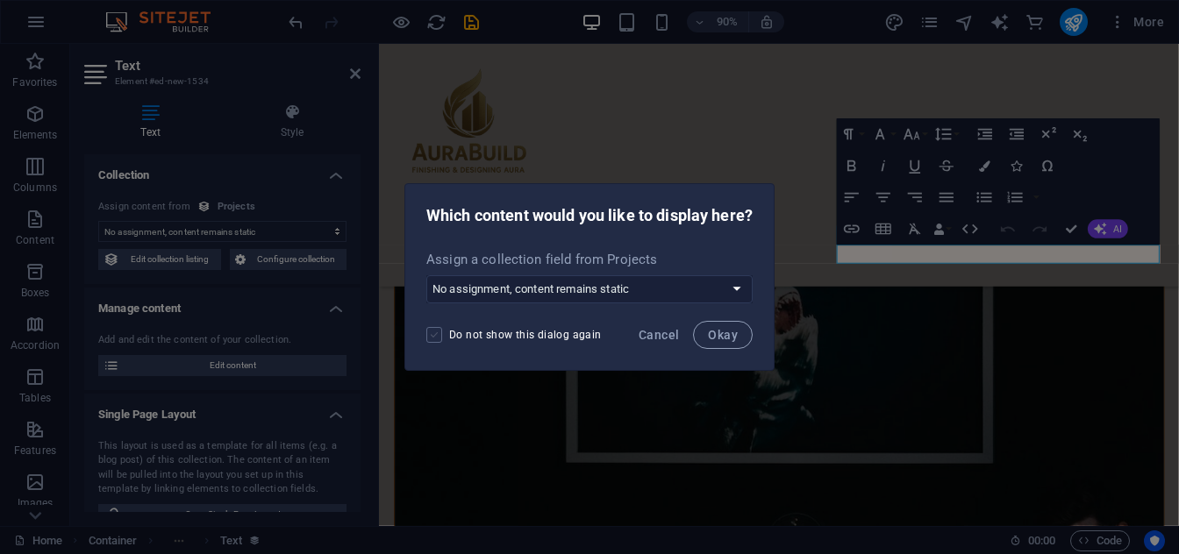
click at [433, 339] on span at bounding box center [434, 335] width 16 height 16
click at [433, 339] on input "Do not show this dialog again" at bounding box center [437, 335] width 23 height 16
checkbox input "false"
click at [707, 334] on button "Okay" at bounding box center [723, 335] width 60 height 28
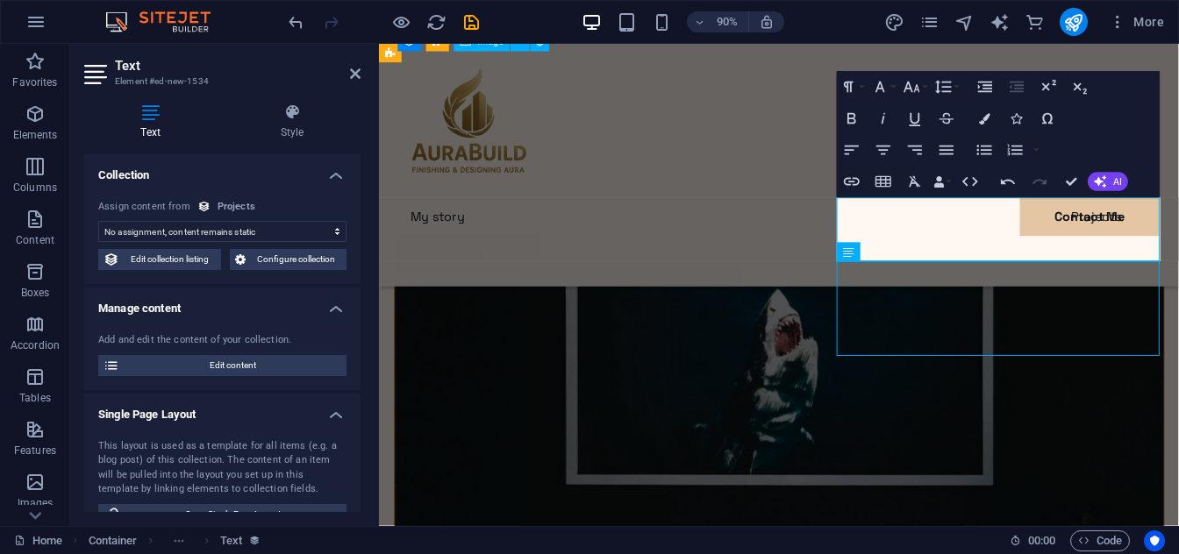
scroll to position [3505, 0]
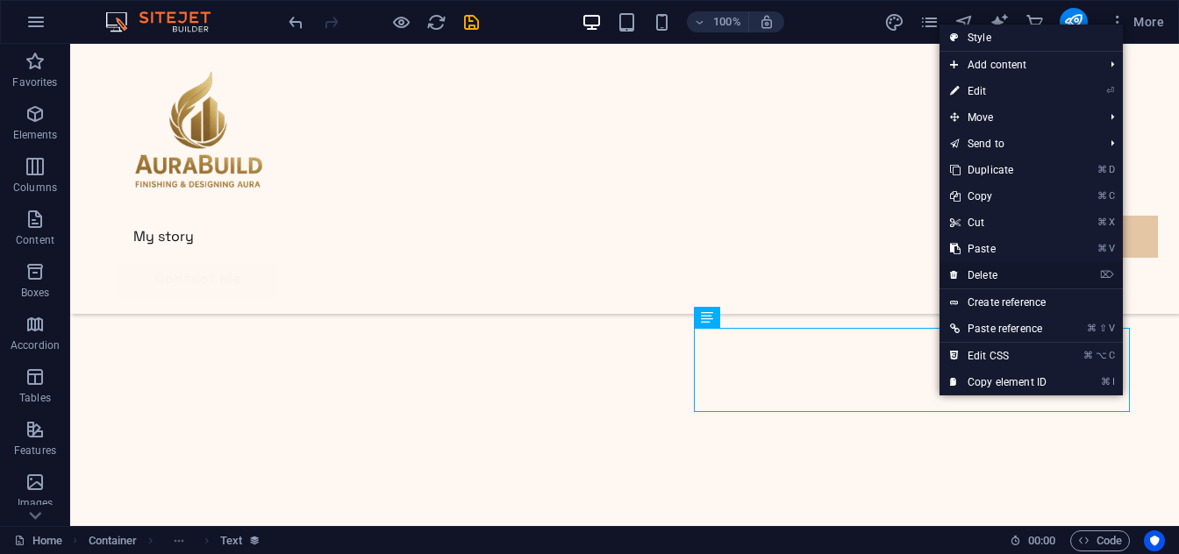
click at [993, 278] on link "⌦ Delete" at bounding box center [999, 275] width 118 height 26
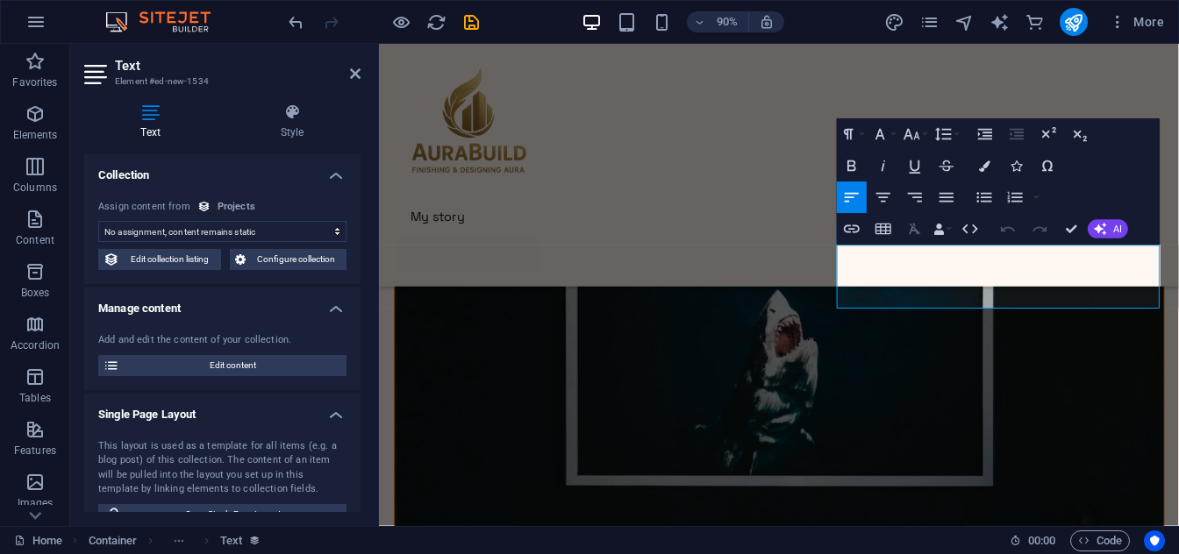
click at [918, 232] on icon "button" at bounding box center [915, 229] width 11 height 11
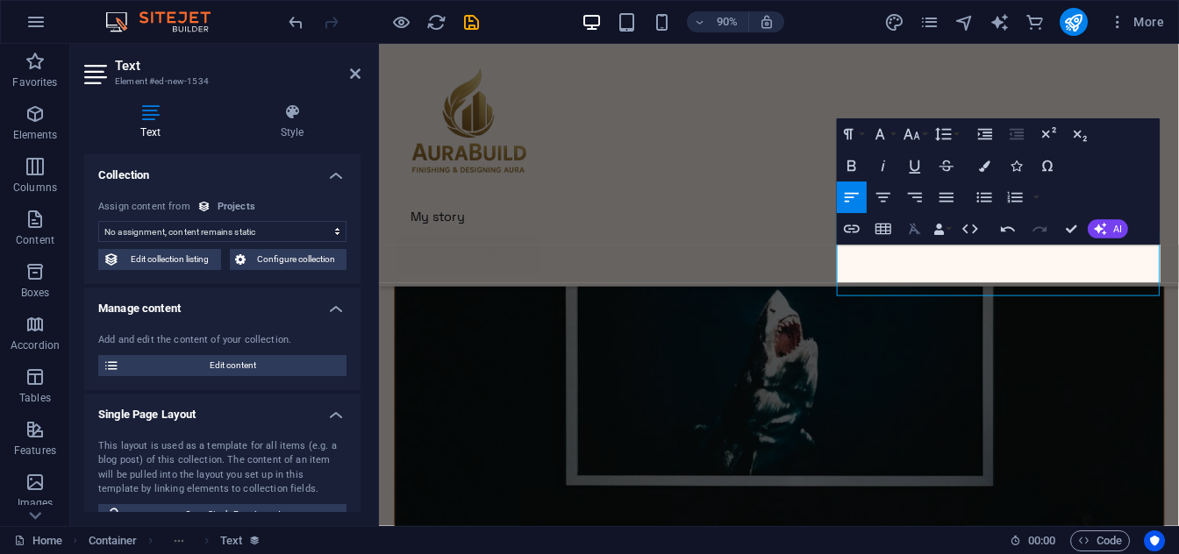
scroll to position [3519, 0]
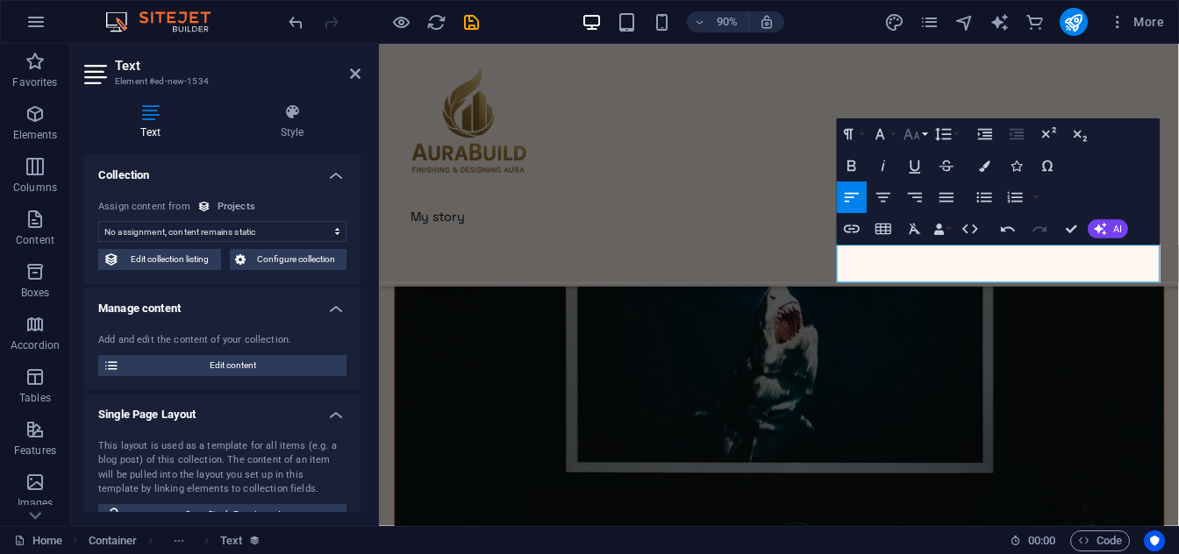
click at [920, 136] on icon "button" at bounding box center [912, 134] width 19 height 19
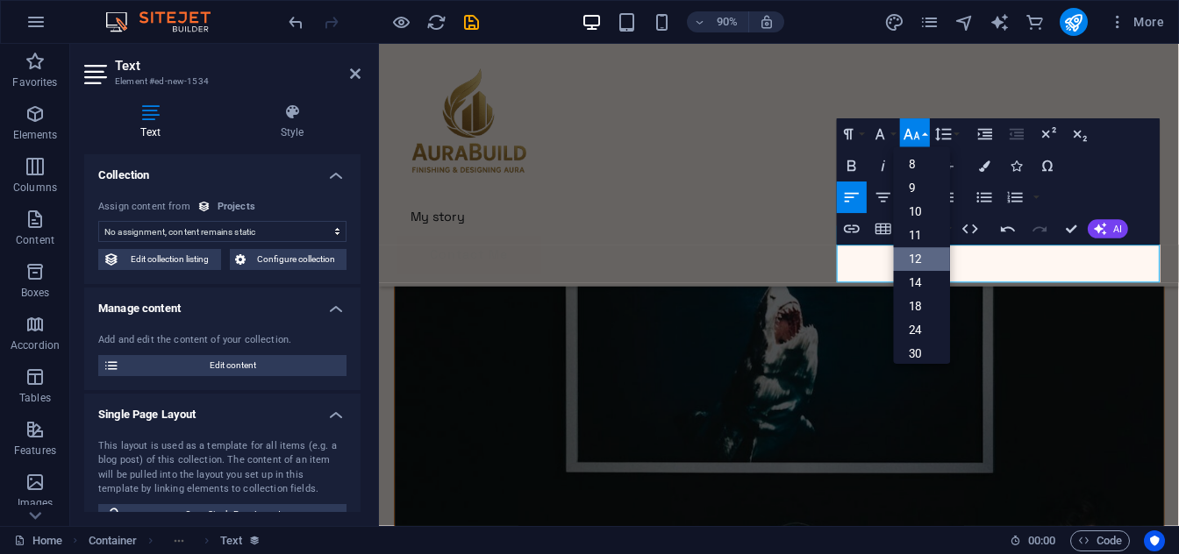
click at [921, 258] on link "12" at bounding box center [922, 260] width 57 height 24
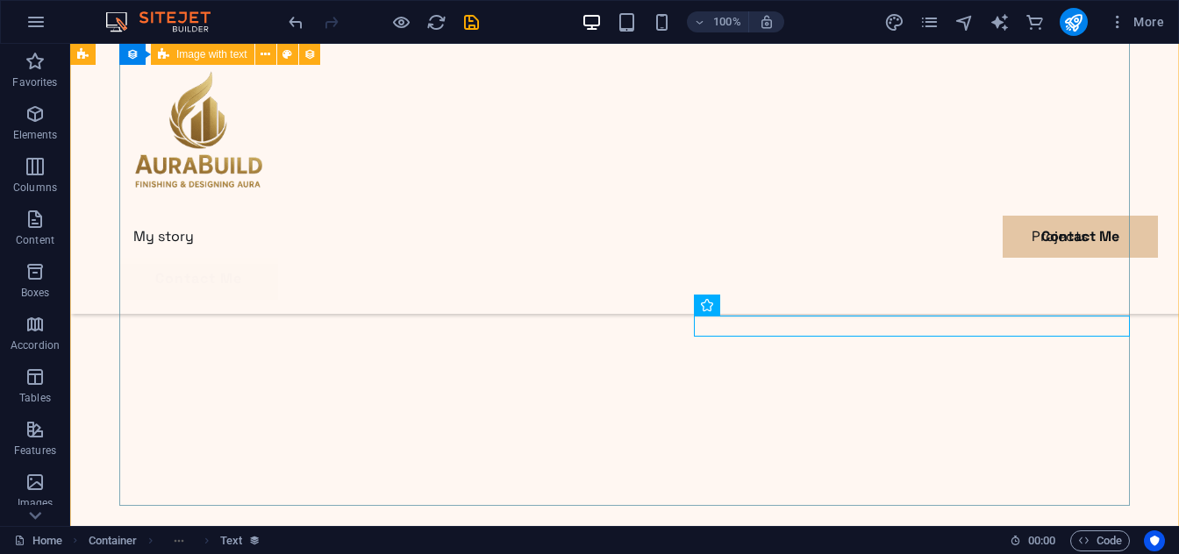
scroll to position [3557, 0]
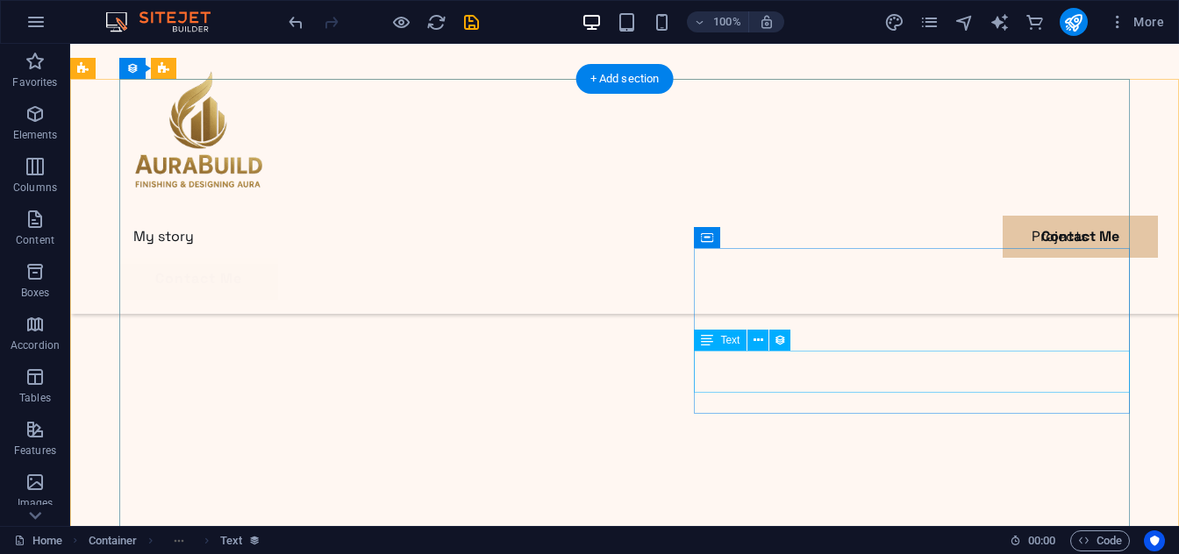
scroll to position [2976, 0]
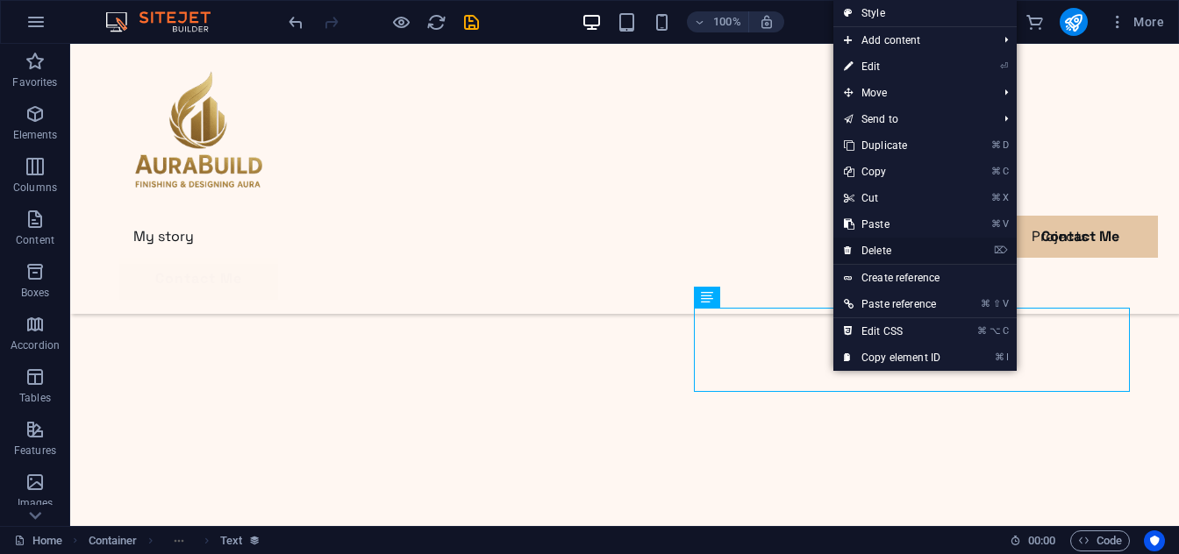
click at [877, 254] on link "⌦ Delete" at bounding box center [892, 251] width 118 height 26
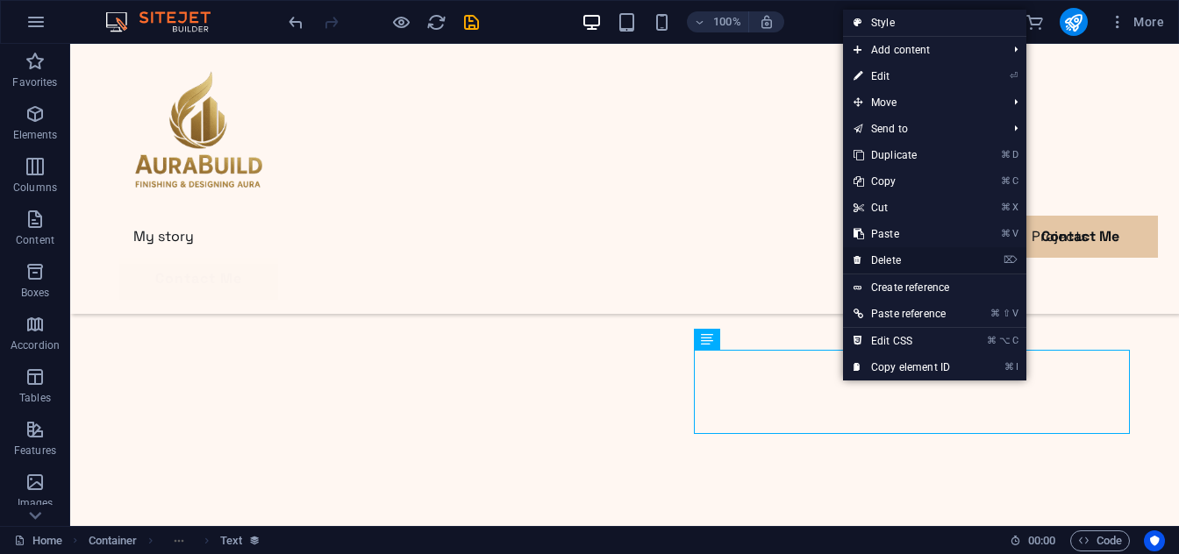
click at [890, 260] on link "⌦ Delete" at bounding box center [902, 260] width 118 height 26
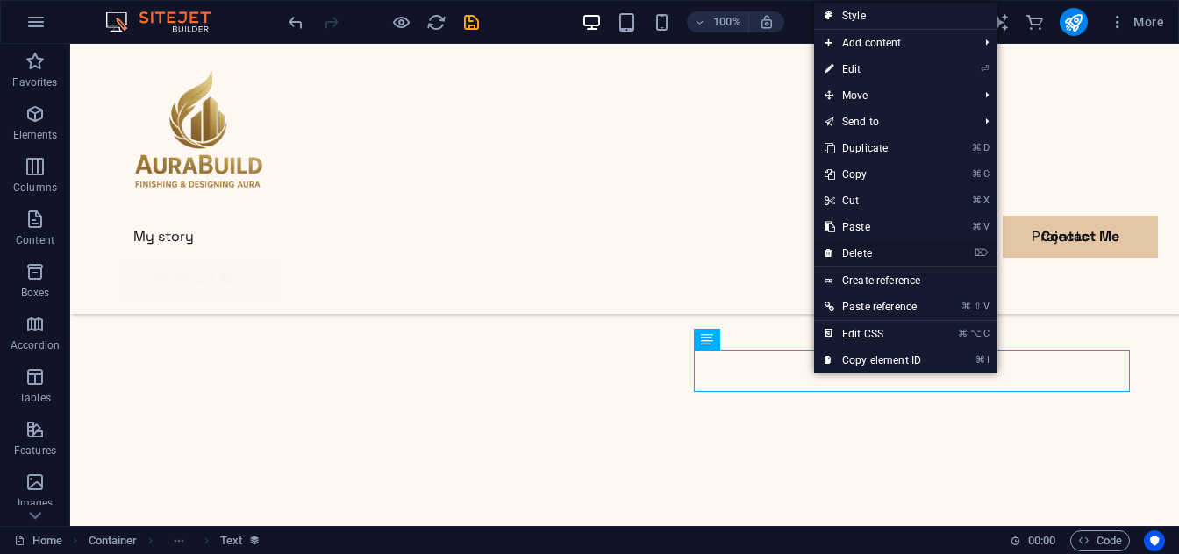
click at [862, 254] on link "⌦ Delete" at bounding box center [873, 253] width 118 height 26
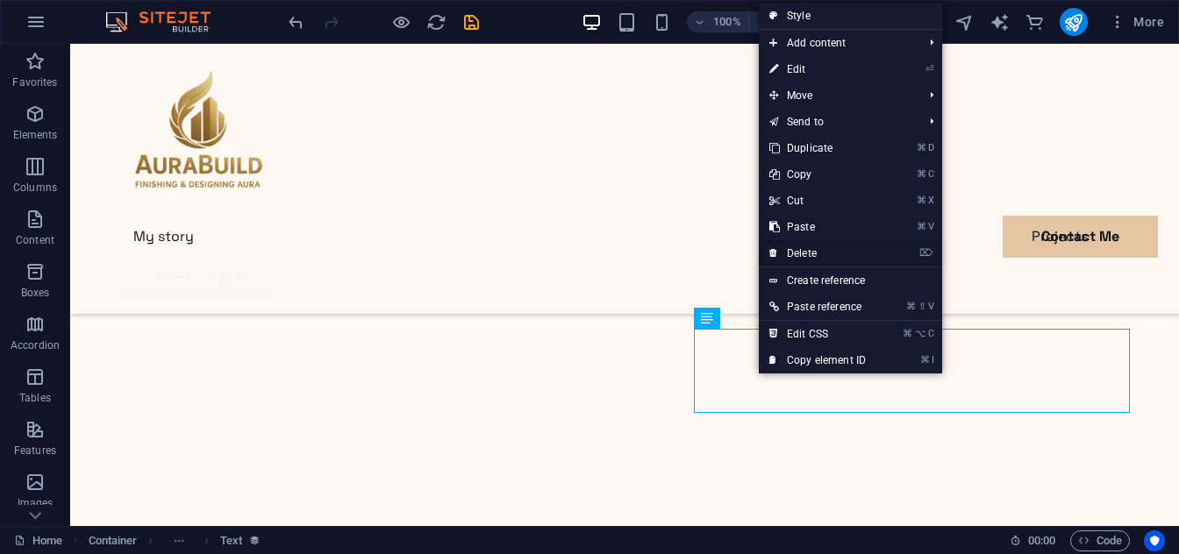
click at [799, 256] on link "⌦ Delete" at bounding box center [818, 253] width 118 height 26
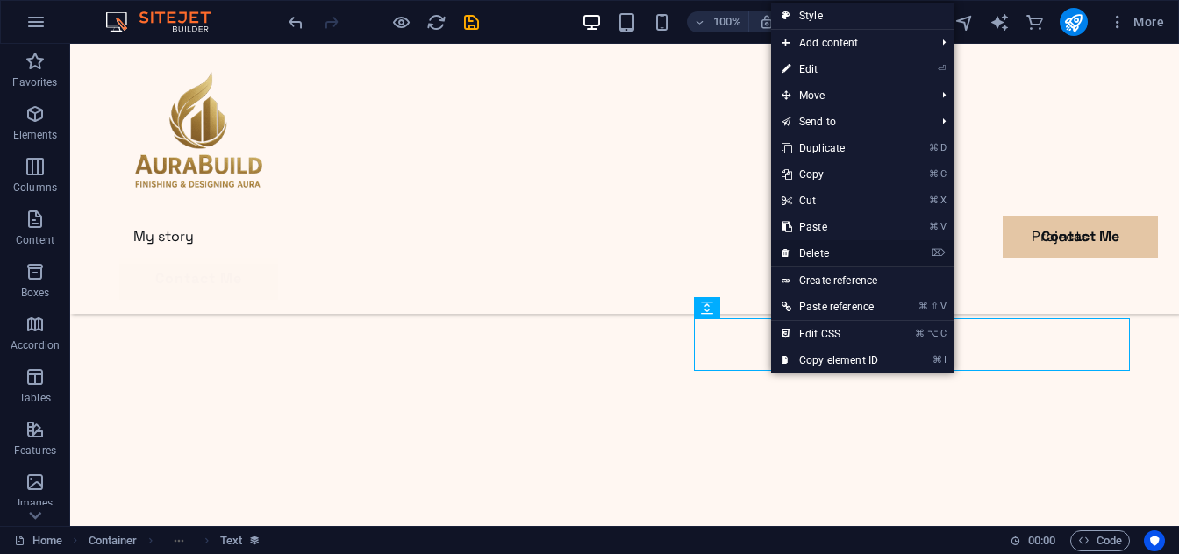
click at [807, 255] on link "⌦ Delete" at bounding box center [830, 253] width 118 height 26
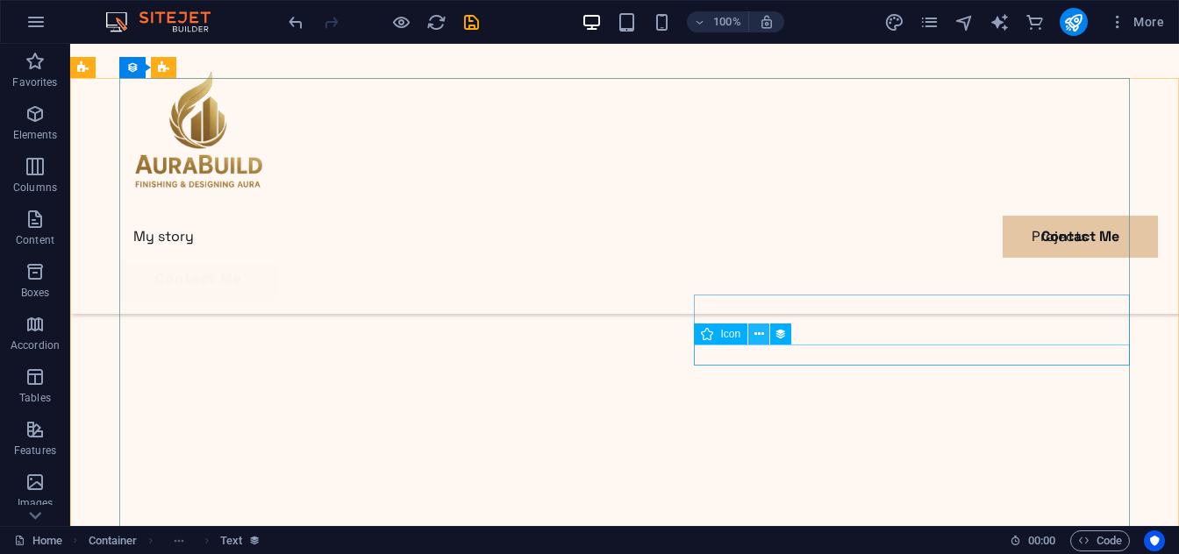
click at [765, 334] on button at bounding box center [758, 334] width 21 height 21
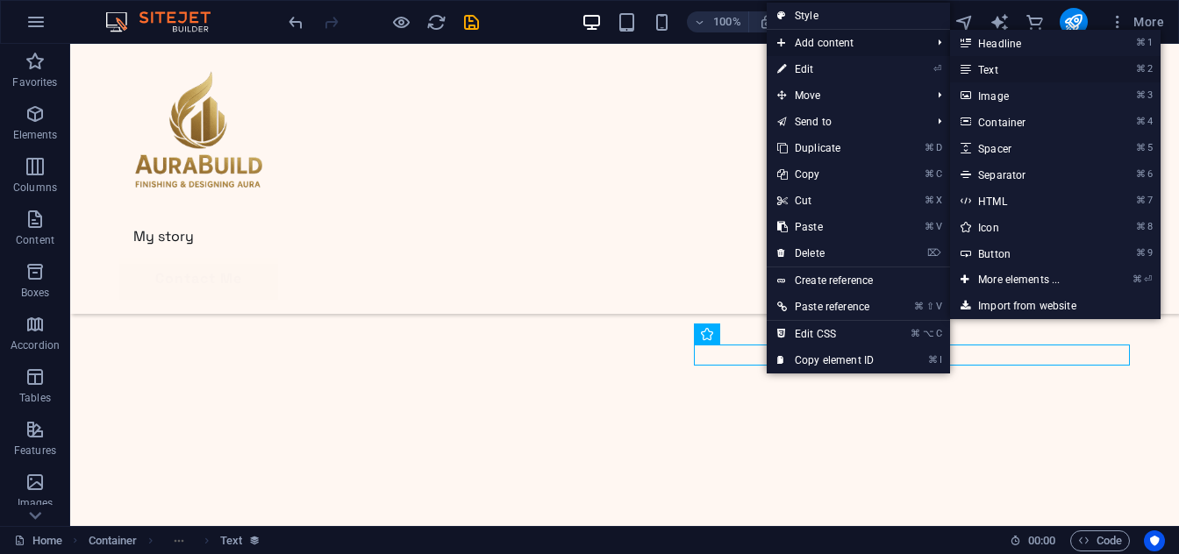
click at [987, 73] on link "⌘ 2 Text" at bounding box center [1022, 69] width 145 height 26
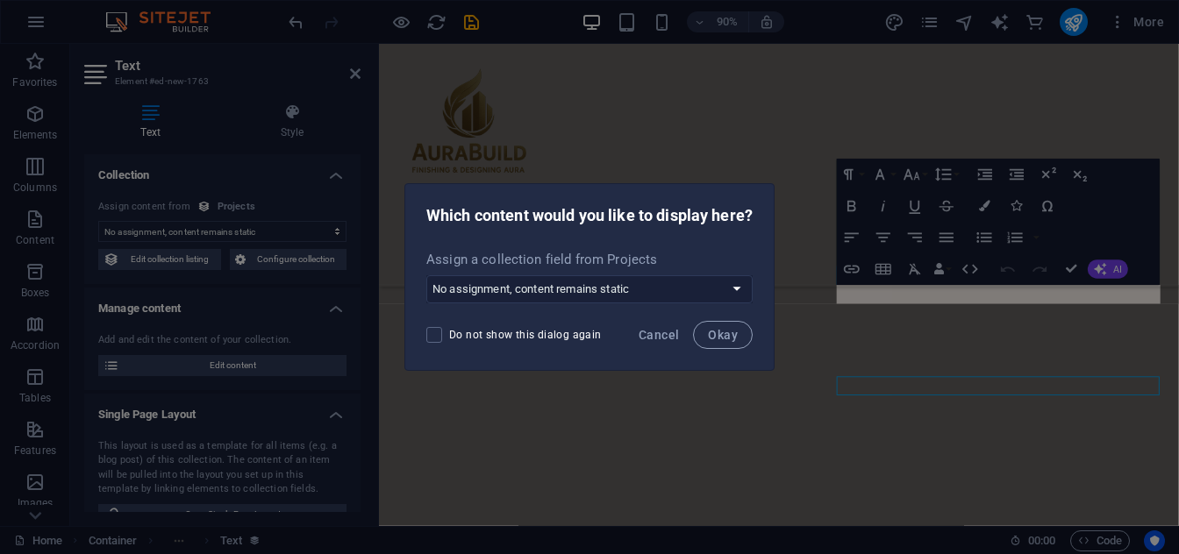
scroll to position [3062, 0]
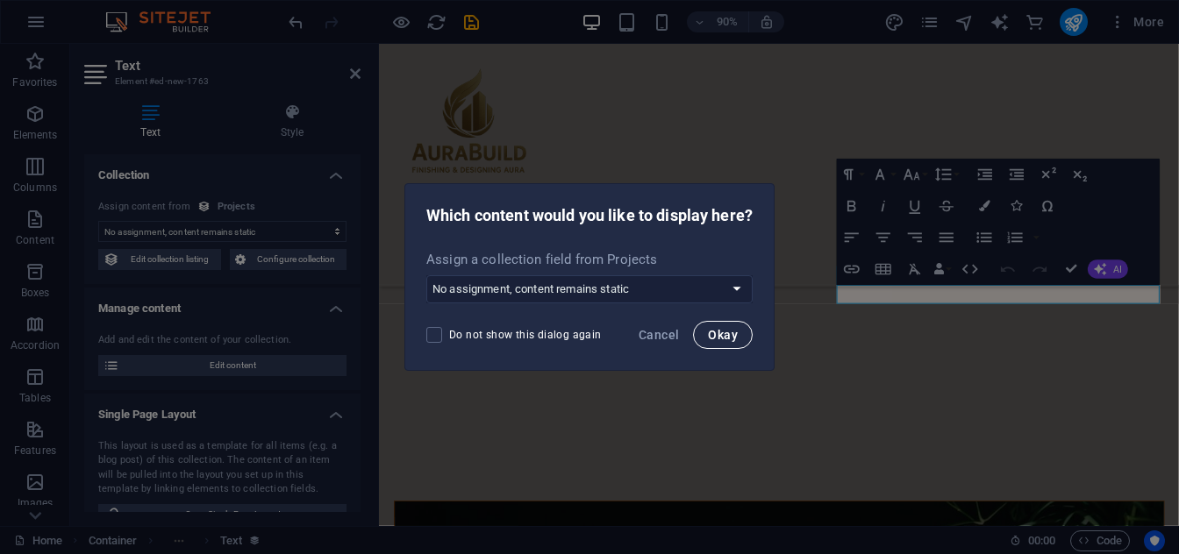
click at [713, 346] on button "Okay" at bounding box center [723, 335] width 60 height 28
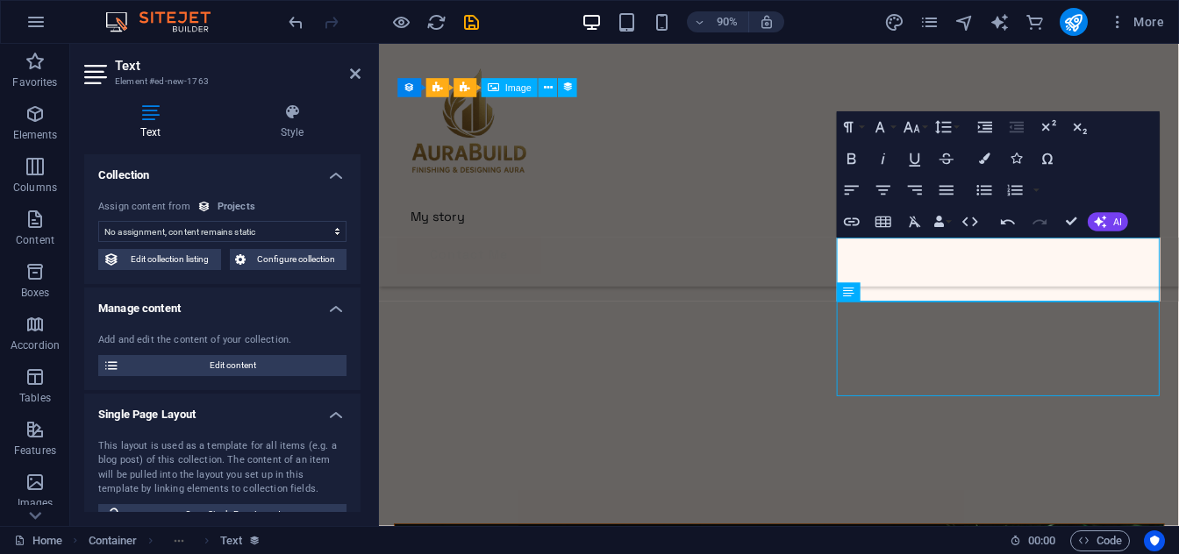
scroll to position [2950, 0]
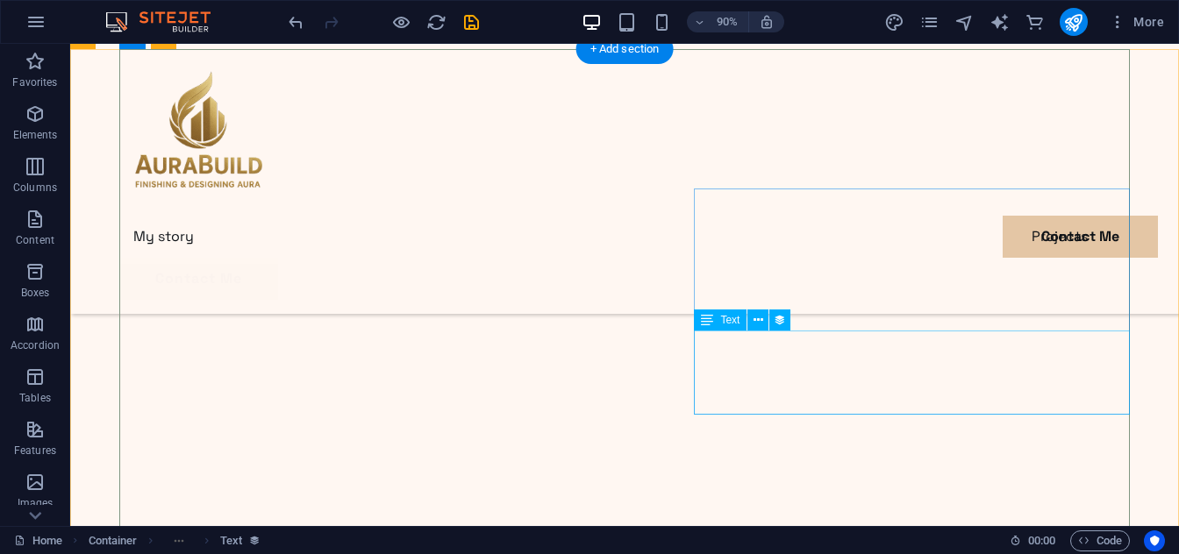
scroll to position [3004, 0]
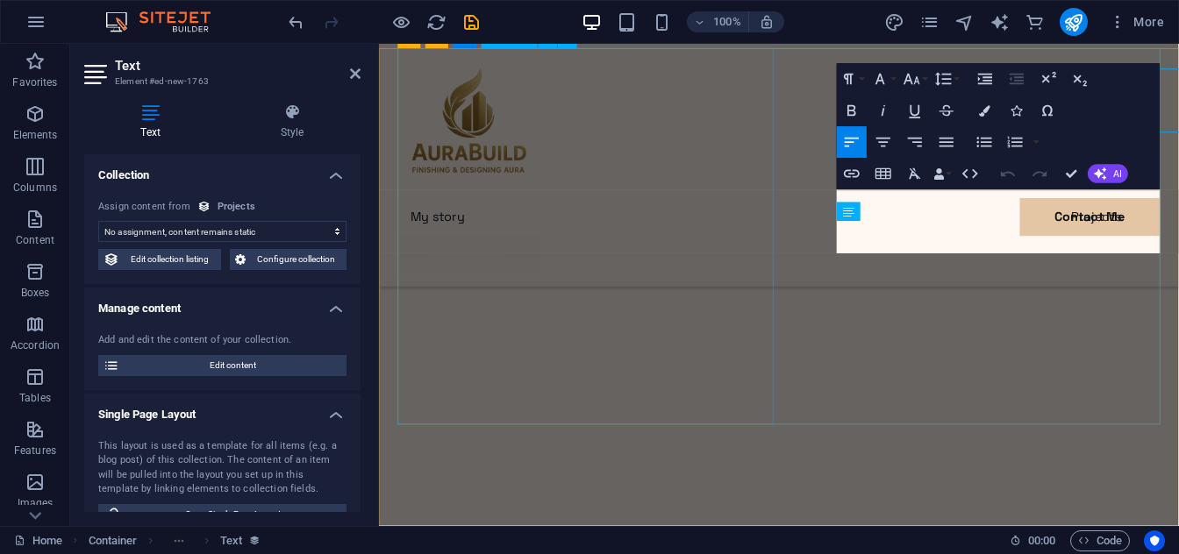
scroll to position [3090, 0]
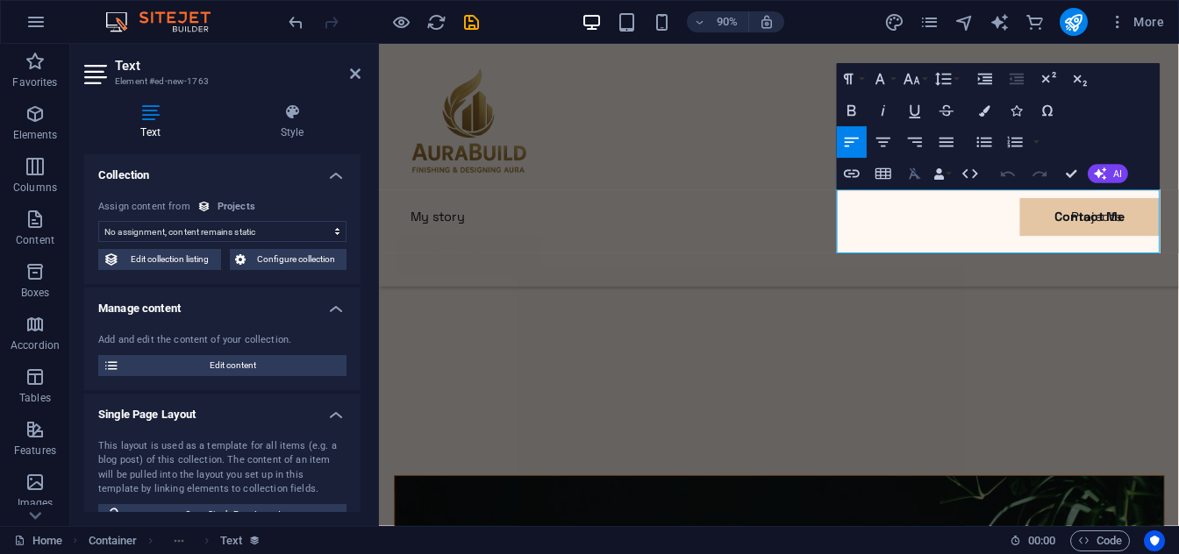
click at [918, 175] on icon "button" at bounding box center [914, 174] width 19 height 19
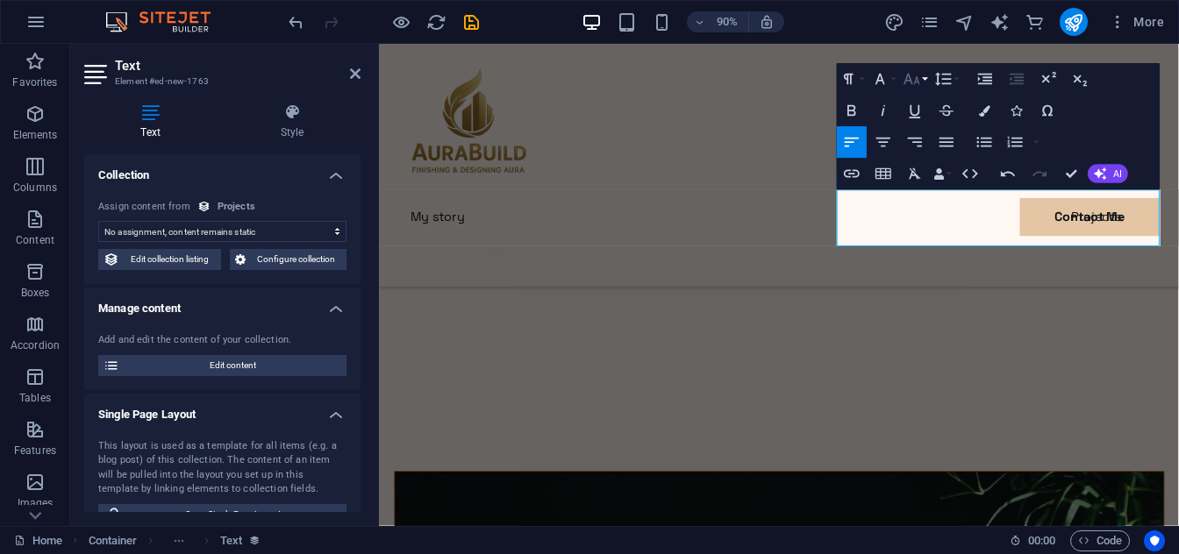
click at [921, 84] on icon "button" at bounding box center [912, 79] width 19 height 19
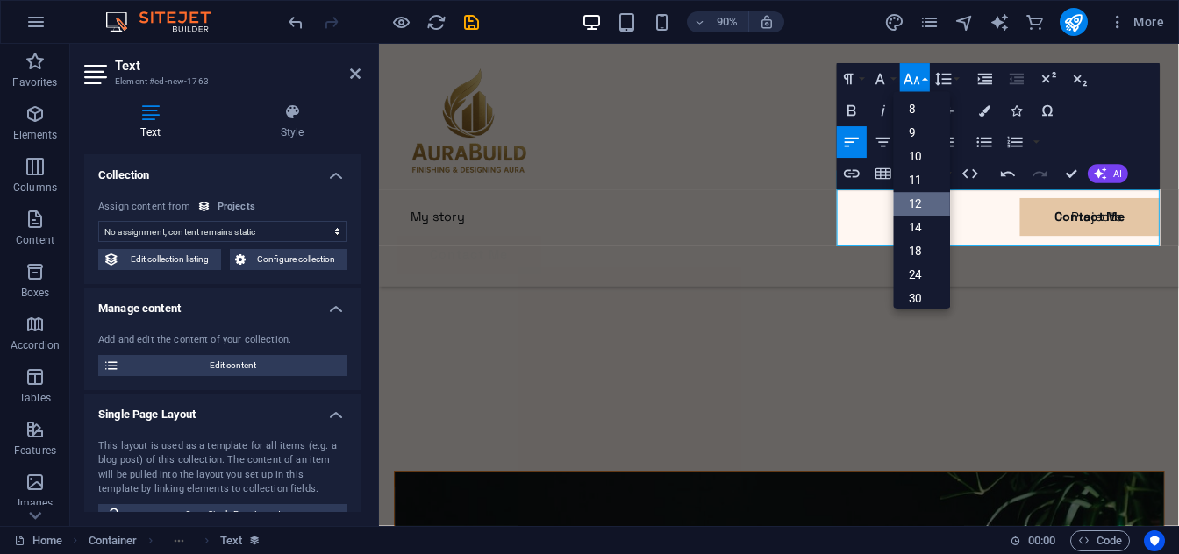
click at [922, 210] on link "12" at bounding box center [922, 205] width 57 height 24
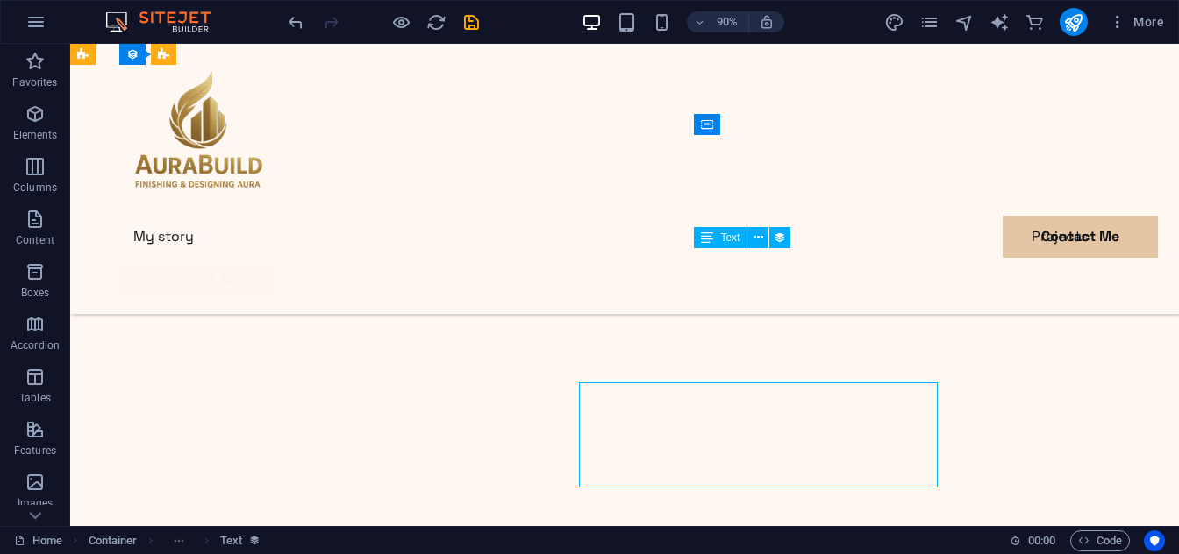
scroll to position [3072, 0]
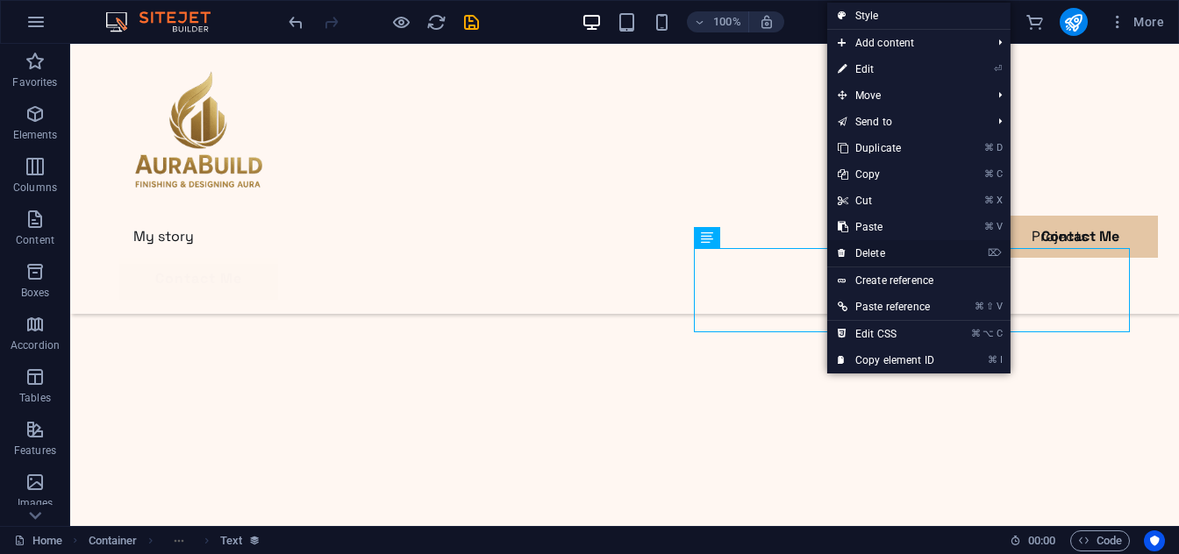
click at [882, 247] on link "⌦ Delete" at bounding box center [886, 253] width 118 height 26
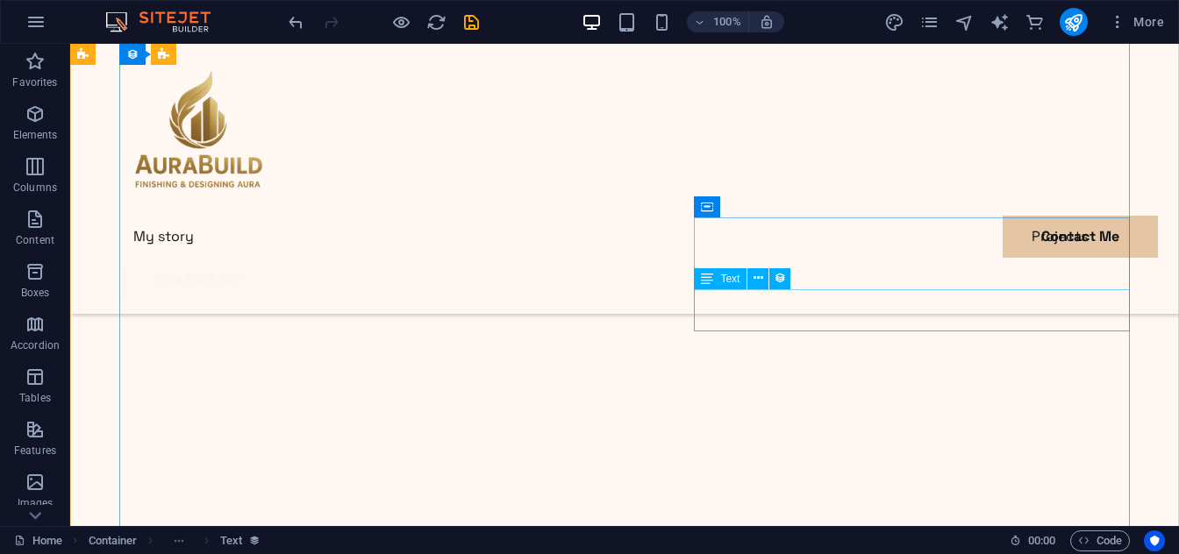
scroll to position [3029, 0]
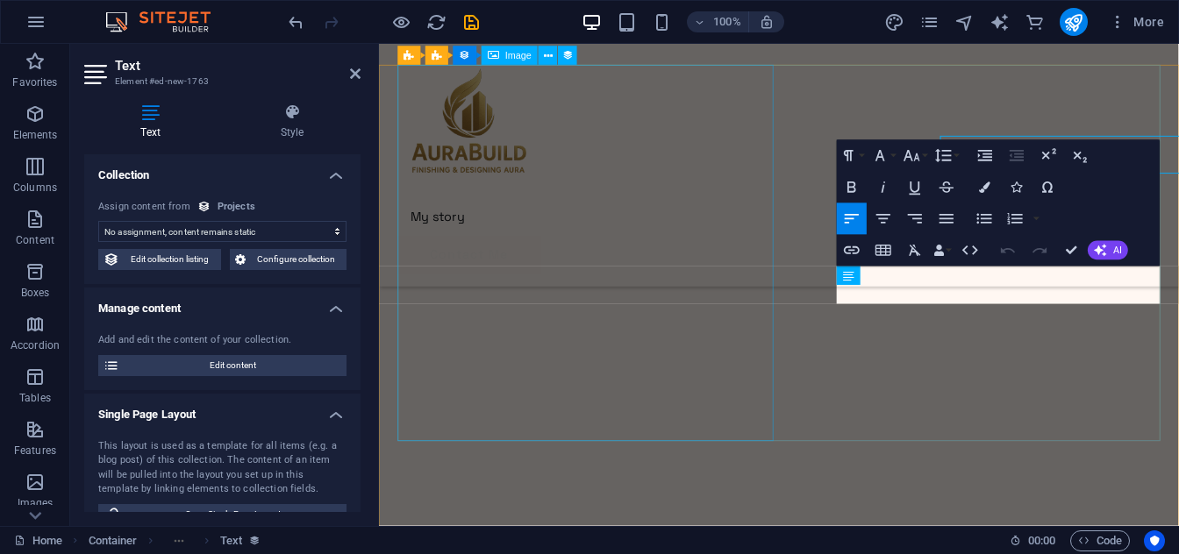
scroll to position [3071, 0]
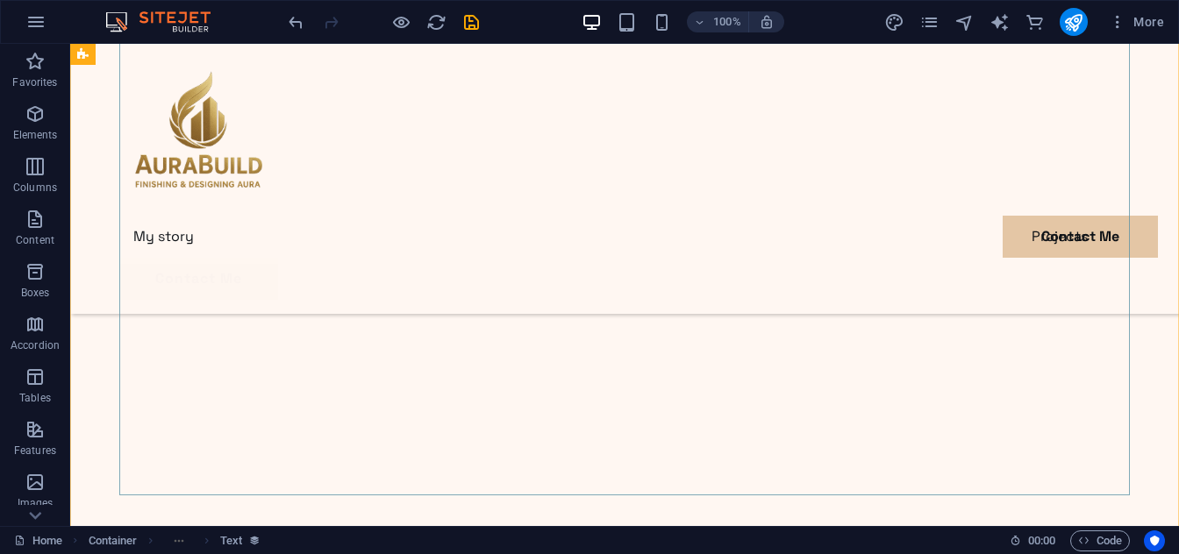
scroll to position [3569, 0]
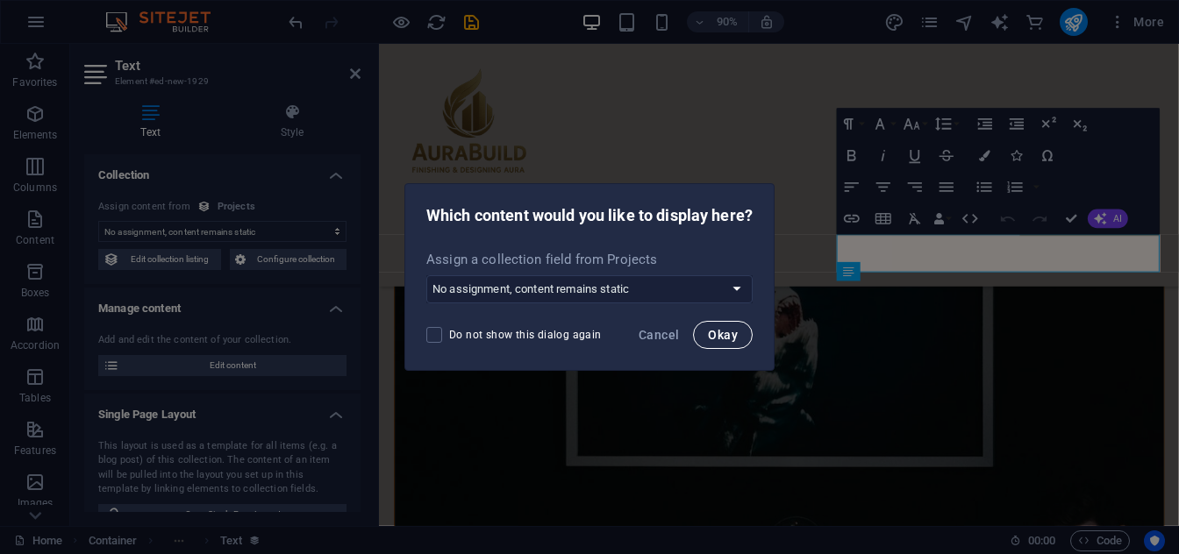
click at [717, 347] on button "Okay" at bounding box center [723, 335] width 60 height 28
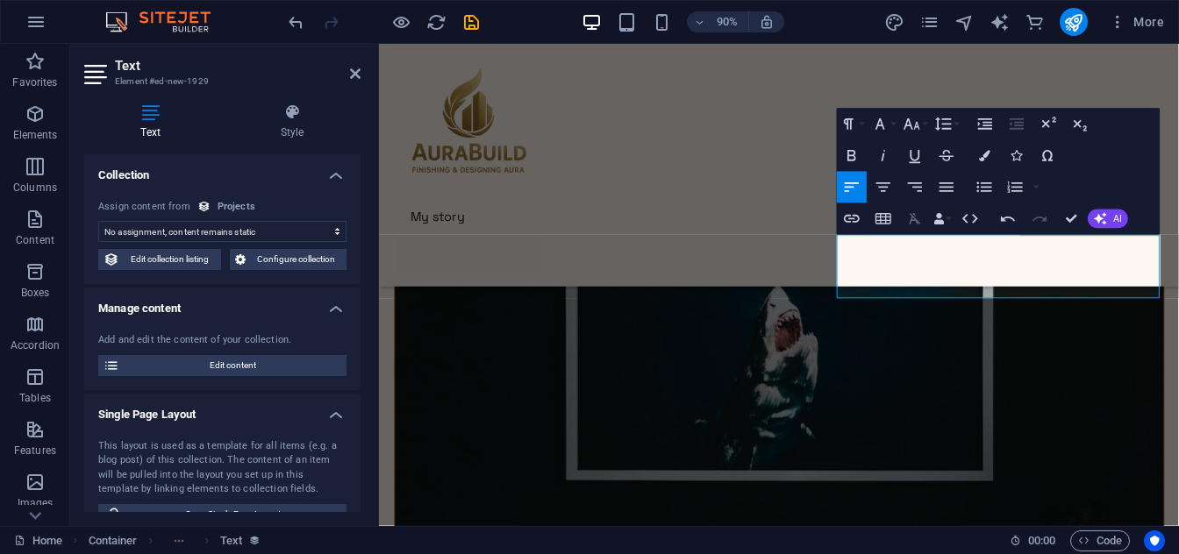
click at [918, 219] on icon "button" at bounding box center [914, 219] width 19 height 19
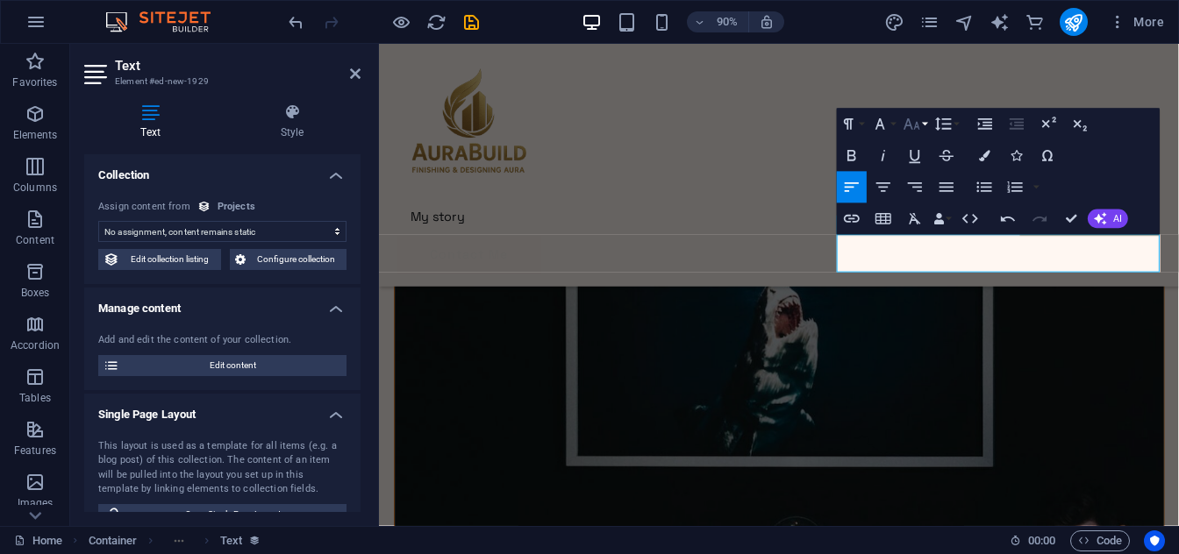
click at [923, 131] on button "Font Size" at bounding box center [915, 125] width 30 height 32
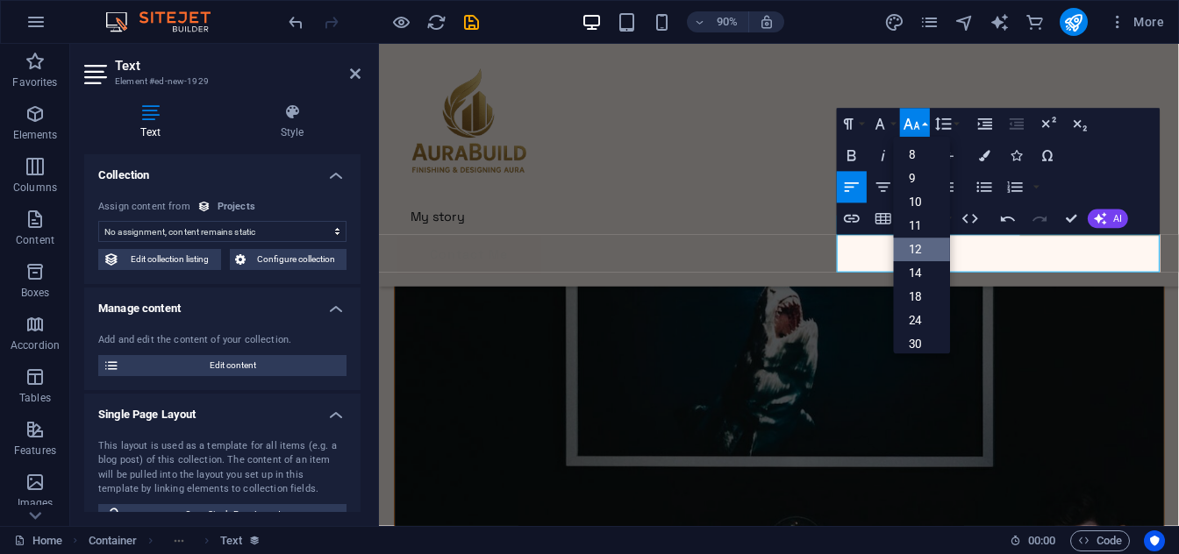
click at [923, 248] on link "12" at bounding box center [922, 251] width 57 height 24
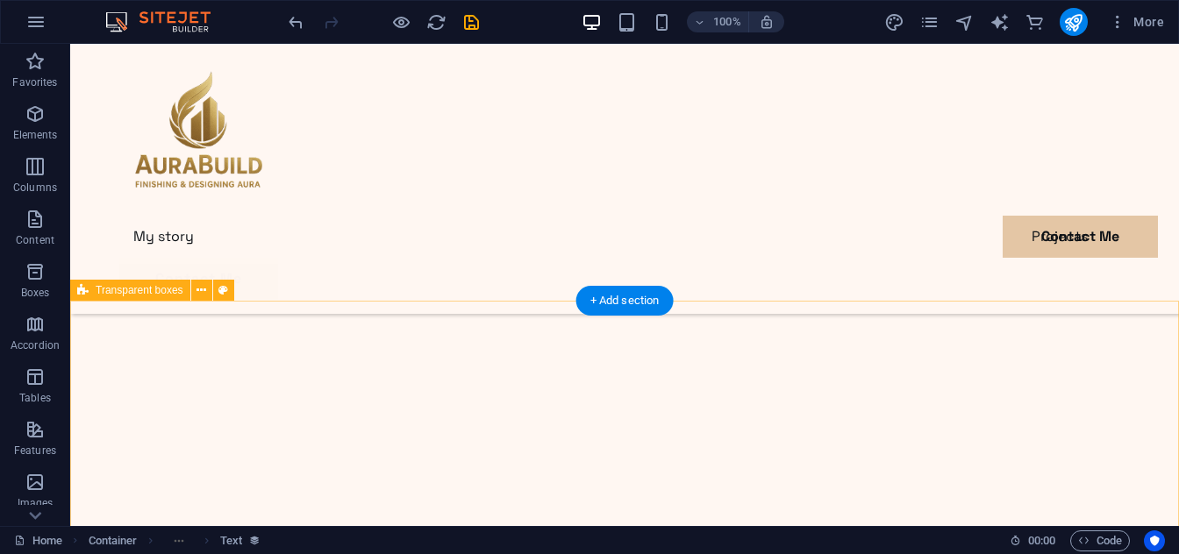
scroll to position [1569, 0]
